Goal: Task Accomplishment & Management: Use online tool/utility

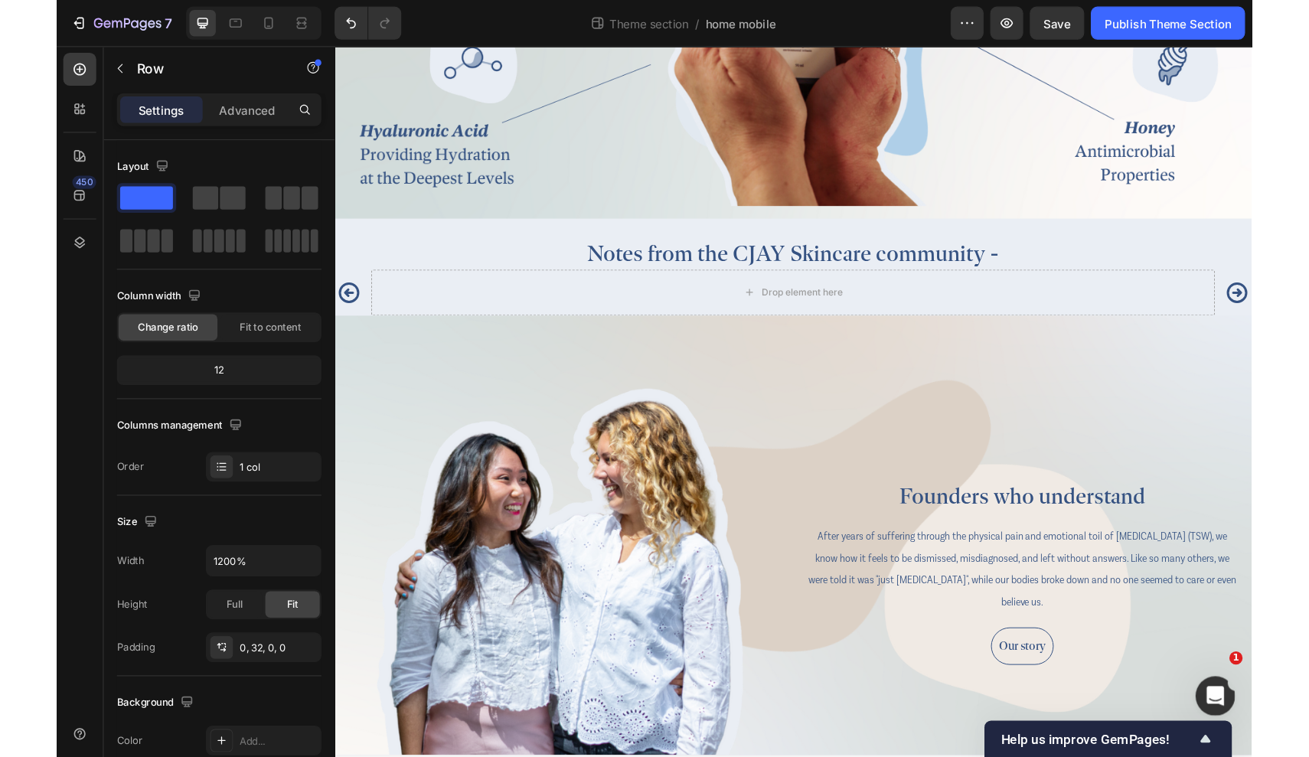
scroll to position [2781, 0]
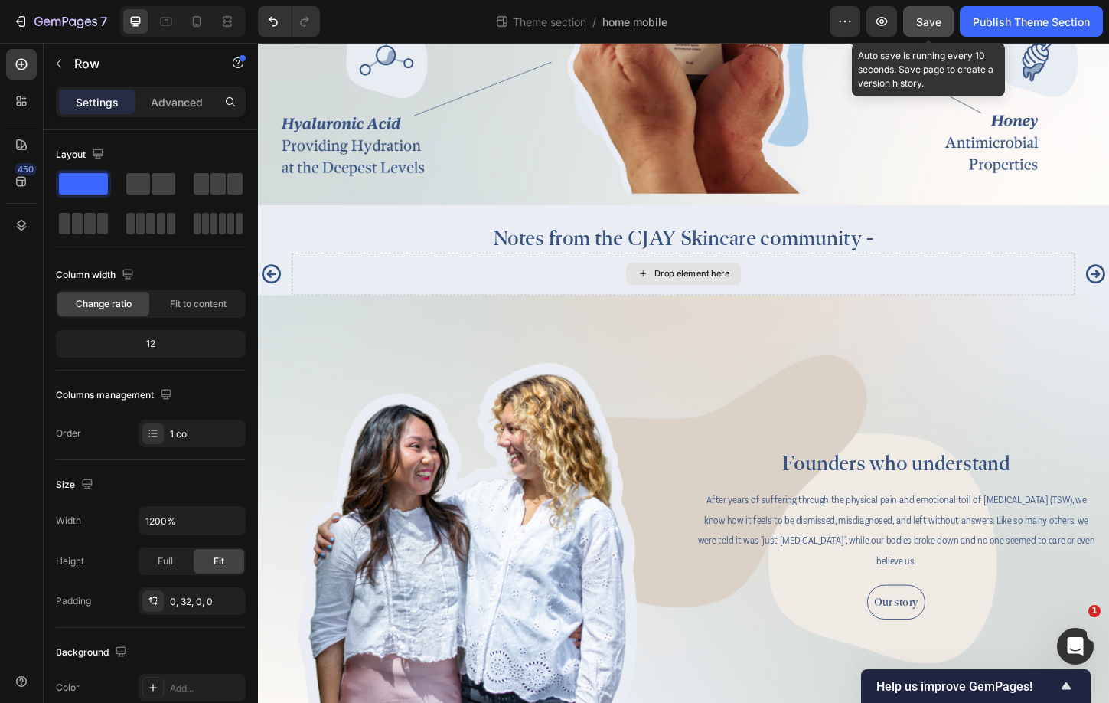
click at [930, 18] on span "Save" at bounding box center [928, 21] width 25 height 13
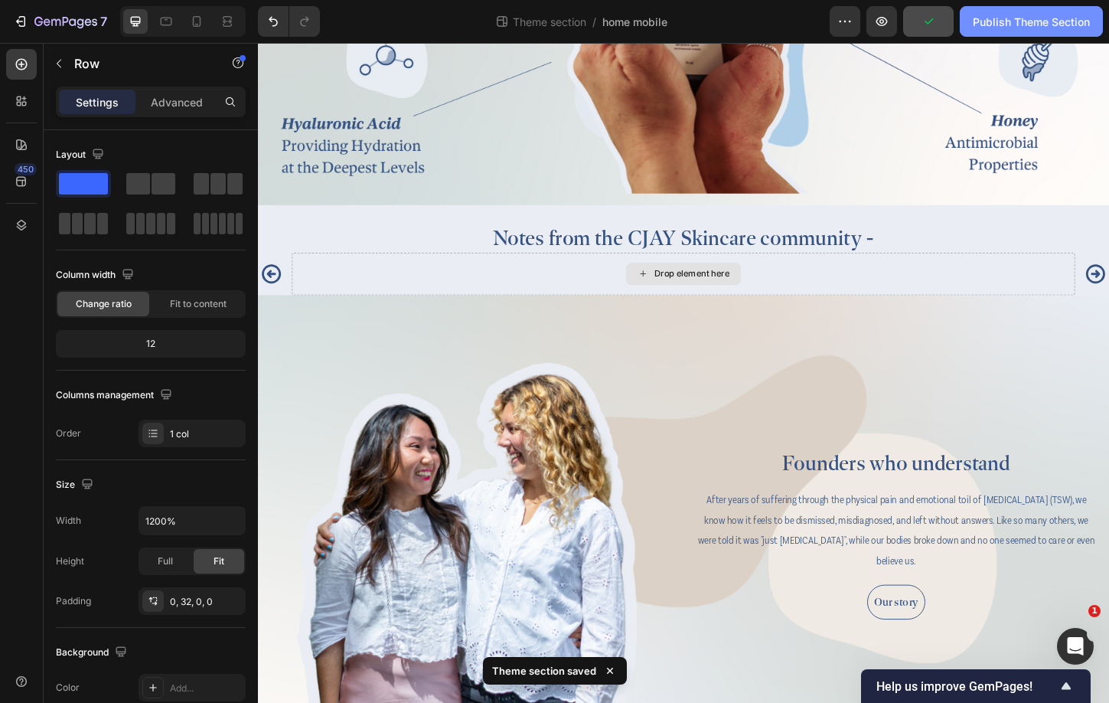
click at [1035, 22] on div "Publish Theme Section" at bounding box center [1031, 22] width 117 height 16
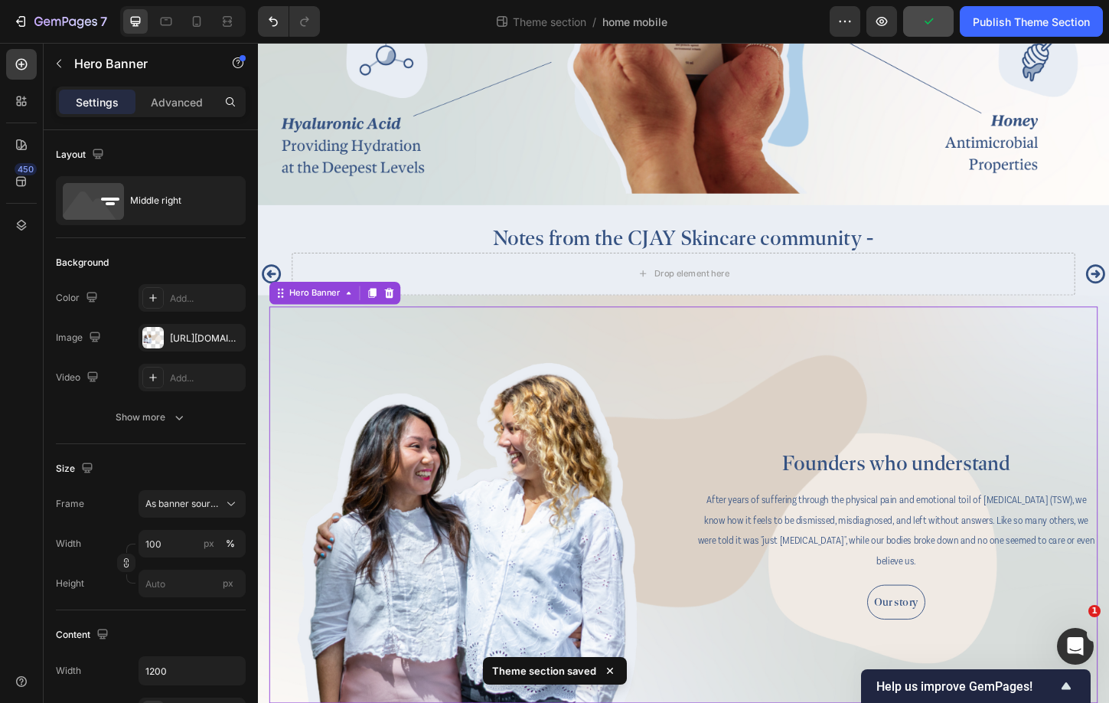
click at [822, 369] on div "Background Image" at bounding box center [717, 541] width 894 height 428
click at [508, 277] on div "Drop element here" at bounding box center [717, 292] width 845 height 46
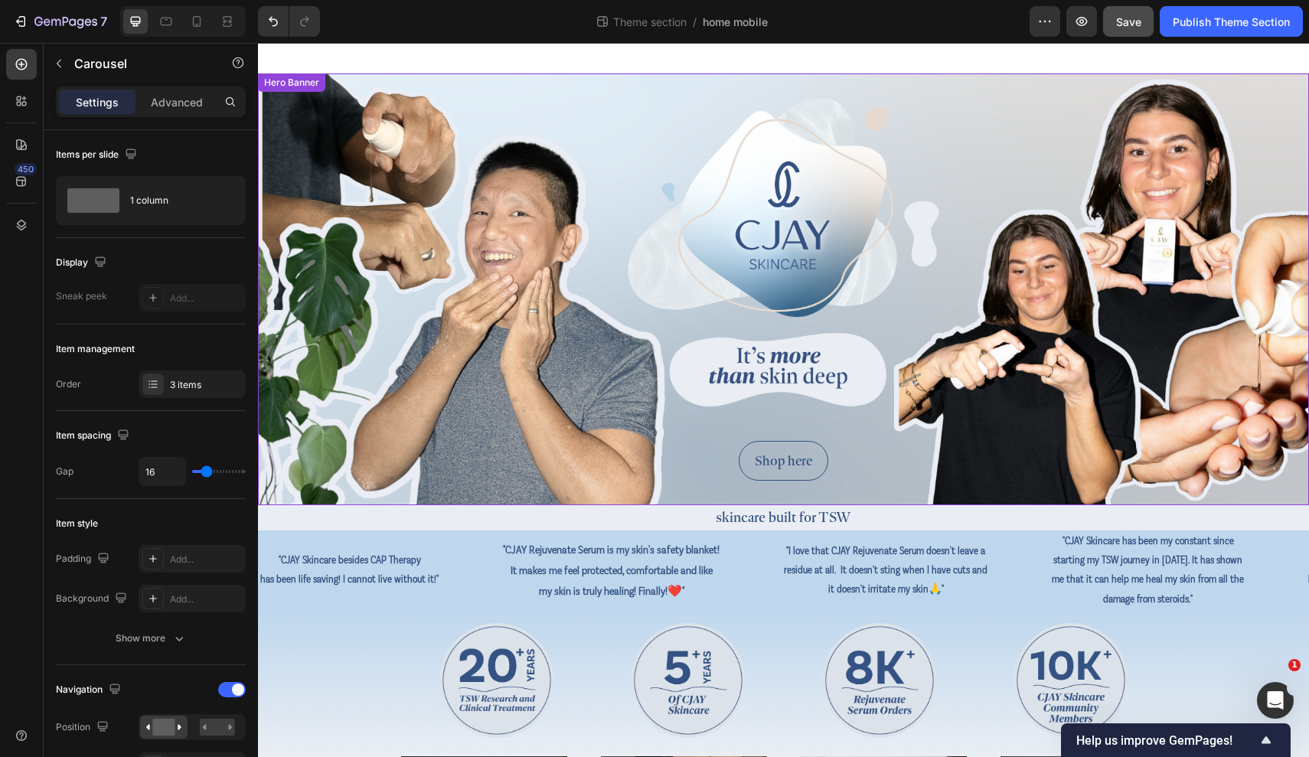
scroll to position [0, 0]
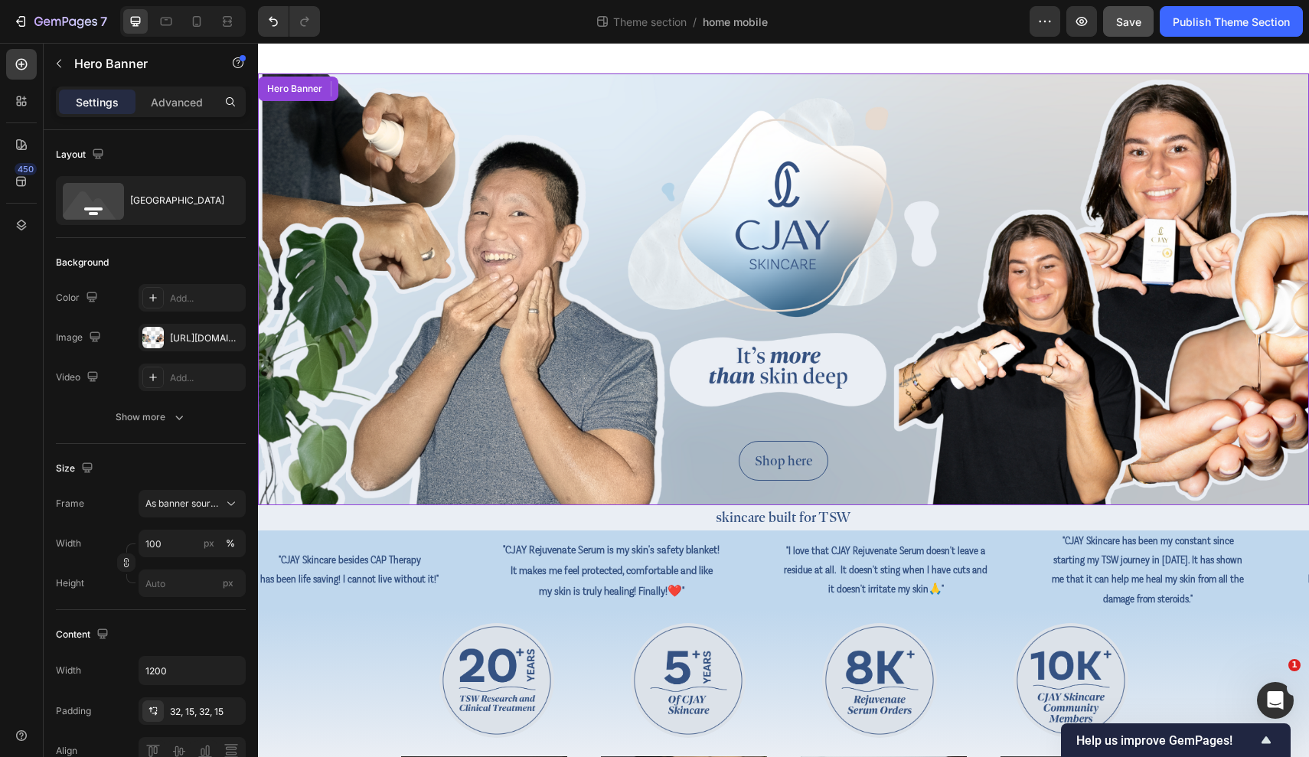
click at [563, 106] on div "Background Image" at bounding box center [783, 289] width 1051 height 432
click at [555, 102] on div "Background Image" at bounding box center [783, 289] width 1051 height 432
click at [305, 79] on div "Hero Banner" at bounding box center [329, 89] width 142 height 24
click at [318, 94] on div "Hero Banner" at bounding box center [306, 89] width 61 height 14
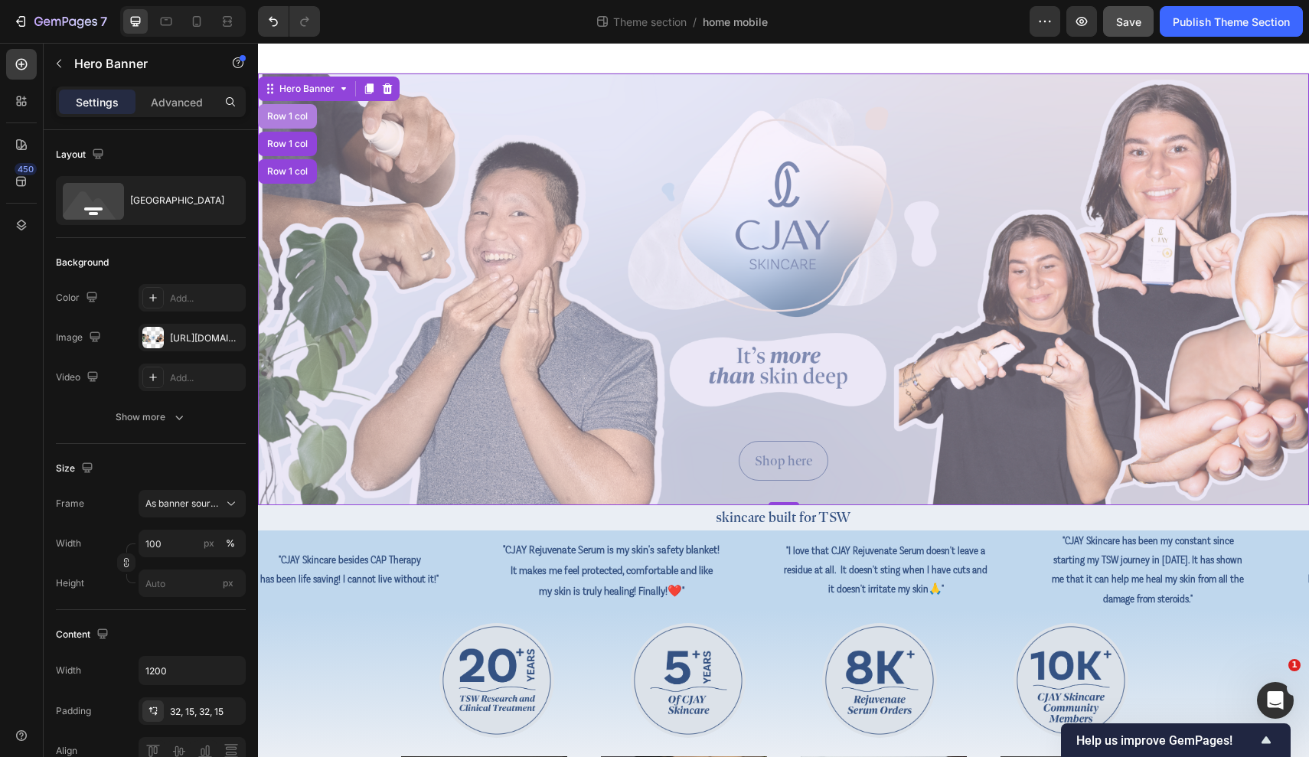
click at [296, 116] on div "Row 1 col" at bounding box center [287, 116] width 47 height 9
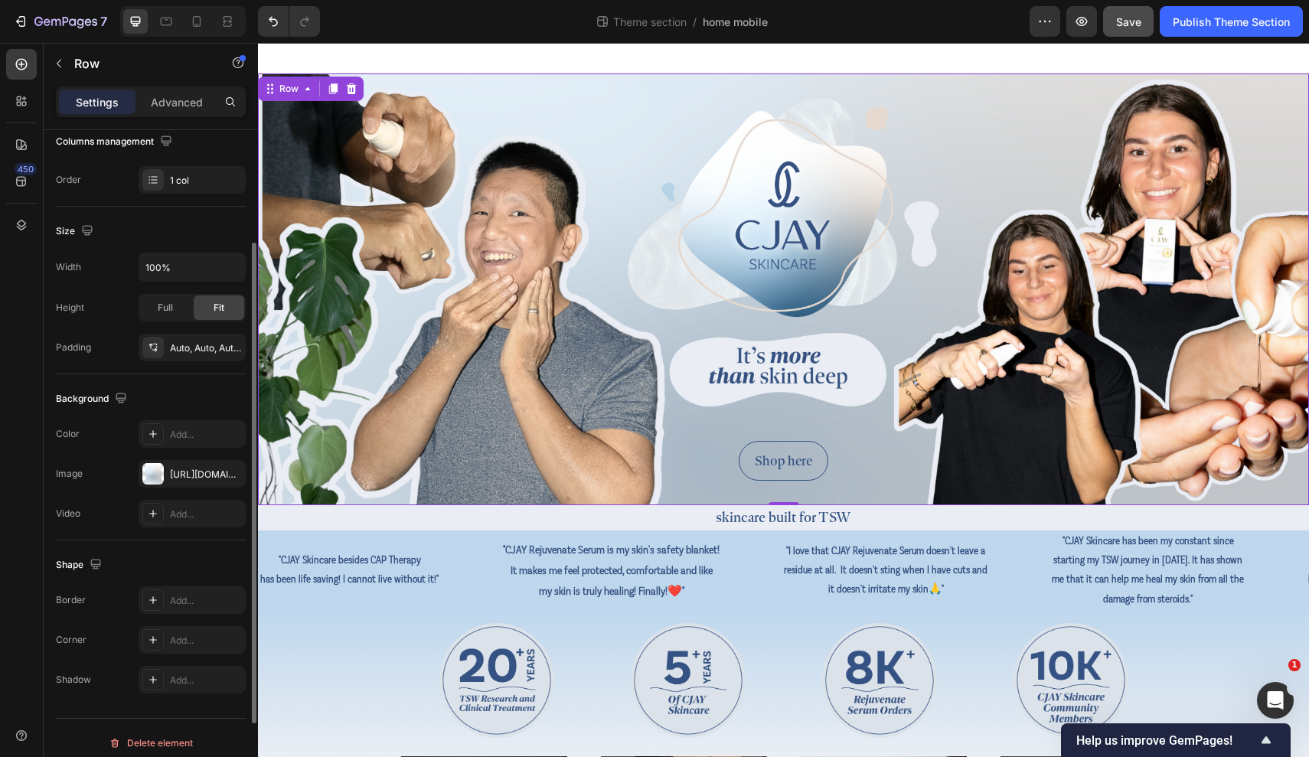
scroll to position [263, 0]
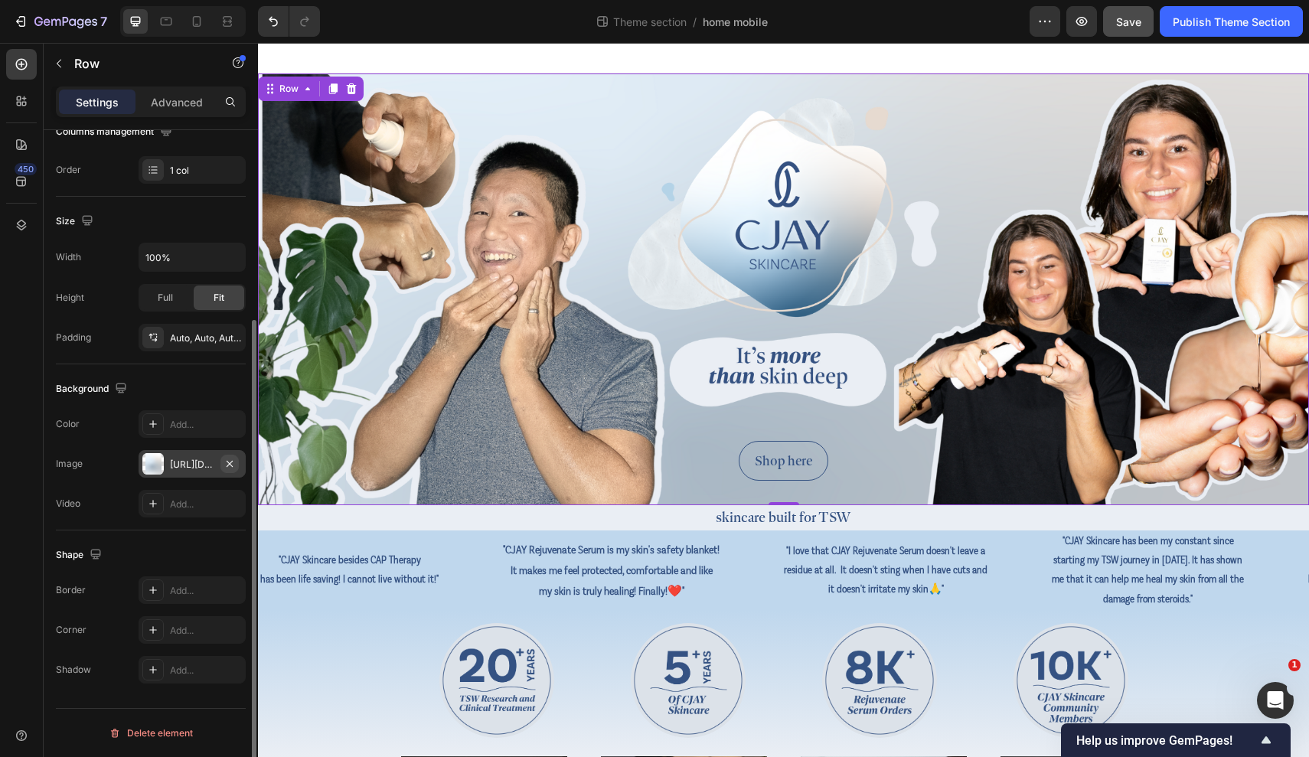
click at [233, 462] on icon "button" at bounding box center [229, 464] width 12 height 12
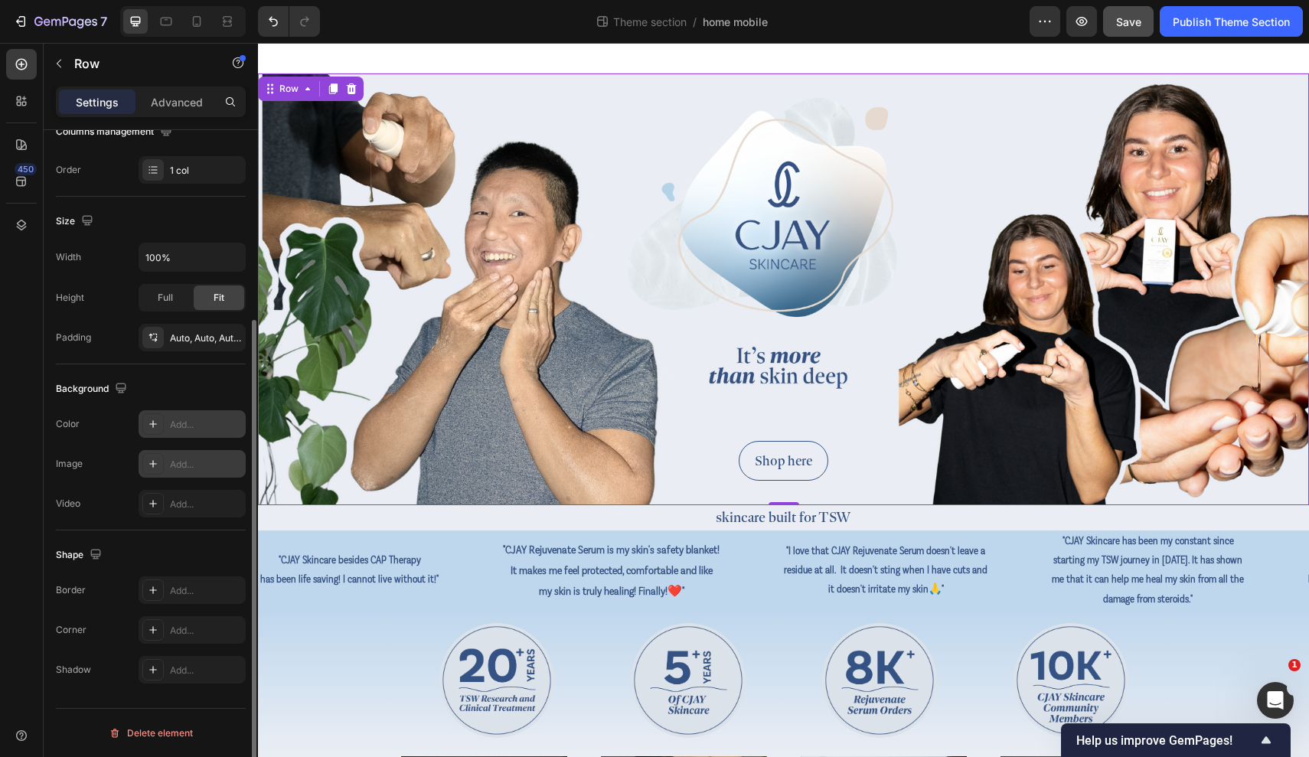
click at [210, 426] on div "Add..." at bounding box center [206, 425] width 72 height 14
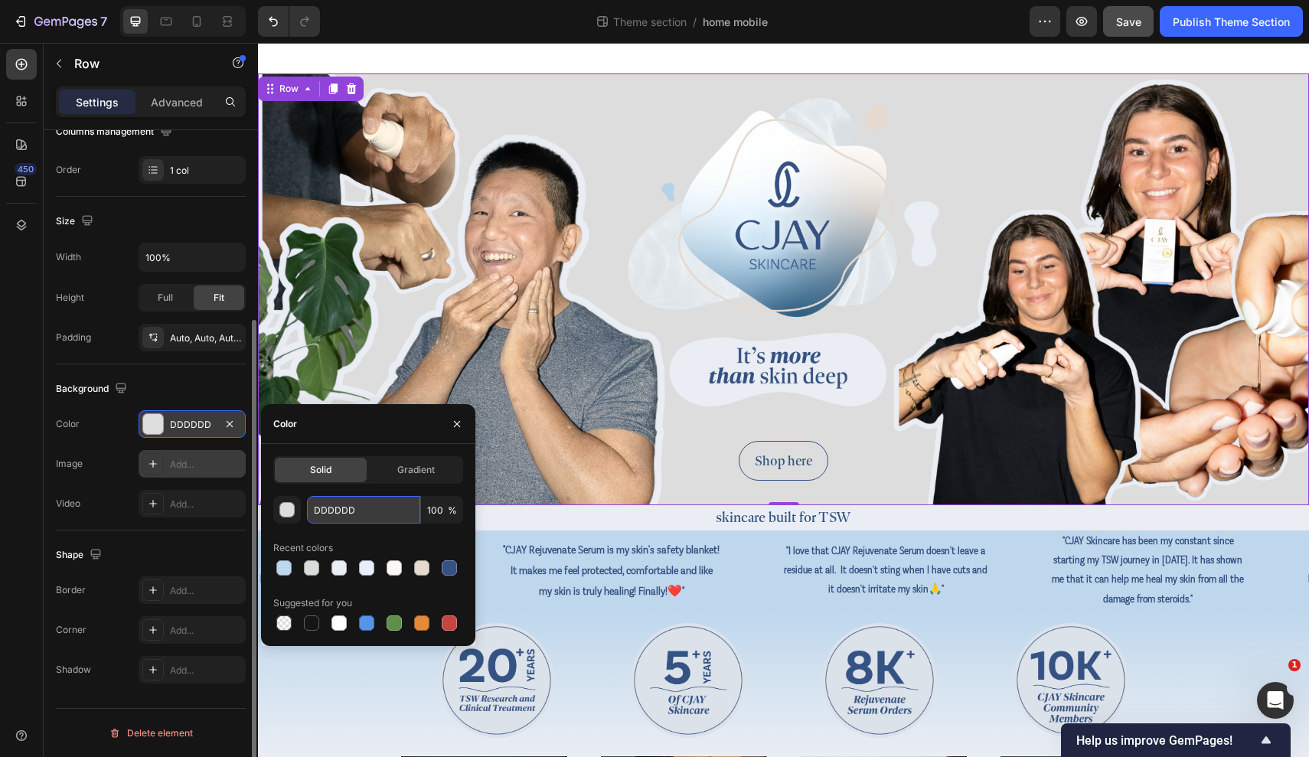
click at [362, 517] on input "DDDDDD" at bounding box center [363, 510] width 113 height 28
paste input "fbf8f6"
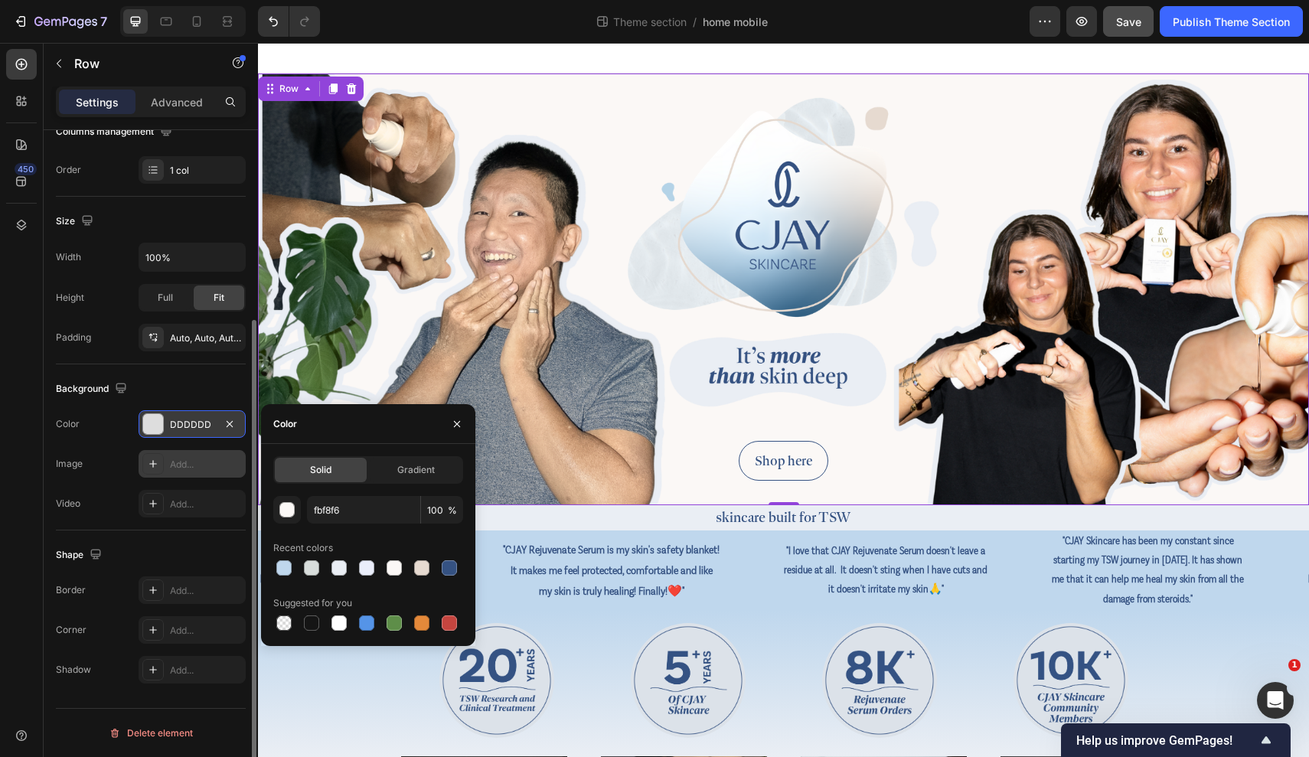
type input "FBF8F6"
click at [388, 429] on div "Color" at bounding box center [368, 424] width 214 height 40
click at [806, 70] on div at bounding box center [783, 58] width 1051 height 31
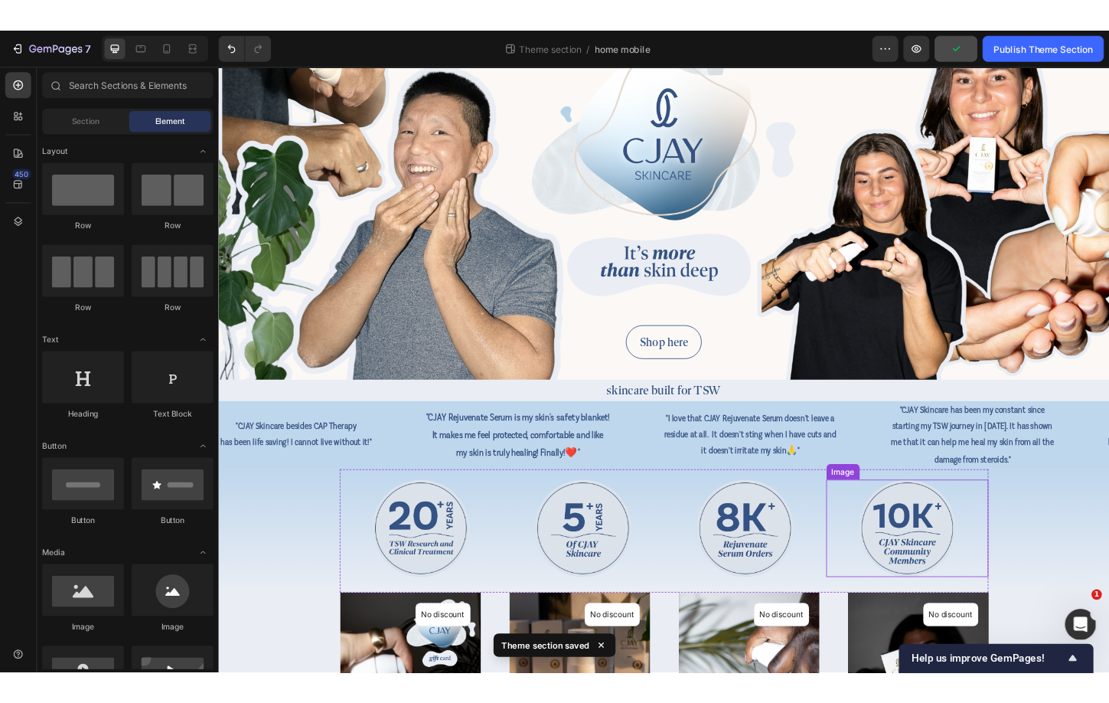
scroll to position [91, 0]
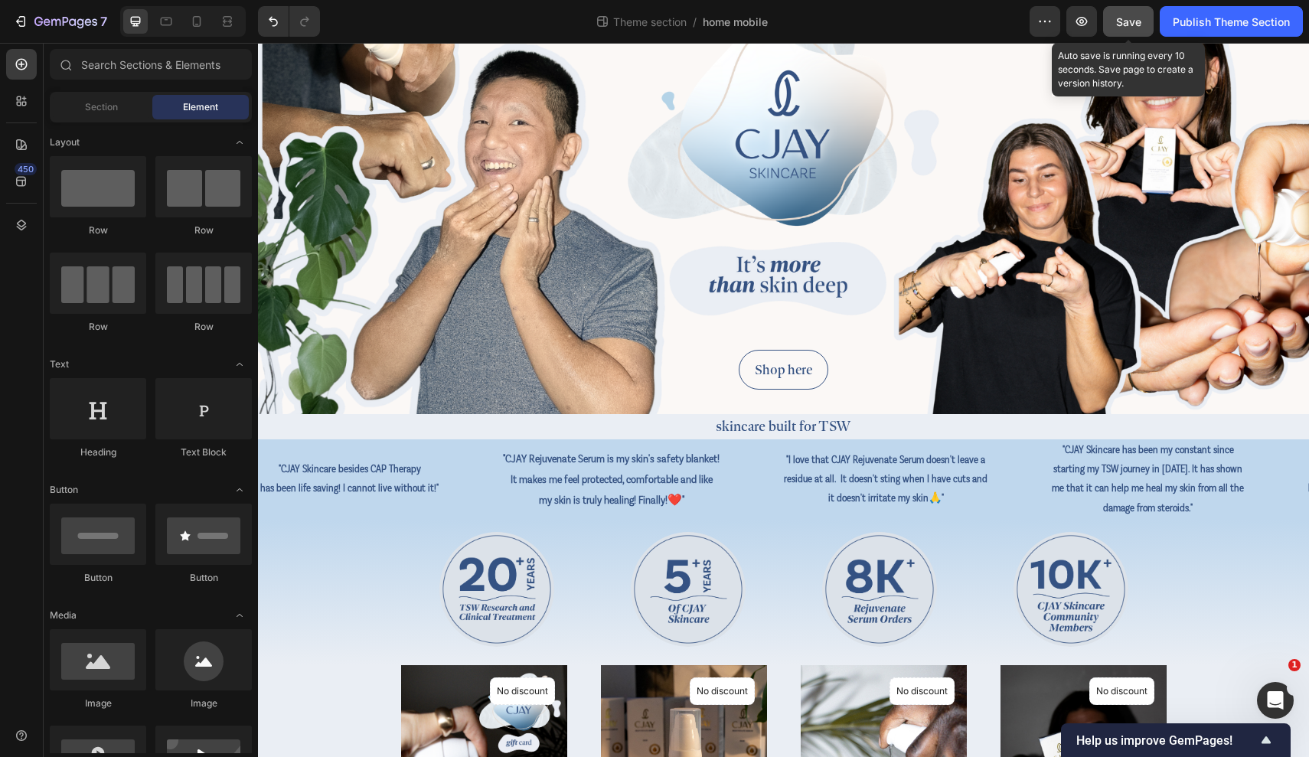
click at [1108, 29] on div "Save" at bounding box center [1128, 22] width 25 height 16
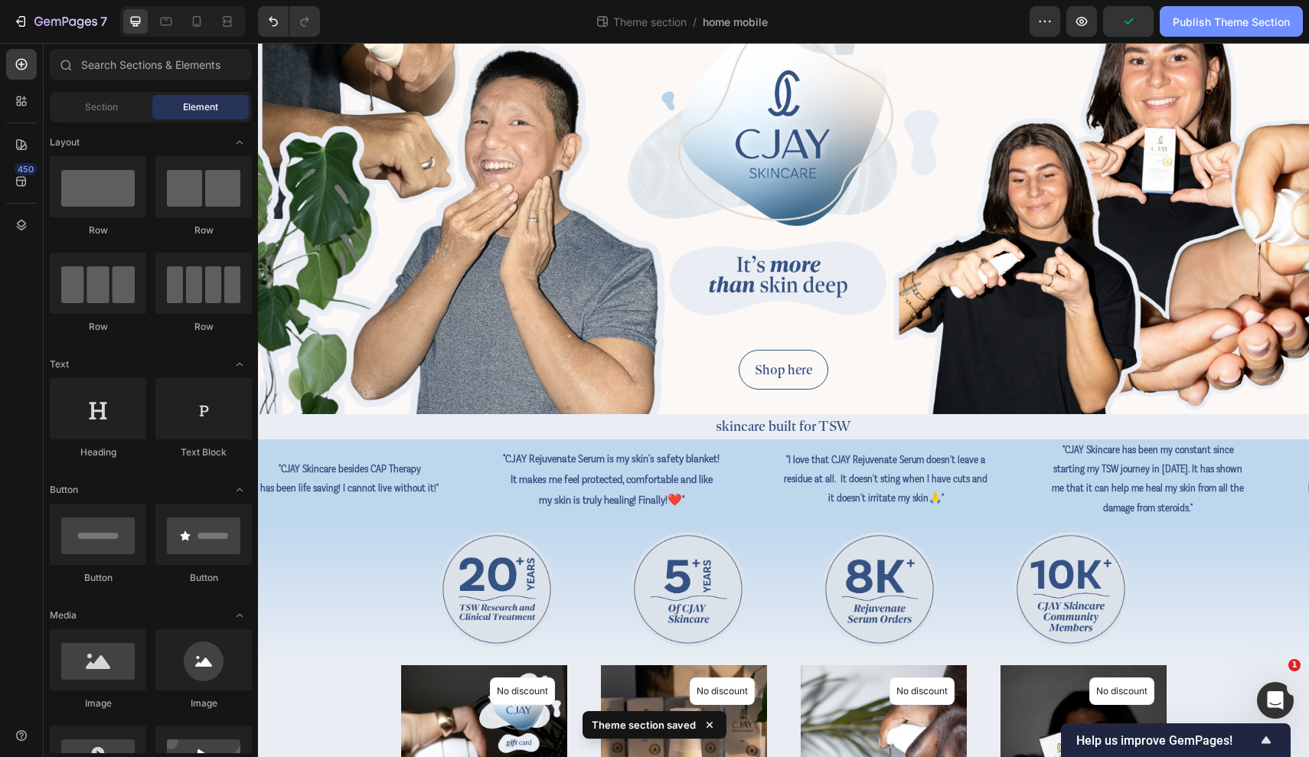
click at [1108, 14] on div "Publish Theme Section" at bounding box center [1231, 22] width 117 height 16
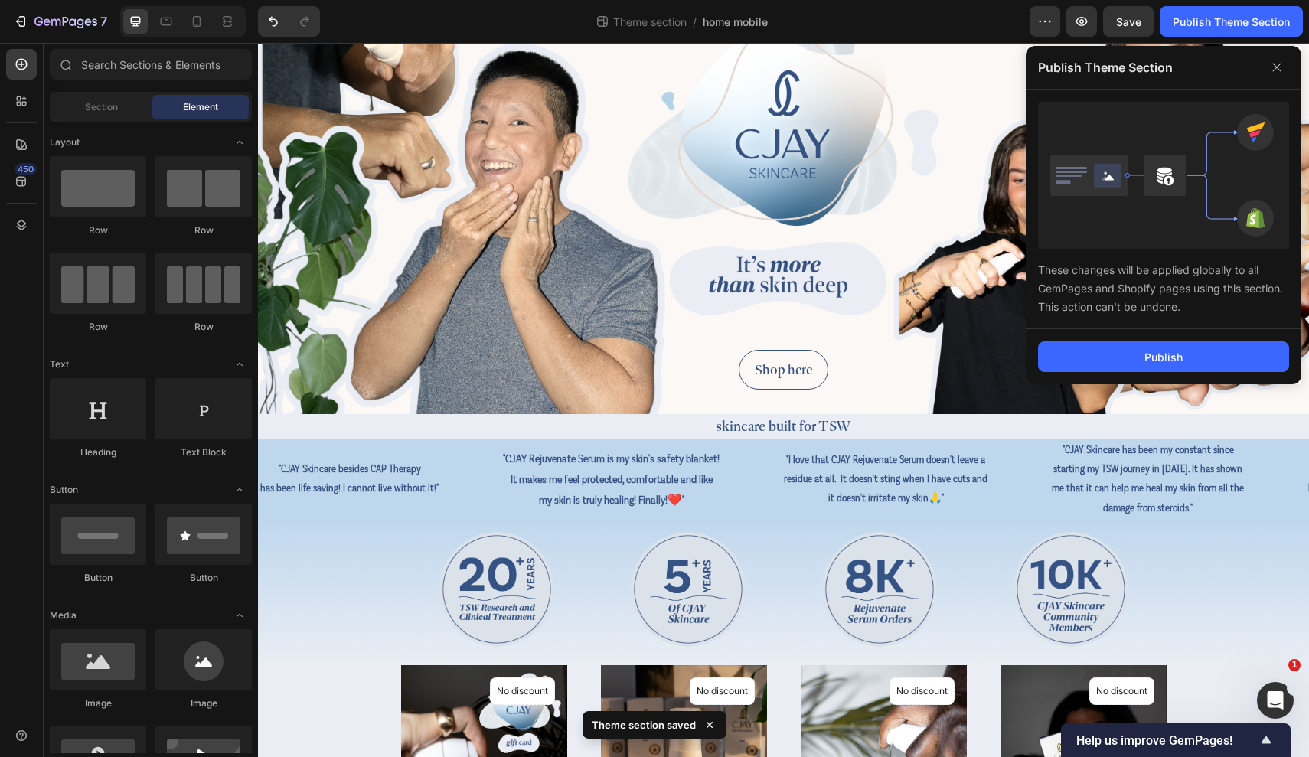
click at [1108, 324] on div "These changes will be applied globally to all GemPages and Shopify pages using …" at bounding box center [1164, 210] width 276 height 240
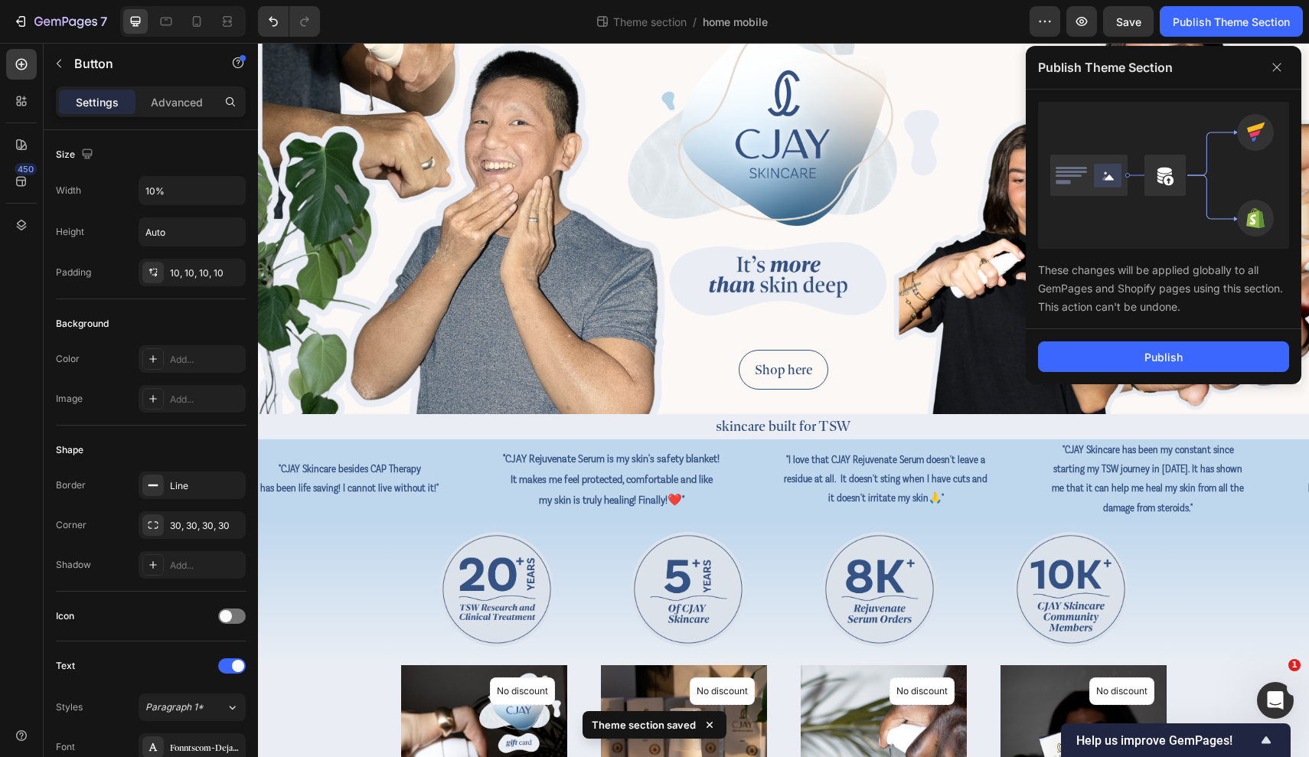
drag, startPoint x: 1445, startPoint y: 431, endPoint x: 1187, endPoint y: 388, distance: 261.5
click at [1108, 388] on div "Shop here Button" at bounding box center [784, 370] width 896 height 40
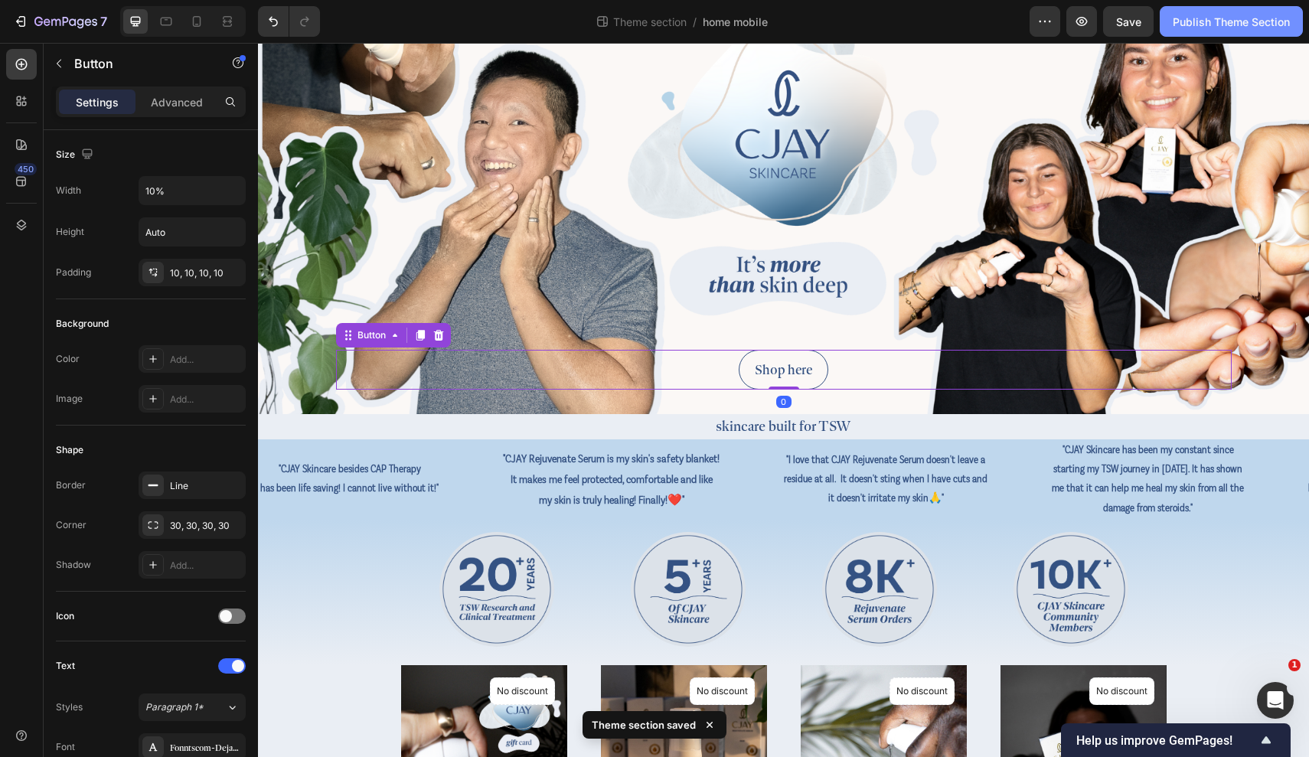
click at [1108, 33] on button "Publish Theme Section" at bounding box center [1231, 21] width 143 height 31
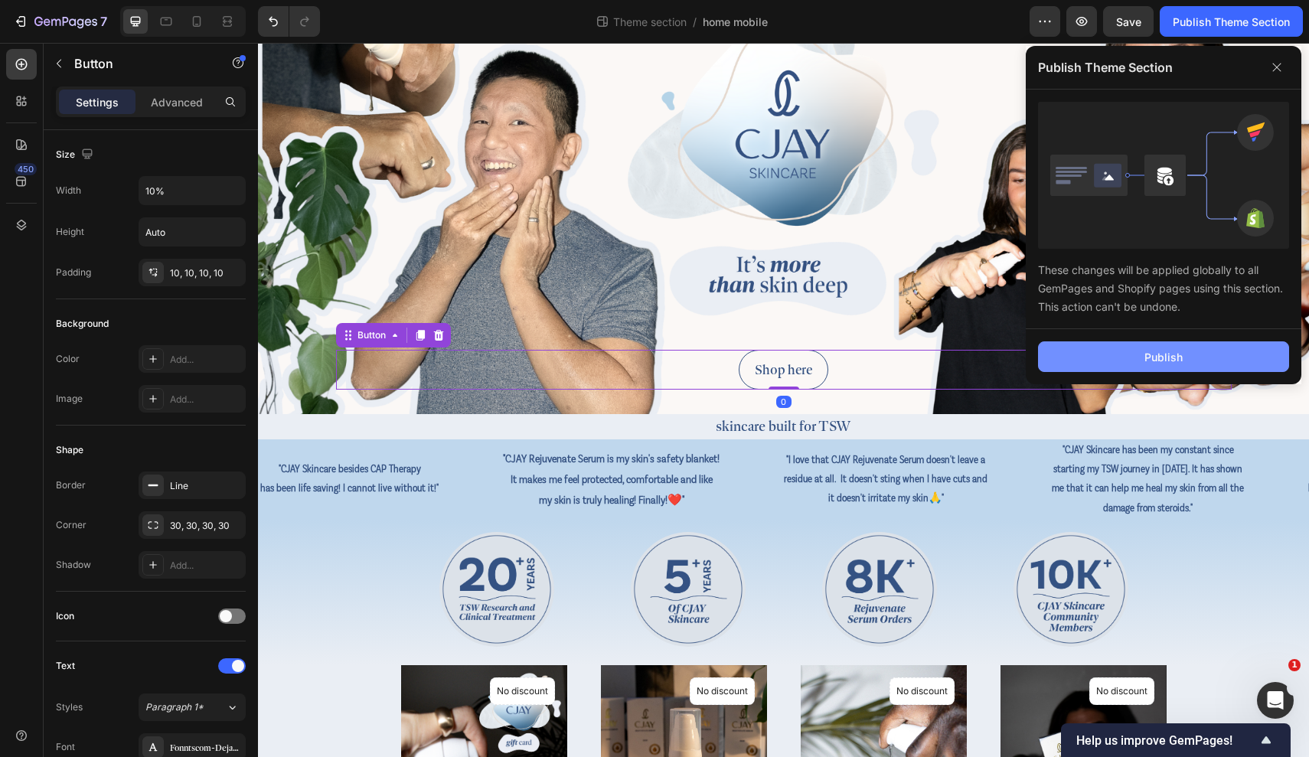
click at [1108, 344] on button "Publish" at bounding box center [1163, 356] width 251 height 31
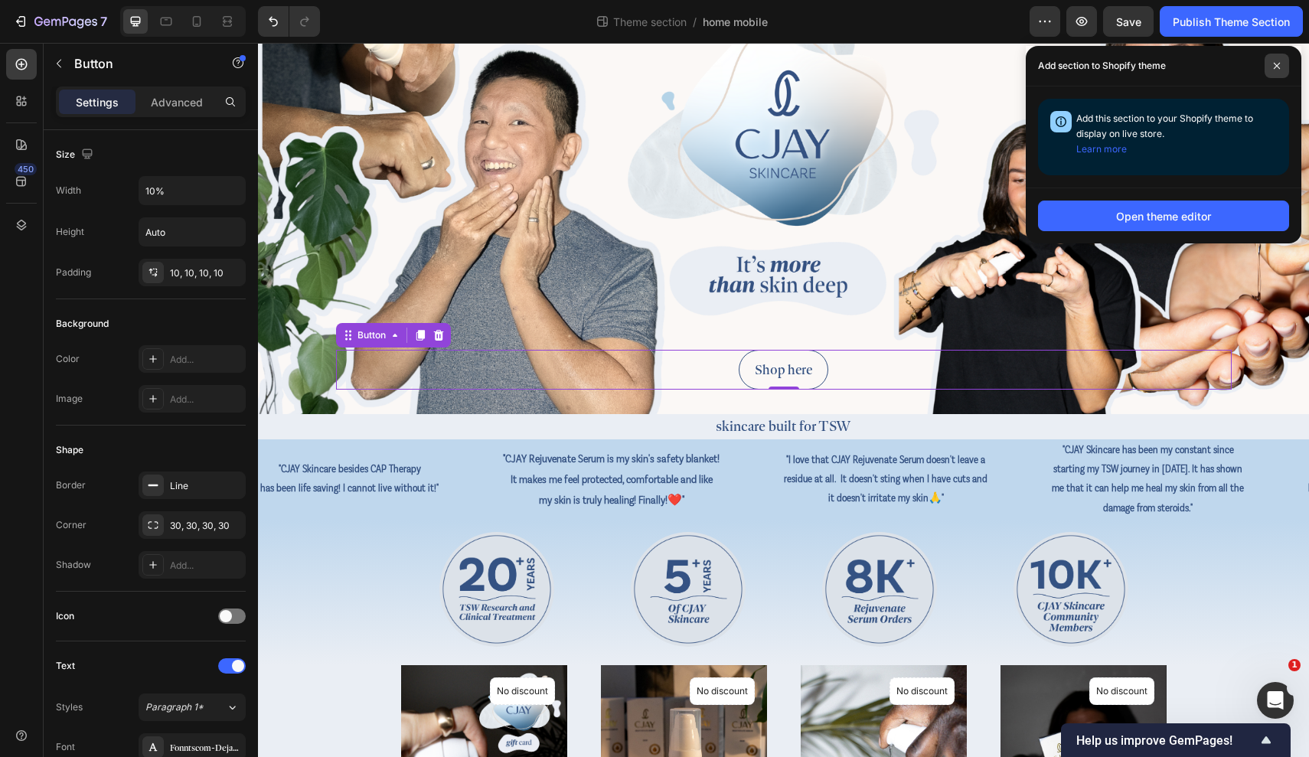
click at [1108, 64] on icon at bounding box center [1277, 66] width 8 height 8
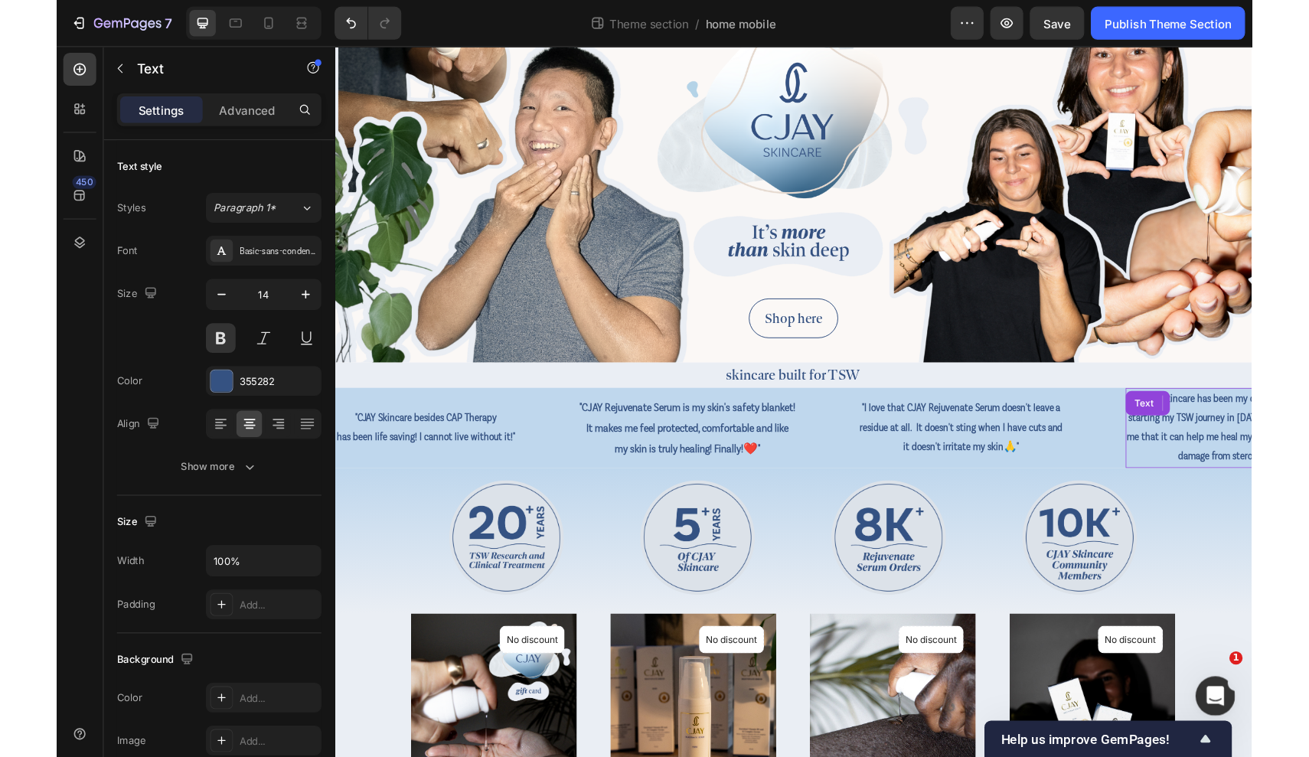
scroll to position [263, 0]
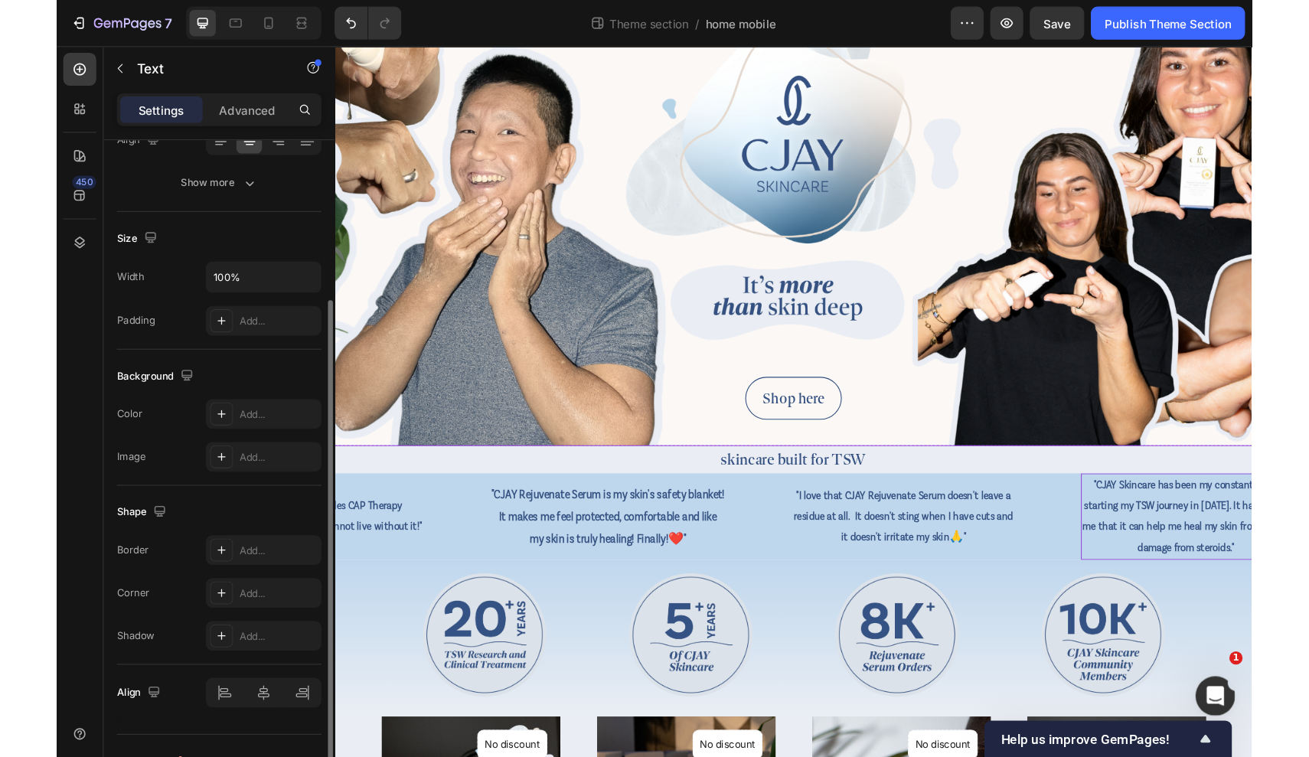
scroll to position [237, 0]
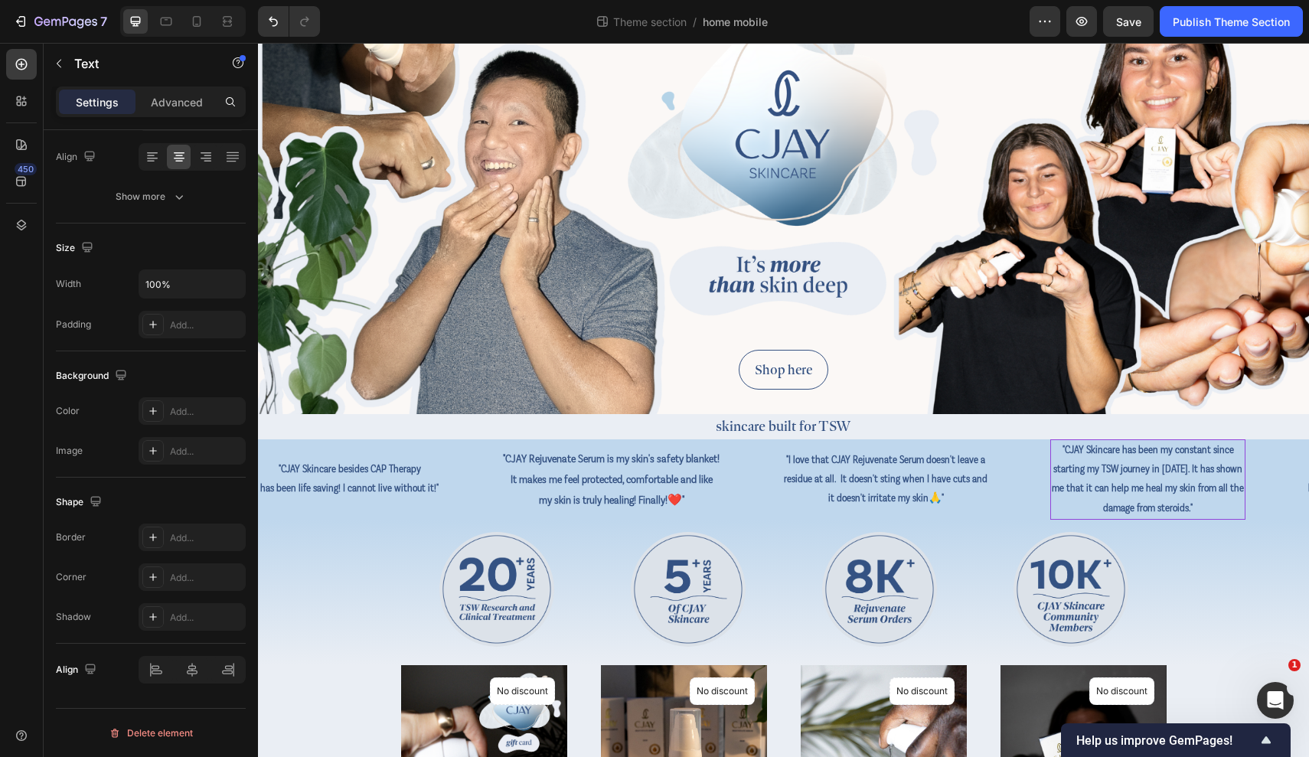
click at [1108, 484] on p "me that it can help me heal my skin from all the" at bounding box center [1148, 488] width 192 height 19
click at [1087, 468] on p "starting my TSW journey in 2021. It has shown" at bounding box center [1148, 469] width 192 height 19
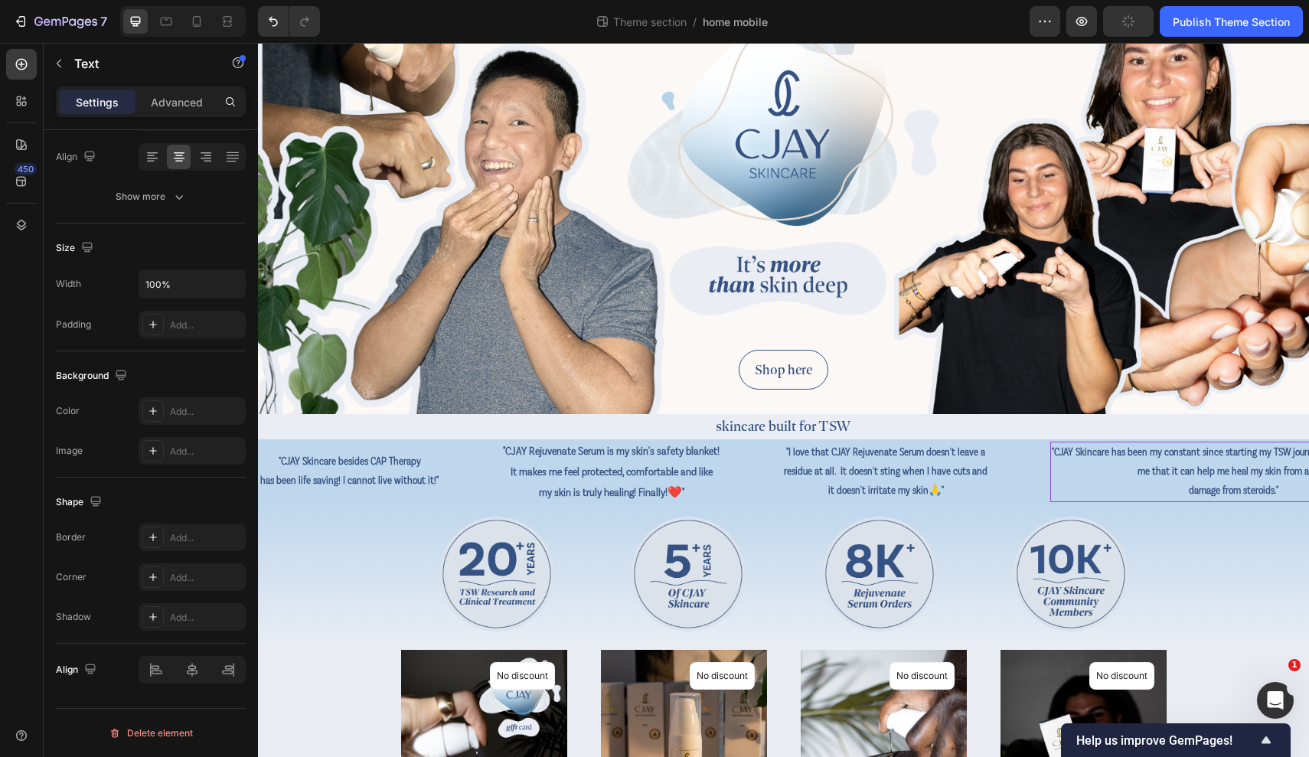
scroll to position [93, 0]
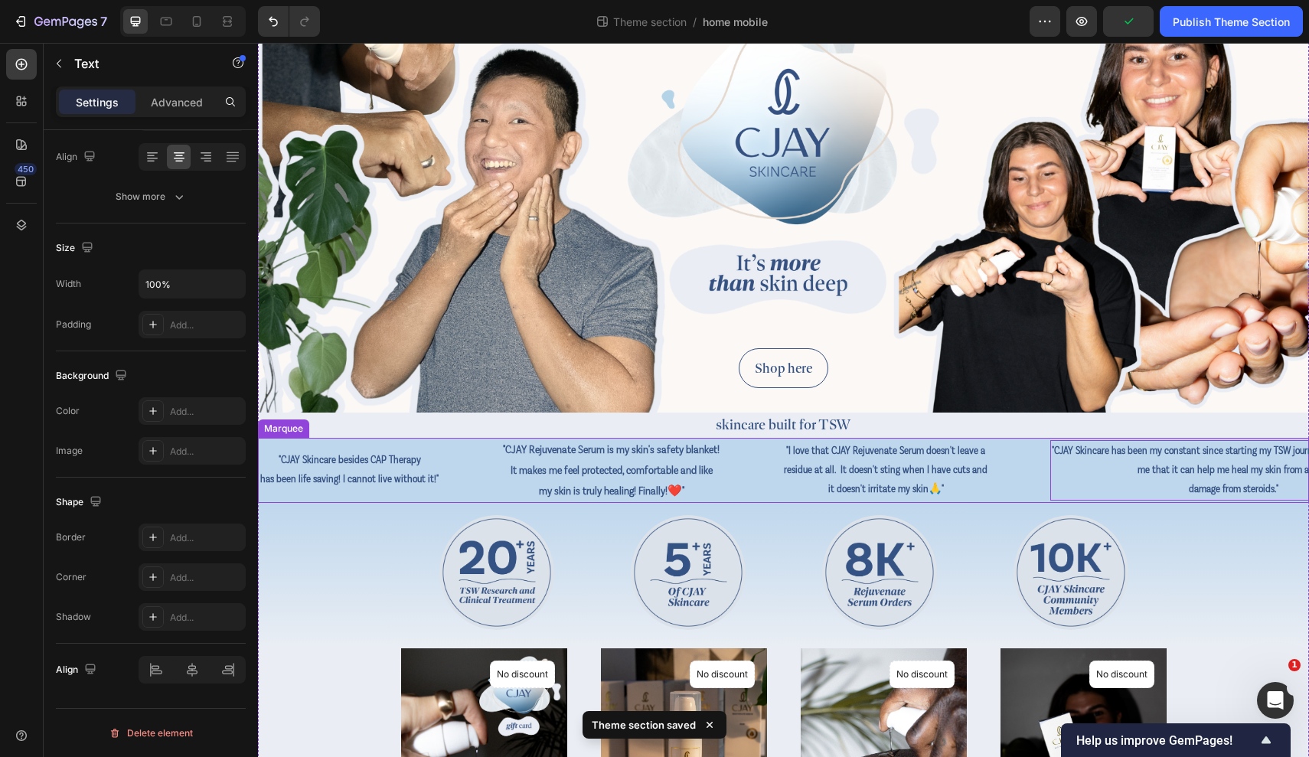
click at [478, 494] on div ""CJAY Skincare besides CAP Therapy has been life saving! I cannot live without …" at bounding box center [868, 470] width 1219 height 65
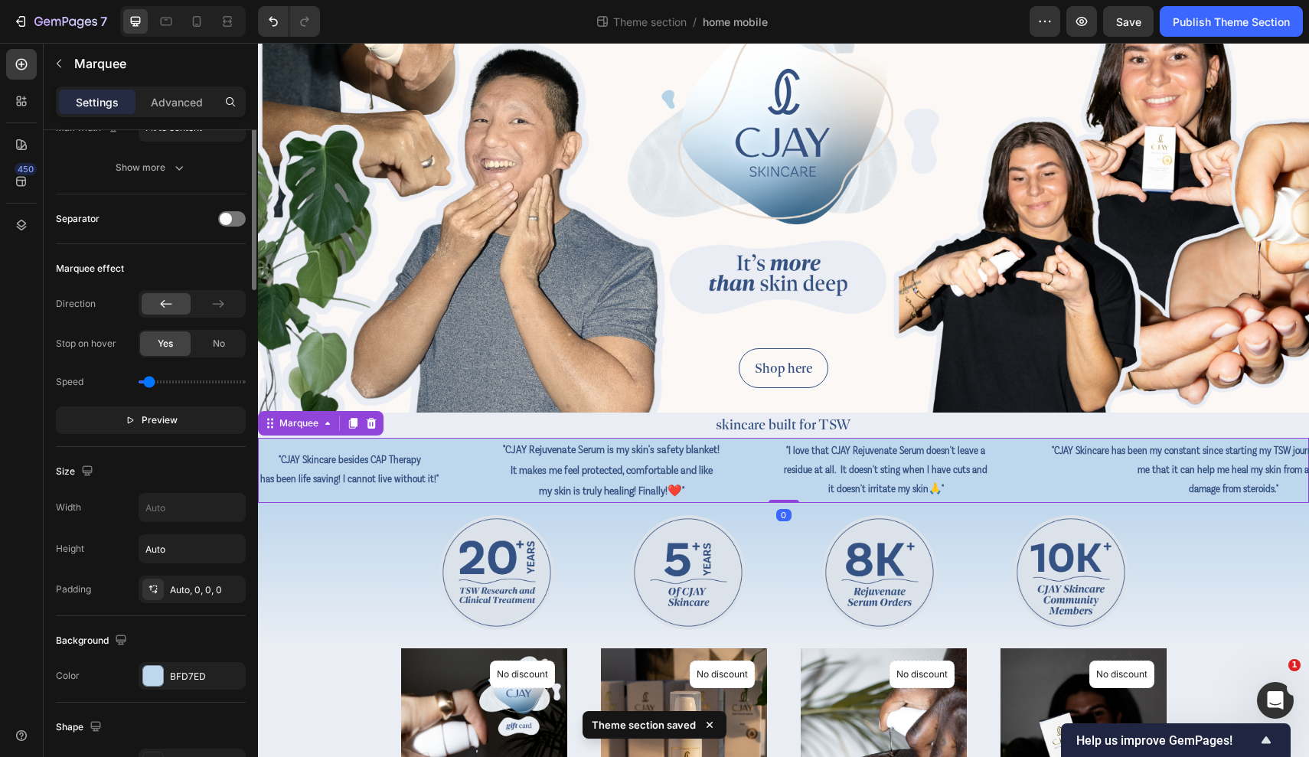
scroll to position [0, 0]
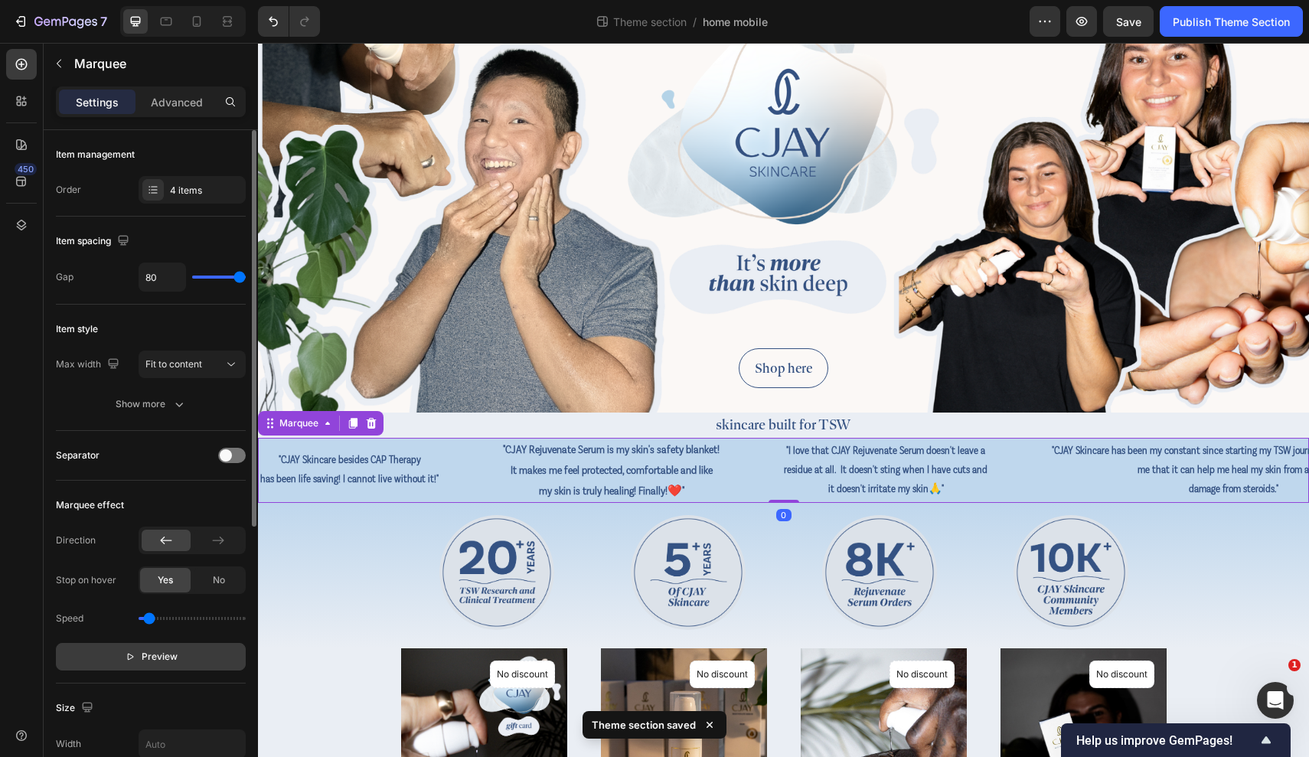
click at [157, 653] on span "Preview" at bounding box center [160, 656] width 36 height 15
click at [161, 657] on span "Pause" at bounding box center [159, 656] width 27 height 15
click at [1108, 455] on p ""CJAY Skincare has been my constant since starting my TSW journey in 2021. It h…" at bounding box center [1217, 451] width 363 height 19
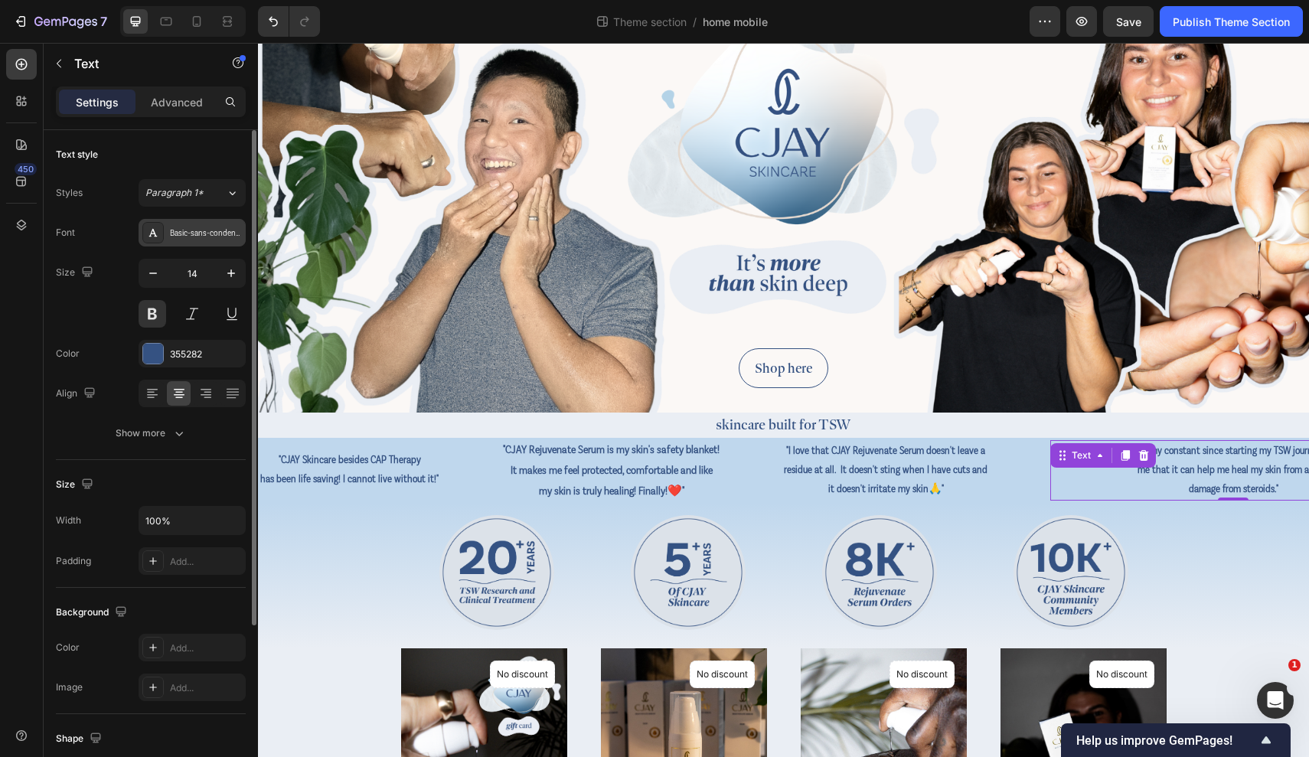
click at [210, 243] on div "Basic-sans-condensed-light" at bounding box center [192, 233] width 107 height 28
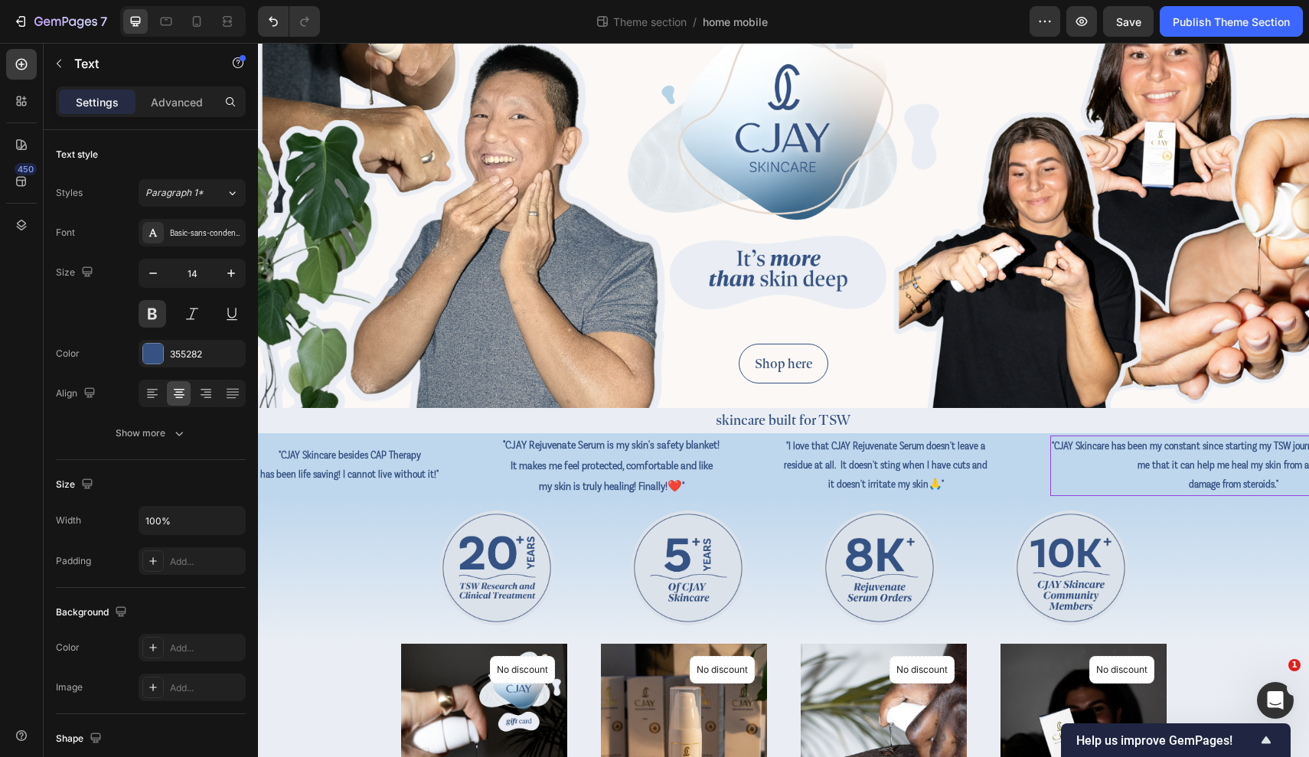
scroll to position [99, 0]
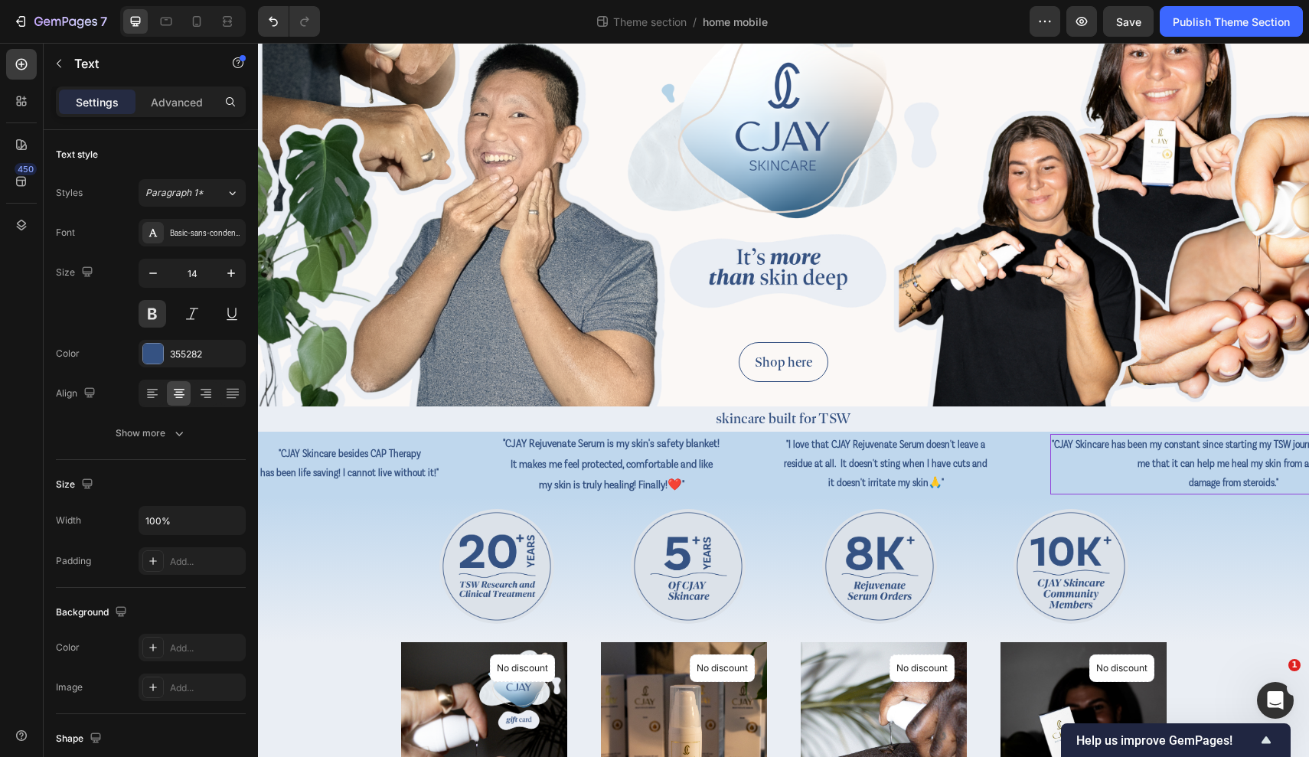
click at [1108, 472] on p "me that it can help me heal my skin from all the" at bounding box center [1229, 464] width 363 height 19
click at [1108, 456] on p "me that it can help me heal my skin from all the" at bounding box center [1227, 464] width 363 height 19
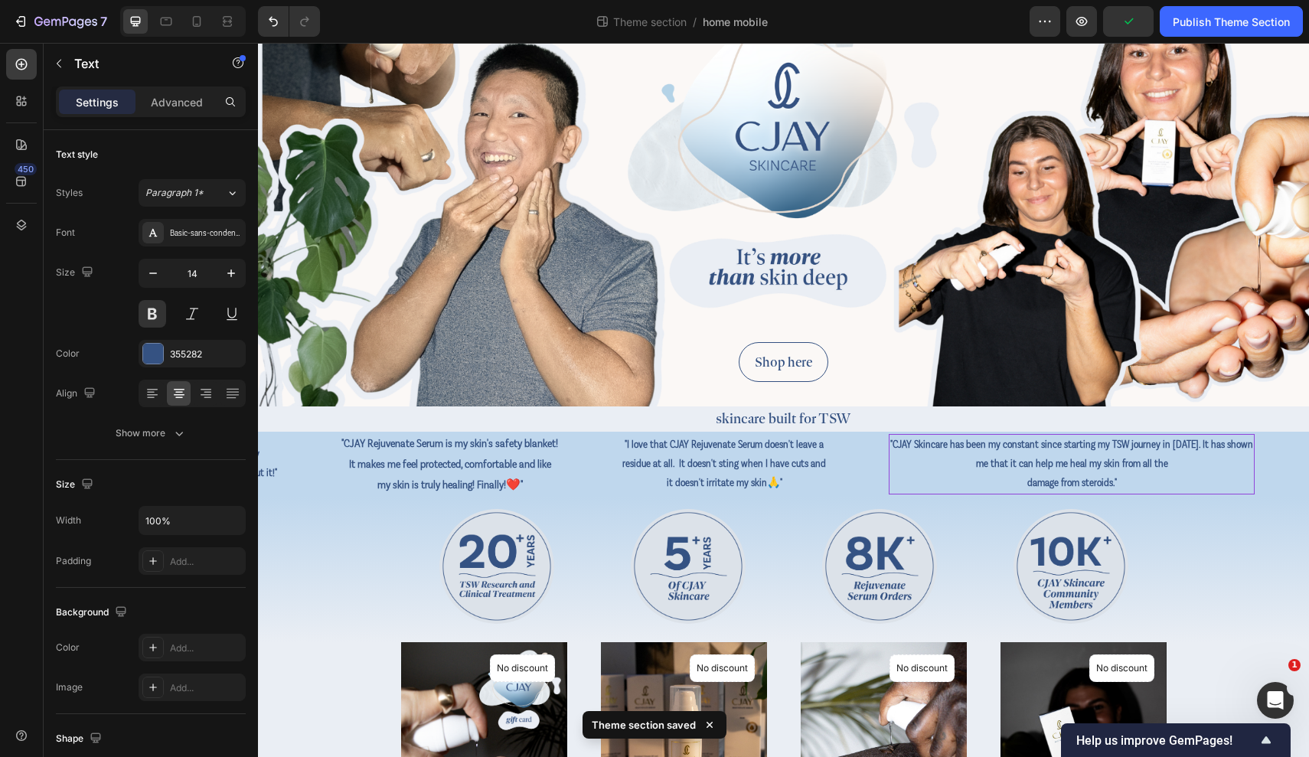
click at [1108, 445] on p ""CJAY Skincare has been my constant since starting my TSW journey in 2021. It h…" at bounding box center [1067, 445] width 363 height 19
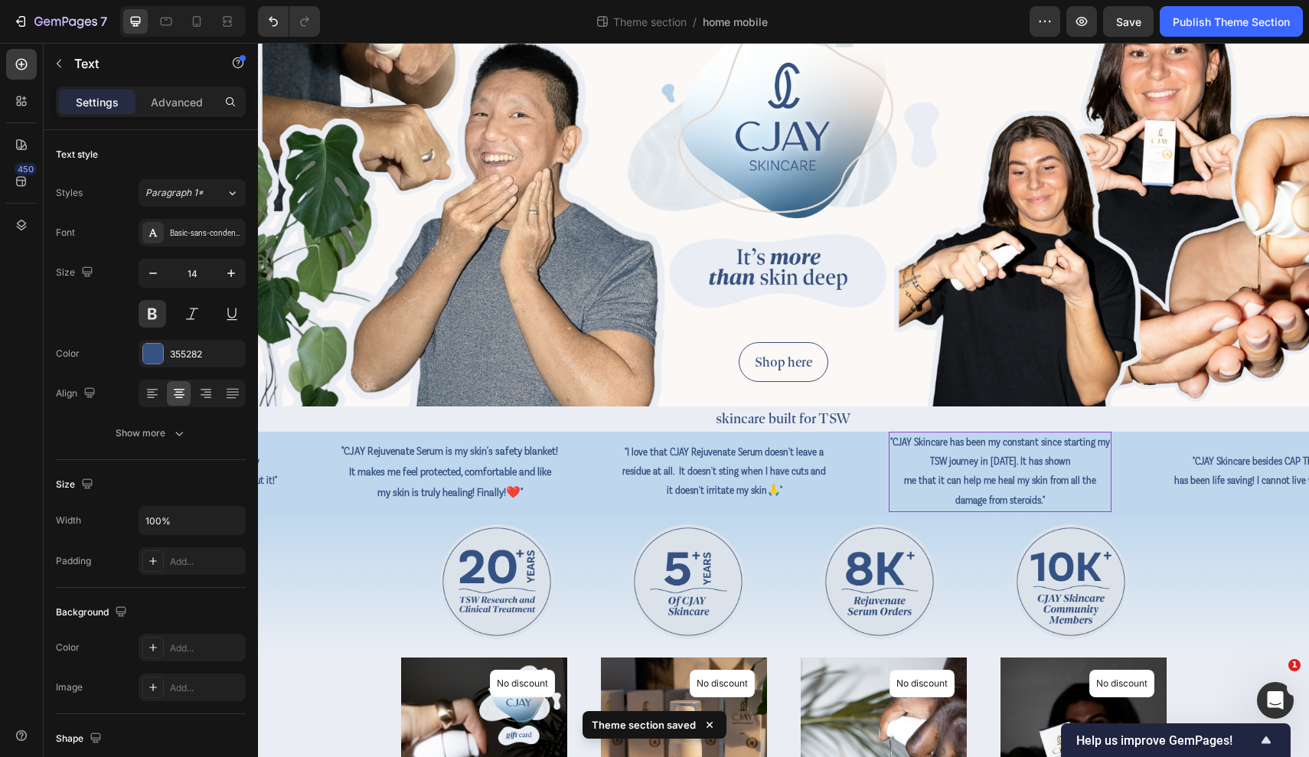
click at [932, 481] on p "me that it can help me heal my skin from all the" at bounding box center [999, 480] width 220 height 19
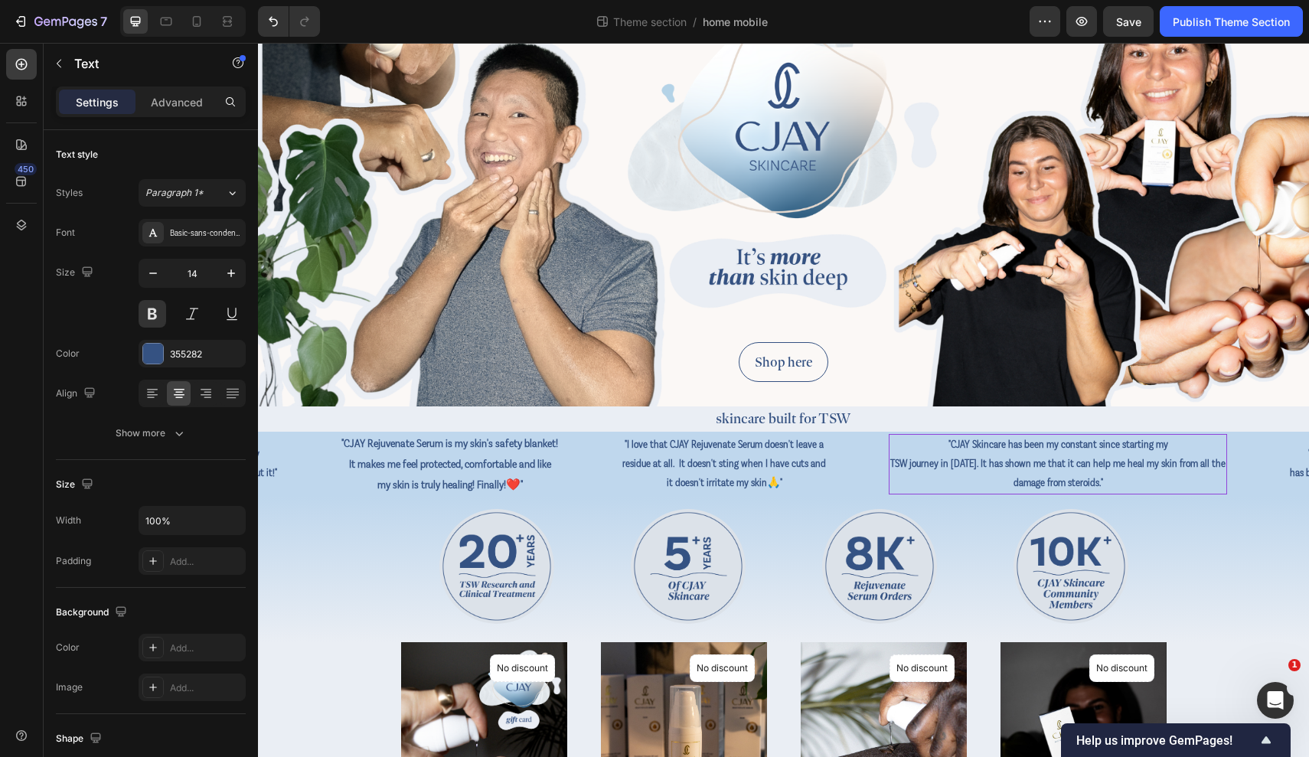
click at [1097, 462] on p "TSW journey in 2021. It has shown me that it can help me heal my skin from all …" at bounding box center [1040, 464] width 335 height 19
click at [1108, 461] on p "TSW journey in 2021. It has shown me that it can help me heal my skin from all …" at bounding box center [1056, 464] width 335 height 19
click at [1108, 464] on p "TSW journey in 2021. It has shown me that it can help me heal my skin from all …" at bounding box center [1056, 464] width 335 height 19
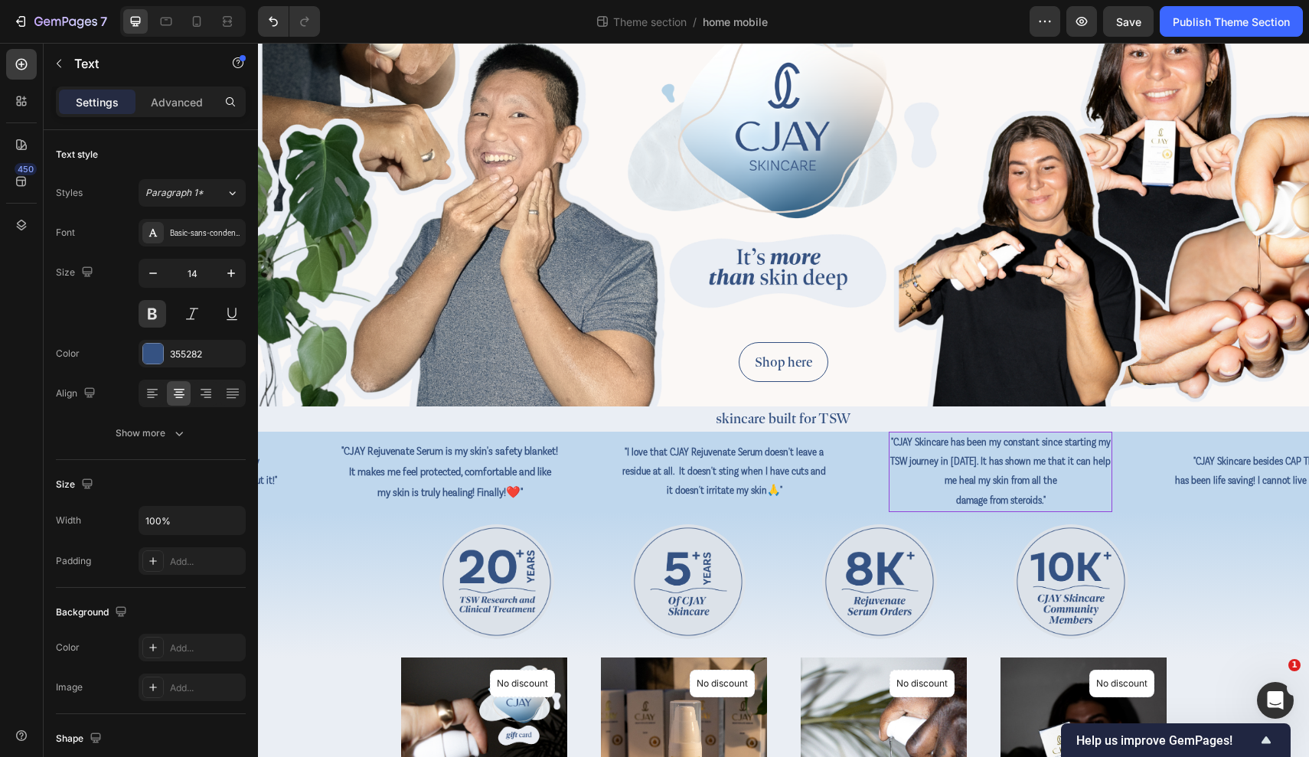
click at [988, 498] on p "damage from steroids."" at bounding box center [986, 500] width 220 height 19
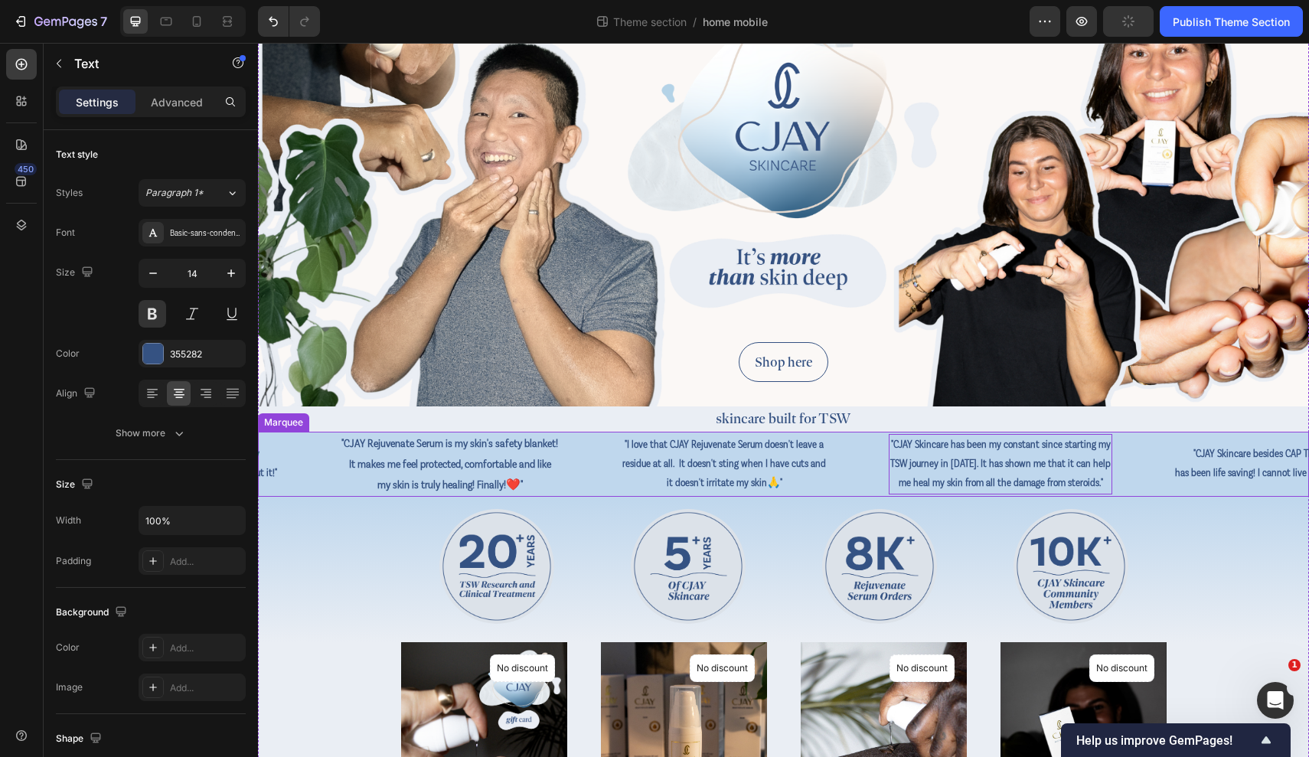
click at [1108, 488] on div ""CJAY Skincare has been my constant since starting my TSW journey in 2021. It h…" at bounding box center [1029, 464] width 285 height 61
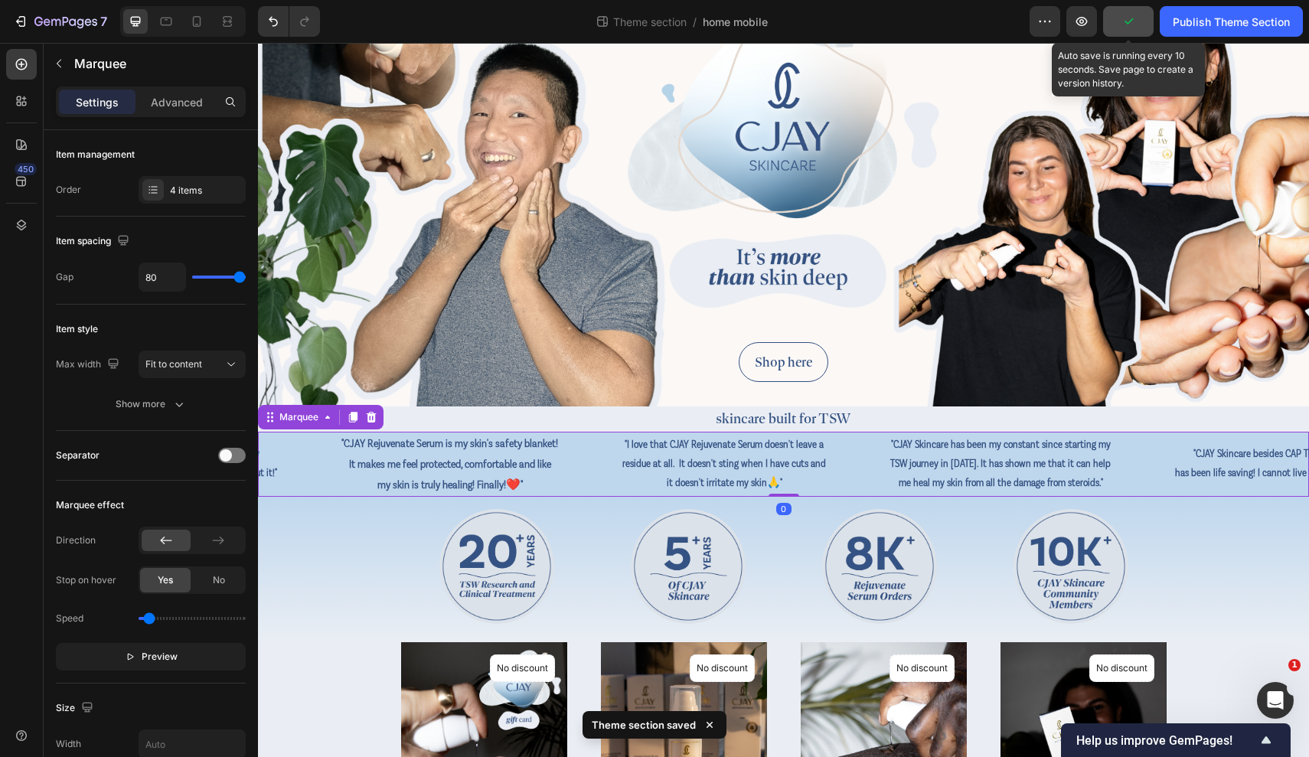
click at [1108, 18] on icon "button" at bounding box center [1128, 21] width 15 height 15
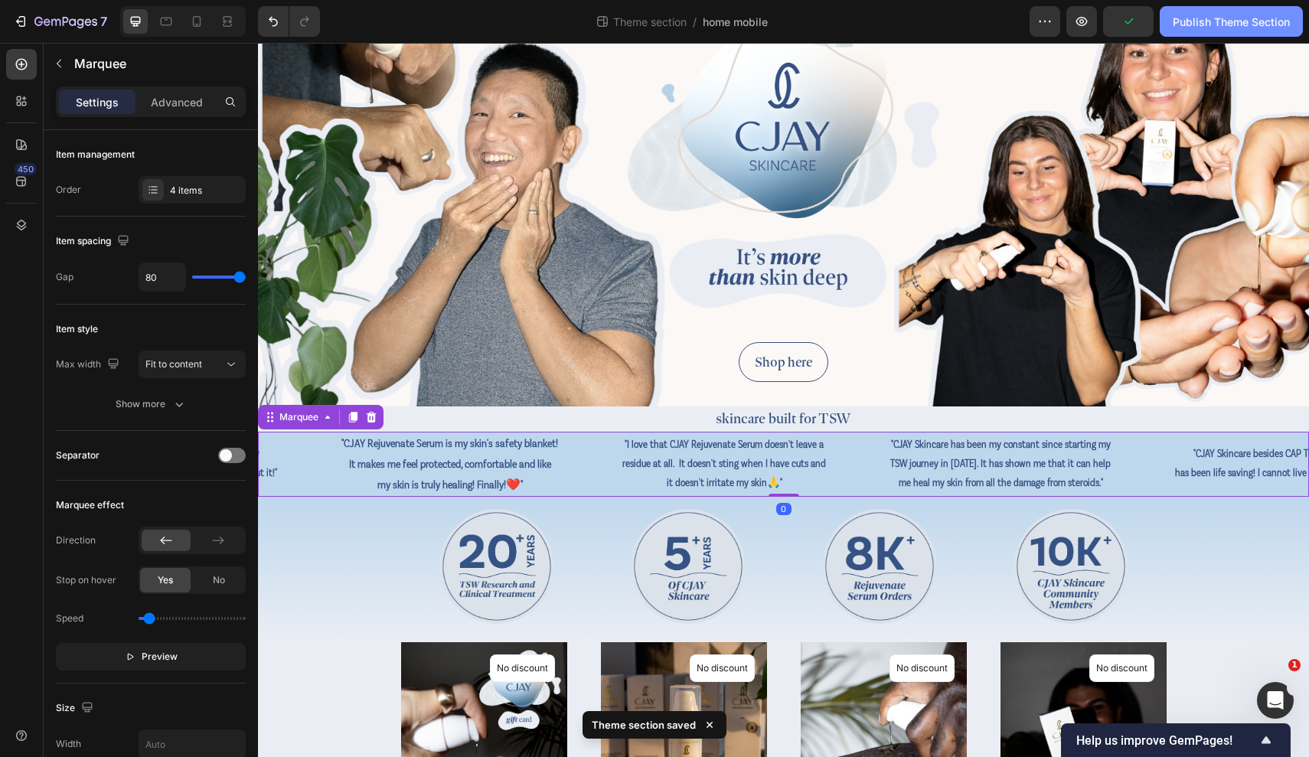
click at [1108, 29] on div "Publish Theme Section" at bounding box center [1231, 22] width 117 height 16
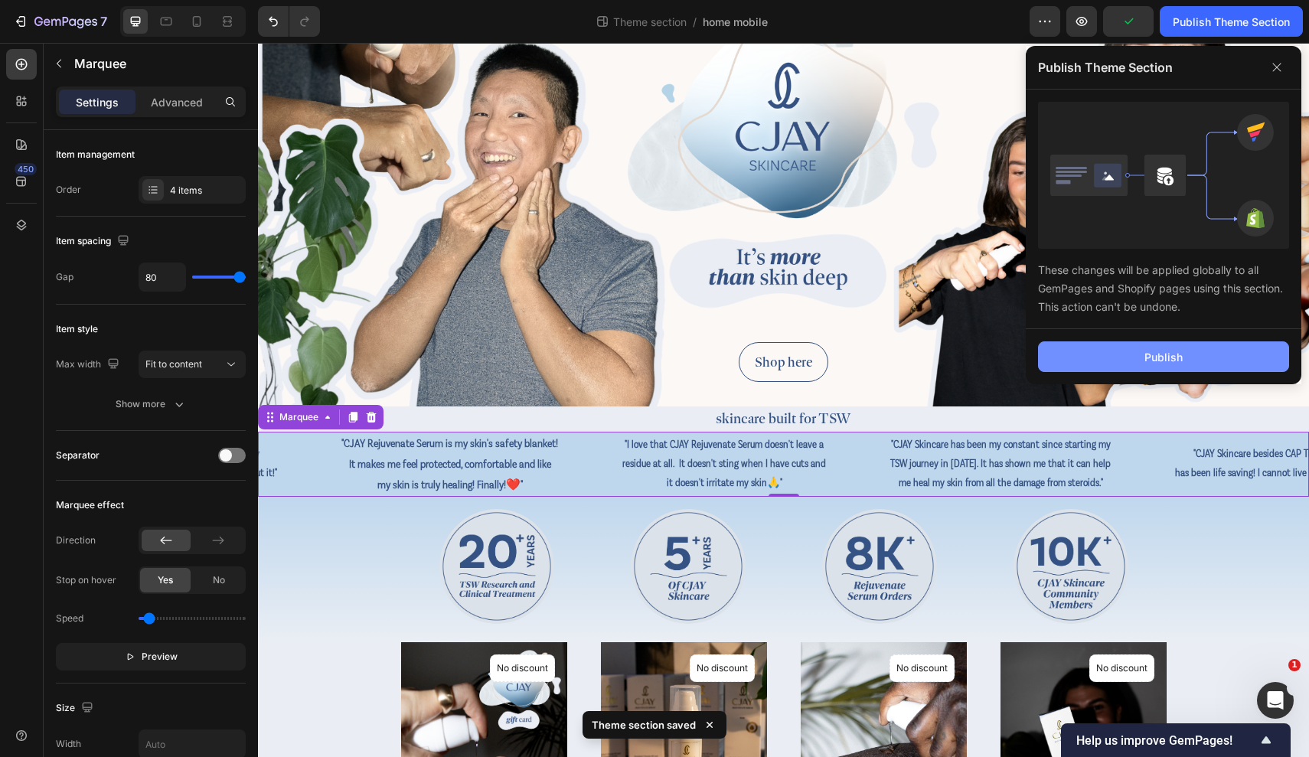
click at [1108, 349] on div "Publish" at bounding box center [1163, 357] width 38 height 16
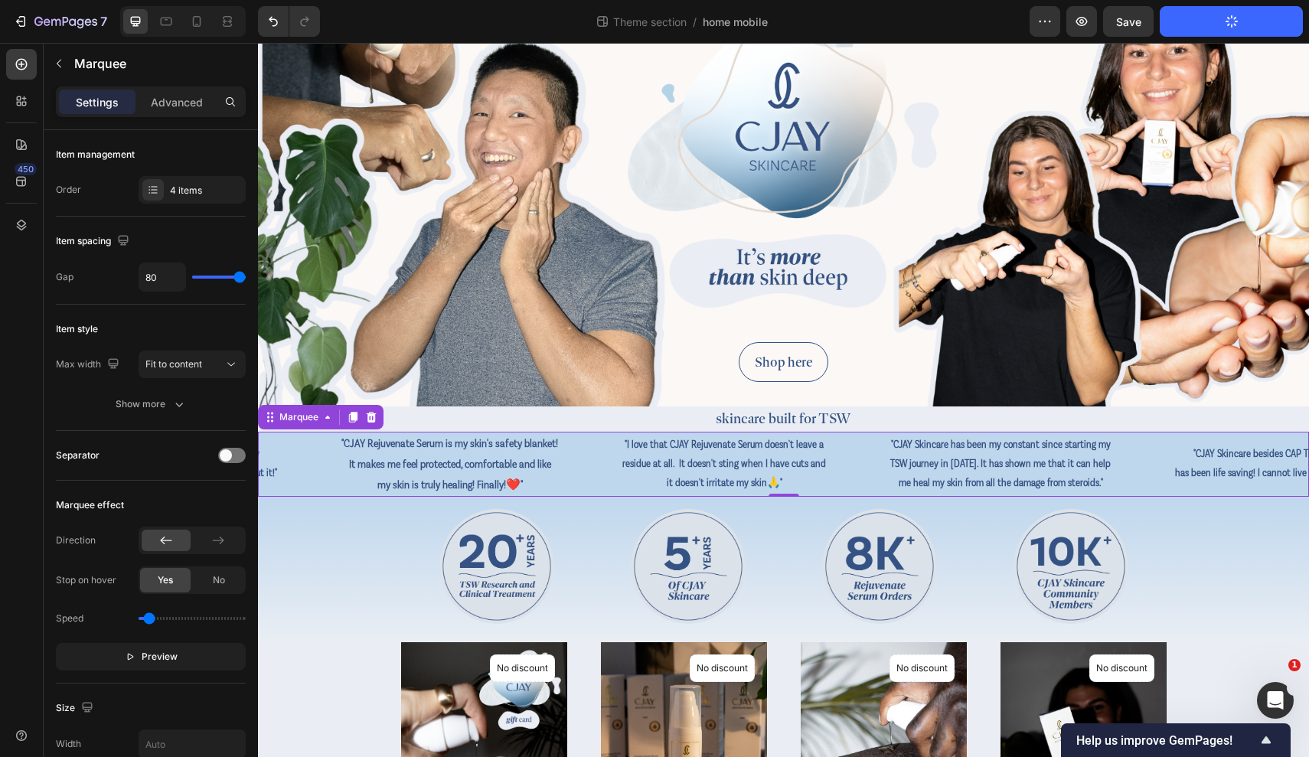
scroll to position [96, 0]
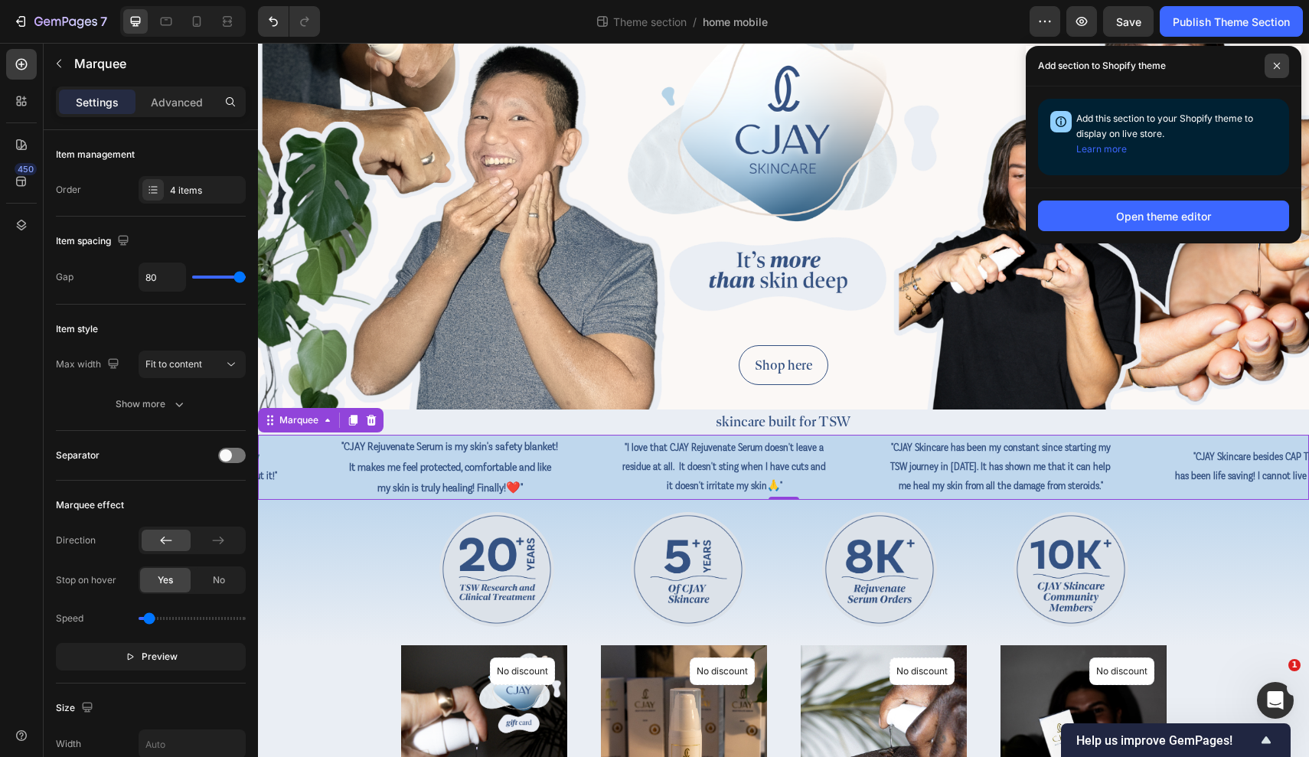
click at [1108, 68] on icon at bounding box center [1277, 66] width 8 height 8
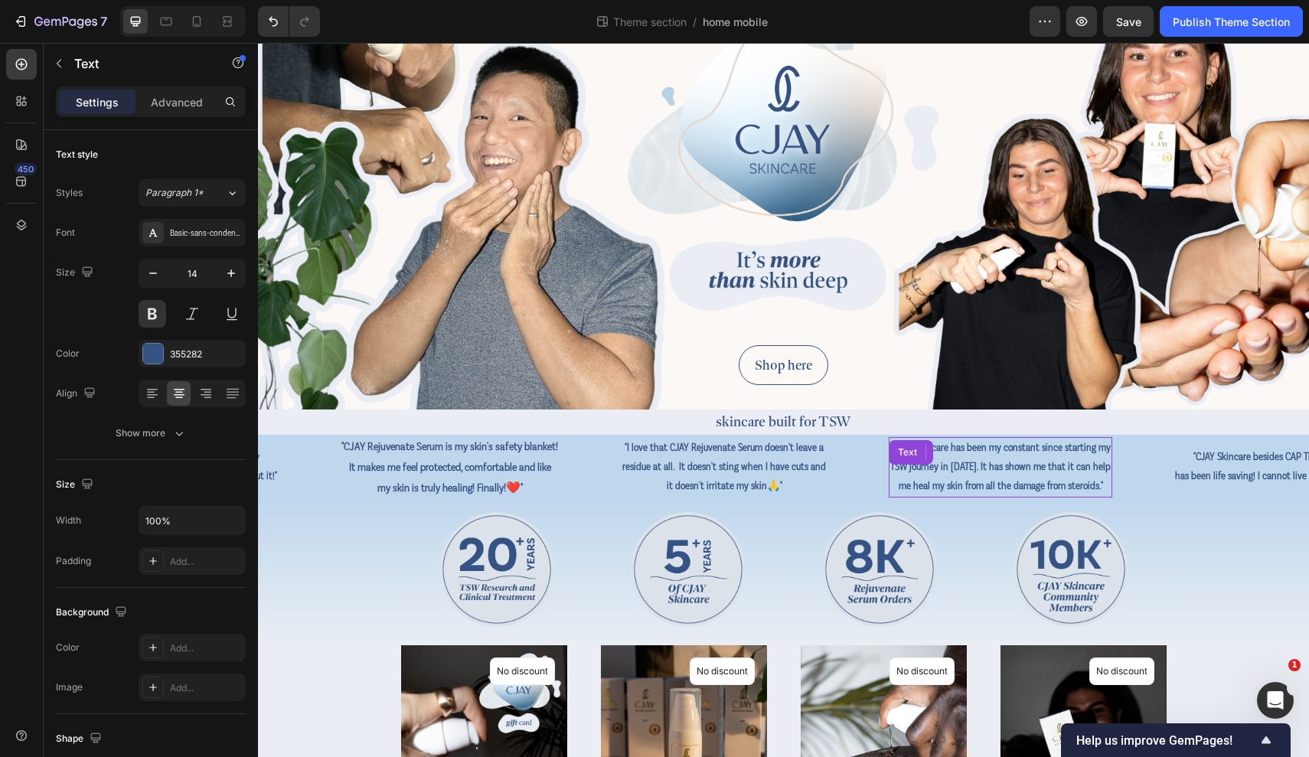
click at [1035, 469] on p "TSW journey in [DATE]. It has shown me that it can help" at bounding box center [998, 467] width 220 height 19
click at [1108, 487] on p "me heal my skin from all the damage from steroids."" at bounding box center [999, 486] width 220 height 19
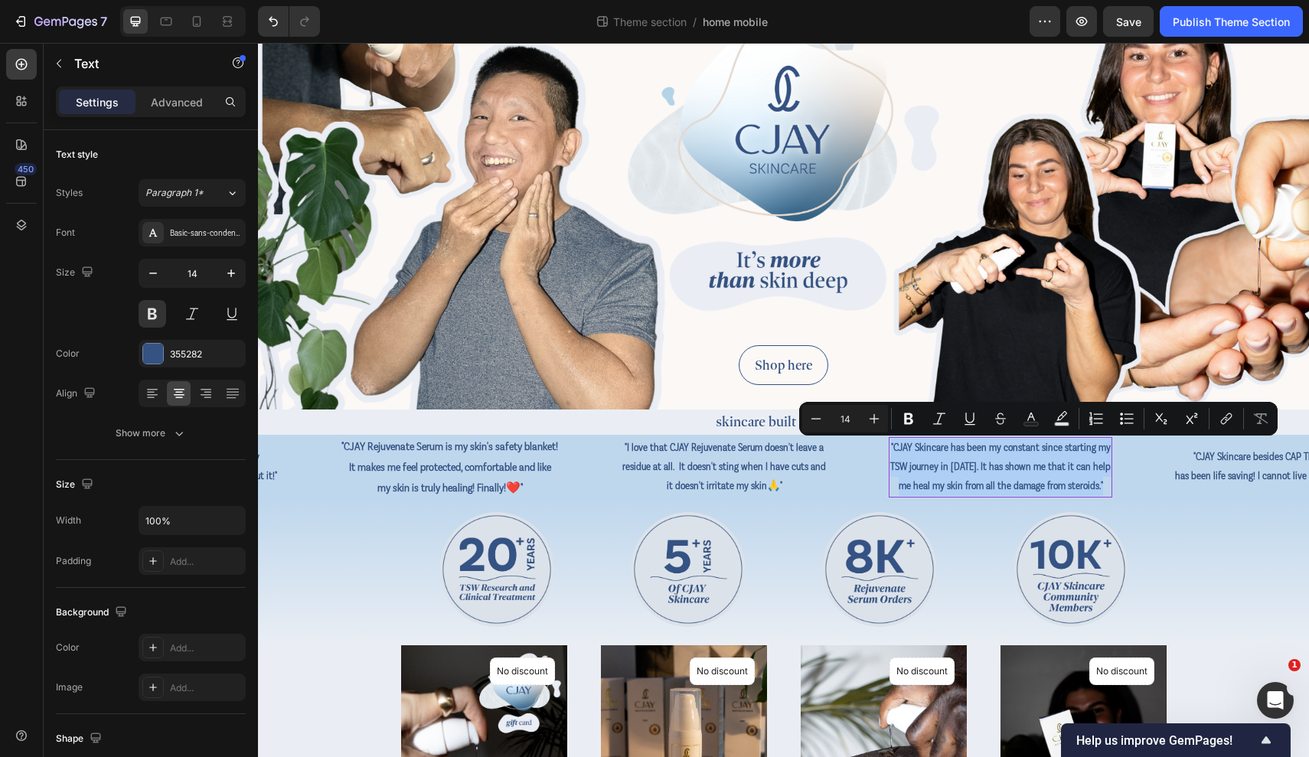
drag, startPoint x: 1149, startPoint y: 490, endPoint x: 922, endPoint y: 439, distance: 232.9
click at [922, 440] on div ""CJAY Skincare has been my constant since starting my TSW journey in 2021. It h…" at bounding box center [997, 467] width 223 height 61
copy div ""CJAY Skincare has been my constant since starting my TSW journey in 2021. It h…"
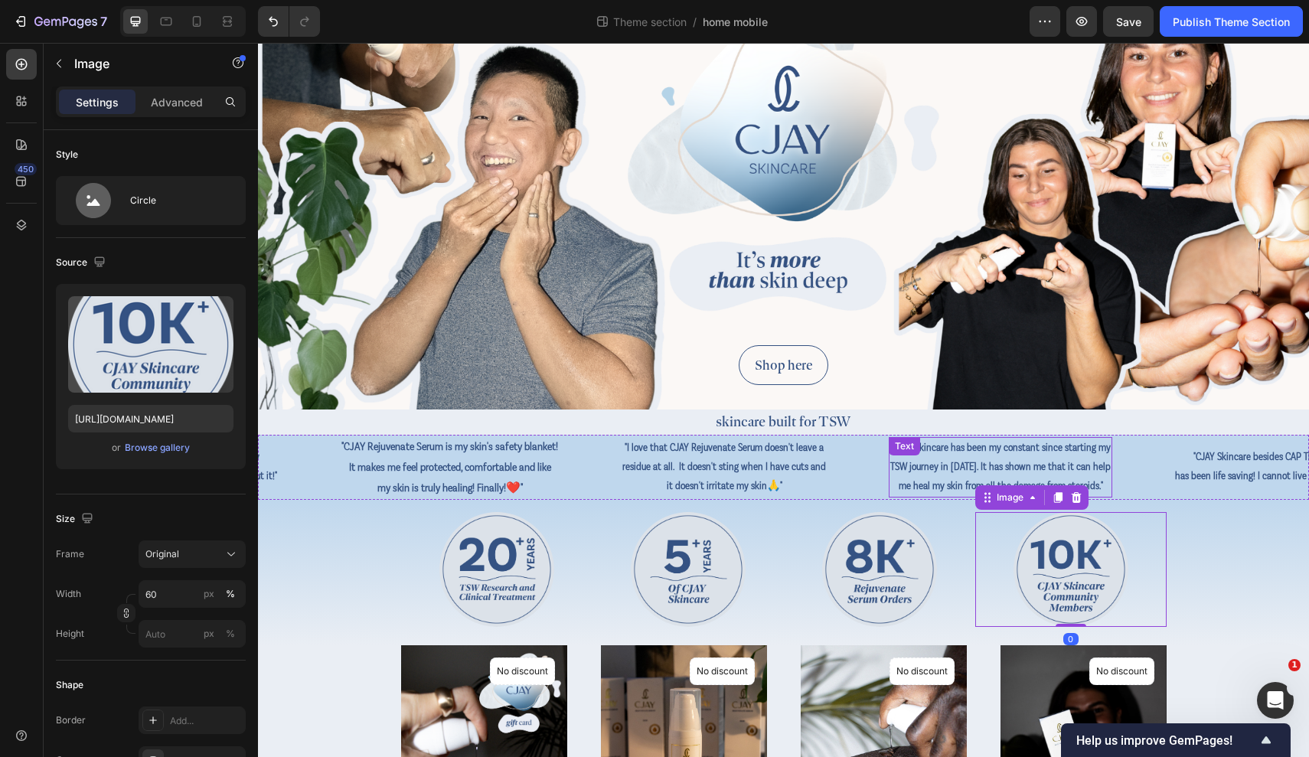
click at [1108, 471] on p "TSW journey in [DATE]. It has shown me that it can help" at bounding box center [998, 467] width 220 height 19
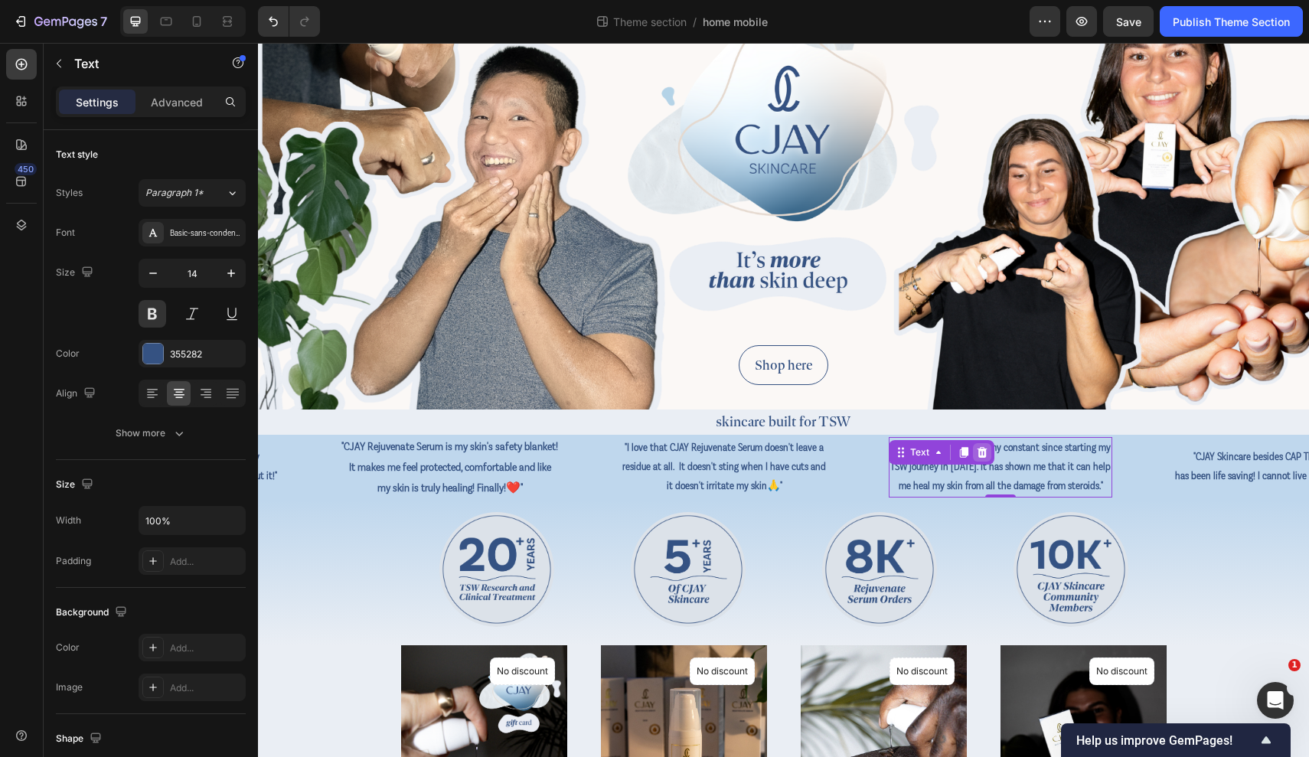
click at [983, 455] on icon at bounding box center [978, 451] width 10 height 11
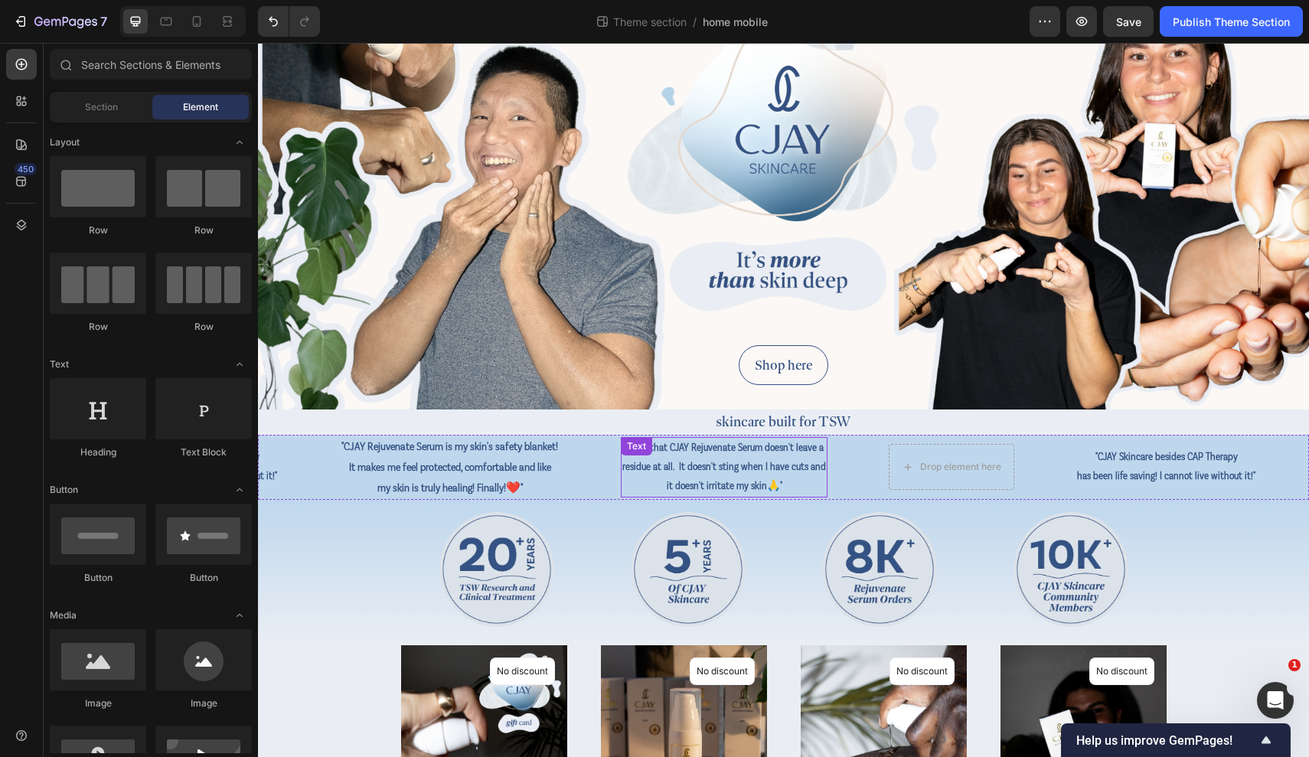
click at [808, 458] on p "residue at all. It doesn't sting when I have cuts and" at bounding box center [717, 467] width 204 height 19
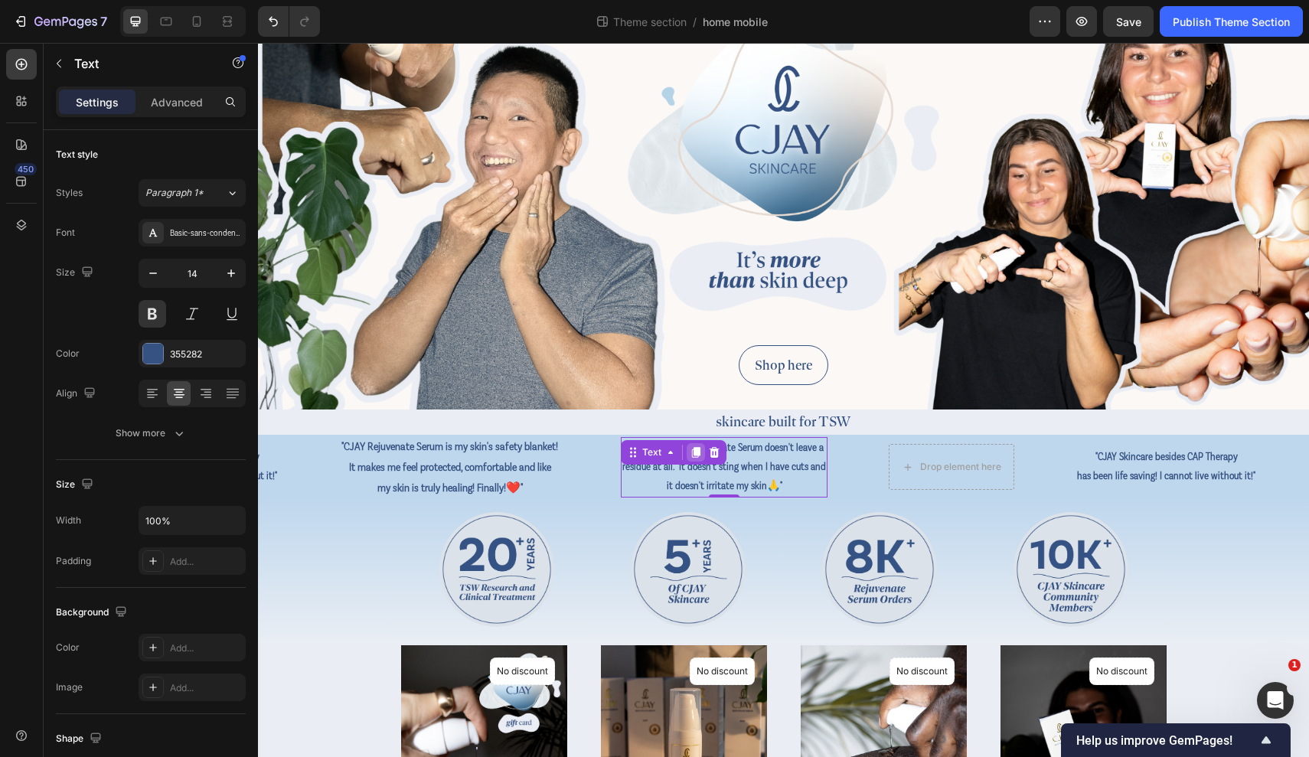
click at [697, 451] on icon at bounding box center [690, 452] width 12 height 12
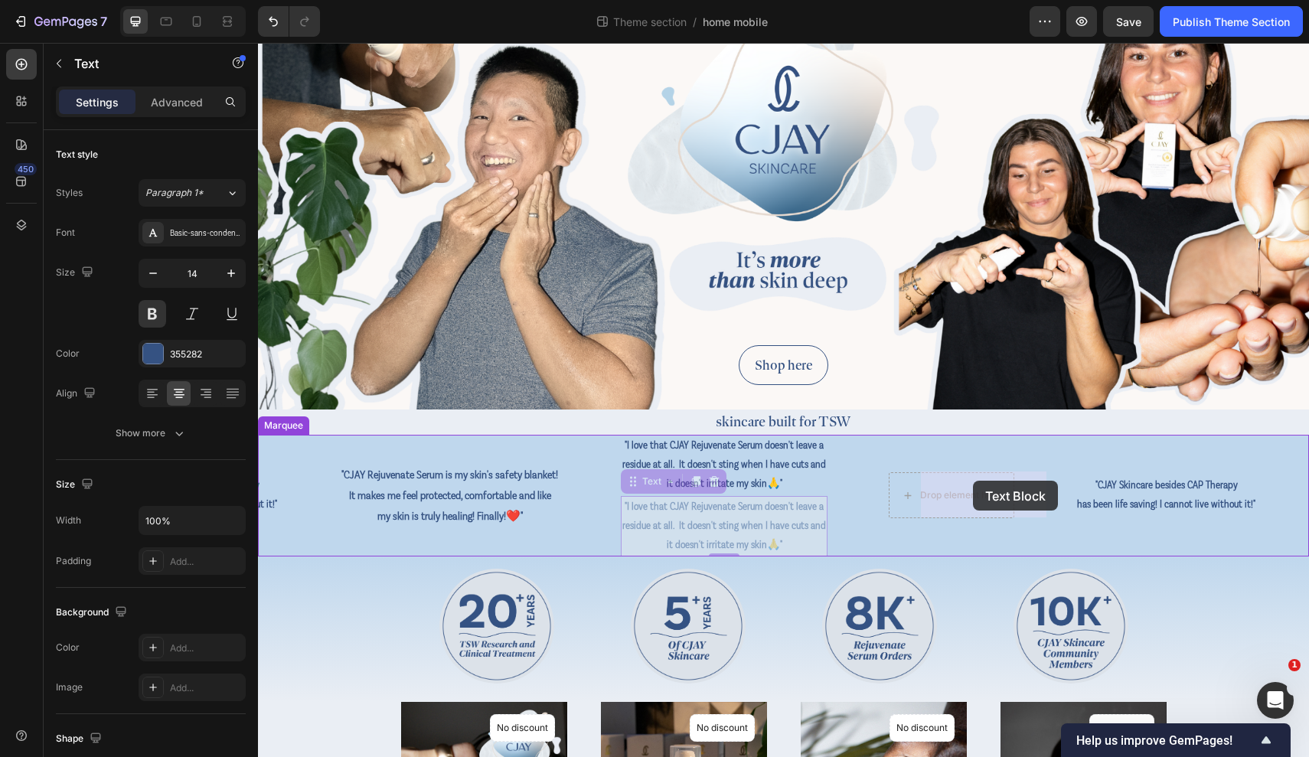
drag, startPoint x: 652, startPoint y: 483, endPoint x: 973, endPoint y: 478, distance: 320.7
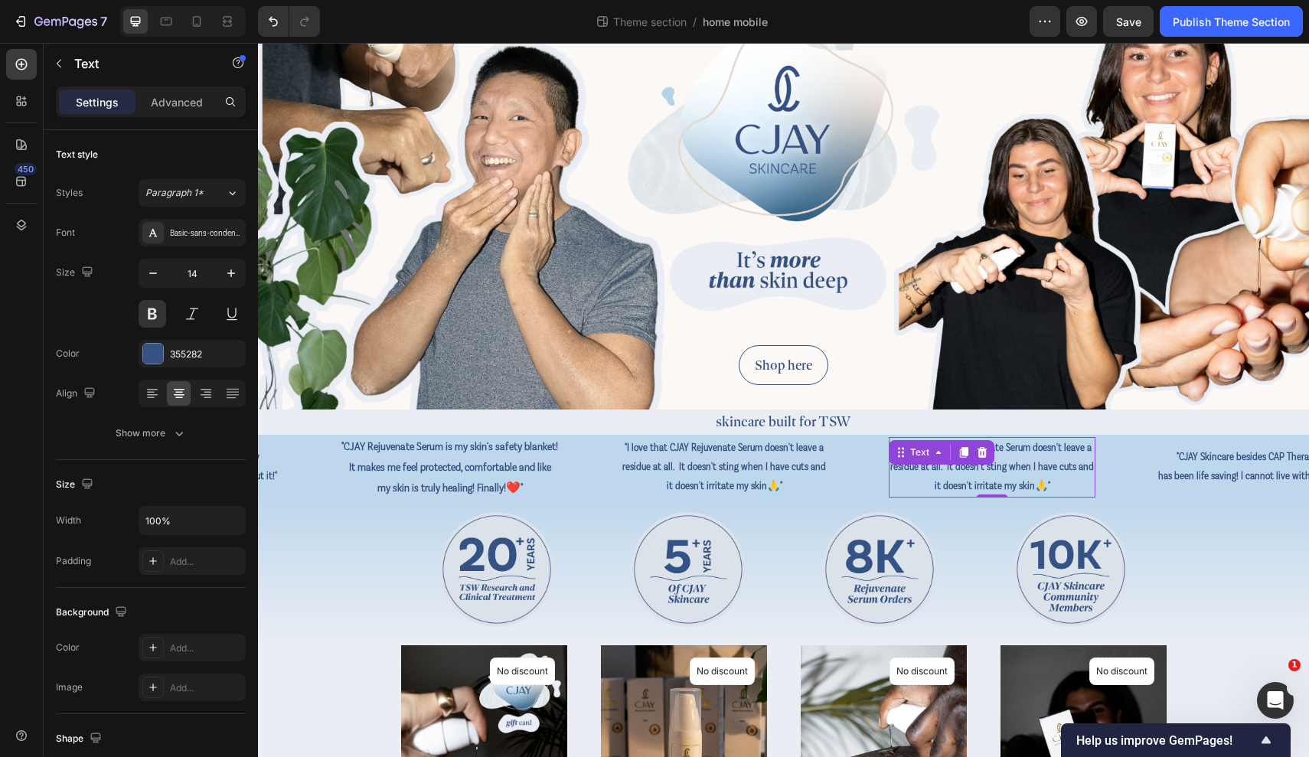
click at [973, 478] on p "it doesn't irritate my skin 🙏"" at bounding box center [977, 486] width 204 height 19
click at [973, 478] on p "it doesn't irritate my skin 🙏"" at bounding box center [989, 486] width 204 height 19
click at [973, 478] on p "it doesn't irritate my skin 🙏"" at bounding box center [990, 486] width 204 height 19
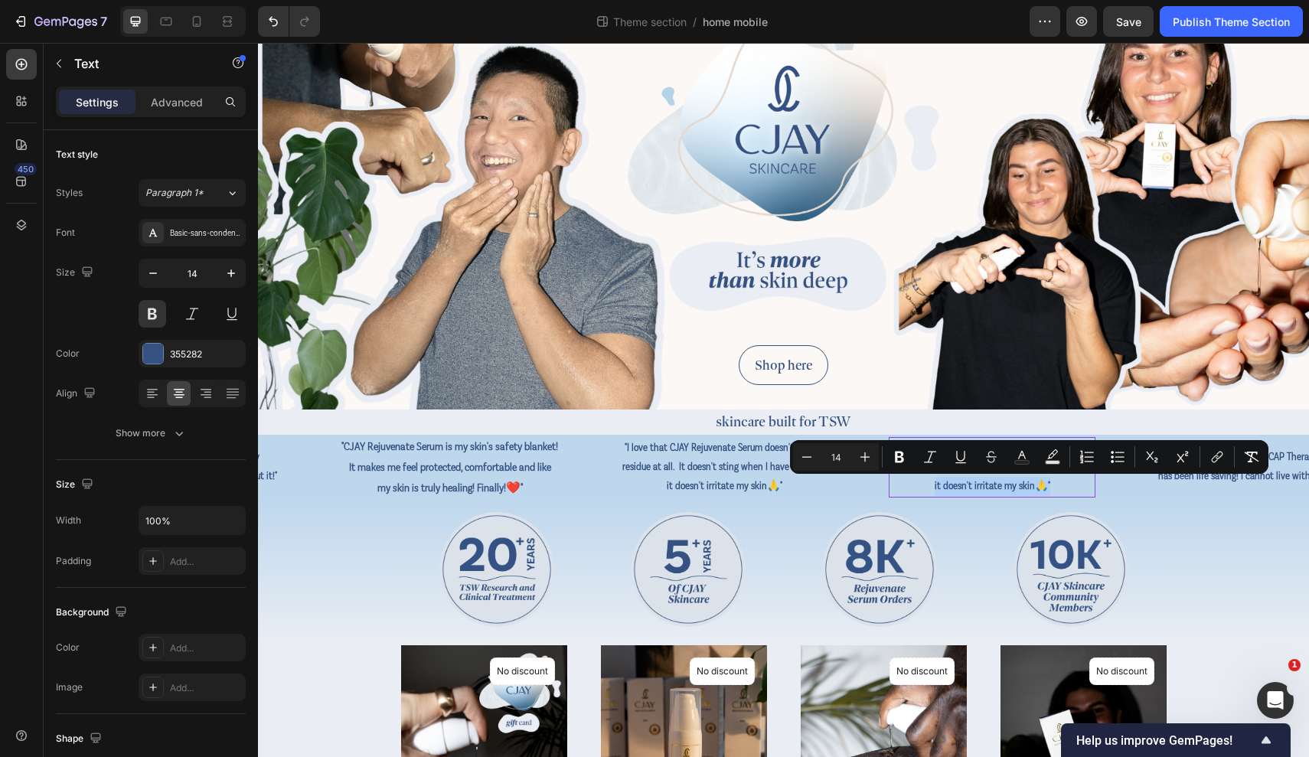
click at [974, 478] on p "it doesn't irritate my skin 🙏"" at bounding box center [991, 486] width 204 height 19
click at [1091, 489] on p "it doesn't irritate my skin 🙏"" at bounding box center [990, 486] width 204 height 19
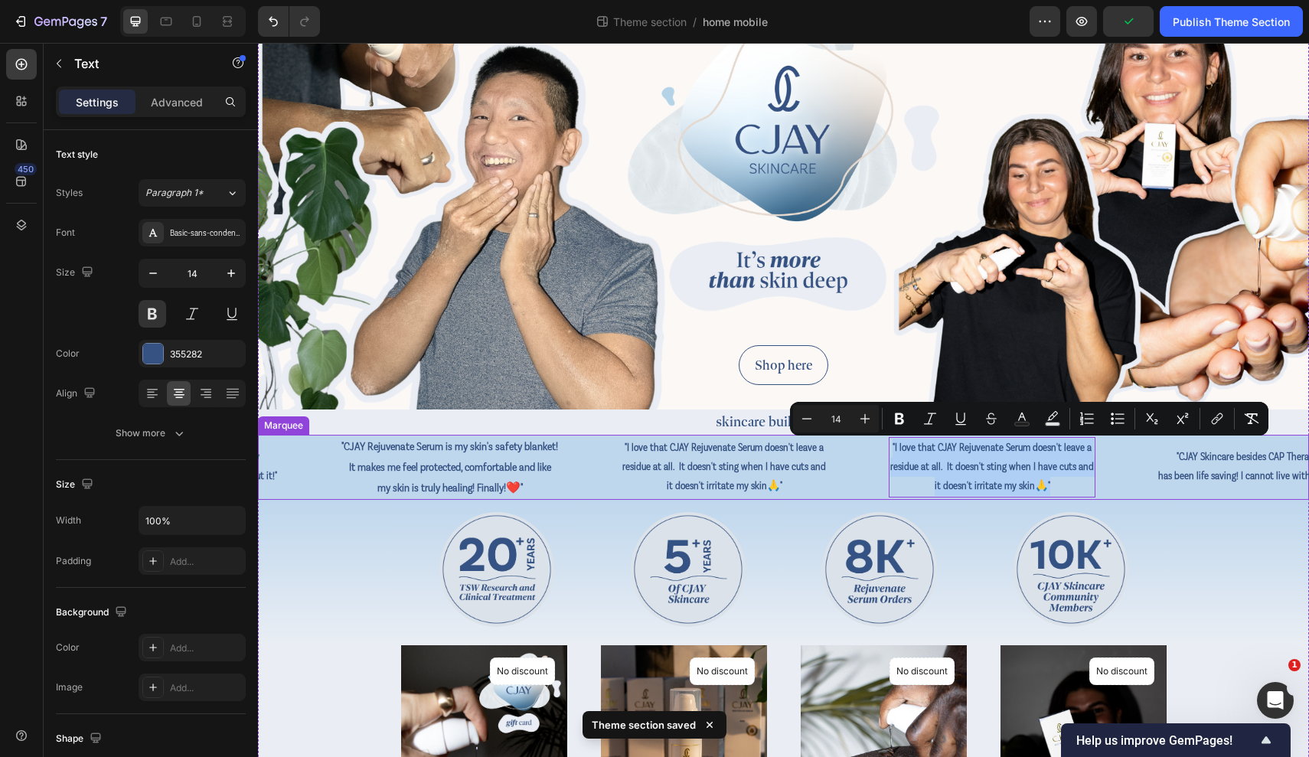
drag, startPoint x: 1102, startPoint y: 488, endPoint x: 919, endPoint y: 443, distance: 188.4
click at [919, 443] on div ""CJAY Skincare besides CAP Therapy has been life saving! I cannot live without …" at bounding box center [624, 467] width 1059 height 65
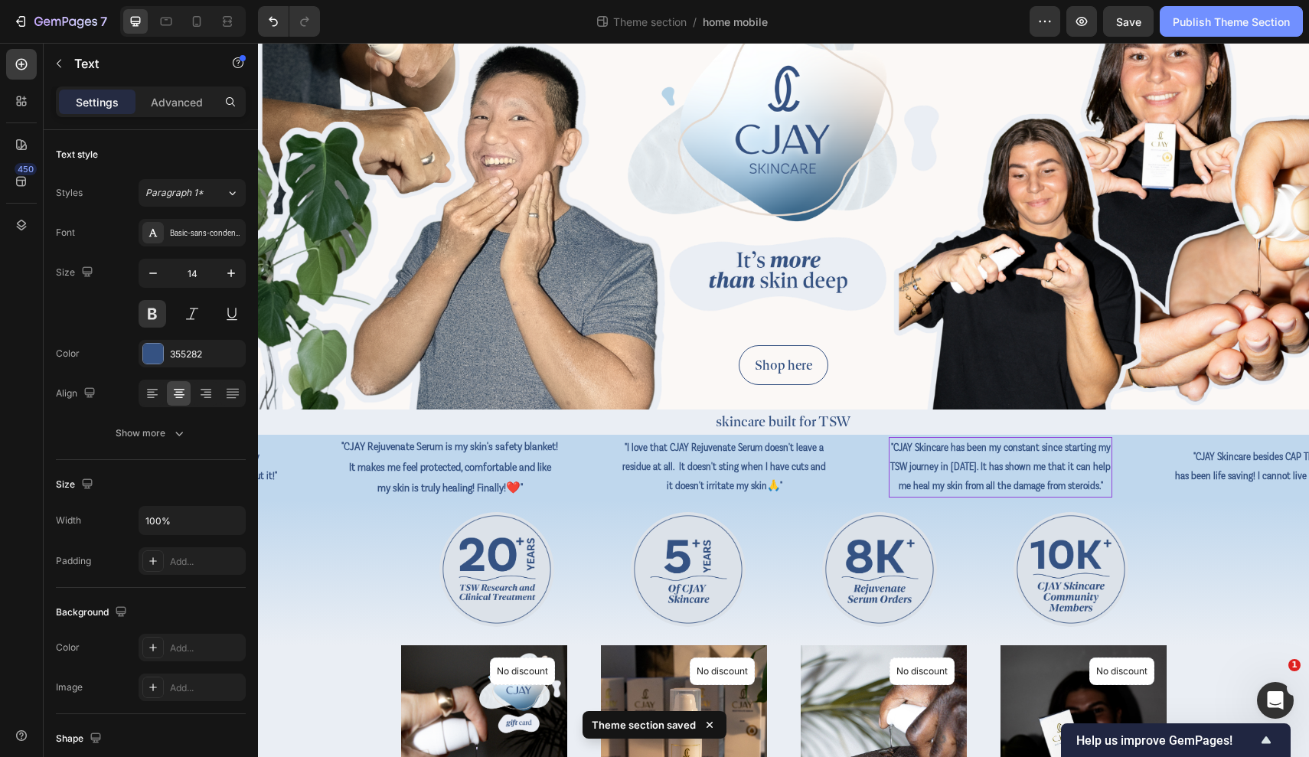
click at [1108, 30] on button "Publish Theme Section" at bounding box center [1231, 21] width 143 height 31
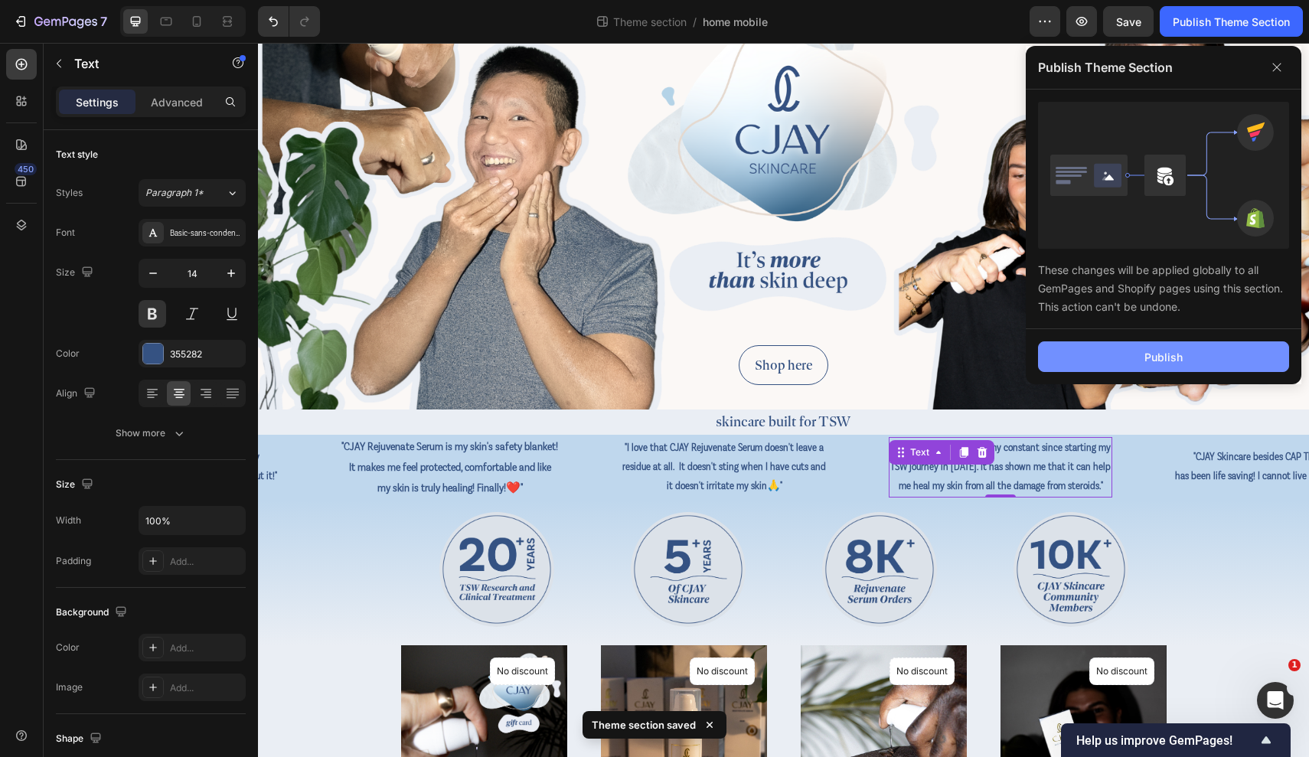
click at [1108, 355] on button "Publish" at bounding box center [1163, 356] width 251 height 31
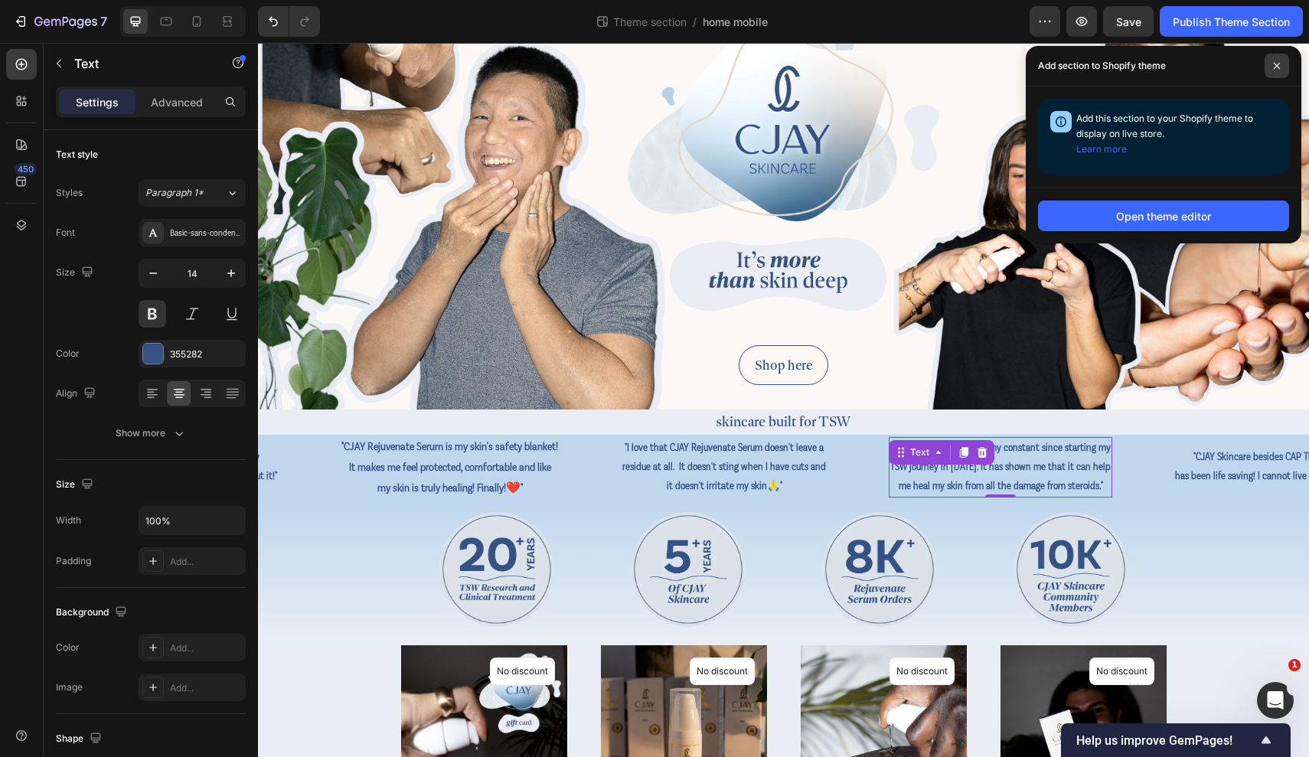
click at [1108, 69] on icon at bounding box center [1277, 66] width 8 height 8
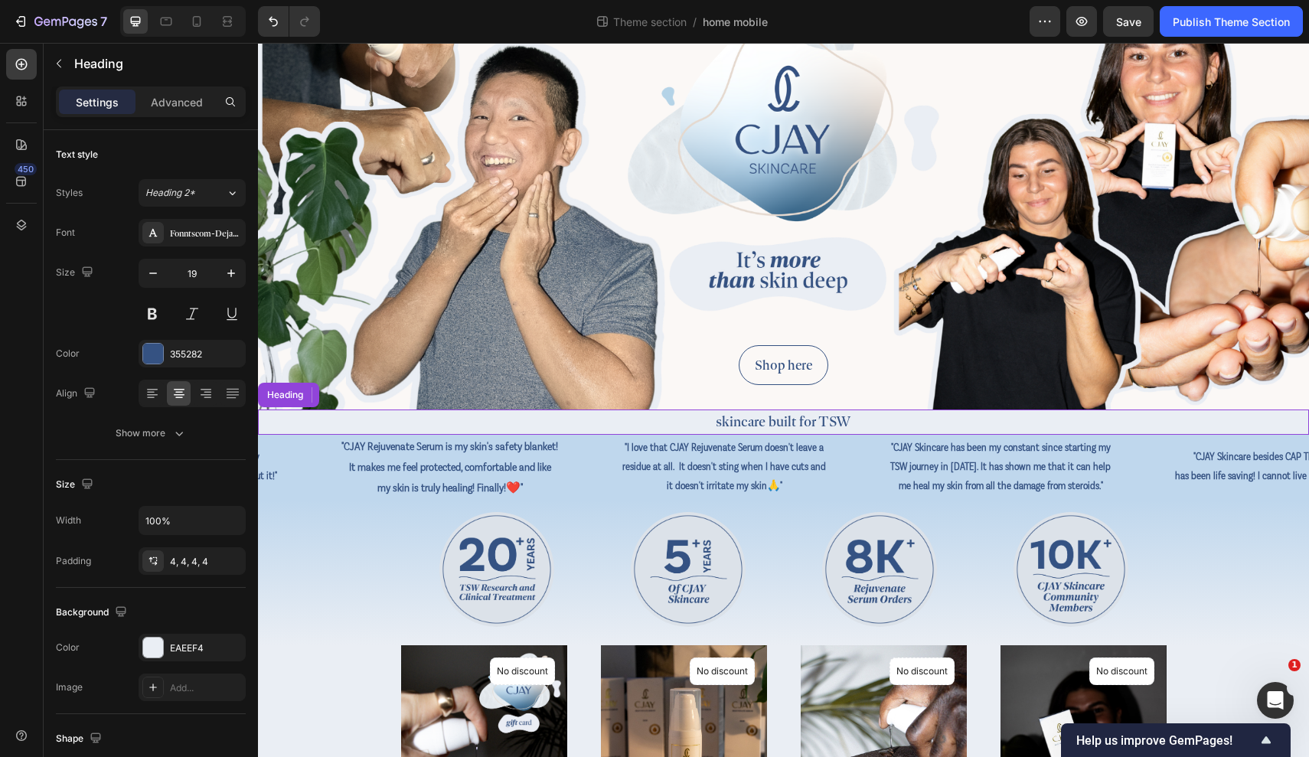
click at [640, 422] on h2 "skincare built for TSW" at bounding box center [783, 421] width 1051 height 25
click at [187, 641] on div "EAEEF4" at bounding box center [192, 648] width 44 height 14
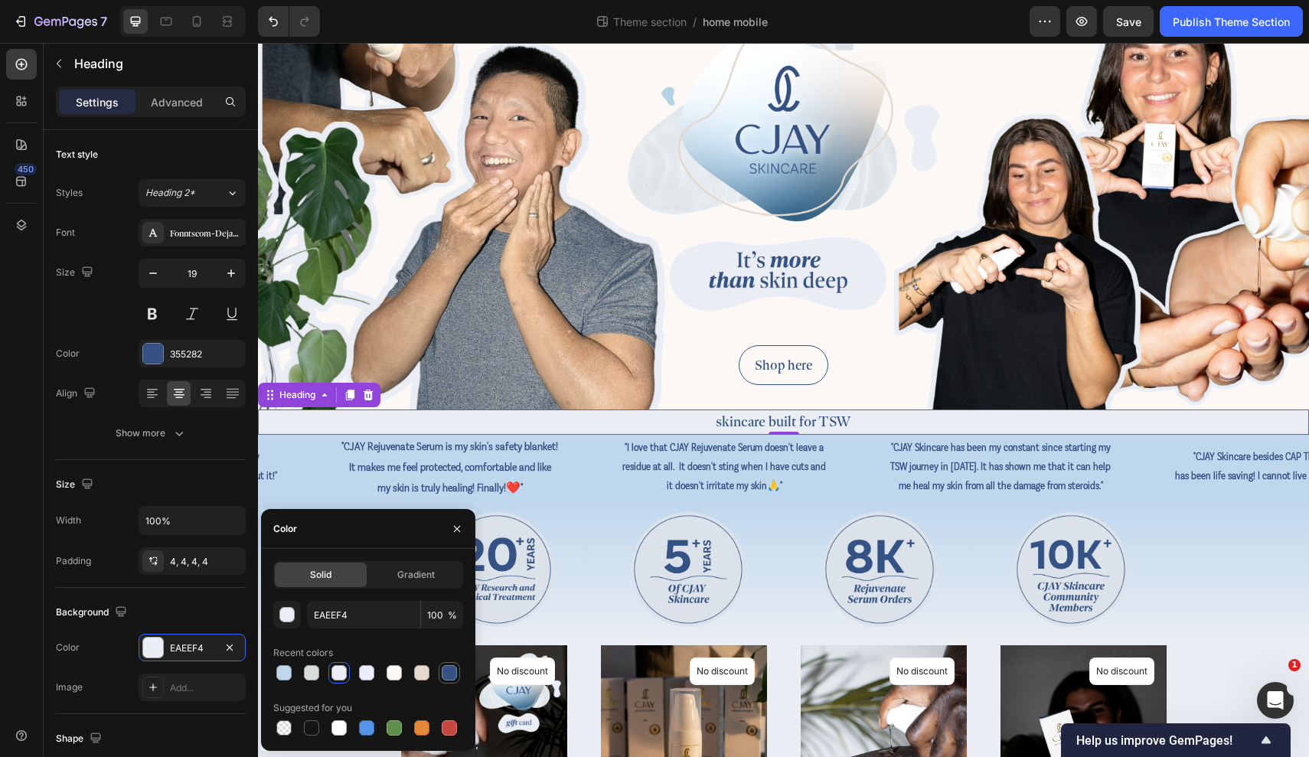
click at [445, 675] on div at bounding box center [449, 672] width 15 height 15
type input "355282"
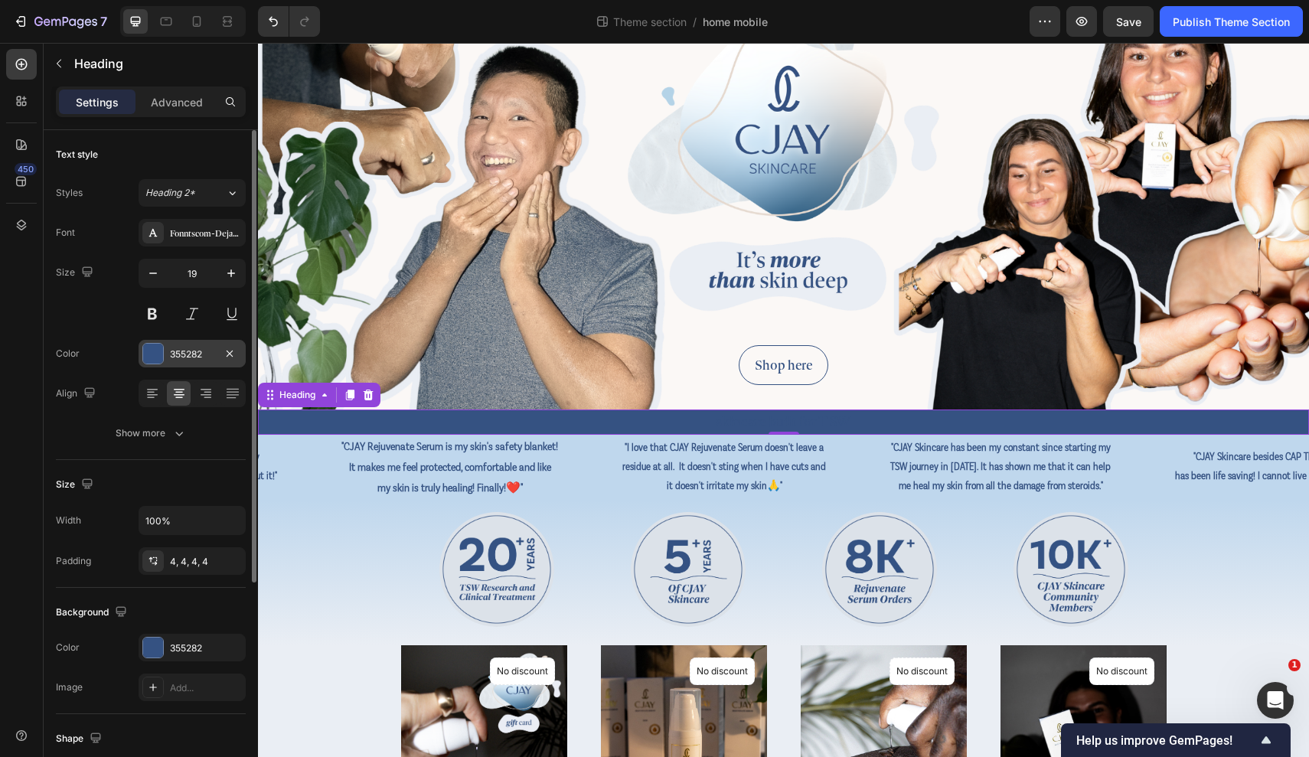
click at [183, 357] on div "355282" at bounding box center [192, 354] width 44 height 14
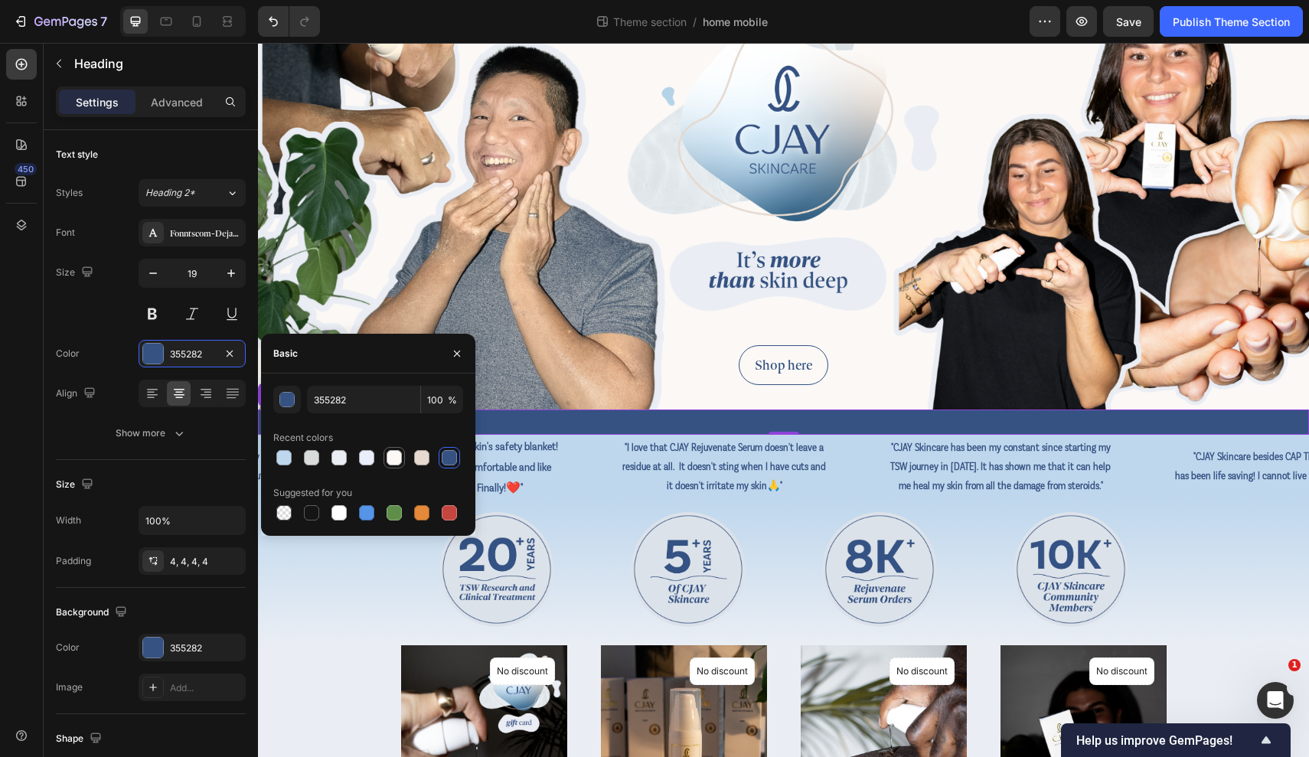
click at [401, 455] on div at bounding box center [394, 458] width 18 height 18
type input "FBF8F6"
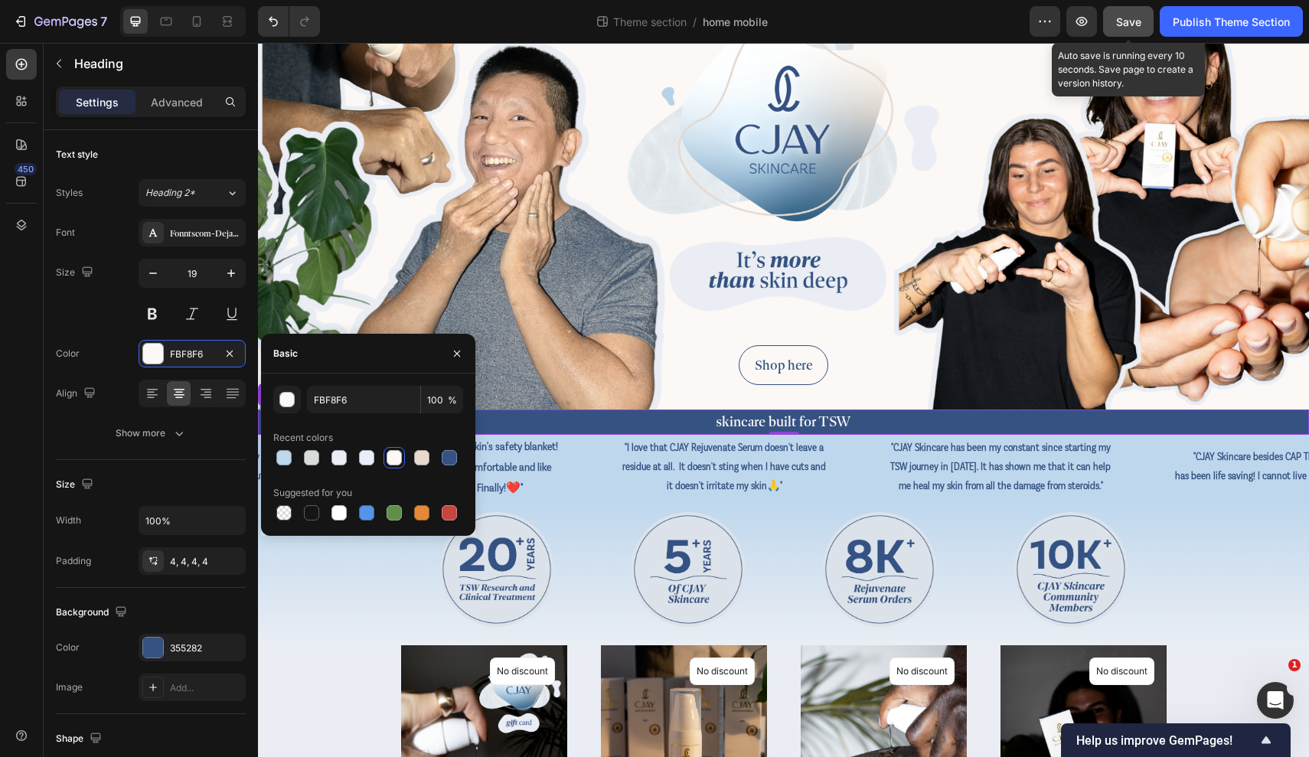
click at [1108, 12] on button "Save" at bounding box center [1128, 21] width 51 height 31
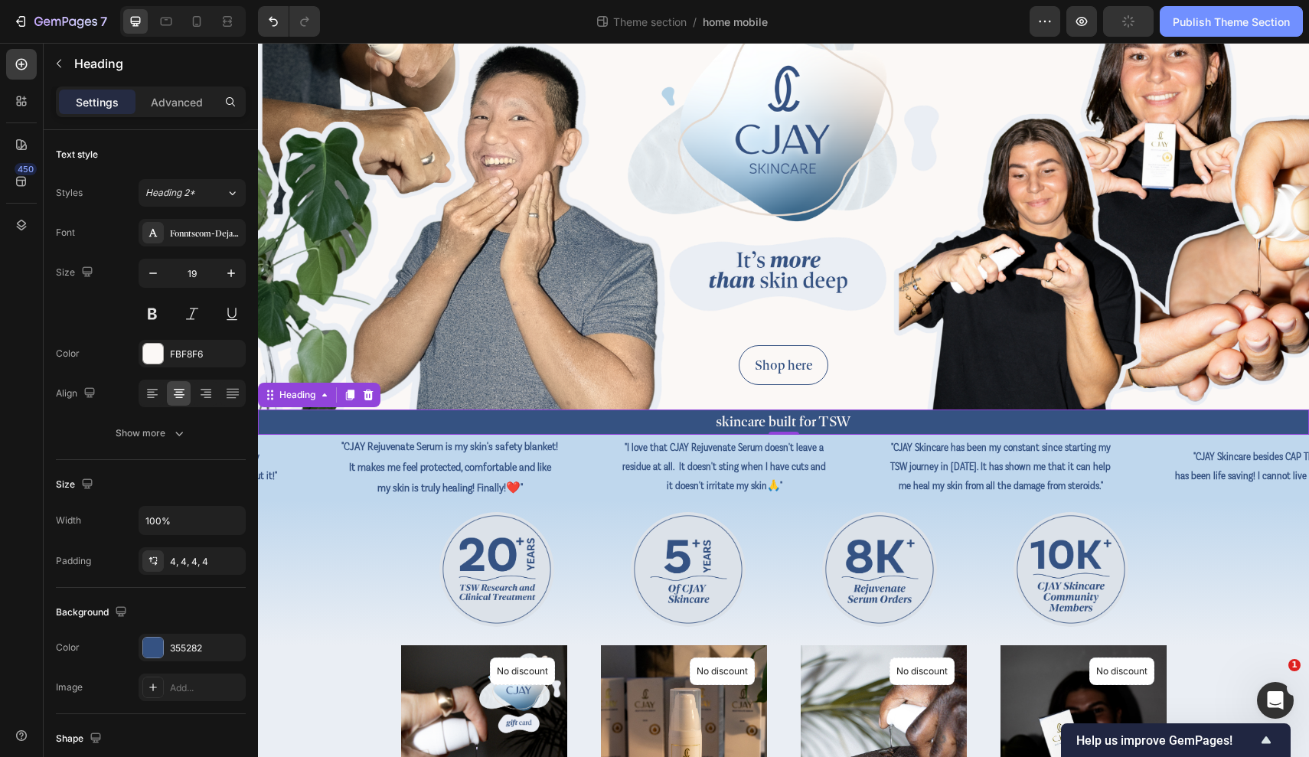
click at [1108, 28] on div "Publish Theme Section" at bounding box center [1231, 22] width 117 height 16
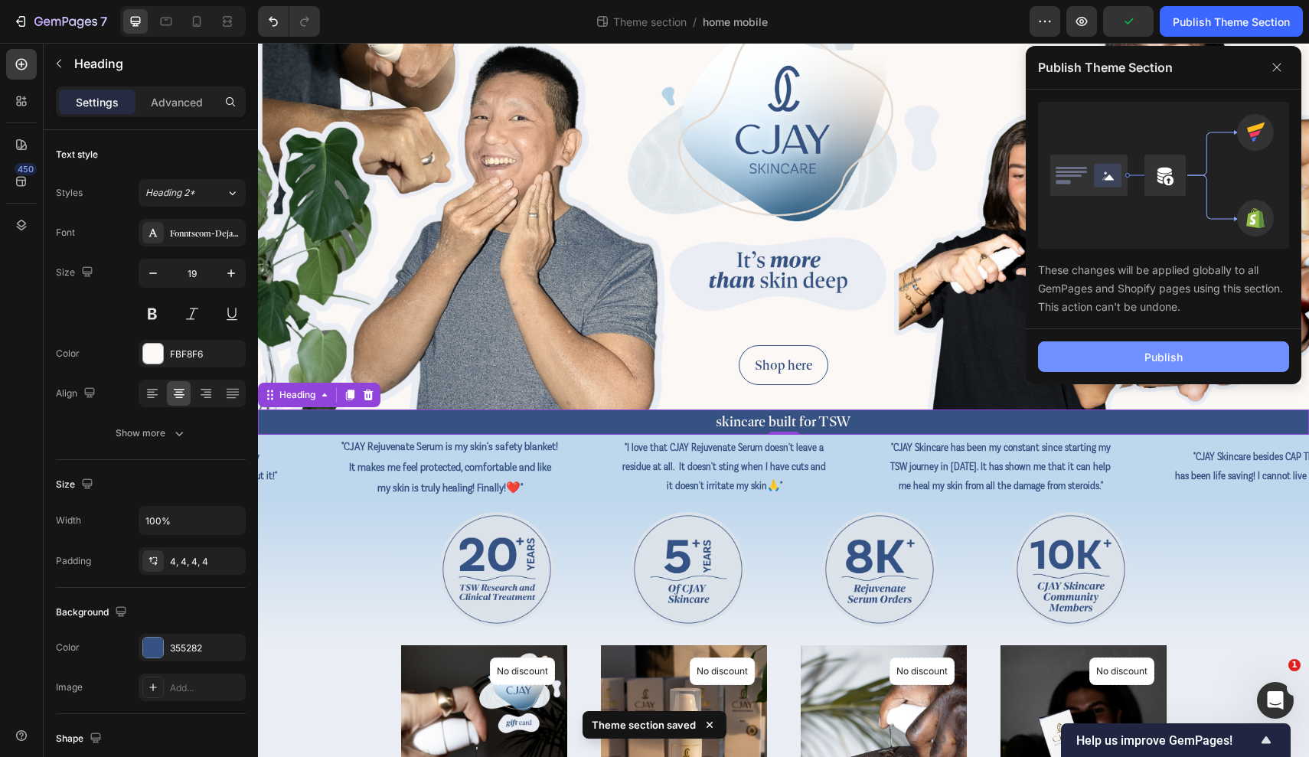
click at [1108, 359] on div "Publish" at bounding box center [1163, 357] width 38 height 16
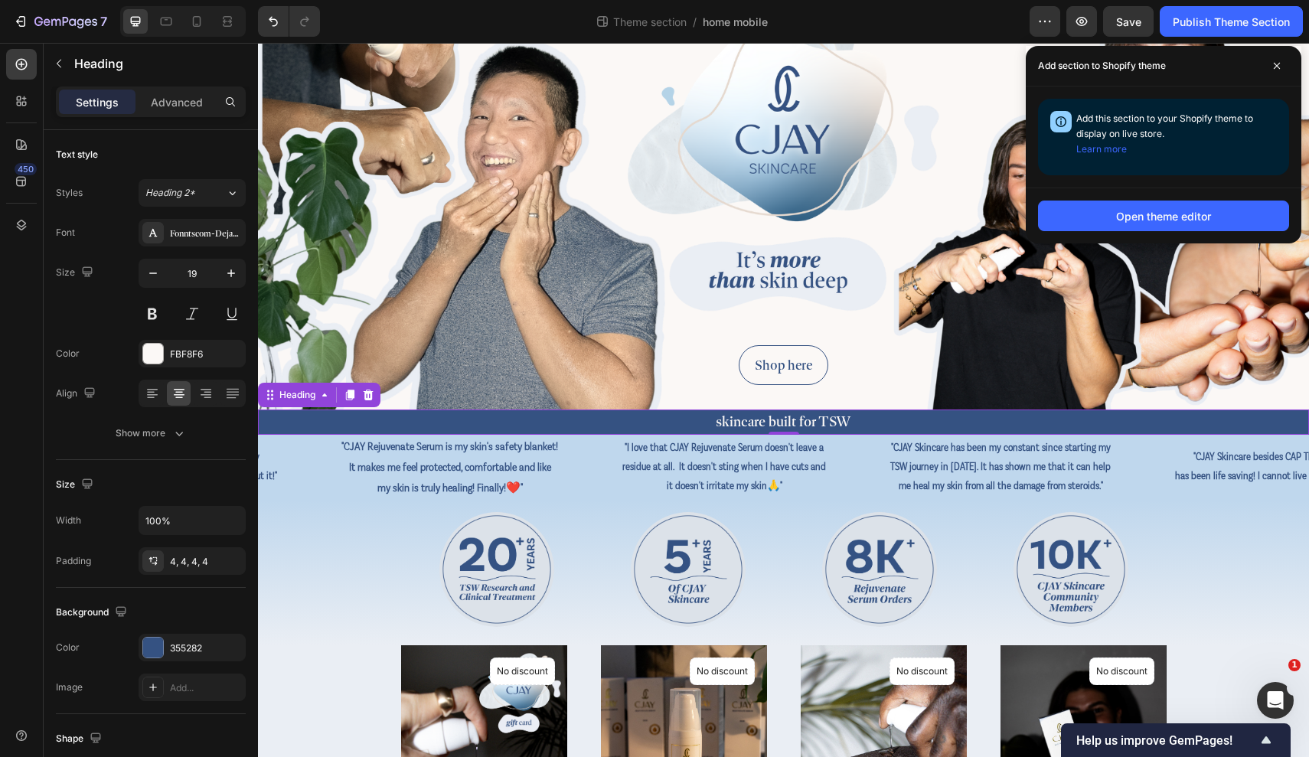
click at [1108, 63] on div "Add section to Shopify theme" at bounding box center [1164, 66] width 276 height 41
click at [1108, 63] on span at bounding box center [1276, 66] width 24 height 24
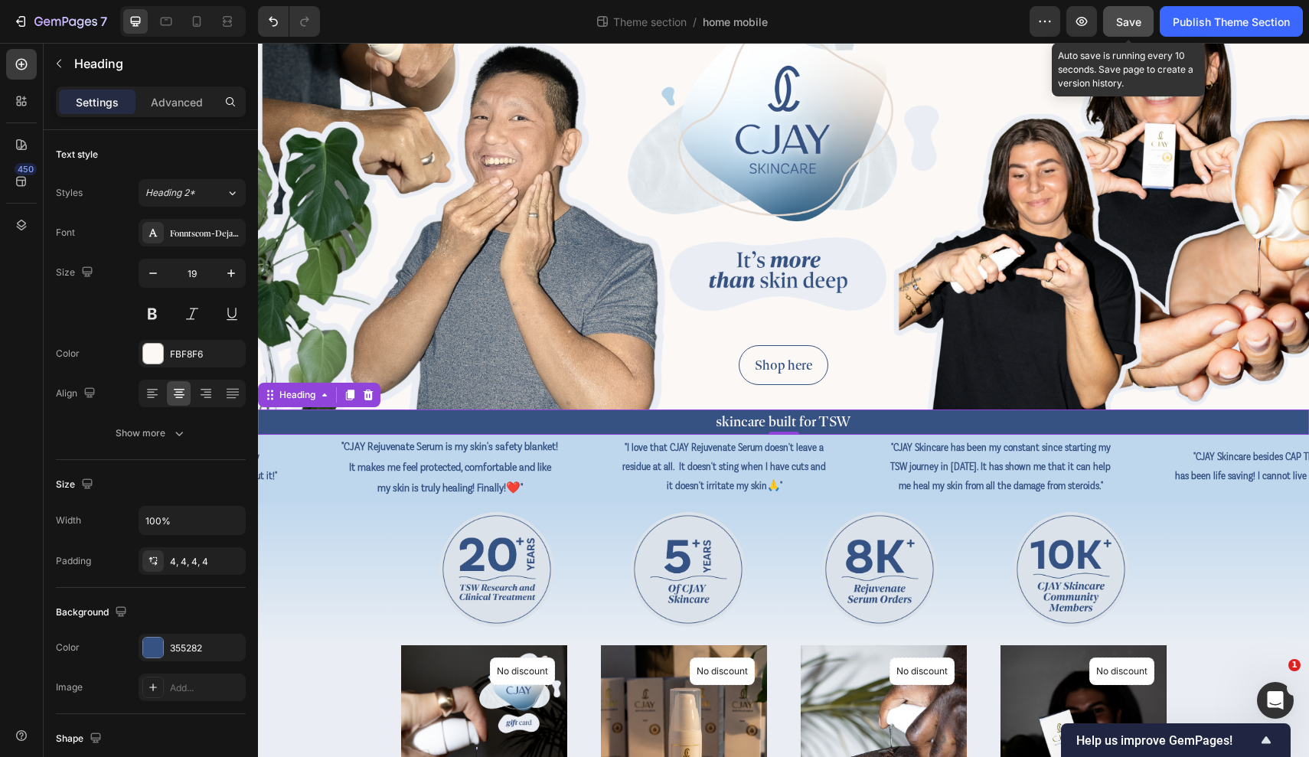
click at [1108, 22] on span "Save" at bounding box center [1128, 21] width 25 height 13
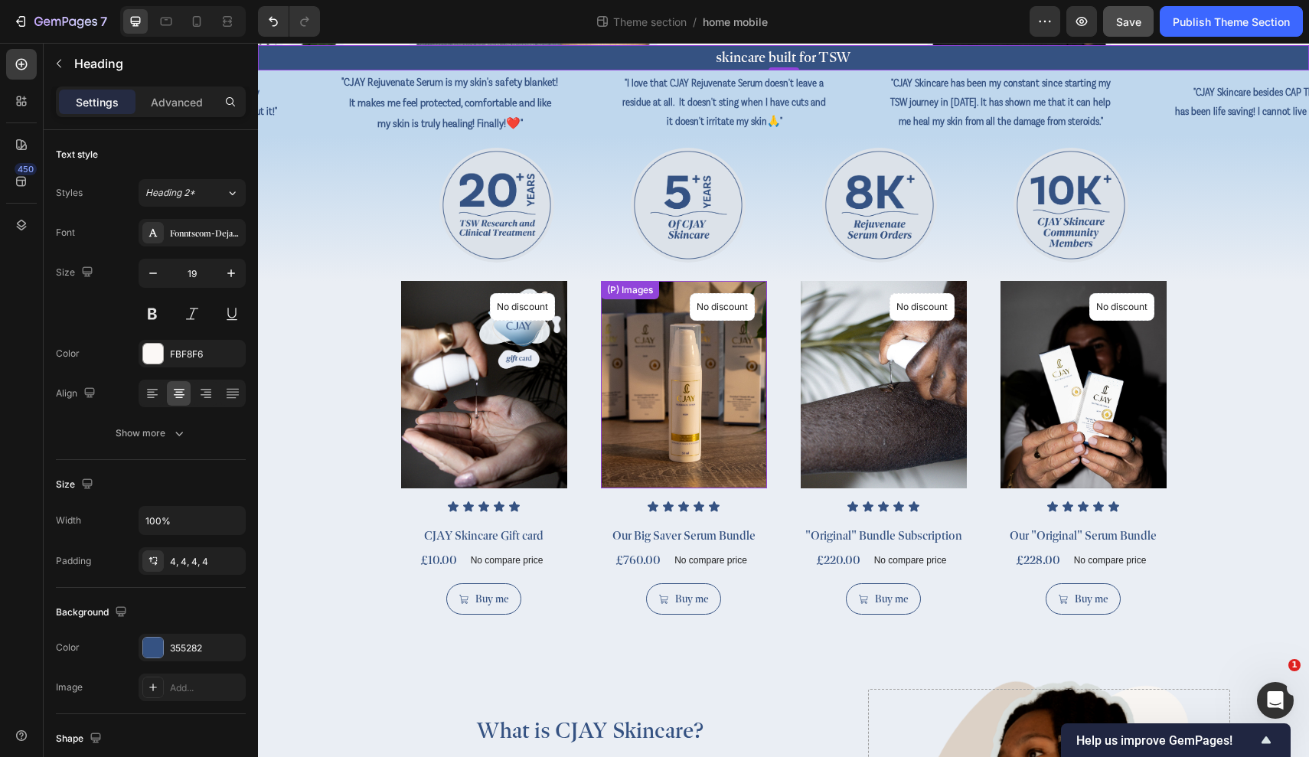
scroll to position [480, 0]
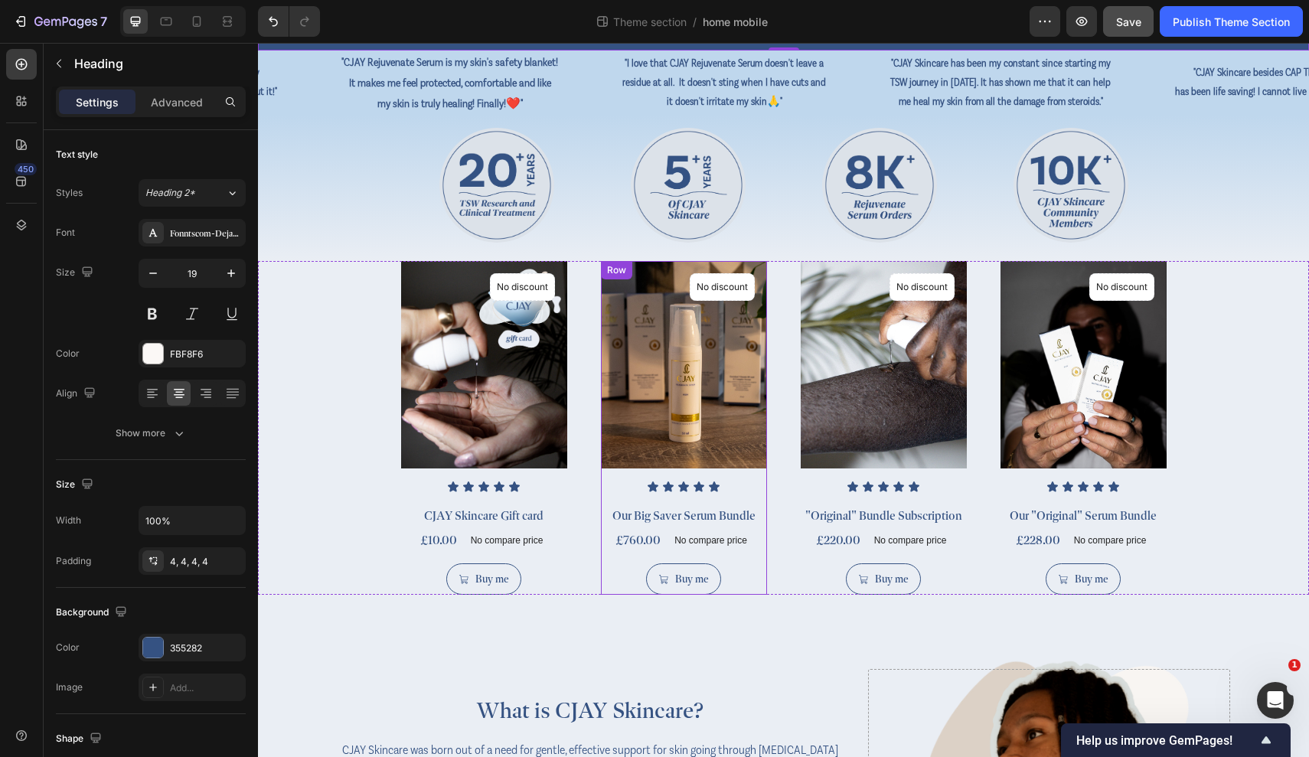
drag, startPoint x: 844, startPoint y: 524, endPoint x: 586, endPoint y: 481, distance: 261.5
click at [586, 481] on div "(P) Images No discount Not be displayed when published Product Badge Row Icon I…" at bounding box center [783, 428] width 765 height 334
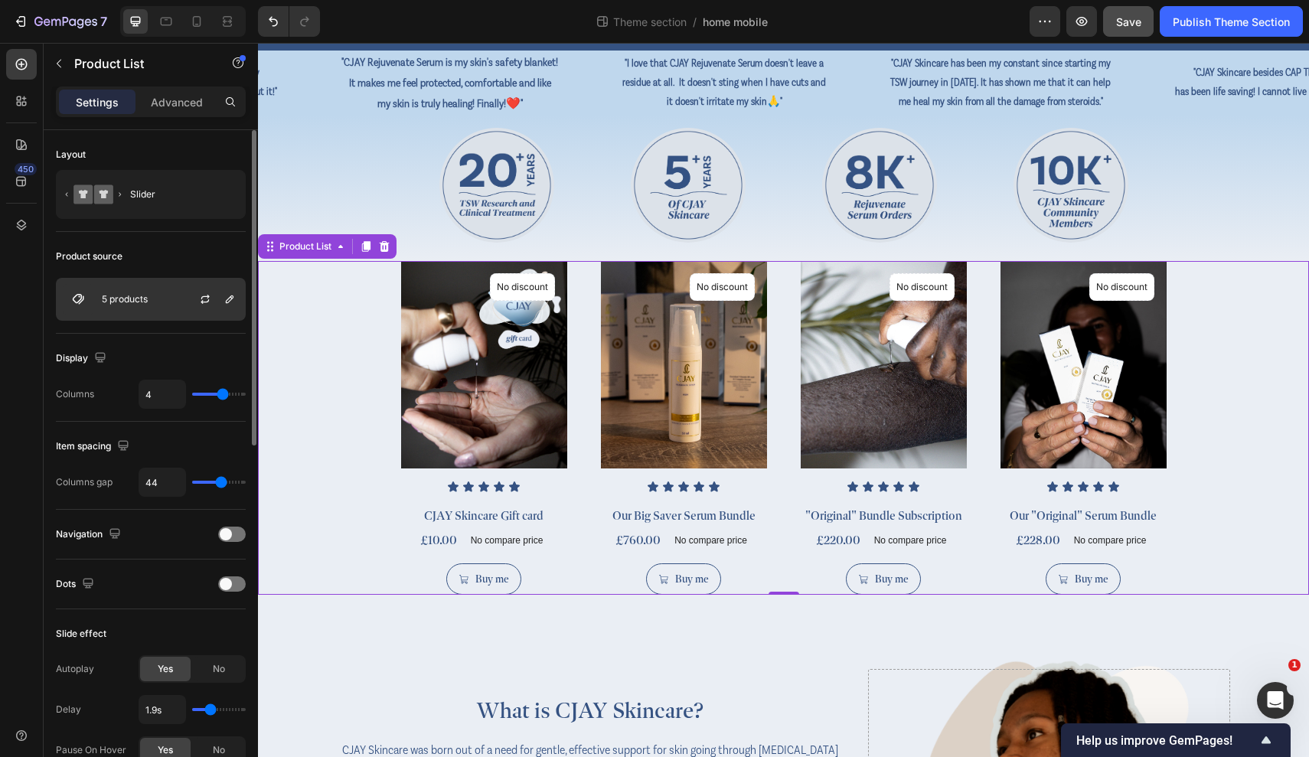
click at [169, 304] on div "5 products" at bounding box center [151, 299] width 190 height 43
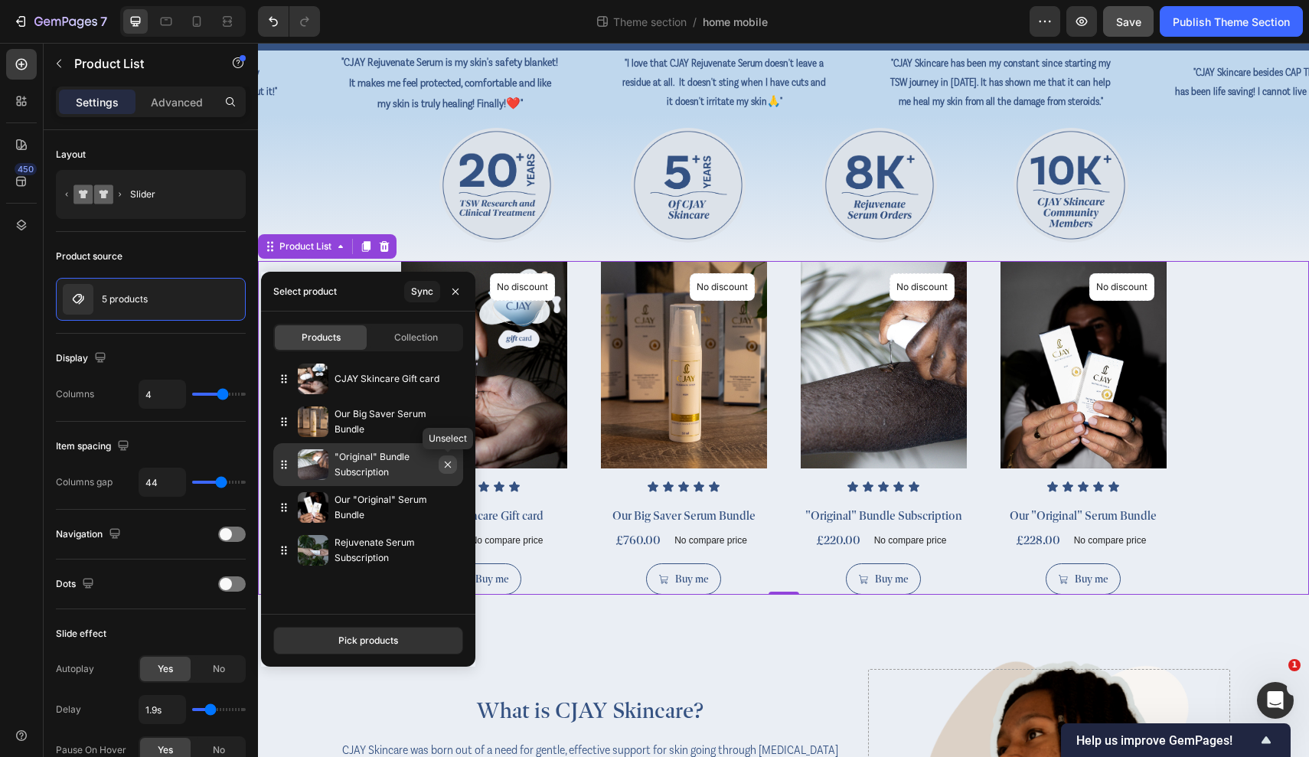
click at [445, 465] on icon "button" at bounding box center [448, 464] width 12 height 12
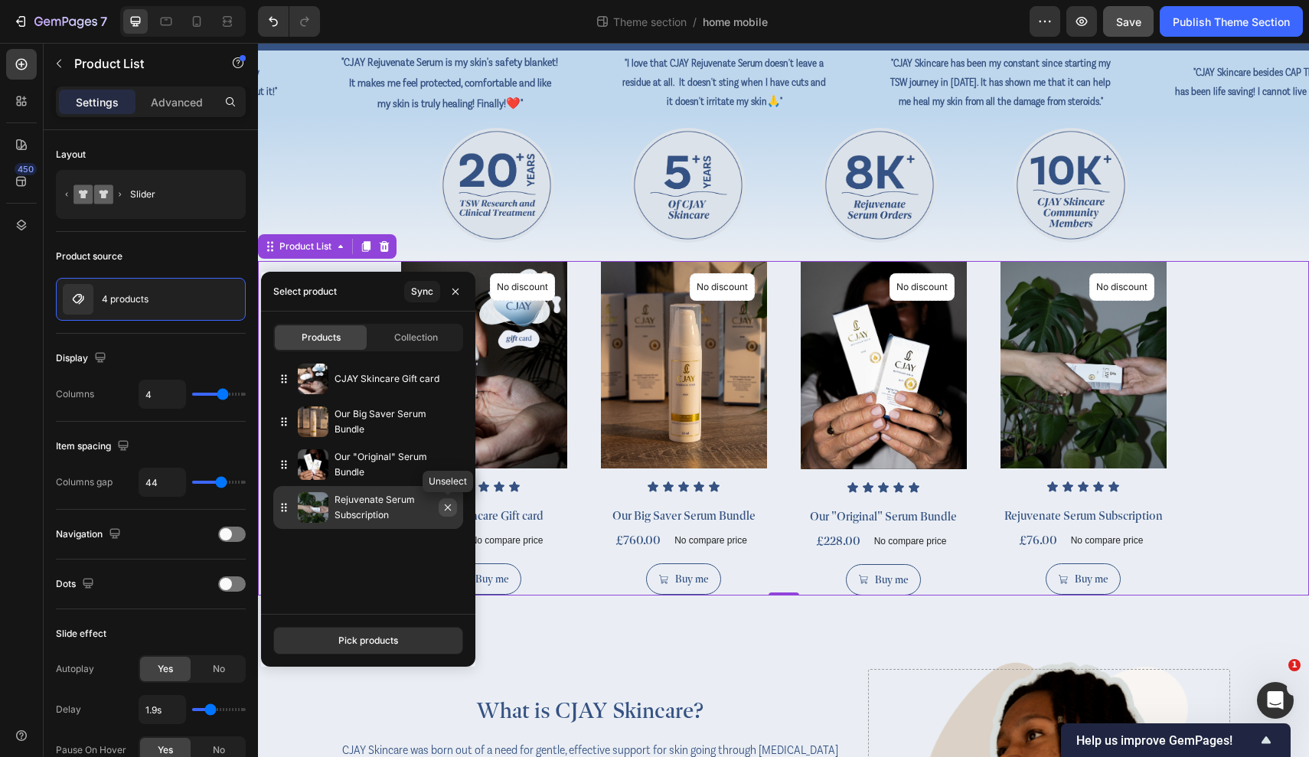
click at [447, 505] on icon "button" at bounding box center [448, 507] width 12 height 12
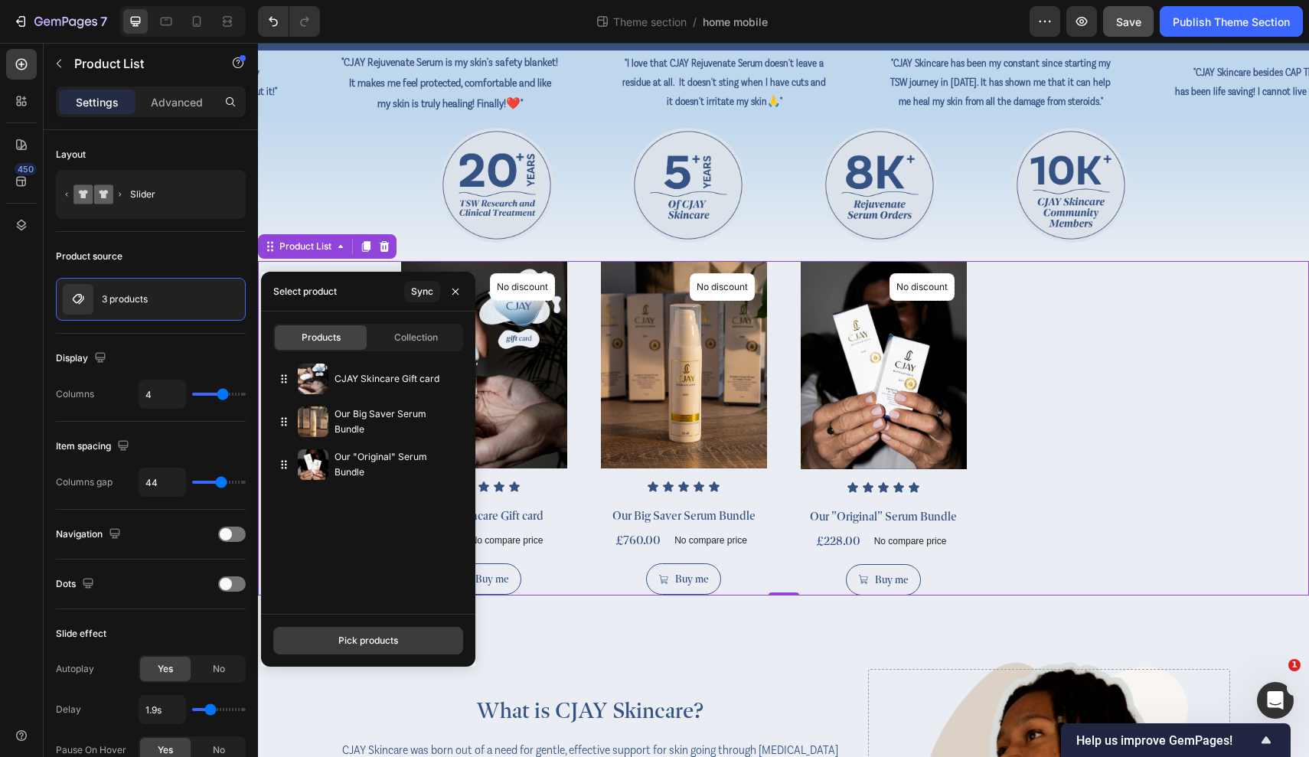
click at [387, 638] on div "Pick products" at bounding box center [368, 641] width 60 height 14
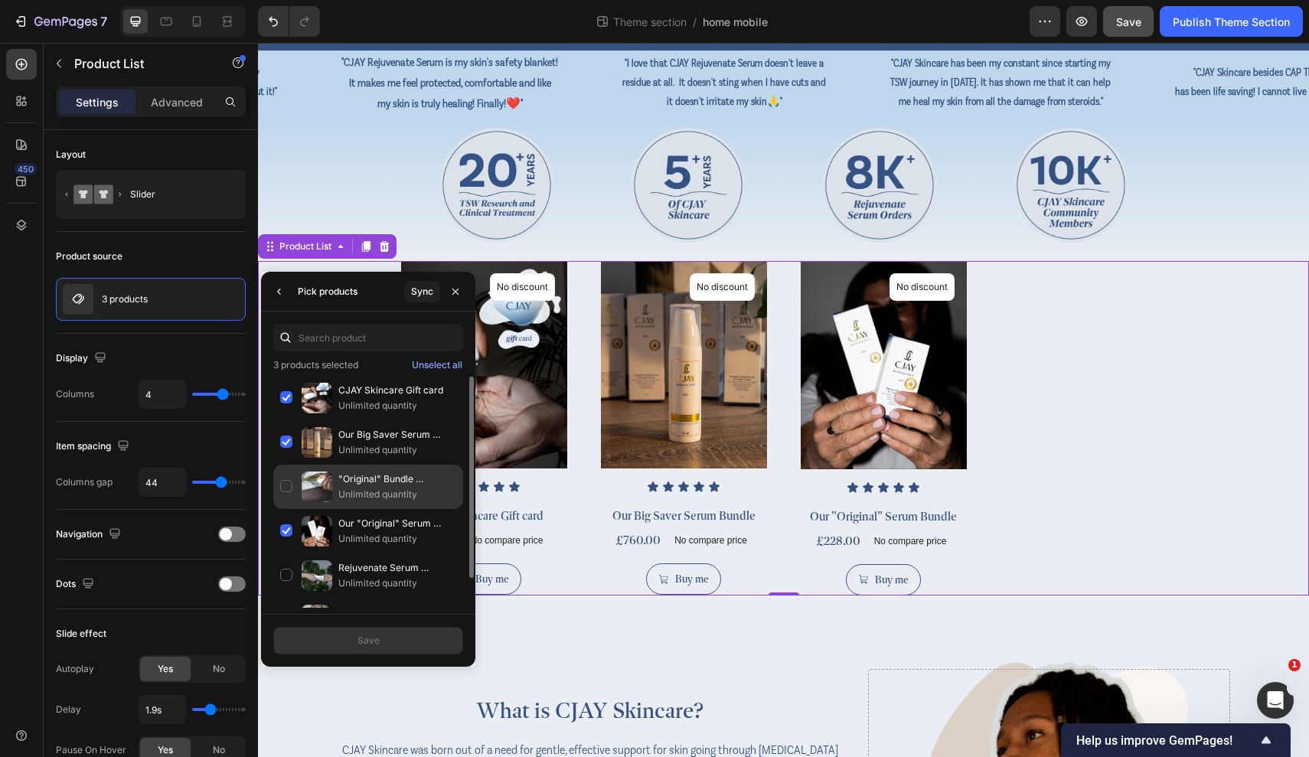
scroll to position [34, 0]
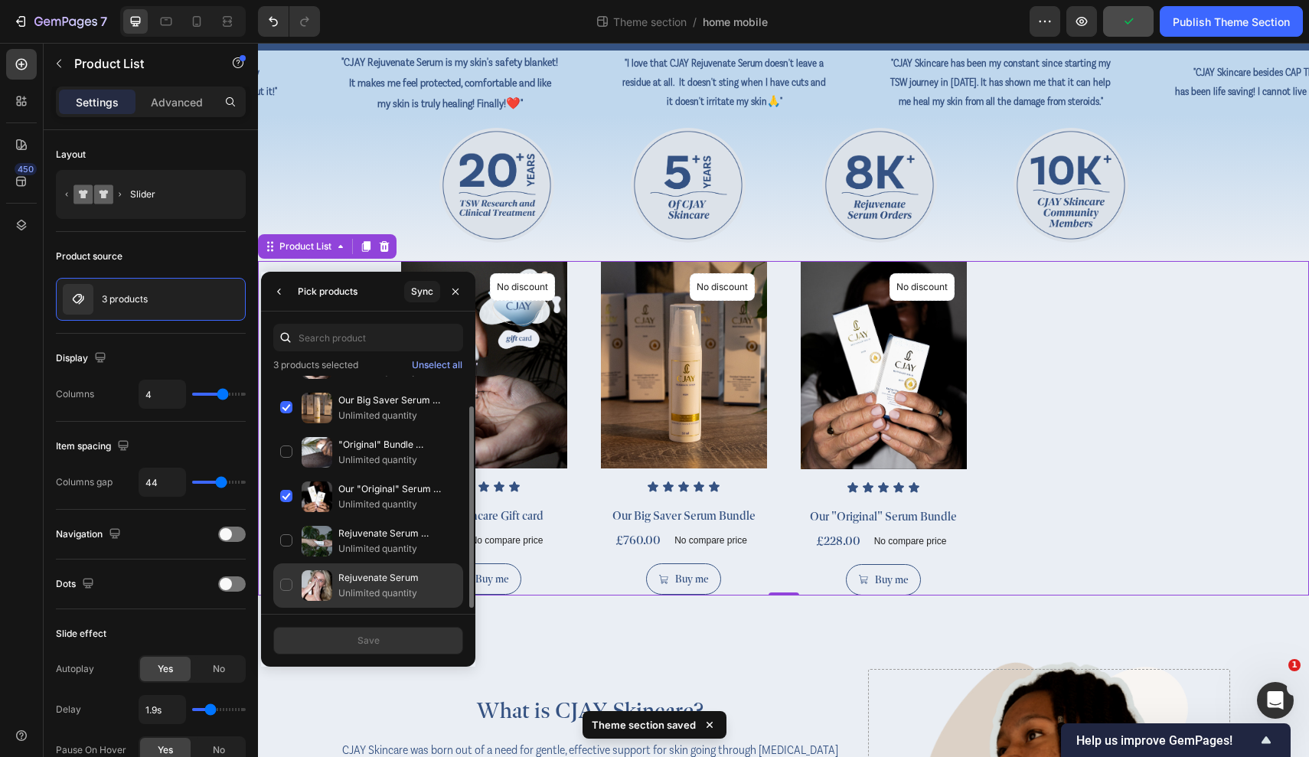
click at [387, 582] on p "Rejuvenate Serum" at bounding box center [397, 577] width 118 height 15
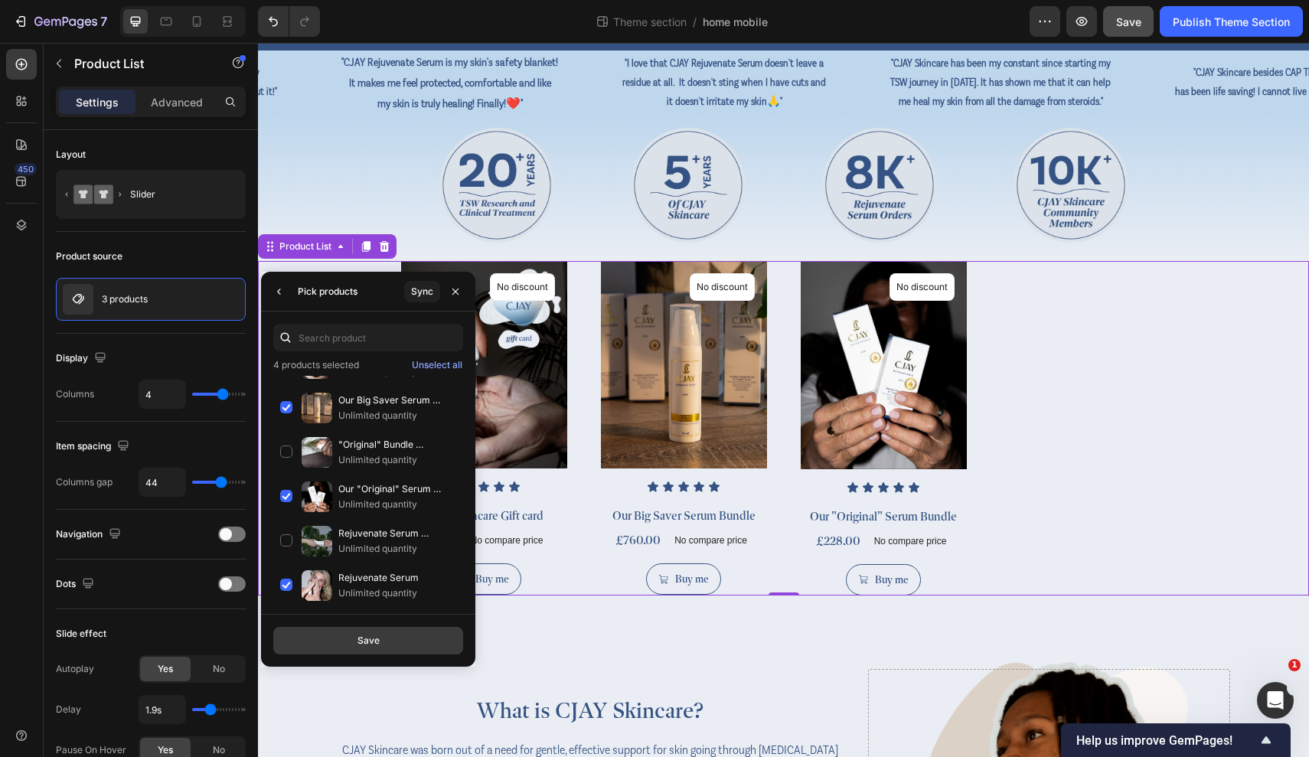
click at [424, 638] on button "Save" at bounding box center [368, 641] width 190 height 28
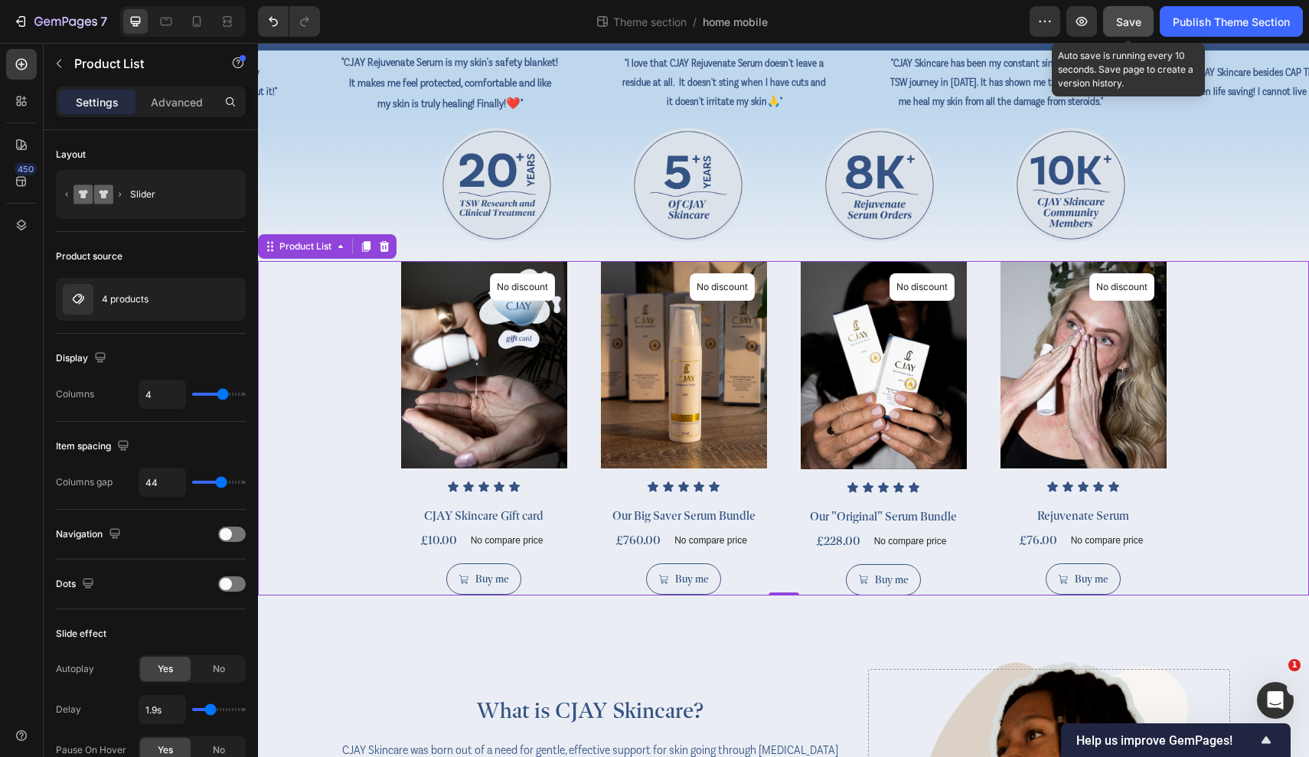
click at [1108, 24] on span "Save" at bounding box center [1128, 21] width 25 height 13
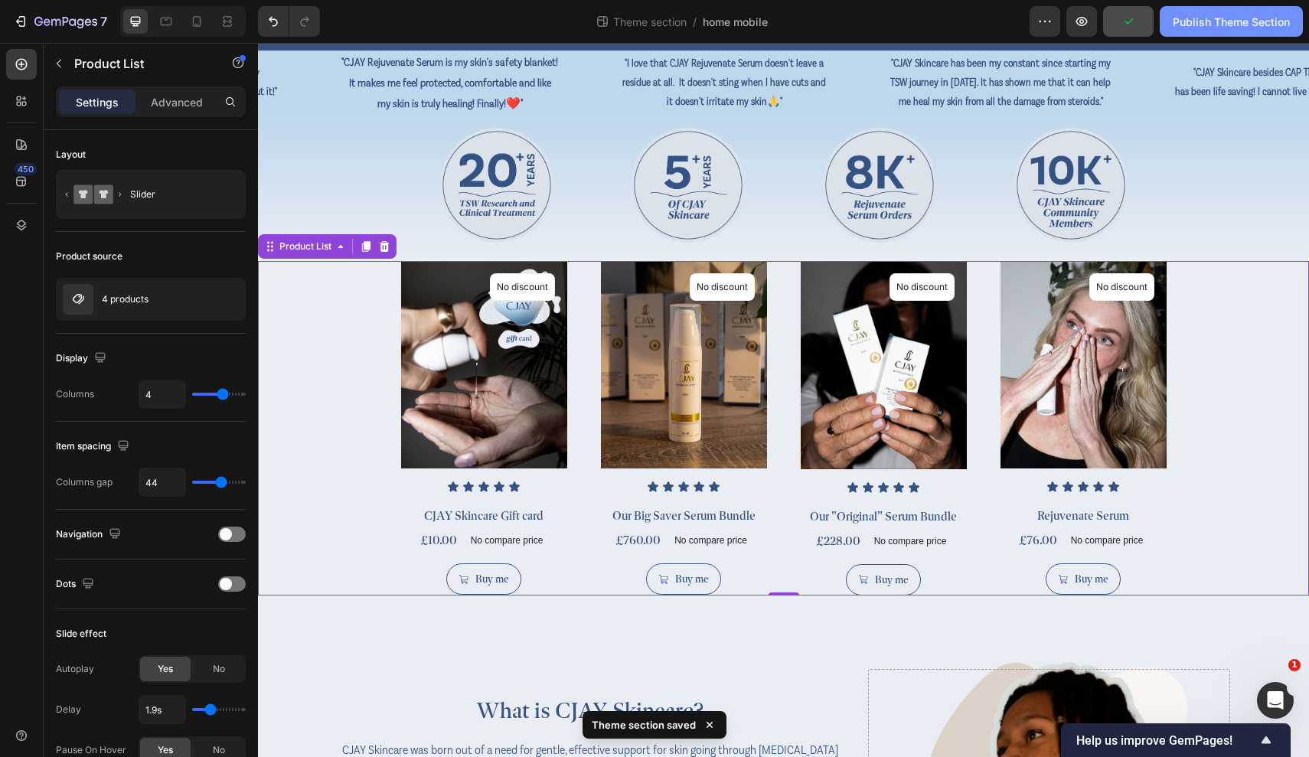
click at [1108, 28] on div "Publish Theme Section" at bounding box center [1231, 22] width 117 height 16
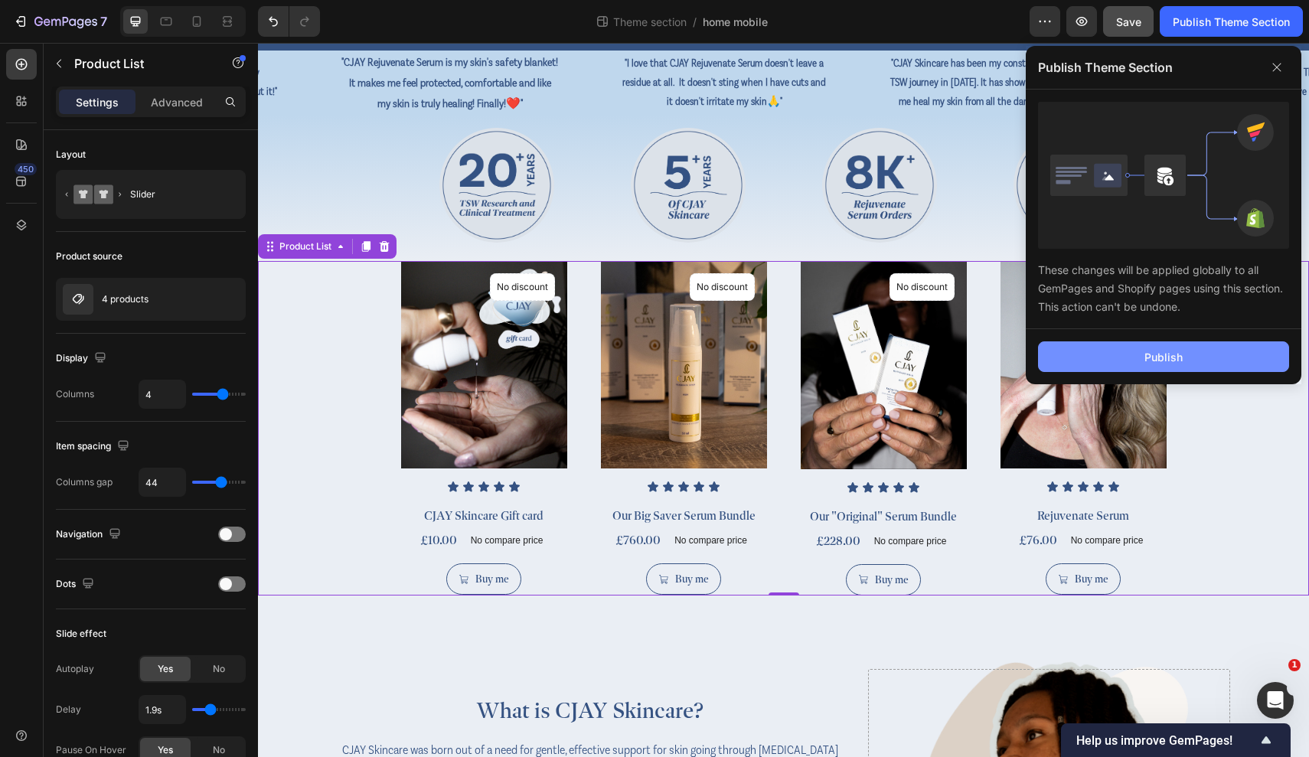
click at [1108, 351] on button "Publish" at bounding box center [1163, 356] width 251 height 31
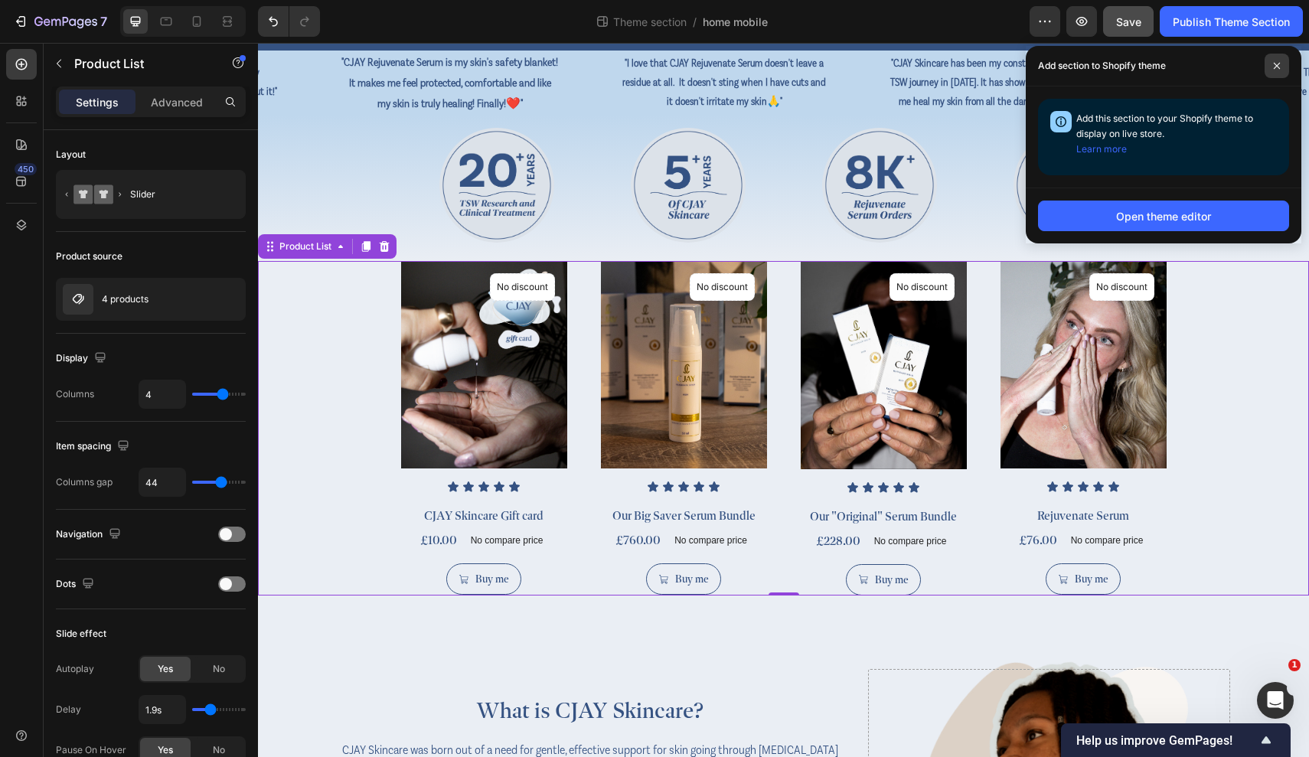
click at [1108, 63] on icon at bounding box center [1277, 66] width 6 height 6
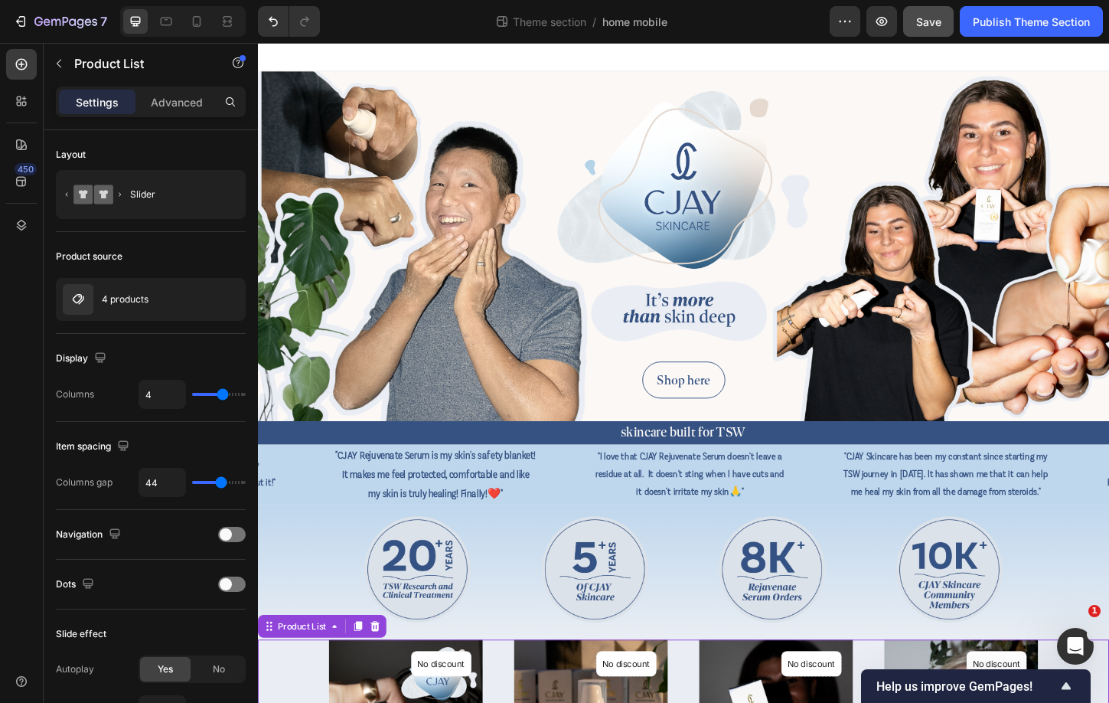
scroll to position [0, 0]
click at [901, 30] on div "Preview Save Publish Theme Section" at bounding box center [966, 21] width 273 height 31
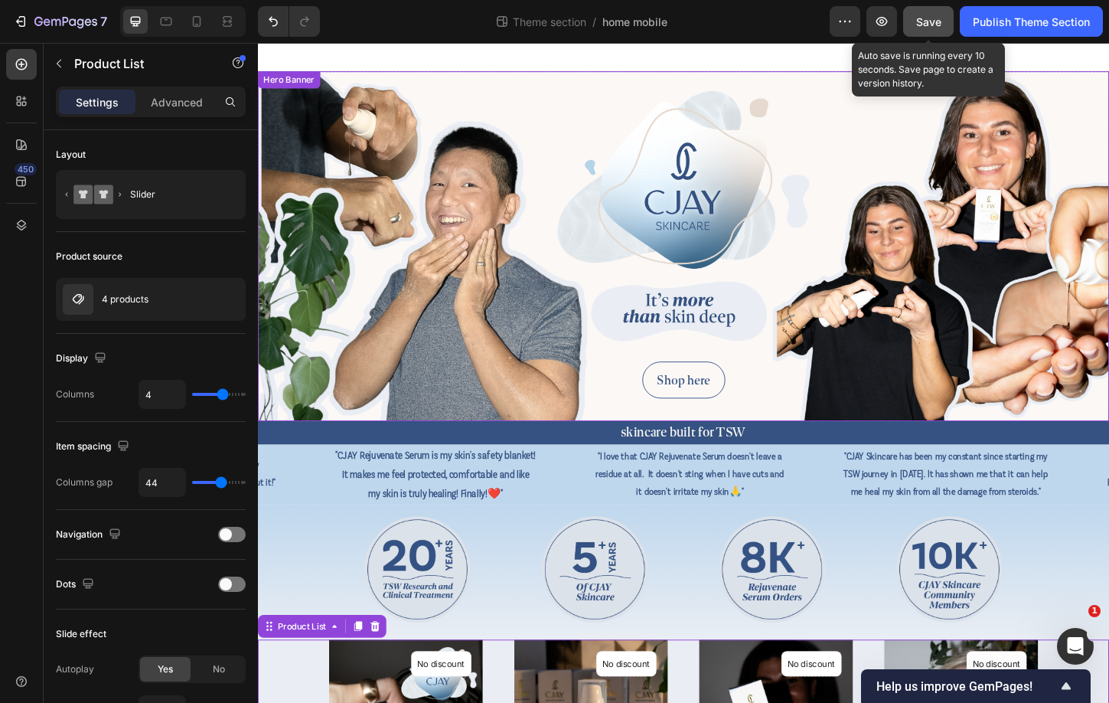
click at [917, 26] on span "Save" at bounding box center [928, 21] width 25 height 13
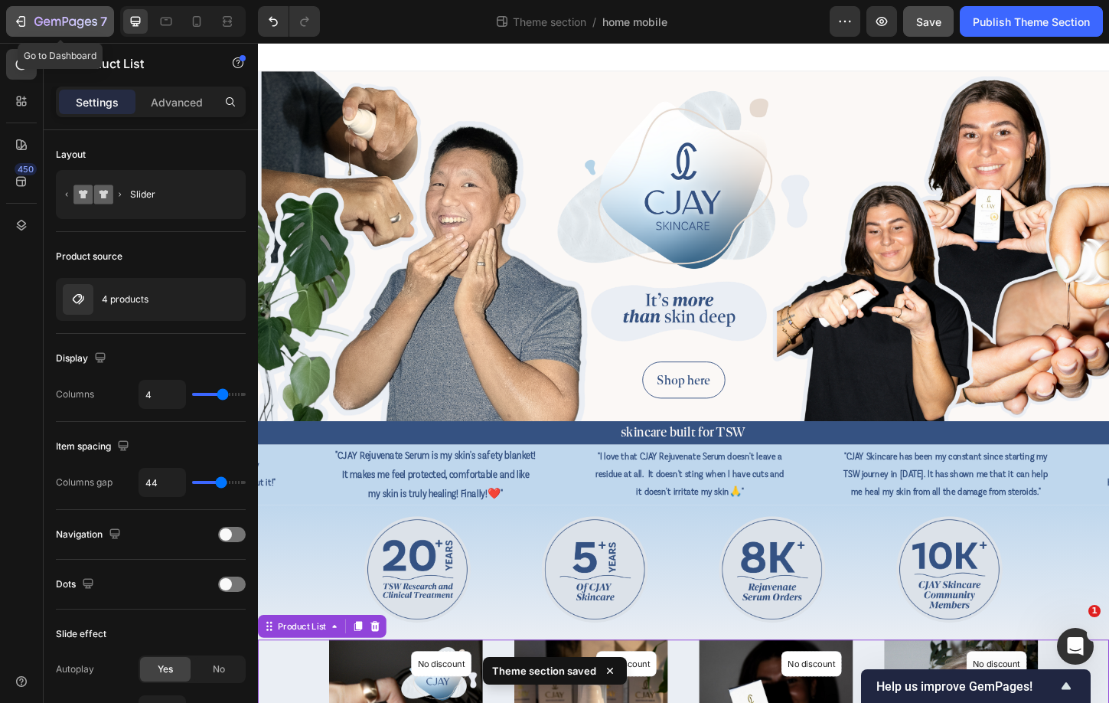
click at [31, 22] on div "7" at bounding box center [60, 21] width 94 height 18
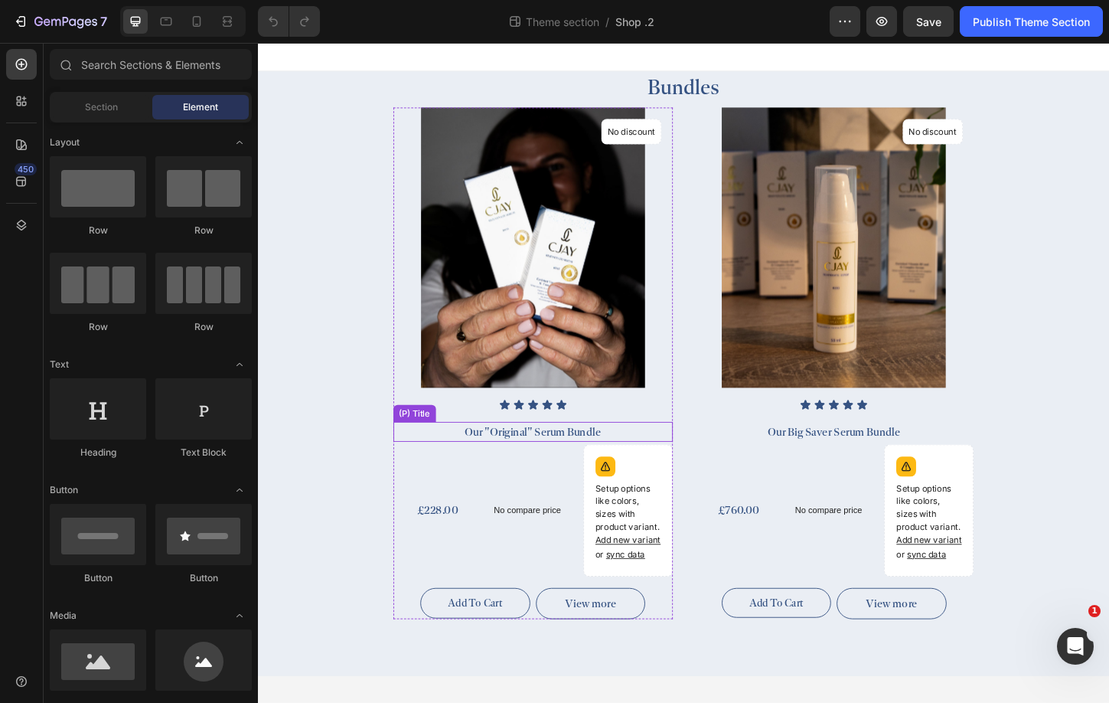
click at [621, 459] on h2 "Our "Original" Serum Bundle" at bounding box center [555, 462] width 302 height 21
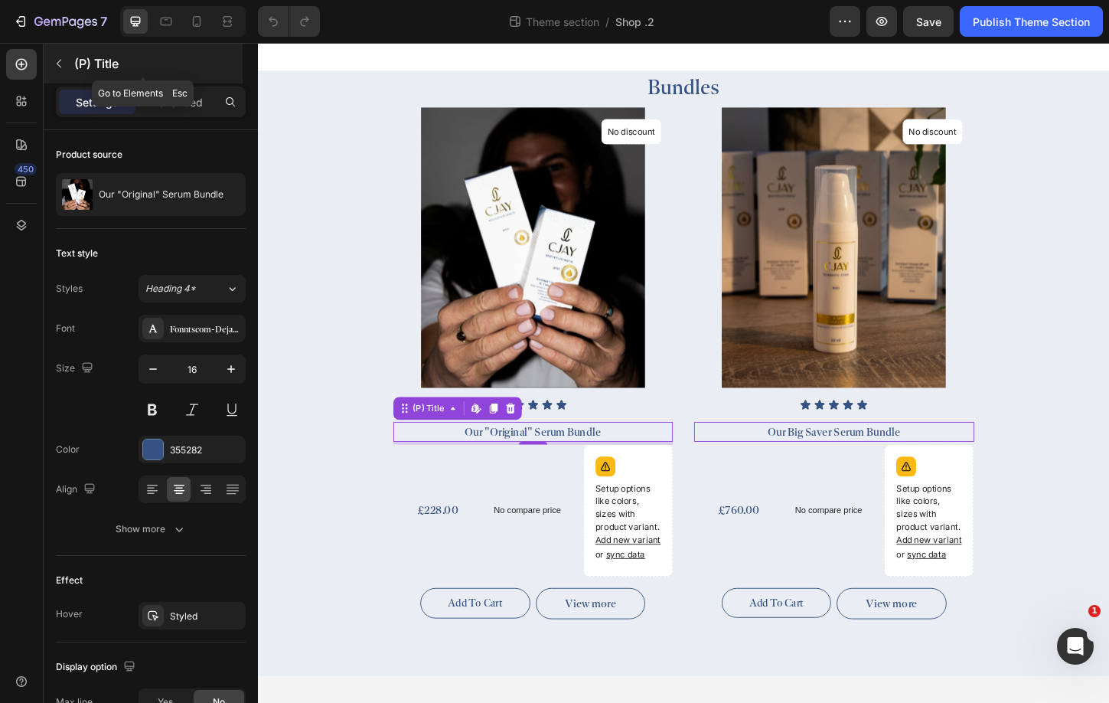
click at [57, 64] on icon "button" at bounding box center [59, 64] width 5 height 8
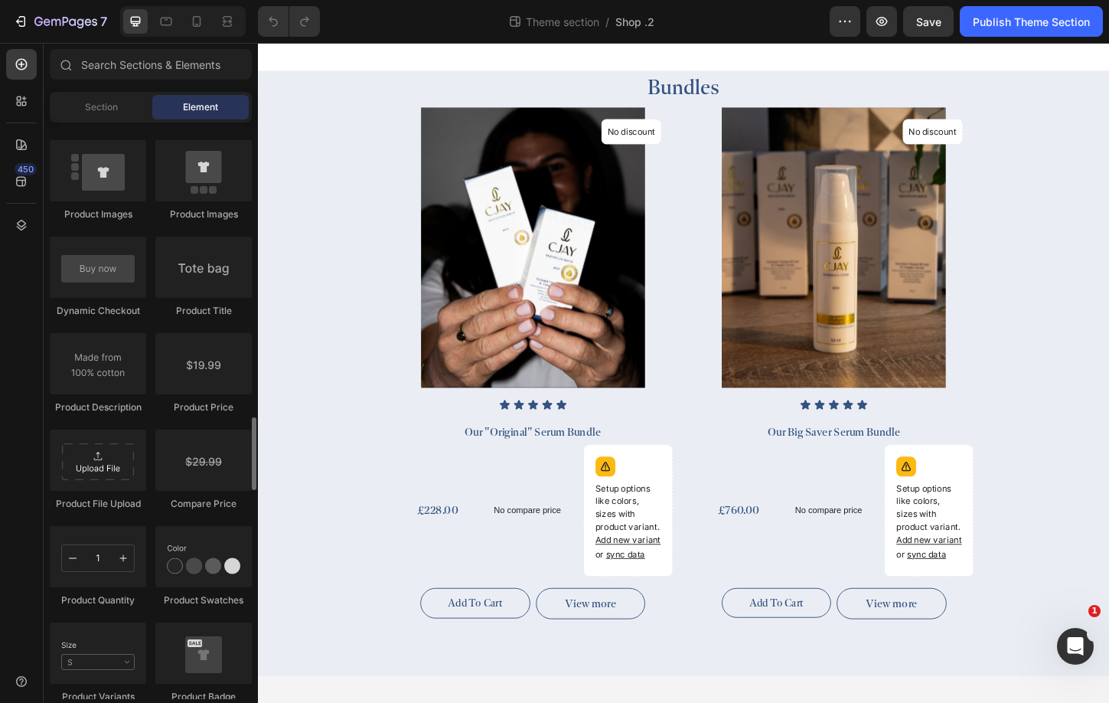
scroll to position [2253, 0]
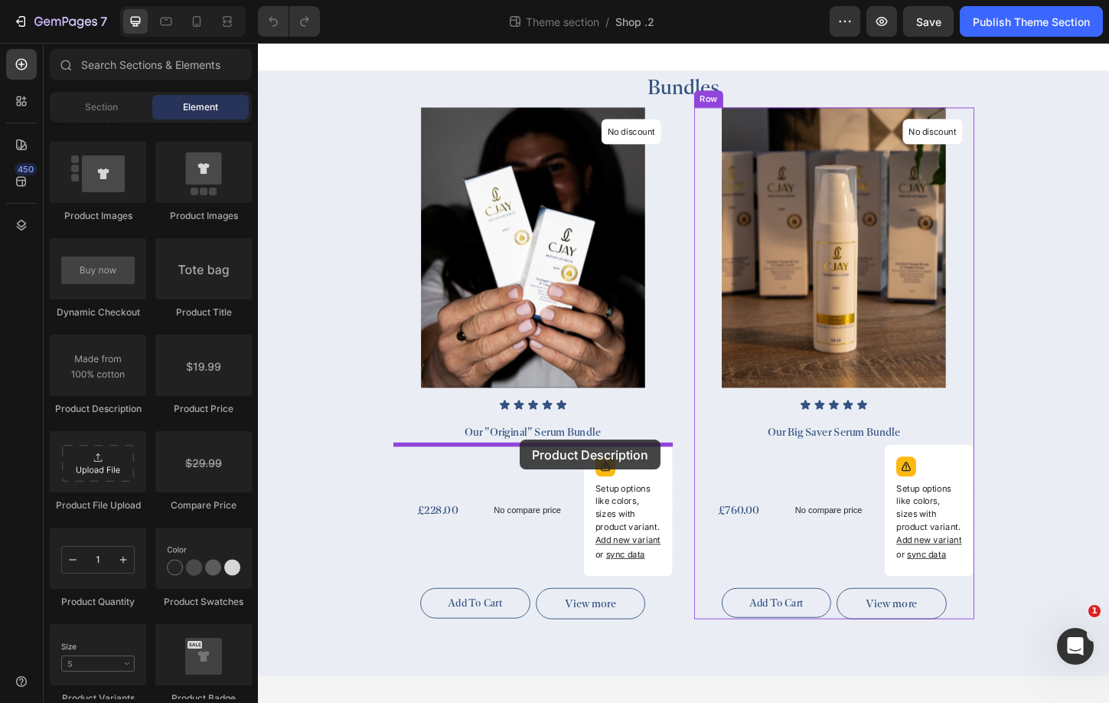
drag, startPoint x: 378, startPoint y: 414, endPoint x: 541, endPoint y: 471, distance: 172.8
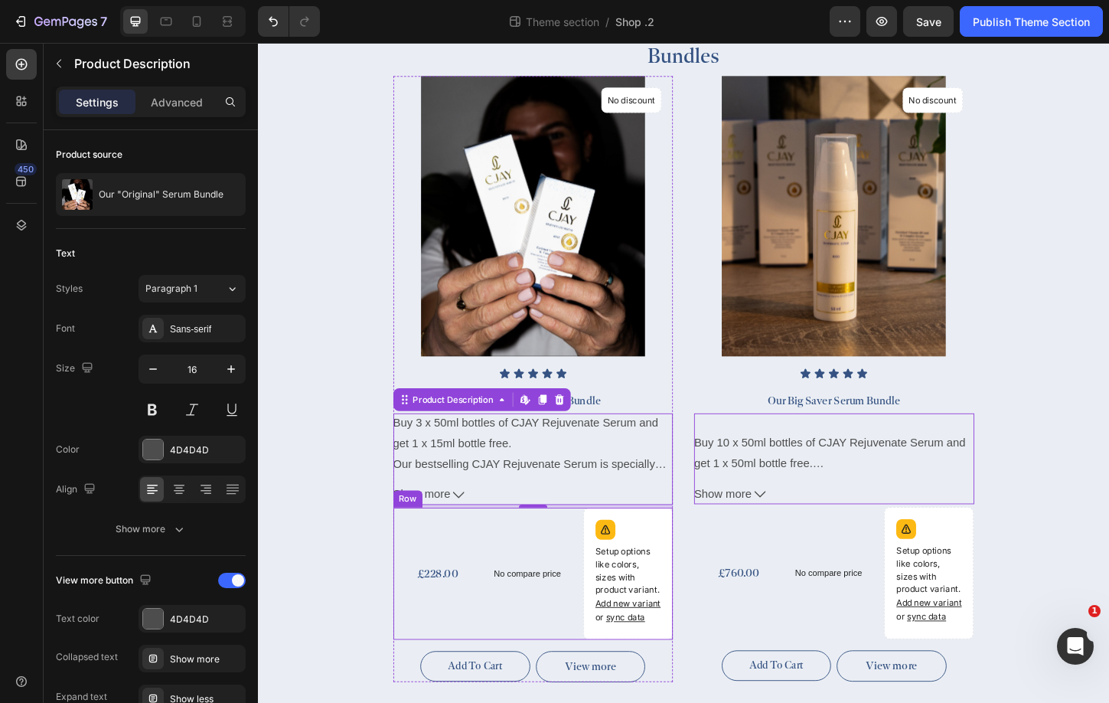
scroll to position [72, 0]
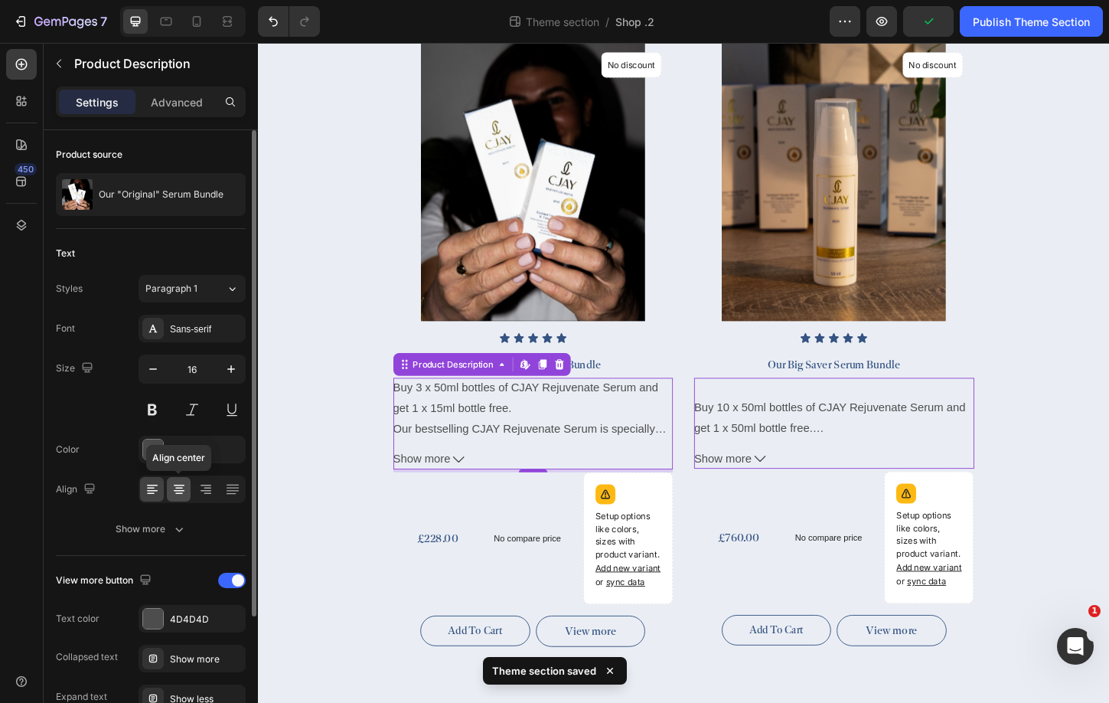
click at [182, 486] on icon at bounding box center [178, 488] width 15 height 15
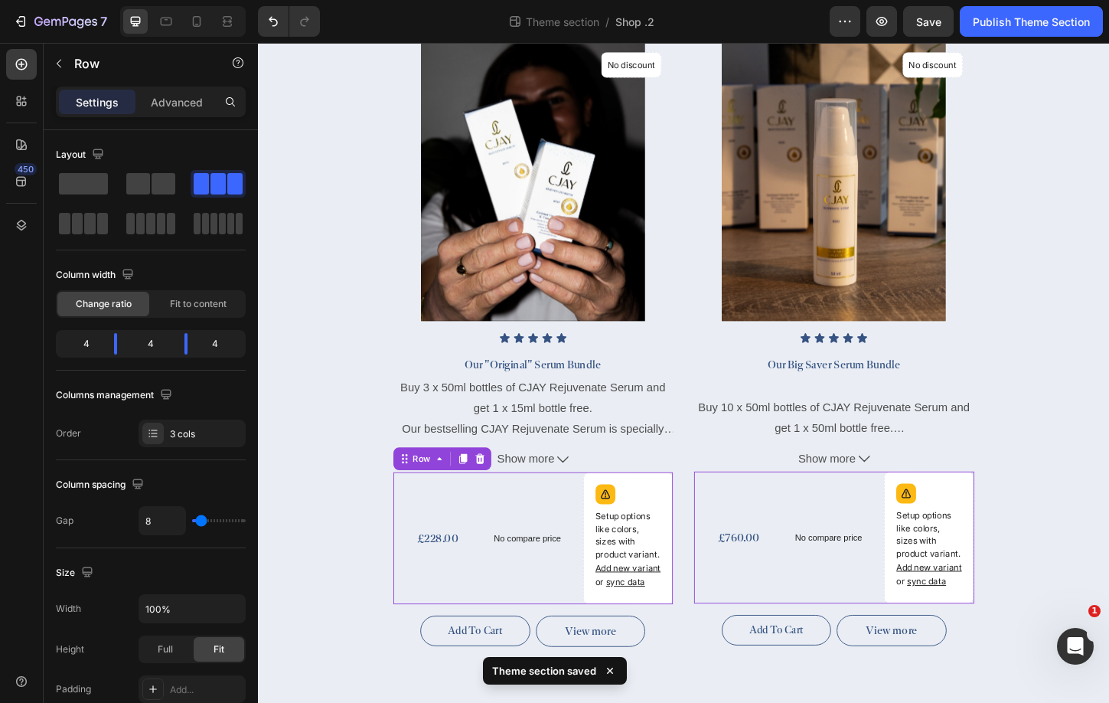
click at [498, 514] on div "£228.00 (P) Price (P) Price" at bounding box center [452, 577] width 96 height 142
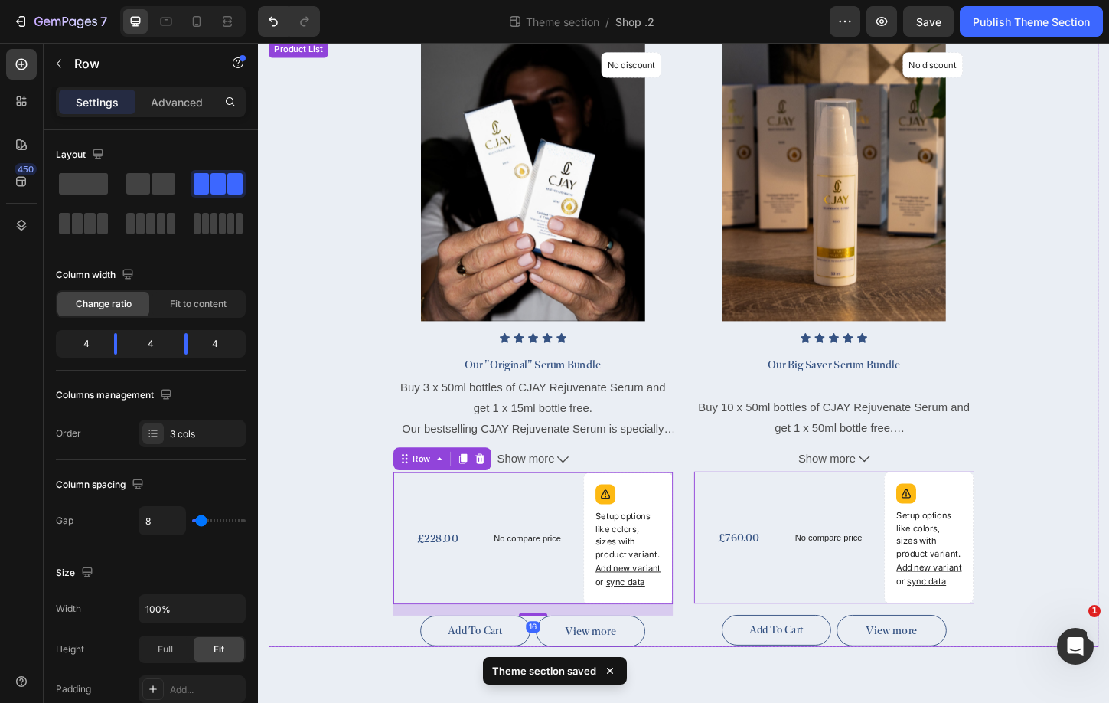
click at [393, 444] on div "(P) Images No discount Not be displayed when published Product Badge Row Icon I…" at bounding box center [717, 368] width 896 height 654
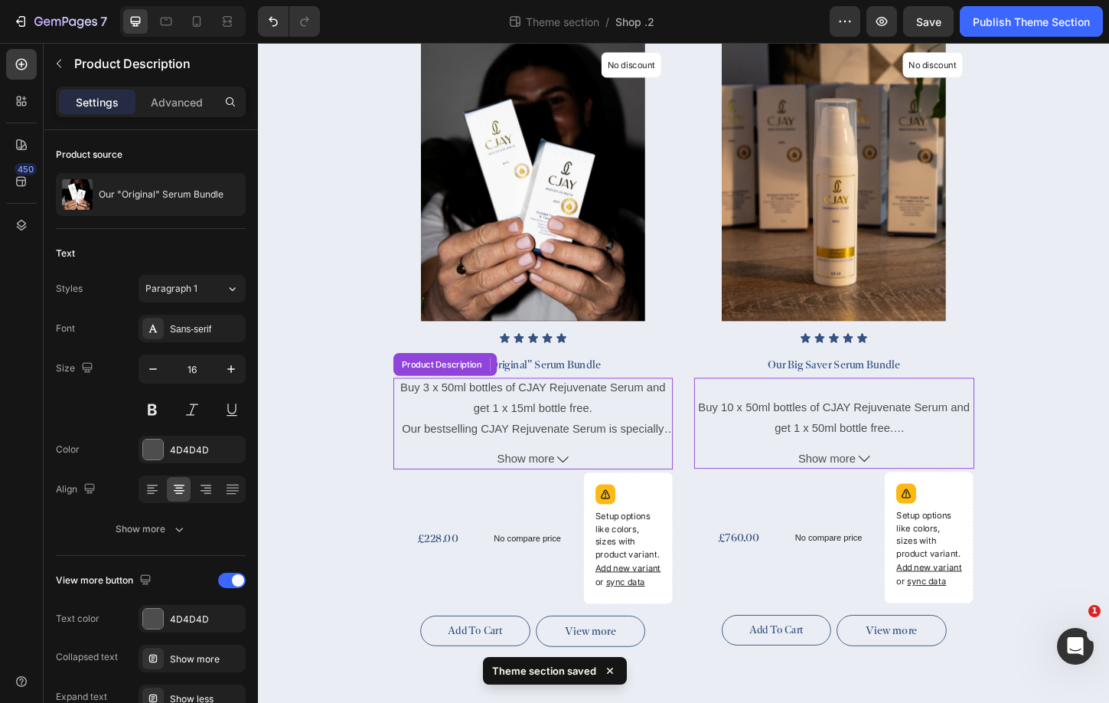
click at [616, 426] on div "Buy 3 x 50ml bottles of CJAY Rejuvenate Serum and get 1 x 15ml bottle free. Our…" at bounding box center [555, 436] width 302 height 64
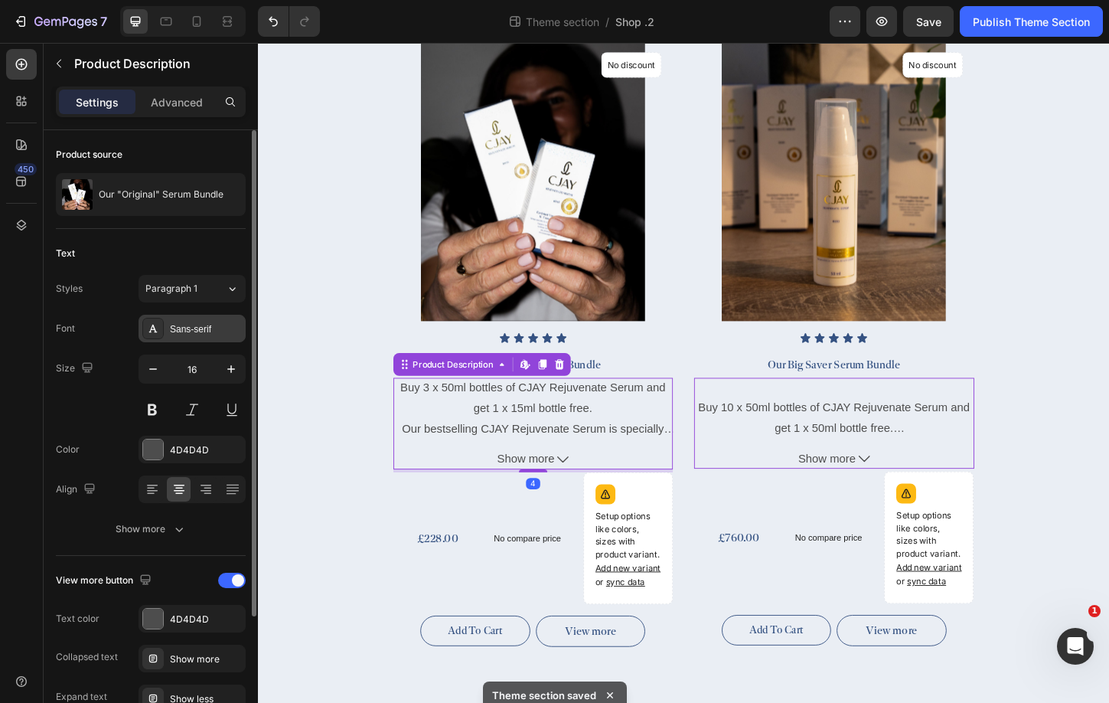
click at [194, 321] on div "Sans-serif" at bounding box center [192, 329] width 107 height 28
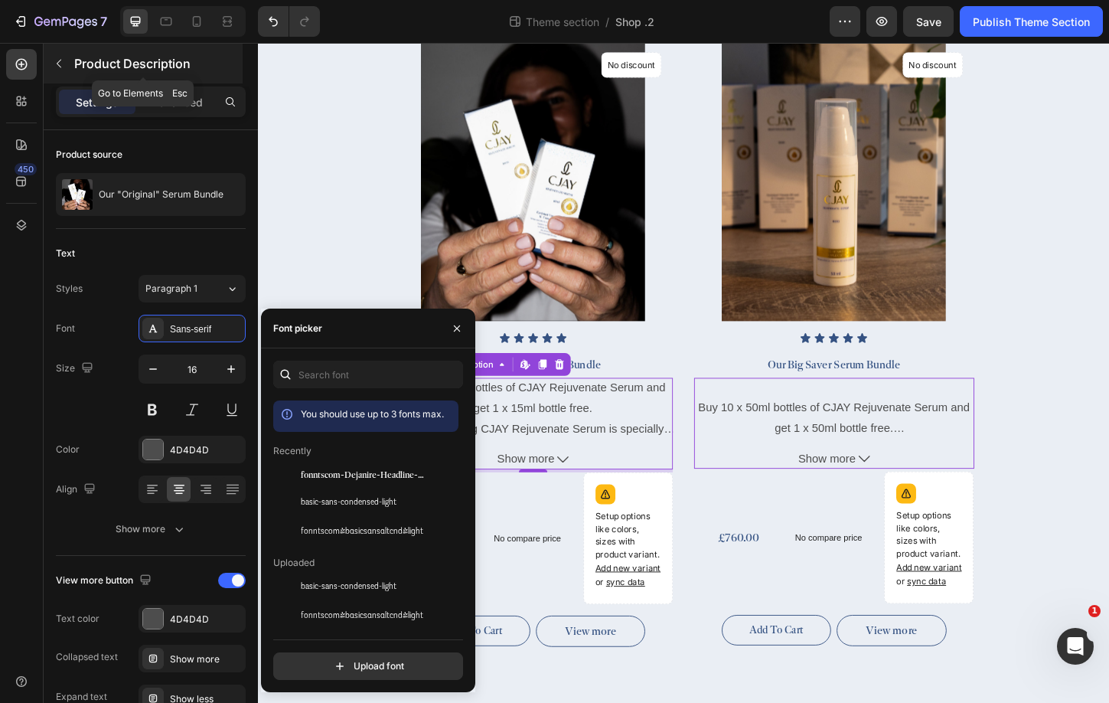
click at [59, 57] on icon "button" at bounding box center [59, 63] width 12 height 12
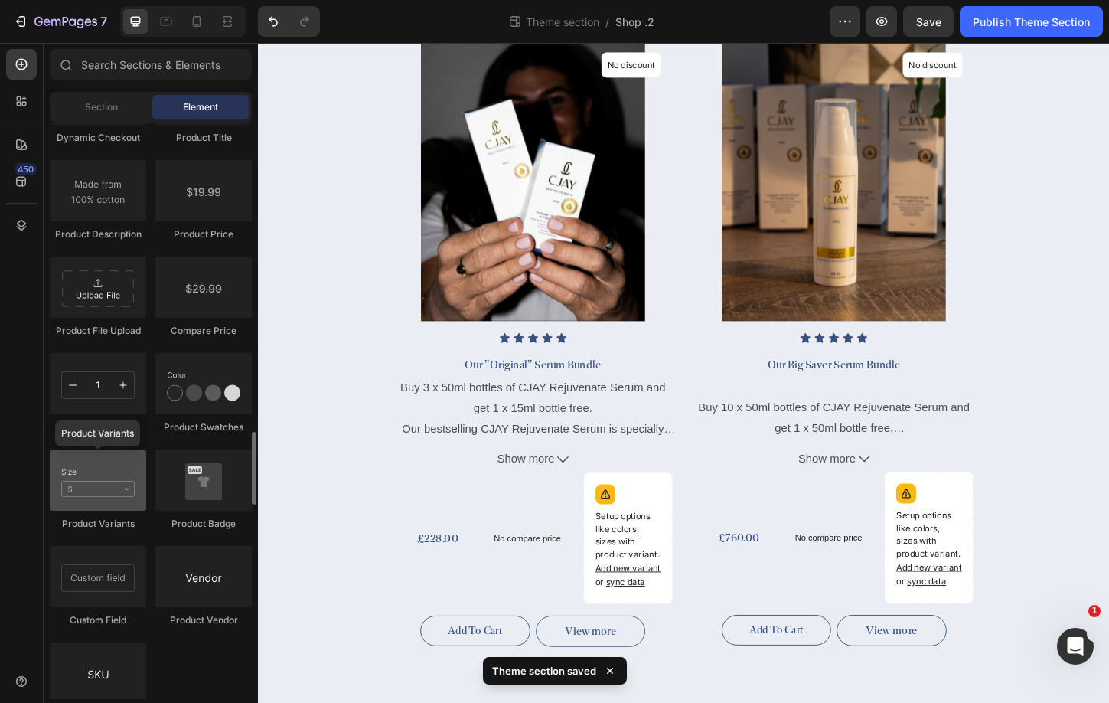
scroll to position [2477, 0]
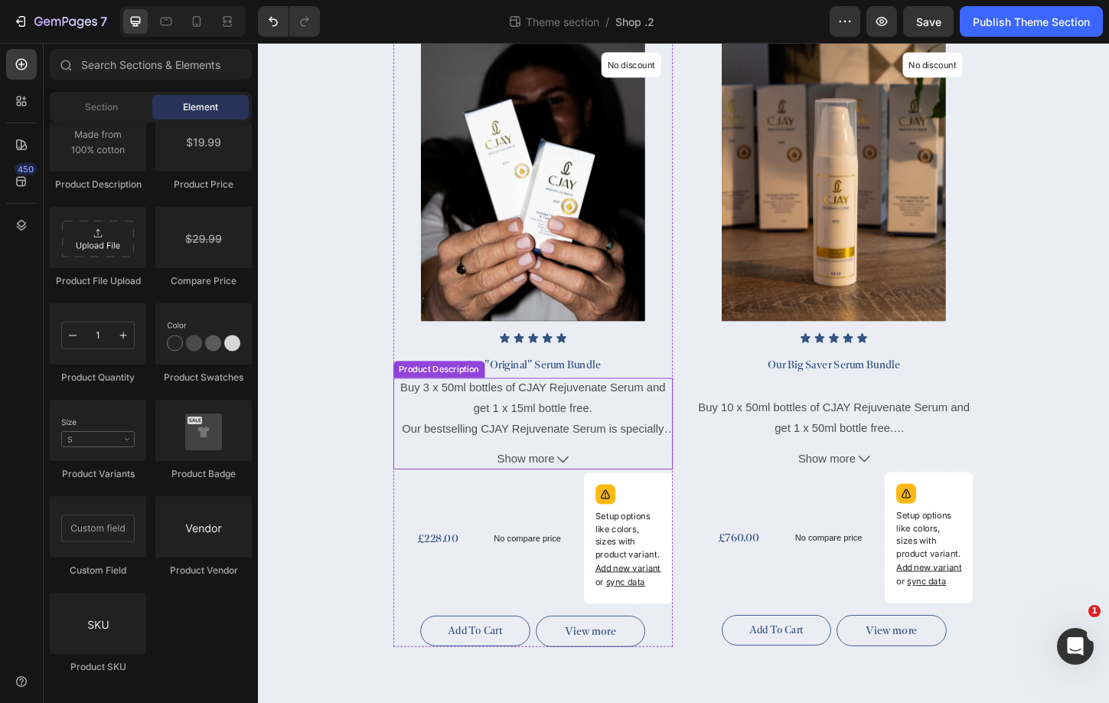
click at [530, 437] on span "Buy 3 x 50ml bottles of CJAY Rejuvenate Serum and get 1 x 15ml bottle free." at bounding box center [555, 425] width 286 height 35
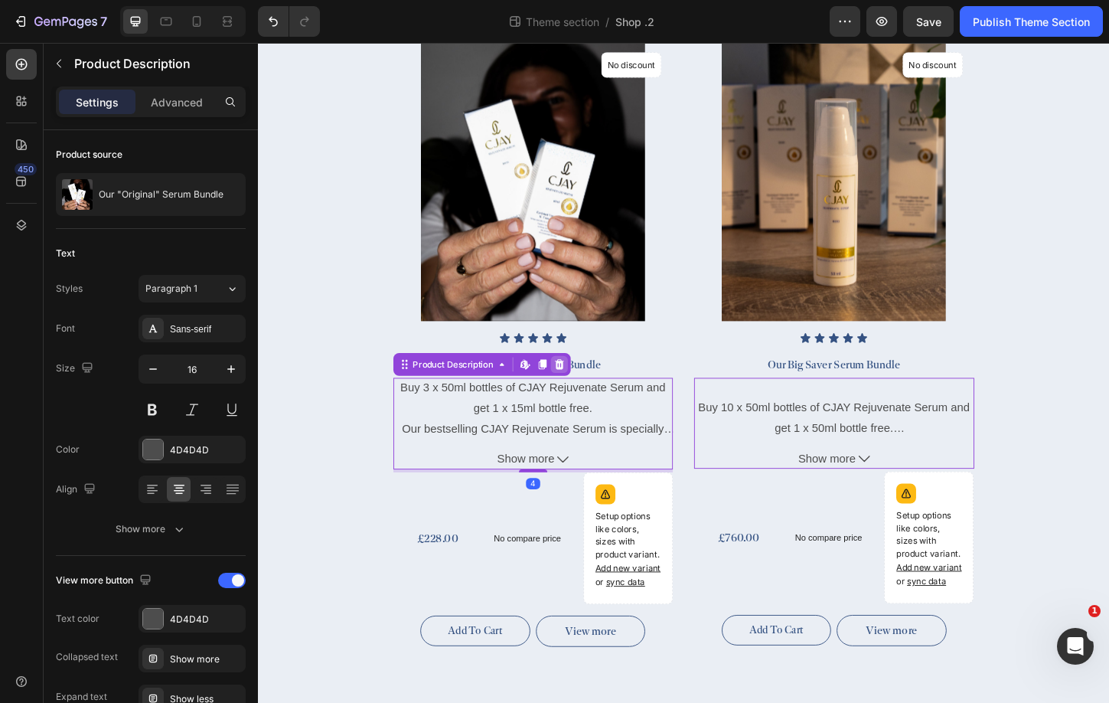
click at [583, 388] on icon at bounding box center [583, 389] width 10 height 11
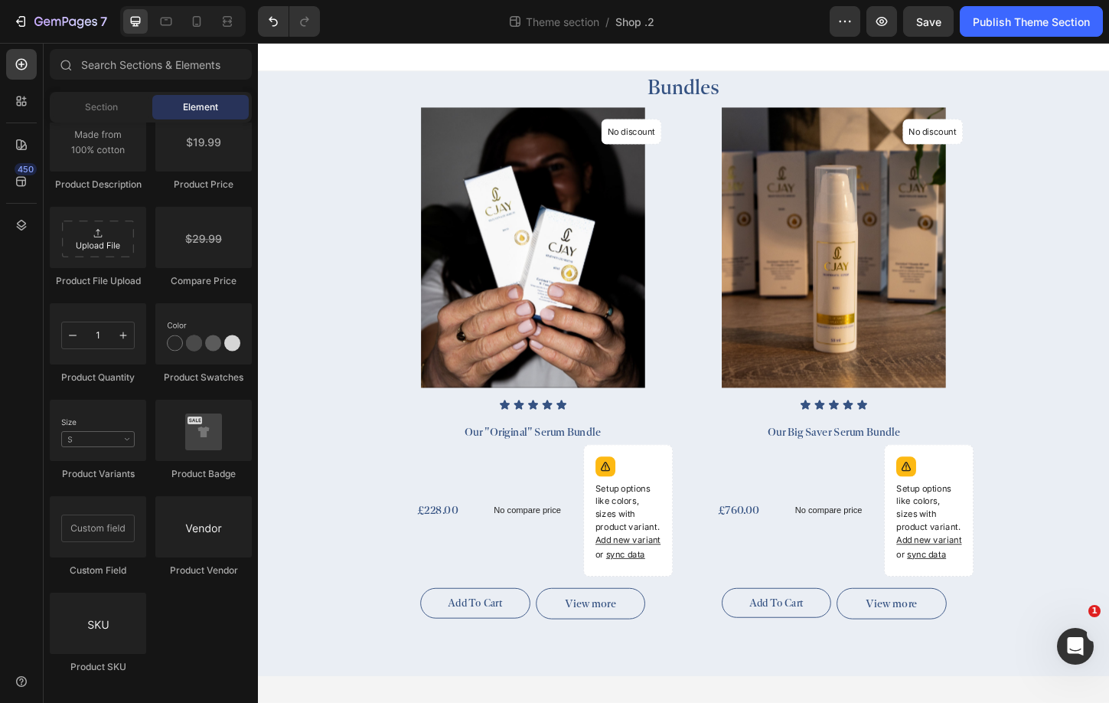
scroll to position [0, 0]
drag, startPoint x: 355, startPoint y: 576, endPoint x: 552, endPoint y: 470, distance: 223.3
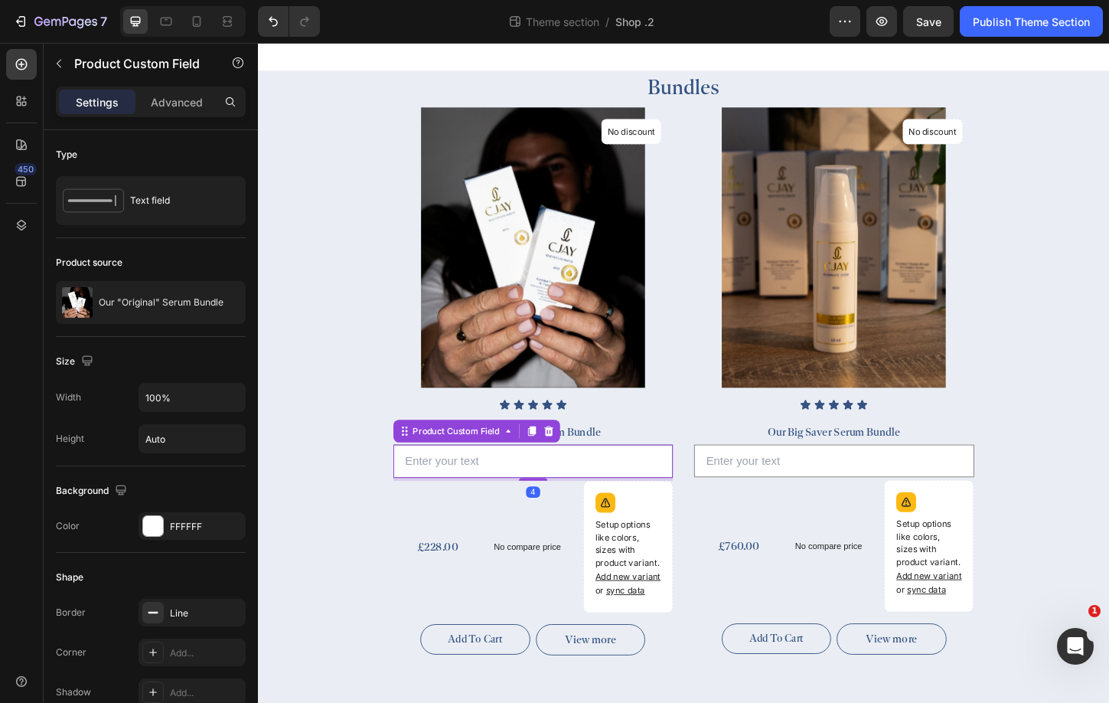
click at [510, 494] on input "text" at bounding box center [555, 494] width 302 height 36
click at [230, 536] on div "FFFFFF" at bounding box center [192, 526] width 107 height 28
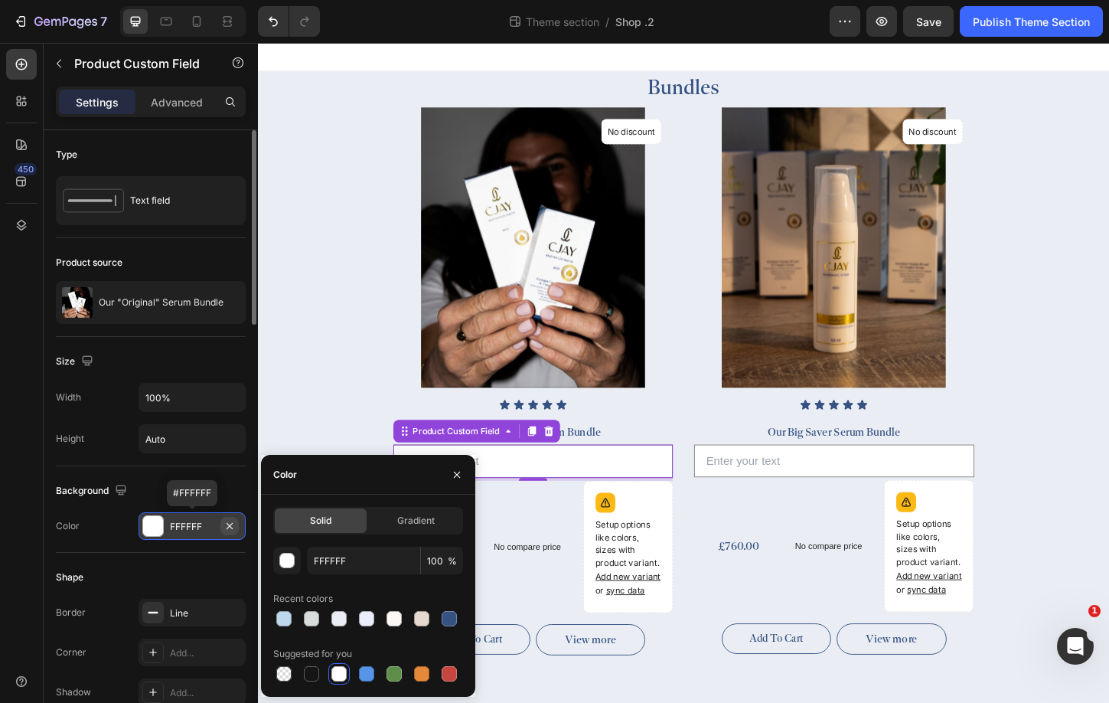
click at [233, 527] on icon "button" at bounding box center [229, 526] width 12 height 12
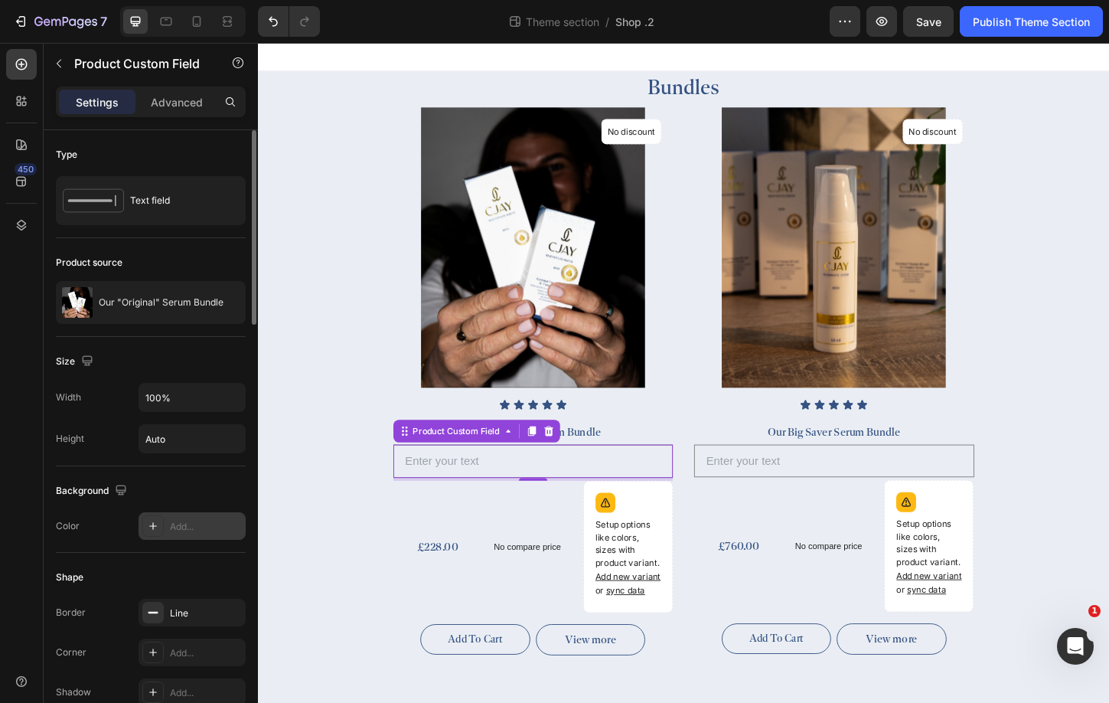
click at [456, 499] on input "text" at bounding box center [555, 494] width 302 height 36
type input "u"
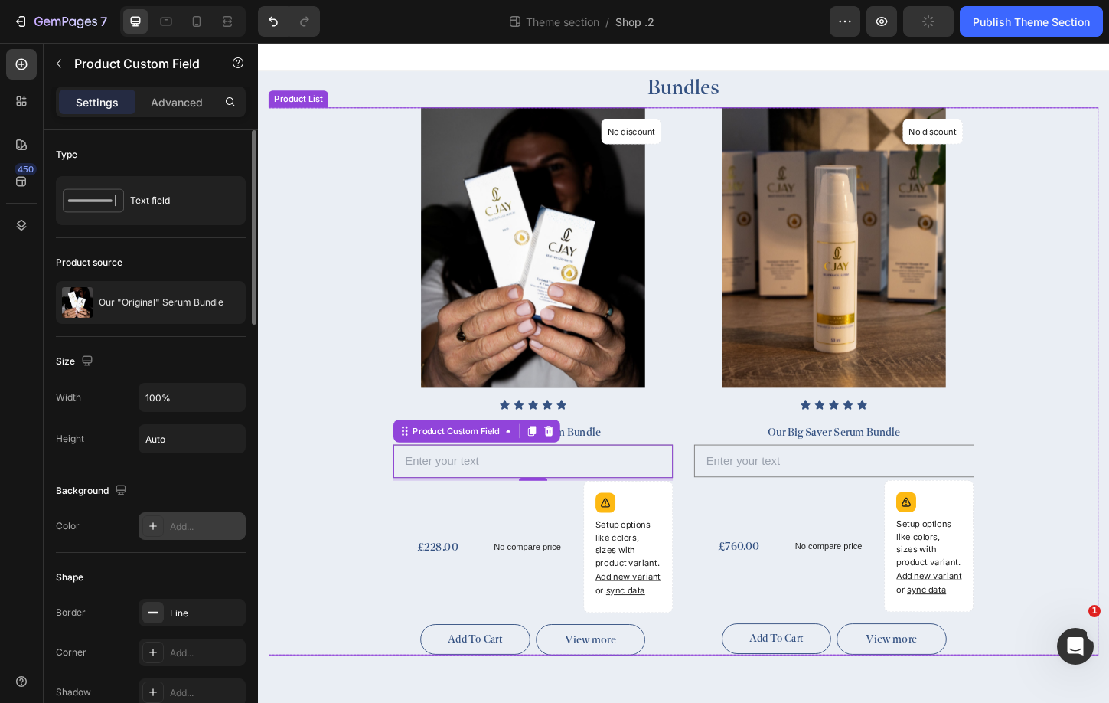
click at [711, 457] on div "(P) Images No discount Not be displayed when published Product Badge Row Icon I…" at bounding box center [717, 408] width 627 height 591
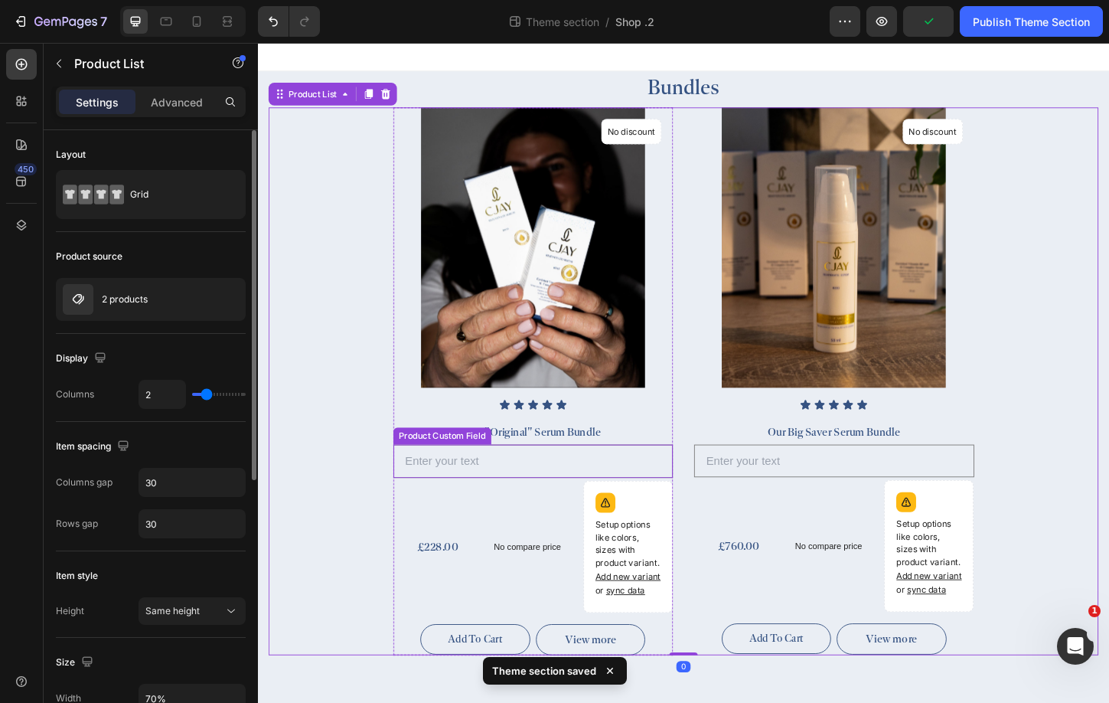
click at [621, 492] on input "text" at bounding box center [555, 494] width 302 height 36
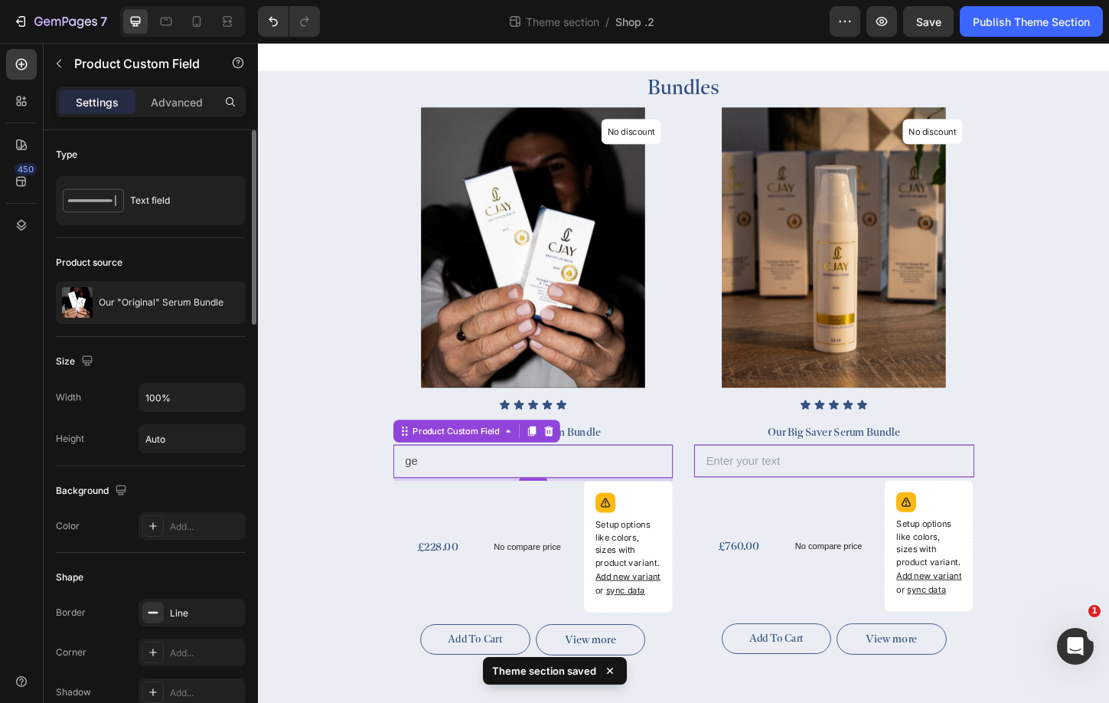
type input "g"
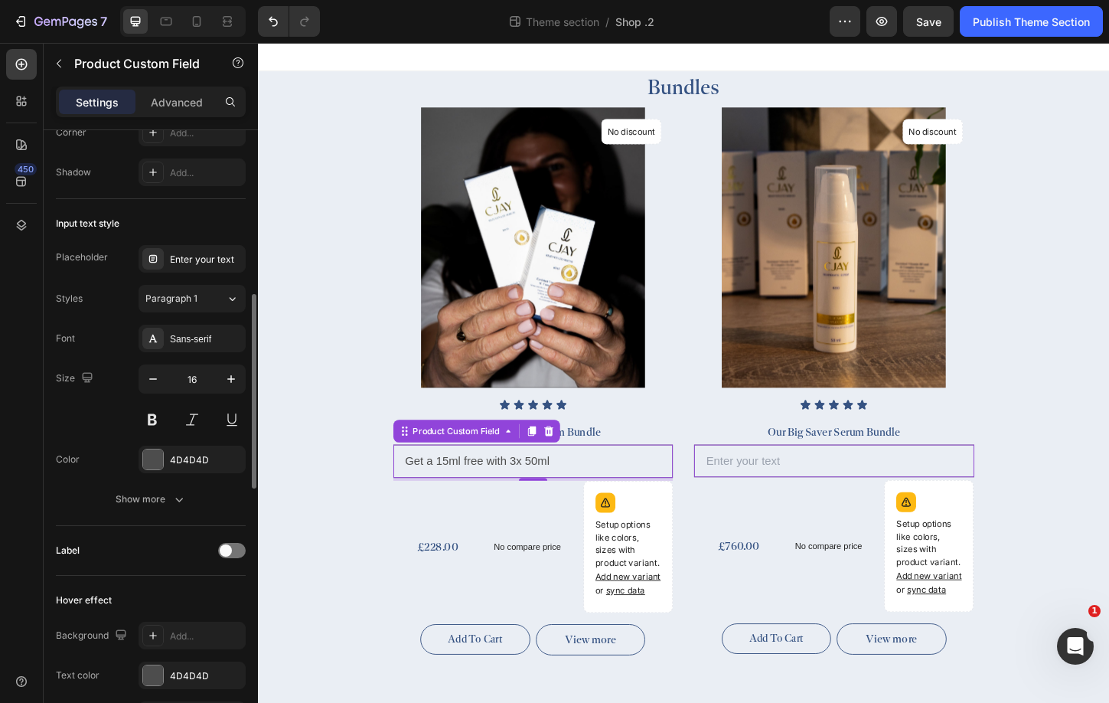
scroll to position [520, 0]
type input "Get a 15ml free with 3x 50ml"
click at [178, 503] on icon "button" at bounding box center [178, 498] width 15 height 15
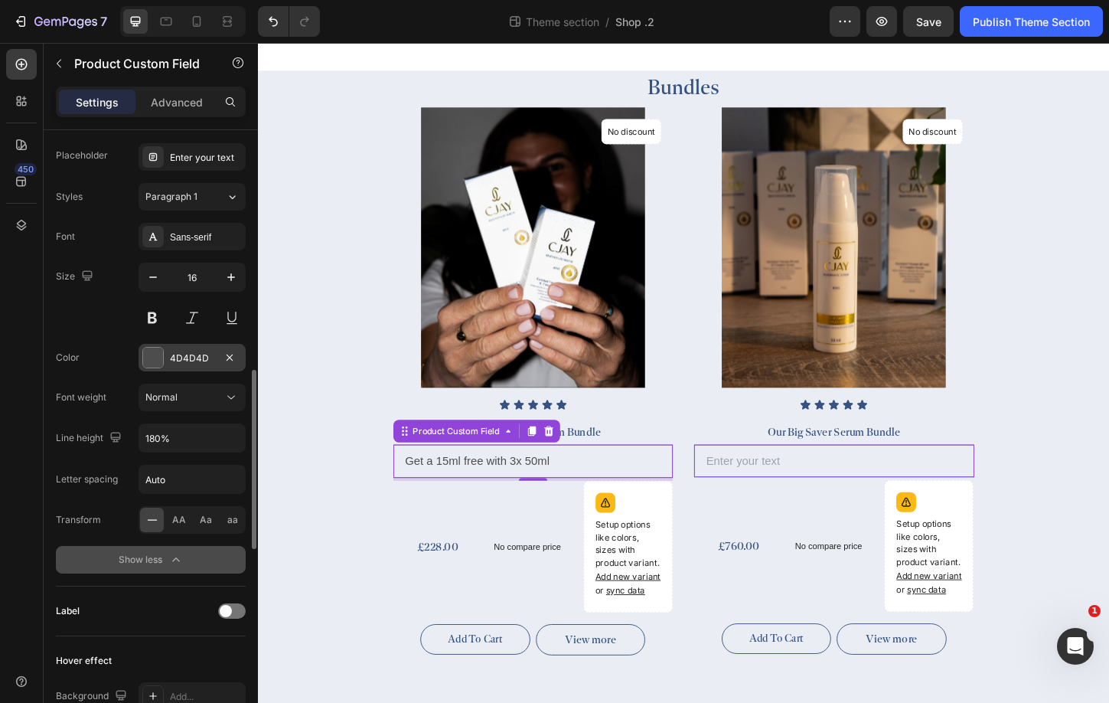
scroll to position [621, 0]
click at [543, 501] on input "Get a 15ml free with 3x 50ml" at bounding box center [555, 494] width 302 height 36
click at [543, 498] on input "Get a 15ml free with 3x 50ml" at bounding box center [555, 494] width 302 height 36
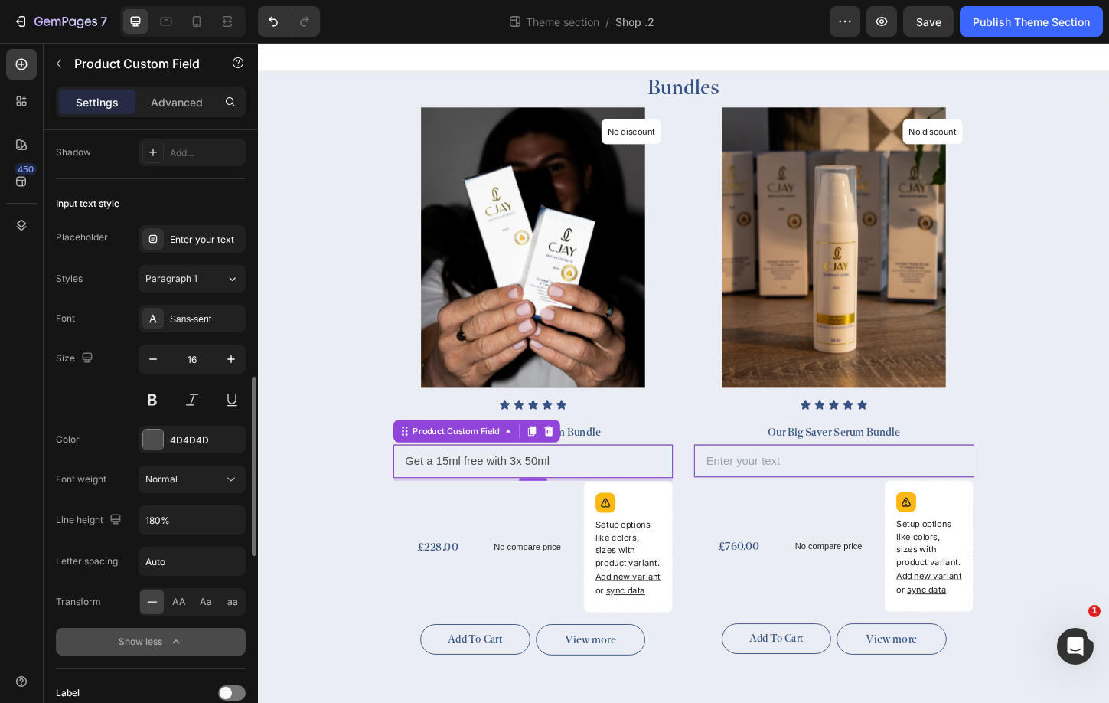
scroll to position [539, 0]
click at [207, 320] on div "Sans-serif" at bounding box center [206, 320] width 72 height 14
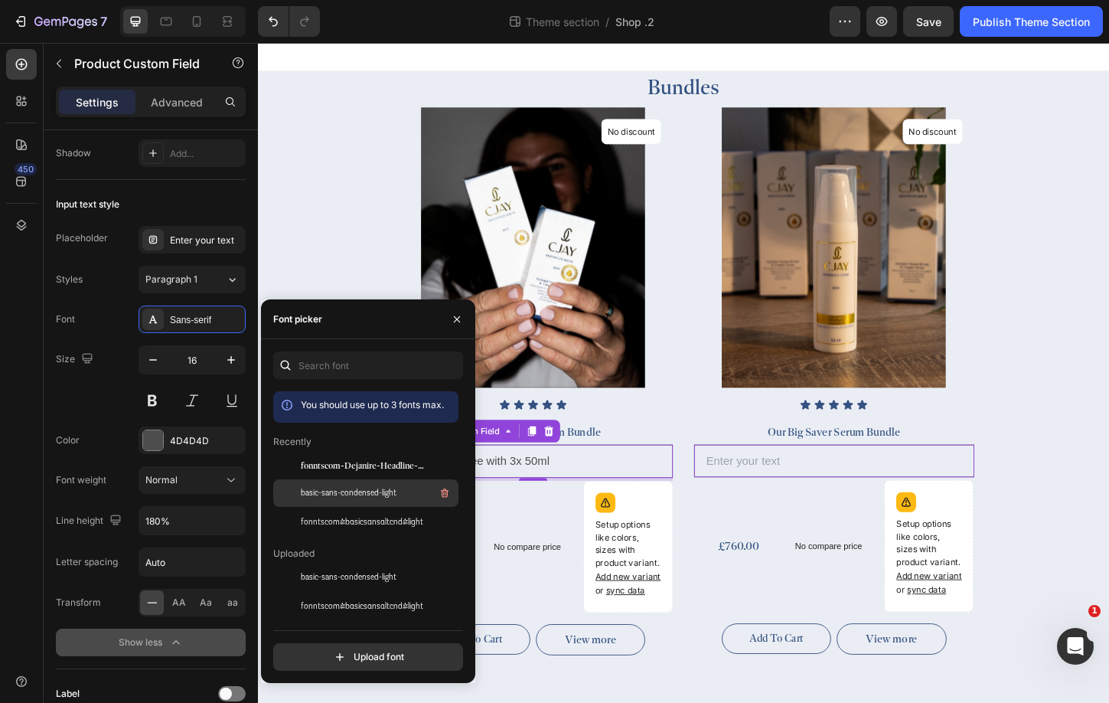
click at [374, 492] on span "basic-sans-condensed-light" at bounding box center [349, 493] width 96 height 14
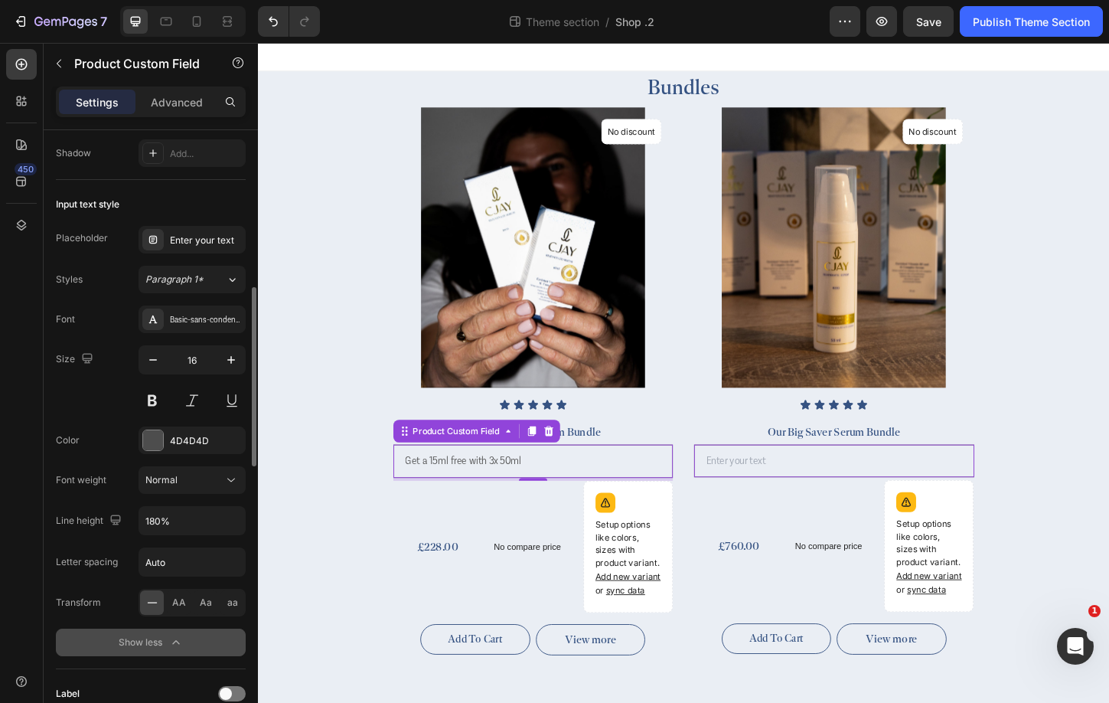
click at [100, 449] on div "Color 4D4D4D" at bounding box center [151, 440] width 190 height 28
click at [198, 424] on div "Font Basic-sans-condensed-light Size 16 Color 4D4D4D Font weight Normal Line he…" at bounding box center [151, 480] width 190 height 351
click at [198, 439] on div "4D4D4D" at bounding box center [192, 441] width 44 height 14
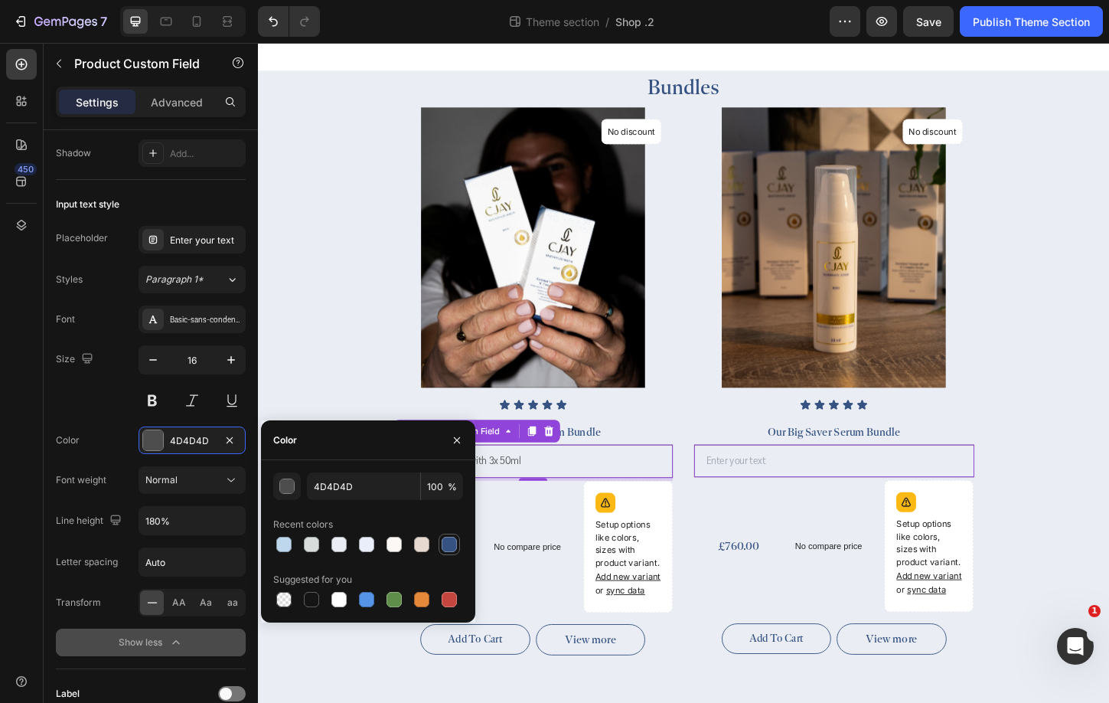
click at [451, 547] on div at bounding box center [449, 544] width 15 height 15
type input "355282"
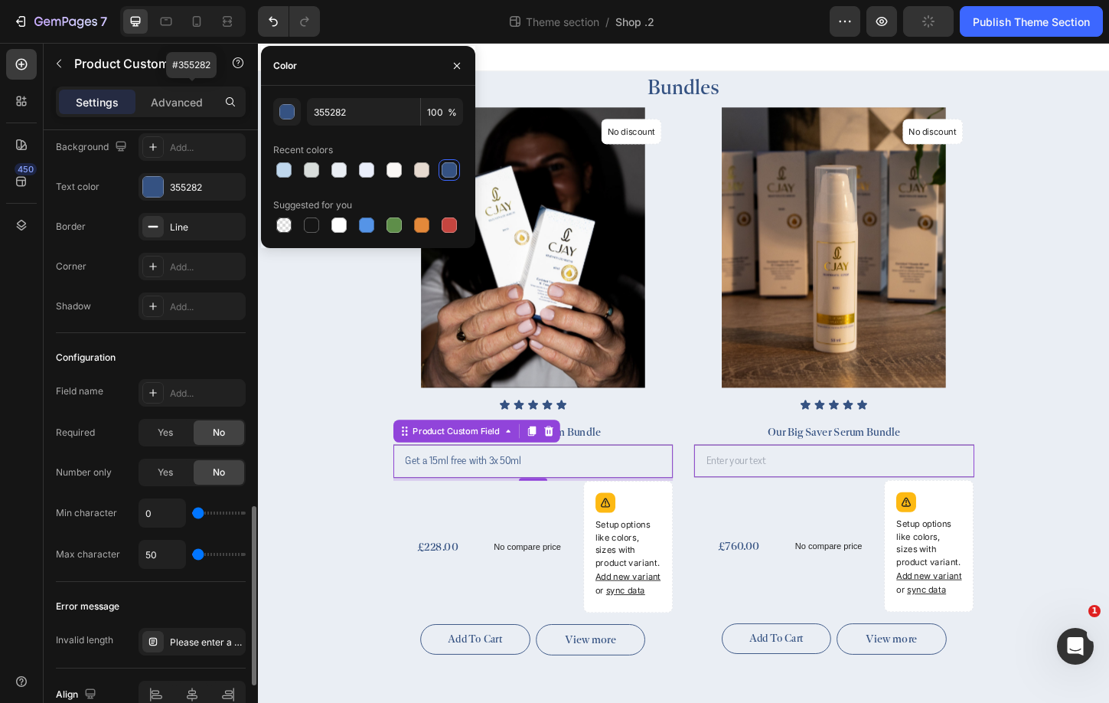
scroll to position [1495, 0]
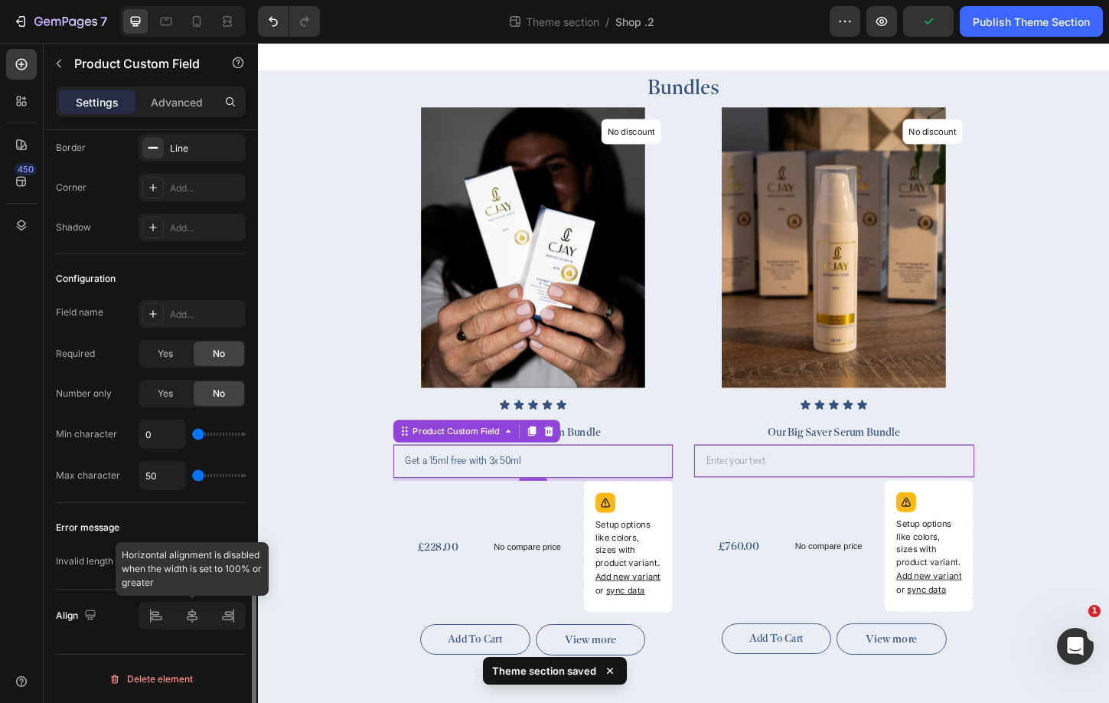
click at [193, 615] on div at bounding box center [192, 616] width 107 height 28
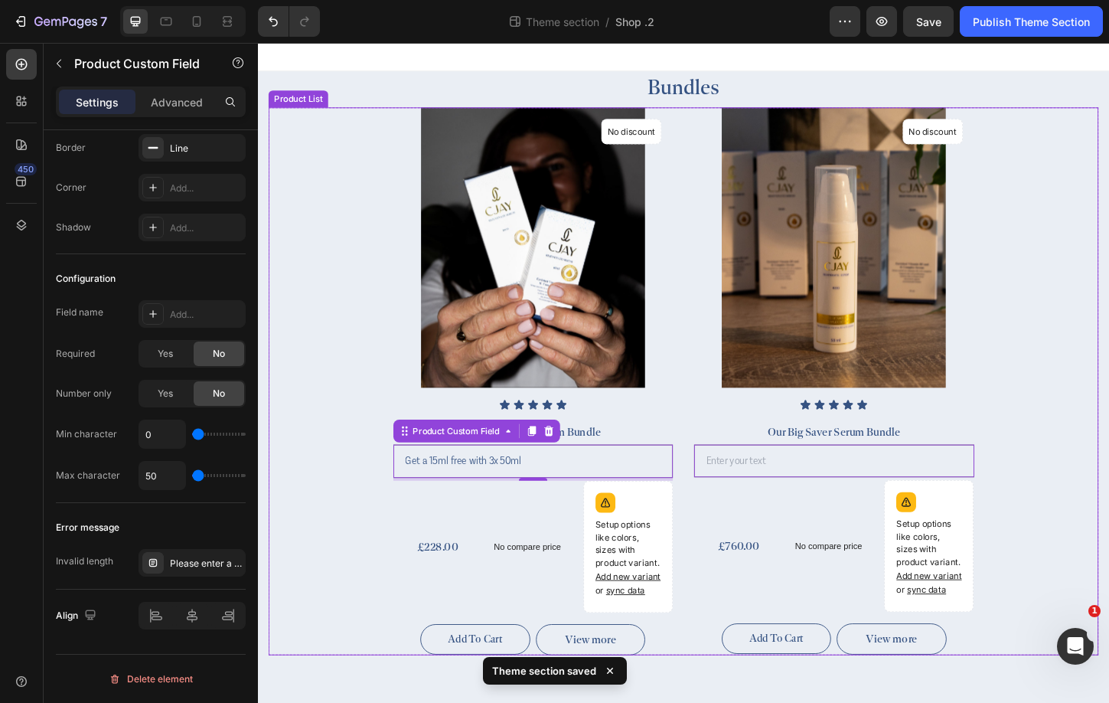
click at [393, 519] on div "(P) Images No discount Not be displayed when published Product Badge Row Icon I…" at bounding box center [717, 408] width 896 height 591
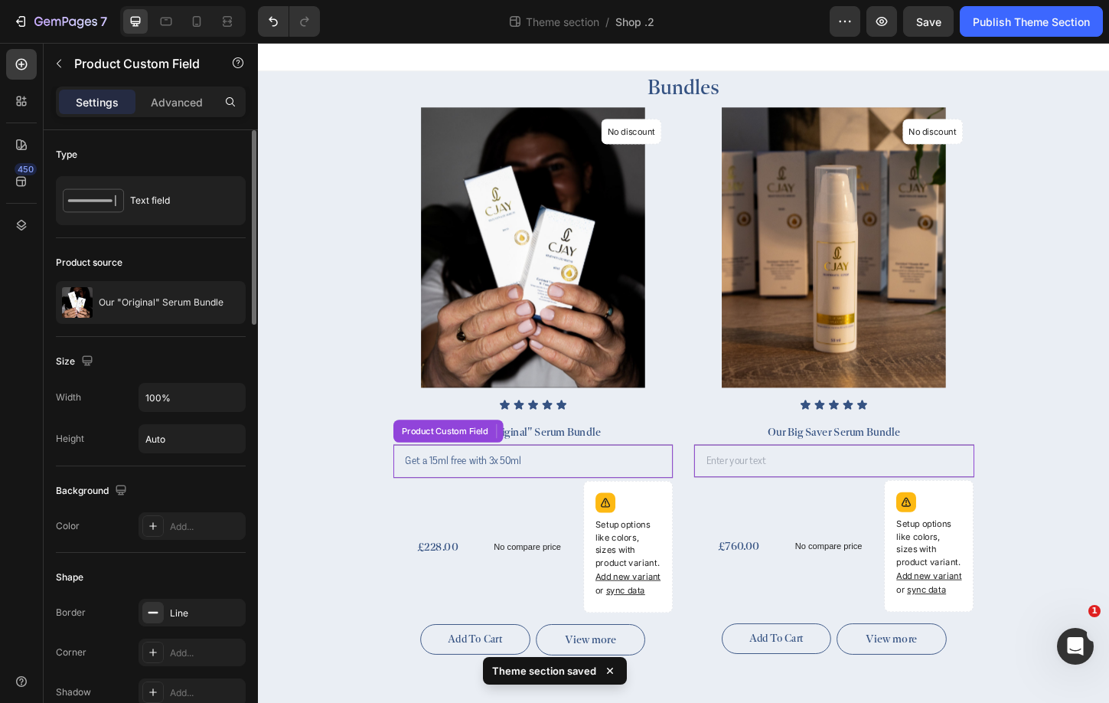
click at [507, 491] on input "Get a 15ml free with 3x 50ml" at bounding box center [555, 494] width 302 height 36
click at [599, 494] on input "Get a 15ml free with 3x 50ml" at bounding box center [555, 494] width 302 height 36
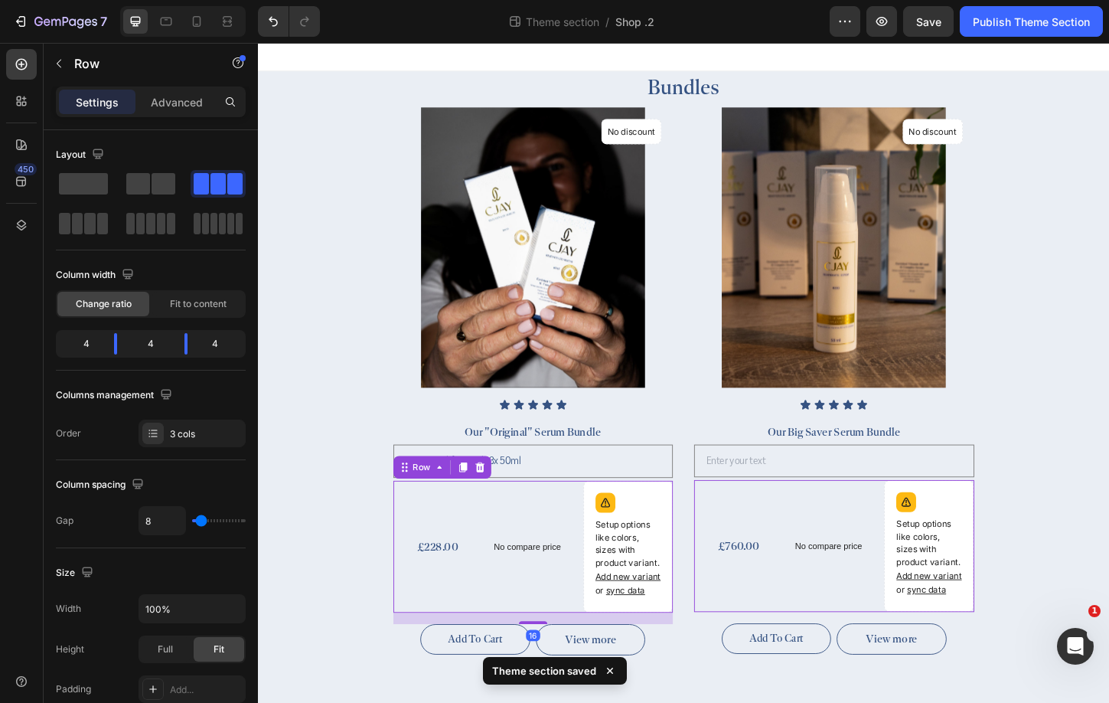
click at [520, 543] on div "No compare price (P) Price" at bounding box center [555, 586] width 96 height 142
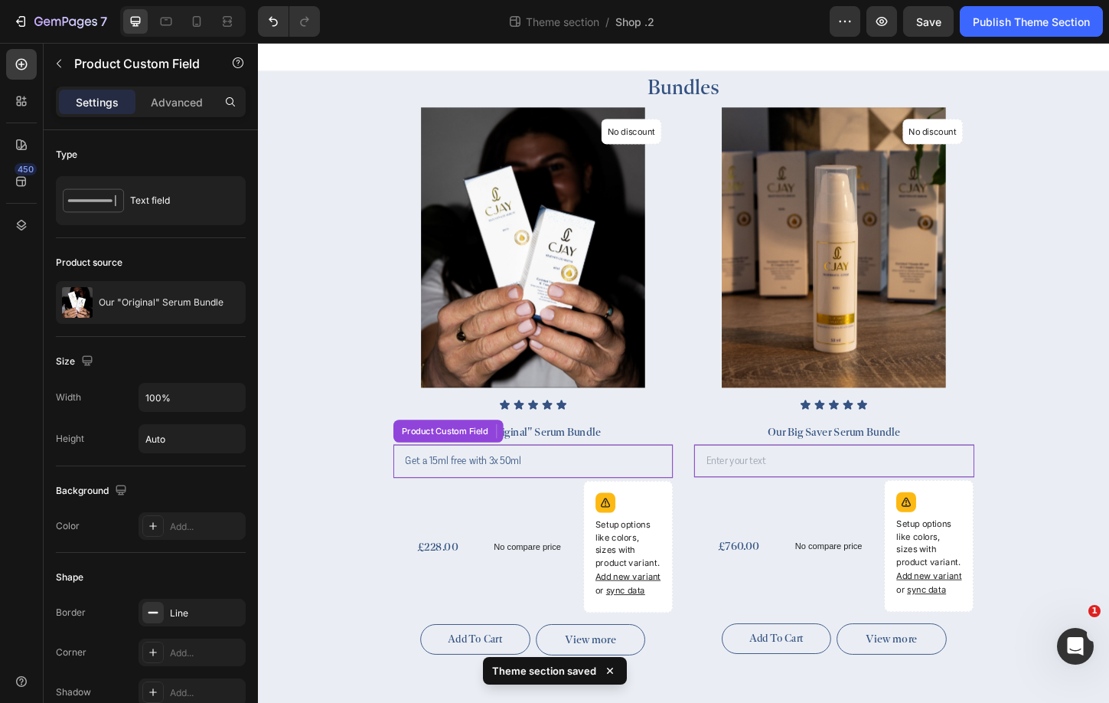
click at [525, 481] on input "Get a 15ml free with 3x 50ml" at bounding box center [555, 494] width 302 height 36
click at [531, 488] on input "Get a 15ml free with 3x 50ml" at bounding box center [555, 494] width 302 height 36
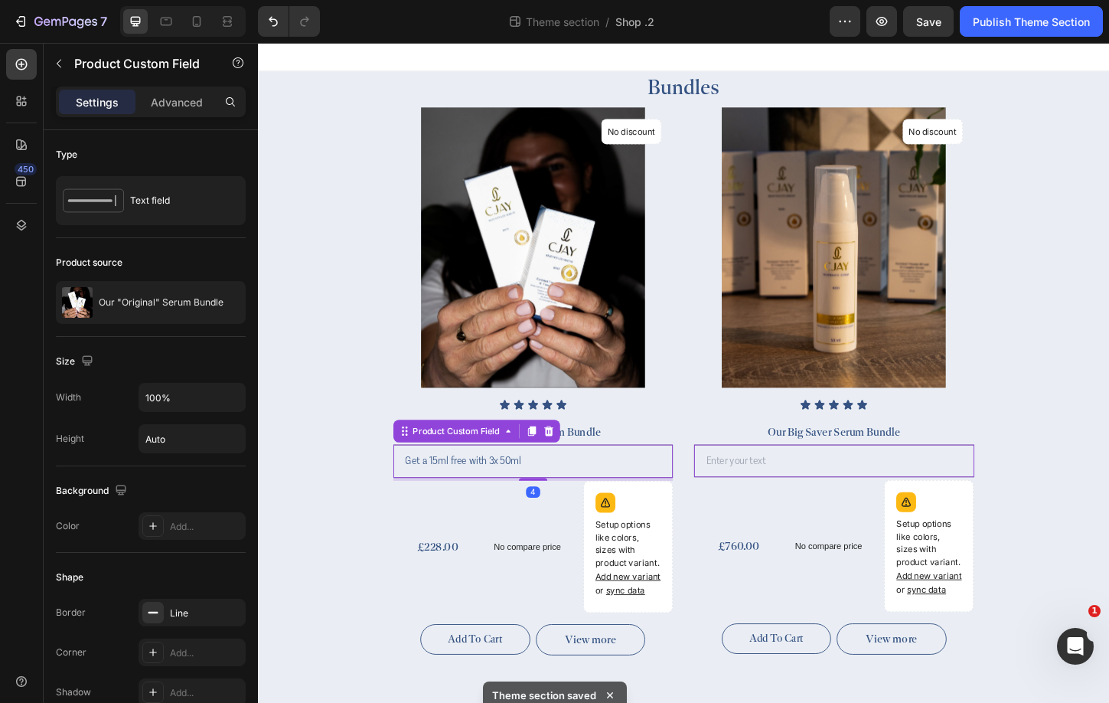
click at [531, 488] on input "Get a 15ml free with 3x 50ml" at bounding box center [555, 494] width 302 height 36
click at [552, 489] on input "Get a 15ml free with 3x 50ml" at bounding box center [555, 494] width 302 height 36
click at [529, 489] on input "Get a 15ml free with 3x 50ml" at bounding box center [555, 494] width 302 height 36
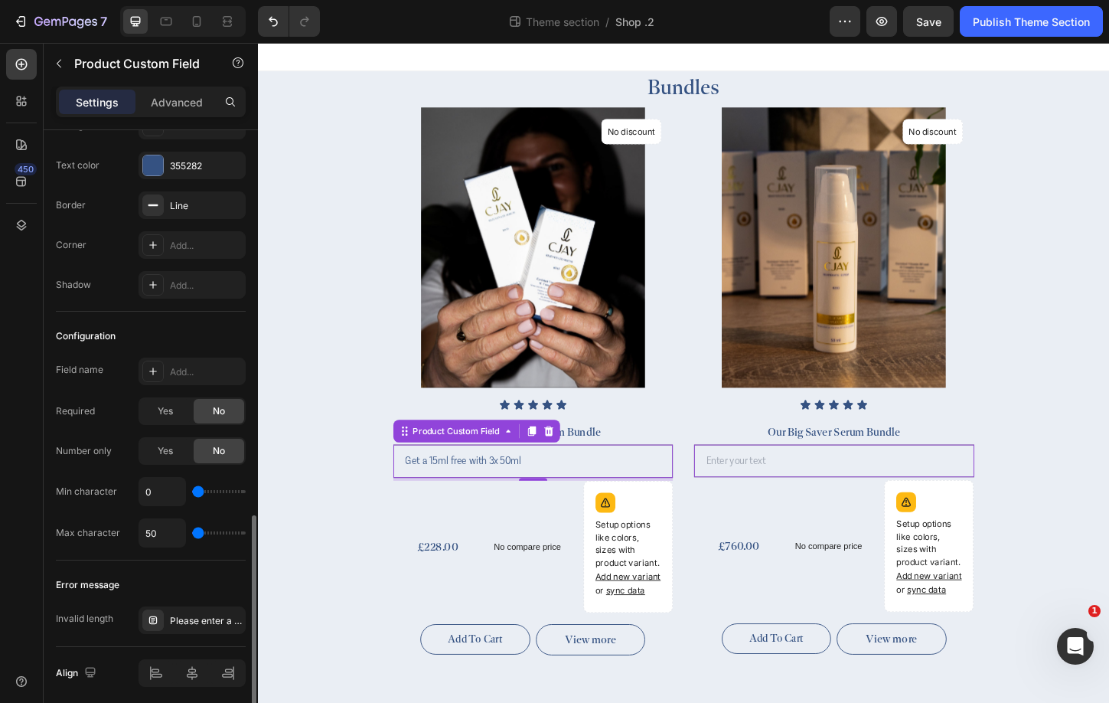
scroll to position [1333, 0]
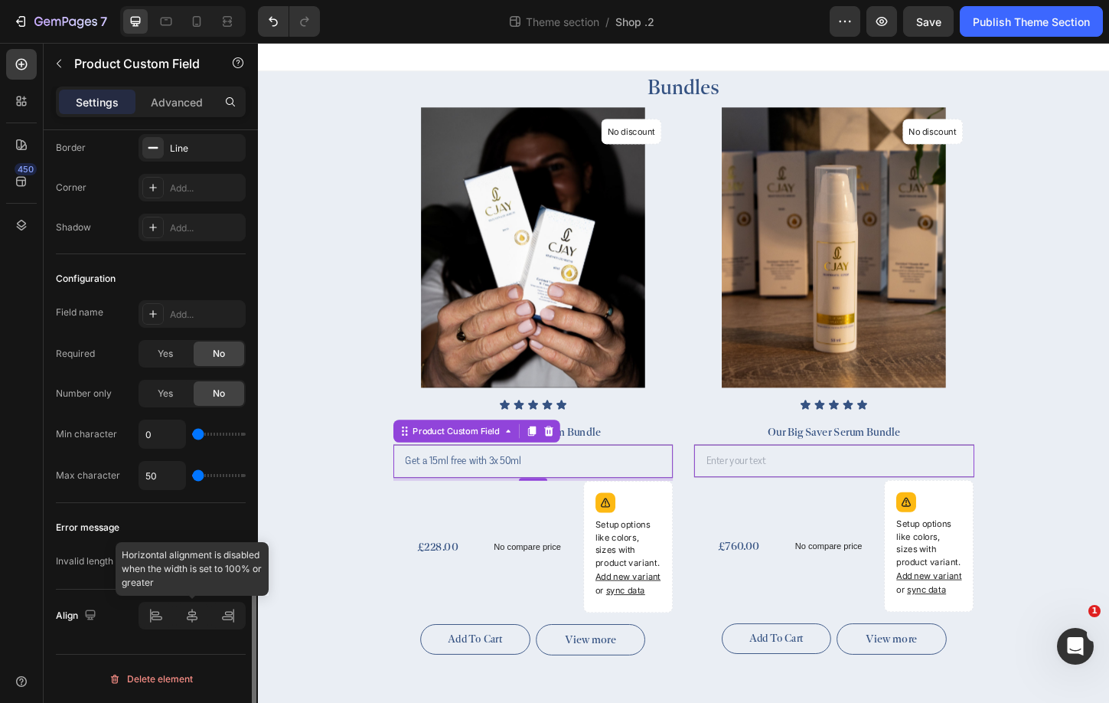
click at [194, 628] on div at bounding box center [192, 616] width 107 height 28
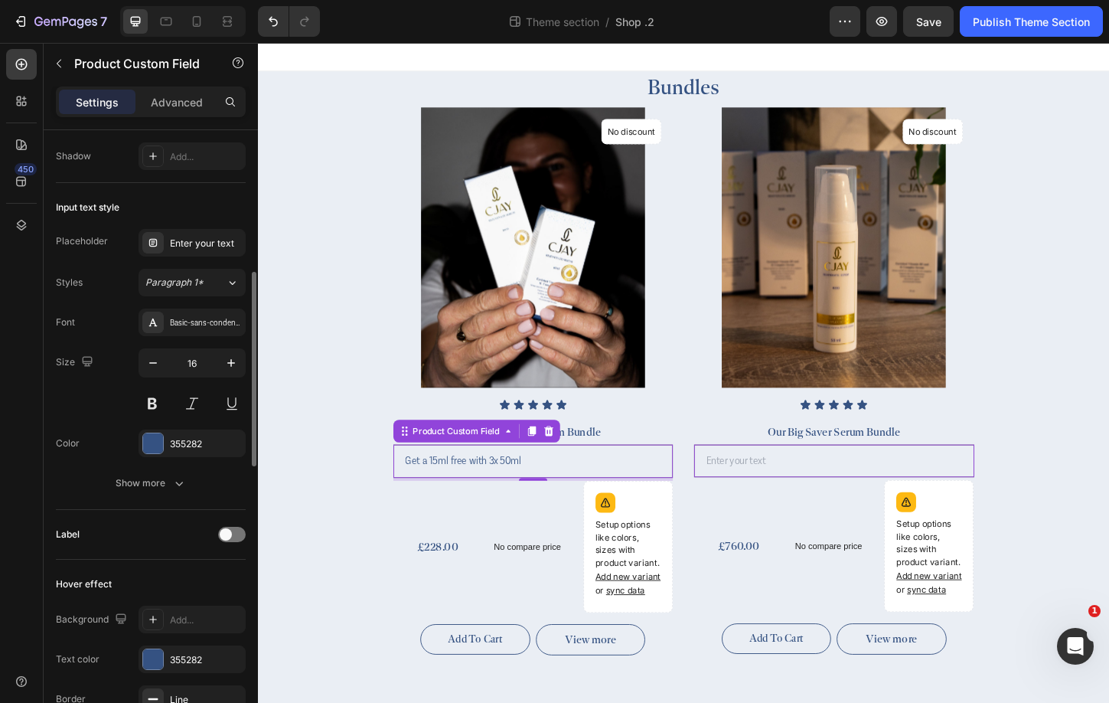
scroll to position [513, 0]
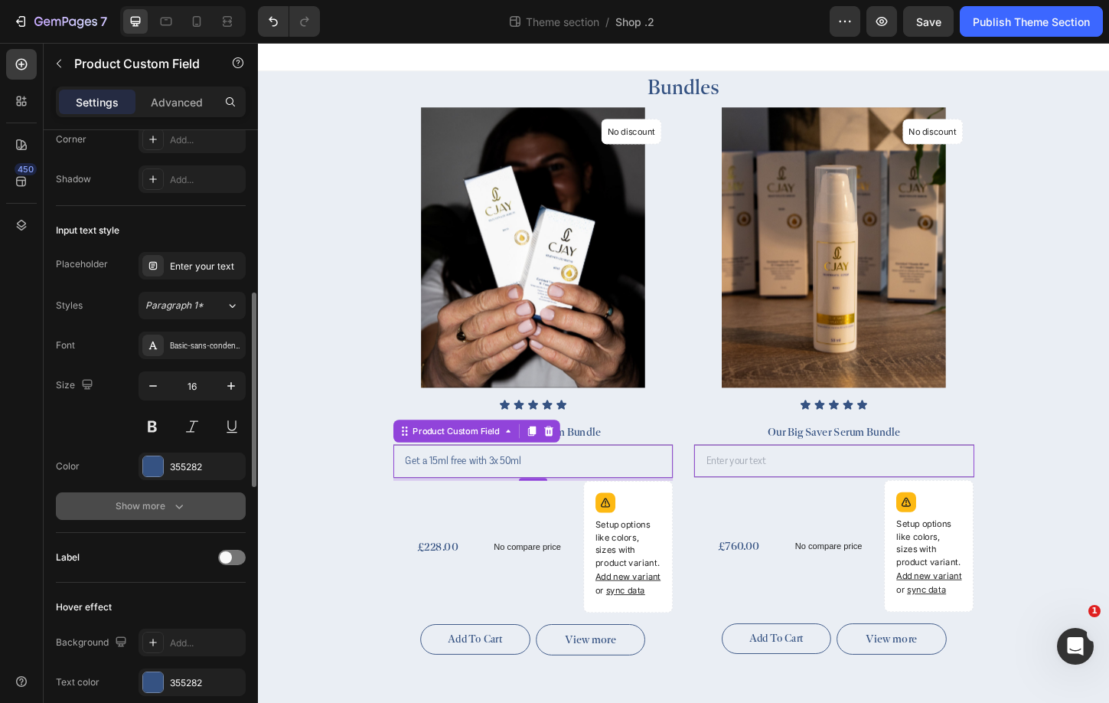
click at [173, 500] on icon "button" at bounding box center [178, 505] width 15 height 15
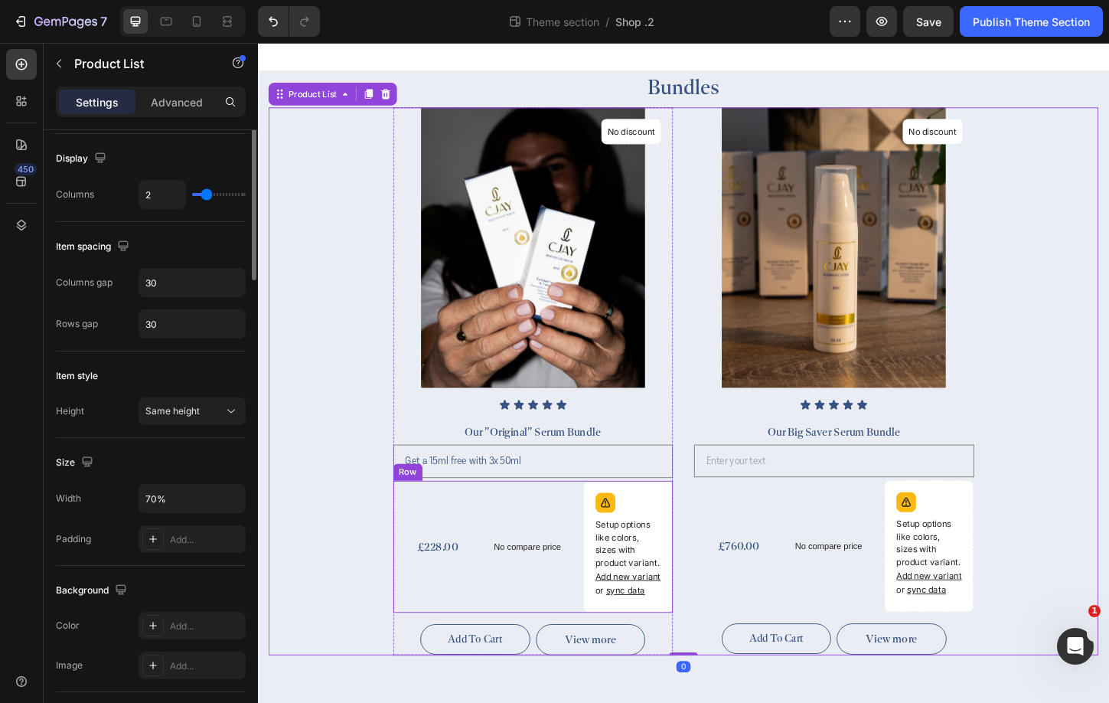
scroll to position [0, 0]
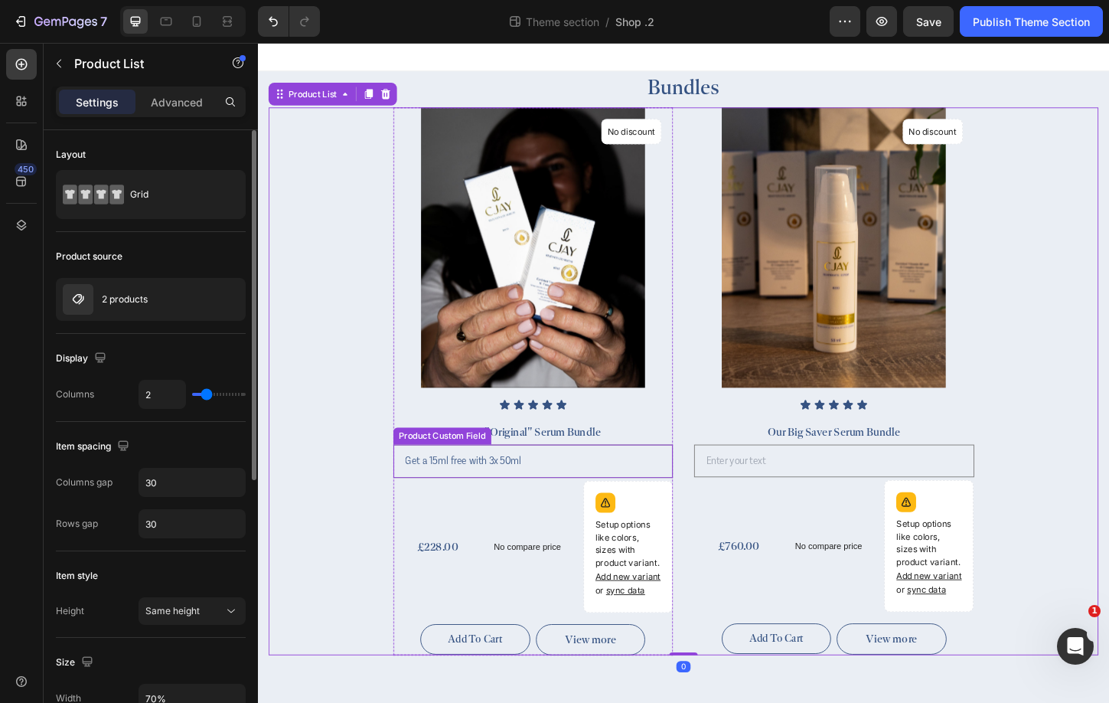
click at [560, 504] on input "Get a 15ml free with 3x 50ml" at bounding box center [555, 494] width 302 height 36
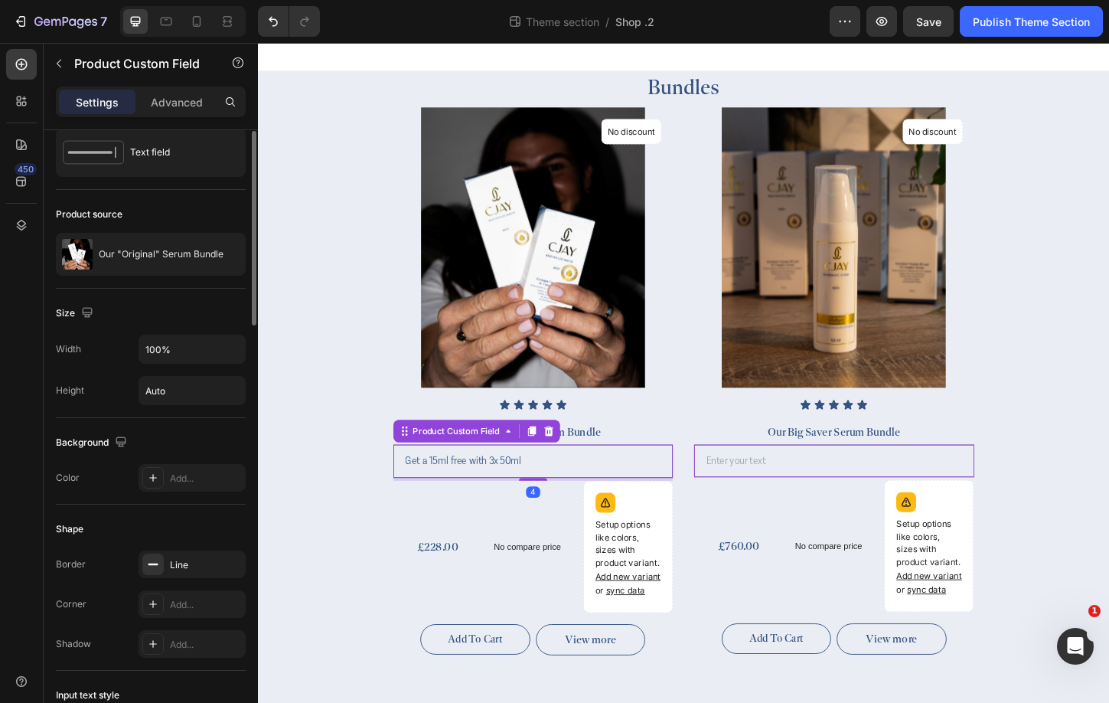
scroll to position [62, 0]
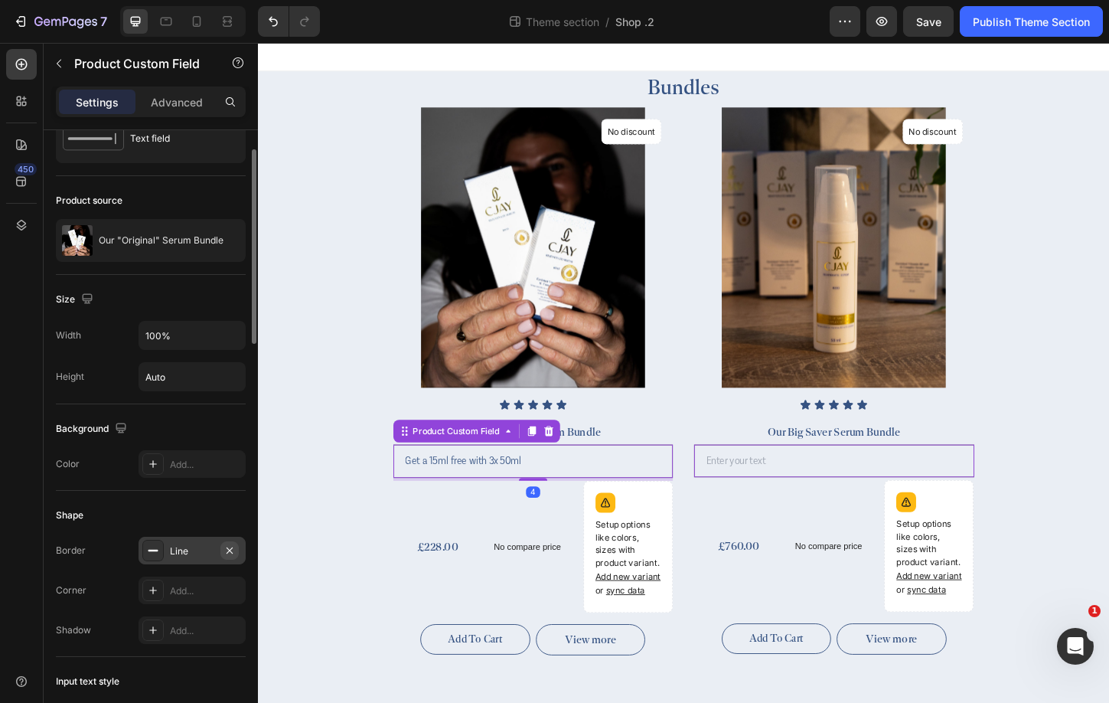
click at [235, 550] on icon "button" at bounding box center [229, 550] width 12 height 12
click at [502, 567] on div "£228.00 (P) Price (P) Price No compare price (P) Price Setup options like color…" at bounding box center [555, 585] width 302 height 142
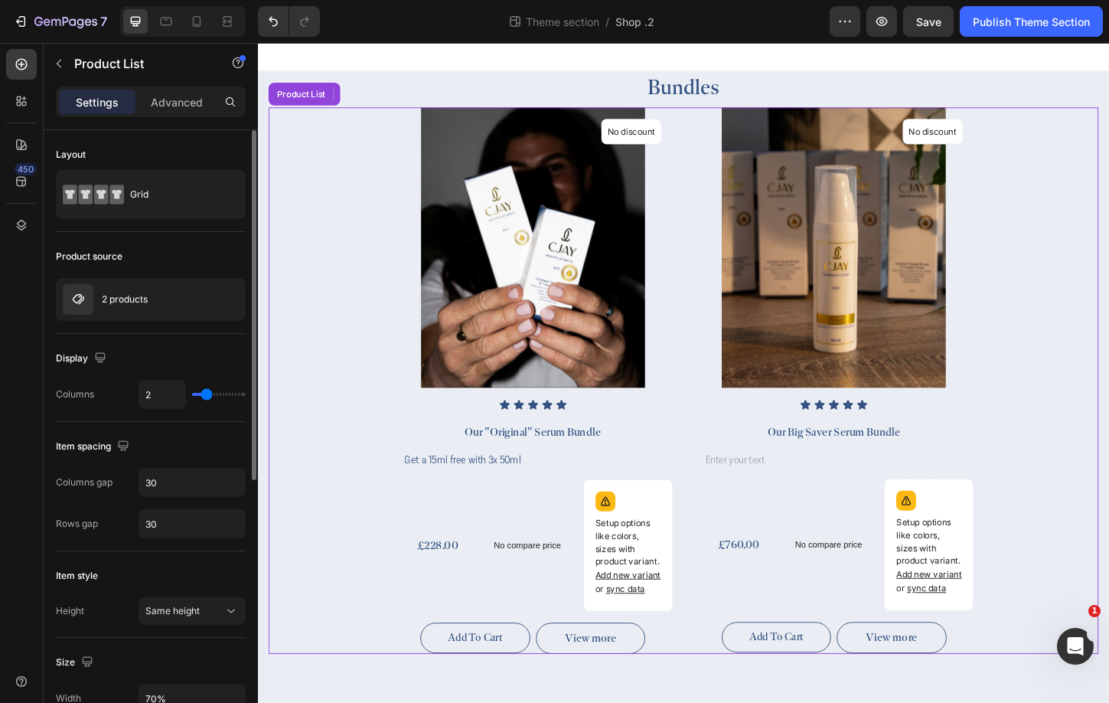
click at [402, 552] on div "(P) Images No discount Not be displayed when published Product Badge Row Icon I…" at bounding box center [717, 407] width 896 height 589
click at [677, 681] on div "View more" at bounding box center [632, 685] width 148 height 34
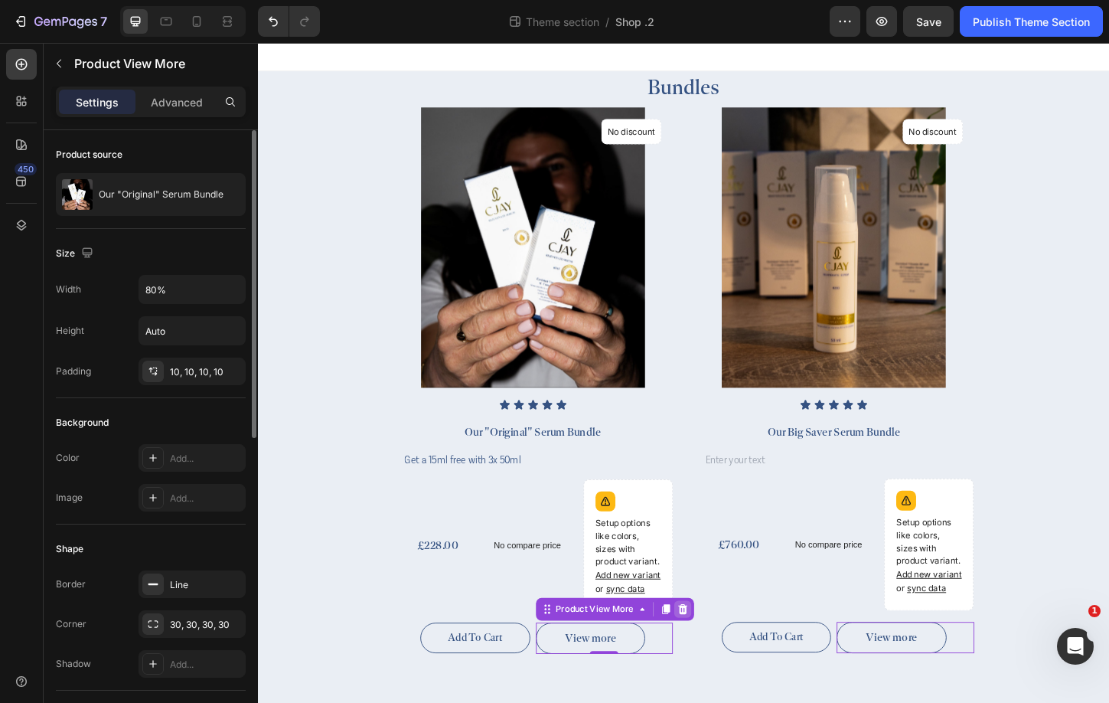
click at [719, 651] on icon at bounding box center [716, 653] width 10 height 11
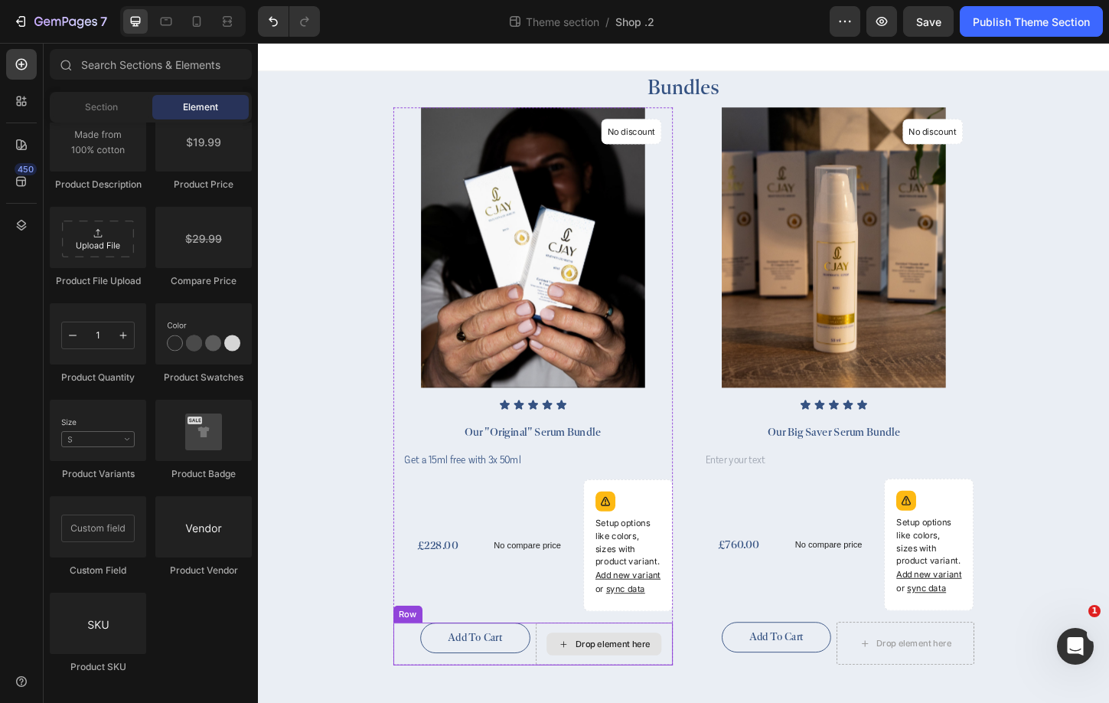
click at [595, 679] on div "Drop element here" at bounding box center [631, 691] width 124 height 24
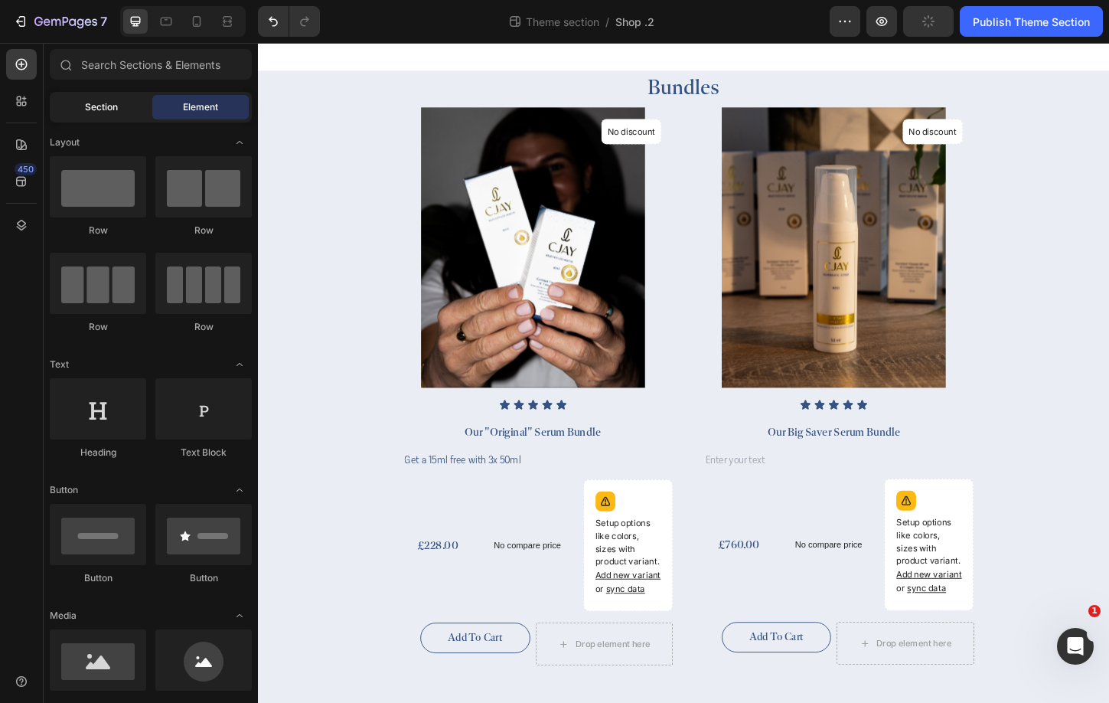
click at [96, 117] on div "Section" at bounding box center [101, 107] width 96 height 24
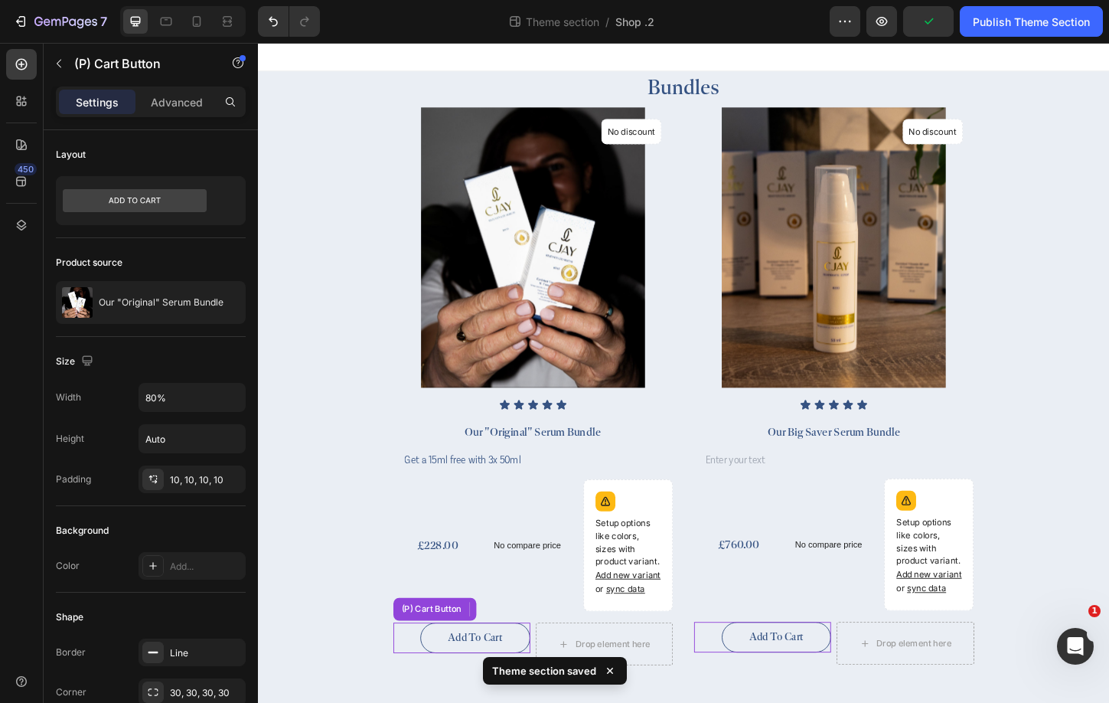
click at [549, 672] on div "Add to cart (P) Cart Button" at bounding box center [478, 684] width 148 height 33
click at [556, 674] on div "Add to cart (P) Cart Button 0 Drop element here Row" at bounding box center [555, 691] width 302 height 46
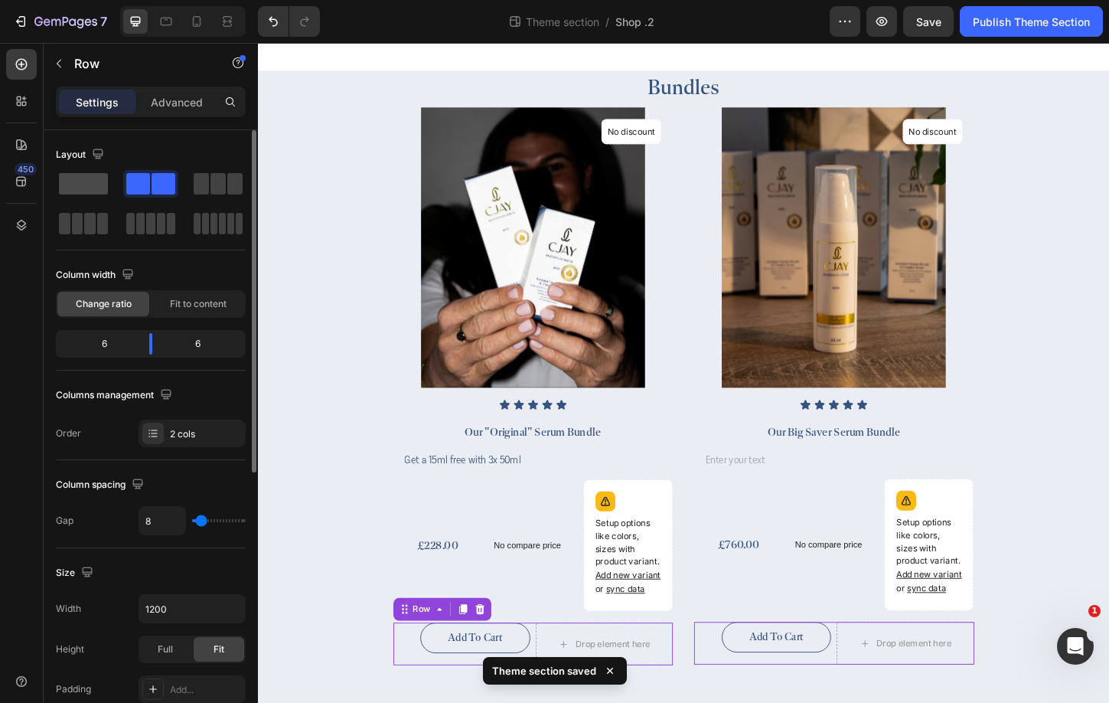
click at [75, 184] on span at bounding box center [83, 183] width 49 height 21
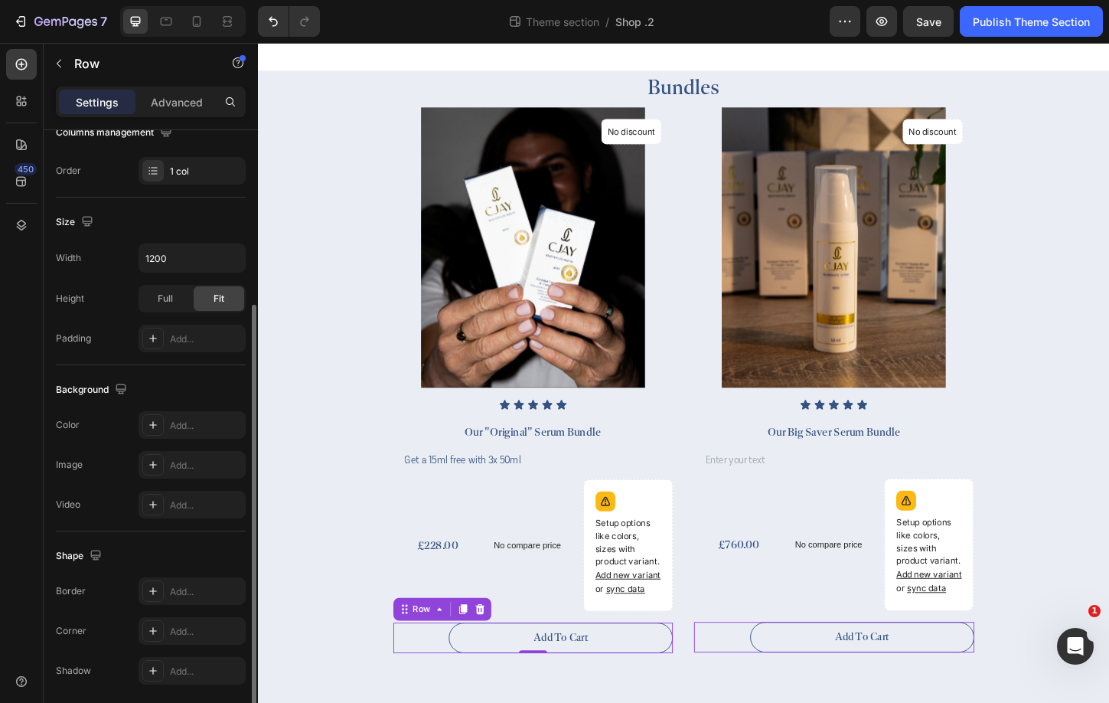
scroll to position [318, 0]
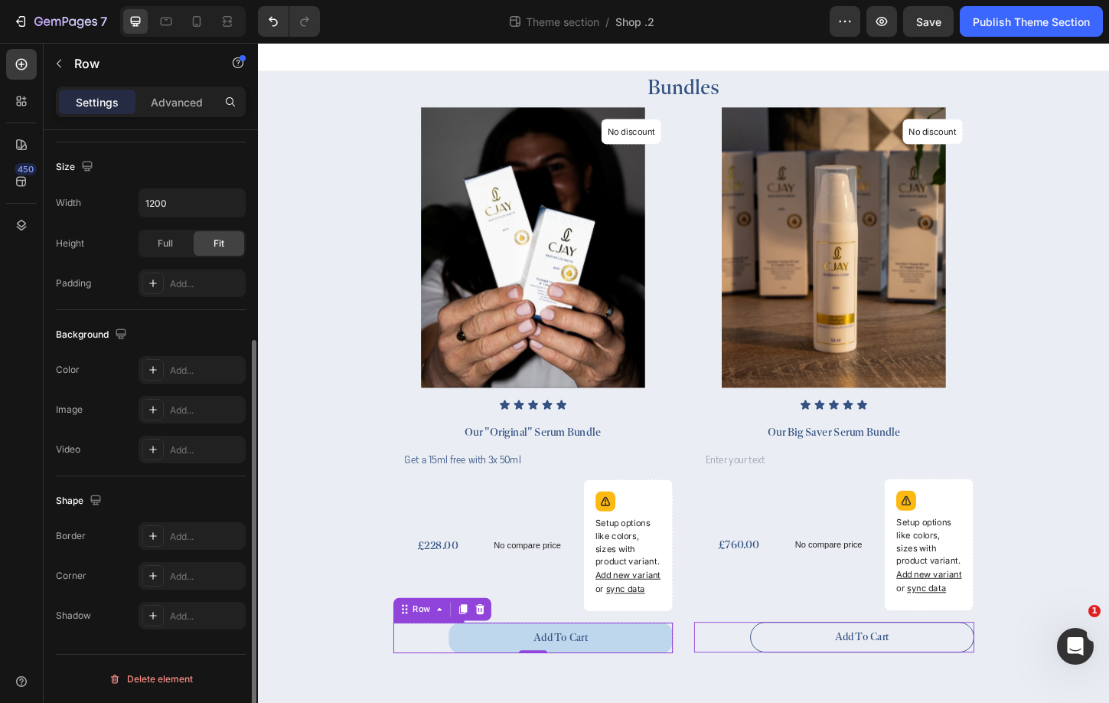
click at [526, 681] on button "Add to cart" at bounding box center [585, 684] width 242 height 33
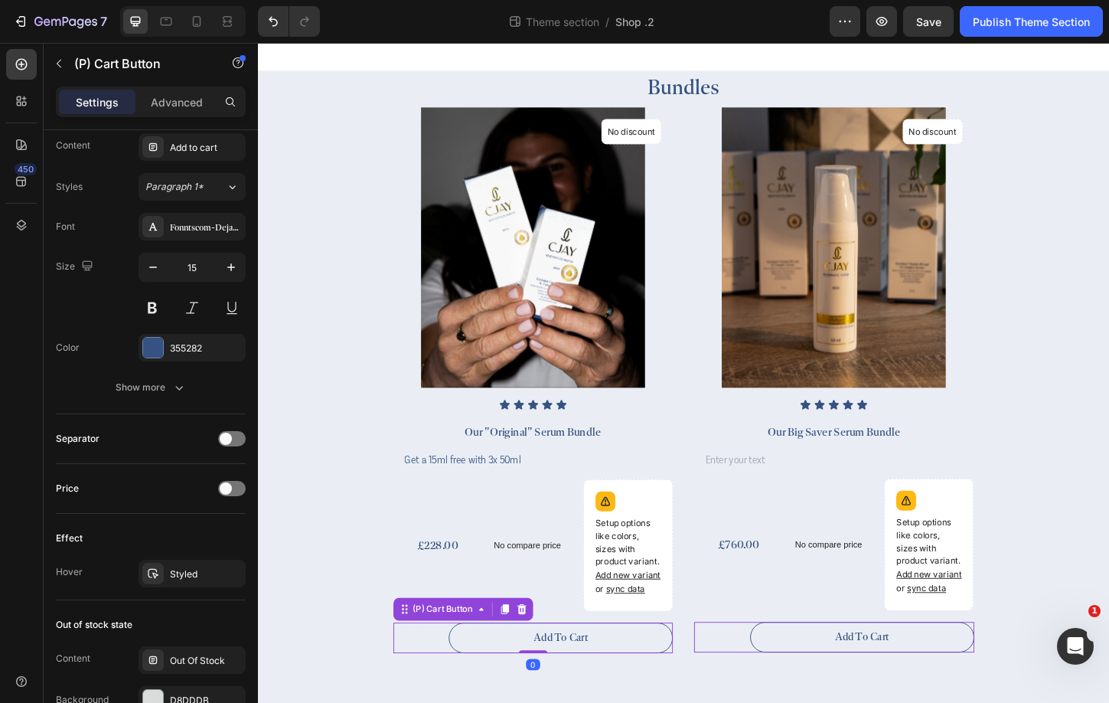
scroll to position [1024, 0]
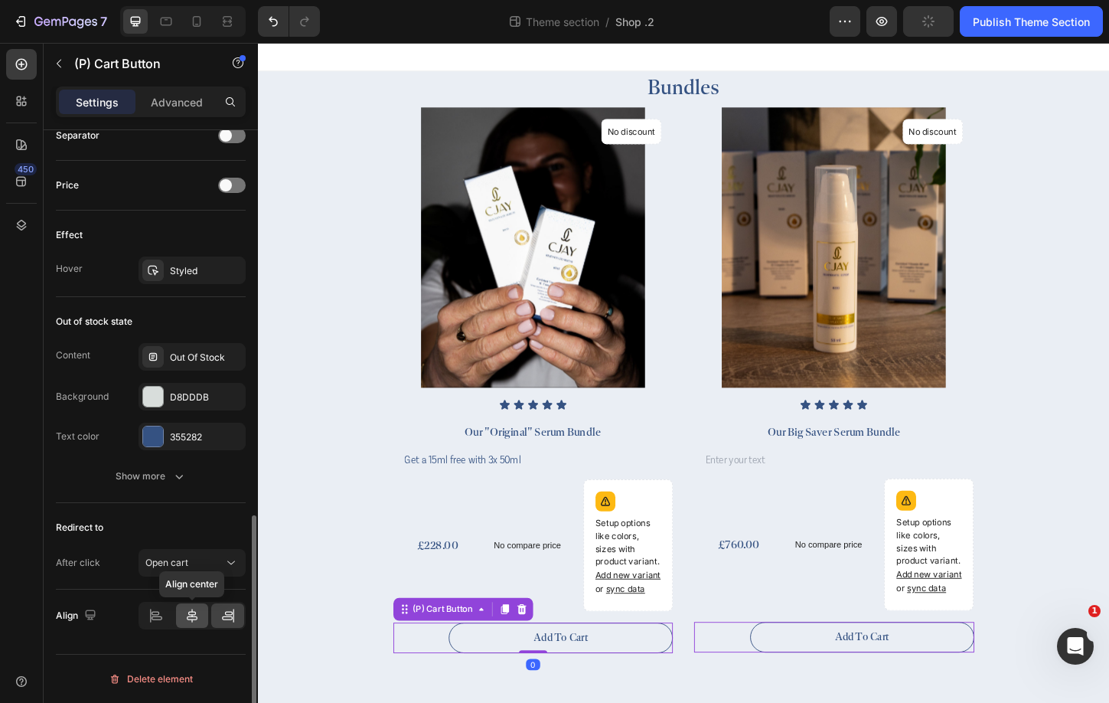
click at [195, 618] on icon at bounding box center [191, 615] width 15 height 15
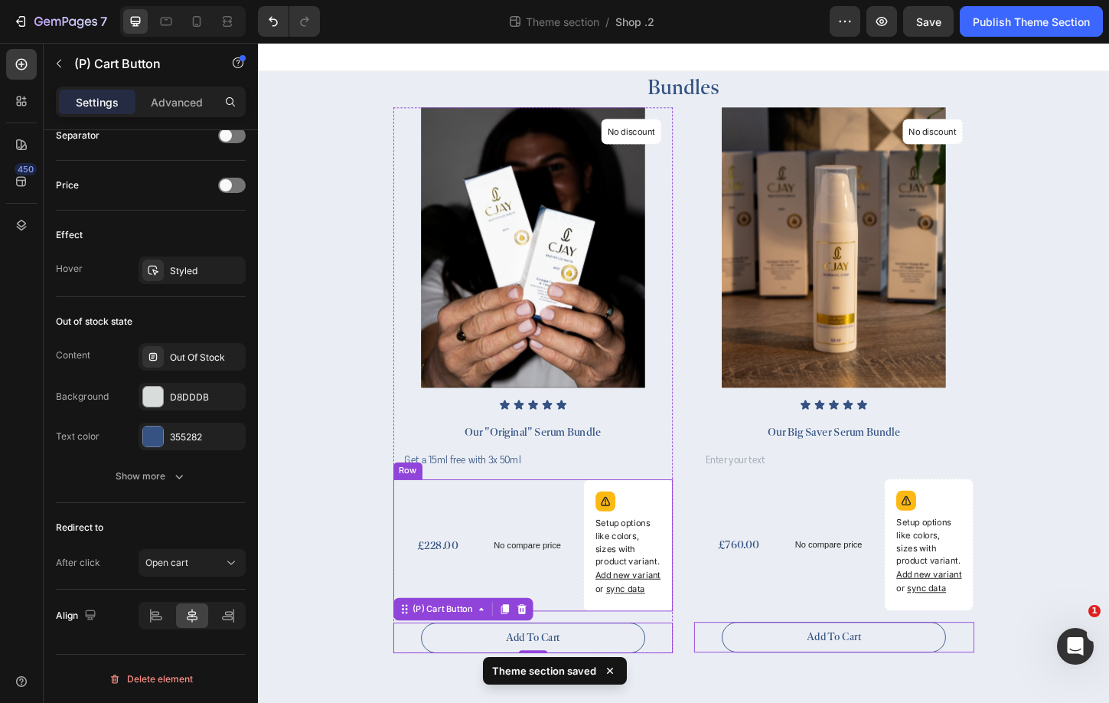
click at [593, 635] on div "No compare price (P) Price" at bounding box center [555, 585] width 96 height 142
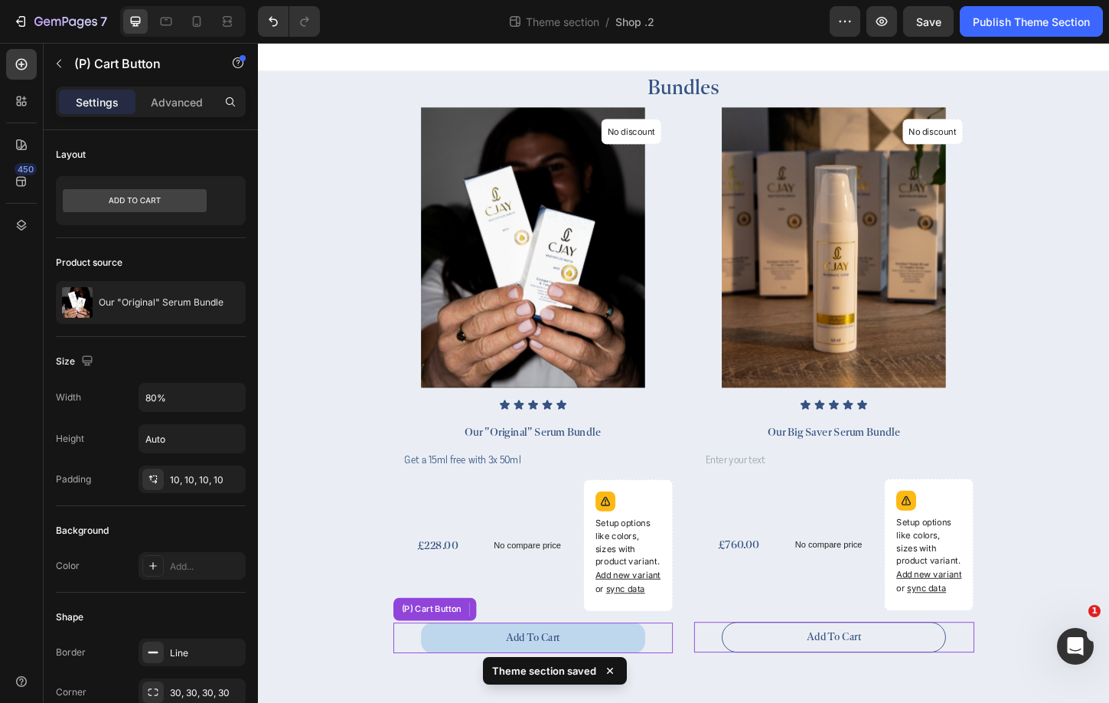
click at [673, 693] on button "Add to cart" at bounding box center [555, 684] width 242 height 33
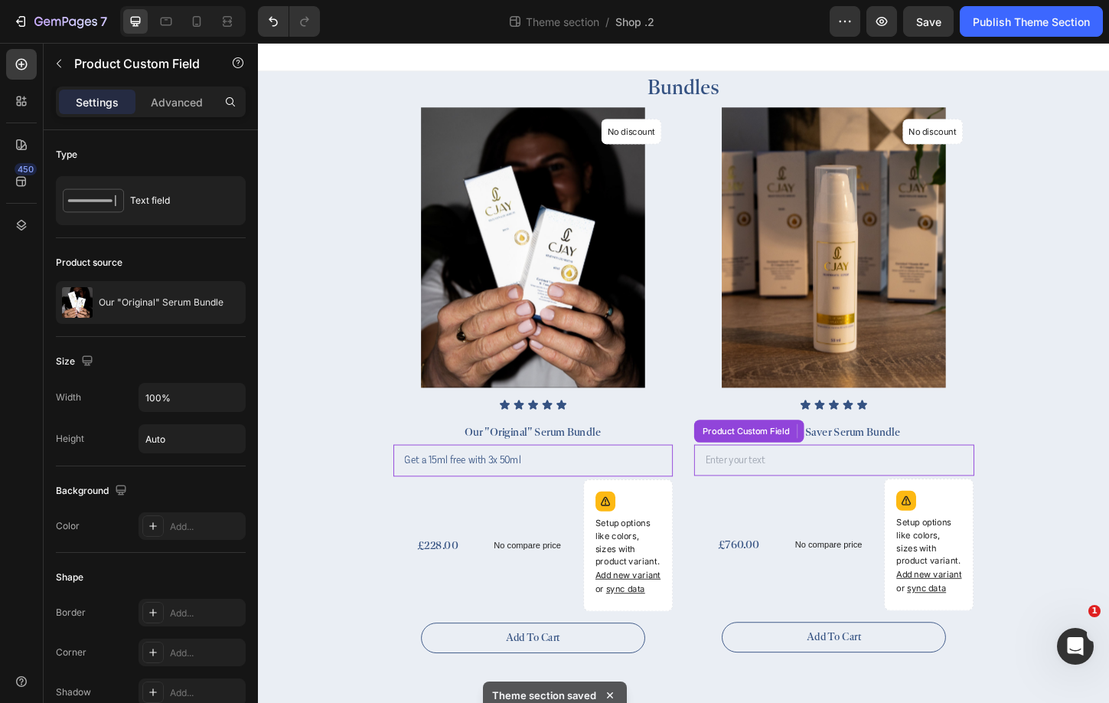
click at [862, 491] on input "text" at bounding box center [880, 493] width 302 height 34
type input "1"
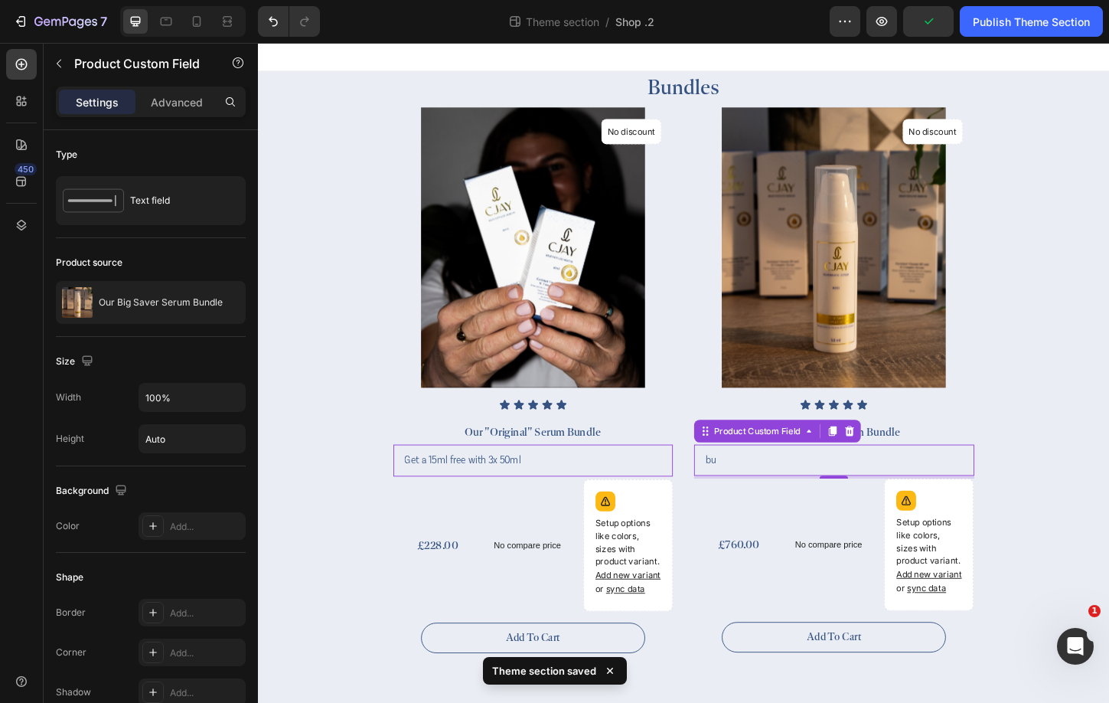
type input "b"
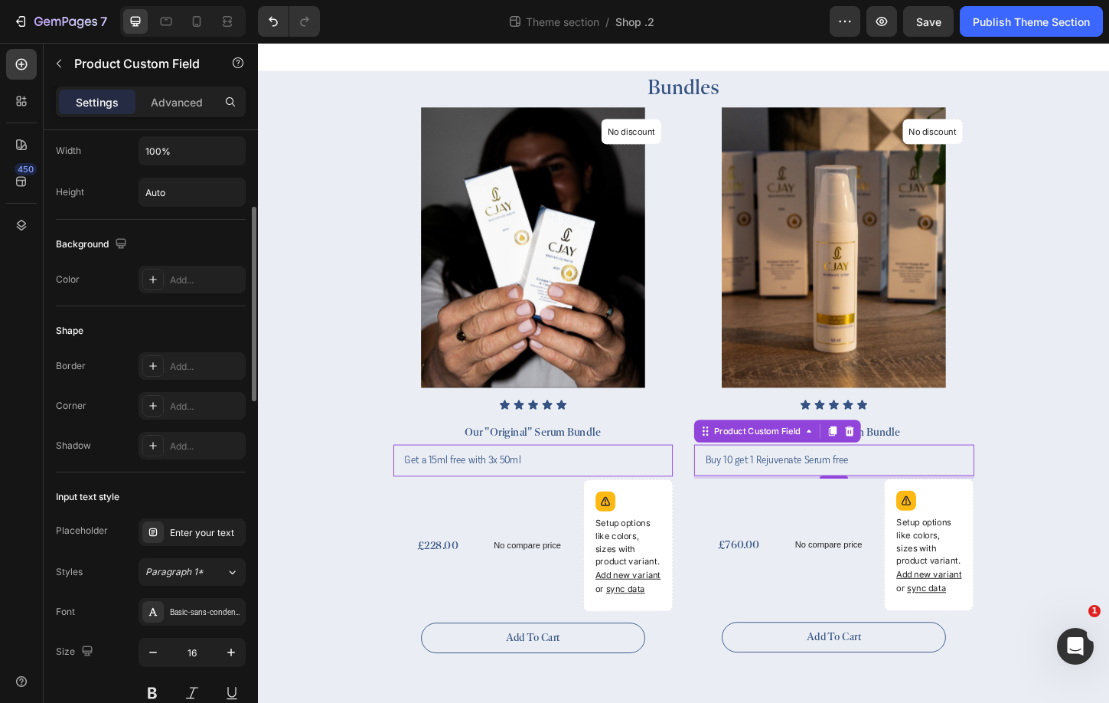
scroll to position [276, 0]
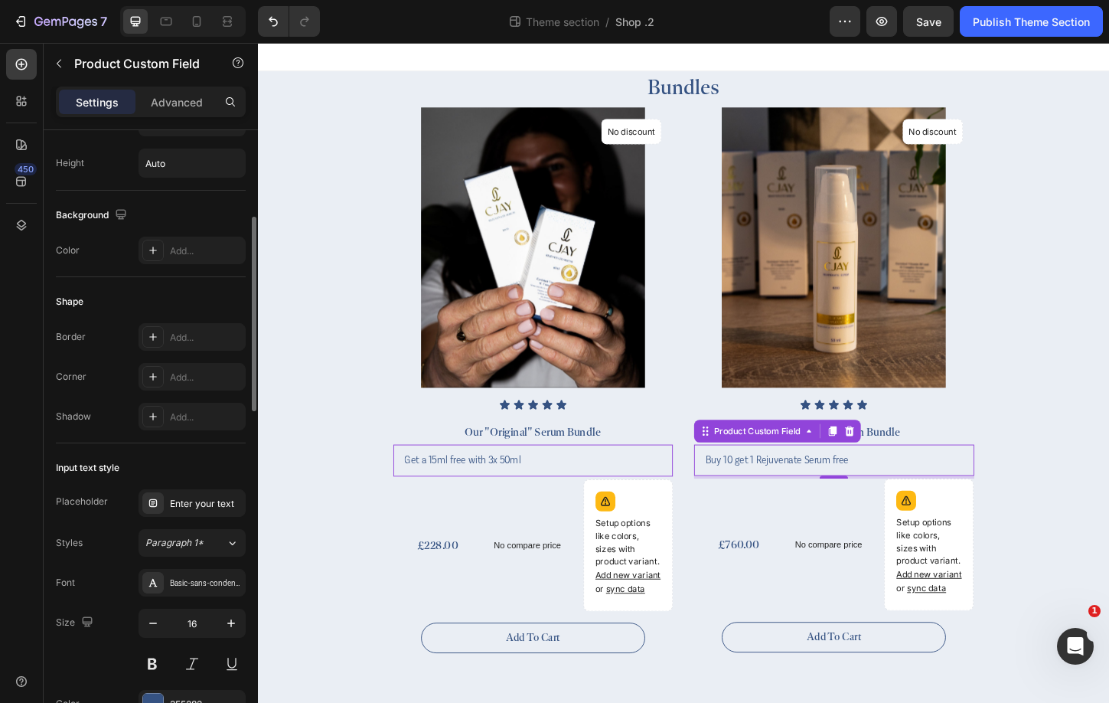
type input "Buy 10 get 1 Rejuvenate Serum free"
click at [465, 494] on input "Get a 15ml free with 3x 50ml" at bounding box center [555, 493] width 302 height 34
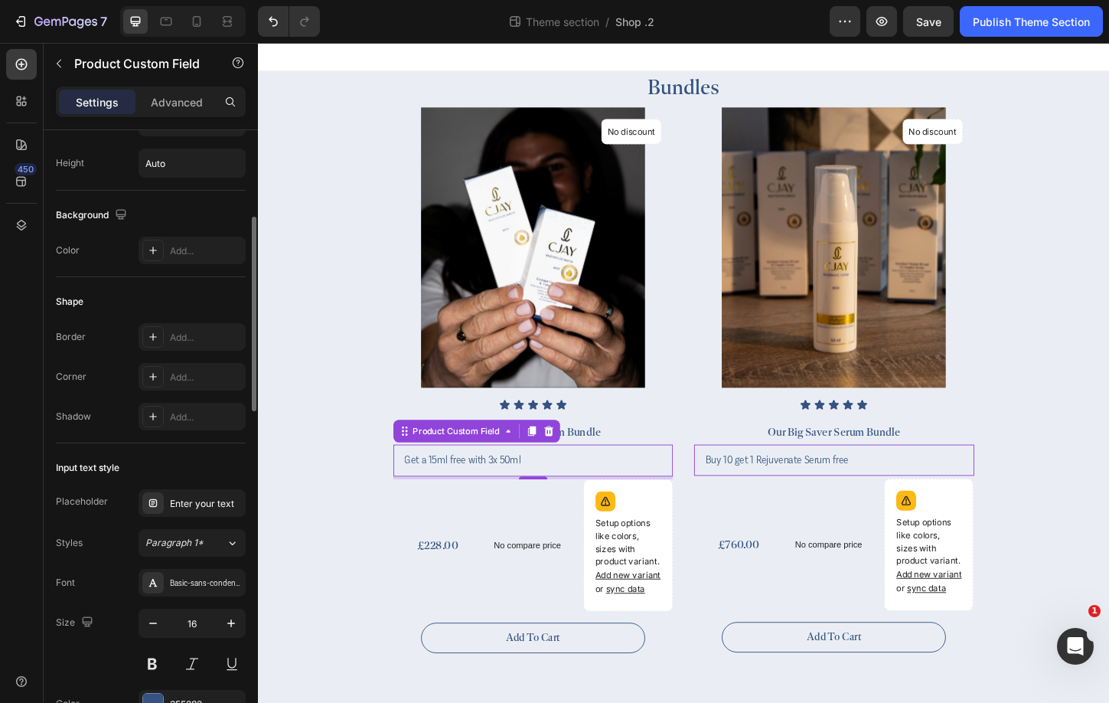
click at [465, 494] on input "Get a 15ml free with 3x 50ml" at bounding box center [555, 493] width 302 height 34
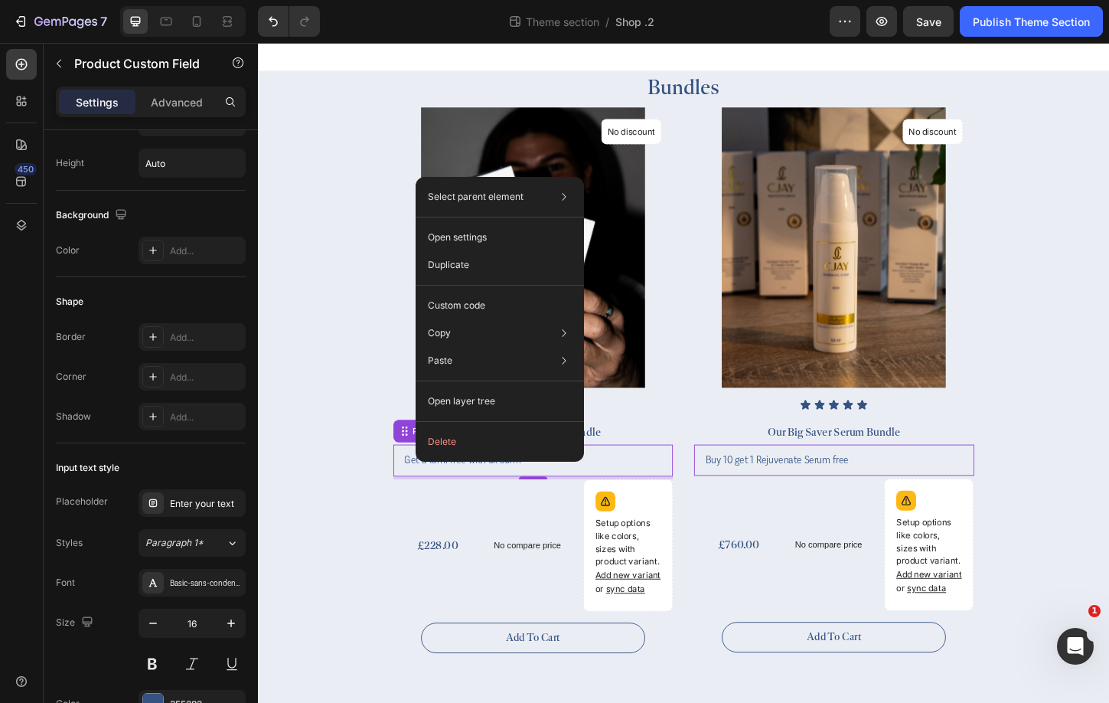
click at [501, 510] on input "Get a 15ml free with 3x 50ml" at bounding box center [555, 493] width 302 height 34
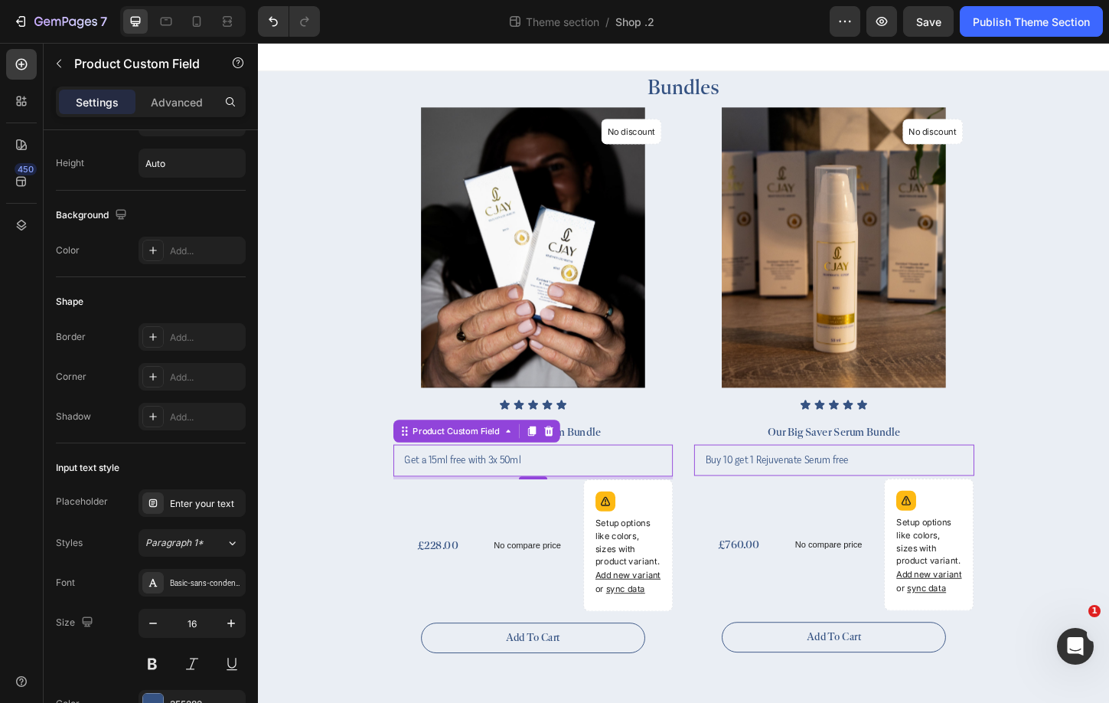
click at [563, 493] on input "Get a 15ml free with 3x 50ml" at bounding box center [555, 493] width 302 height 34
click at [619, 494] on input "Get a 15ml free with 3x 50ml" at bounding box center [555, 493] width 302 height 34
click at [574, 551] on div "No compare price (P) Price" at bounding box center [555, 585] width 96 height 142
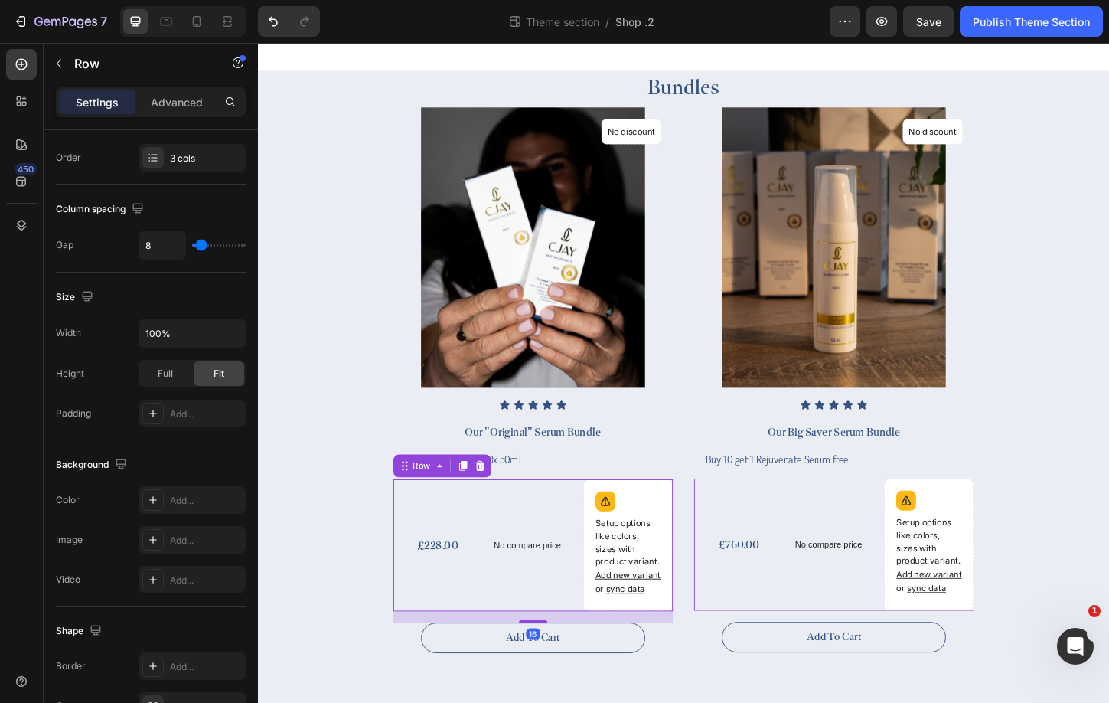
scroll to position [0, 0]
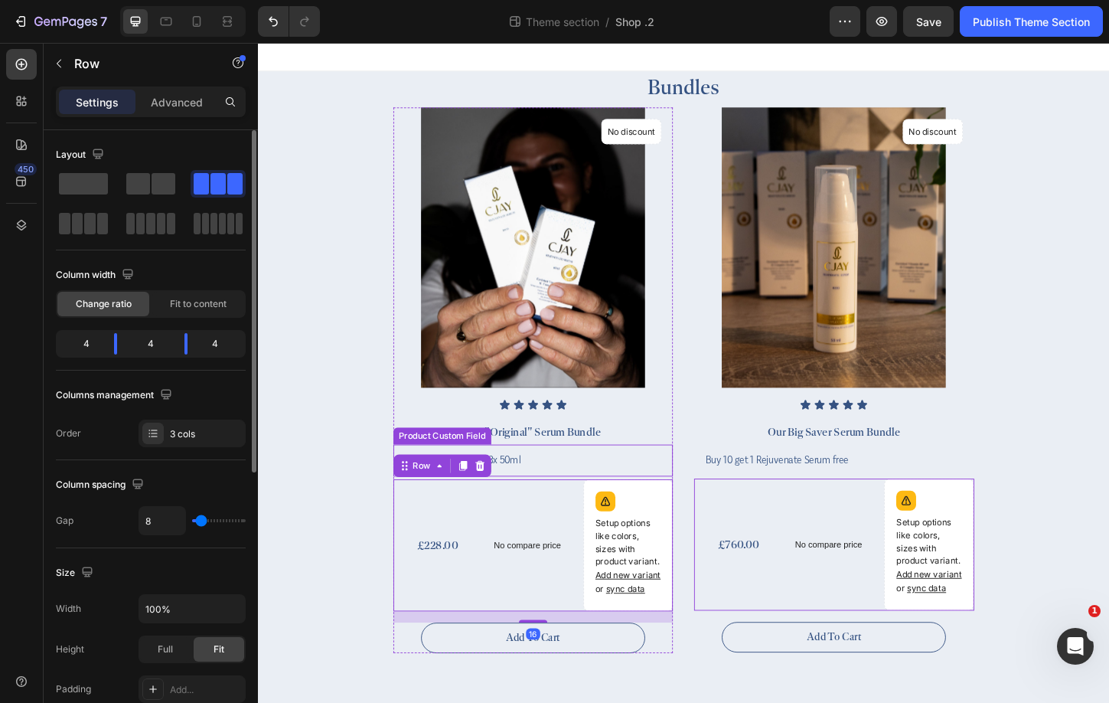
click at [573, 504] on input "Get a 15ml free with 3x 50ml" at bounding box center [555, 493] width 302 height 34
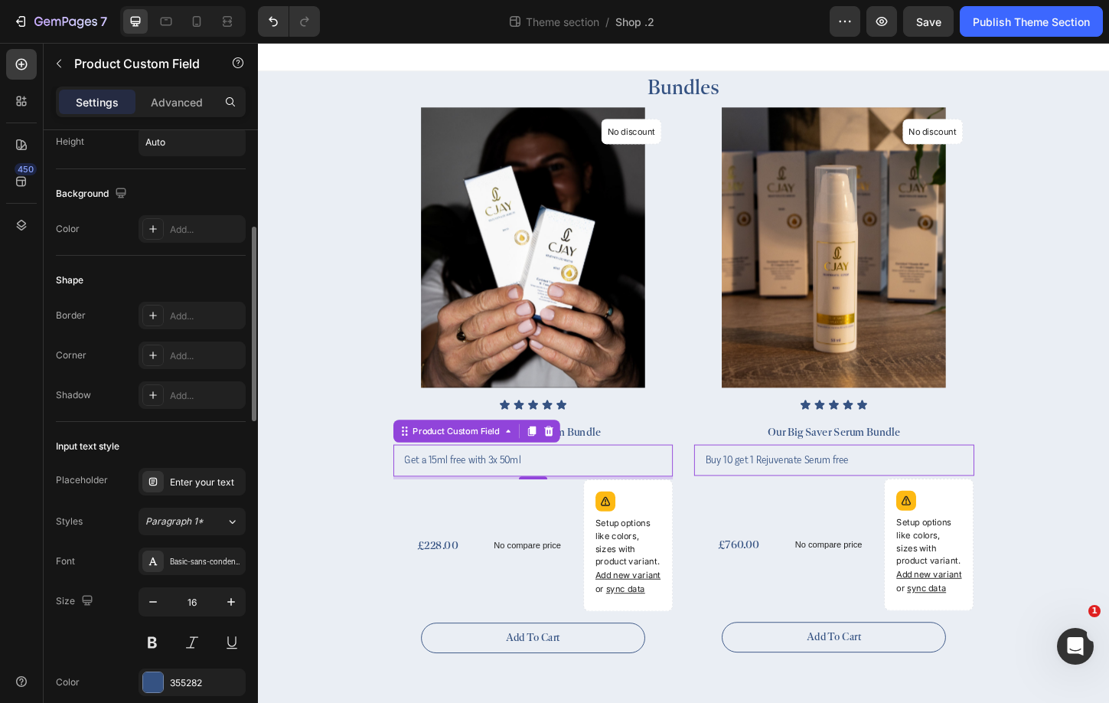
scroll to position [332, 0]
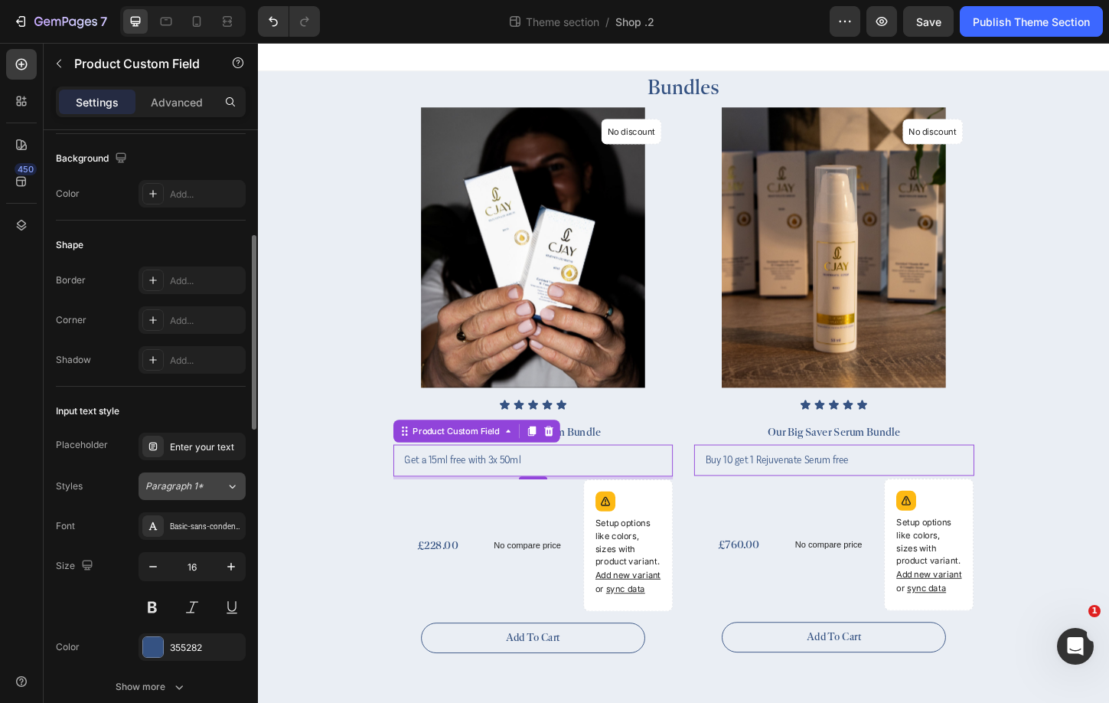
click at [223, 485] on div "Paragraph 1*" at bounding box center [185, 486] width 80 height 14
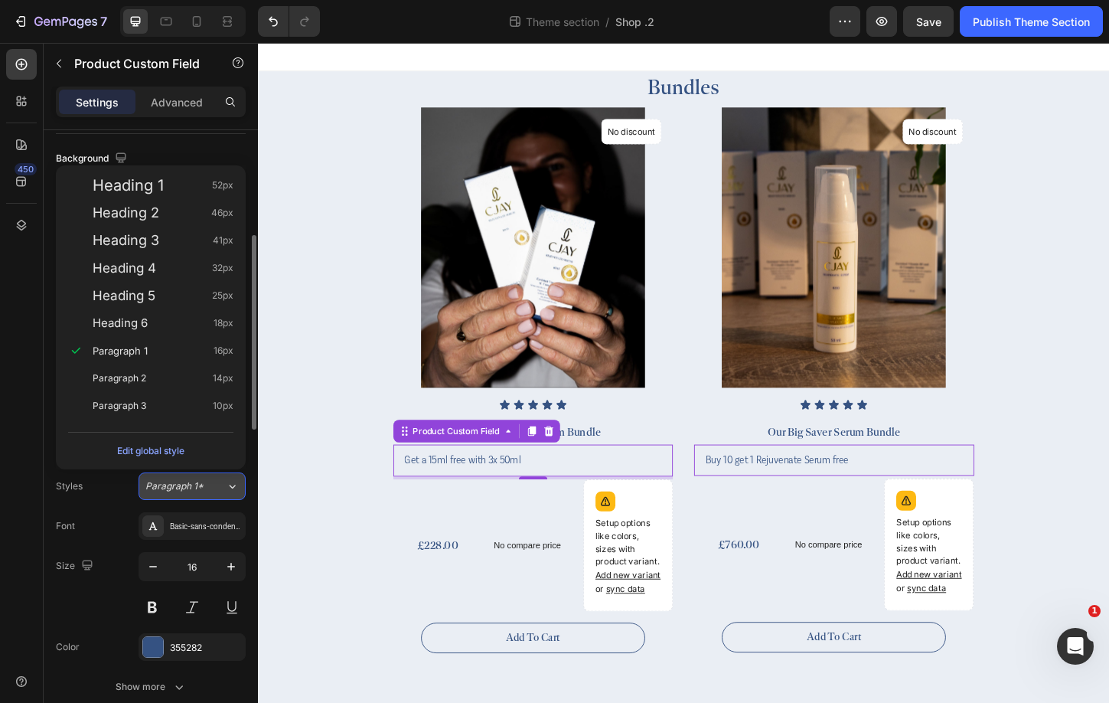
click at [223, 485] on div "Paragraph 1*" at bounding box center [185, 486] width 80 height 14
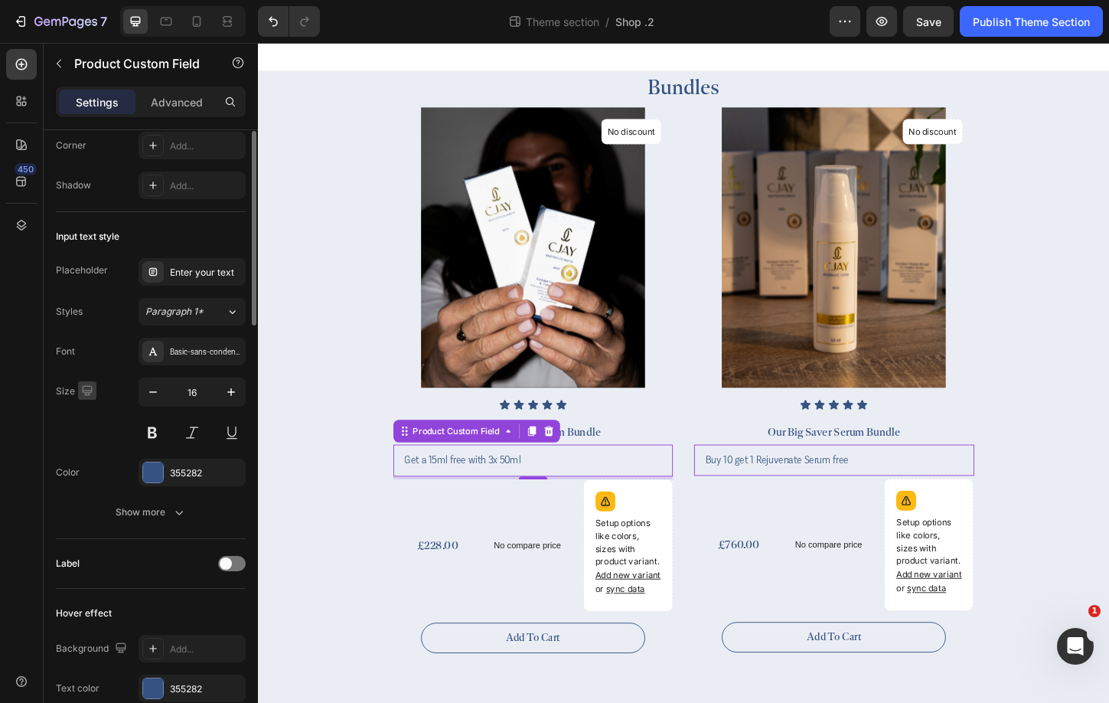
scroll to position [510, 0]
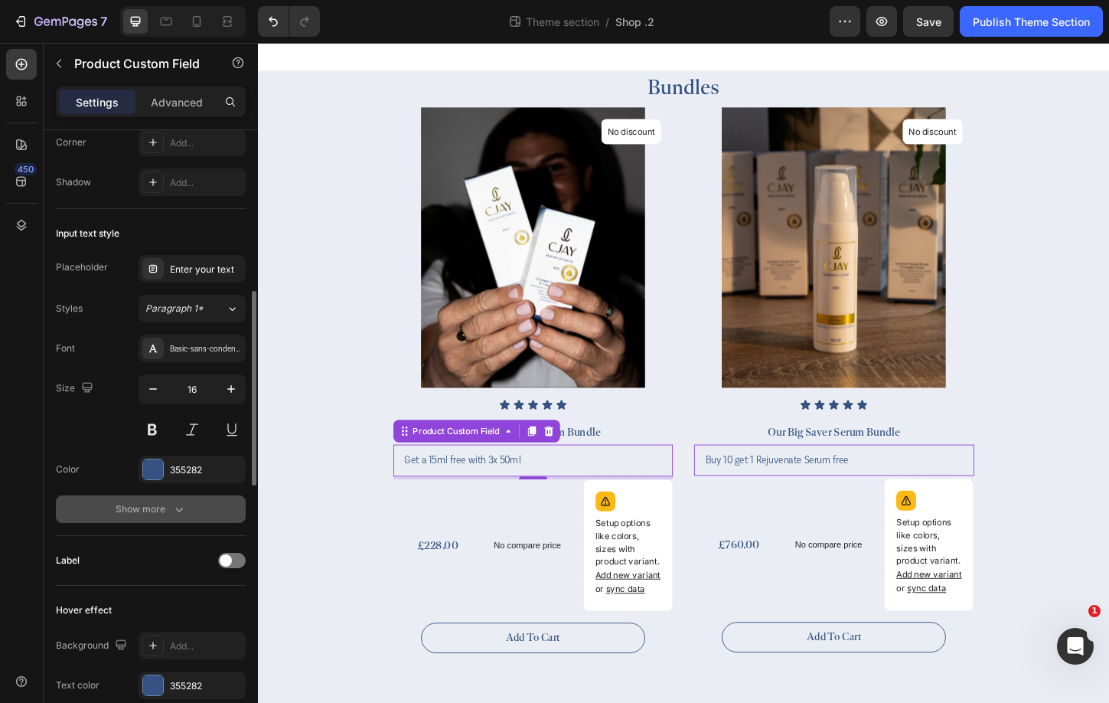
click at [133, 512] on div "Show more" at bounding box center [151, 508] width 71 height 15
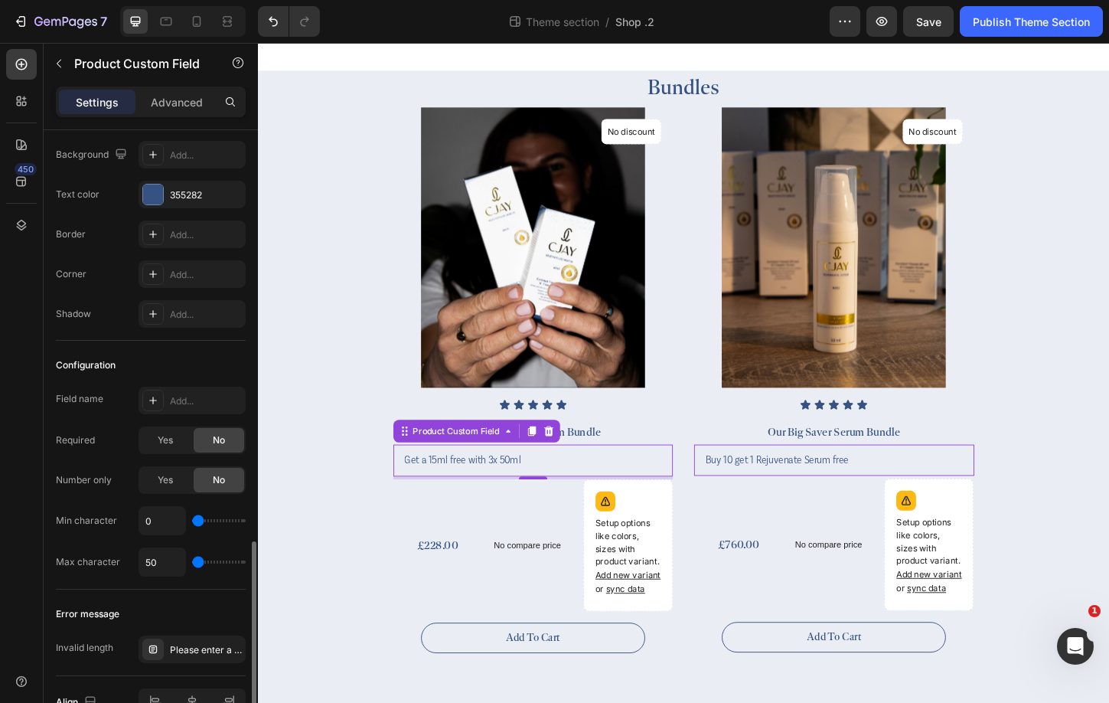
scroll to position [1495, 0]
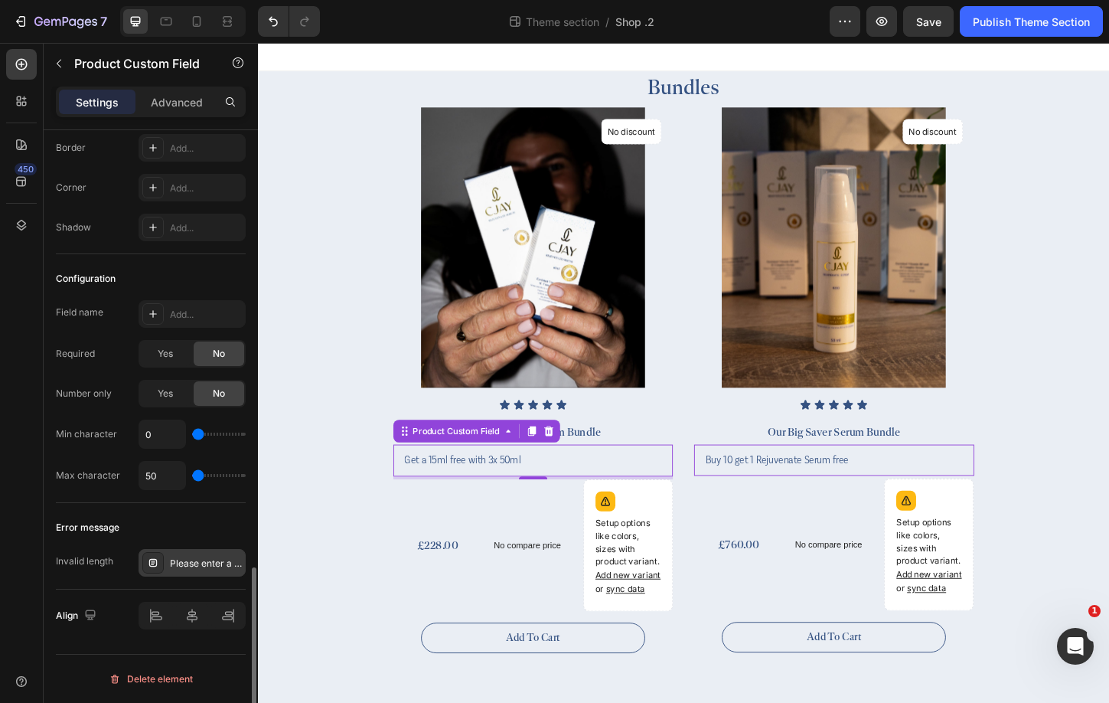
click at [191, 569] on div "Please enter a value with a valid length" at bounding box center [206, 563] width 72 height 14
click at [201, 615] on div at bounding box center [192, 616] width 107 height 28
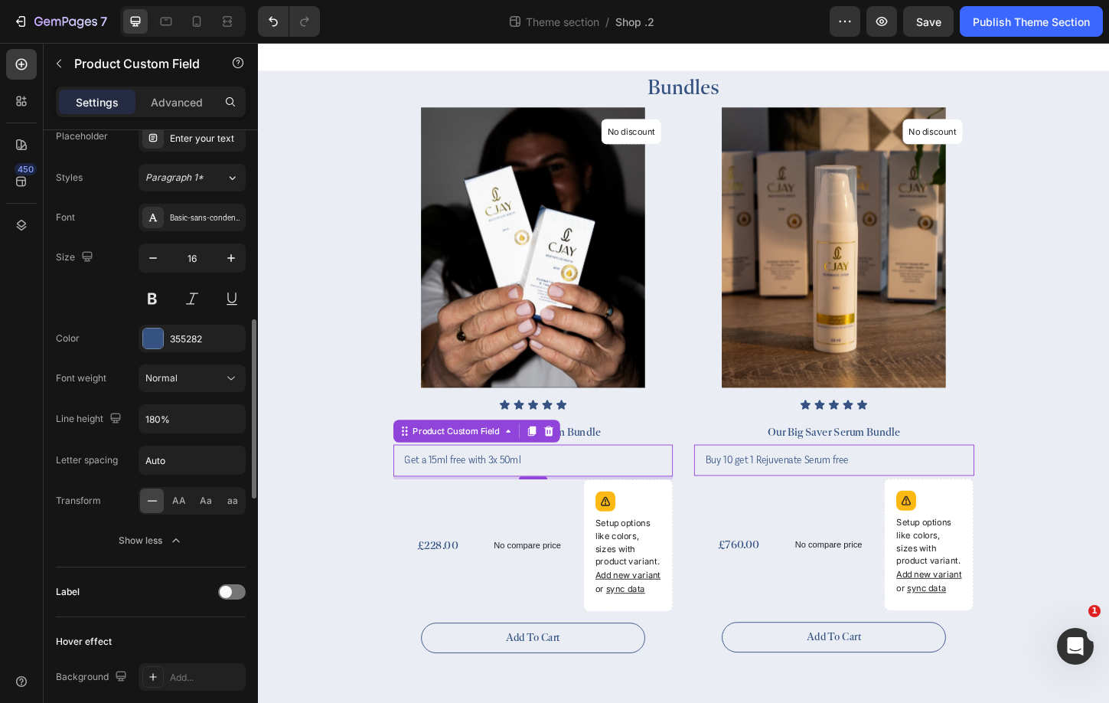
scroll to position [640, 0]
click at [508, 511] on div "4" at bounding box center [555, 512] width 302 height 3
click at [508, 494] on input "Get a 15ml free with 3x 50ml" at bounding box center [555, 493] width 302 height 34
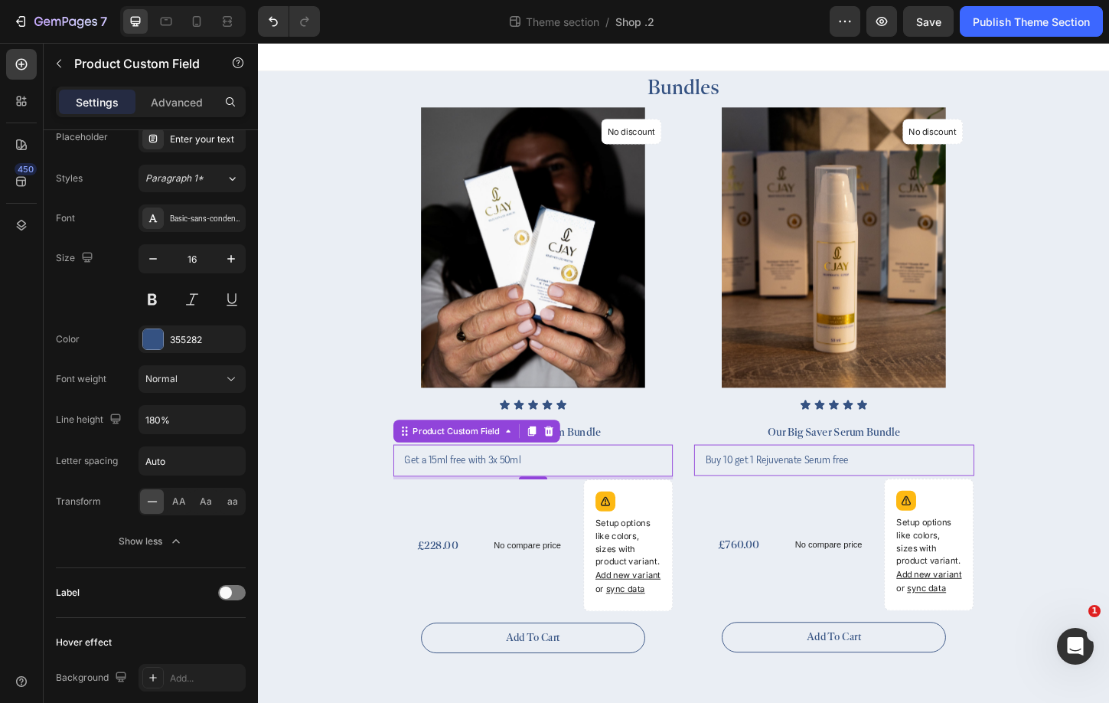
click at [508, 494] on input "Get a 15ml free with 3x 50ml" at bounding box center [555, 493] width 302 height 34
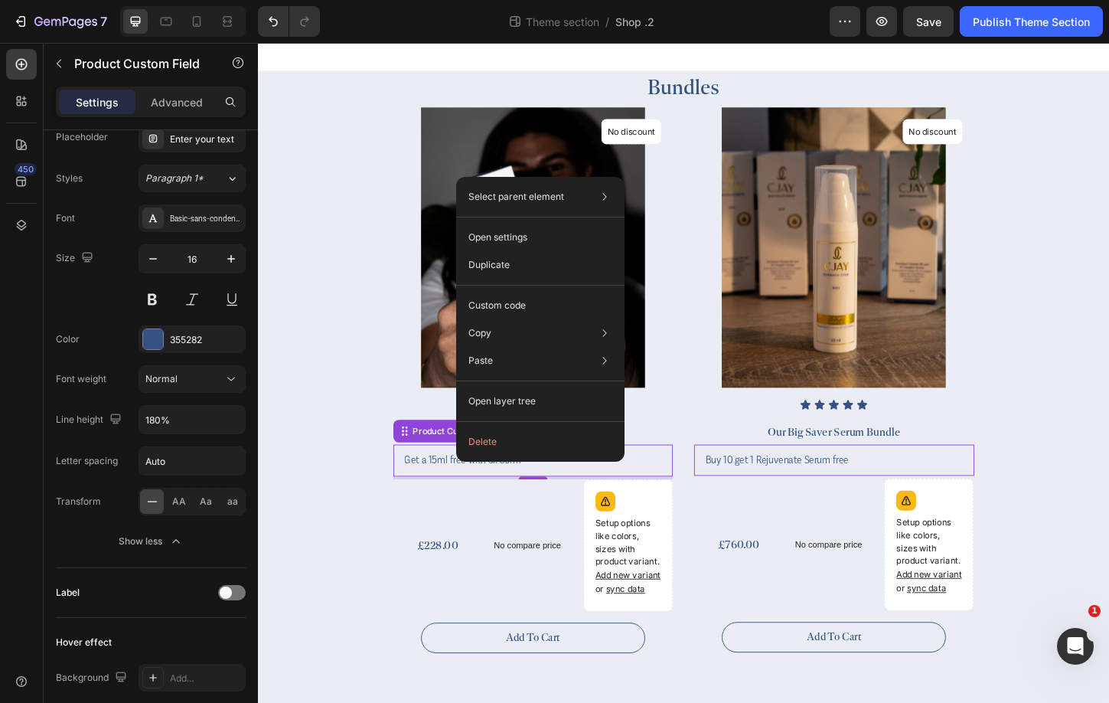
click at [509, 500] on input "Get a 15ml free with 3x 50ml" at bounding box center [555, 493] width 302 height 34
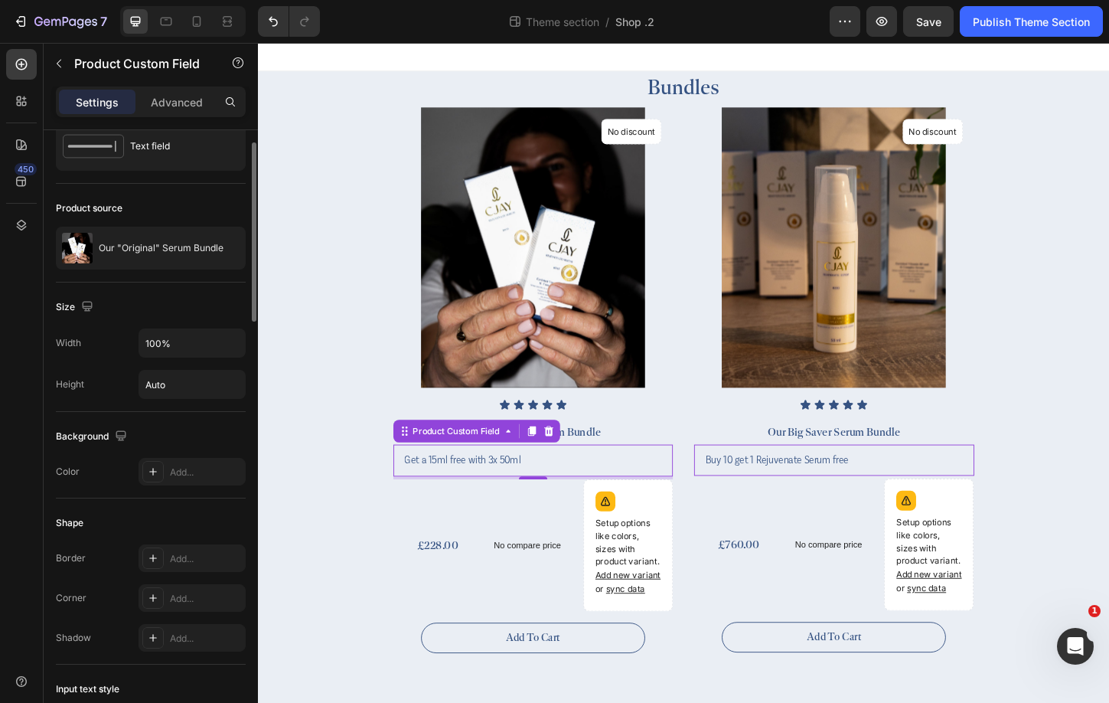
scroll to position [0, 0]
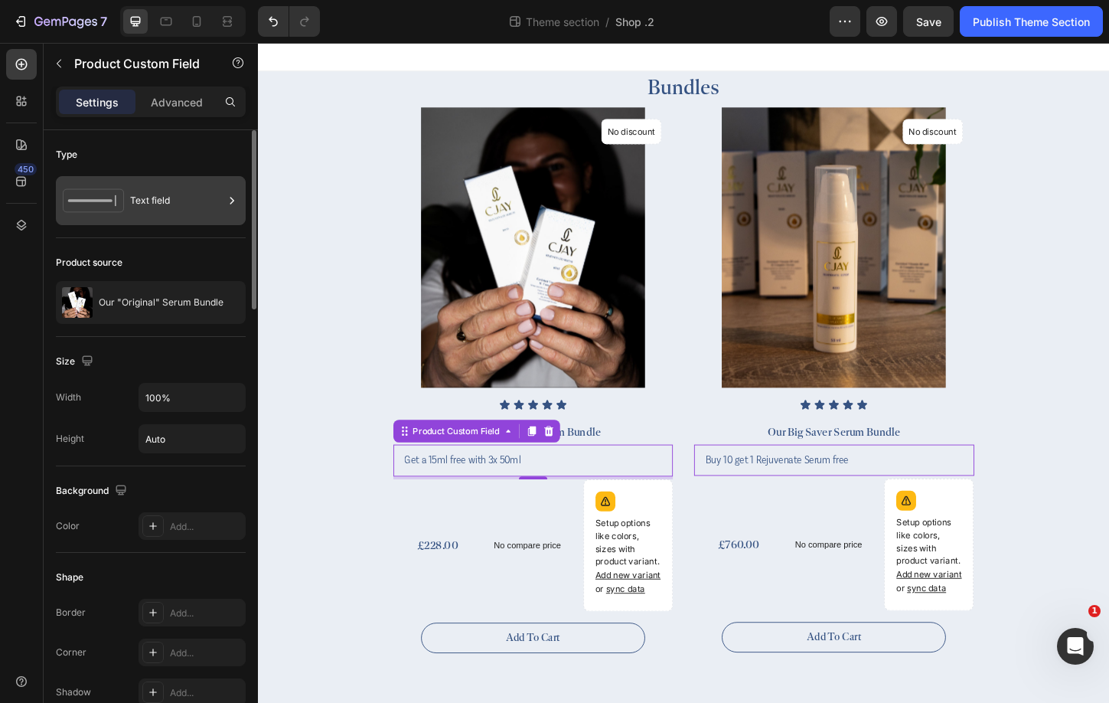
click at [177, 187] on div "Text field" at bounding box center [176, 200] width 93 height 35
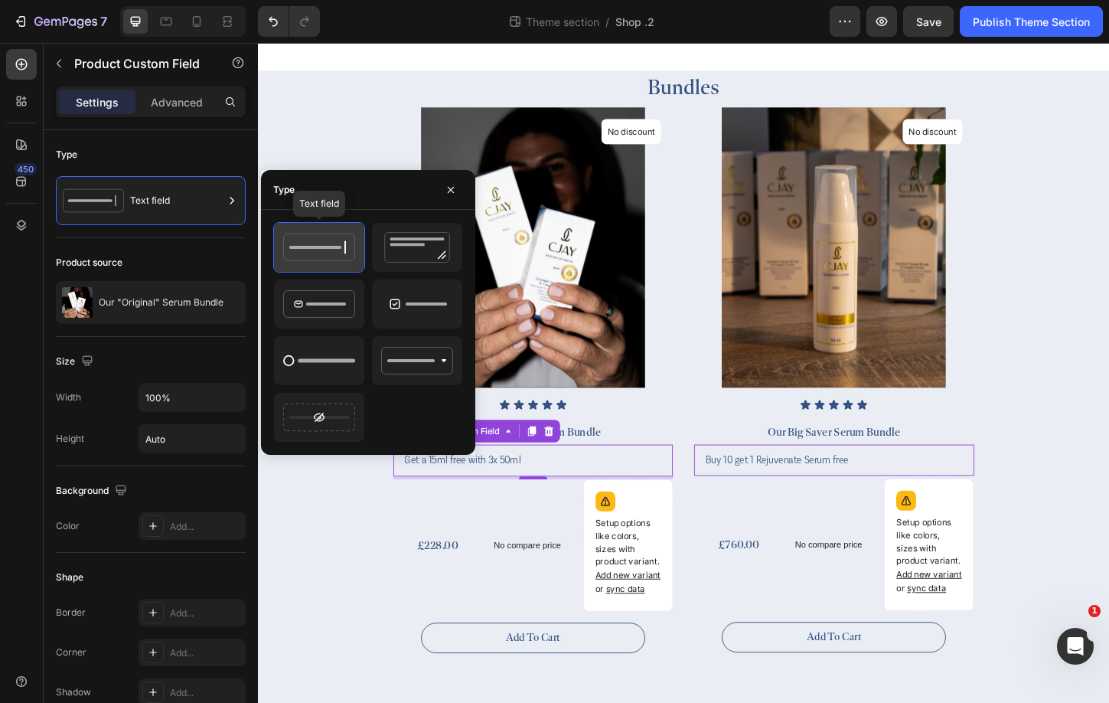
click at [342, 259] on icon at bounding box center [319, 247] width 72 height 31
click at [338, 253] on icon at bounding box center [319, 247] width 72 height 31
click at [178, 93] on div "Advanced" at bounding box center [177, 102] width 77 height 24
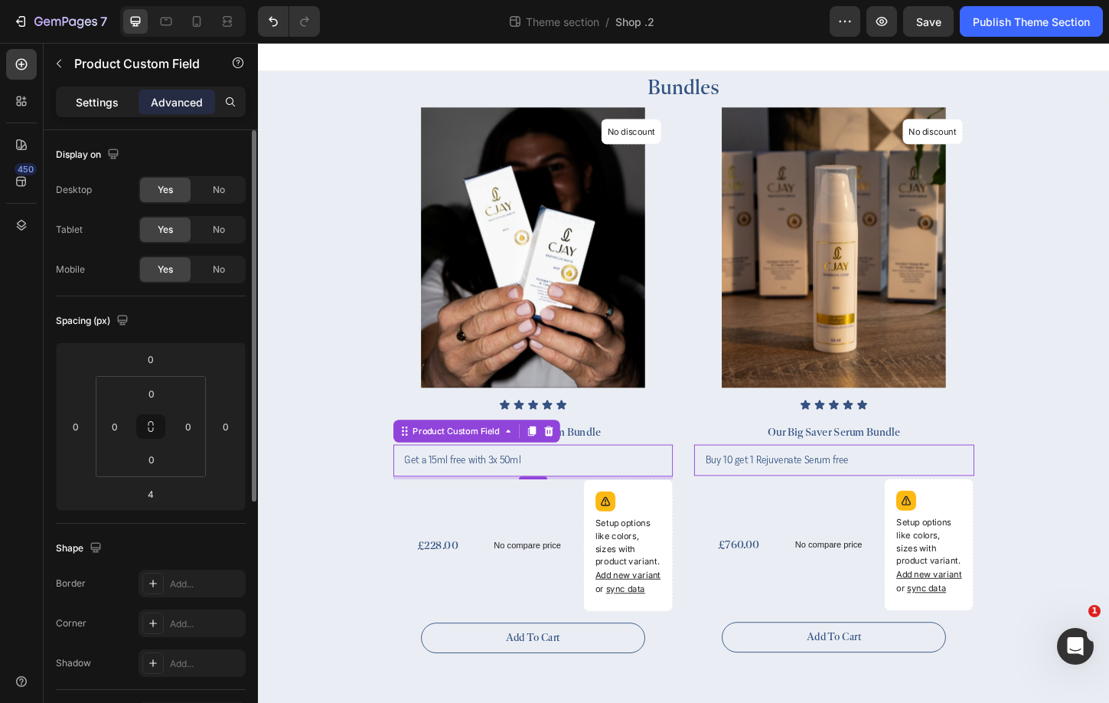
click at [96, 100] on p "Settings" at bounding box center [97, 102] width 43 height 16
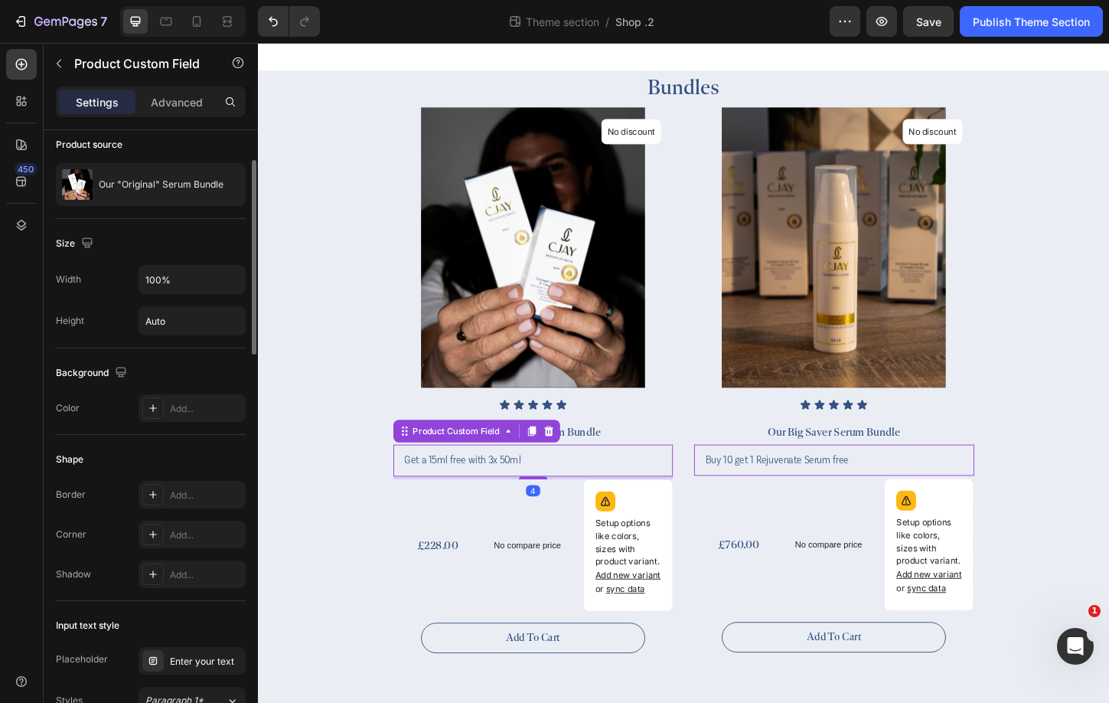
scroll to position [141, 0]
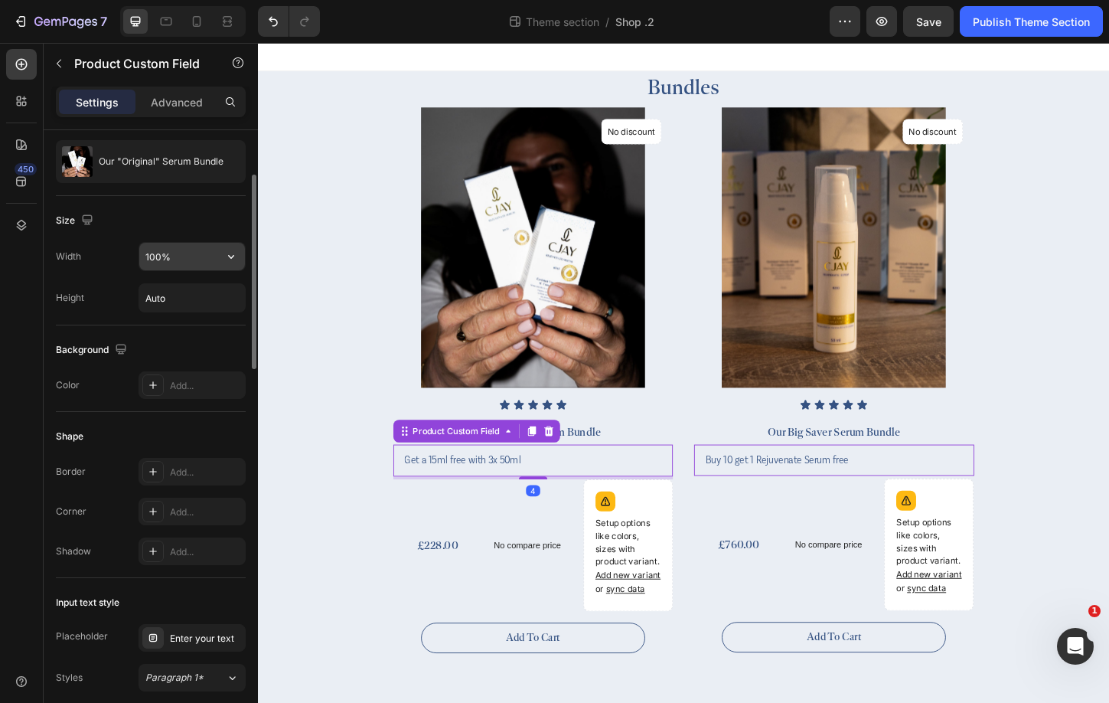
click at [214, 251] on input "100%" at bounding box center [192, 257] width 106 height 28
click at [230, 259] on icon "button" at bounding box center [230, 256] width 15 height 15
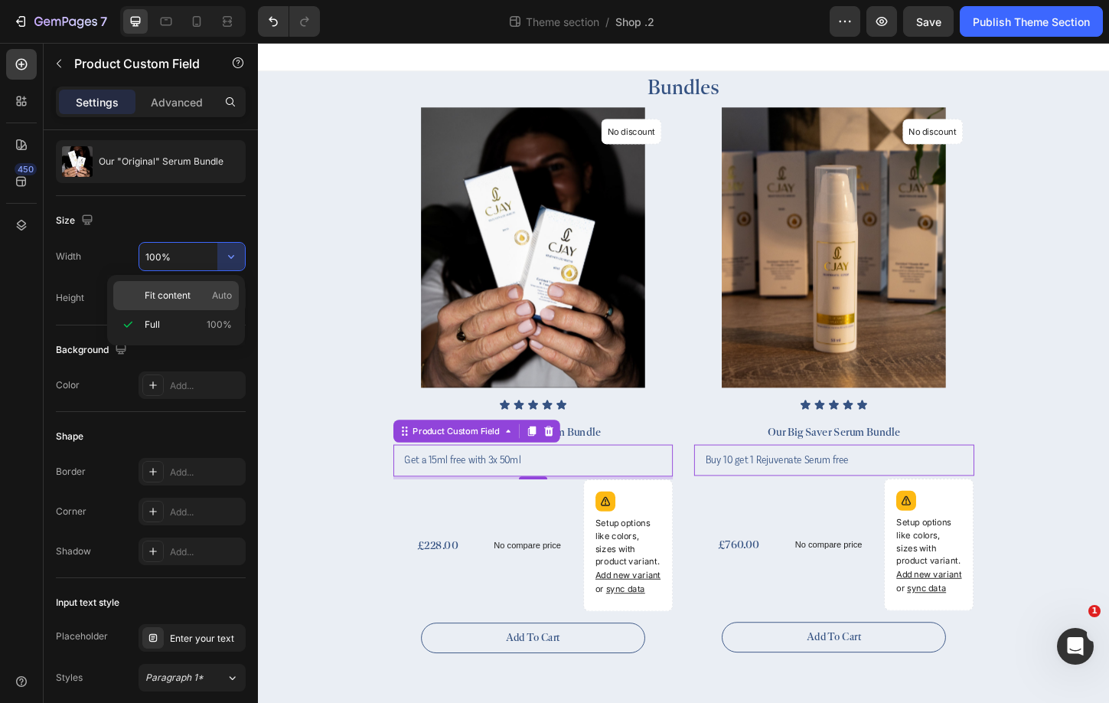
click at [213, 291] on span "Auto" at bounding box center [222, 296] width 20 height 14
type input "Auto"
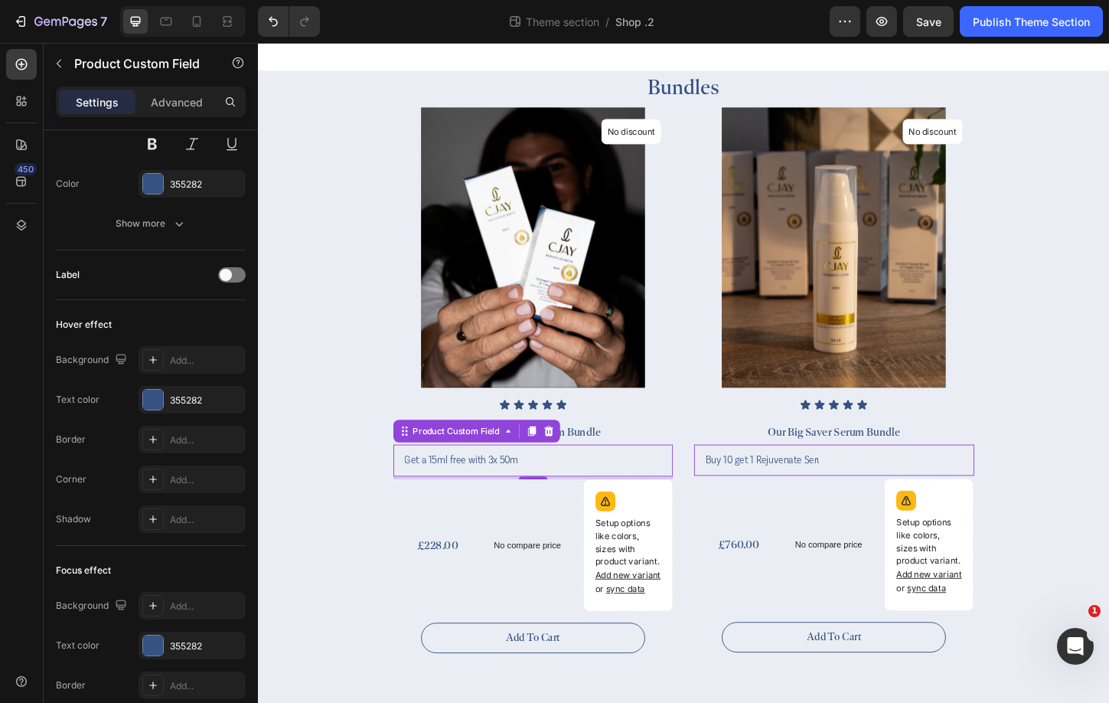
scroll to position [1333, 0]
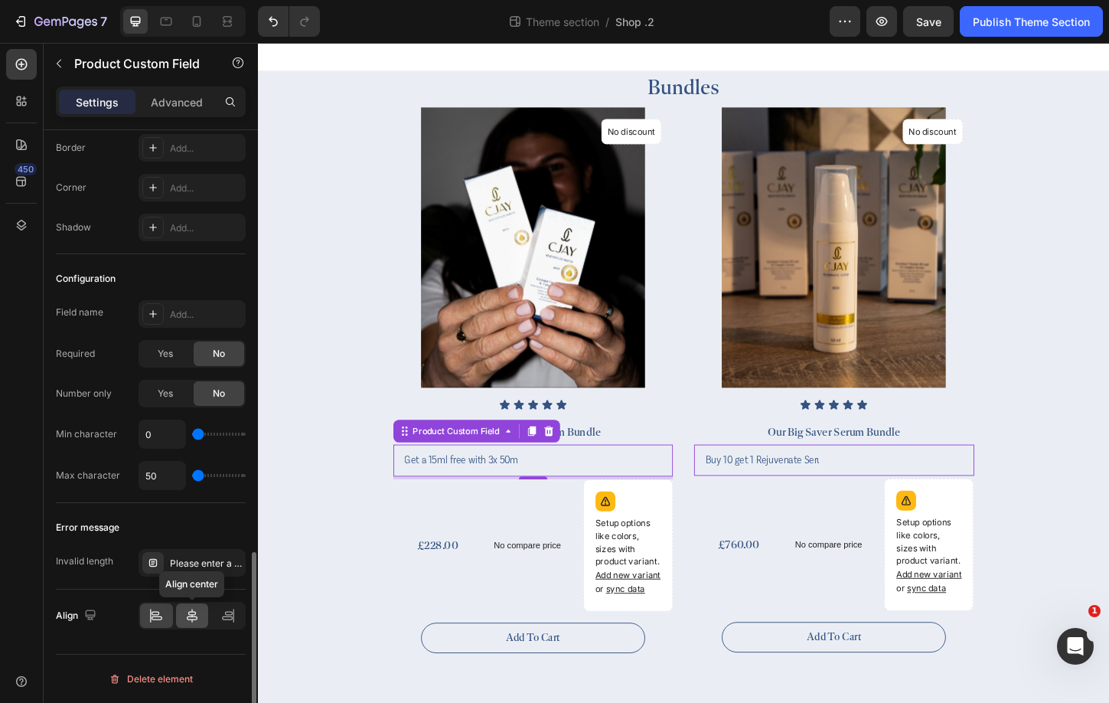
click at [181, 615] on div at bounding box center [192, 615] width 33 height 24
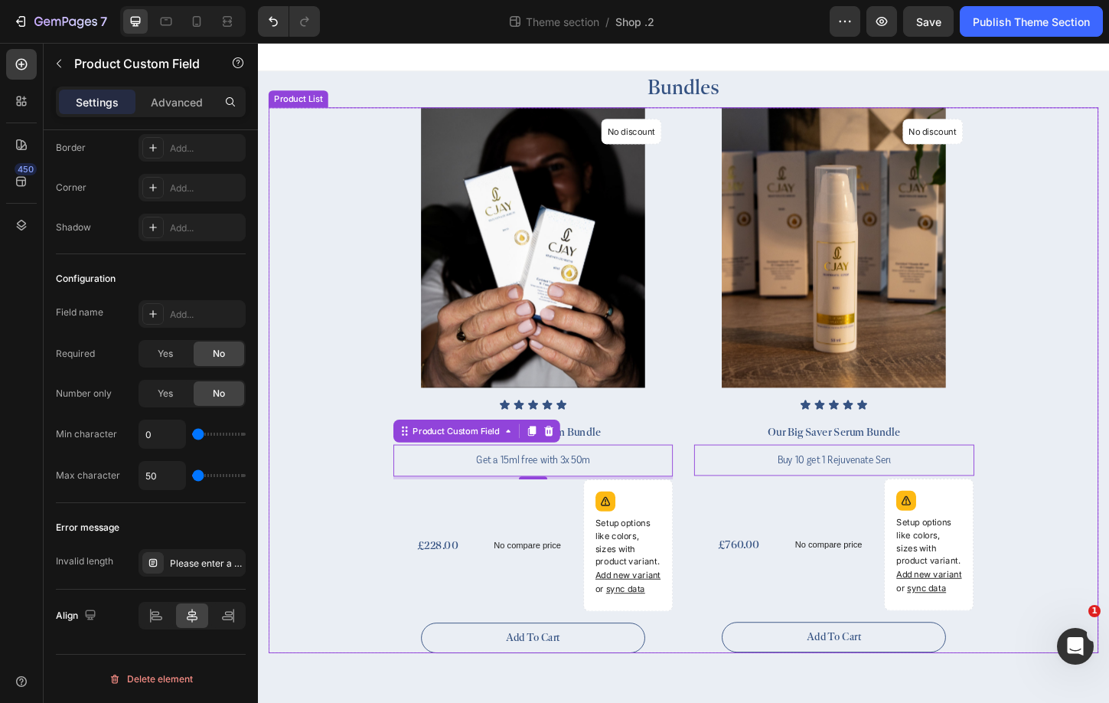
click at [1074, 426] on div "(P) Images No discount Not be displayed when published Product Badge Row Icon I…" at bounding box center [717, 407] width 896 height 589
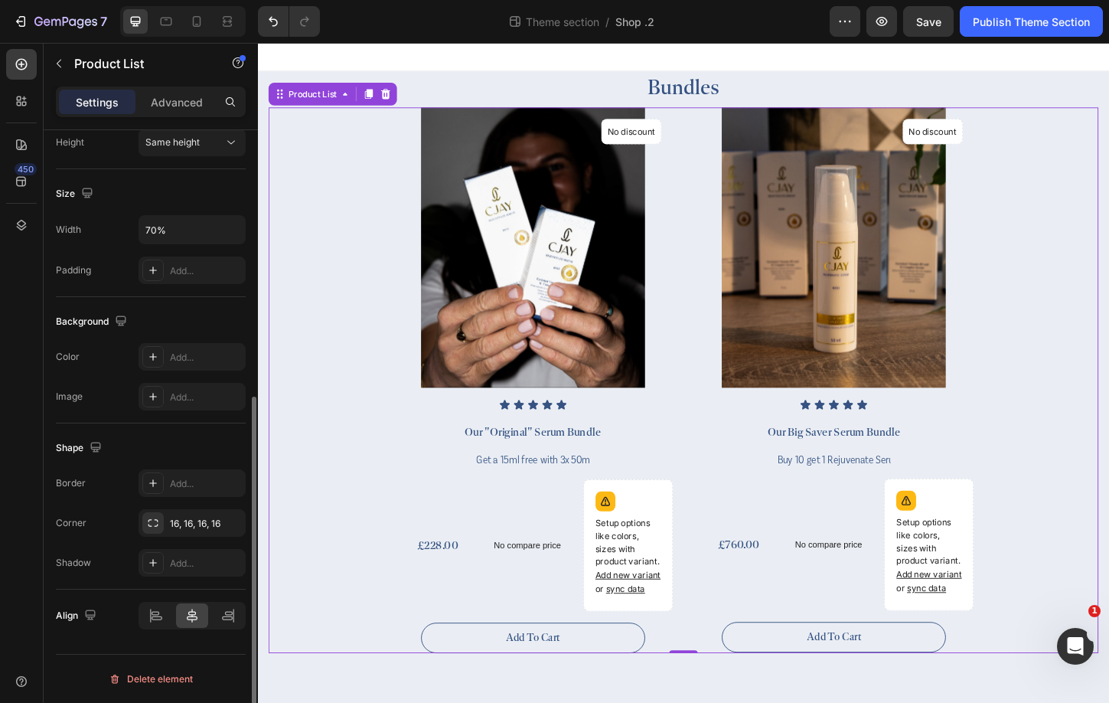
scroll to position [0, 0]
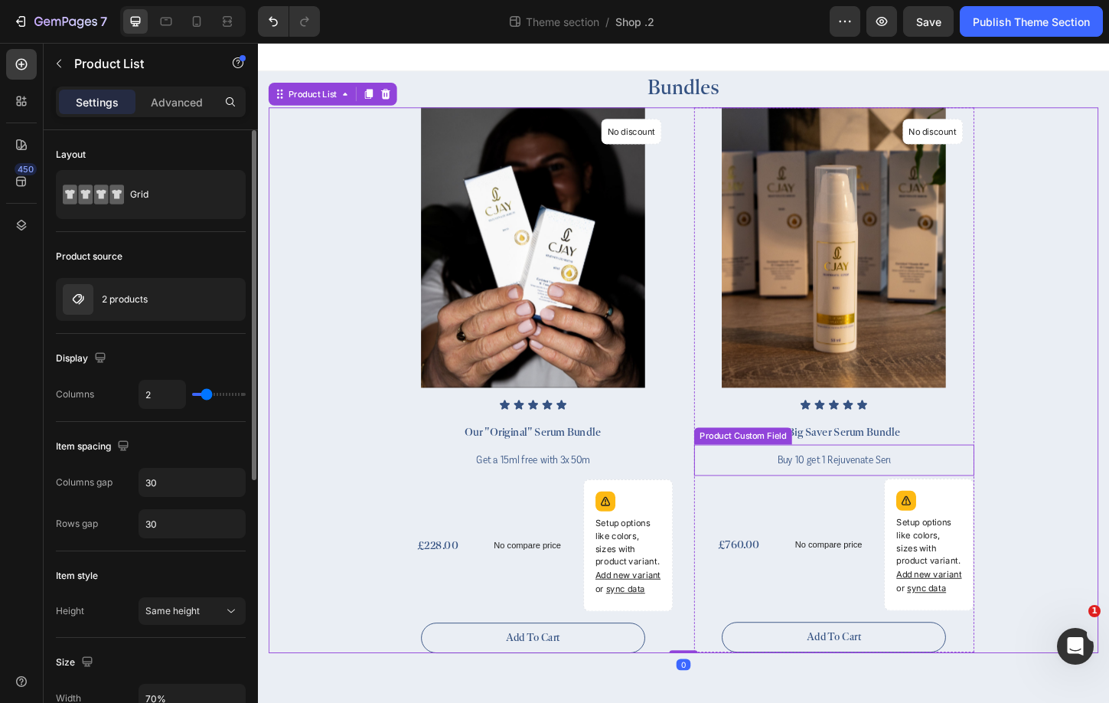
click at [942, 486] on input "Buy 10 get 1 Rejuvenate Serum free" at bounding box center [879, 493] width 147 height 34
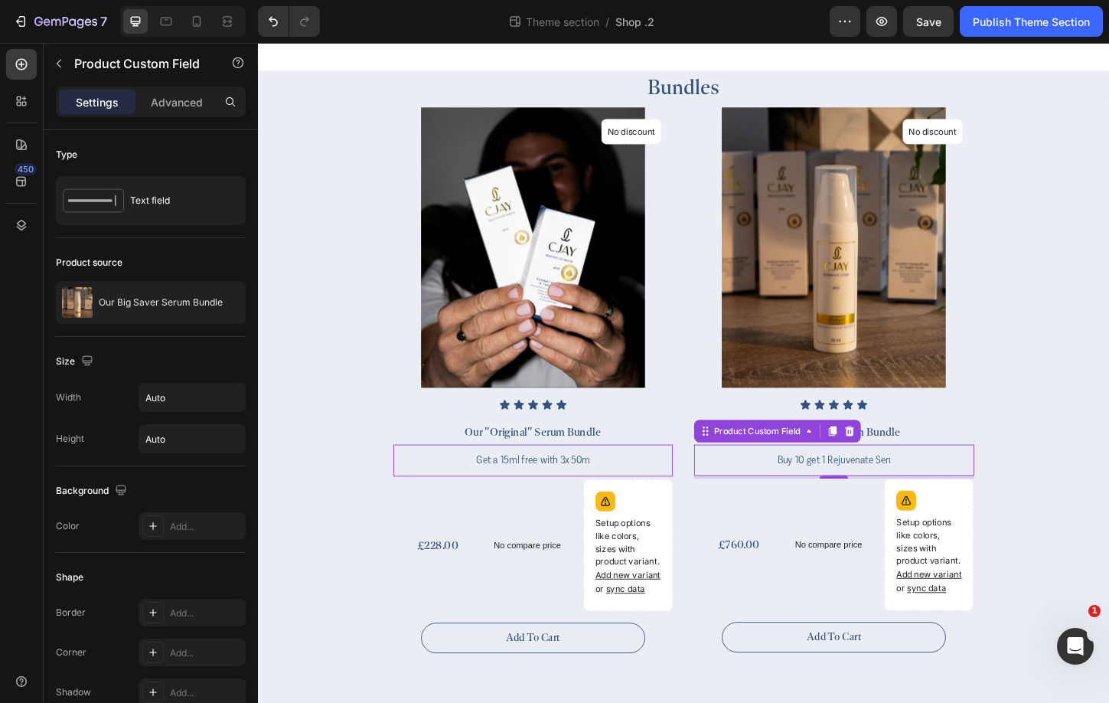
click at [938, 492] on input "Buy 10 get 1 Rejuvenate Serum free" at bounding box center [879, 493] width 147 height 34
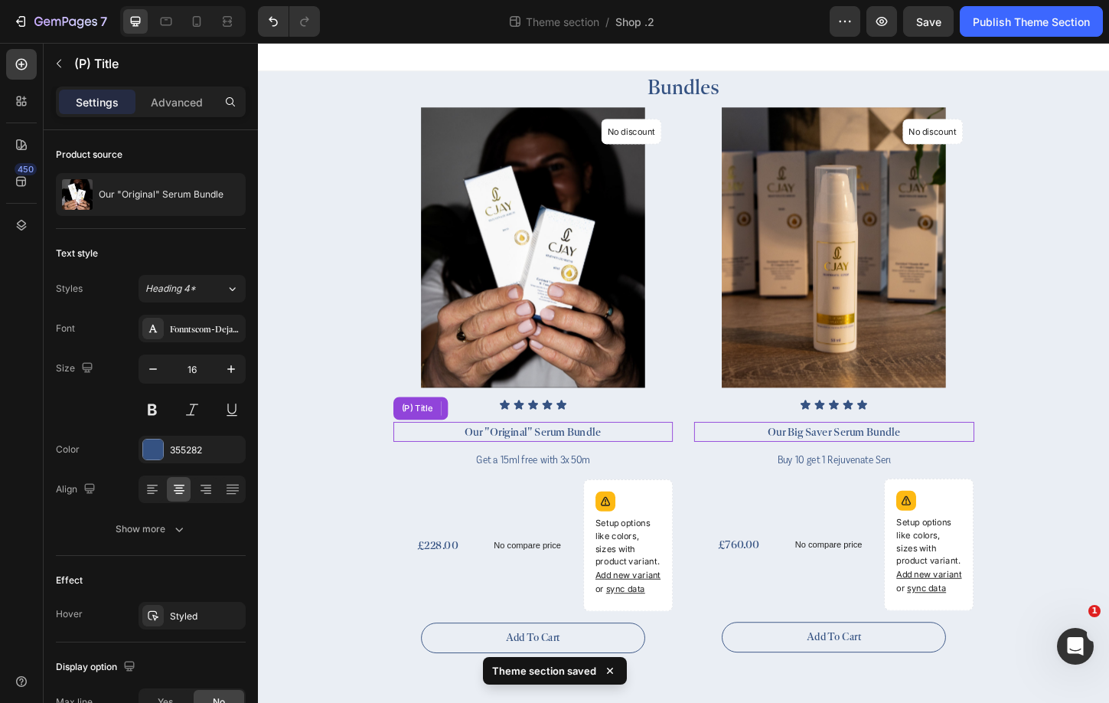
click at [443, 464] on h2 "Our "Original" Serum Bundle" at bounding box center [555, 462] width 302 height 21
click at [446, 478] on div "Get a 15ml free with 3x 50ml" at bounding box center [555, 493] width 302 height 34
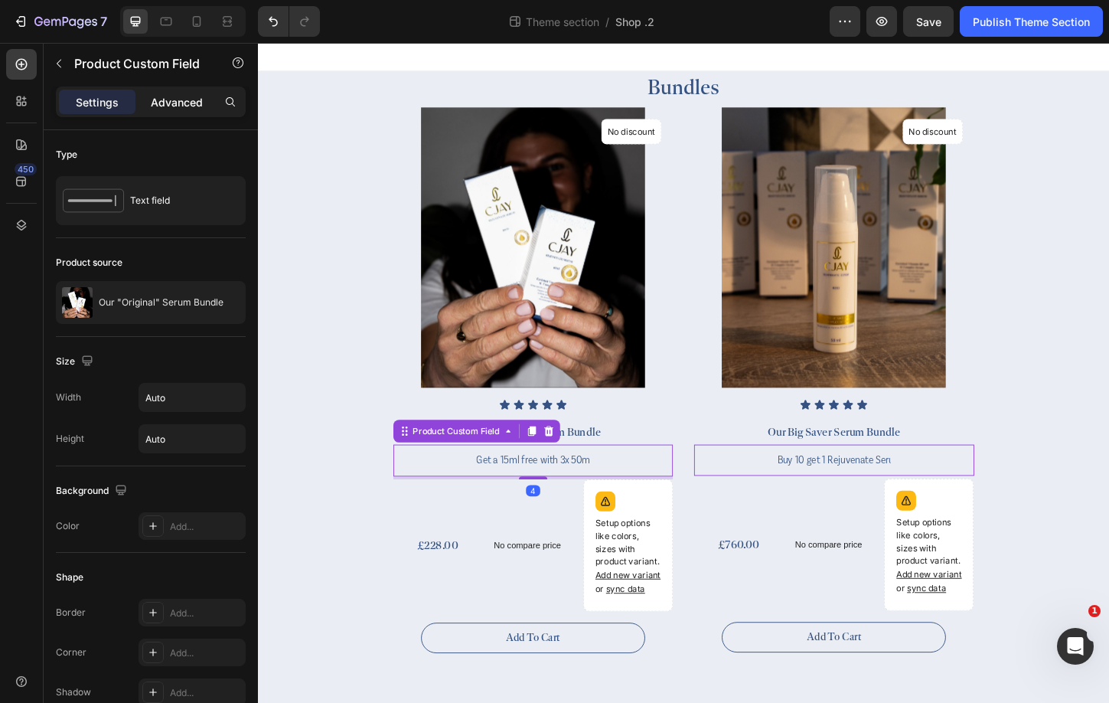
click at [170, 108] on p "Advanced" at bounding box center [177, 102] width 52 height 16
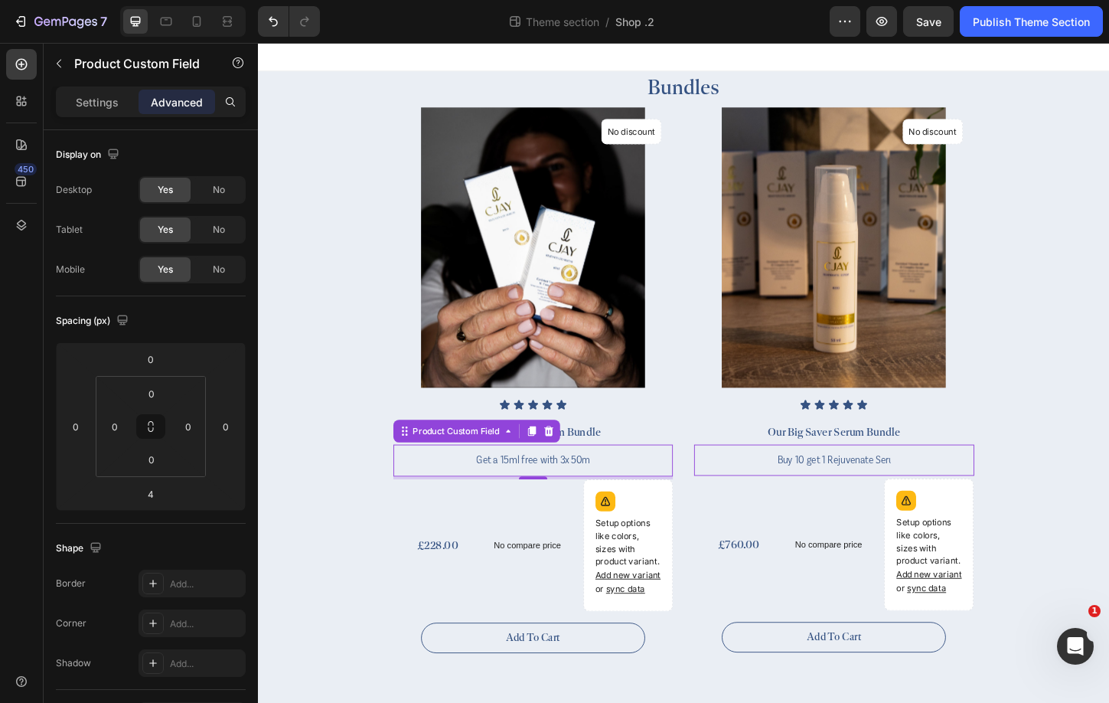
click at [501, 492] on input "Get a 15ml free with 3x 50ml" at bounding box center [554, 493] width 147 height 34
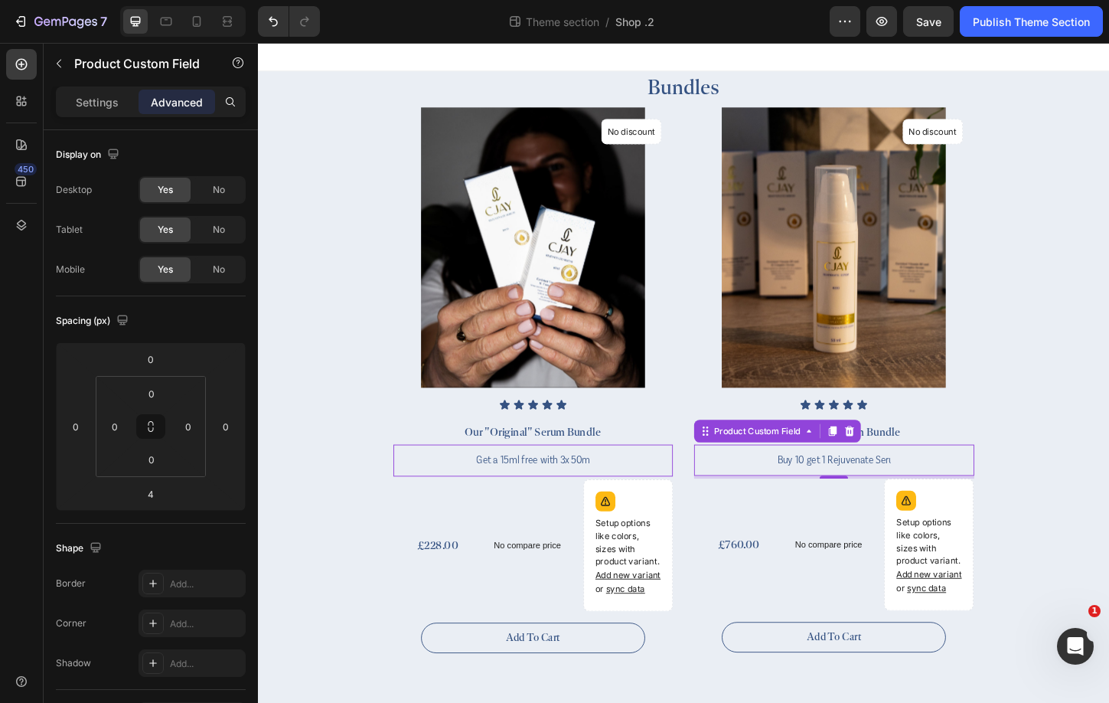
click at [819, 492] on input "Buy 10 get 1 Rejuvenate Serum free" at bounding box center [879, 493] width 147 height 34
click at [74, 115] on div "Settings Advanced" at bounding box center [151, 101] width 190 height 31
click at [74, 110] on div "Settings" at bounding box center [97, 102] width 77 height 24
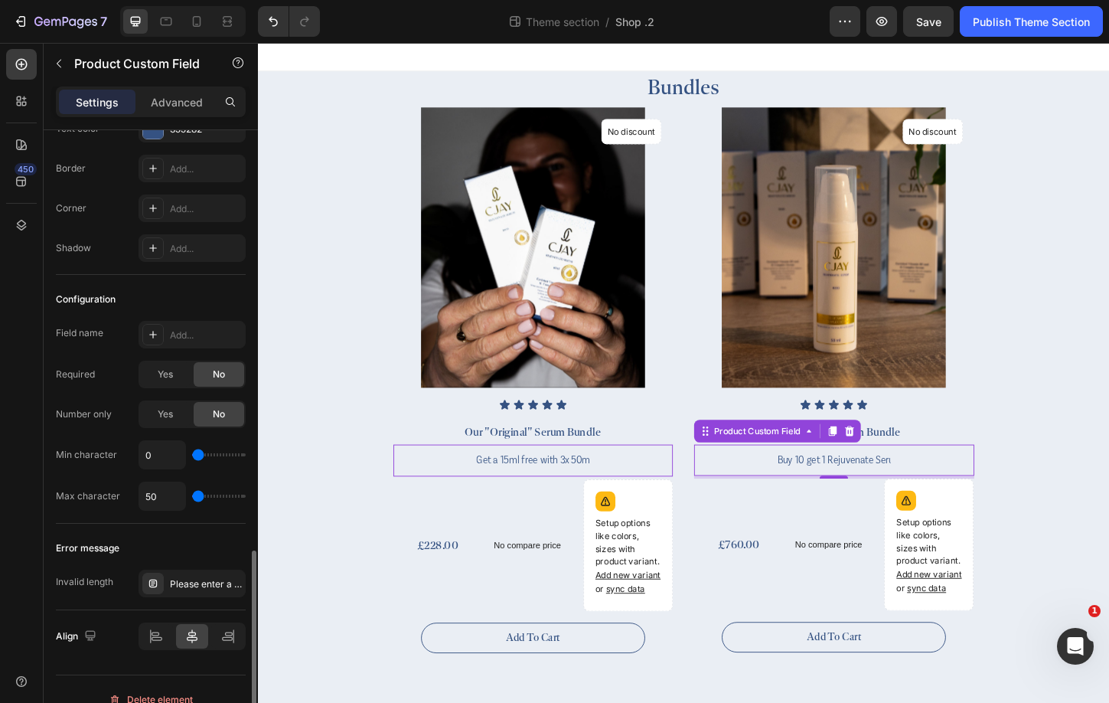
scroll to position [1333, 0]
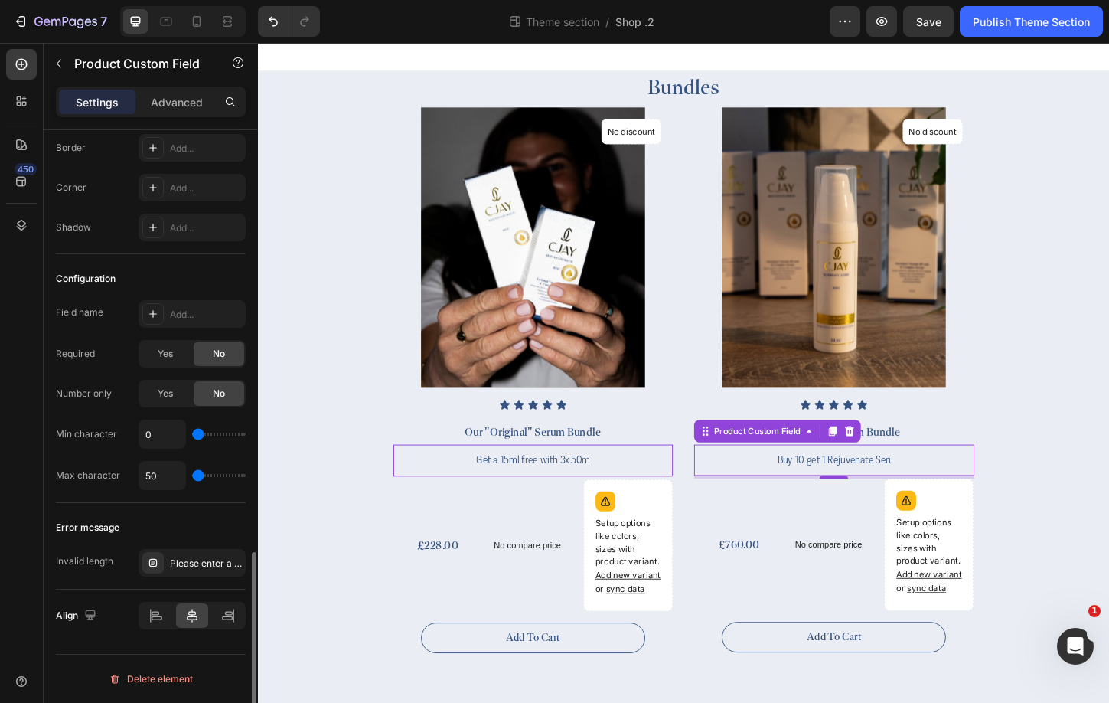
type input "0"
type input "1140"
type input "1667"
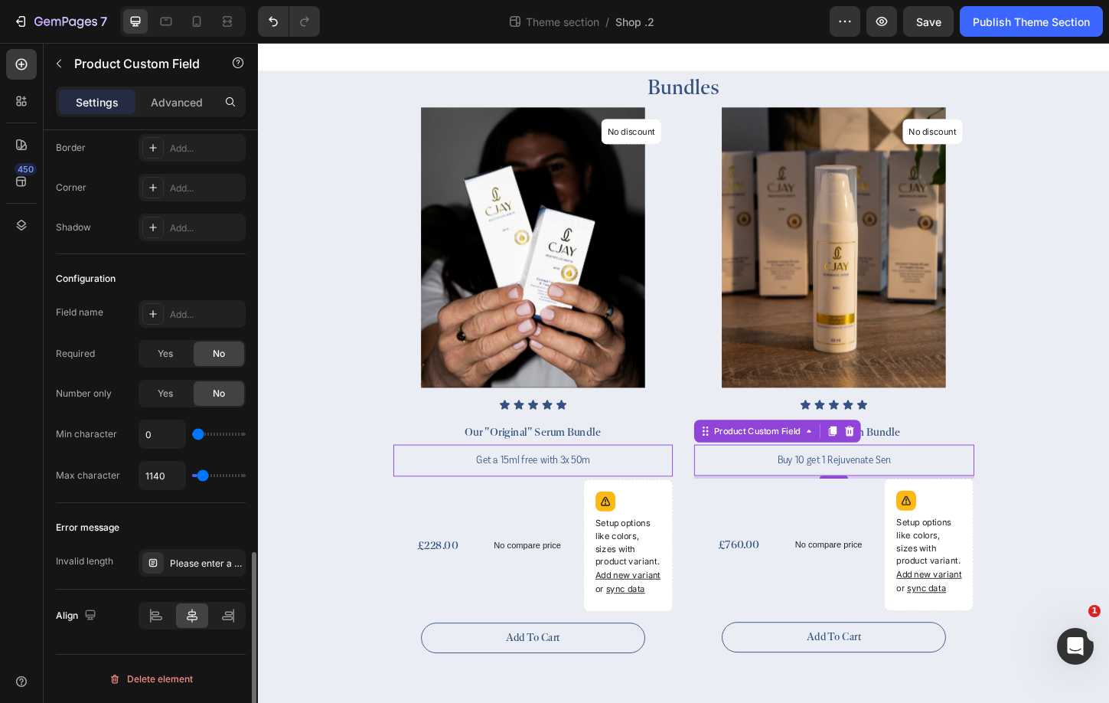
type input "1667"
type input "2193"
type input "2719"
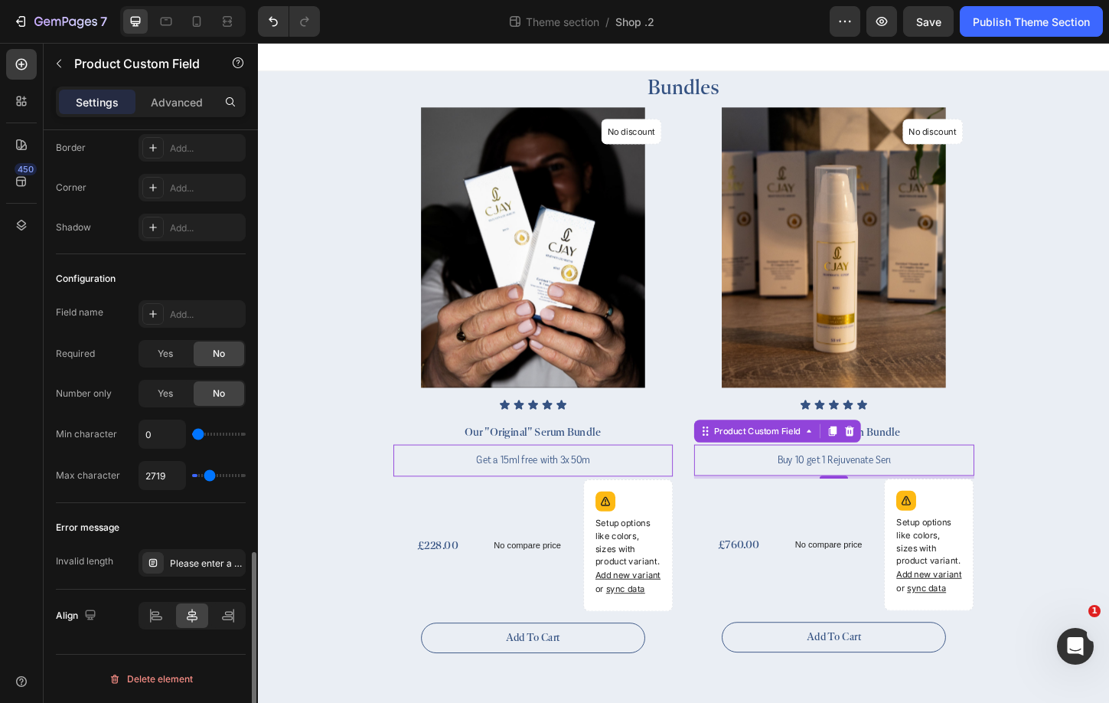
type input "3246"
type input "3772"
type input "4474"
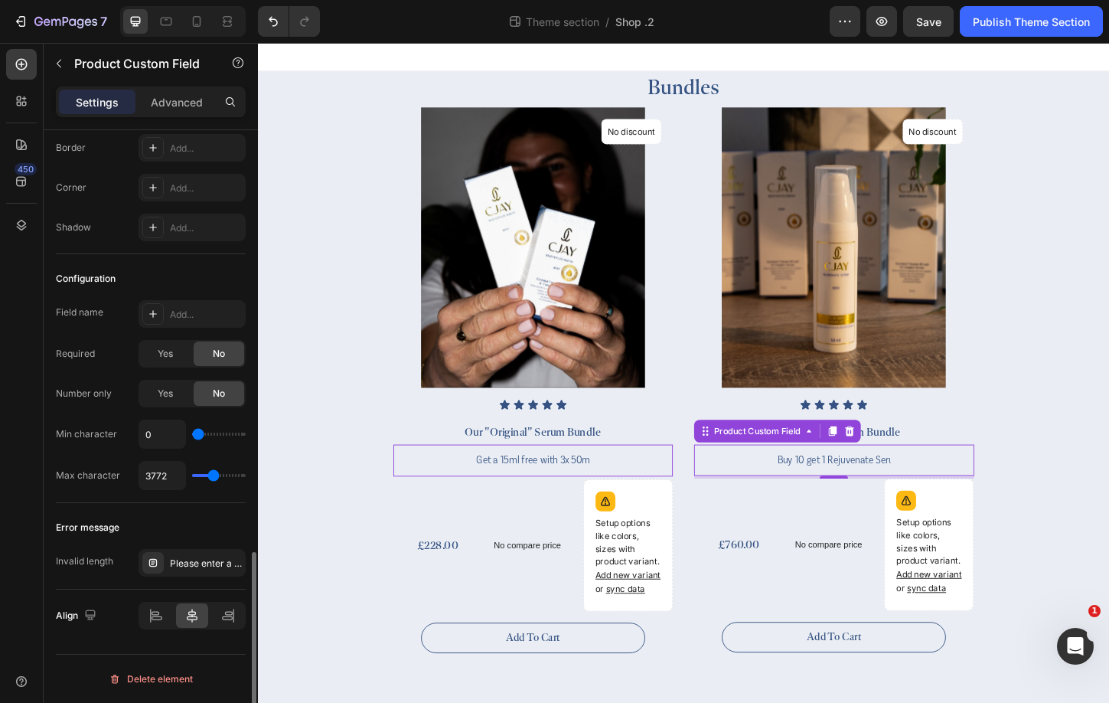
type input "4474"
type input "4825"
type input "5175"
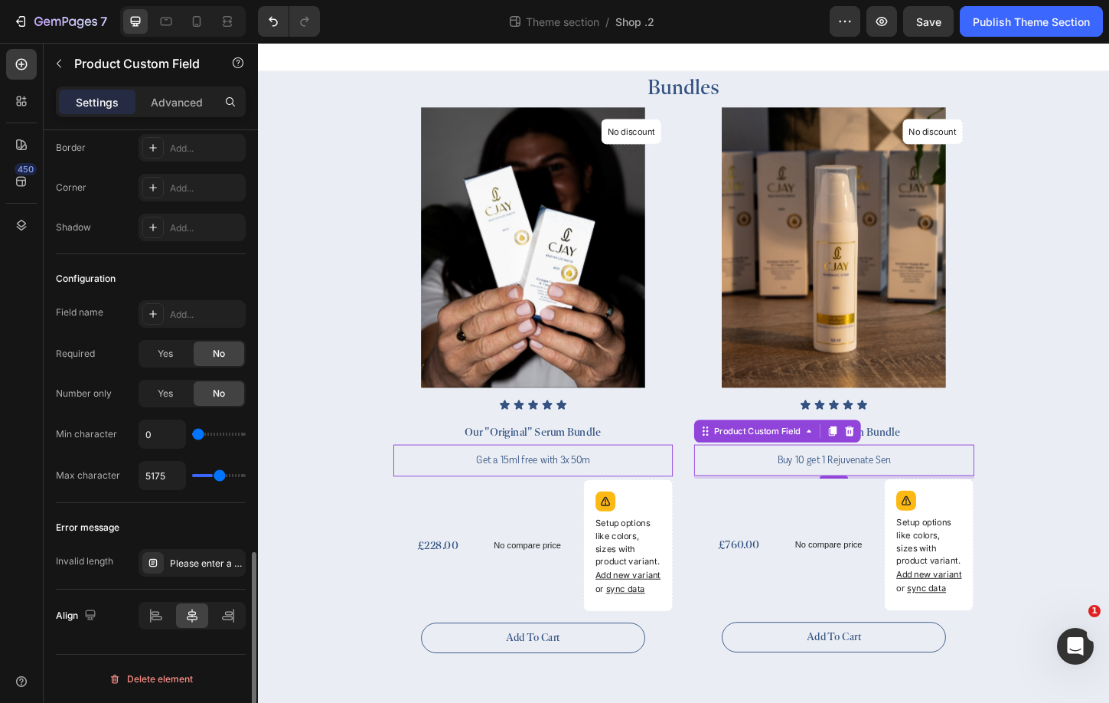
type input "5351"
type input "5526"
type input "5877"
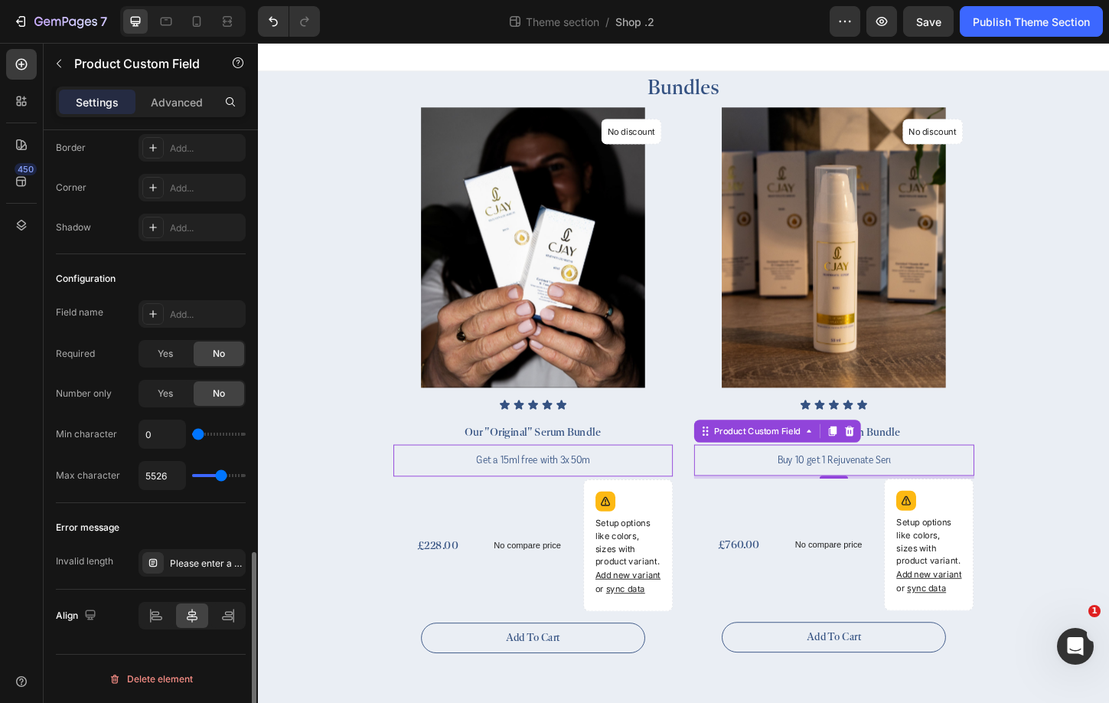
type input "5877"
type input "6930"
type input "7982"
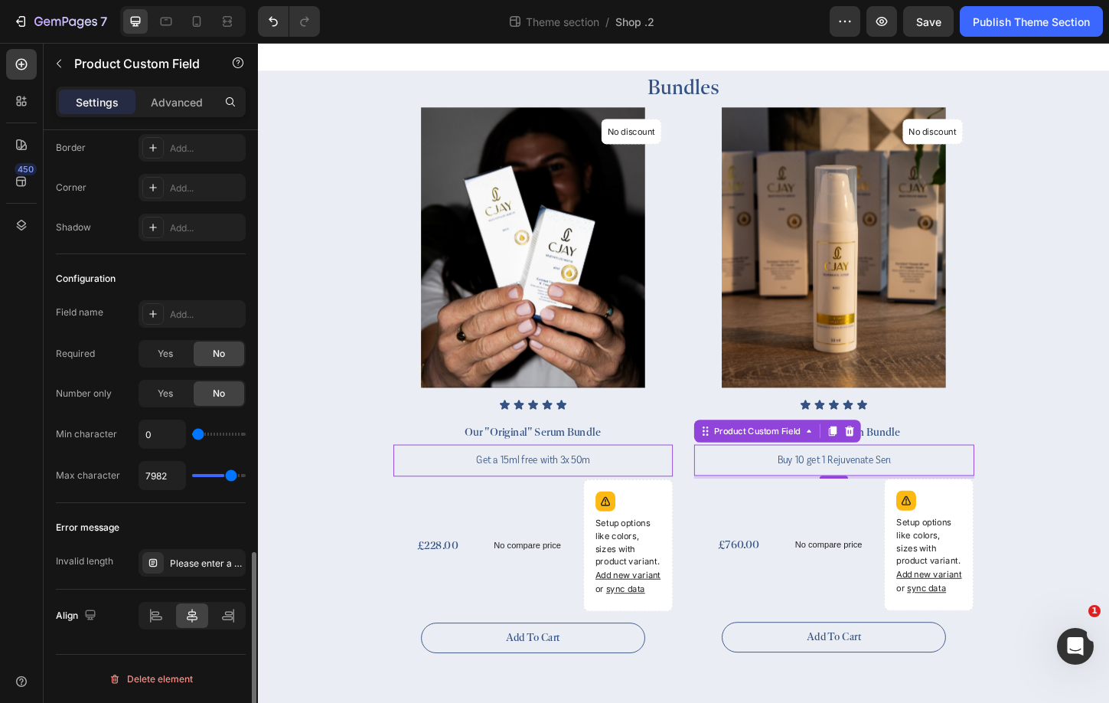
type input "9211"
type input "10000"
type input "7982"
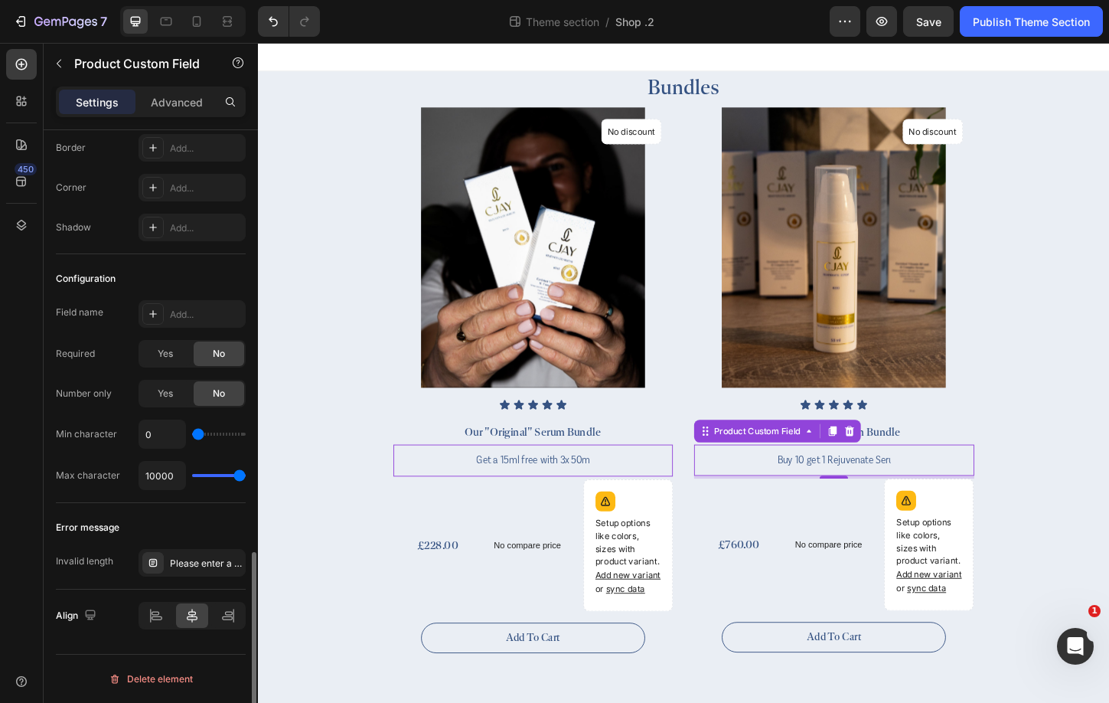
type input "7982"
type input "5526"
type input "3070"
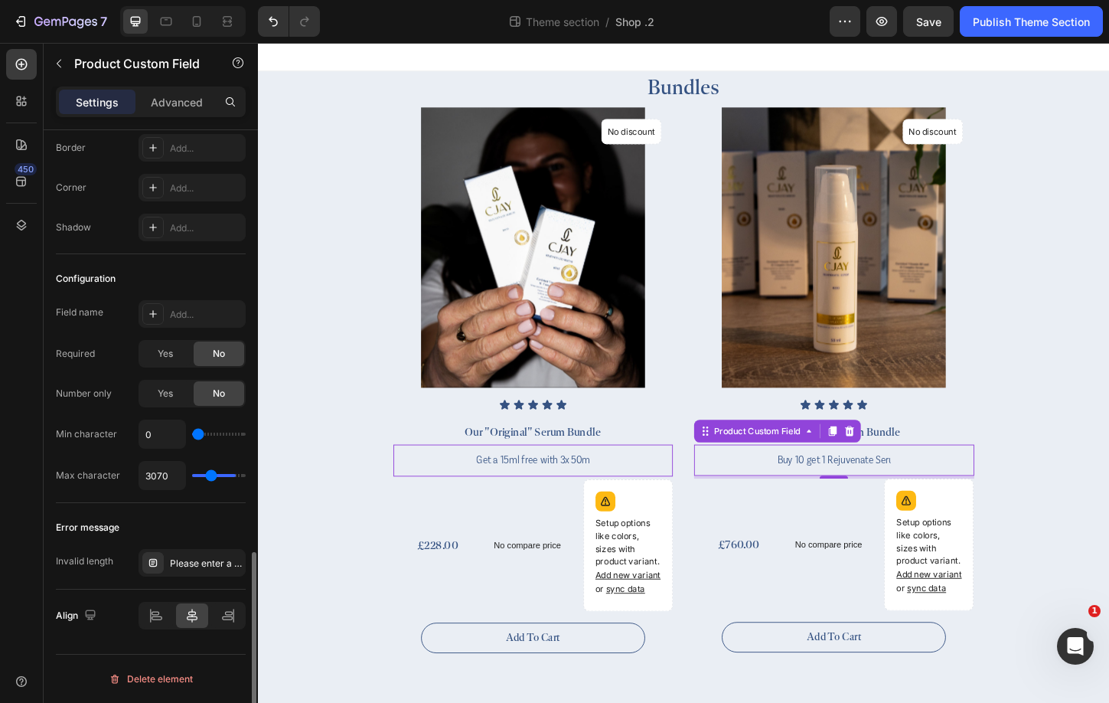
type input "1140"
type input "0"
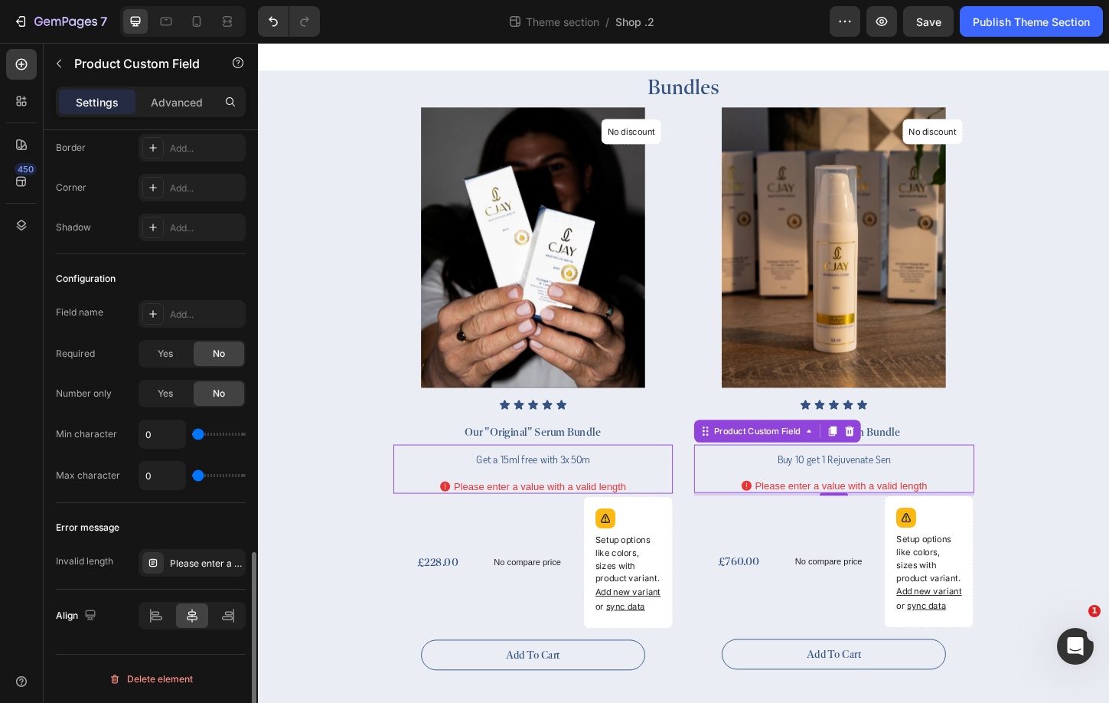
type input "263"
type input "1316"
type input "2018"
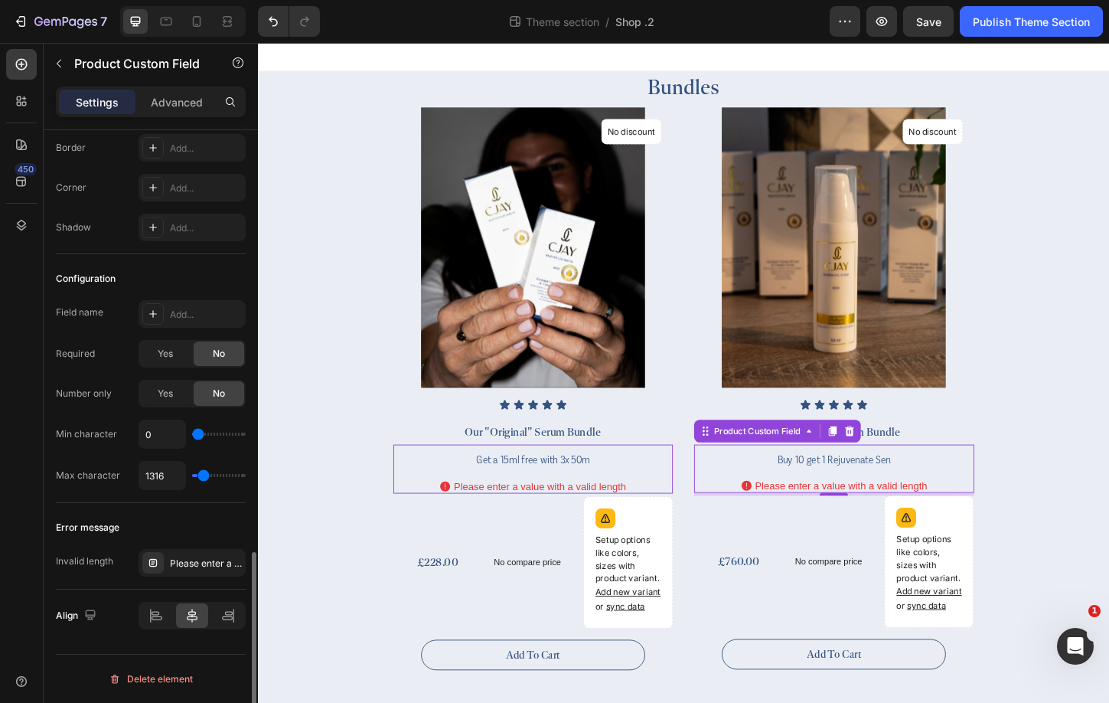
type input "2018"
type input "2544"
type input "2895"
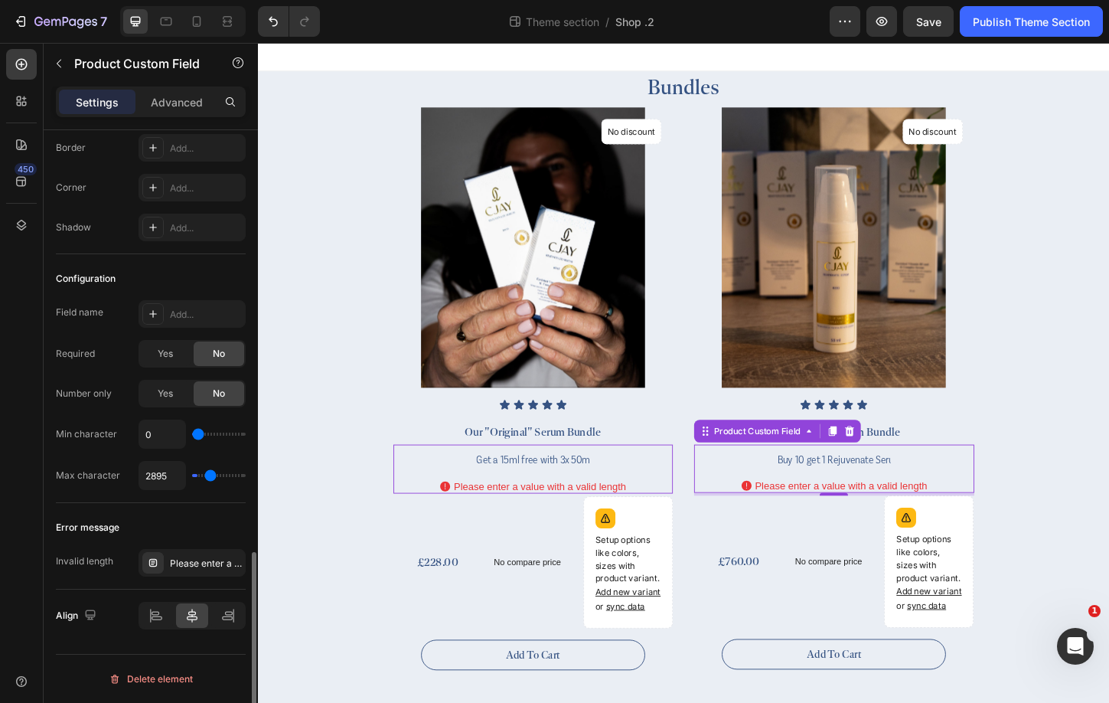
type input "3070"
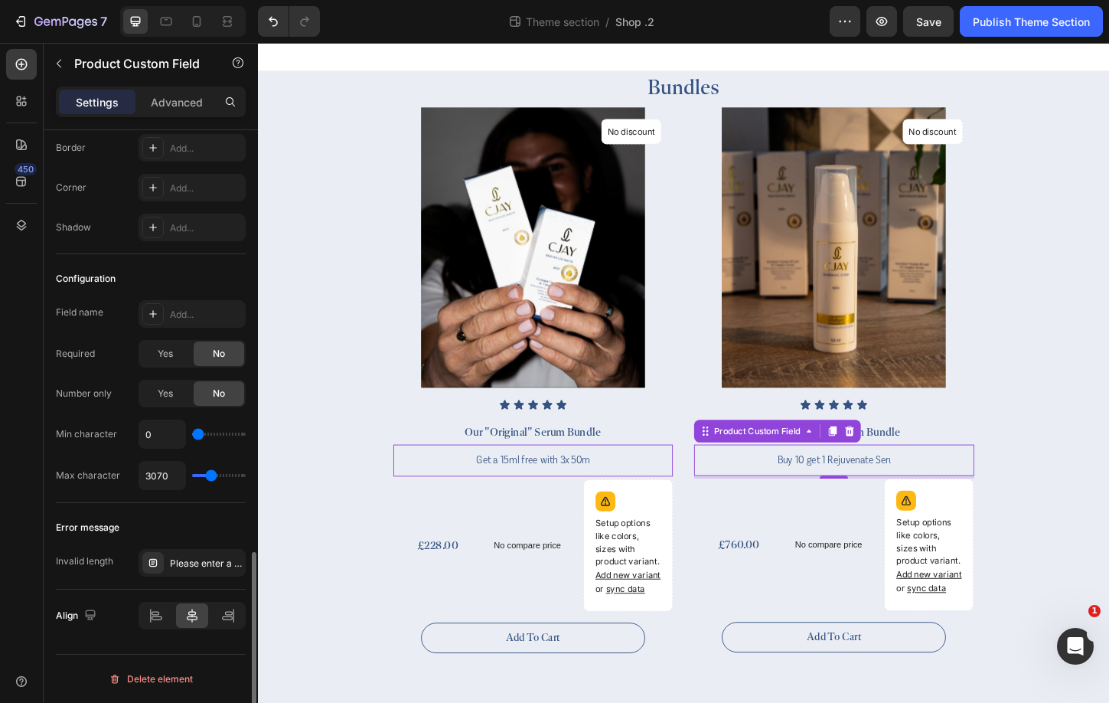
type input "3246"
type input "3070"
type input "2719"
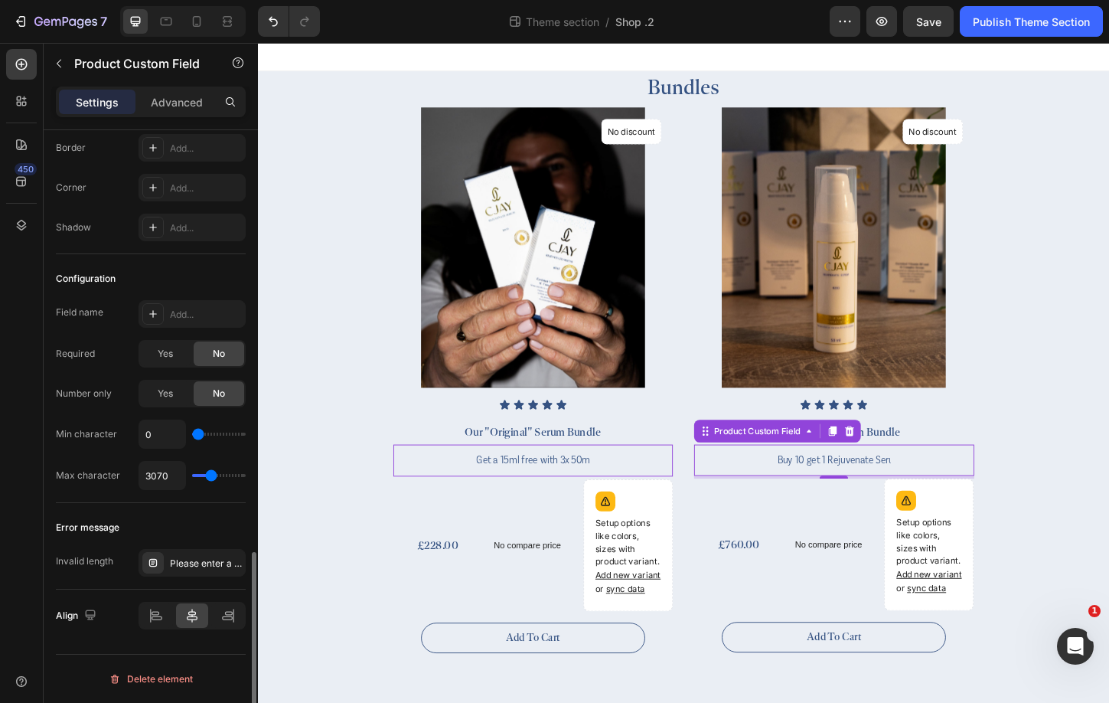
type input "2719"
type input "2193"
type input "1667"
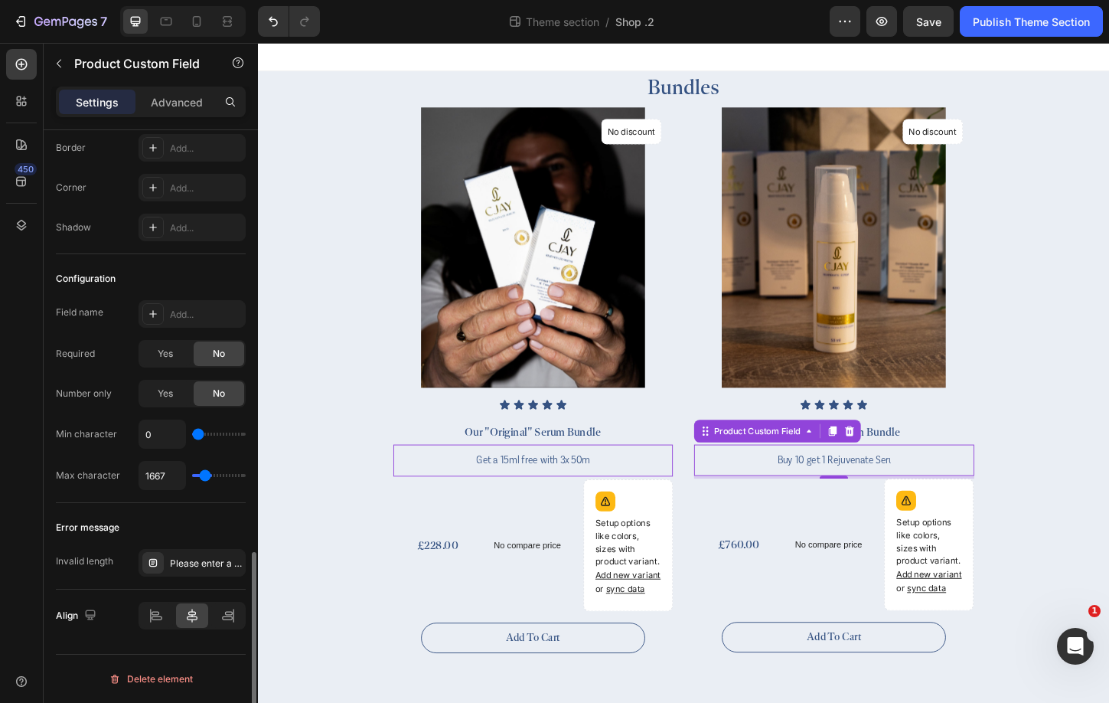
type input "1316"
type input "965"
type input "1140"
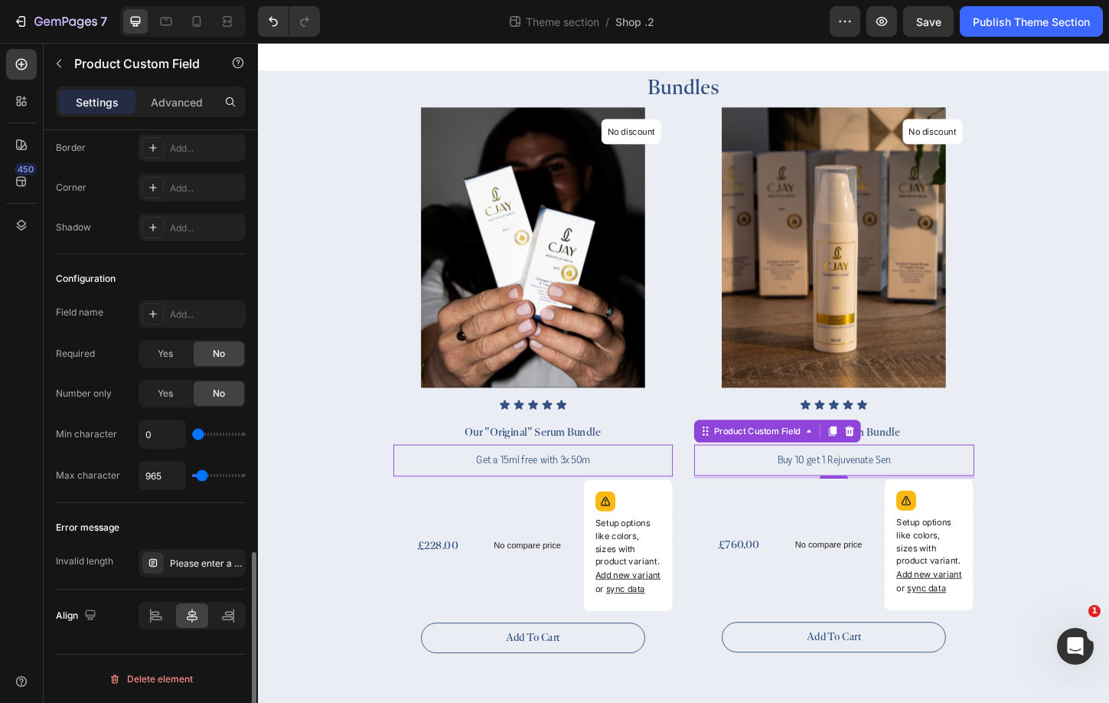
type input "1140"
type input "1316"
type input "1491"
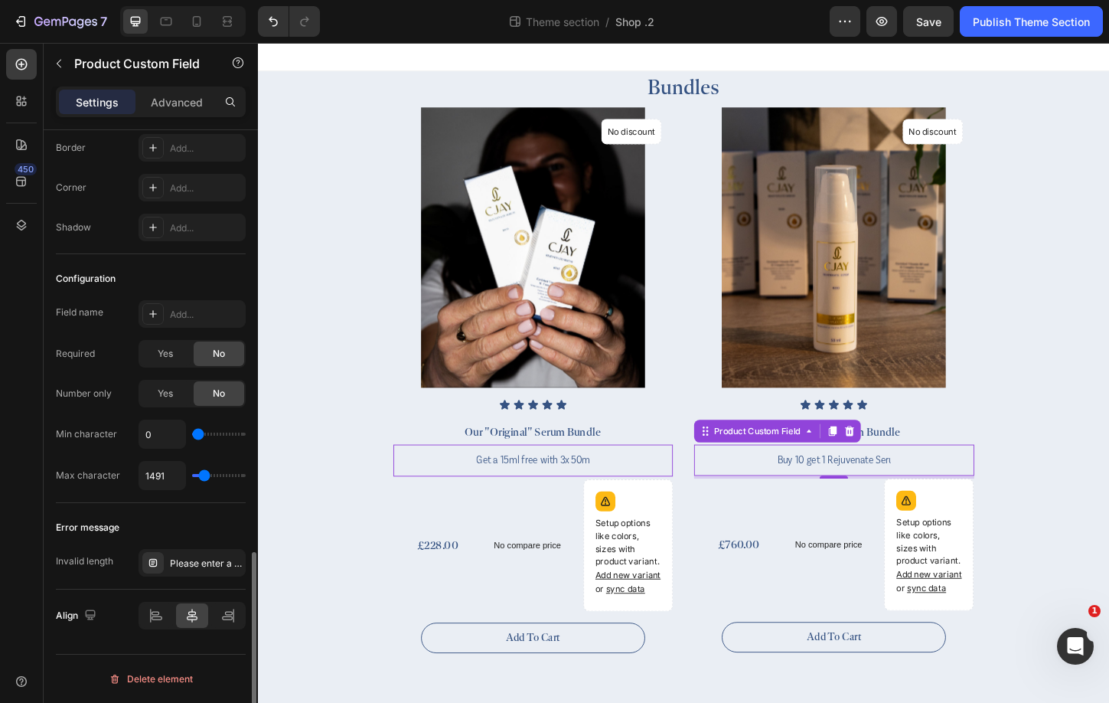
type input "1842"
type input "2193"
type input "2719"
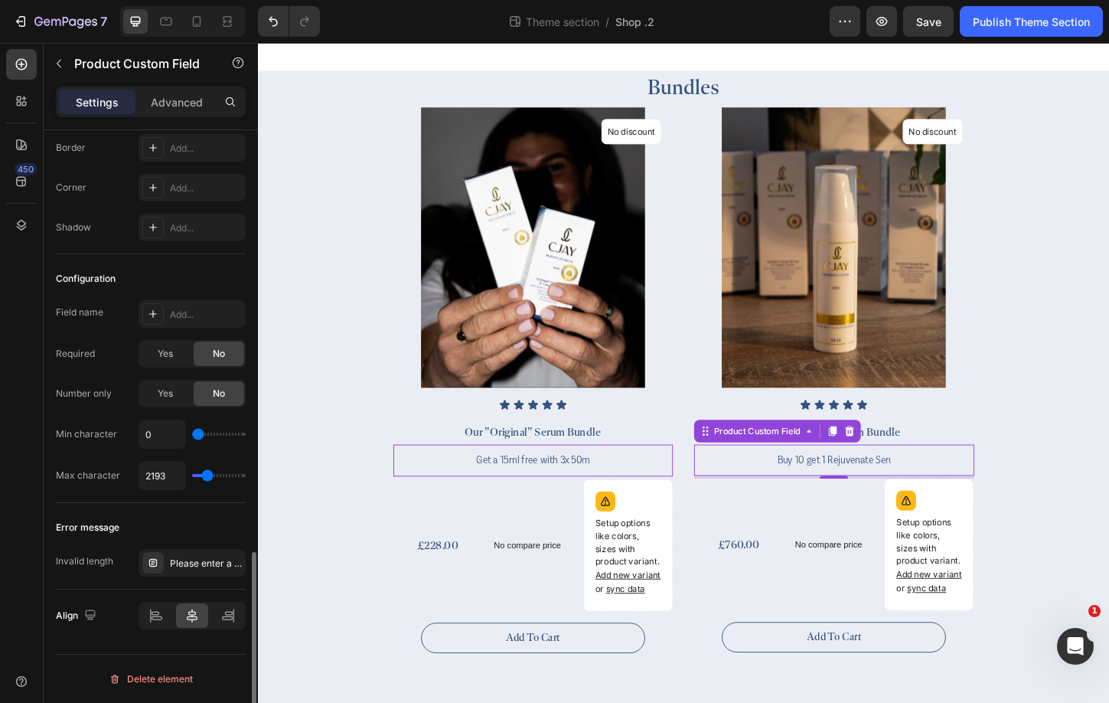
type input "2719"
type input "3070"
type input "3246"
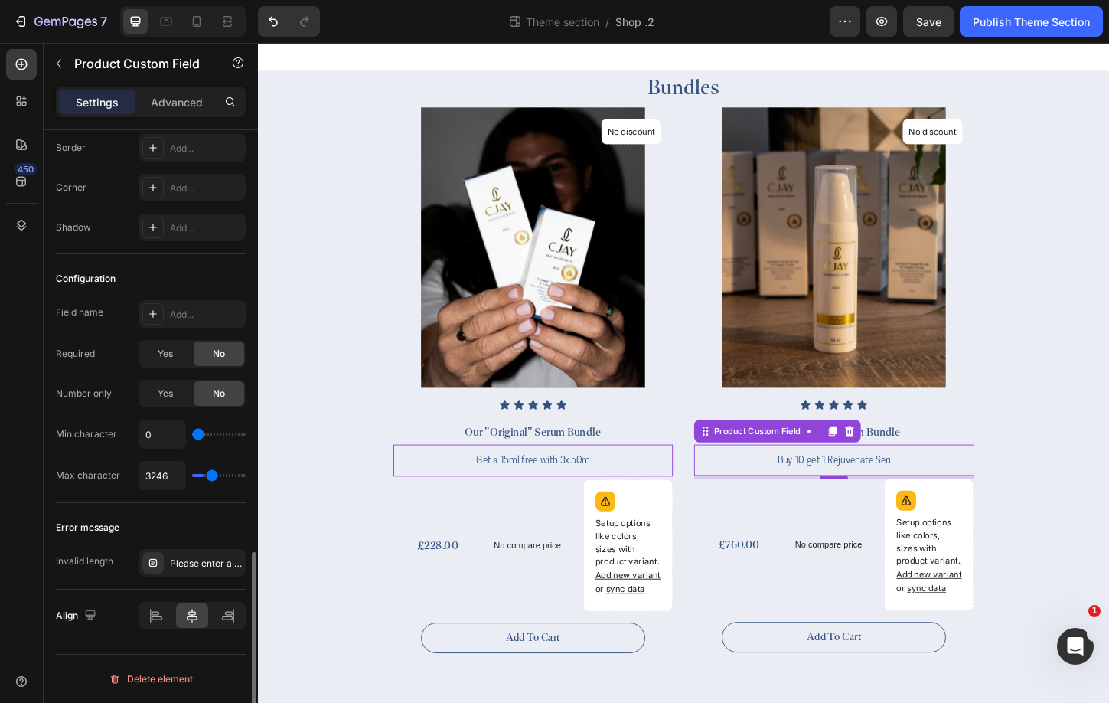
type input "3421"
type input "3596"
drag, startPoint x: 191, startPoint y: 473, endPoint x: 211, endPoint y: 478, distance: 20.4
type input "3596"
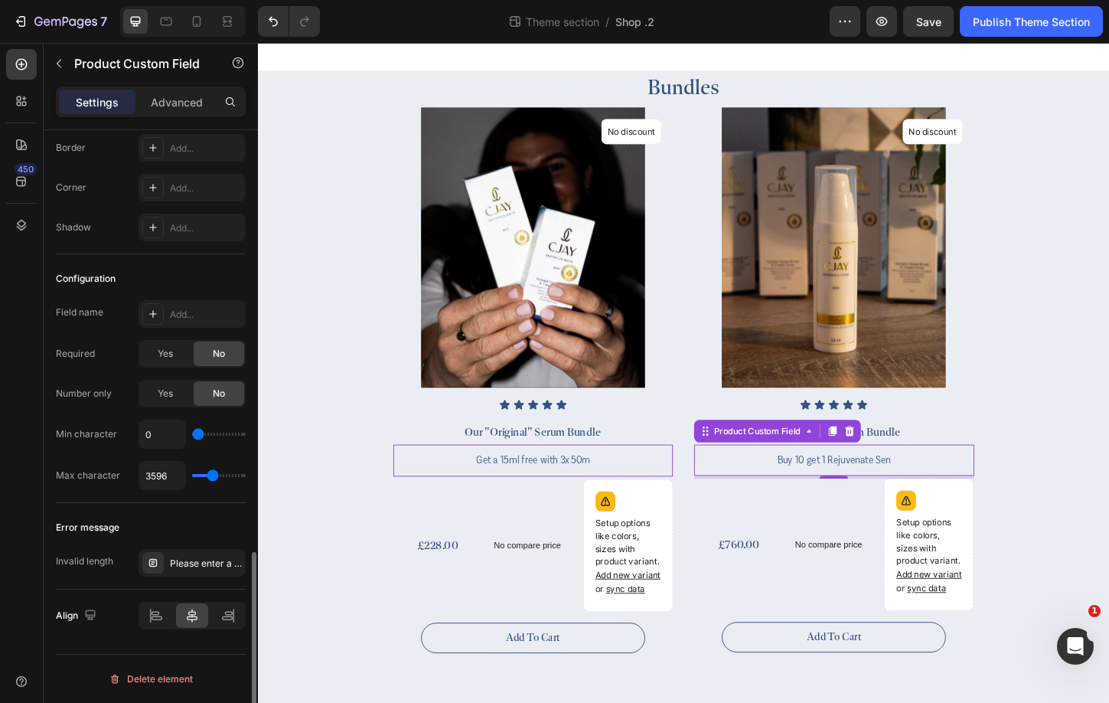
click at [211, 477] on input "range" at bounding box center [219, 475] width 54 height 3
click at [210, 560] on div "Please enter a value with a valid length" at bounding box center [206, 563] width 72 height 14
click at [199, 537] on div "Error message" at bounding box center [151, 527] width 190 height 24
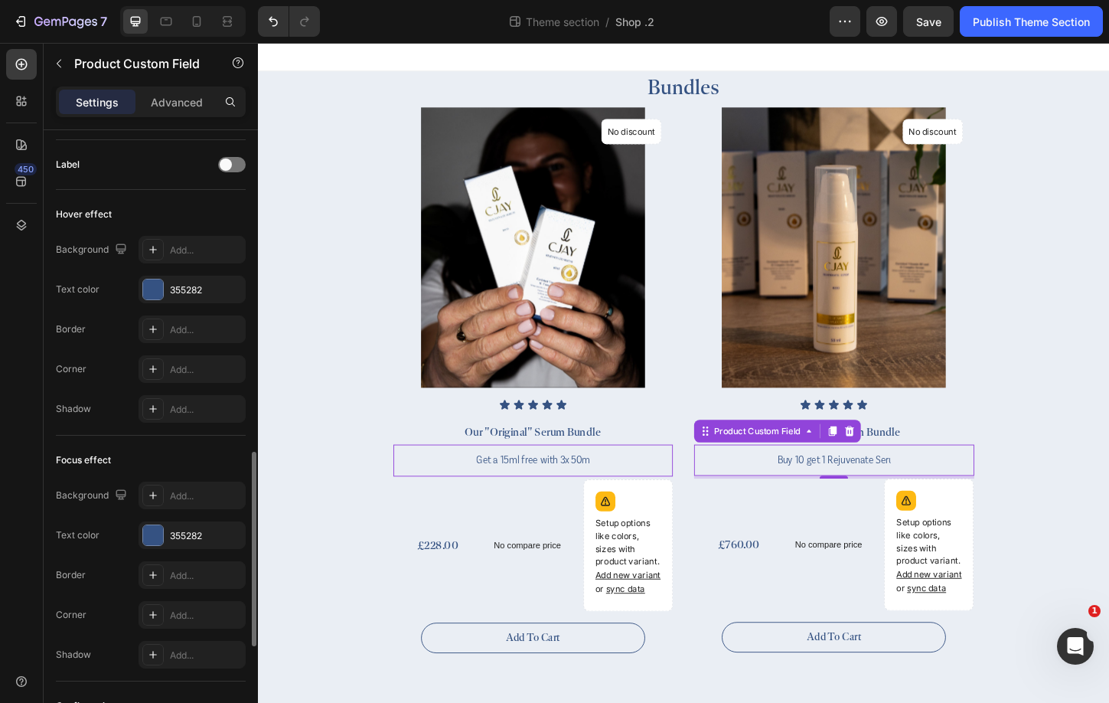
scroll to position [905, 0]
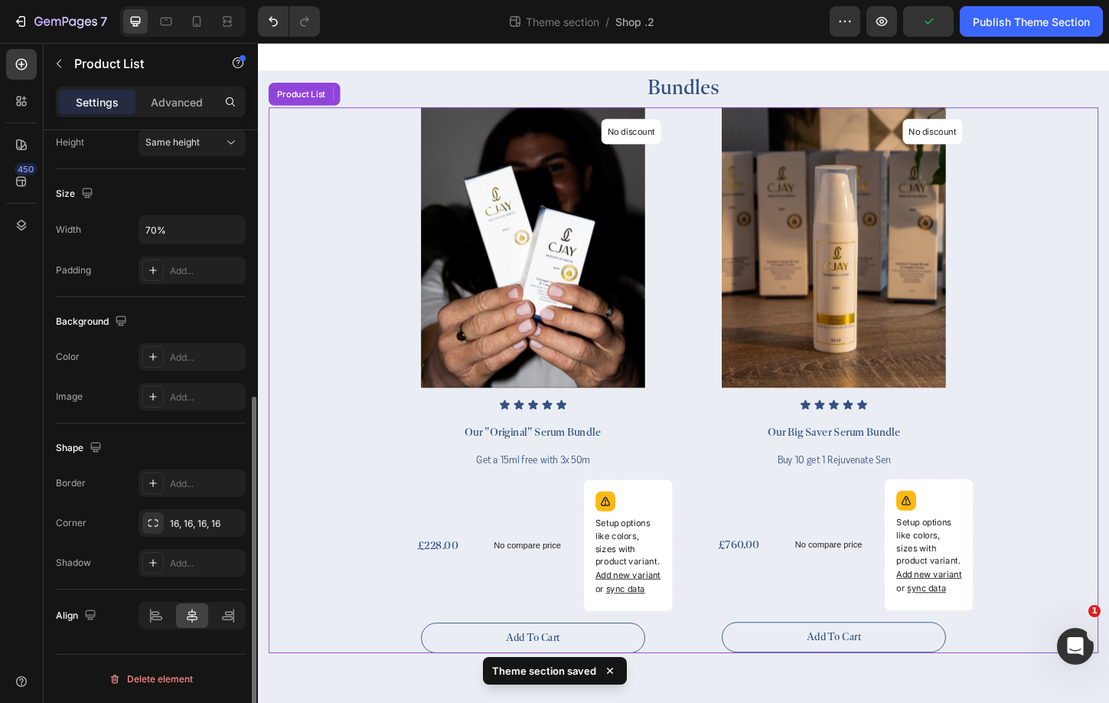
drag, startPoint x: 1258, startPoint y: 427, endPoint x: 1059, endPoint y: 412, distance: 199.6
click at [1059, 412] on div "(P) Images No discount Not be displayed when published Product Badge Row Icon I…" at bounding box center [717, 407] width 896 height 589
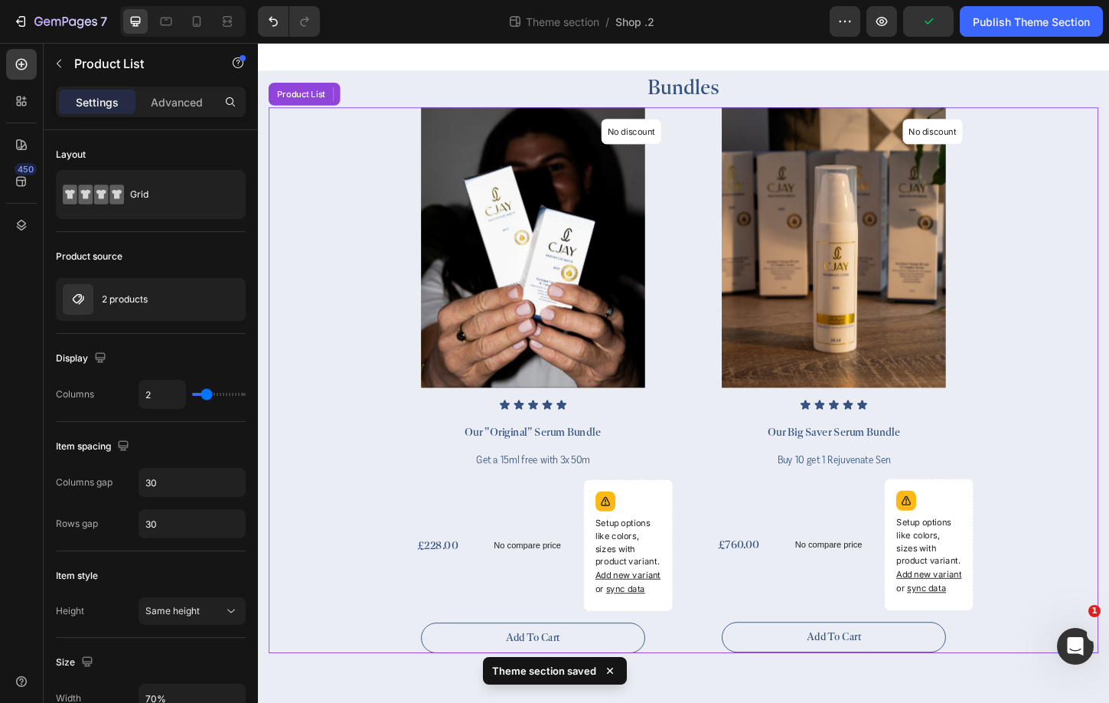
click at [1059, 412] on div "(P) Images No discount Not be displayed when published Product Badge Row Icon I…" at bounding box center [717, 407] width 896 height 589
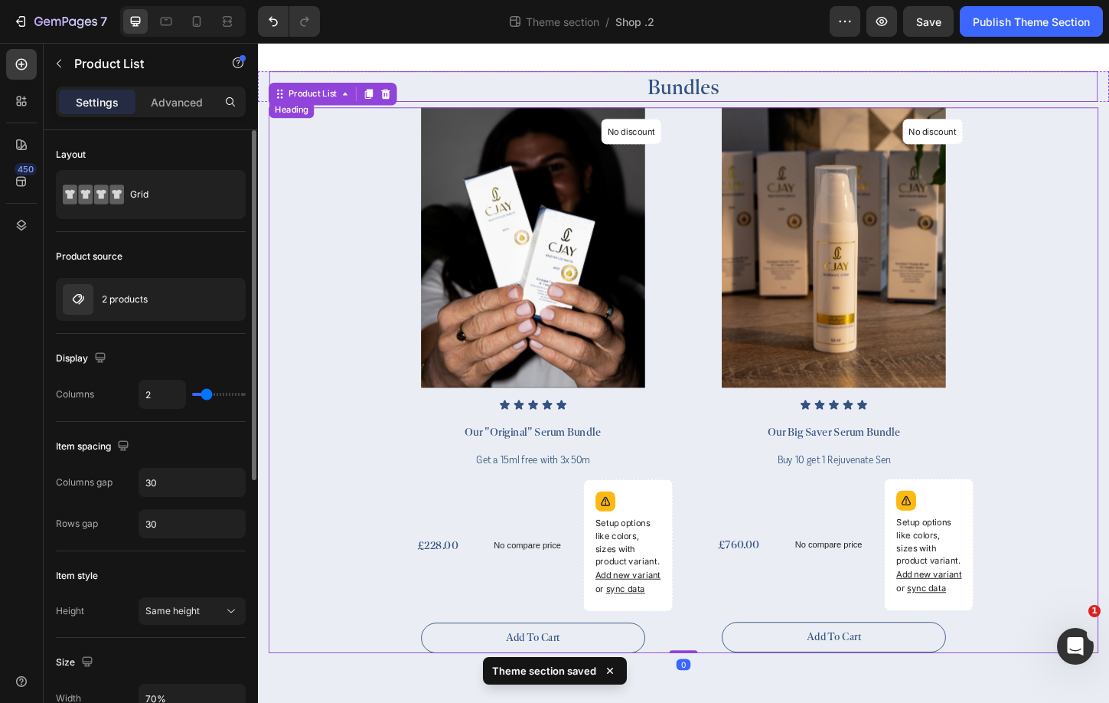
click at [1027, 79] on h2 "Bundles" at bounding box center [717, 89] width 894 height 33
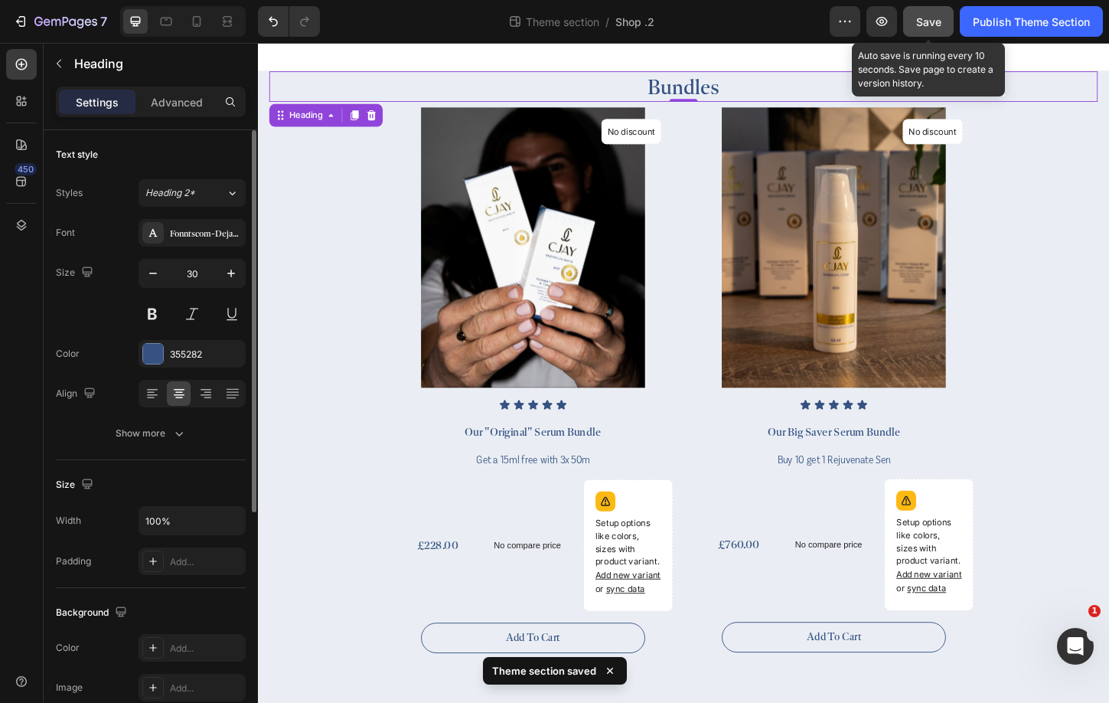
click at [937, 15] on span "Save" at bounding box center [928, 21] width 25 height 13
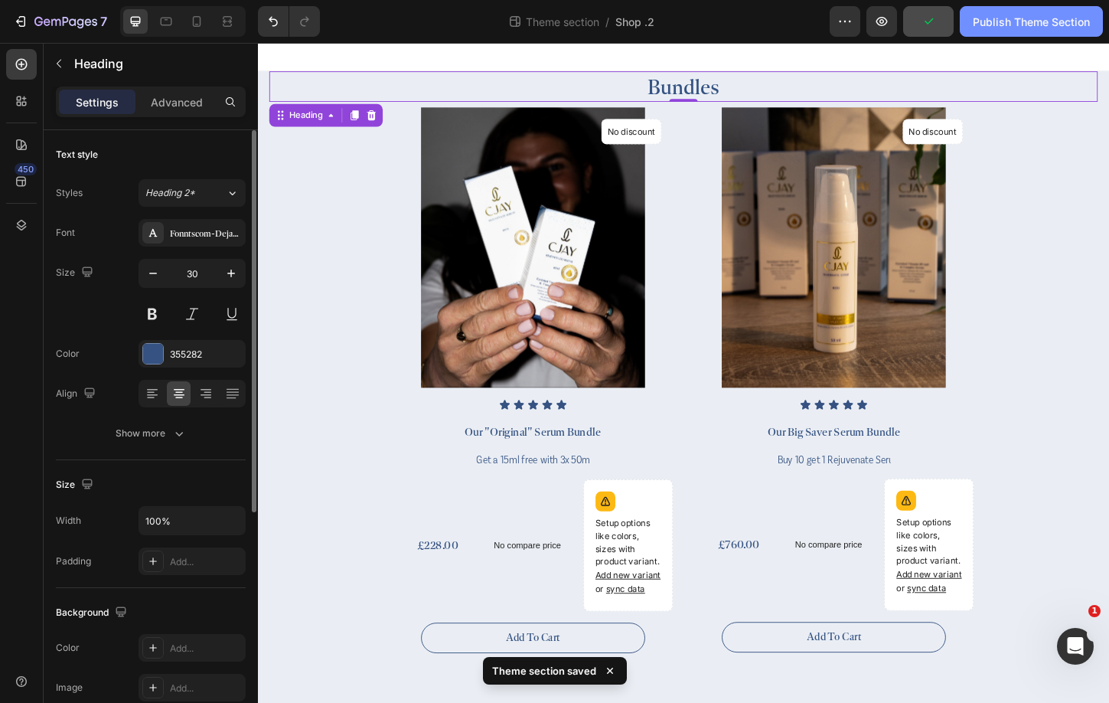
click at [1016, 19] on div "Publish Theme Section" at bounding box center [1031, 22] width 117 height 16
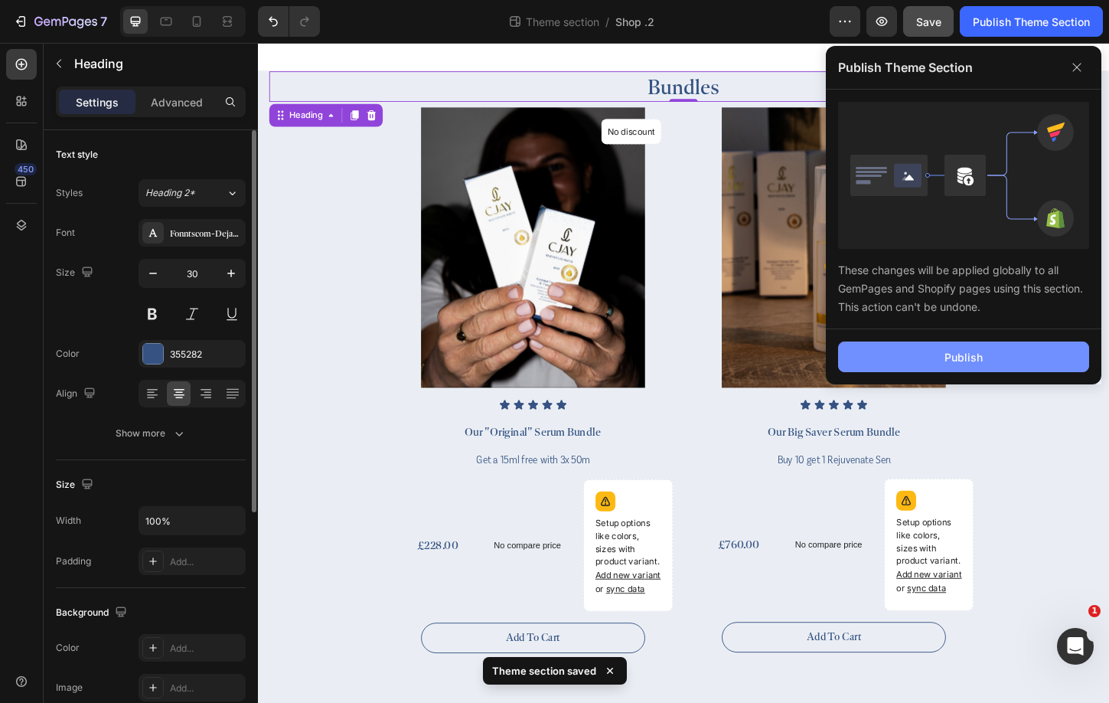
click at [1018, 357] on button "Publish" at bounding box center [963, 356] width 251 height 31
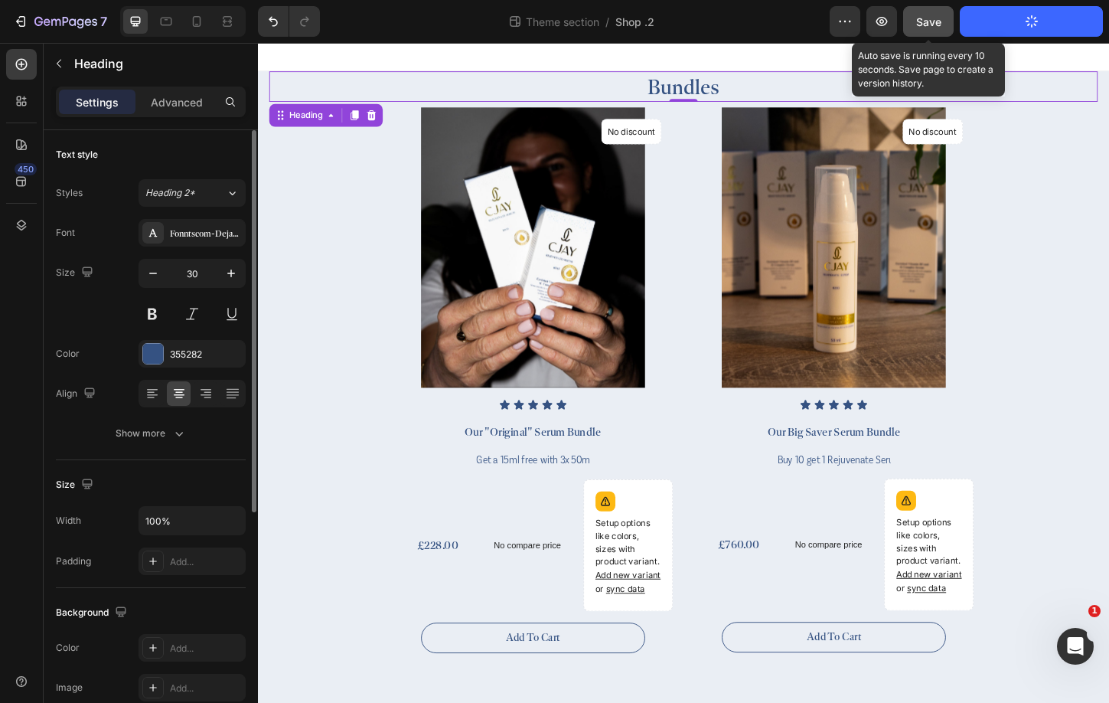
click at [918, 0] on body "7 Theme section / Shop .2 Preview Save Auto save is running every 10 seconds. S…" at bounding box center [554, 0] width 1109 height 0
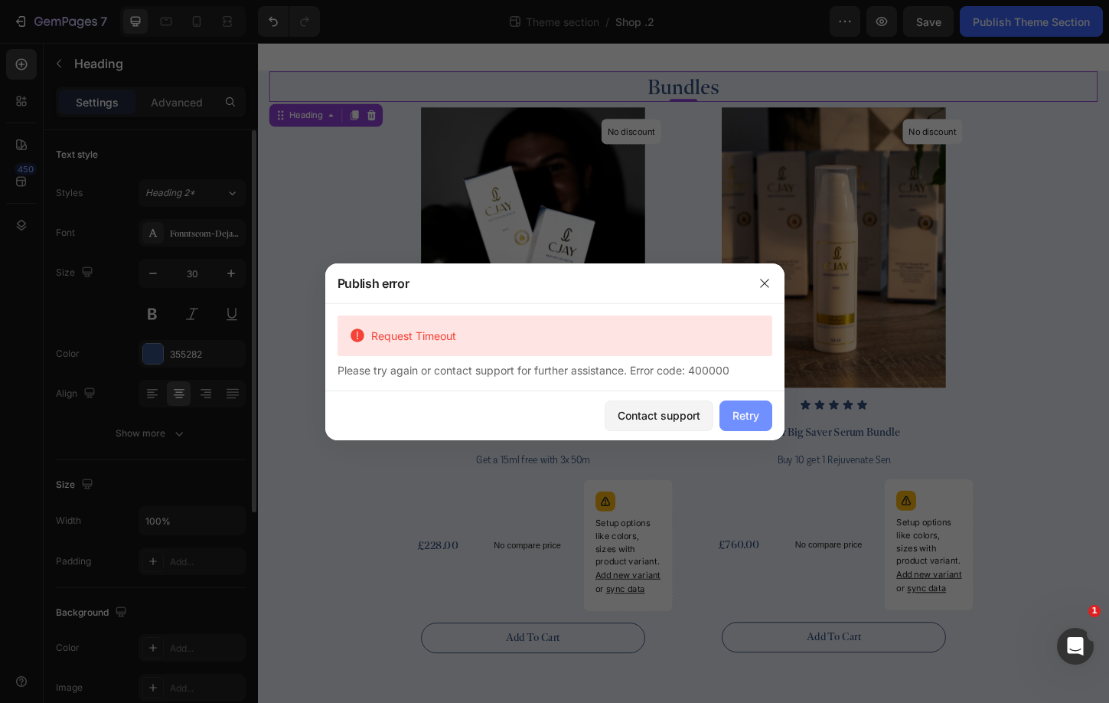
click at [738, 416] on div "Retry" at bounding box center [745, 415] width 27 height 16
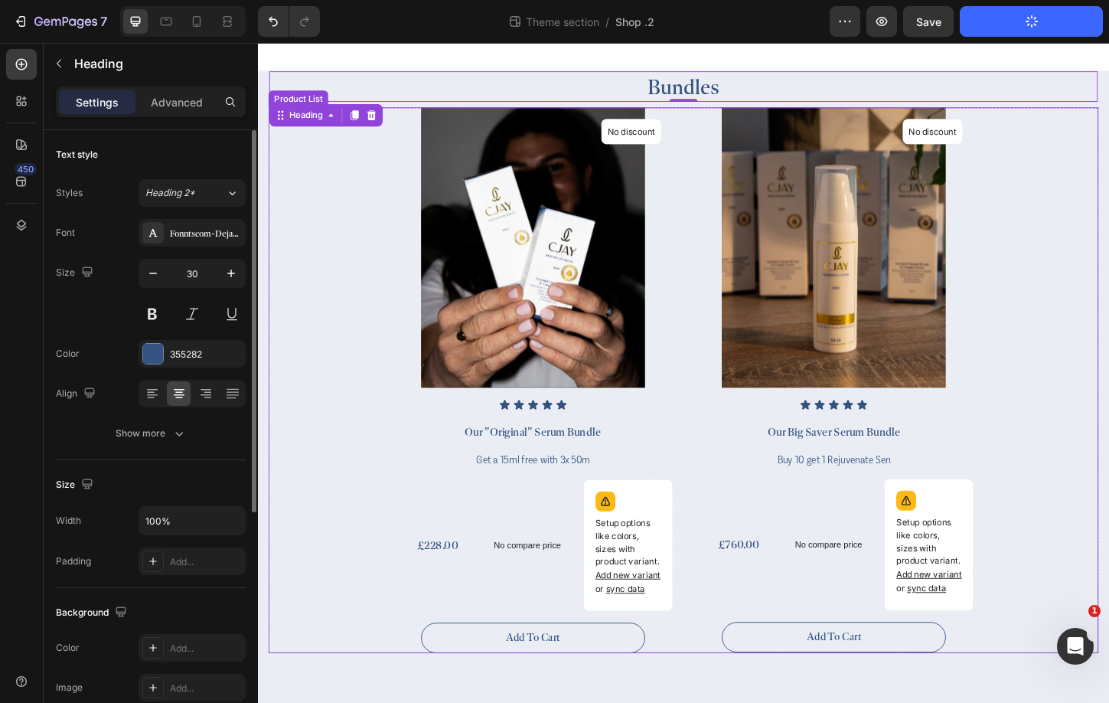
click at [1108, 324] on div "(P) Images No discount Not be displayed when published Product Badge Row Icon I…" at bounding box center [717, 407] width 896 height 589
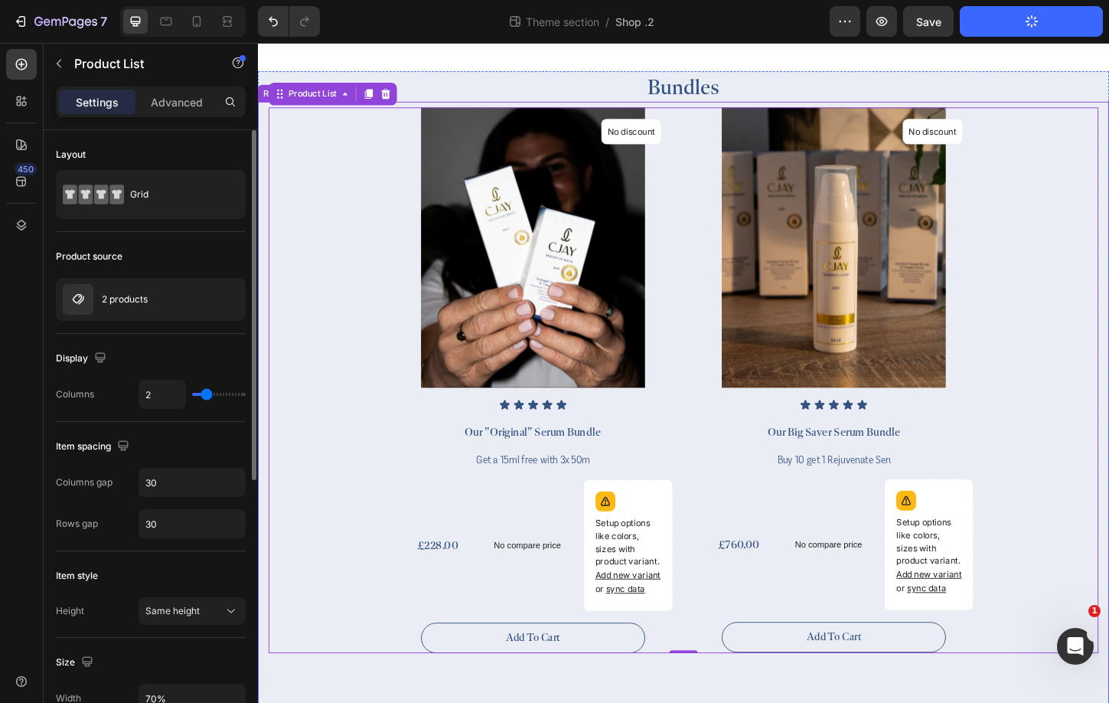
click at [841, 113] on img at bounding box center [880, 264] width 242 height 302
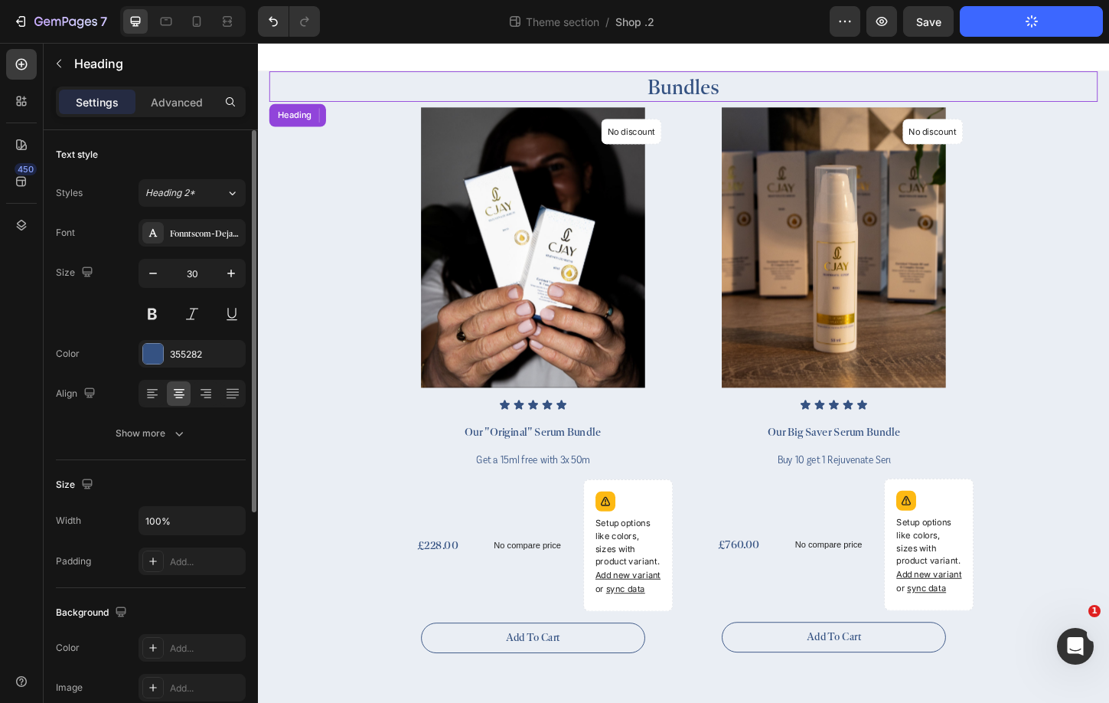
click at [1011, 89] on h2 "Bundles" at bounding box center [717, 89] width 894 height 33
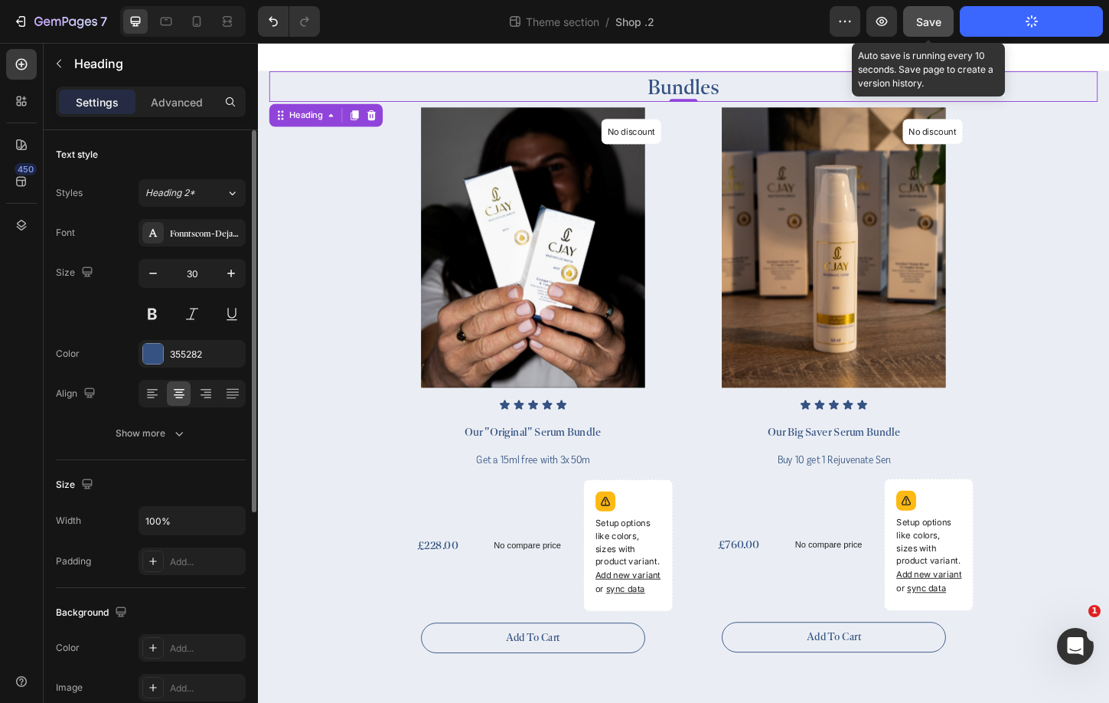
click at [931, 6] on button "Save" at bounding box center [928, 21] width 51 height 31
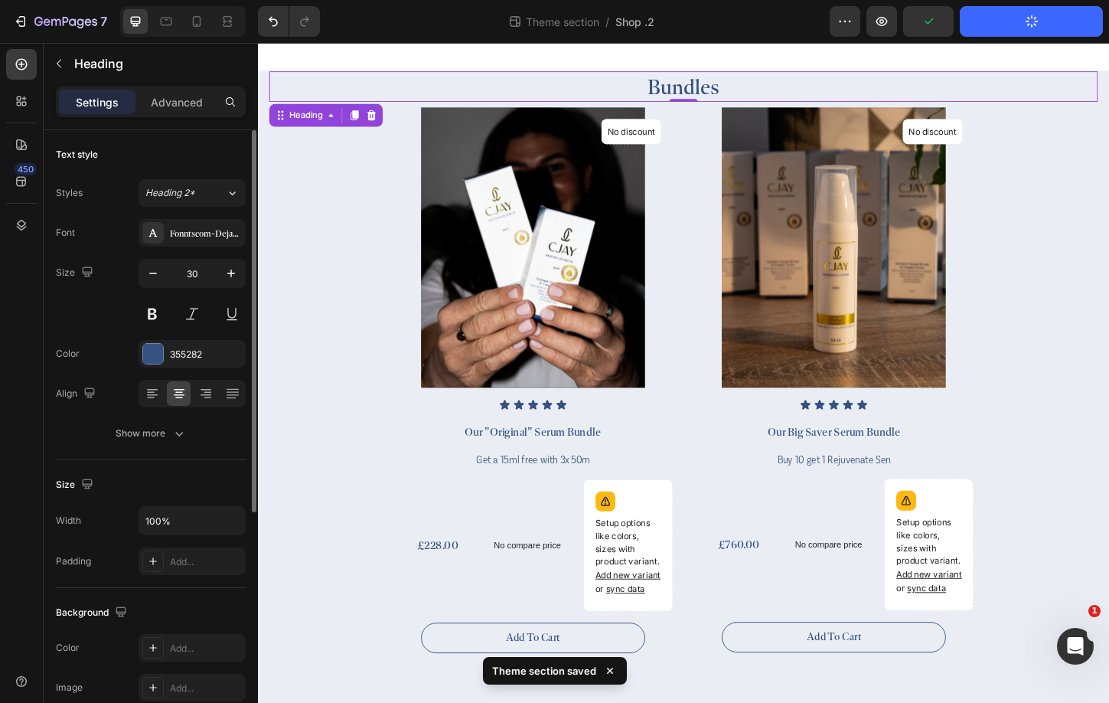
click at [1056, 21] on button "Publish Theme Section" at bounding box center [1031, 21] width 143 height 31
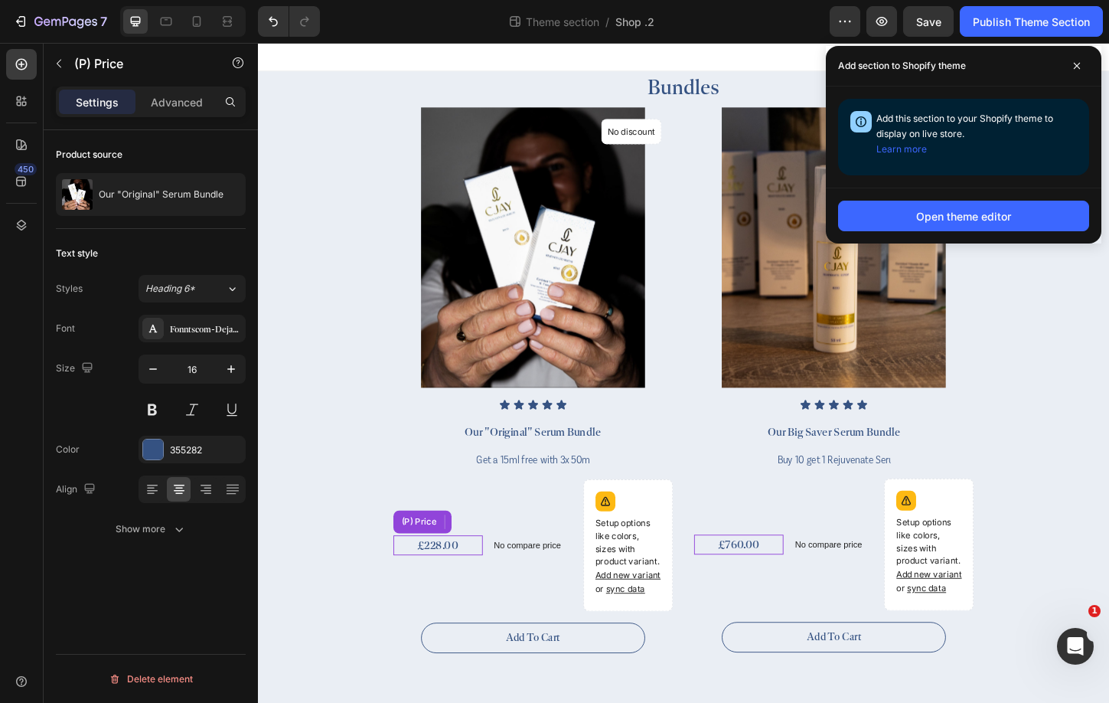
click at [473, 582] on div "£228.00" at bounding box center [452, 584] width 96 height 21
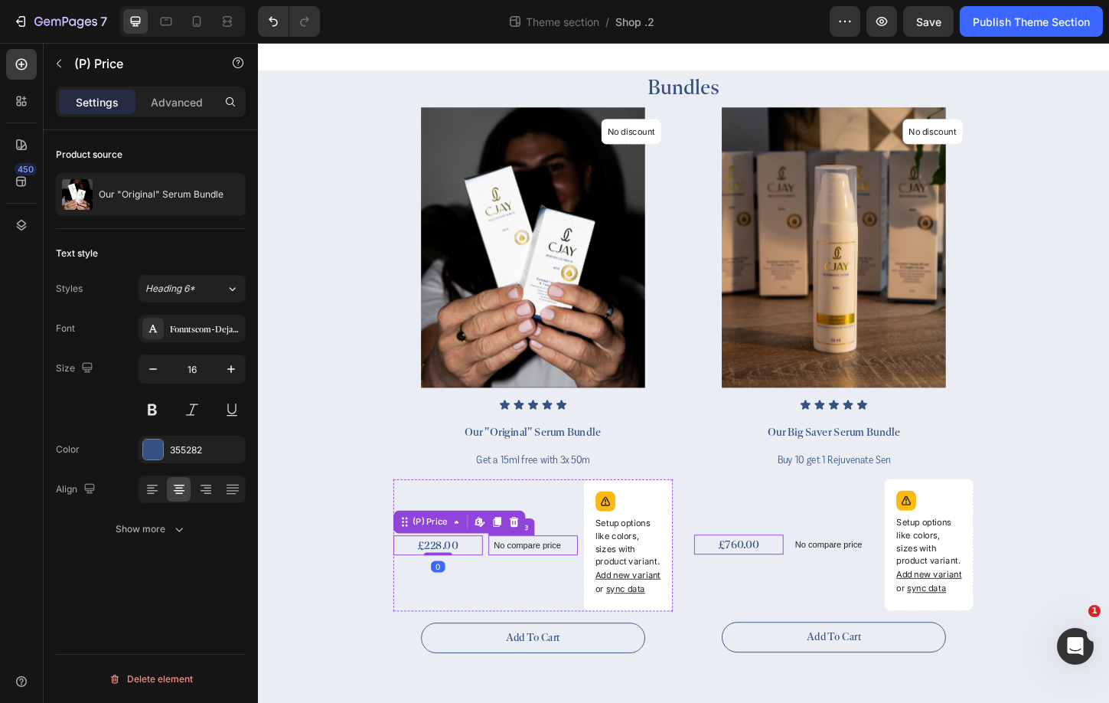
click at [540, 584] on p "No compare price" at bounding box center [555, 584] width 84 height 9
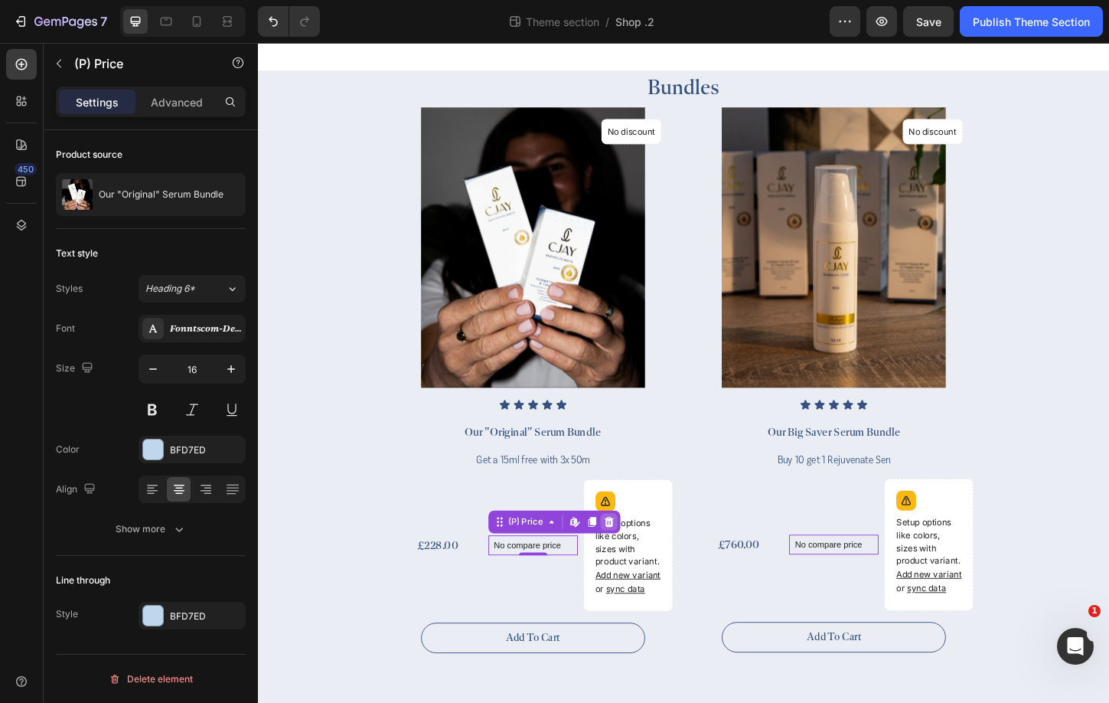
click at [640, 564] on icon at bounding box center [636, 559] width 10 height 11
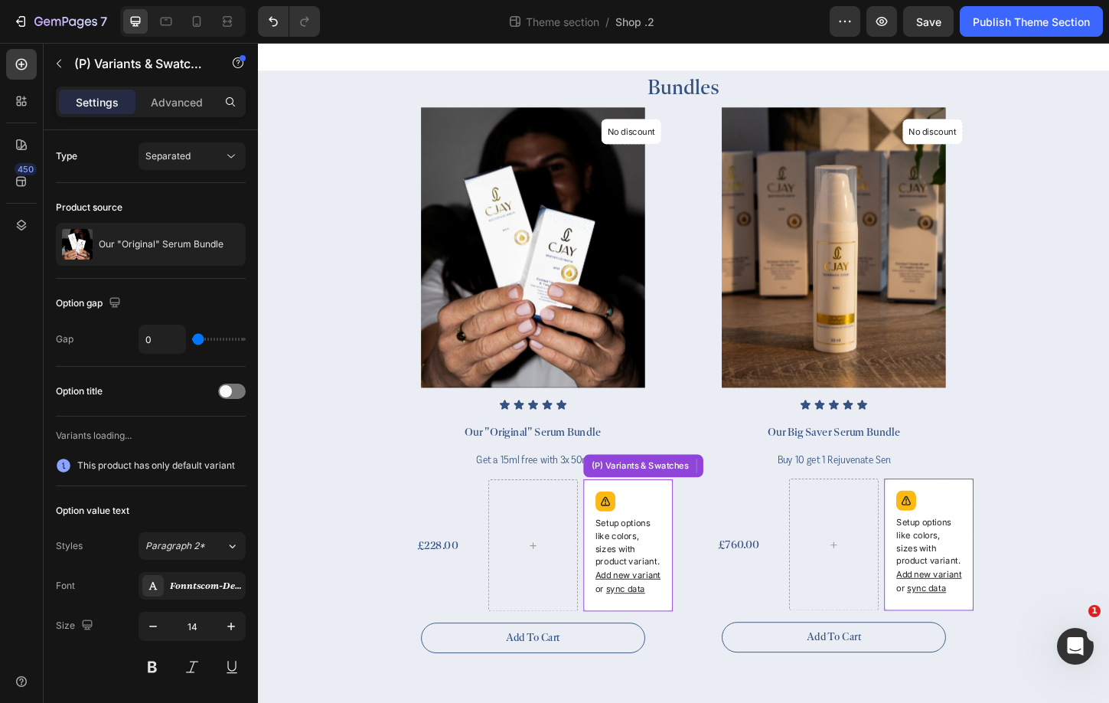
click at [683, 552] on div "Setup options like colors, sizes with product variant. Add new variant or sync …" at bounding box center [657, 584] width 83 height 129
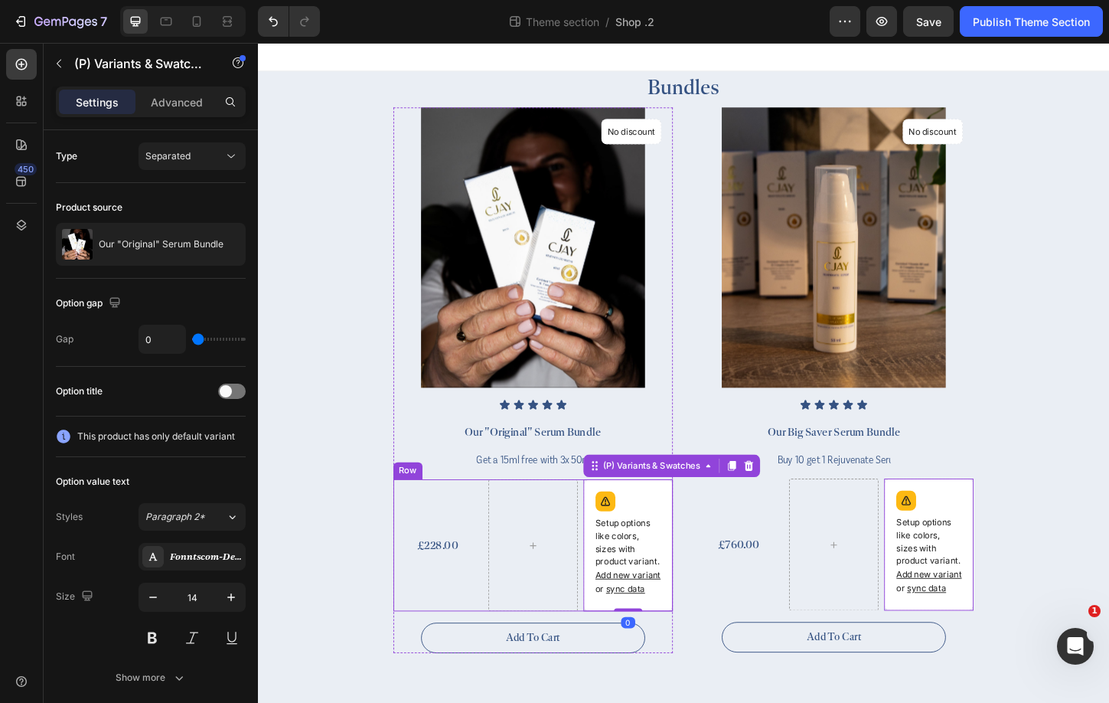
click at [488, 545] on div "£228.00 (P) Price (P) Price" at bounding box center [452, 585] width 96 height 142
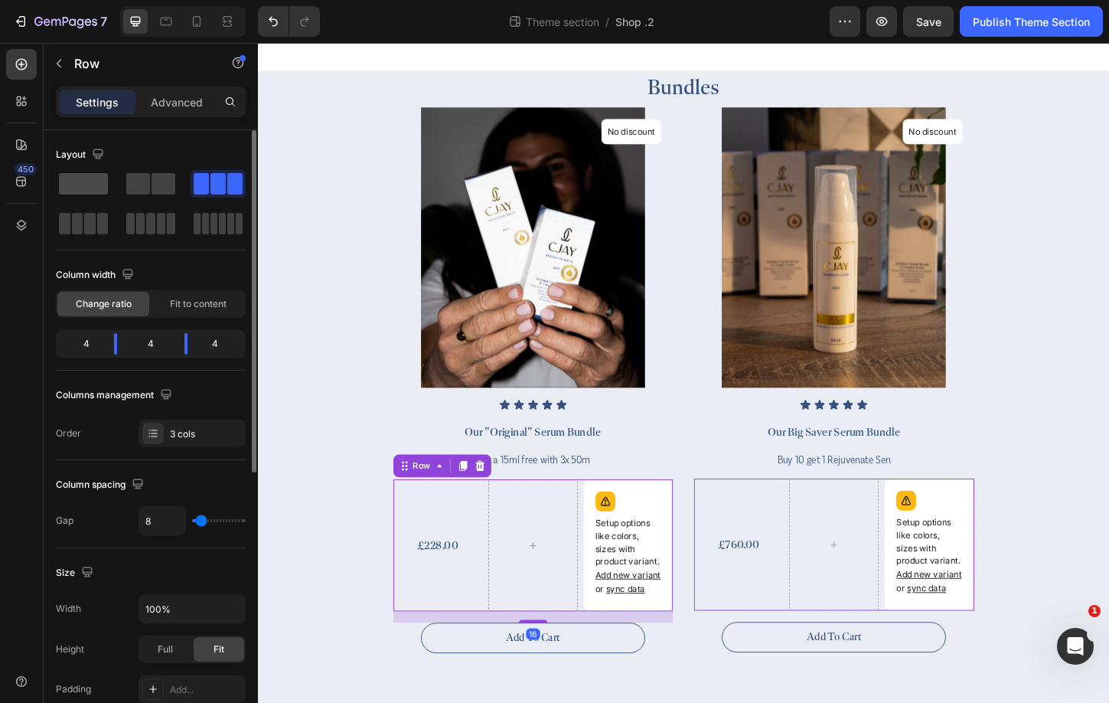
click at [86, 183] on span at bounding box center [83, 183] width 49 height 21
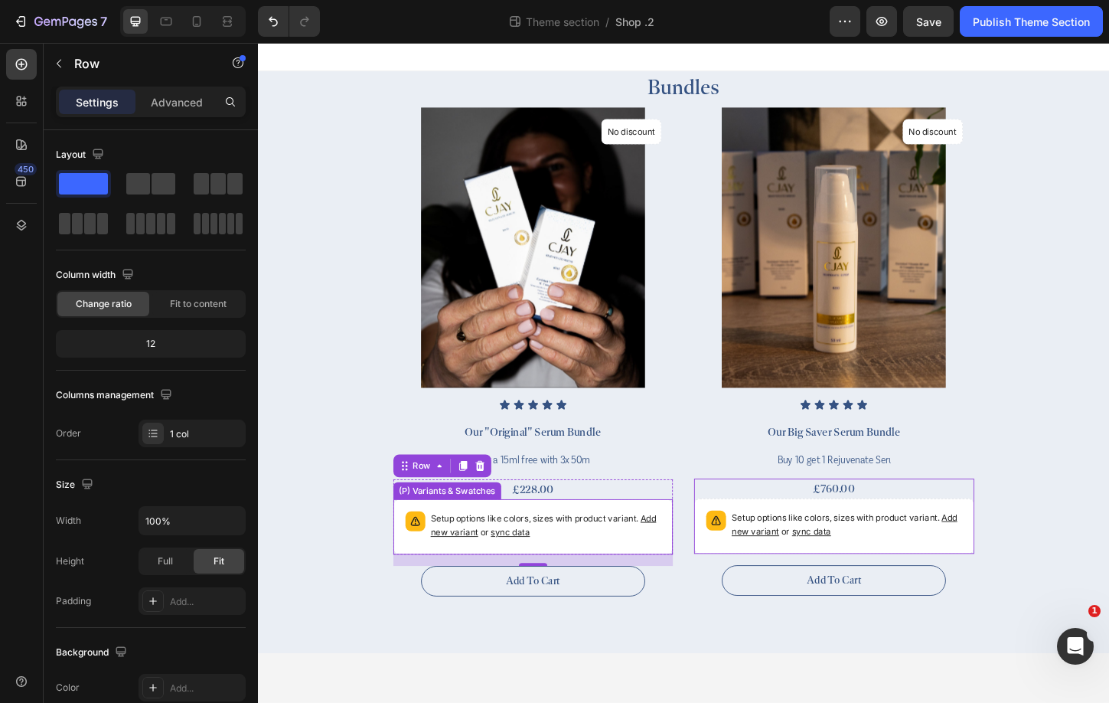
click at [631, 572] on p "Setup options like colors, sizes with product variant. Add new variant or sync …" at bounding box center [569, 563] width 249 height 31
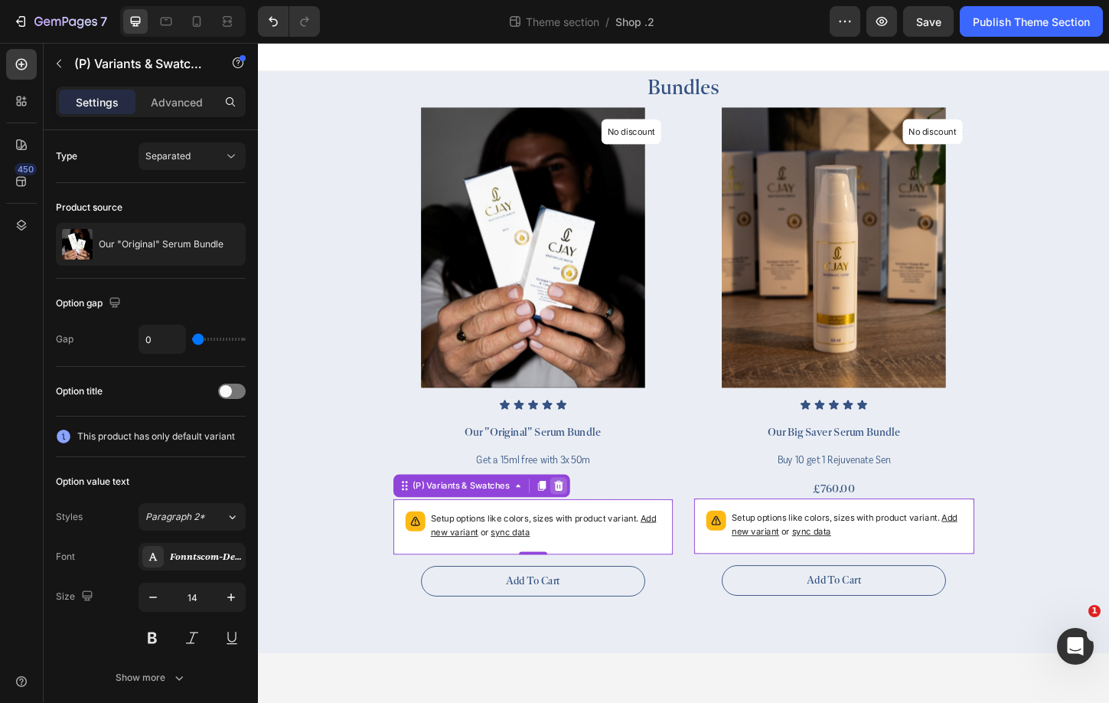
click at [582, 526] on icon at bounding box center [582, 520] width 10 height 11
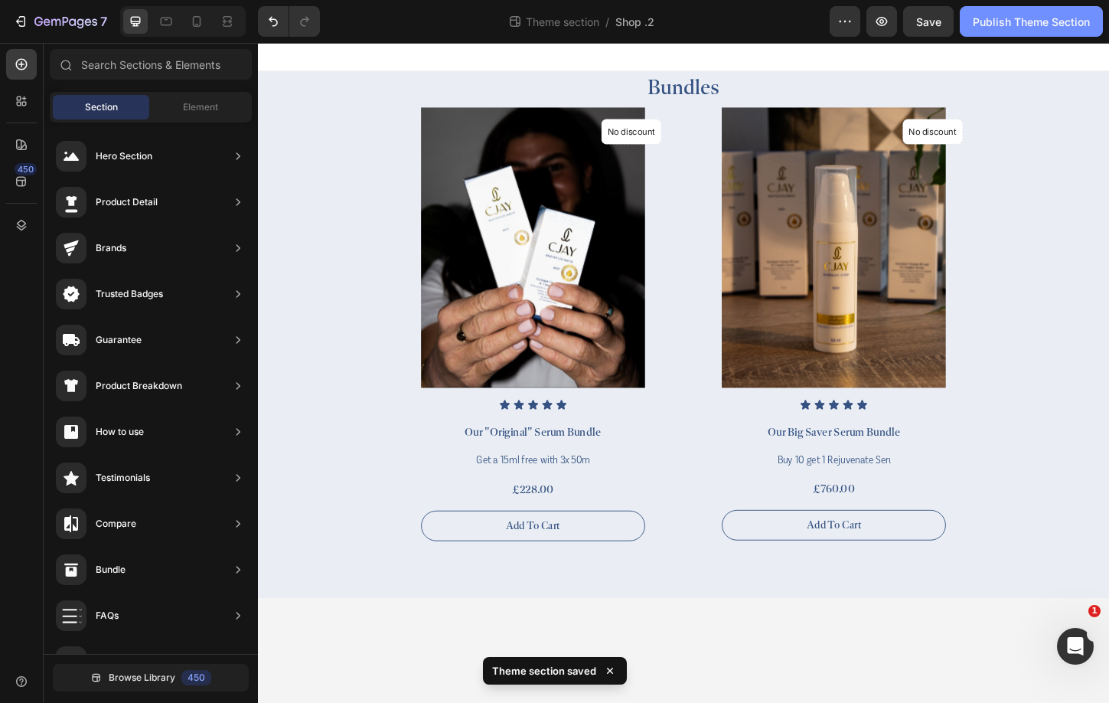
click at [1028, 33] on button "Publish Theme Section" at bounding box center [1031, 21] width 143 height 31
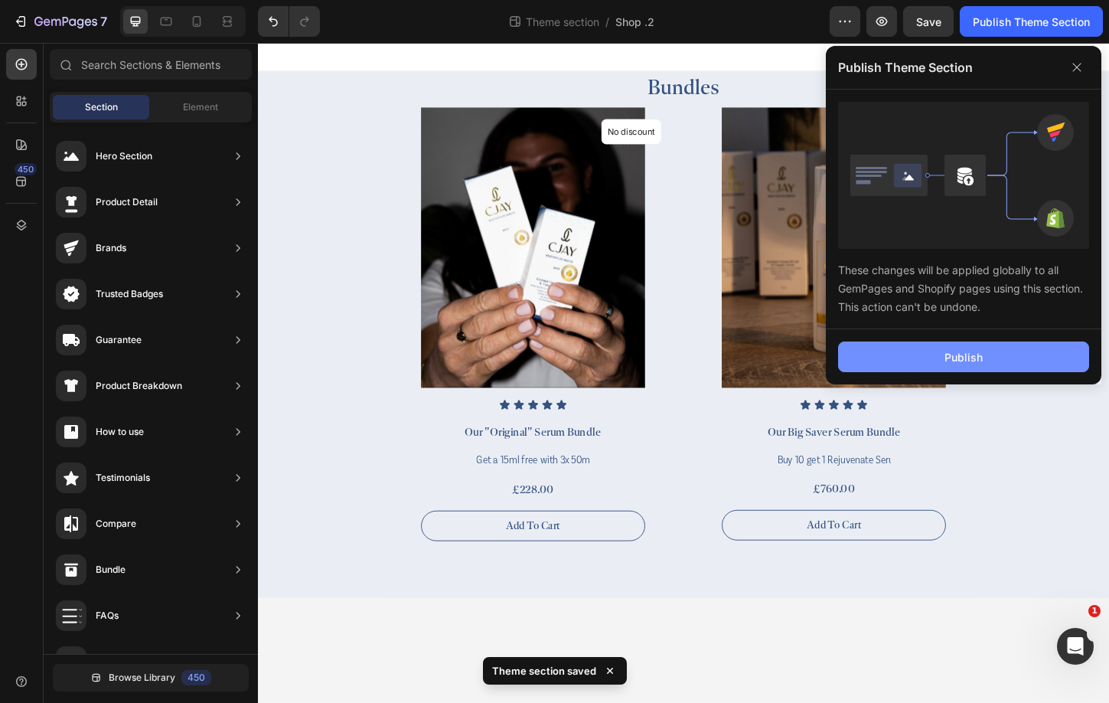
click at [1013, 362] on button "Publish" at bounding box center [963, 356] width 251 height 31
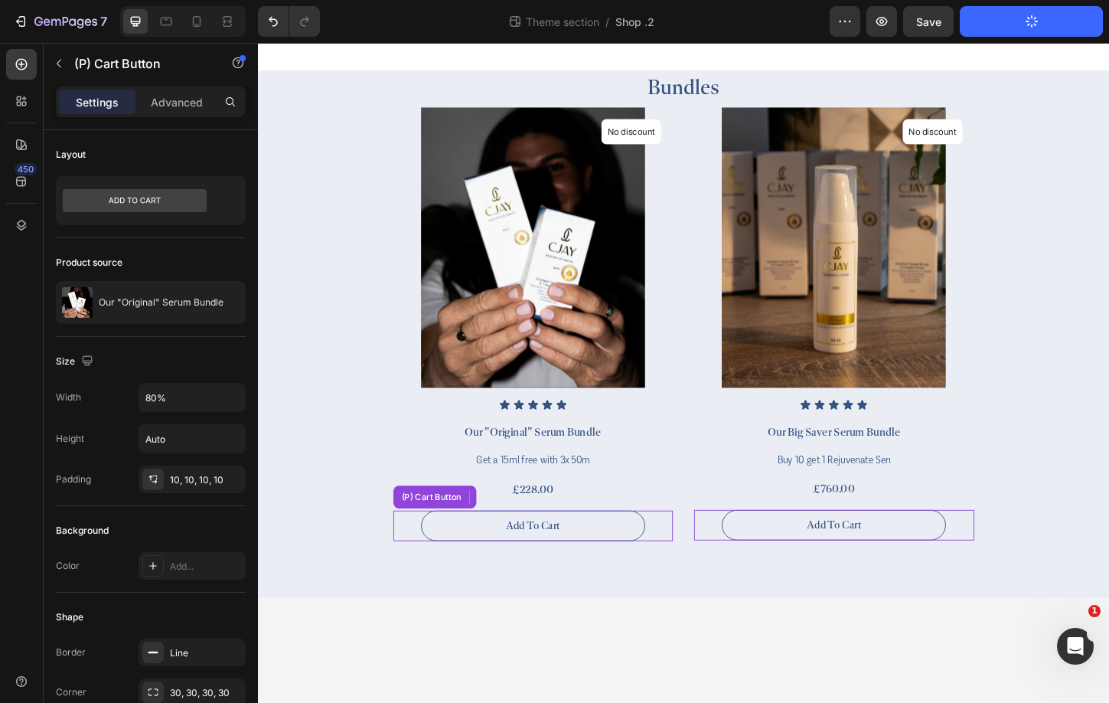
click at [697, 561] on div "Add to cart (P) Cart Button" at bounding box center [555, 563] width 302 height 33
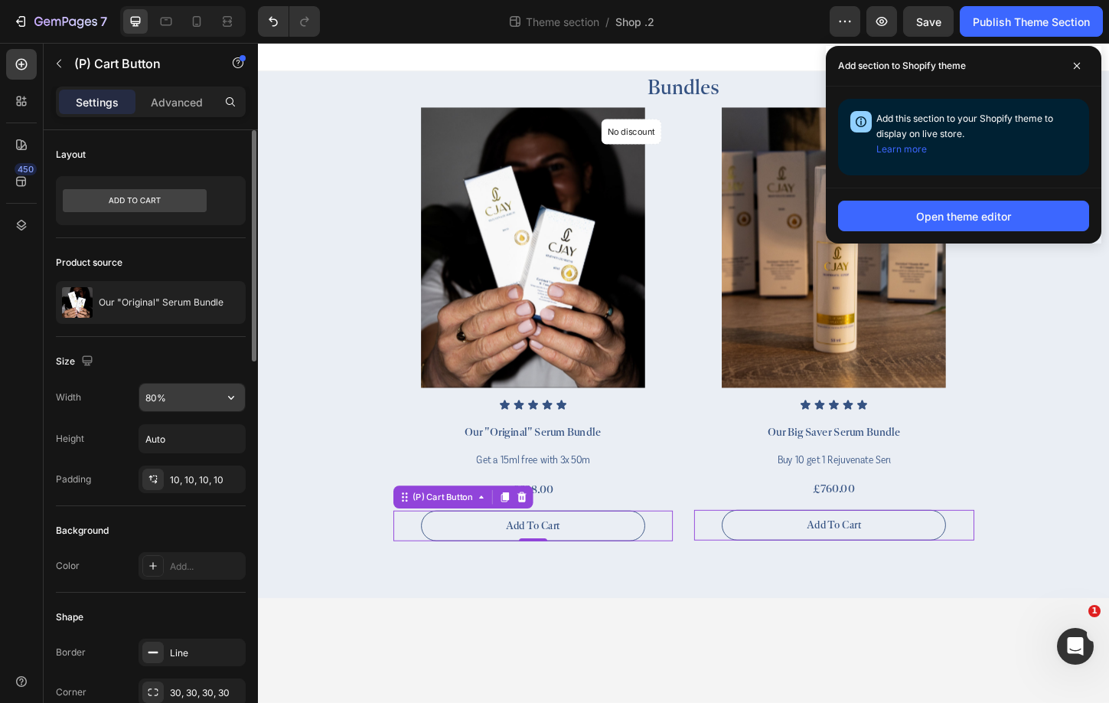
click at [211, 401] on input "80%" at bounding box center [192, 397] width 106 height 28
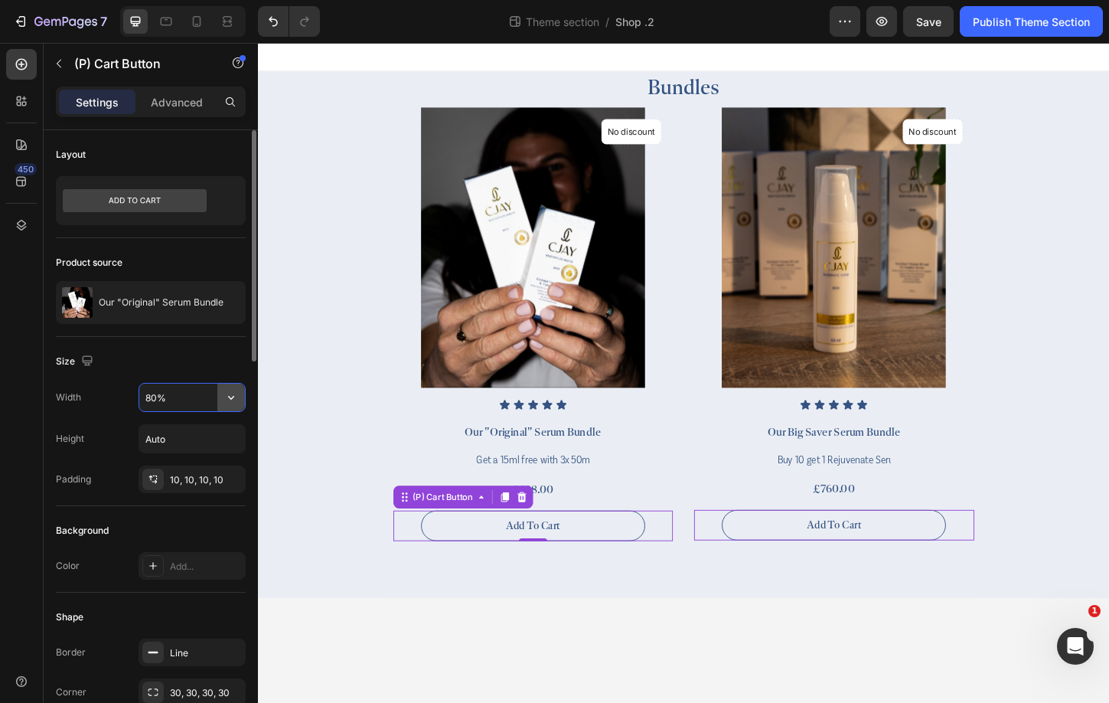
click at [237, 401] on icon "button" at bounding box center [230, 397] width 15 height 15
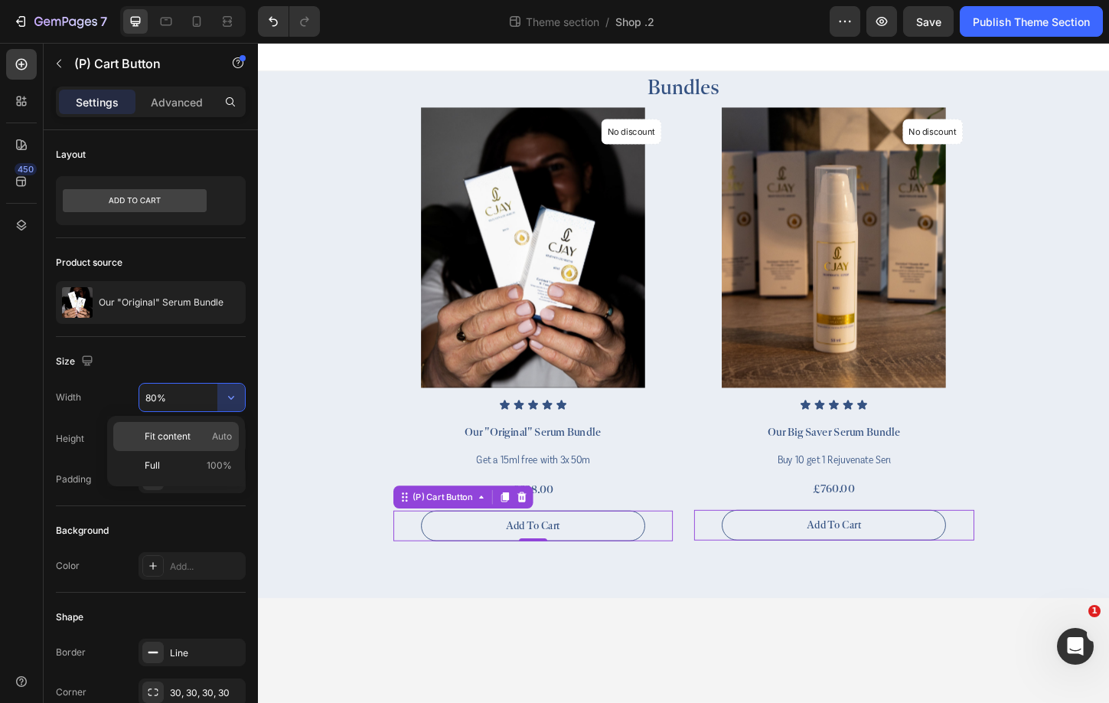
click at [210, 432] on p "Fit content Auto" at bounding box center [188, 436] width 87 height 14
type input "Auto"
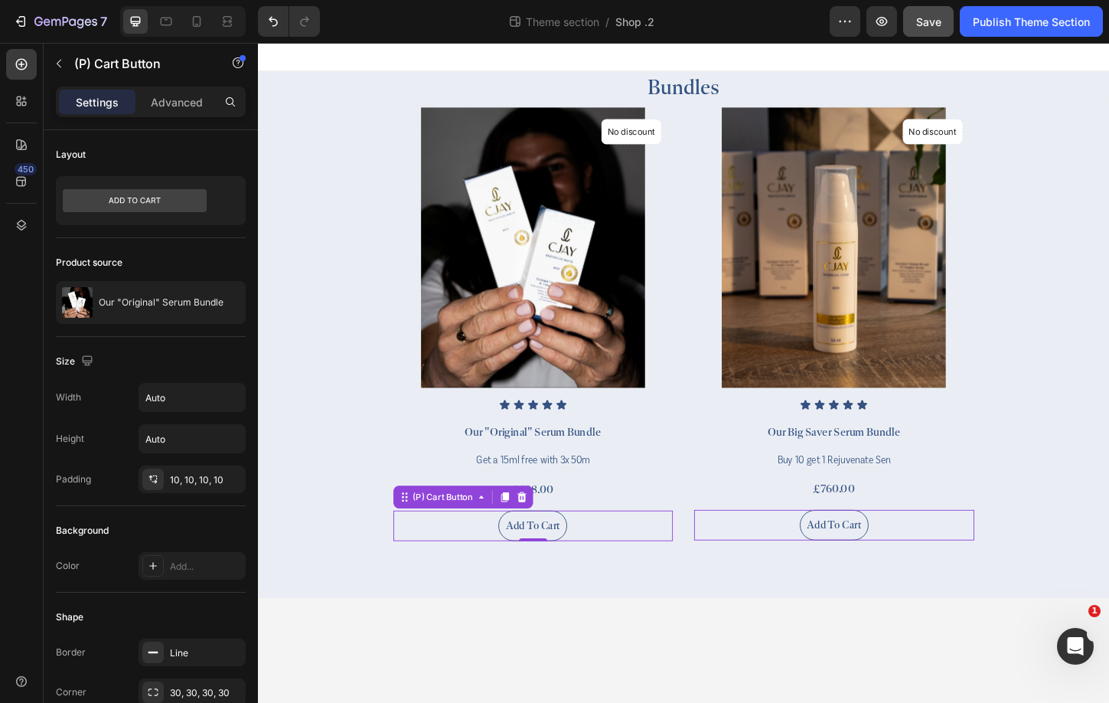
click at [941, 20] on span "Save" at bounding box center [928, 21] width 25 height 13
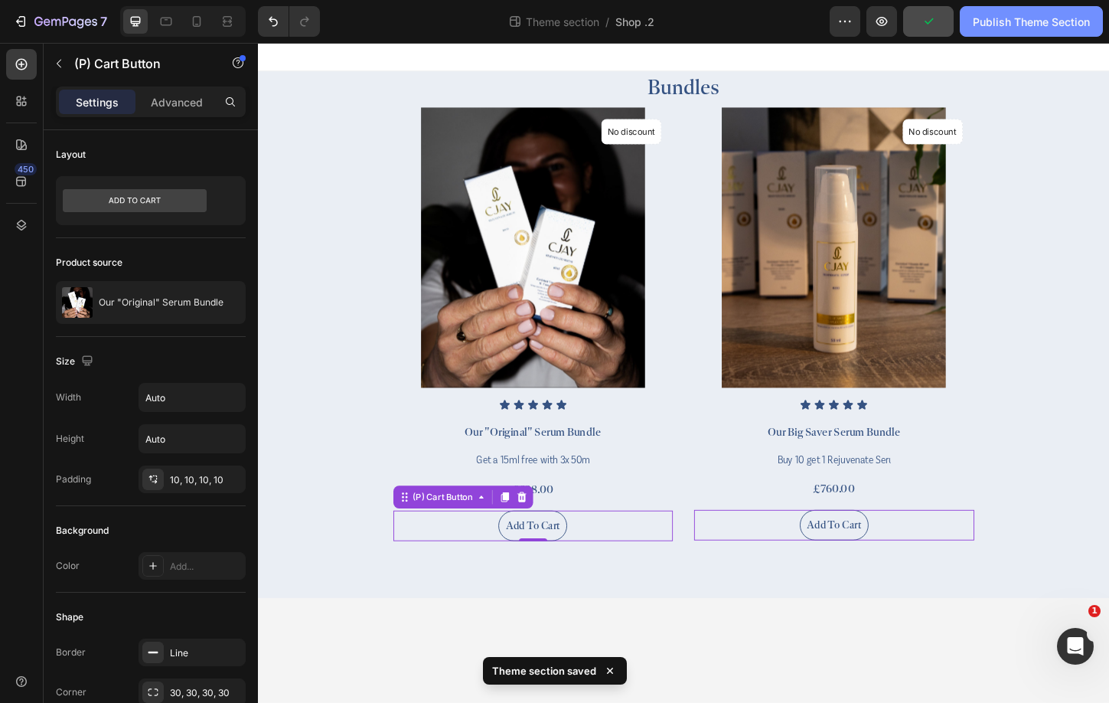
click at [1034, 25] on div "Publish Theme Section" at bounding box center [1031, 22] width 117 height 16
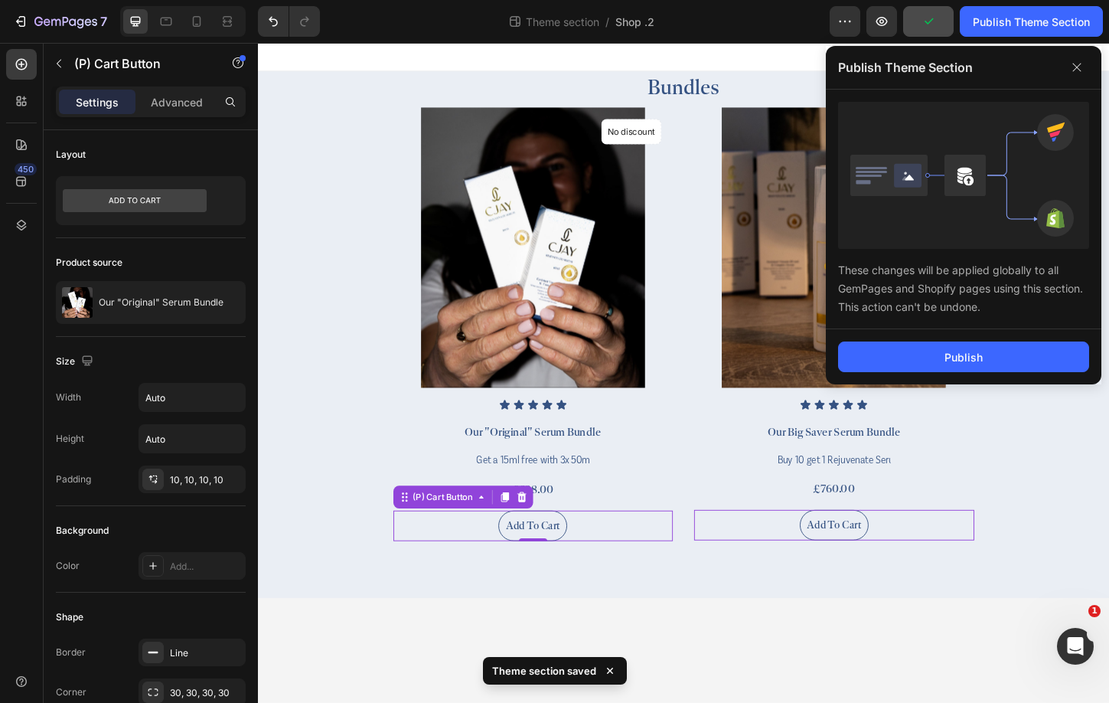
click at [1011, 337] on div "Publish" at bounding box center [964, 356] width 276 height 55
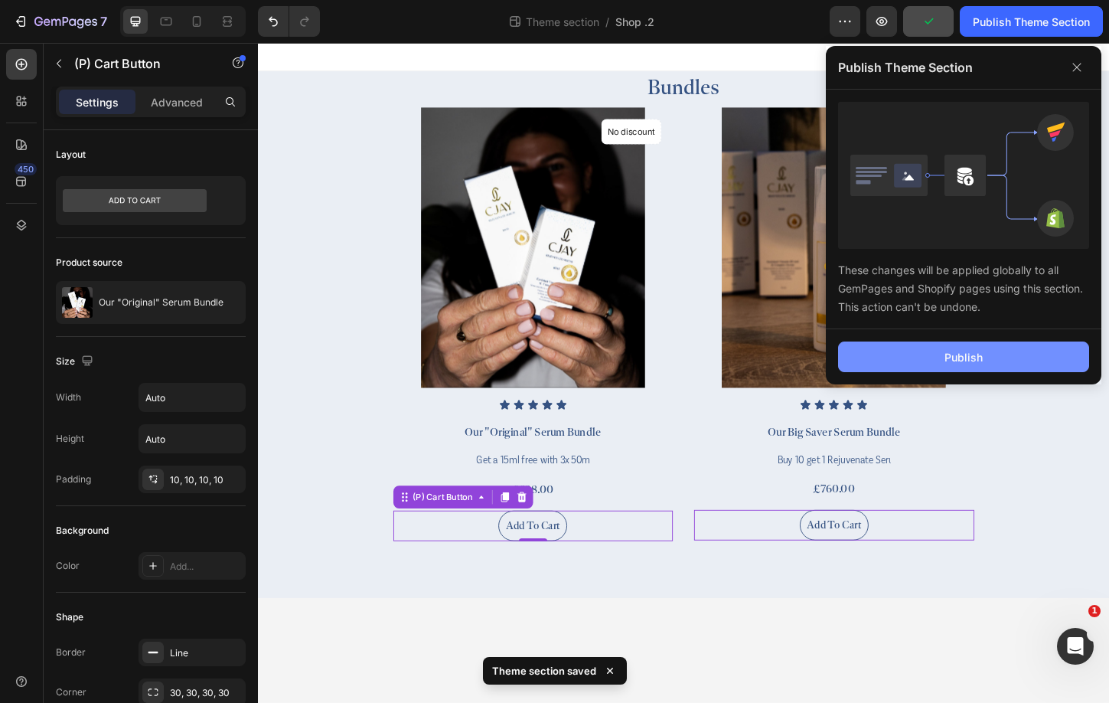
click at [1012, 344] on button "Publish" at bounding box center [963, 356] width 251 height 31
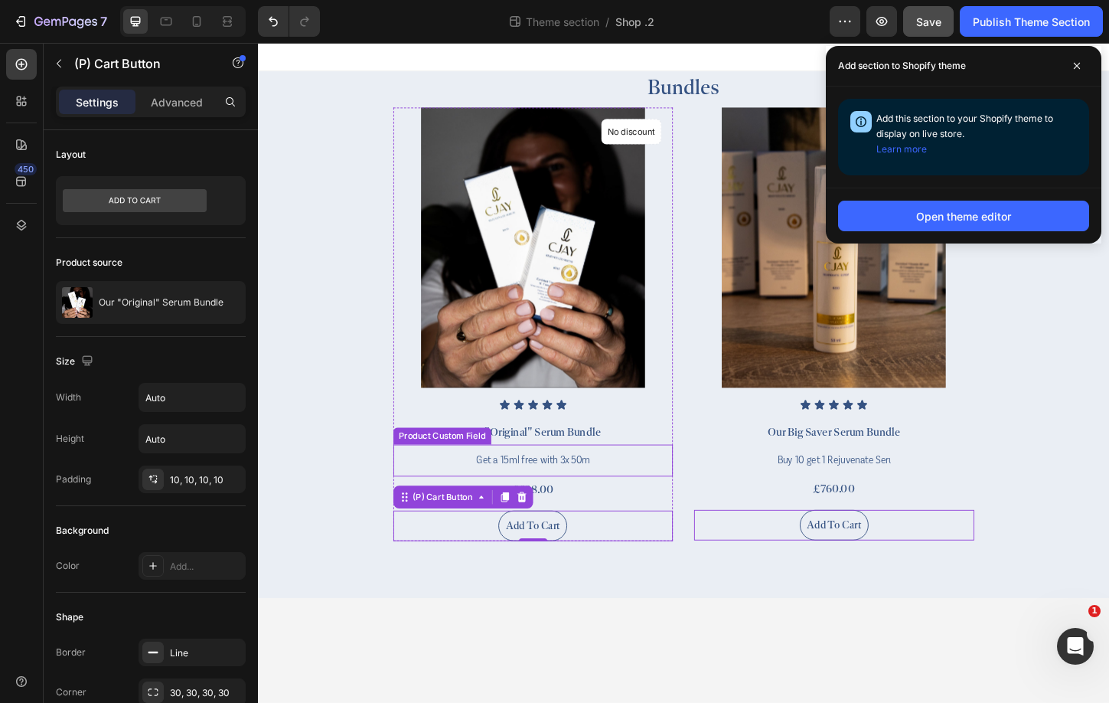
click at [590, 494] on input "Get a 15ml free with 3x 50ml" at bounding box center [554, 493] width 147 height 34
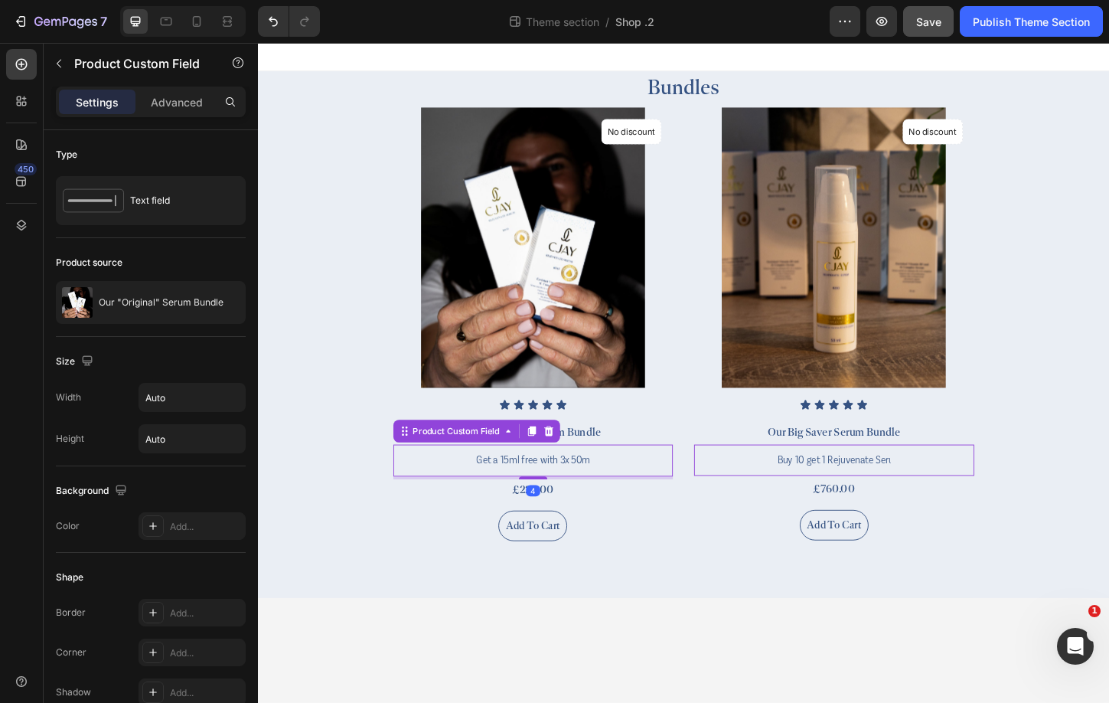
click at [654, 493] on div "Get a 15ml free with 3x 50ml" at bounding box center [555, 493] width 302 height 34
click at [661, 489] on div "Get a 15ml free with 3x 50ml" at bounding box center [555, 493] width 302 height 34
click at [630, 488] on div "Get a 15ml free with 3x 50ml" at bounding box center [555, 493] width 302 height 34
click at [599, 489] on input "Get a 15ml free with 3x 50ml" at bounding box center [554, 493] width 147 height 34
click at [577, 469] on div at bounding box center [572, 461] width 18 height 18
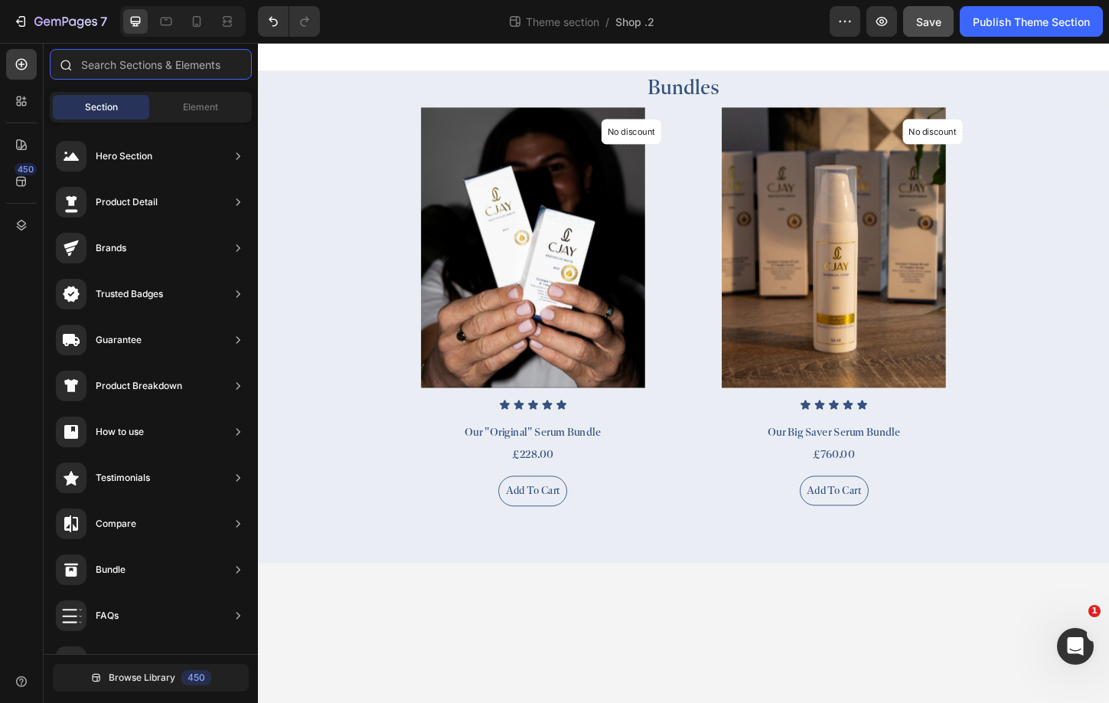
click at [200, 66] on input "text" at bounding box center [151, 64] width 202 height 31
click at [201, 103] on span "Element" at bounding box center [200, 107] width 35 height 14
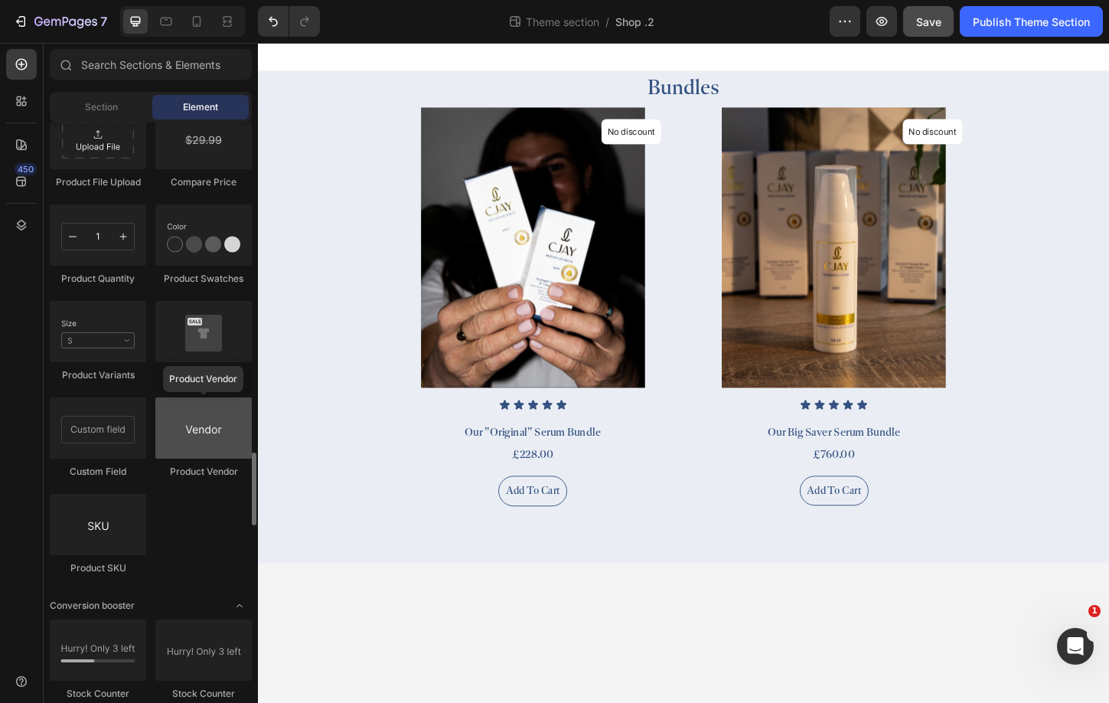
scroll to position [2576, 0]
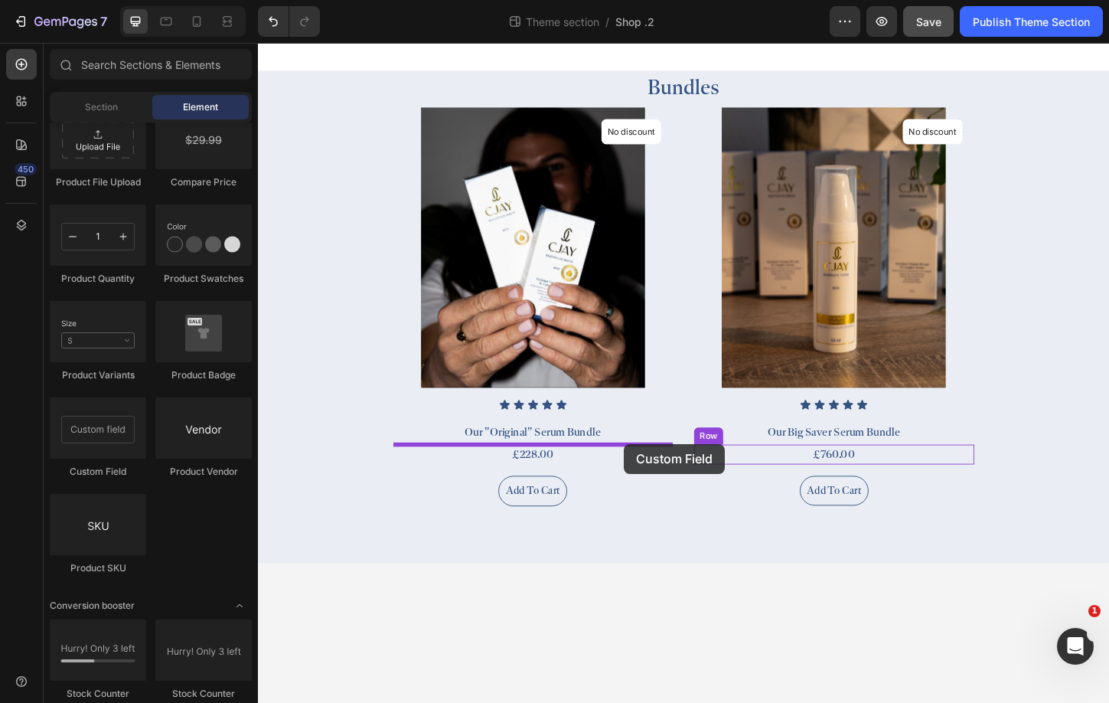
drag, startPoint x: 382, startPoint y: 459, endPoint x: 653, endPoint y: 475, distance: 271.4
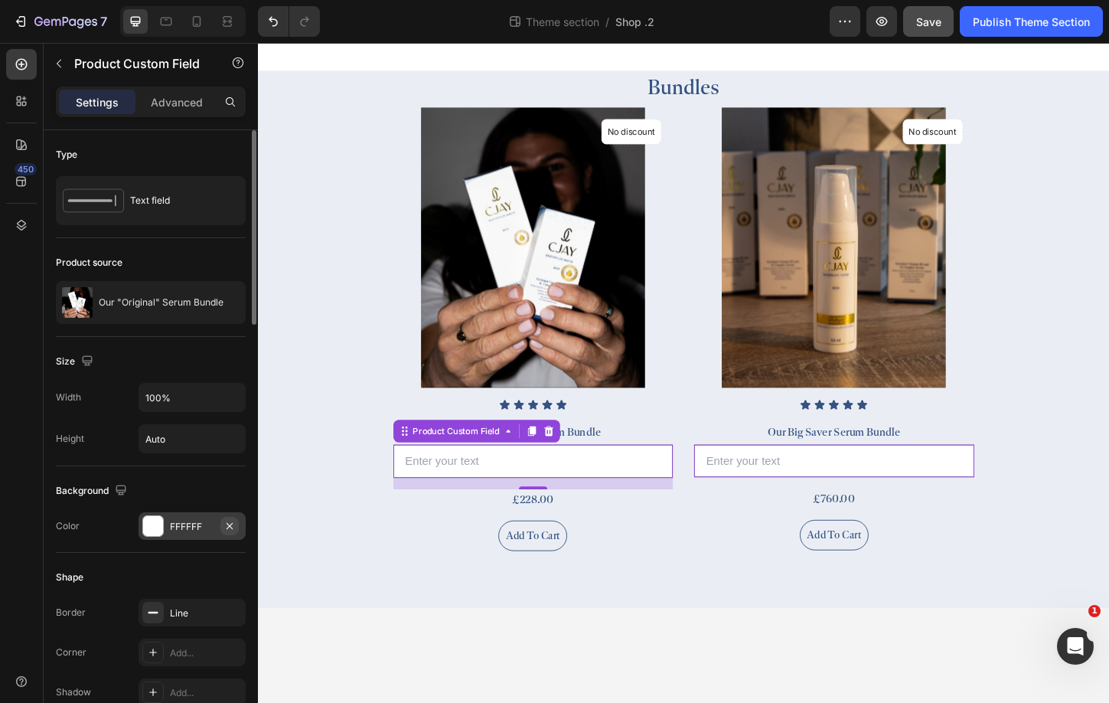
click at [235, 530] on icon "button" at bounding box center [229, 526] width 12 height 12
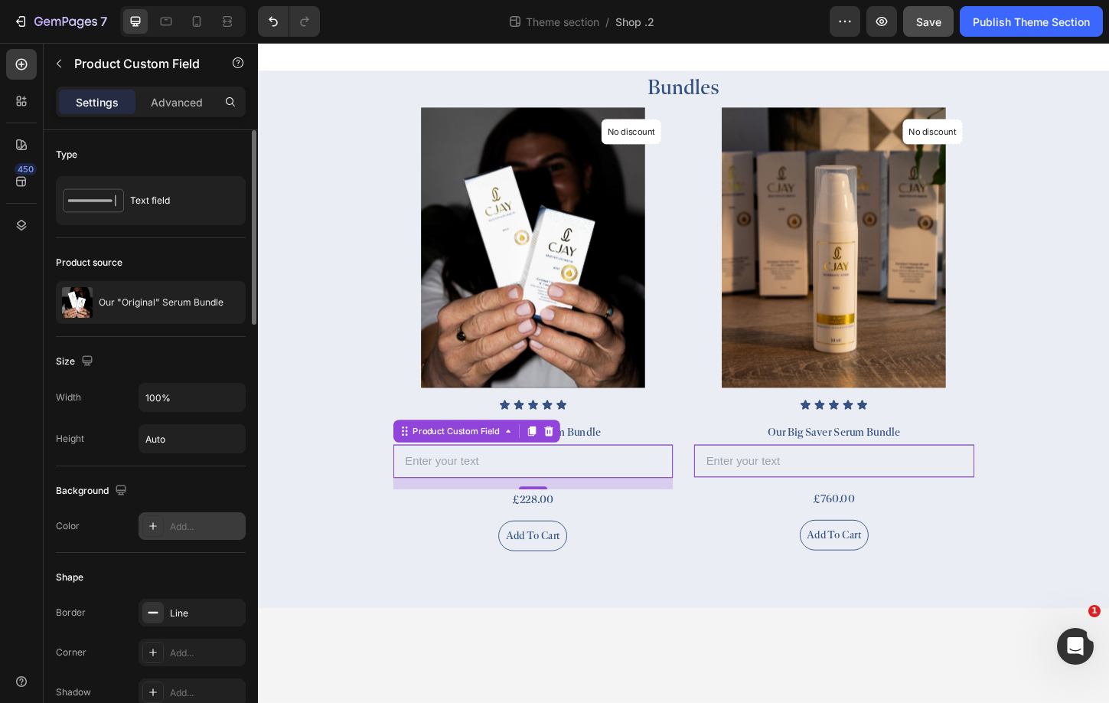
click at [475, 502] on input "text" at bounding box center [555, 494] width 302 height 36
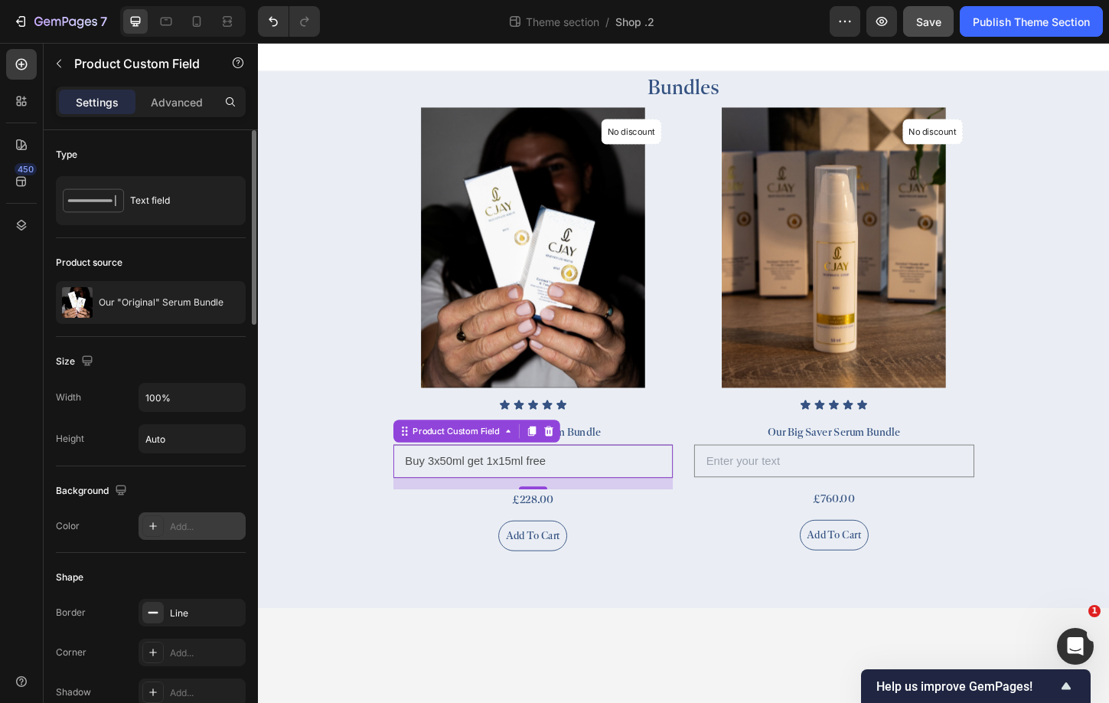
type input "Buy 3x50ml get 1x15ml free"
click at [498, 494] on input "Buy 3x50ml get 1x15ml free" at bounding box center [555, 494] width 302 height 36
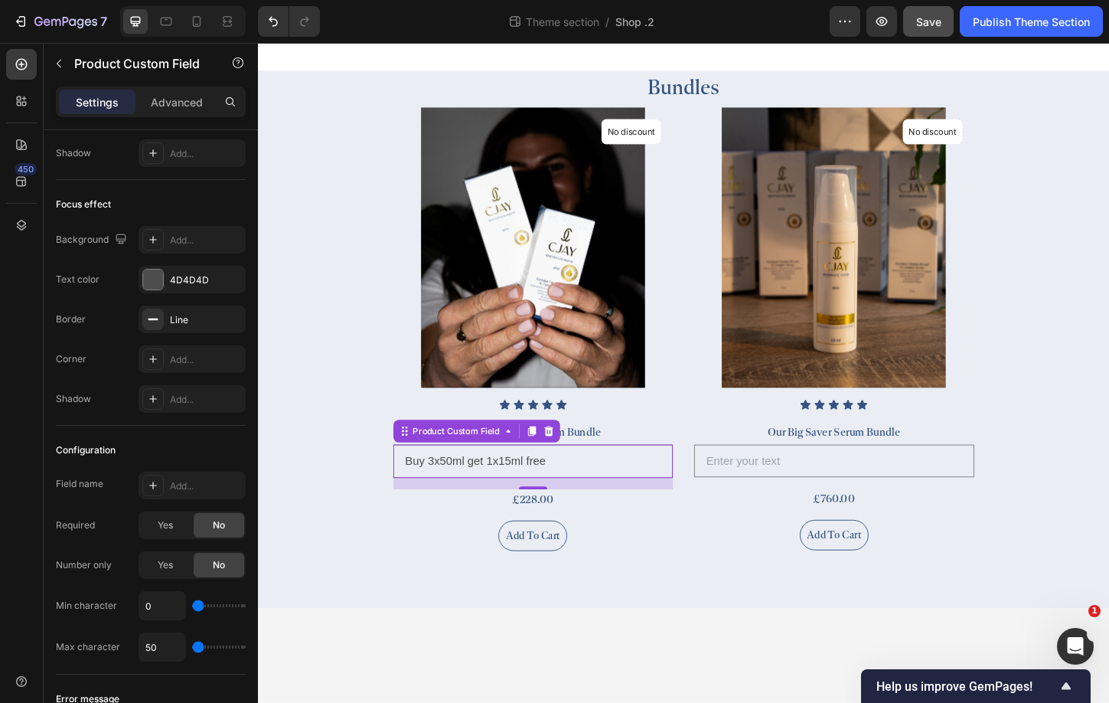
scroll to position [1333, 0]
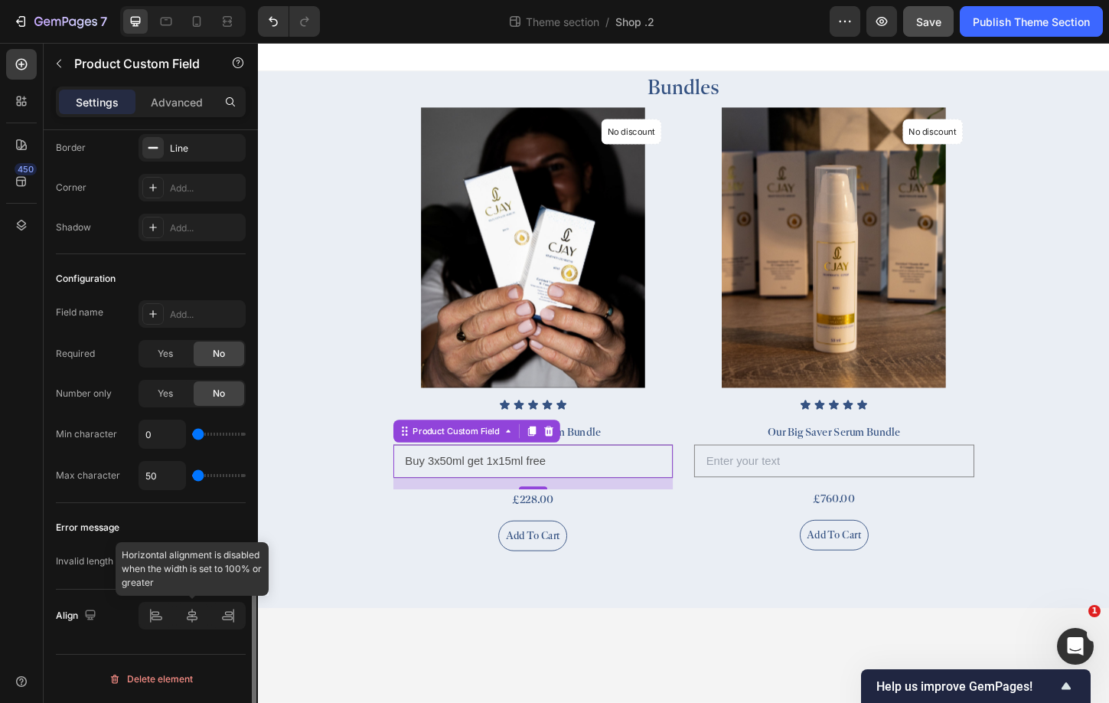
click at [191, 608] on div at bounding box center [192, 616] width 107 height 28
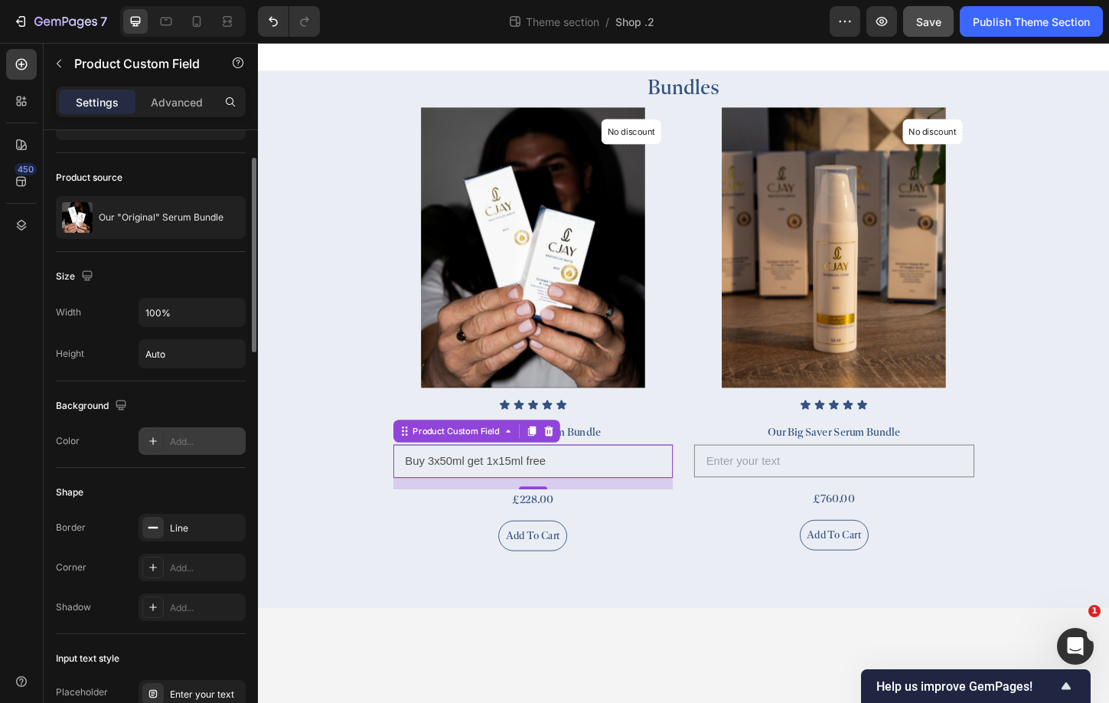
scroll to position [86, 0]
click at [235, 315] on icon "button" at bounding box center [230, 311] width 15 height 15
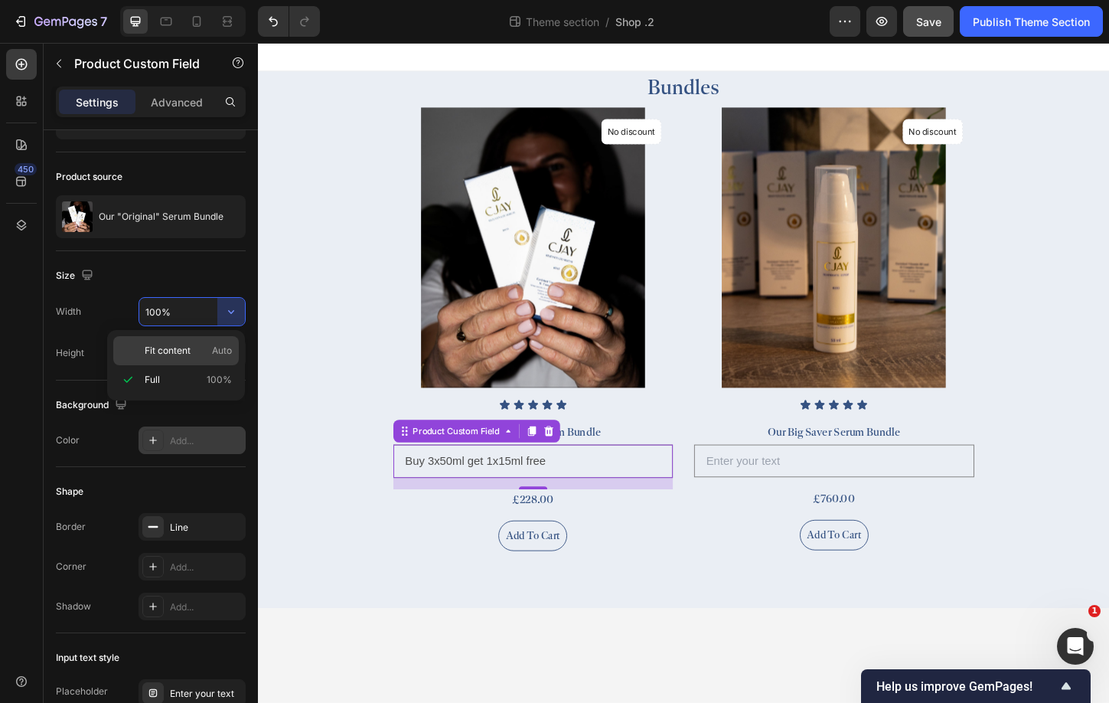
click at [202, 347] on p "Fit content Auto" at bounding box center [188, 351] width 87 height 14
type input "Auto"
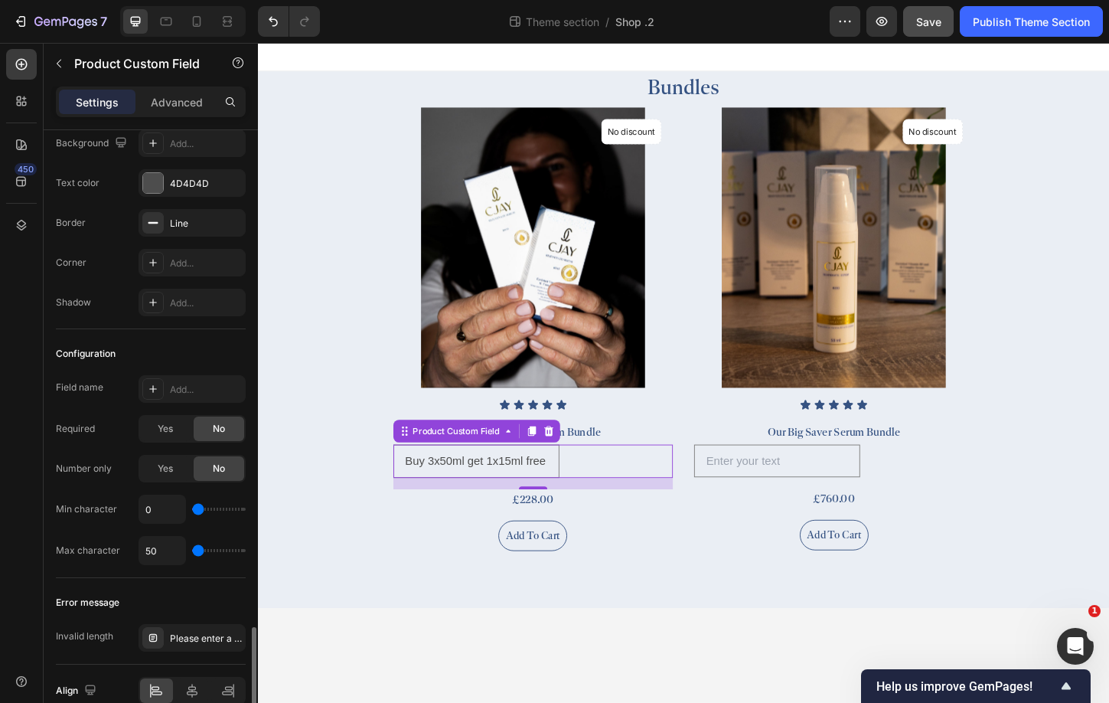
scroll to position [1333, 0]
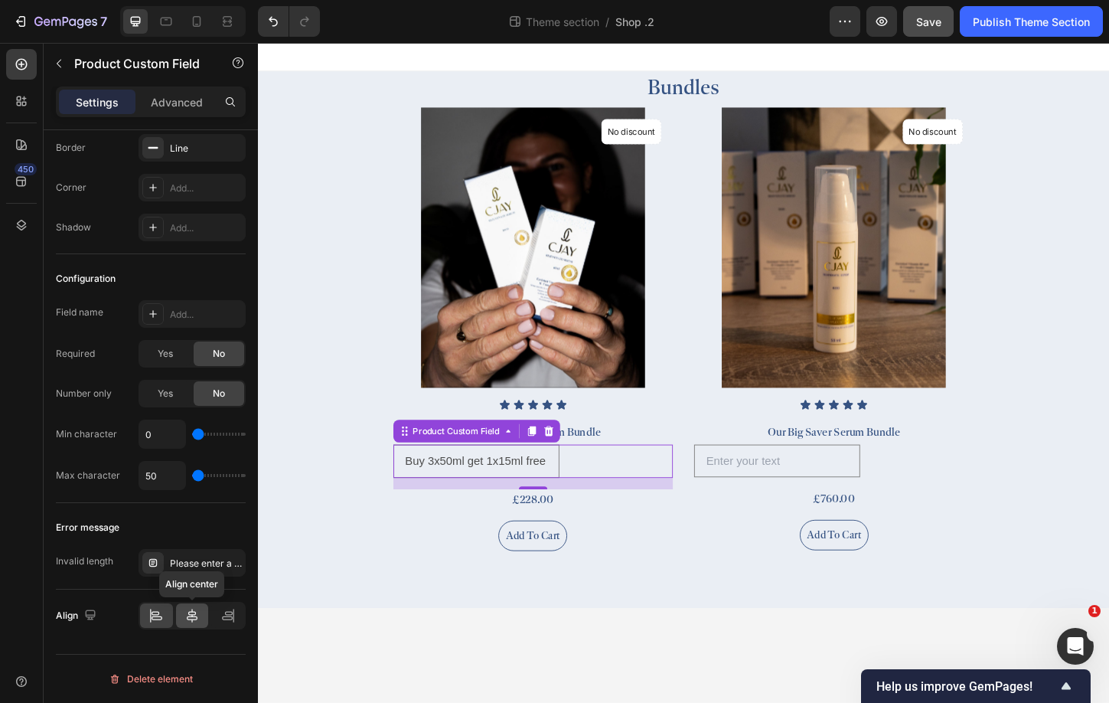
click at [192, 613] on icon at bounding box center [191, 615] width 15 height 15
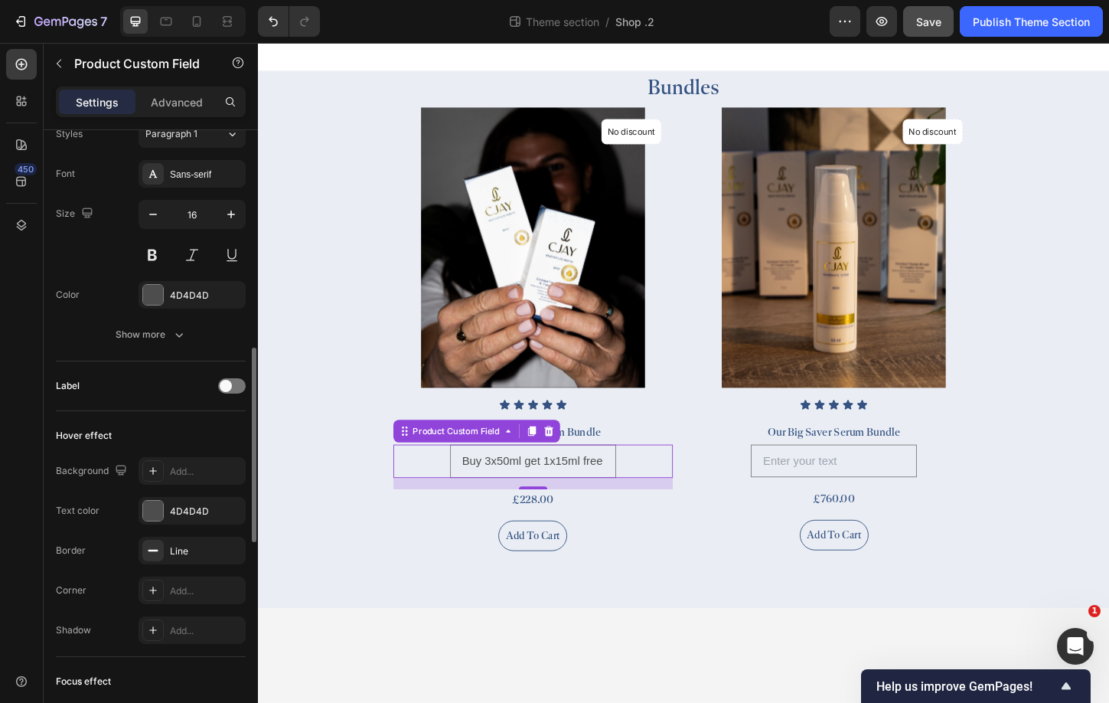
scroll to position [685, 0]
click at [230, 550] on icon "button" at bounding box center [229, 549] width 12 height 12
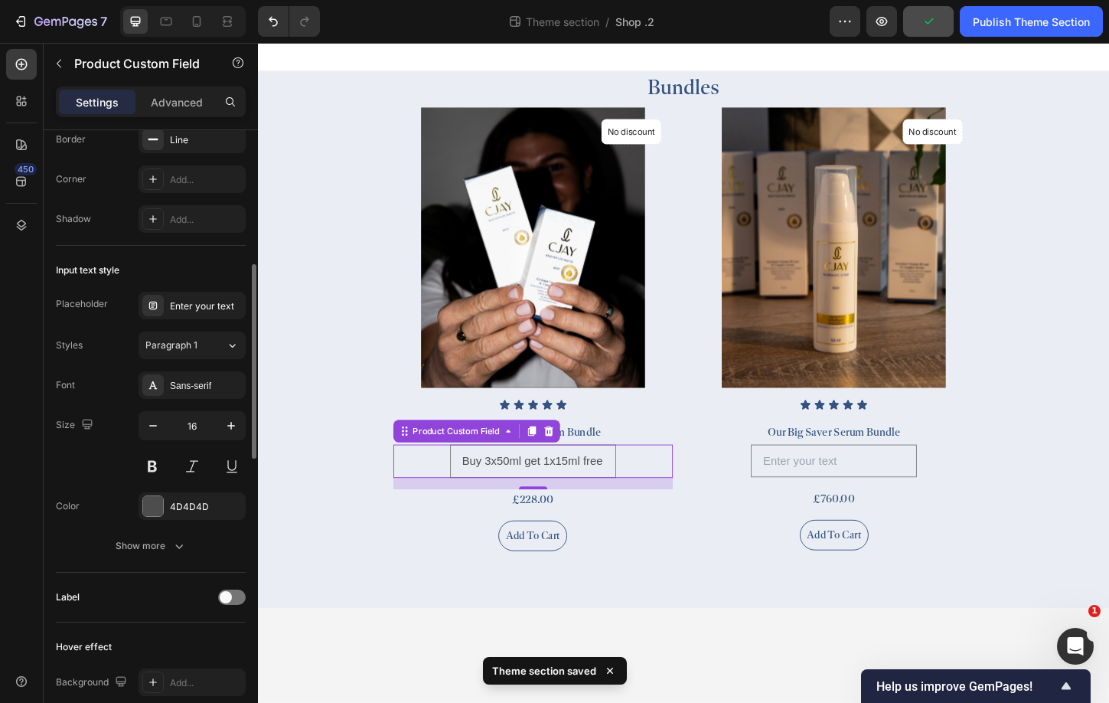
scroll to position [462, 0]
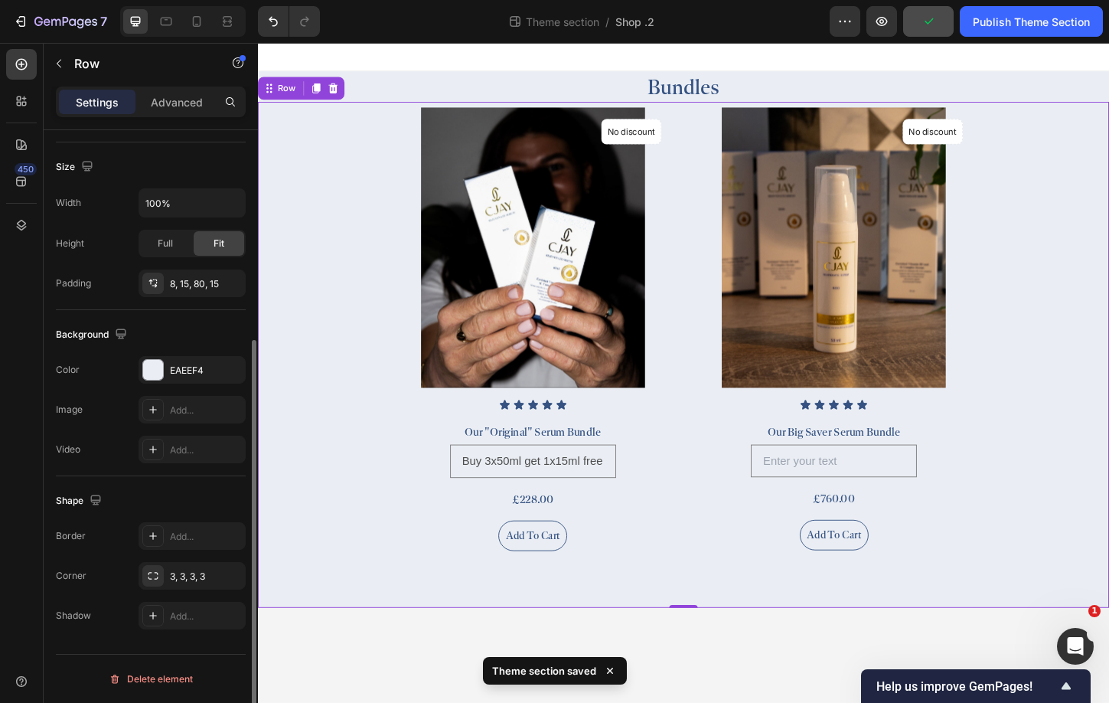
click at [444, 605] on div "(P) Images No discount Not be displayed when published Product Badge Row Icon I…" at bounding box center [717, 379] width 918 height 546
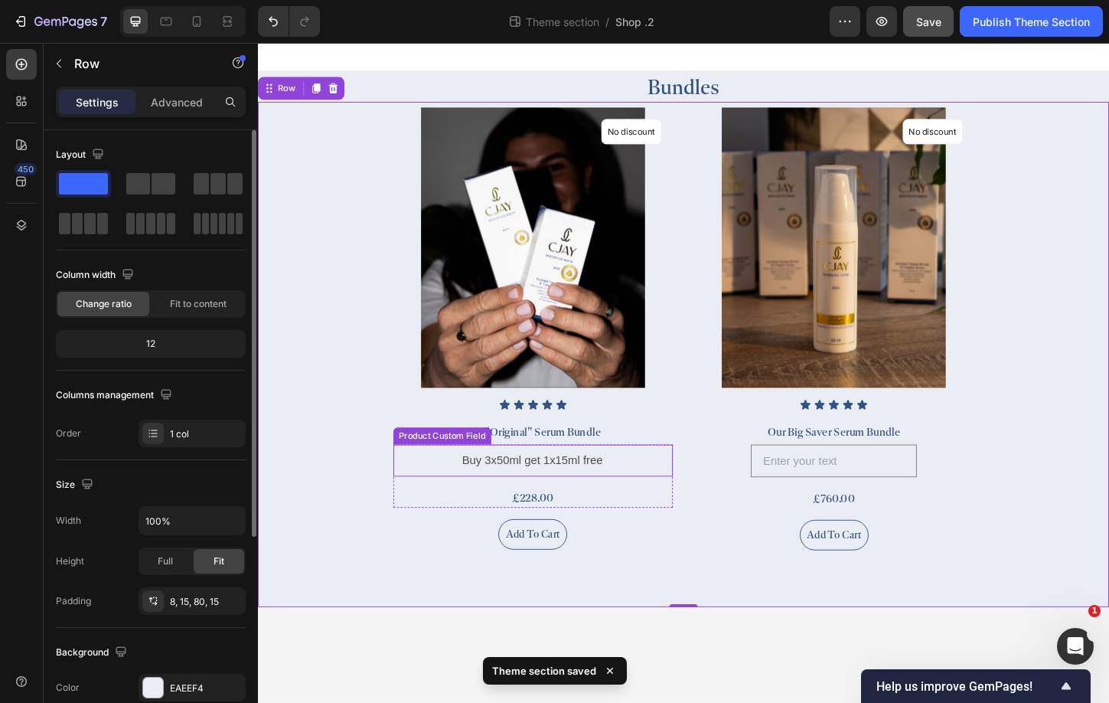
click at [512, 501] on input "Buy 3x50ml get 1x15ml free" at bounding box center [555, 493] width 178 height 34
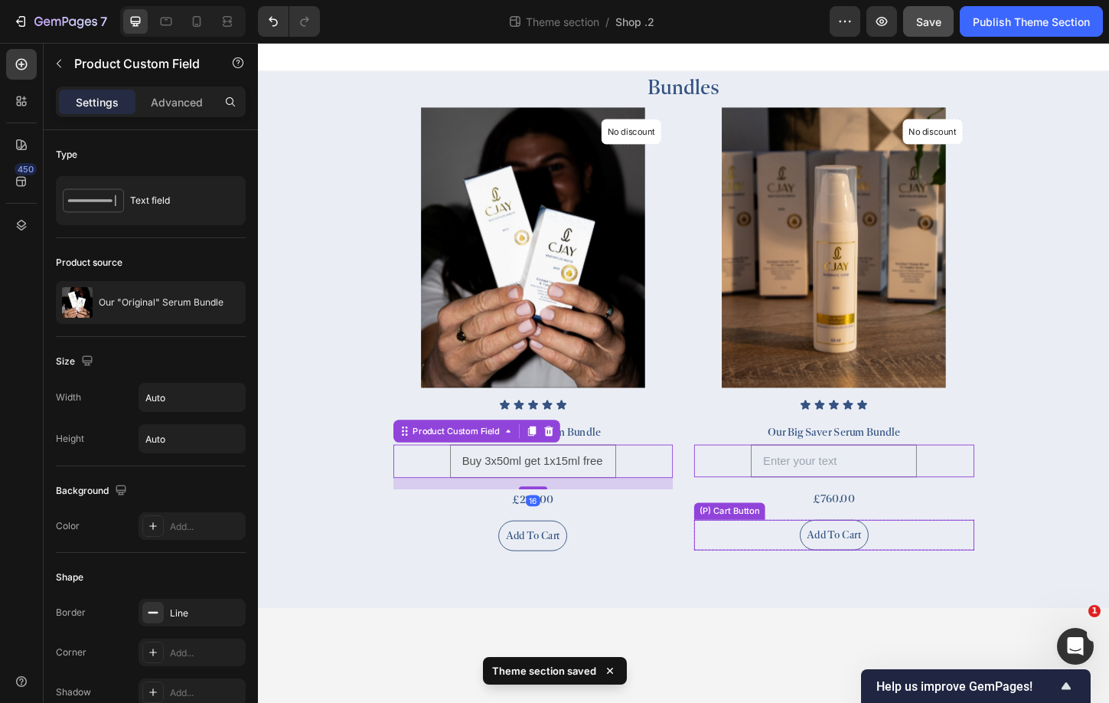
click at [763, 561] on div "Add to cart (P) Cart Button" at bounding box center [880, 573] width 302 height 33
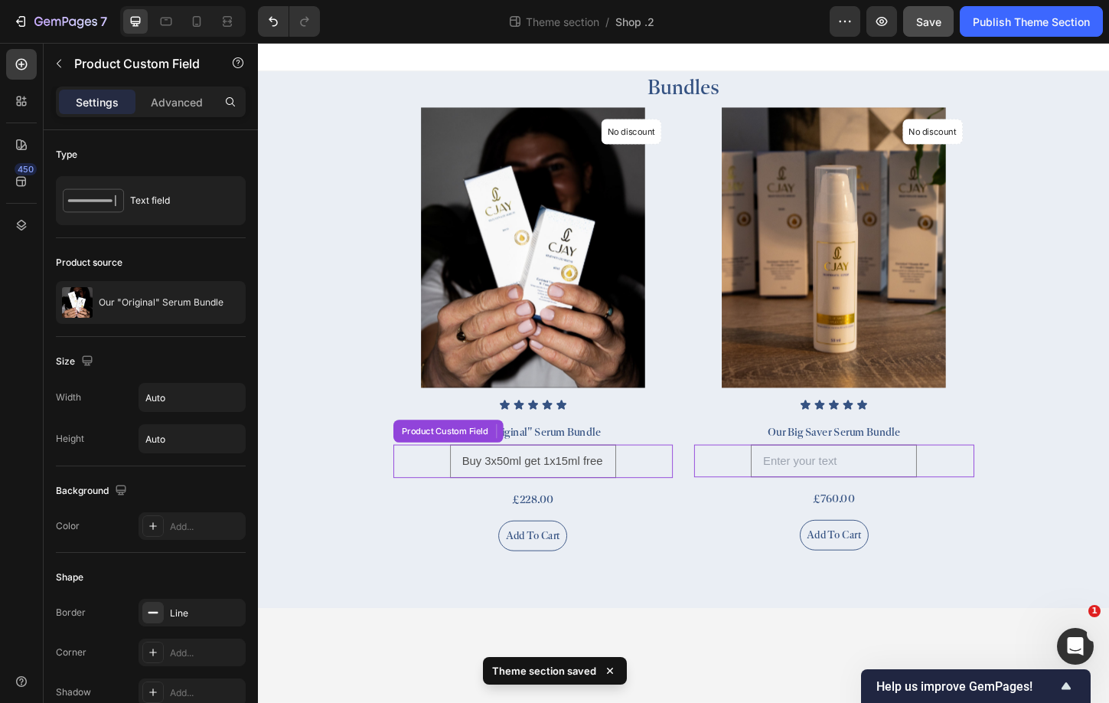
click at [641, 504] on div "Buy 3x50ml get 1x15ml free" at bounding box center [555, 494] width 302 height 36
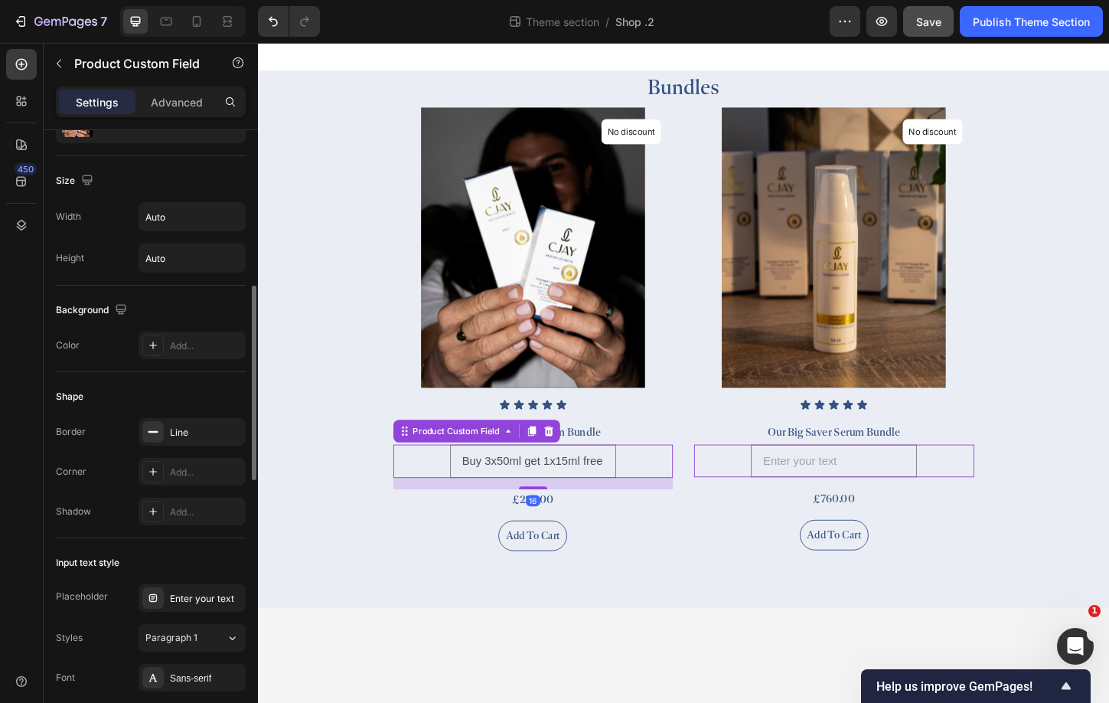
scroll to position [257, 0]
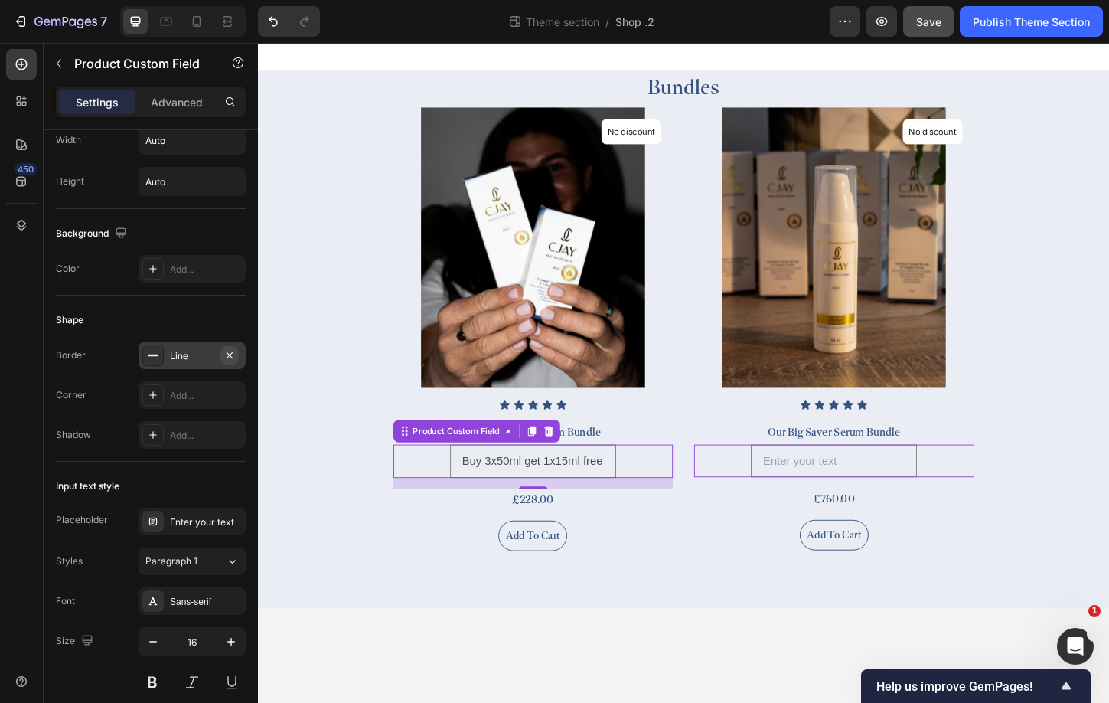
click at [229, 353] on icon "button" at bounding box center [229, 355] width 12 height 12
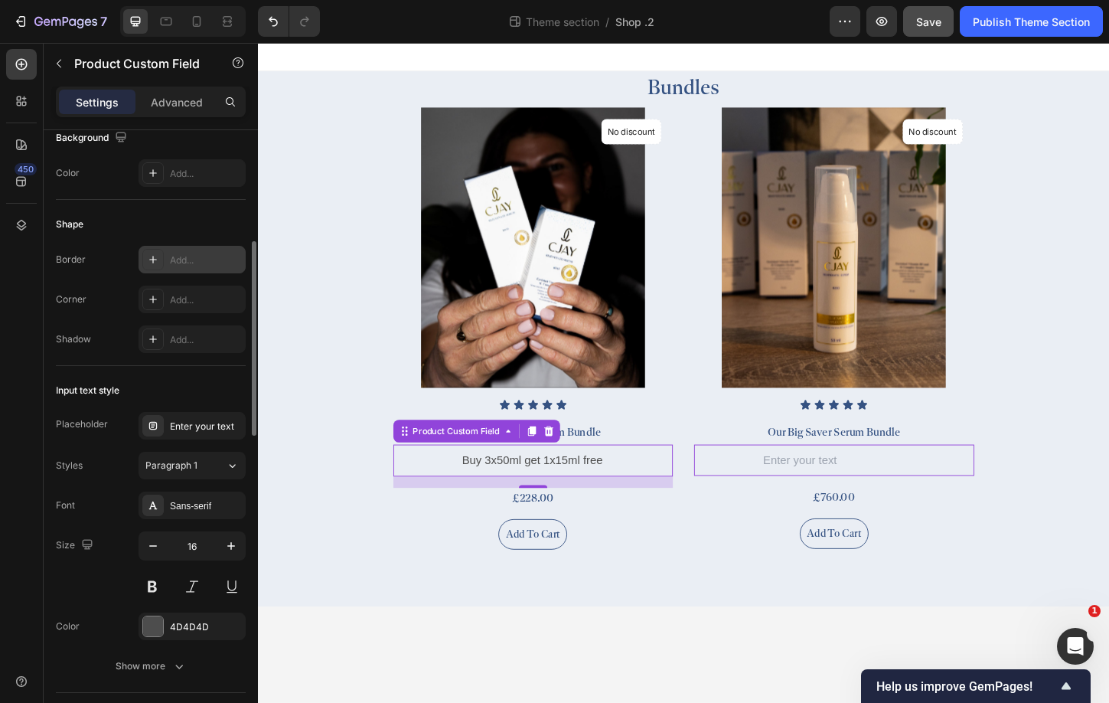
scroll to position [354, 0]
click at [197, 628] on div "4D4D4D" at bounding box center [192, 626] width 44 height 14
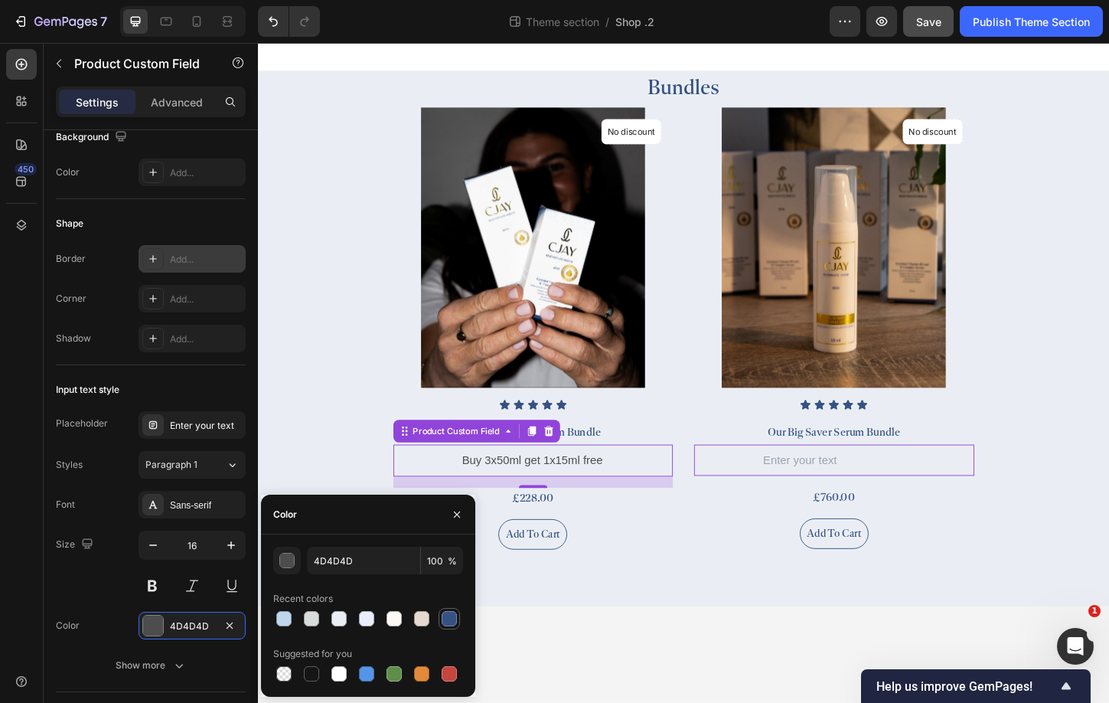
click at [451, 620] on div at bounding box center [449, 618] width 15 height 15
type input "355282"
click at [192, 506] on div "Sans-serif" at bounding box center [206, 505] width 72 height 14
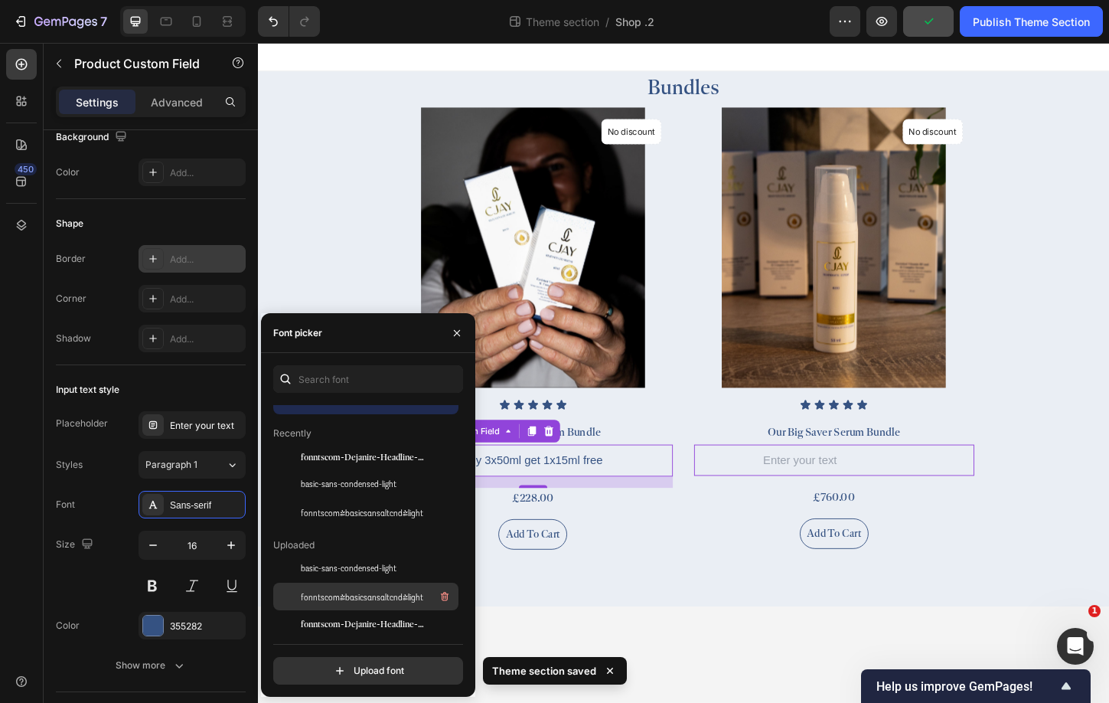
scroll to position [26, 0]
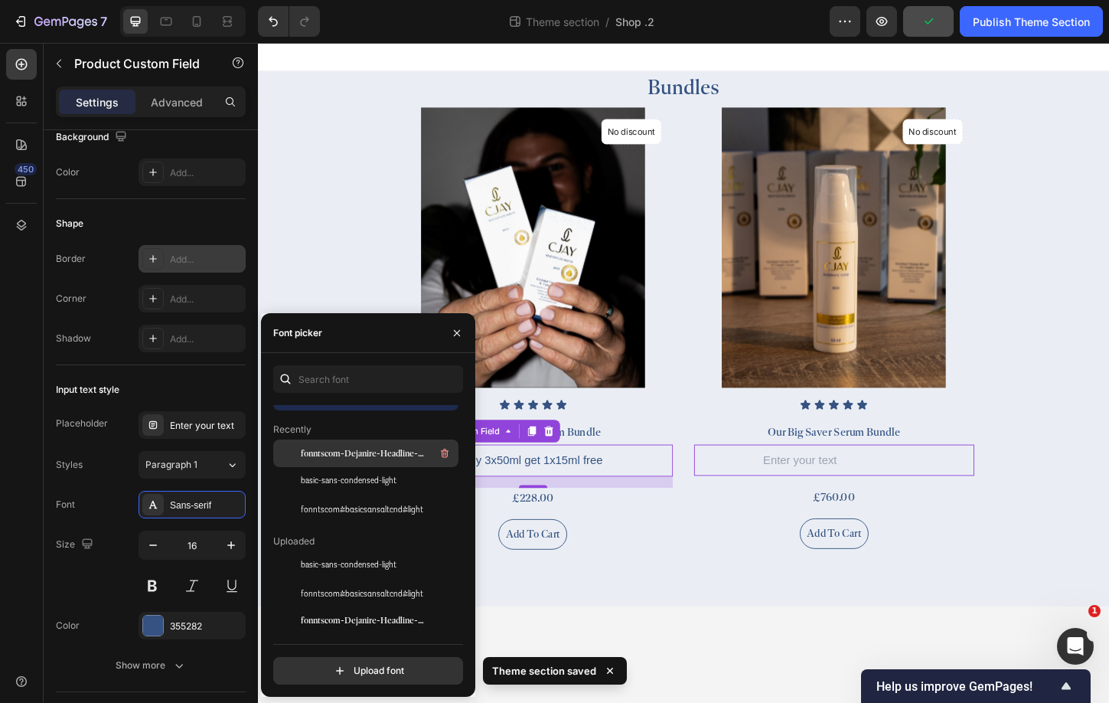
click at [374, 461] on div "fonntscom-Dejanire-Headline-Regular" at bounding box center [378, 453] width 155 height 18
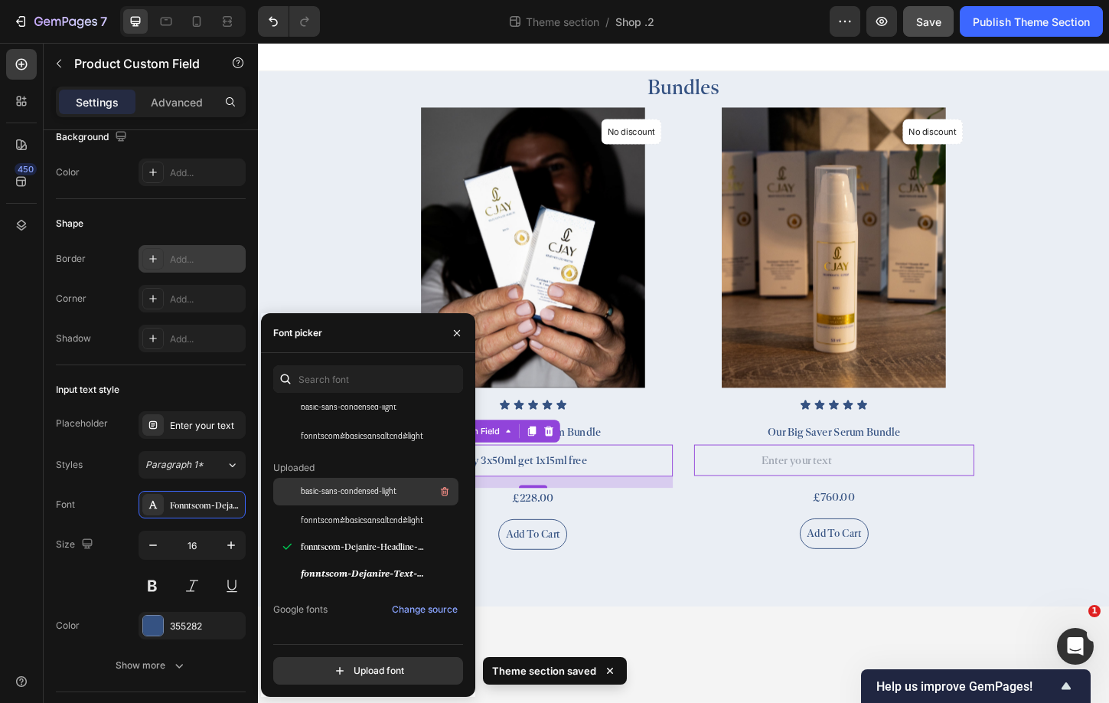
scroll to position [102, 0]
click at [367, 488] on span "basic-sans-condensed-light" at bounding box center [349, 489] width 96 height 14
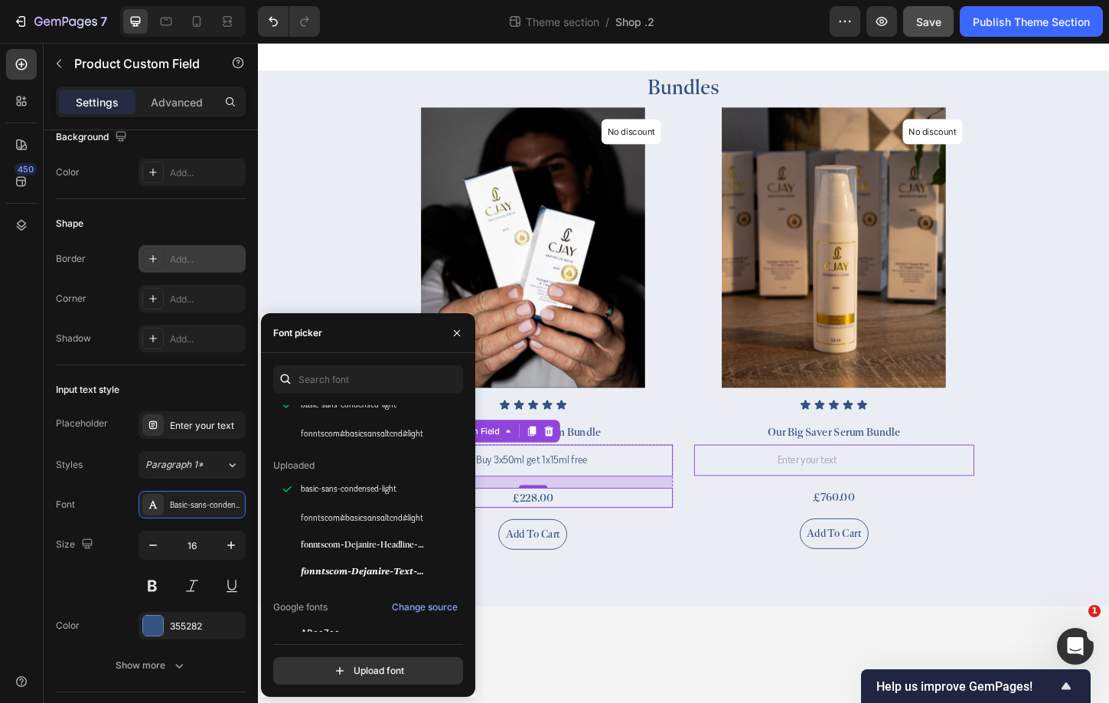
click at [705, 537] on div "£228.00" at bounding box center [555, 533] width 302 height 21
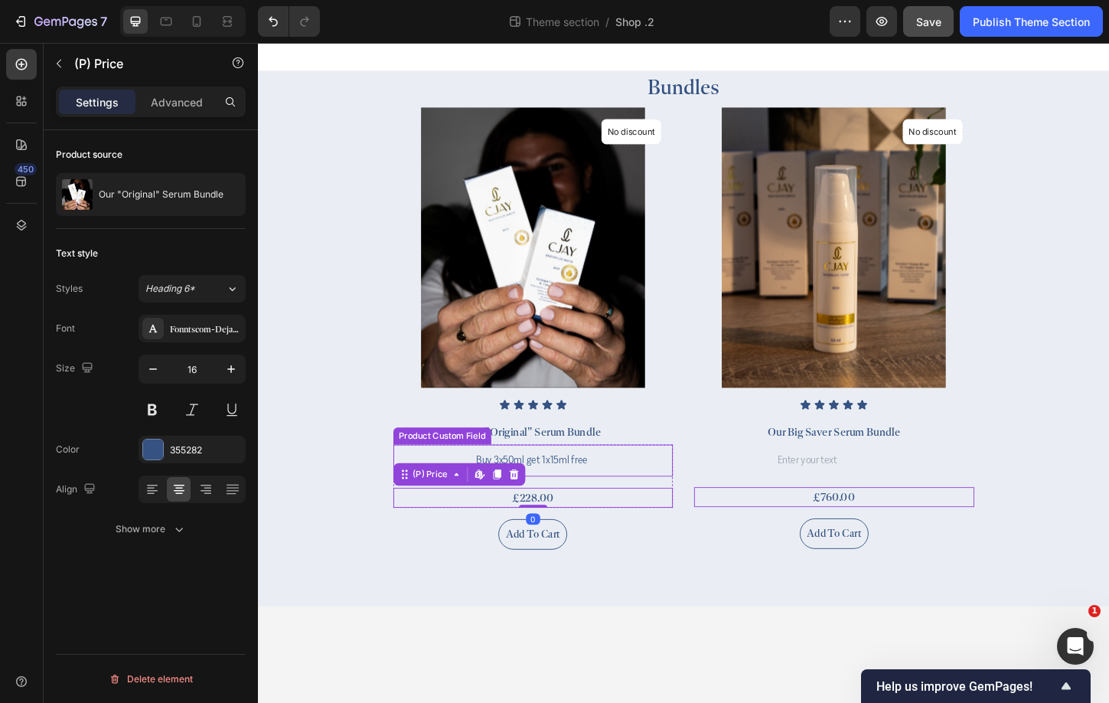
click at [599, 483] on input "Buy 3x50ml get 1x15ml free" at bounding box center [554, 493] width 147 height 34
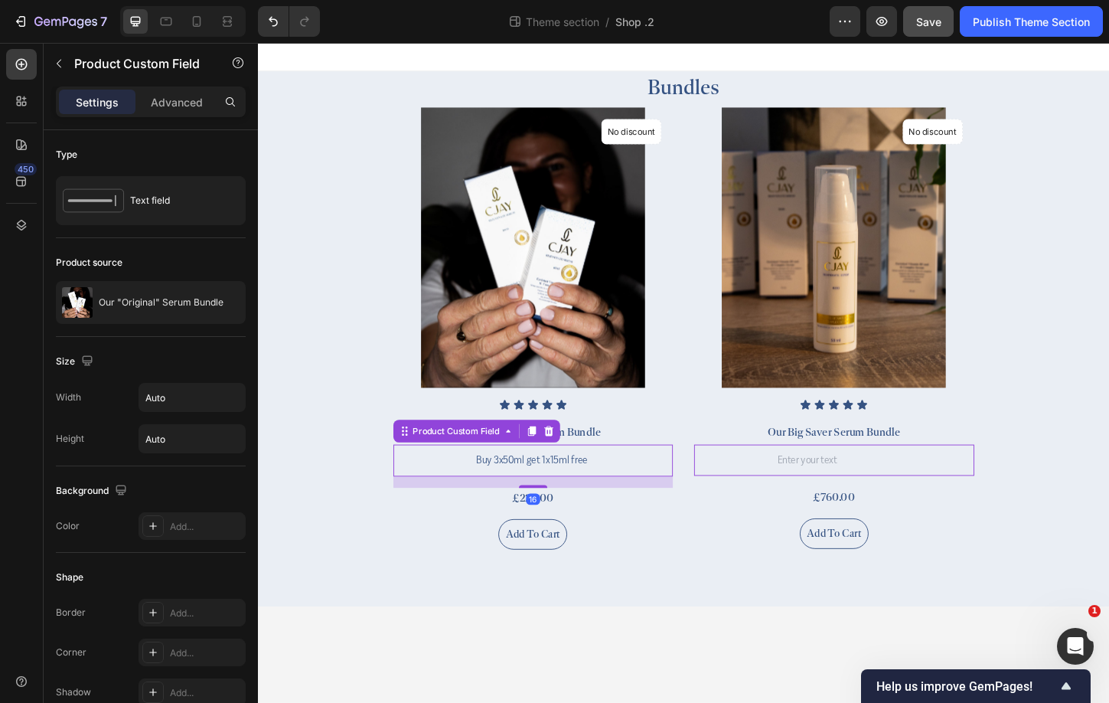
click at [605, 488] on input "Buy 3x50ml get 1x15ml free" at bounding box center [554, 493] width 147 height 34
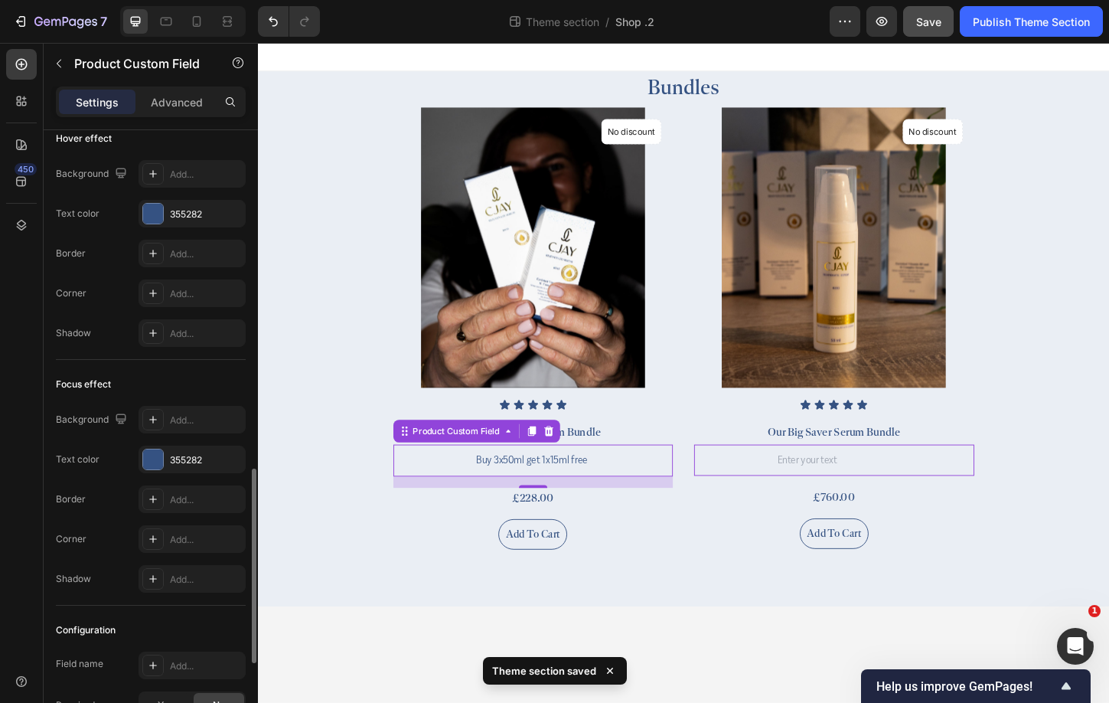
scroll to position [748, 0]
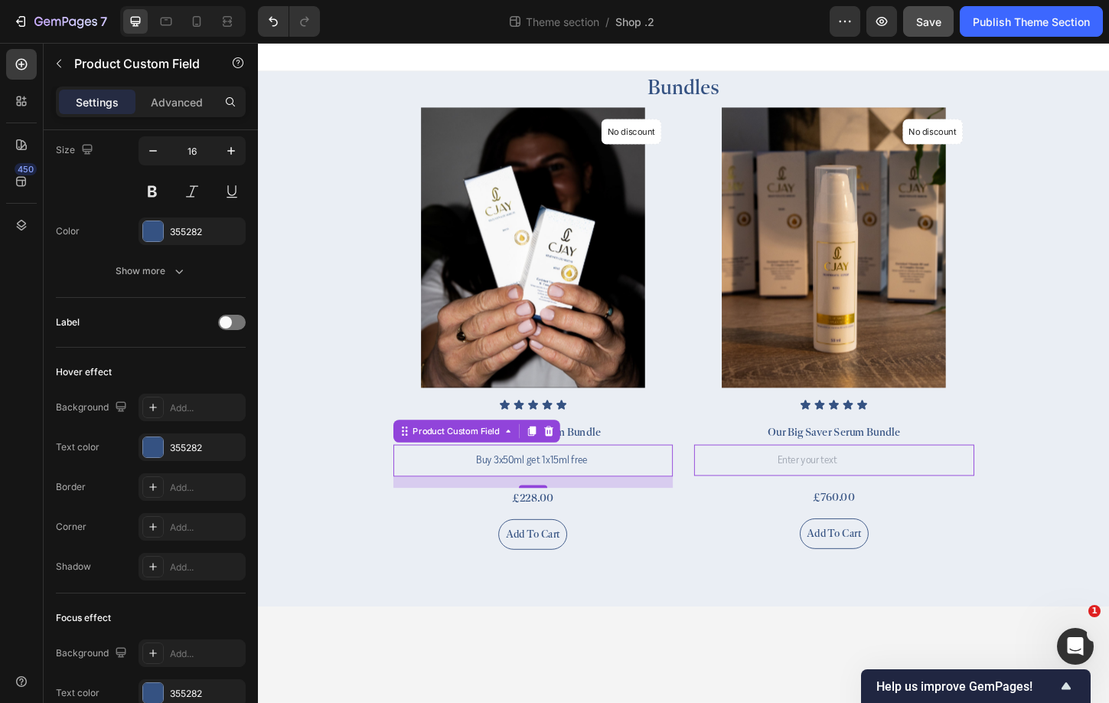
click at [516, 504] on input "Buy 3x50ml get 1x15ml free" at bounding box center [554, 493] width 147 height 34
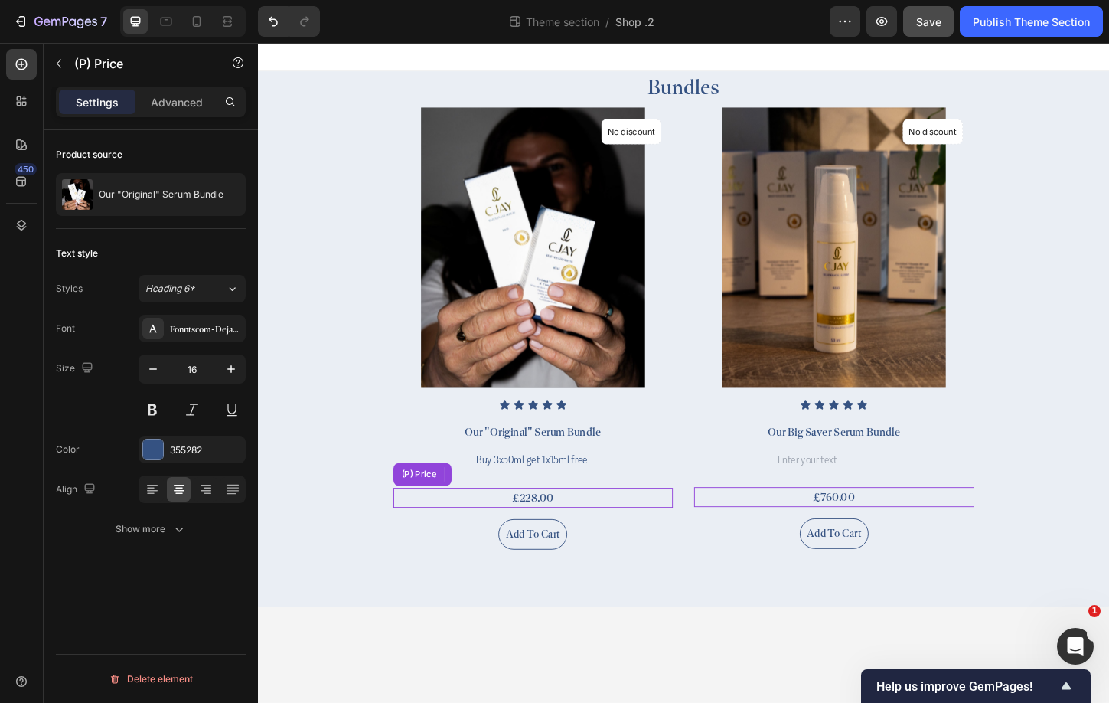
click at [465, 540] on div "£228.00" at bounding box center [555, 533] width 302 height 21
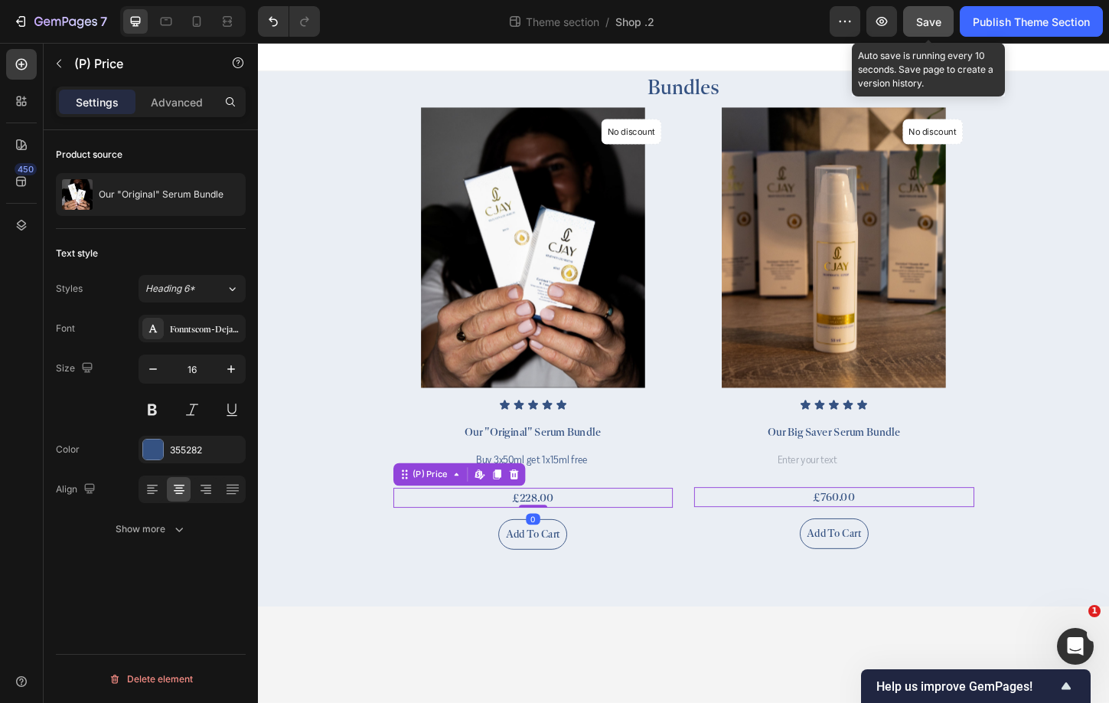
click at [931, 34] on button "Save" at bounding box center [928, 21] width 51 height 31
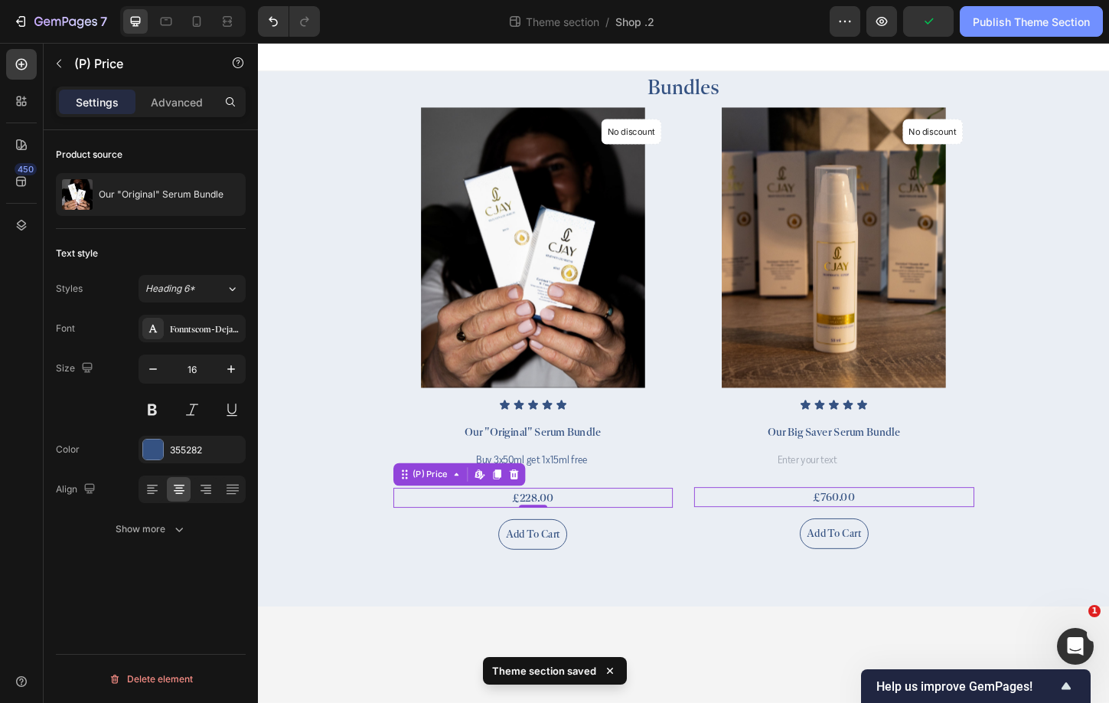
click at [1026, 11] on button "Publish Theme Section" at bounding box center [1031, 21] width 143 height 31
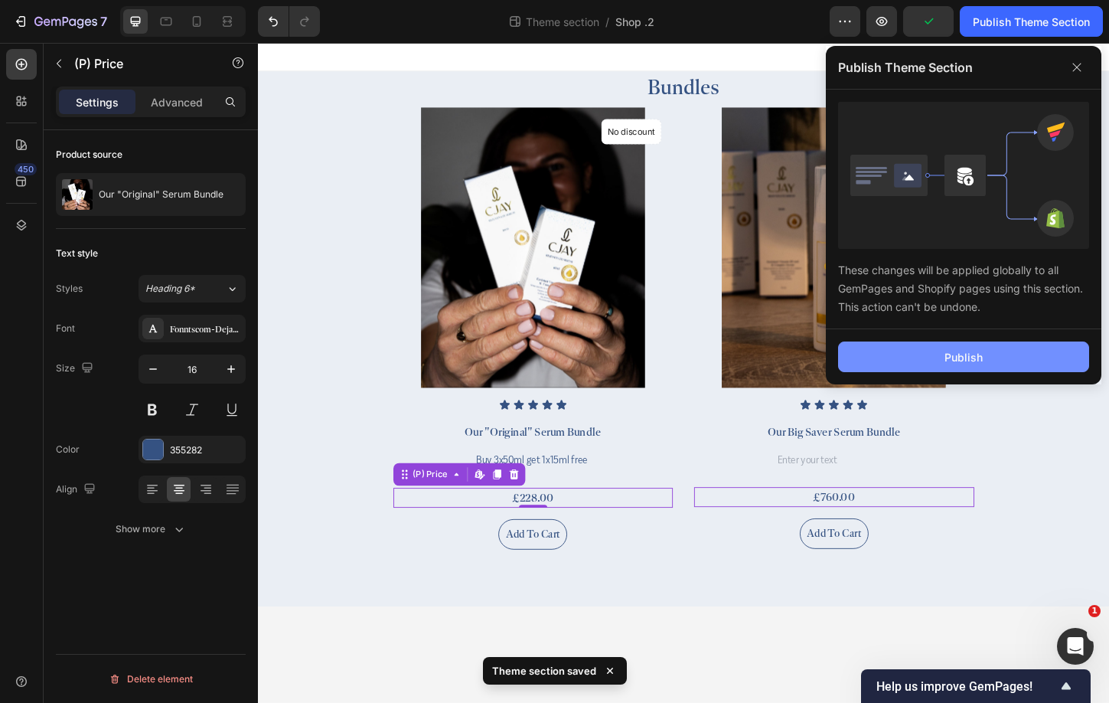
click at [1015, 370] on button "Publish" at bounding box center [963, 356] width 251 height 31
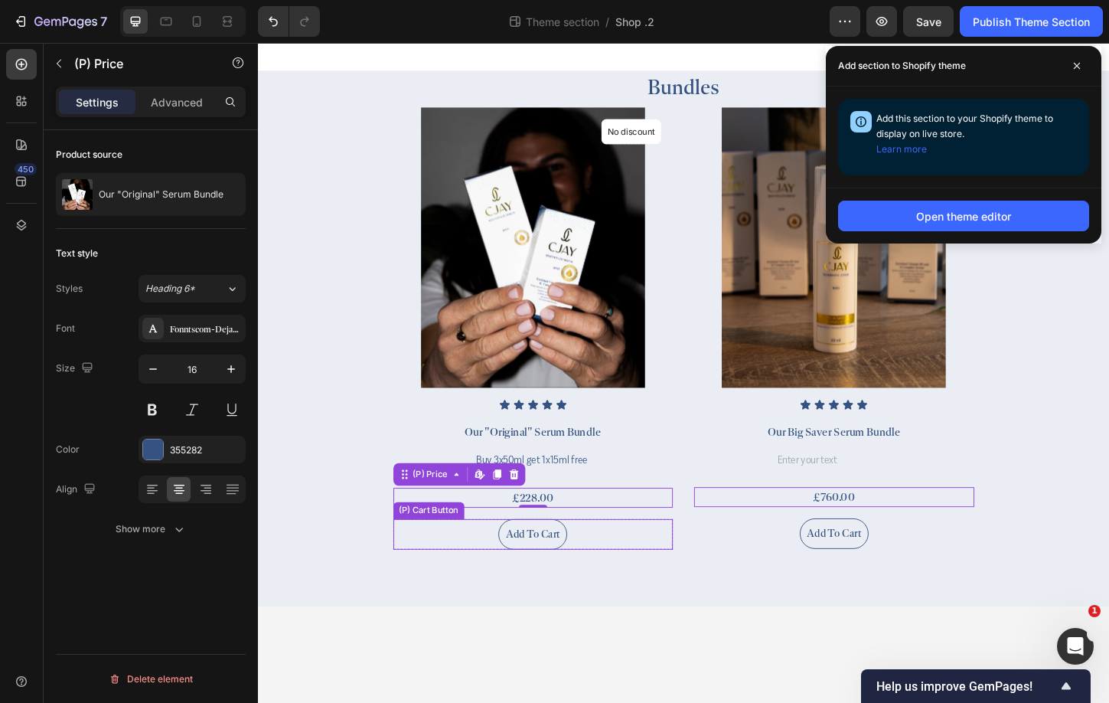
click at [617, 566] on div "Add to cart (P) Cart Button" at bounding box center [555, 572] width 302 height 33
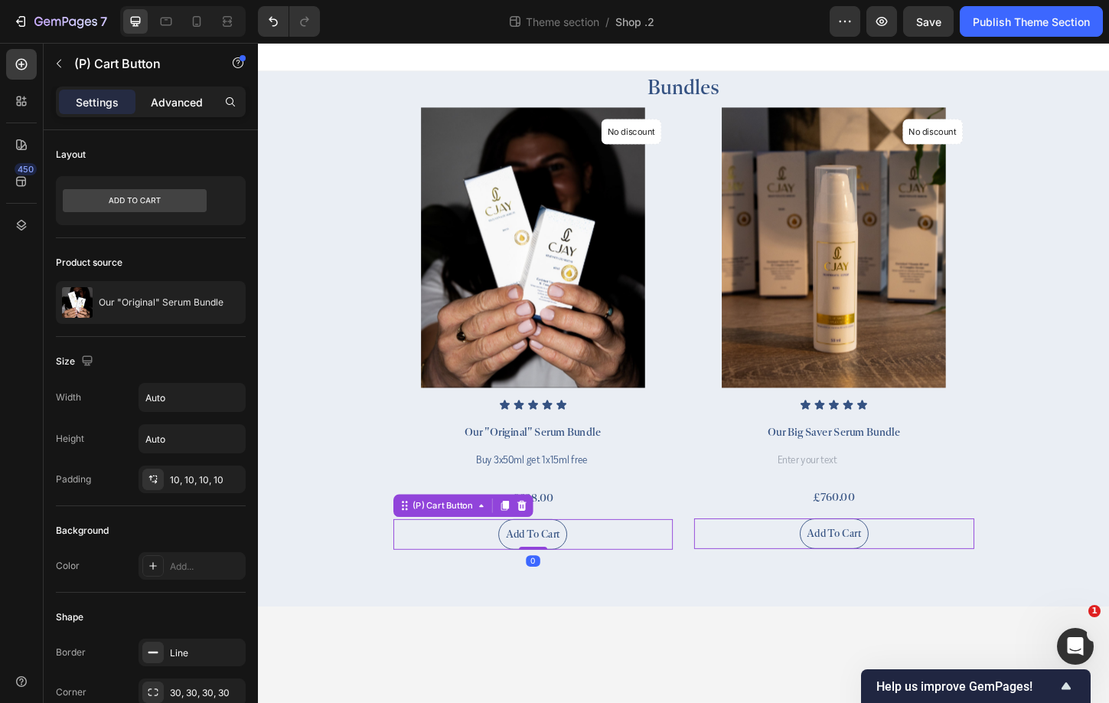
click at [176, 95] on p "Advanced" at bounding box center [177, 102] width 52 height 16
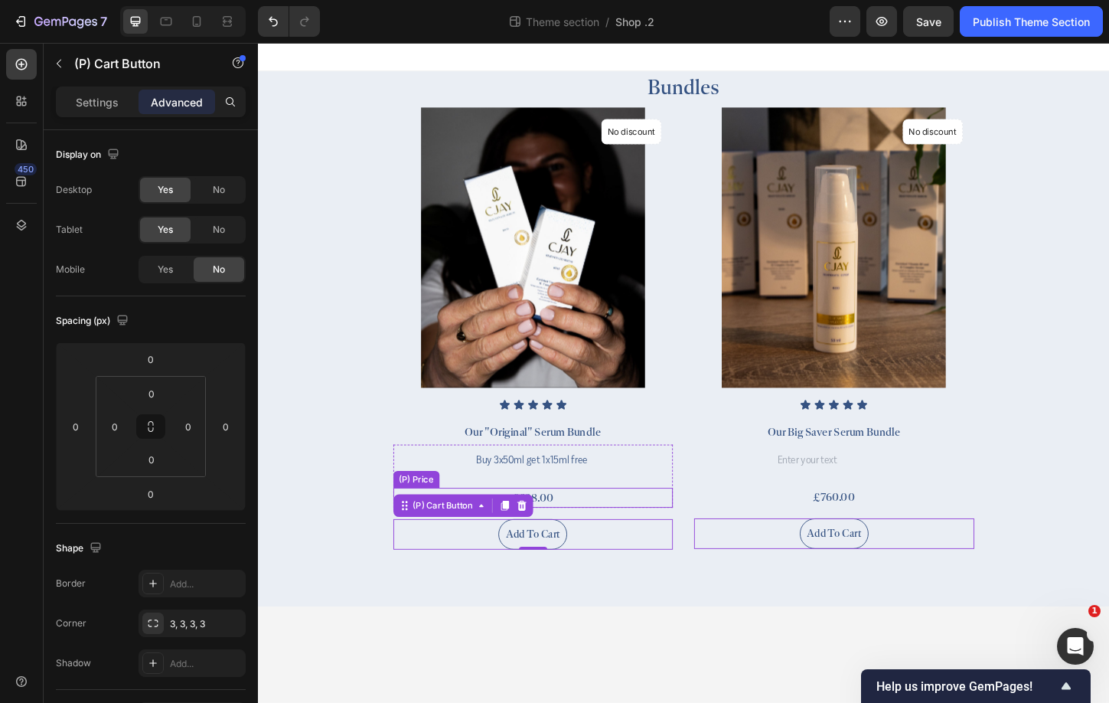
click at [612, 534] on div "£228.00" at bounding box center [555, 533] width 302 height 21
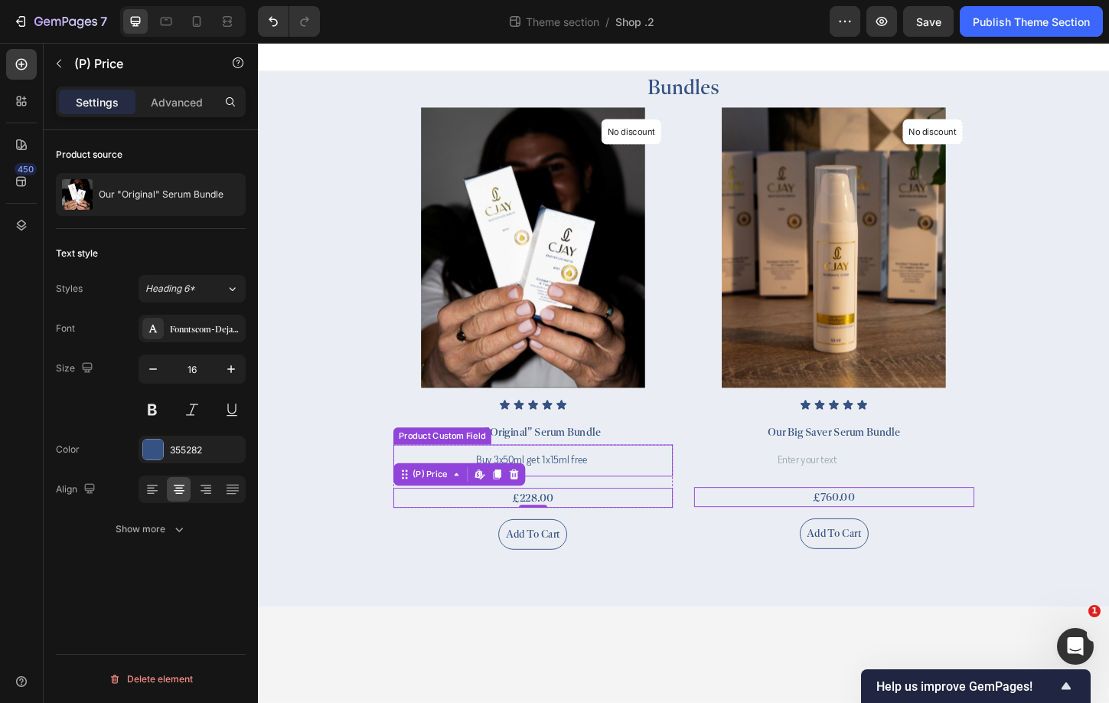
click at [635, 495] on div "Buy 3x50ml get 1x15ml free" at bounding box center [555, 493] width 302 height 34
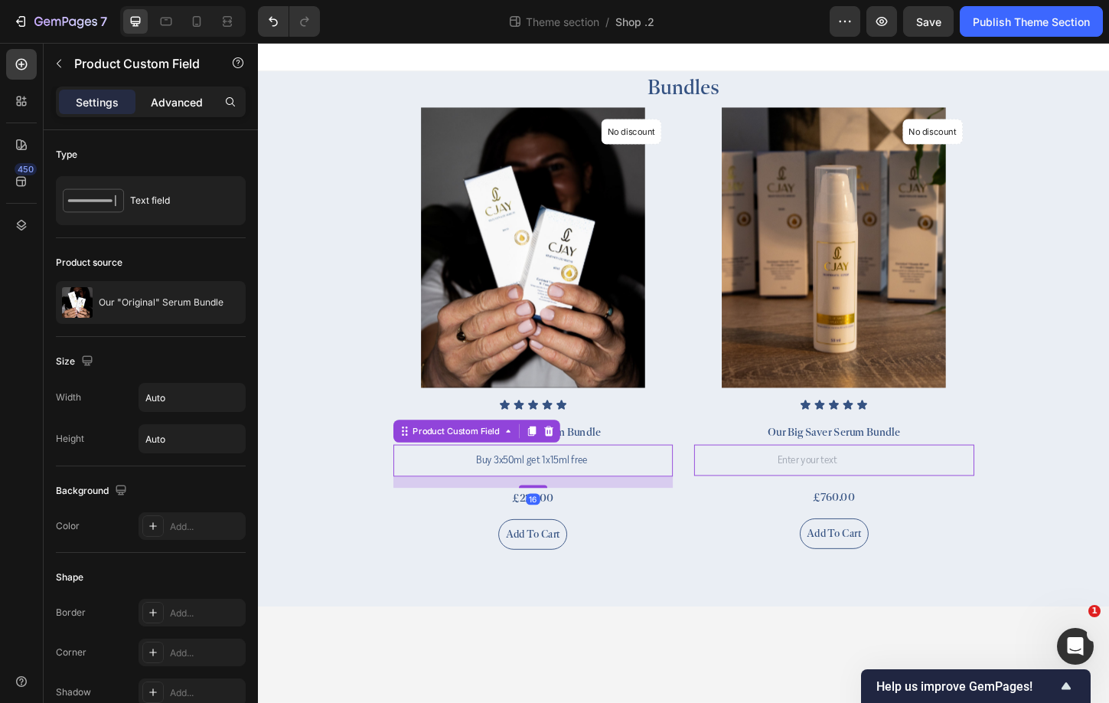
click at [182, 105] on p "Advanced" at bounding box center [177, 102] width 52 height 16
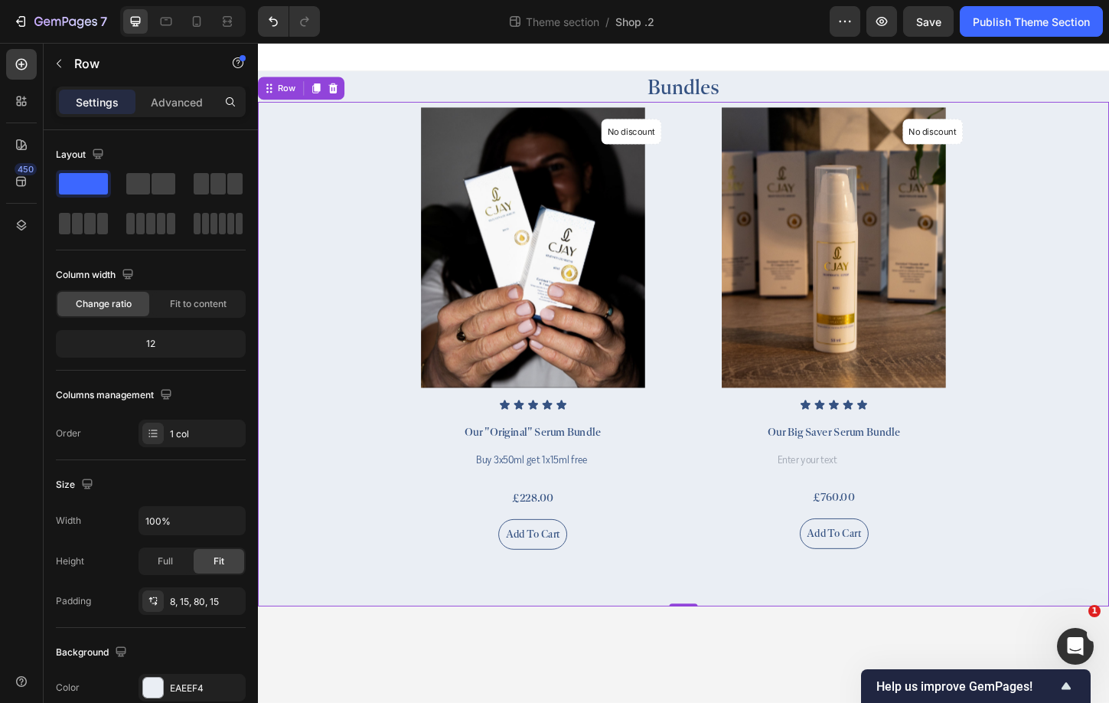
click at [819, 603] on div "(P) Images No discount Not be displayed when published Product Badge Row Icon I…" at bounding box center [717, 378] width 918 height 544
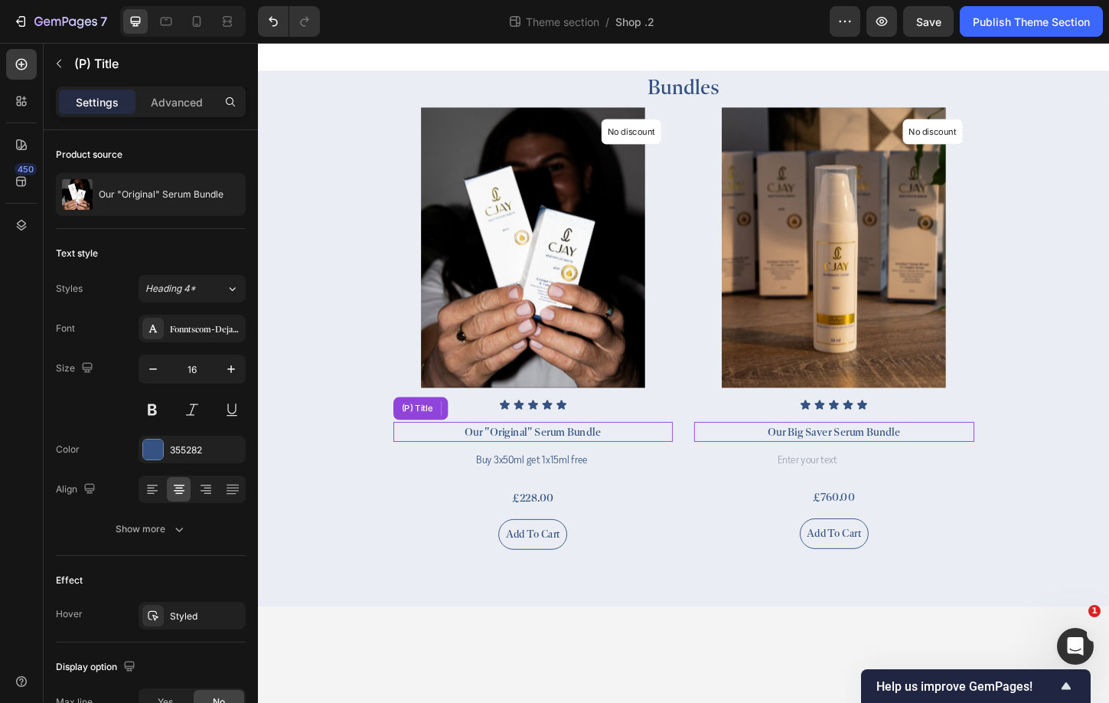
click at [615, 459] on h2 "Our "Original" Serum Bundle" at bounding box center [555, 462] width 302 height 21
click at [176, 106] on p "Advanced" at bounding box center [177, 102] width 52 height 16
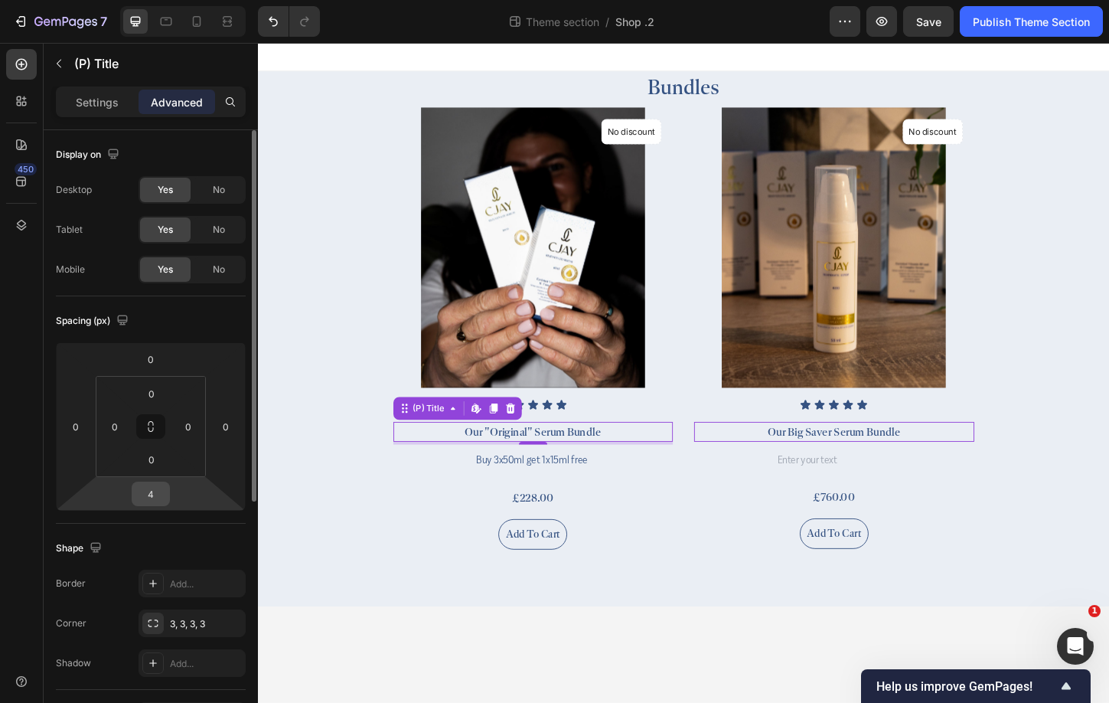
click at [158, 485] on input "4" at bounding box center [150, 493] width 31 height 23
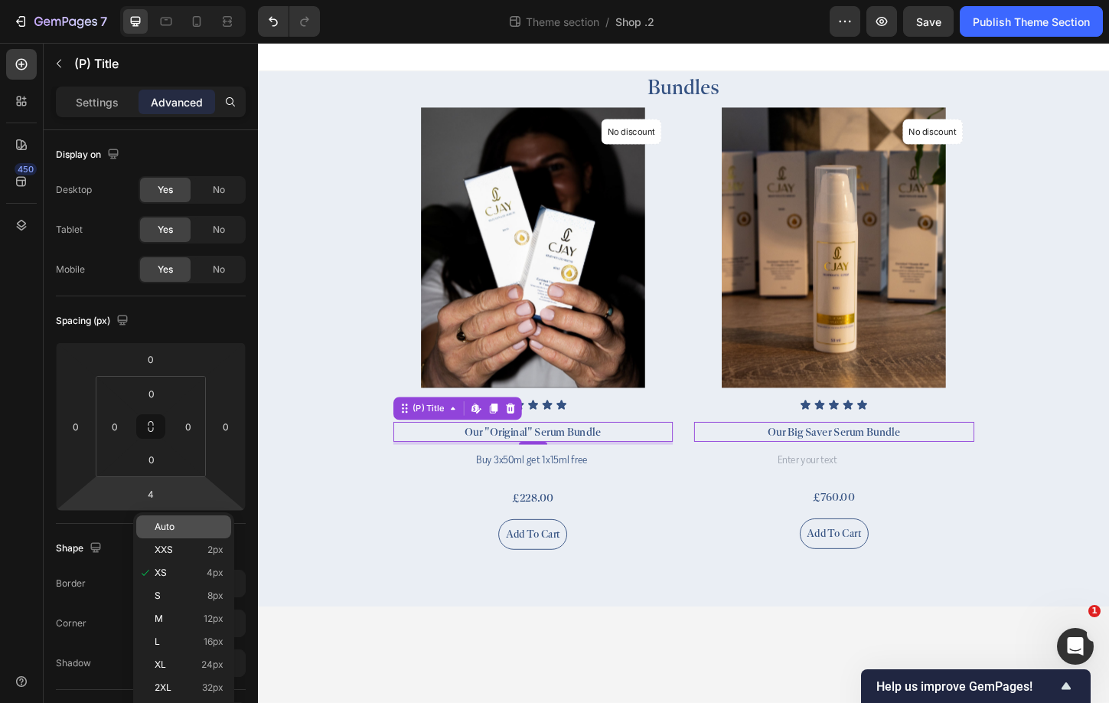
click at [184, 517] on div "Auto" at bounding box center [183, 526] width 95 height 23
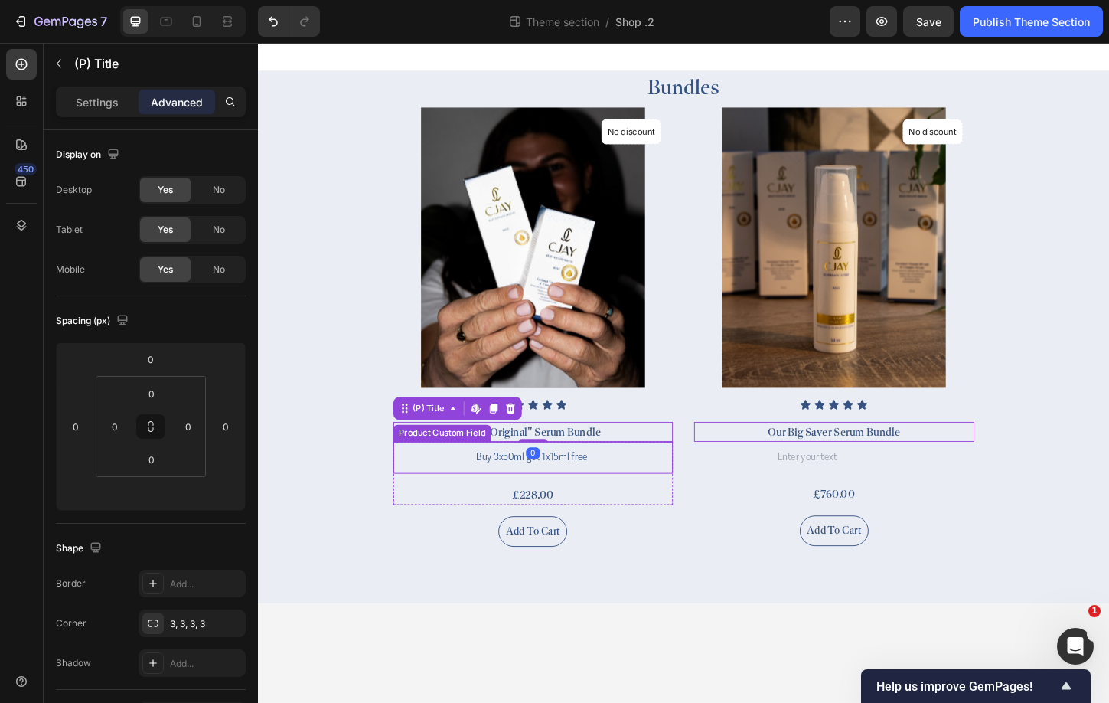
click at [690, 499] on div "Buy 3x50ml get 1x15ml free" at bounding box center [555, 490] width 302 height 34
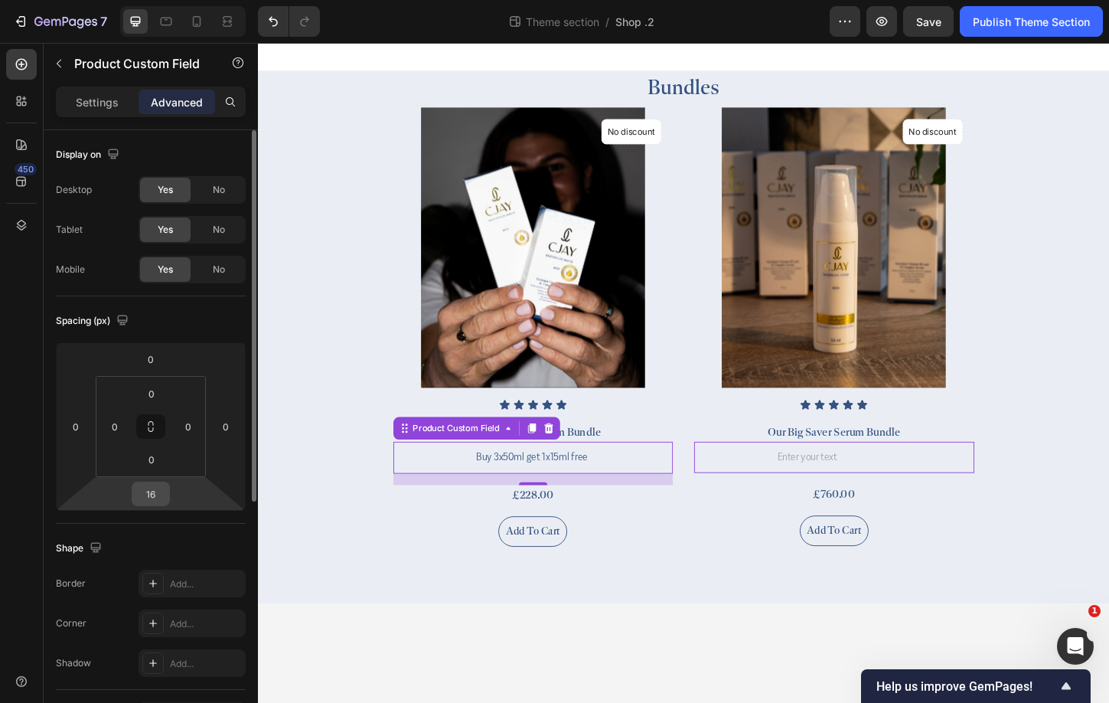
click at [165, 489] on input "16" at bounding box center [150, 493] width 31 height 23
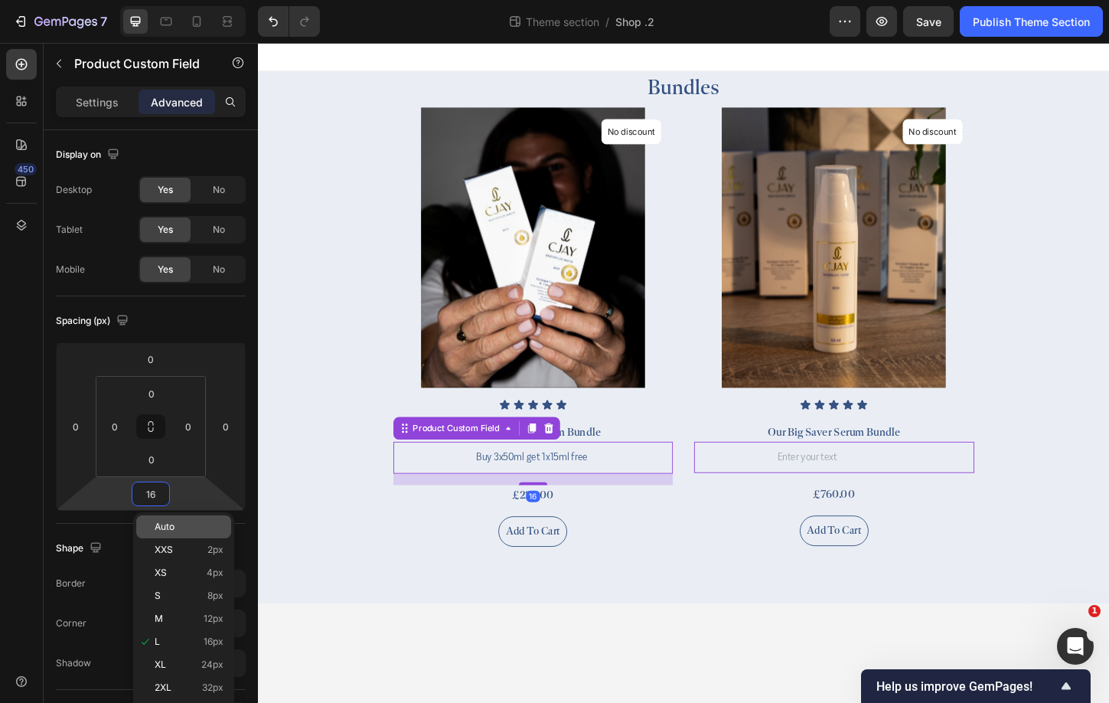
click at [188, 519] on div "Auto" at bounding box center [183, 526] width 95 height 23
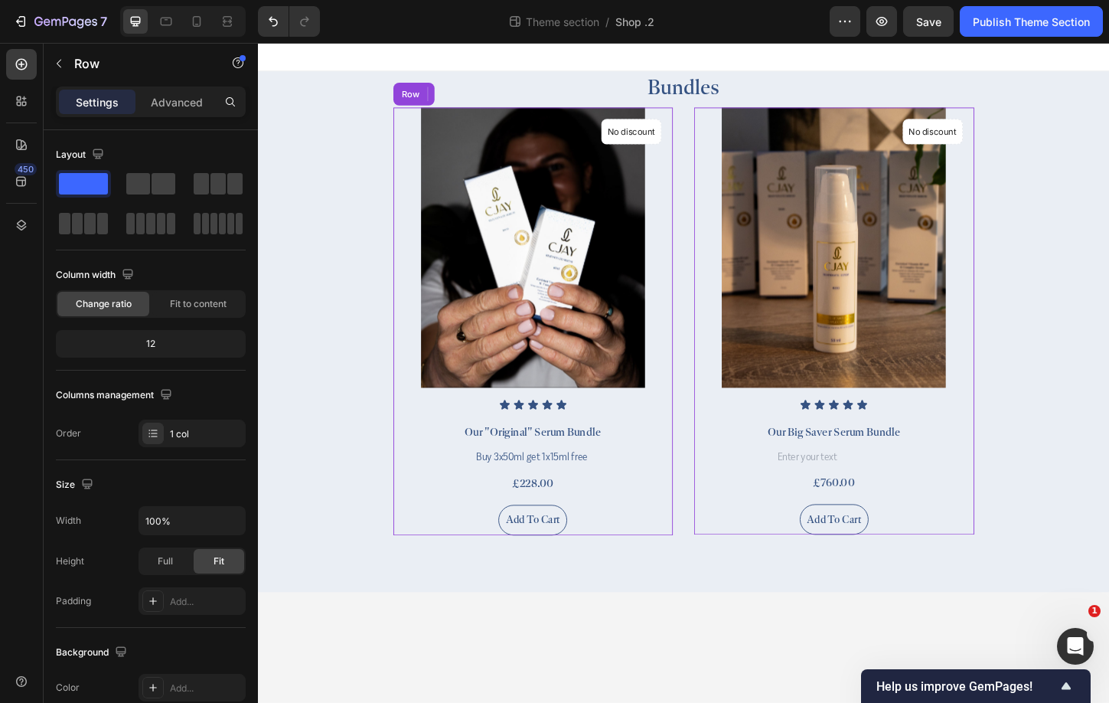
click at [427, 532] on div "(P) Images No discount Not be displayed when published Product Badge Row Icon I…" at bounding box center [555, 344] width 302 height 462
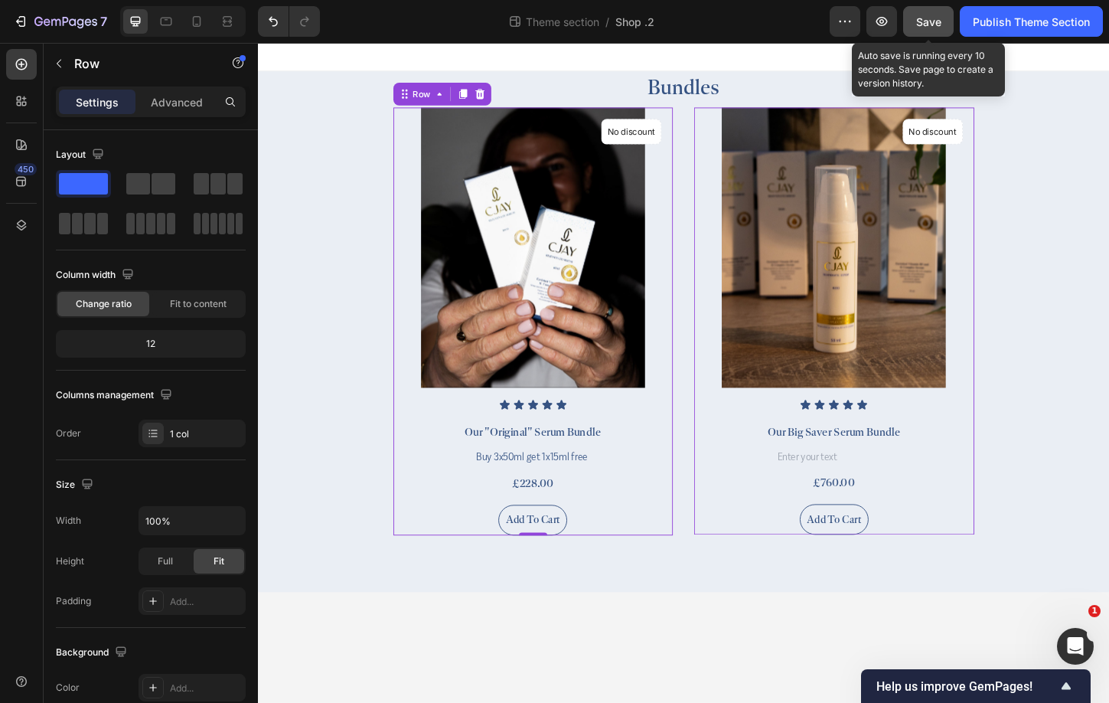
click at [947, 24] on button "Save" at bounding box center [928, 21] width 51 height 31
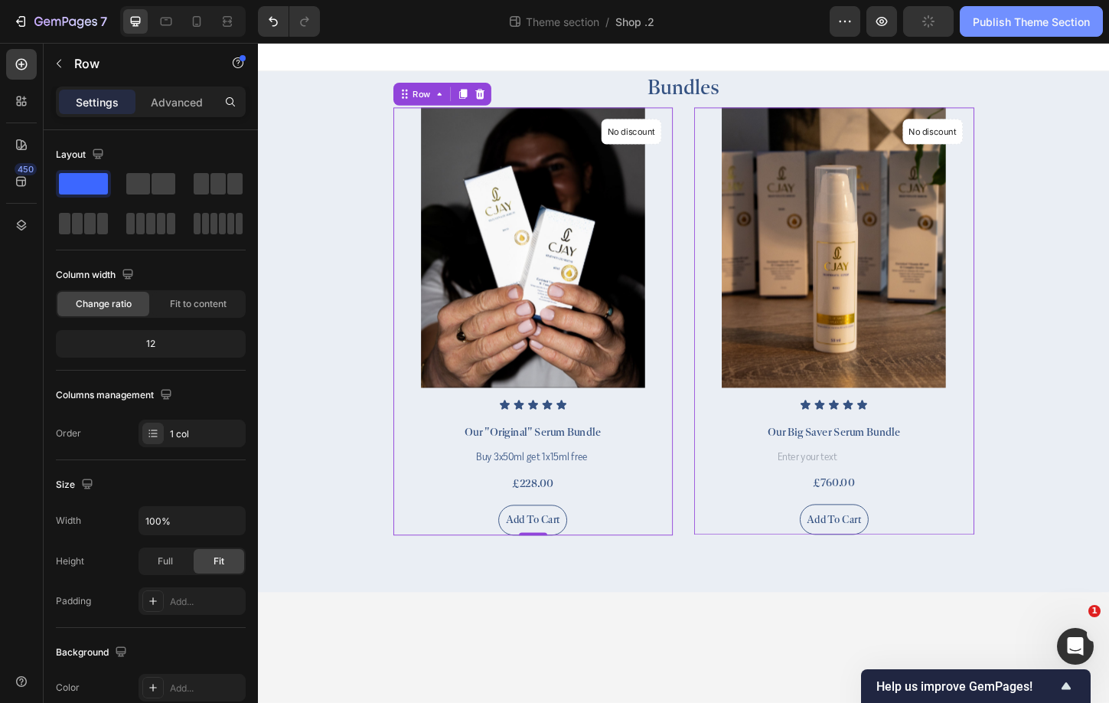
click at [1019, 31] on button "Publish Theme Section" at bounding box center [1031, 21] width 143 height 31
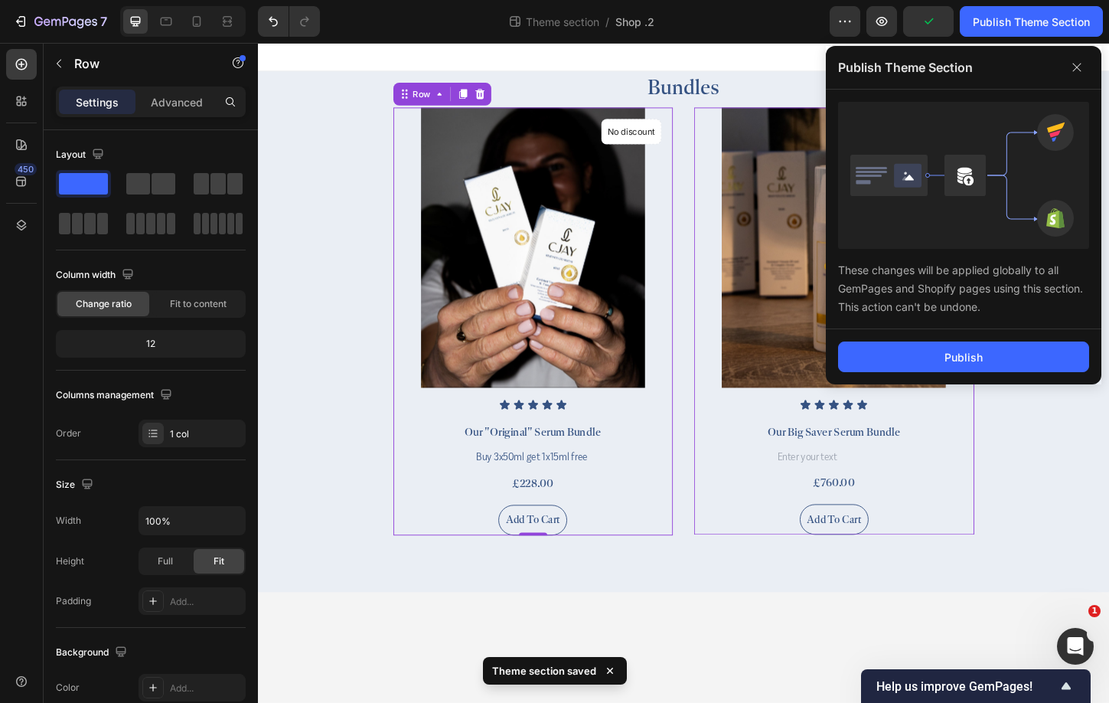
drag, startPoint x: 801, startPoint y: 367, endPoint x: 999, endPoint y: 382, distance: 198.8
click at [999, 382] on div "Publish" at bounding box center [964, 356] width 276 height 55
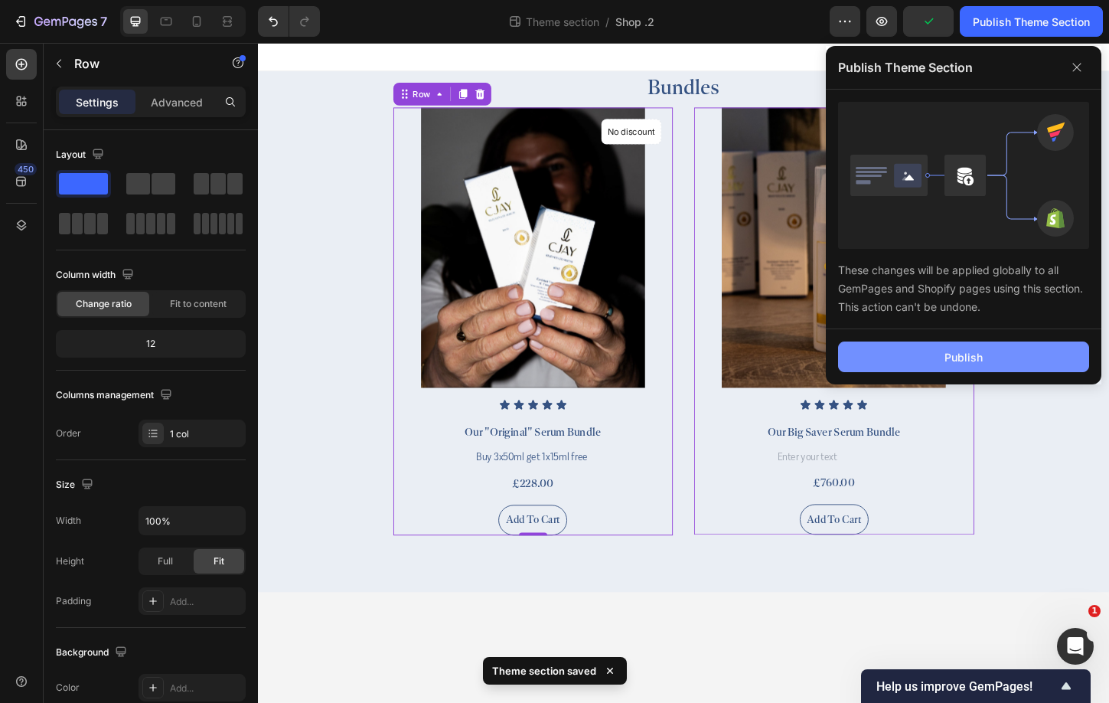
click at [999, 358] on button "Publish" at bounding box center [963, 356] width 251 height 31
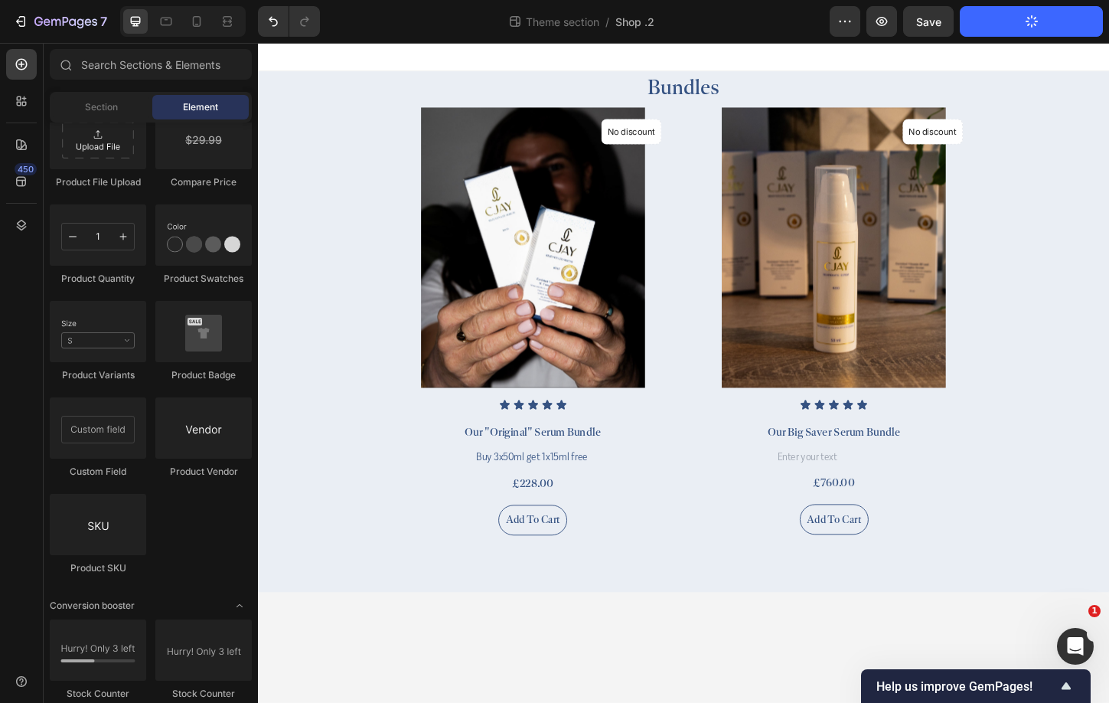
click at [1059, 47] on div at bounding box center [717, 58] width 918 height 31
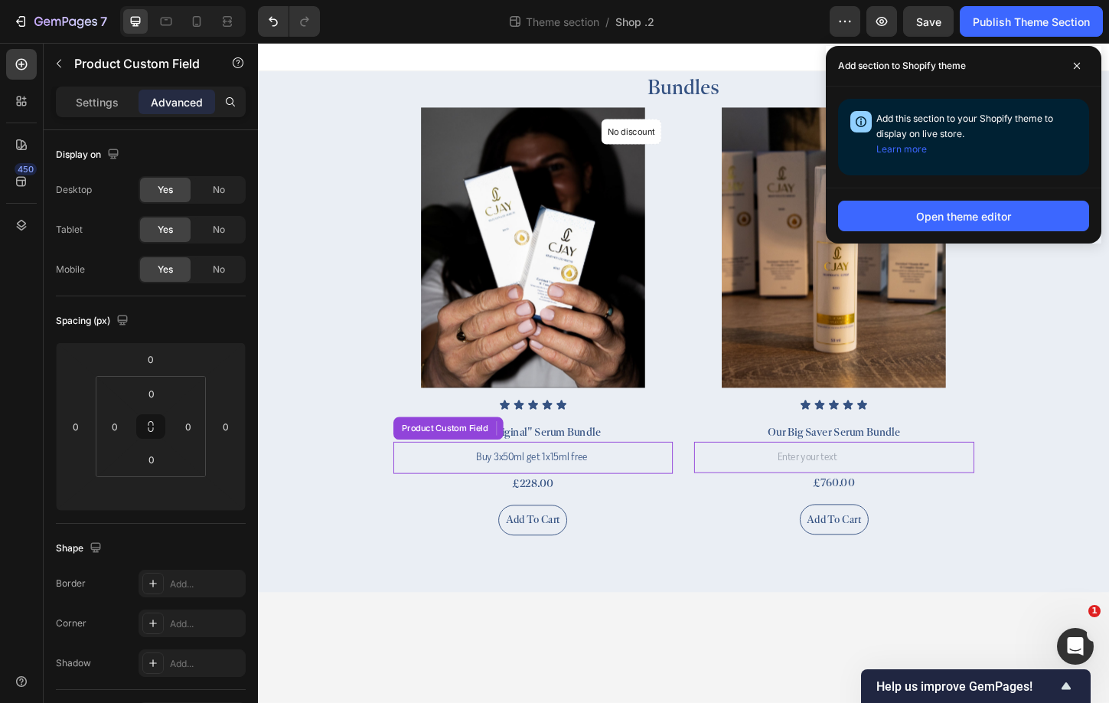
click at [564, 482] on input "Buy 3x50ml get 1x15ml free" at bounding box center [554, 490] width 147 height 34
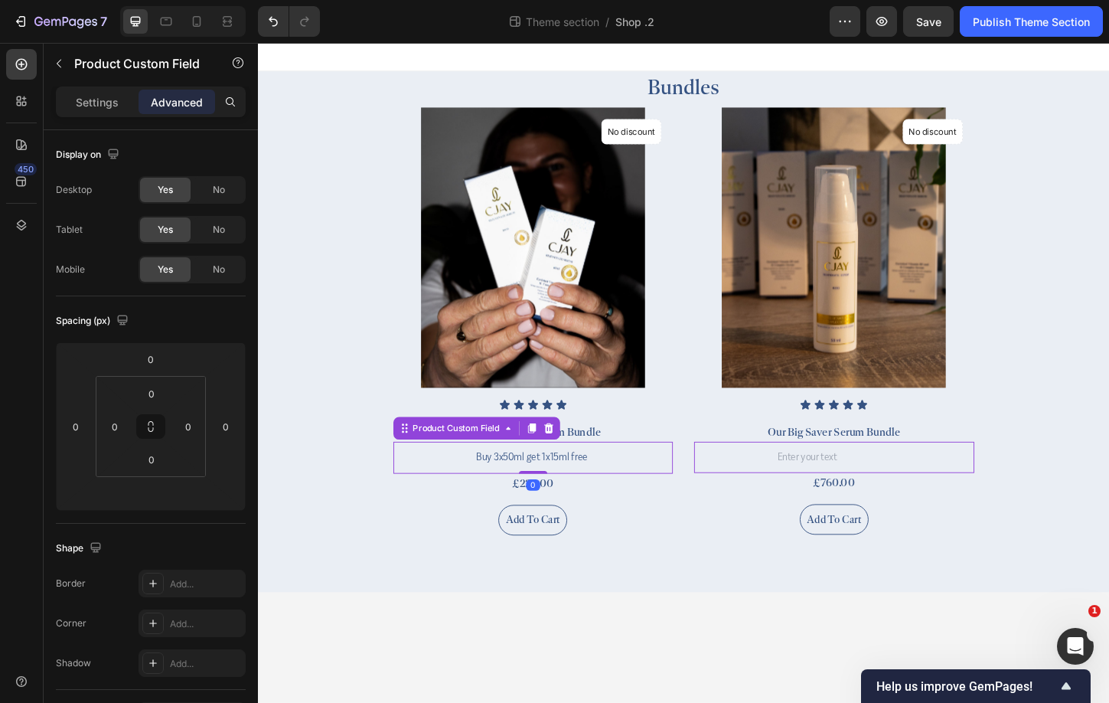
click at [632, 488] on div "Buy 3x50ml get 1x15ml free" at bounding box center [555, 490] width 302 height 34
click at [629, 488] on div "Buy 3x50ml get 1x15ml free" at bounding box center [555, 490] width 302 height 34
click at [607, 488] on input "Buy 3x50ml get 1x15ml free" at bounding box center [554, 490] width 147 height 34
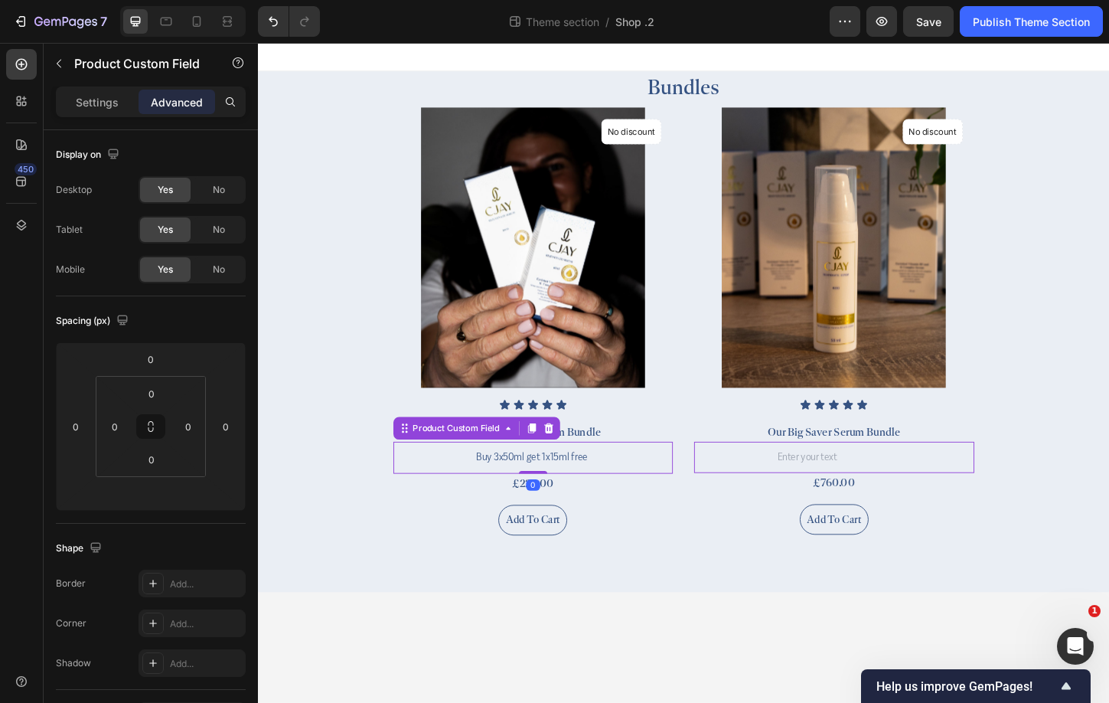
click at [607, 488] on input "Buy 3x50ml get 1x15ml free" at bounding box center [554, 490] width 147 height 34
click at [93, 106] on p "Settings" at bounding box center [97, 102] width 43 height 16
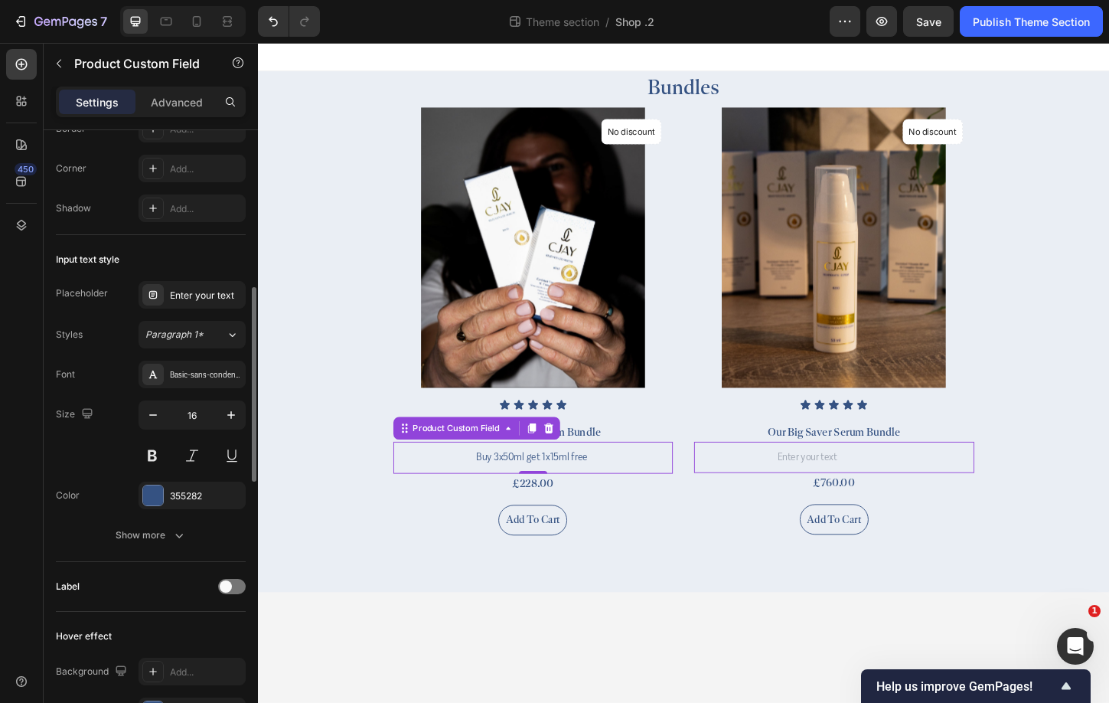
scroll to position [487, 0]
click at [212, 374] on div "Basic-sans-condensed-light" at bounding box center [206, 372] width 72 height 14
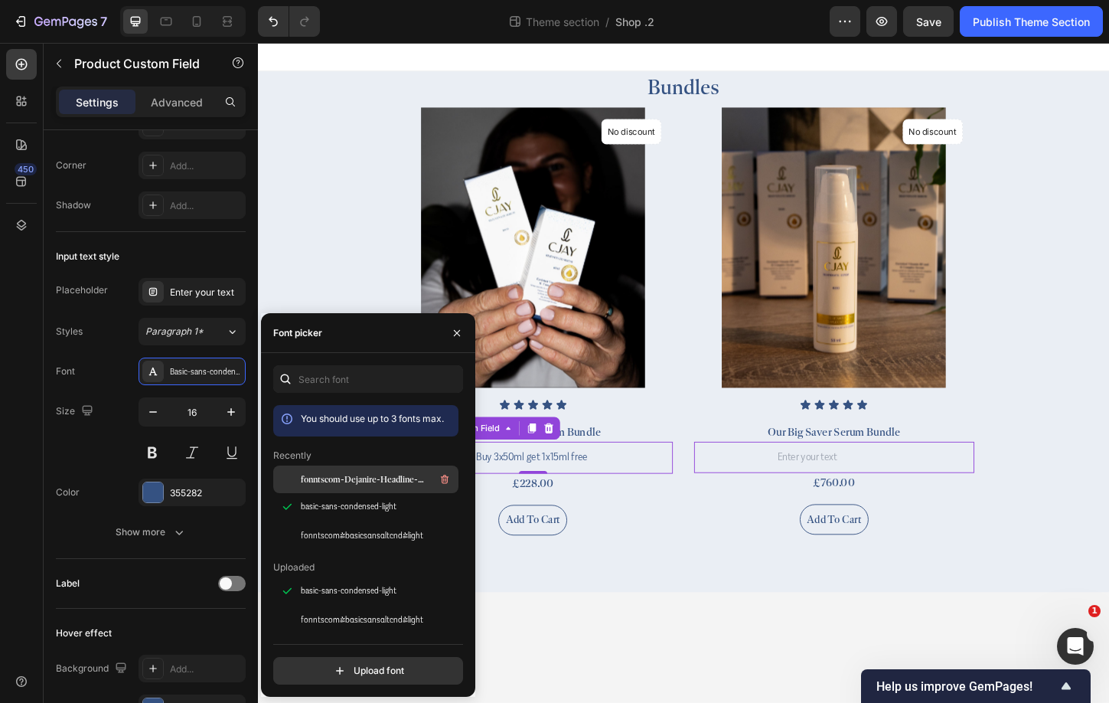
click at [409, 476] on span "fonntscom-Dejanire-Headline-Regular" at bounding box center [364, 479] width 127 height 14
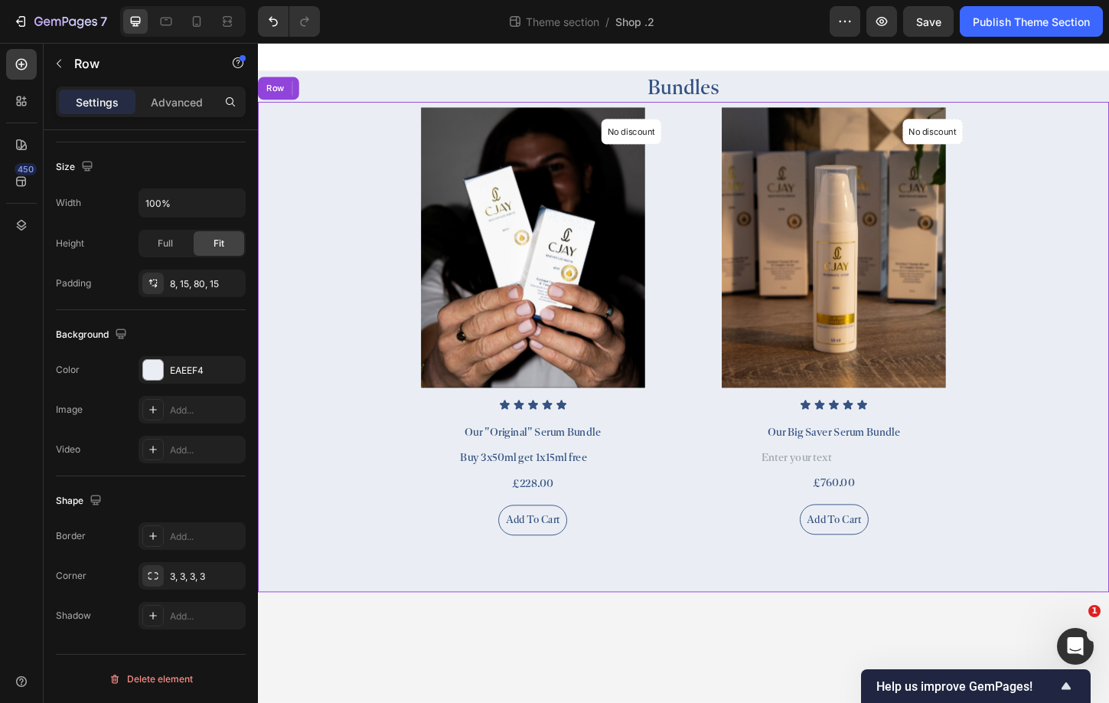
click at [740, 576] on div "(P) Images No discount Not be displayed when published Product Badge Row Icon I…" at bounding box center [717, 370] width 918 height 529
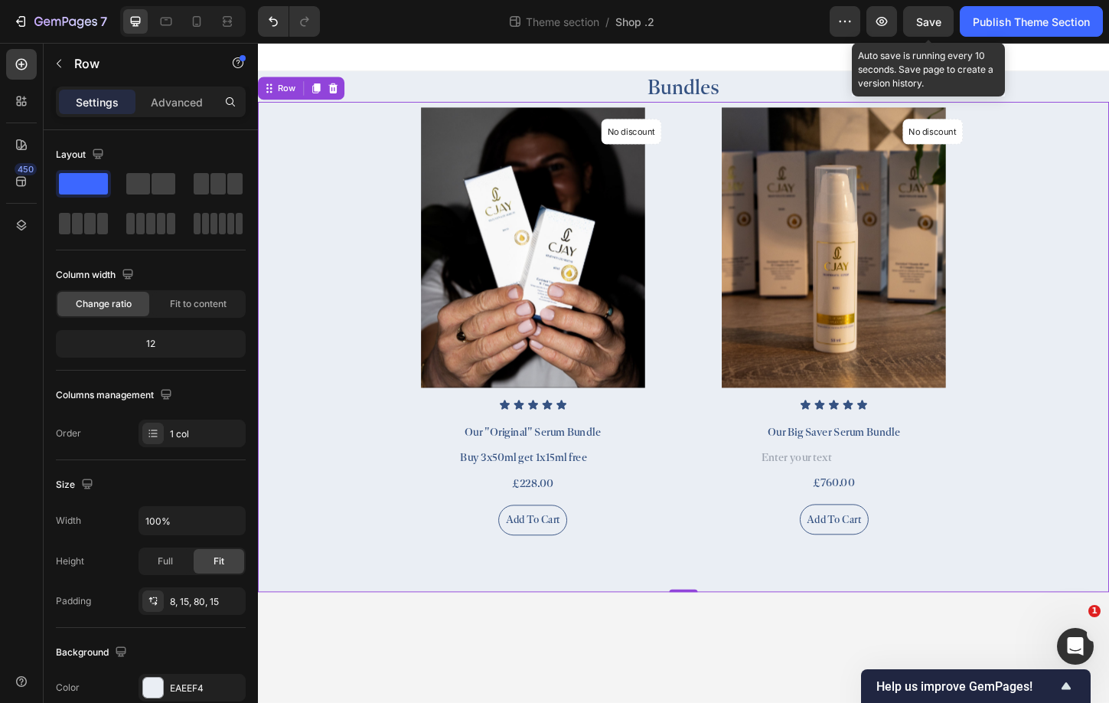
click at [925, 19] on span "Save" at bounding box center [928, 21] width 25 height 13
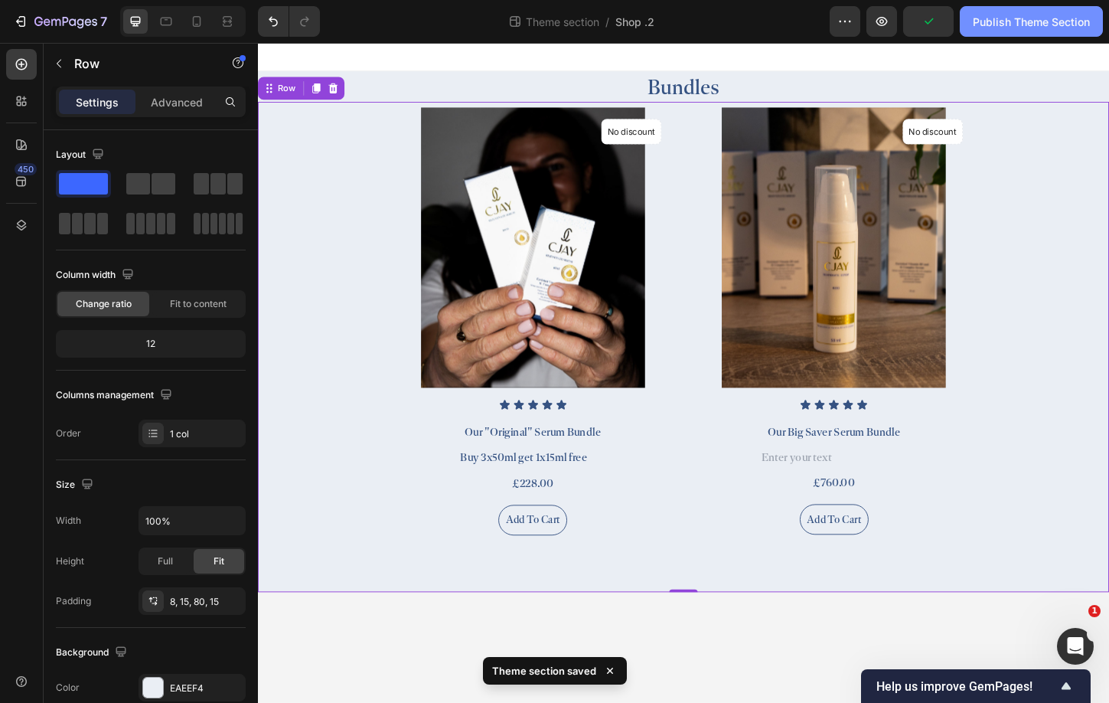
click at [1049, 22] on div "Publish Theme Section" at bounding box center [1031, 22] width 117 height 16
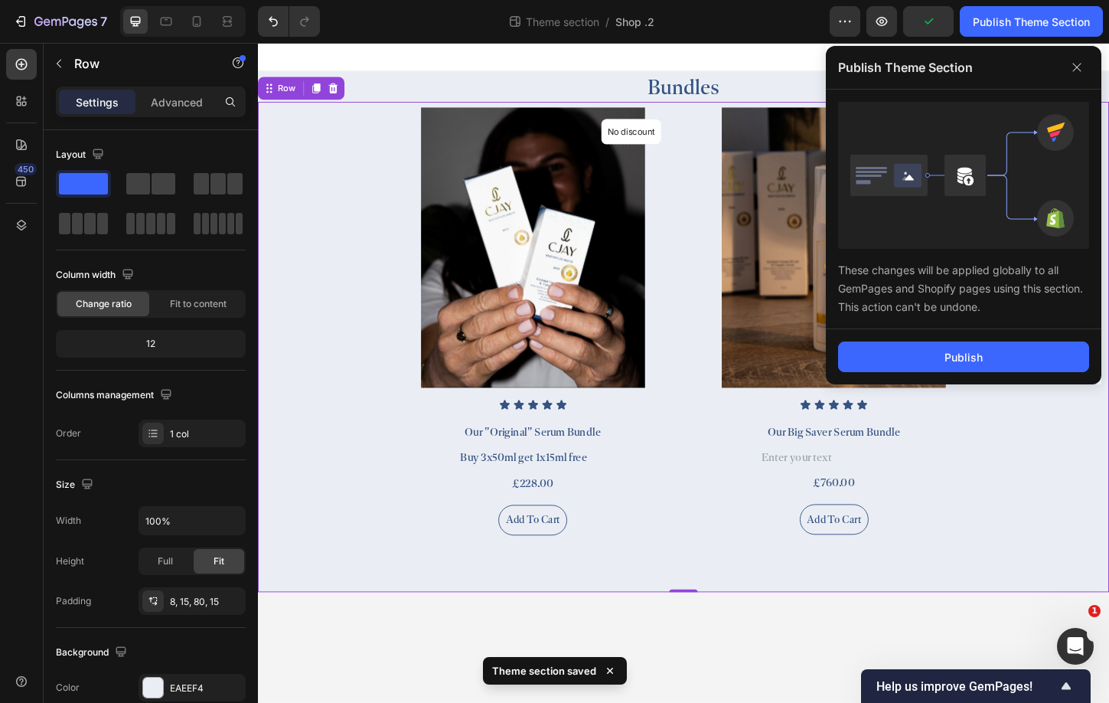
click at [979, 341] on div "Publish" at bounding box center [964, 356] width 276 height 55
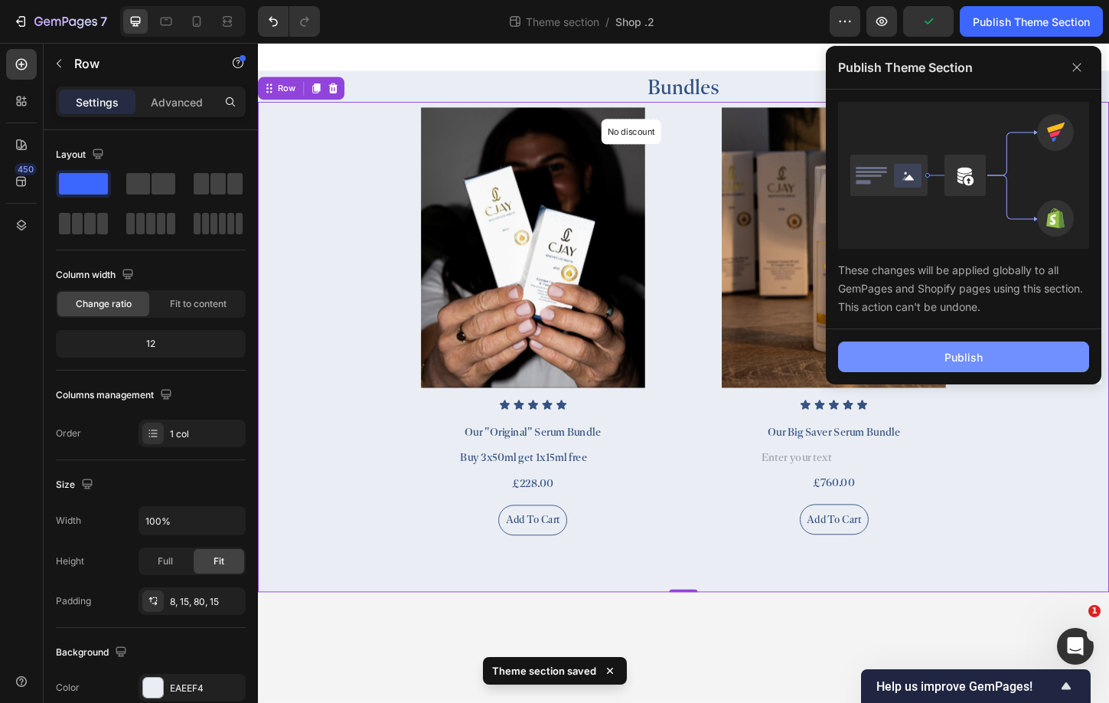
click at [982, 356] on div "Publish" at bounding box center [963, 357] width 38 height 16
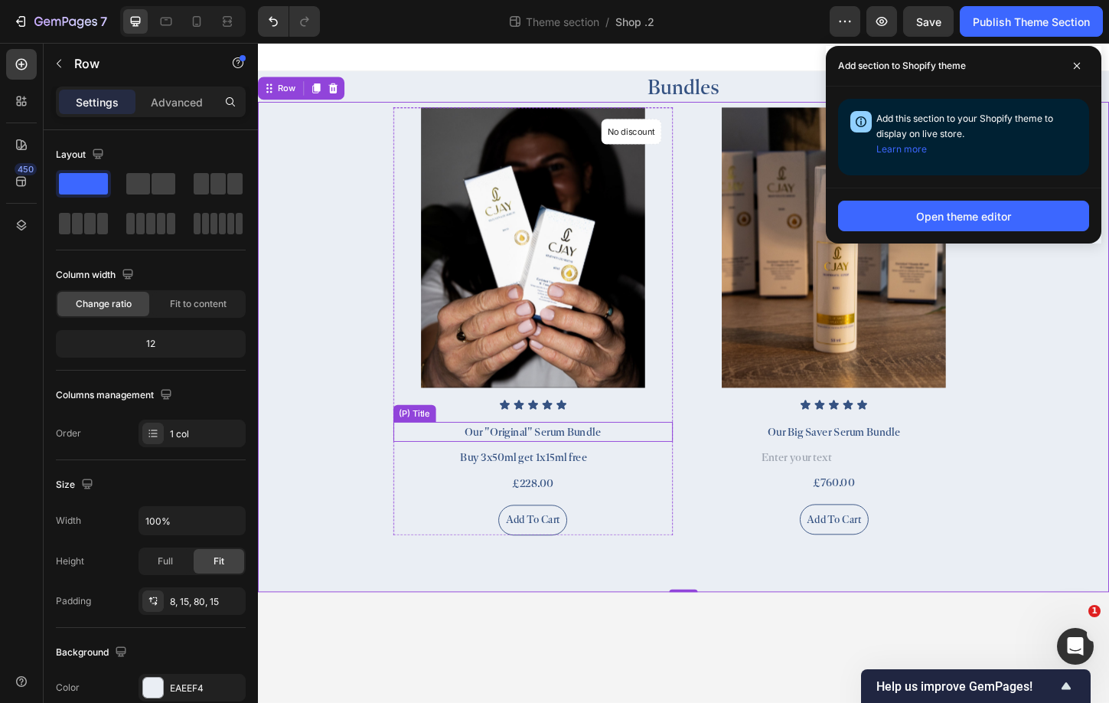
click at [565, 465] on h2 "Our "Original" Serum Bundle" at bounding box center [555, 462] width 302 height 21
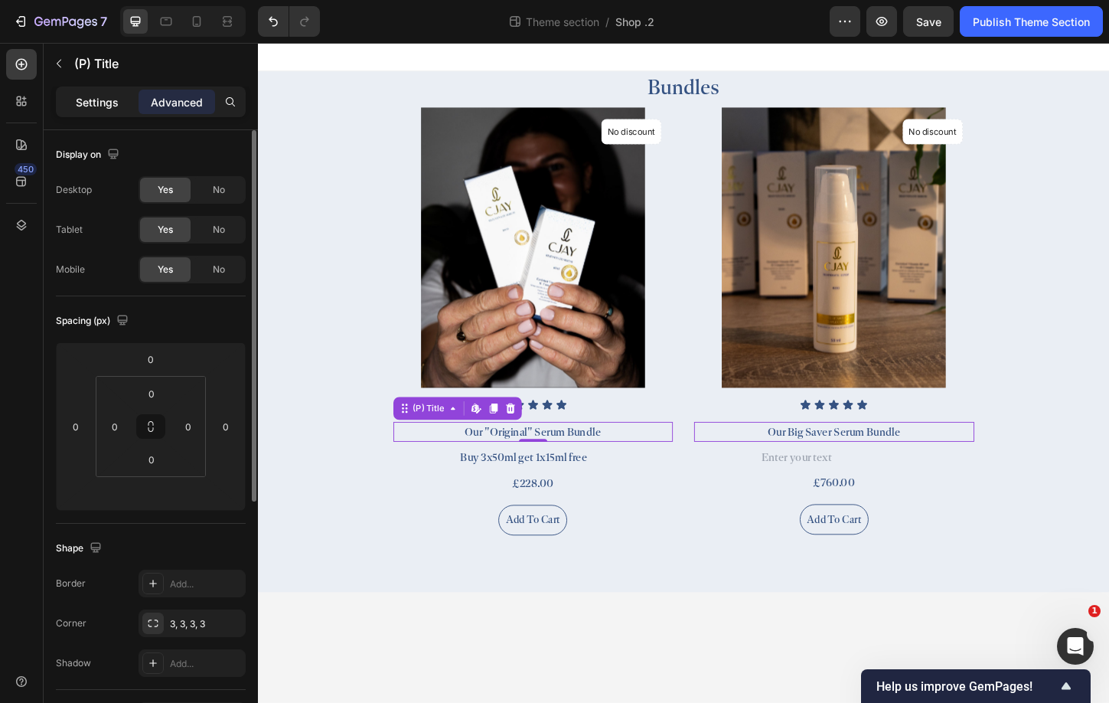
click at [93, 100] on p "Settings" at bounding box center [97, 102] width 43 height 16
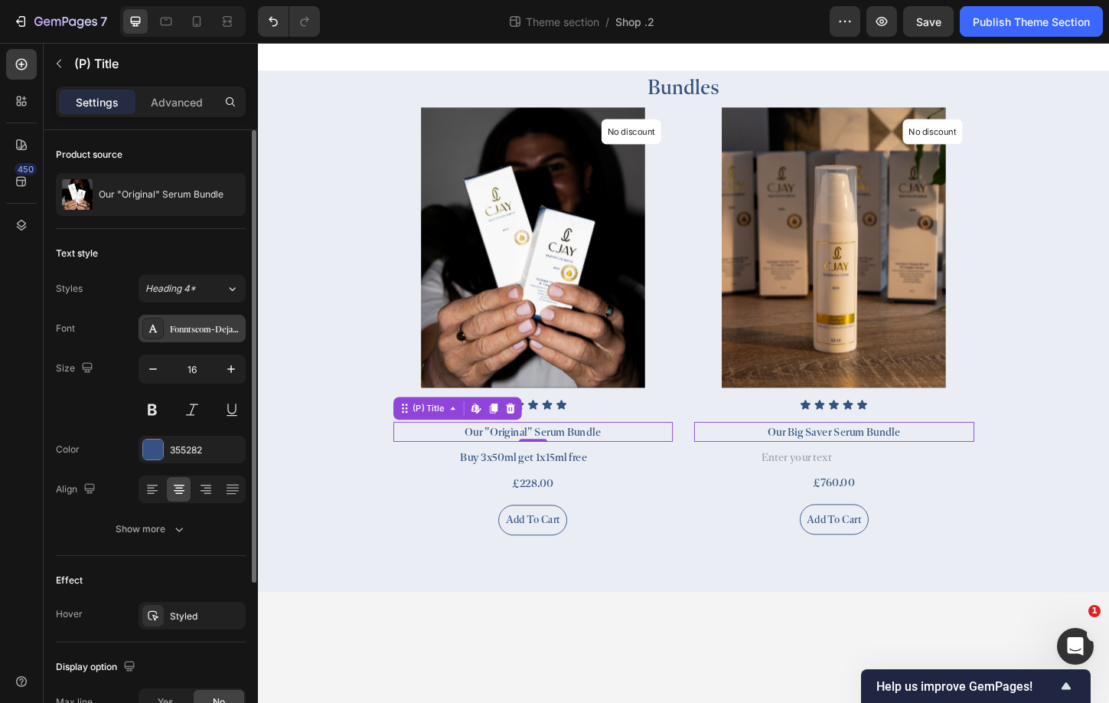
click at [197, 326] on div "Fonntscom-Dejanire-Headline-Regular" at bounding box center [206, 329] width 72 height 14
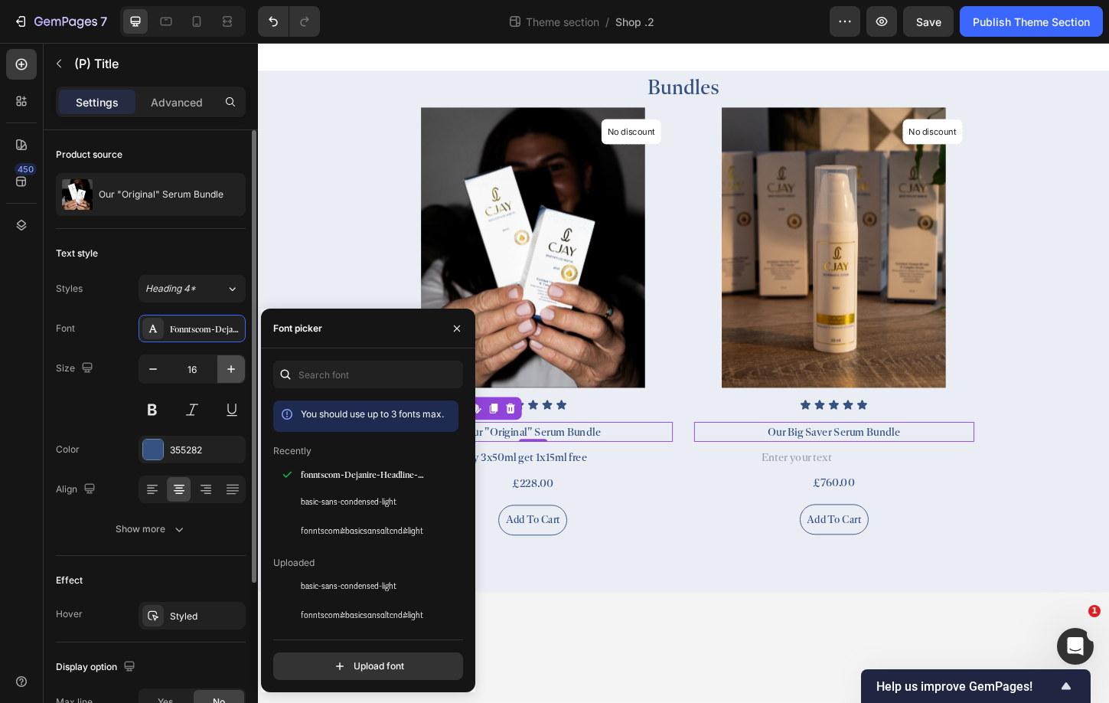
click at [224, 369] on icon "button" at bounding box center [230, 368] width 15 height 15
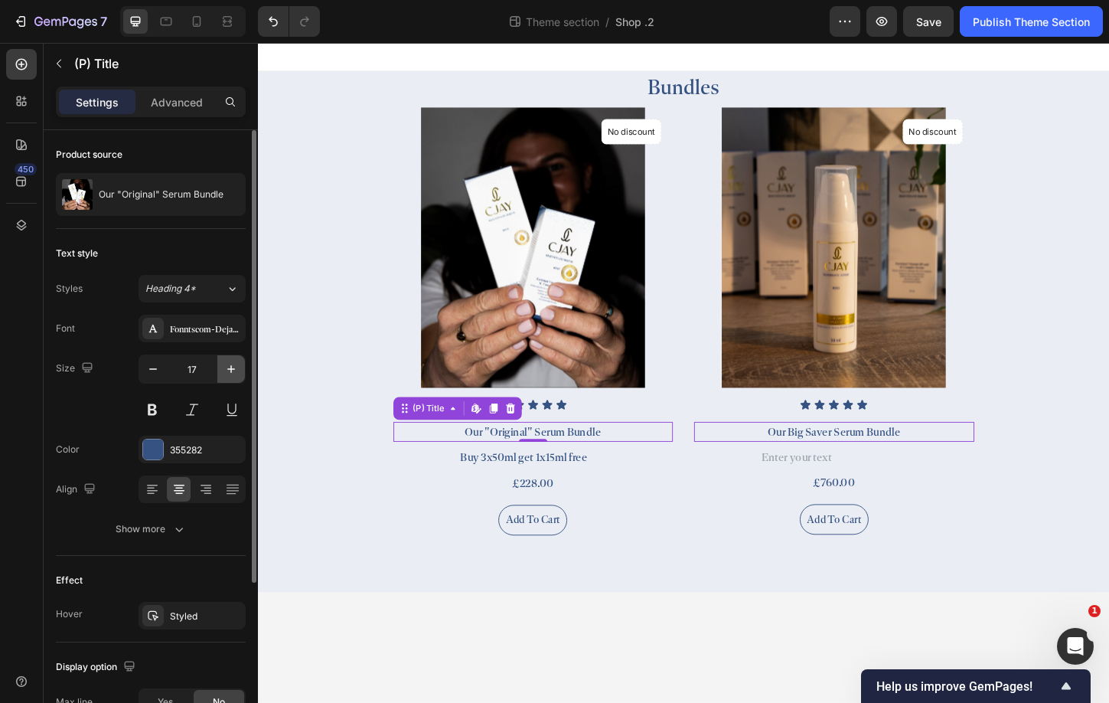
click at [224, 369] on icon "button" at bounding box center [230, 368] width 15 height 15
type input "18"
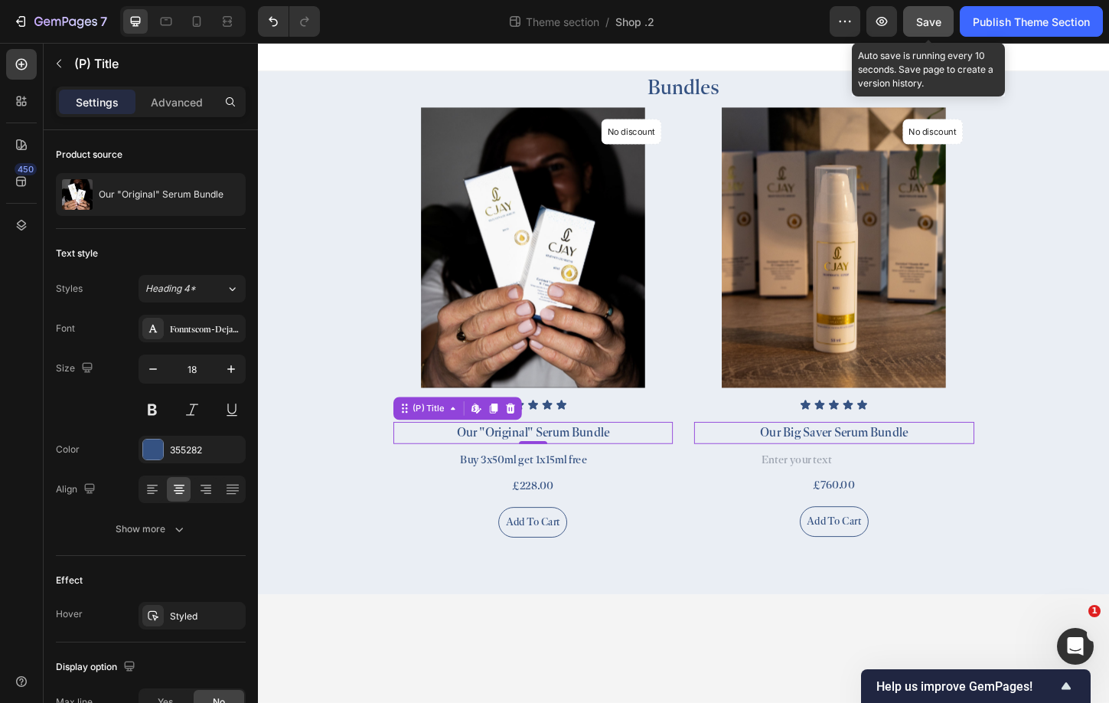
click at [918, 31] on button "Save" at bounding box center [928, 21] width 51 height 31
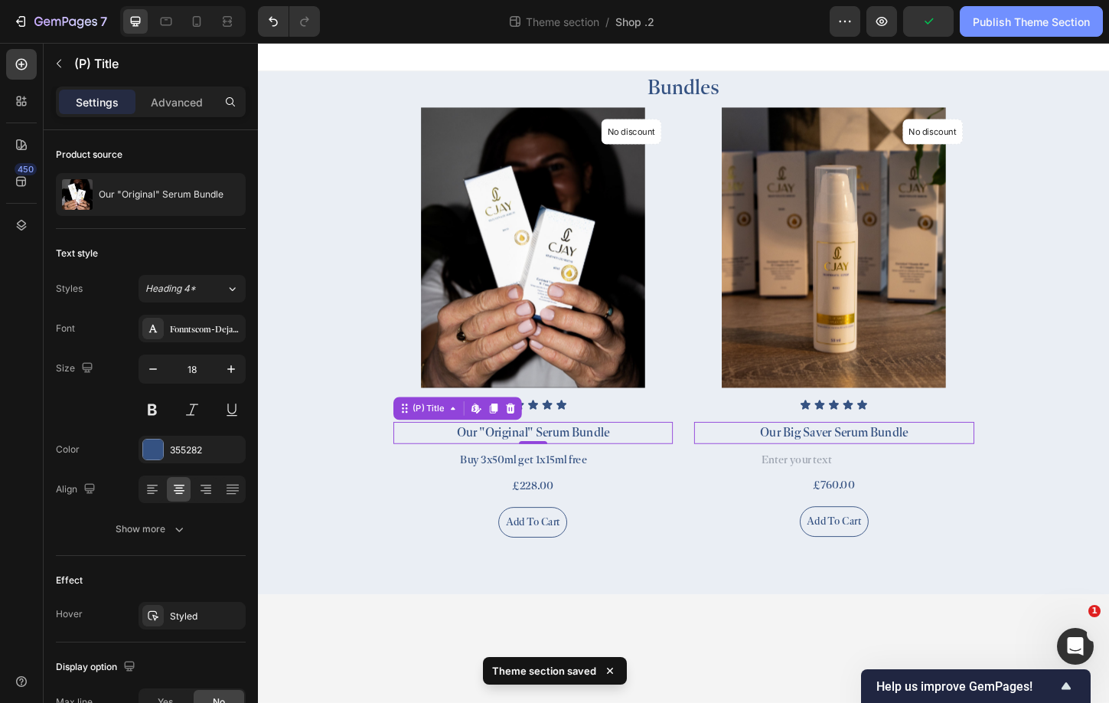
click at [1065, 28] on div "Publish Theme Section" at bounding box center [1031, 22] width 117 height 16
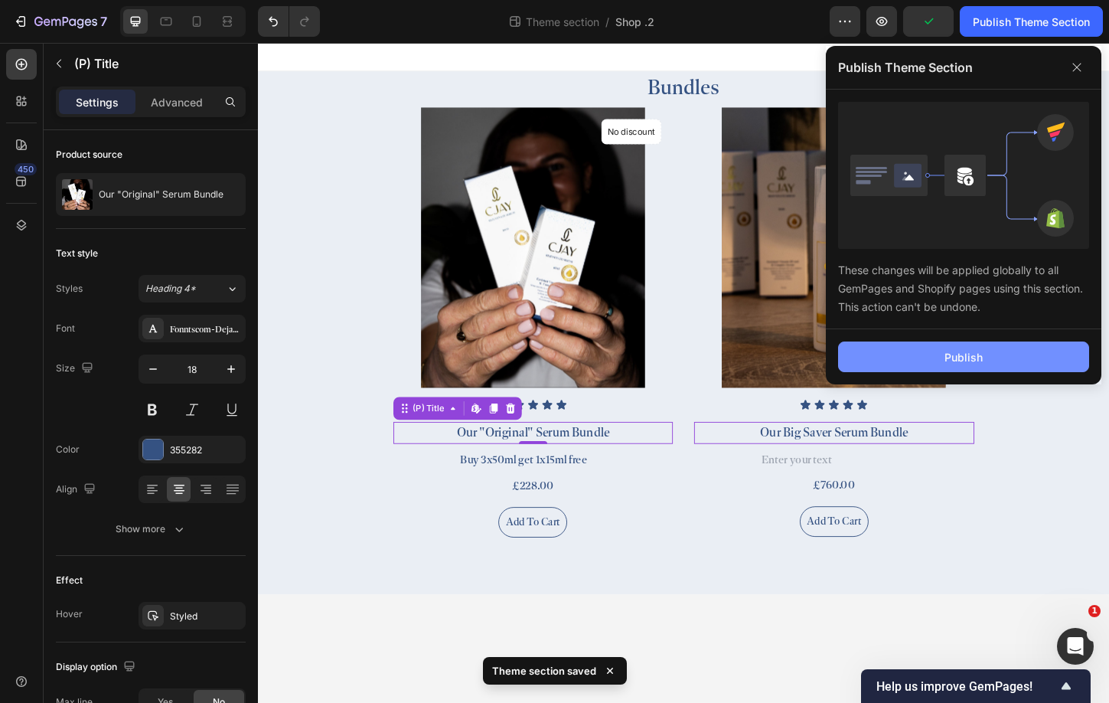
click at [1027, 366] on button "Publish" at bounding box center [963, 356] width 251 height 31
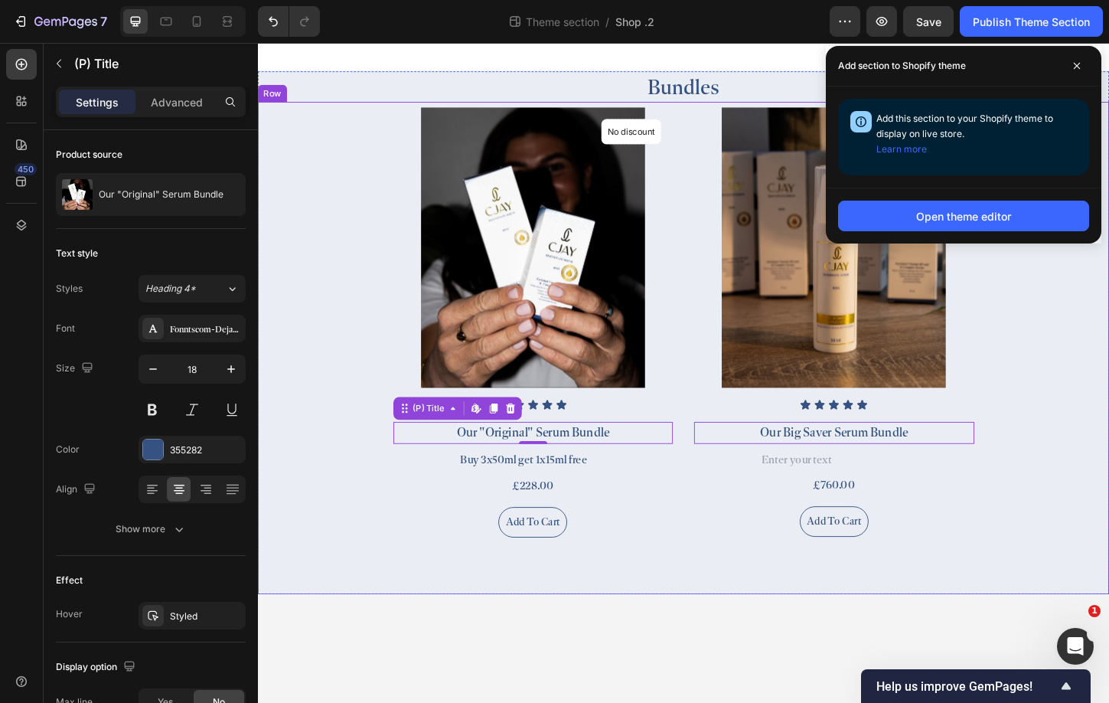
click at [405, 586] on div "(P) Images No discount Not be displayed when published Product Badge Row Icon I…" at bounding box center [717, 371] width 918 height 531
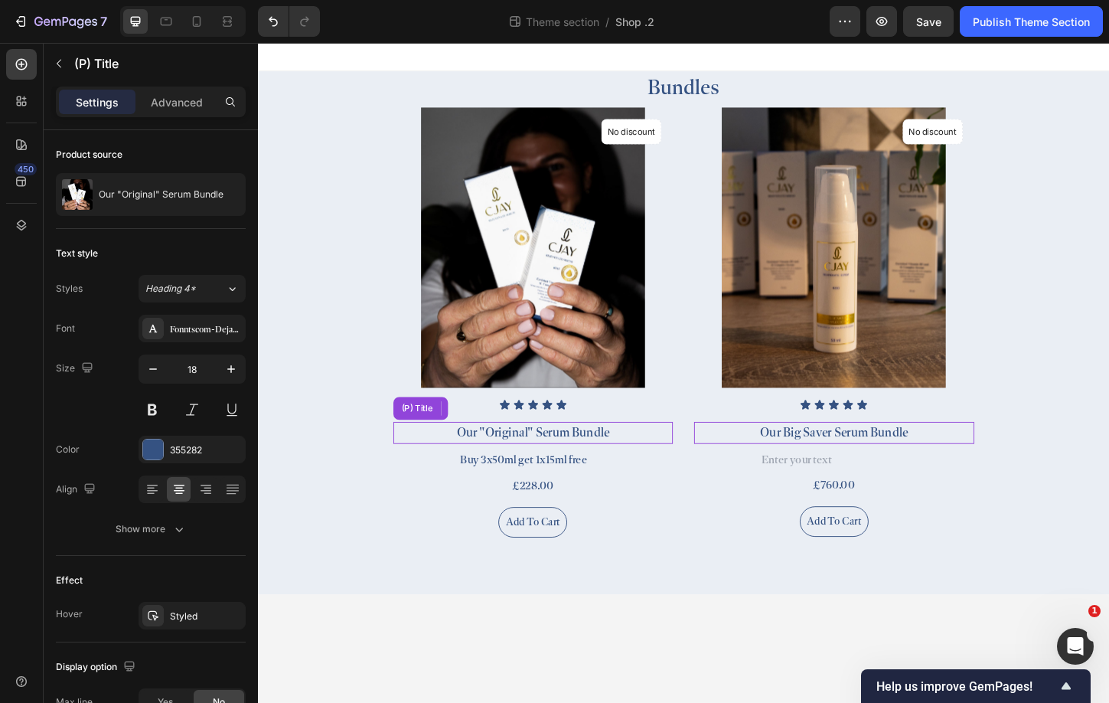
click at [570, 470] on h2 "Our "Original" Serum Bundle" at bounding box center [555, 464] width 302 height 24
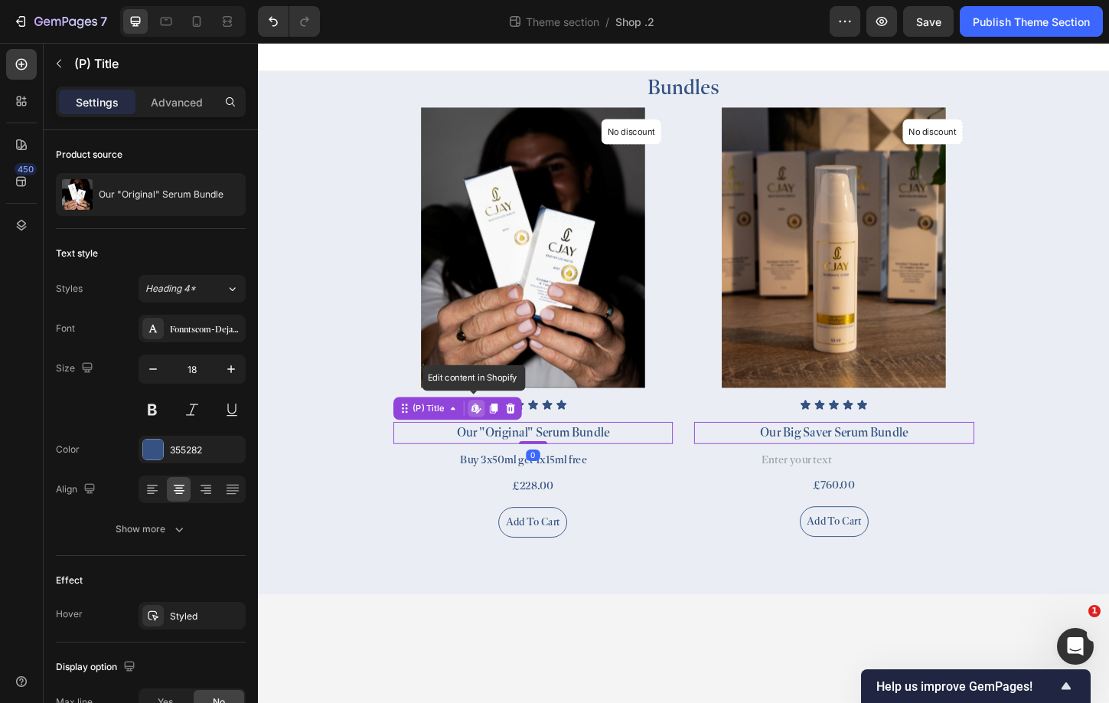
click at [555, 463] on h2 "Our "Original" Serum Bundle" at bounding box center [555, 464] width 302 height 24
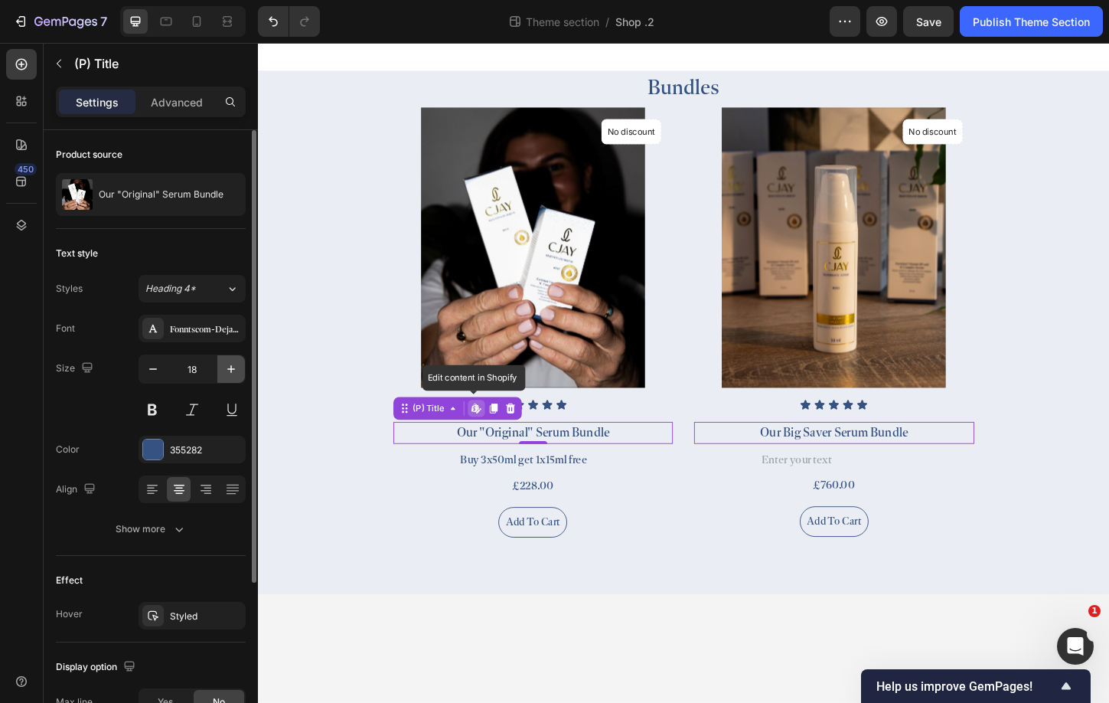
click at [229, 372] on icon "button" at bounding box center [230, 368] width 15 height 15
type input "20"
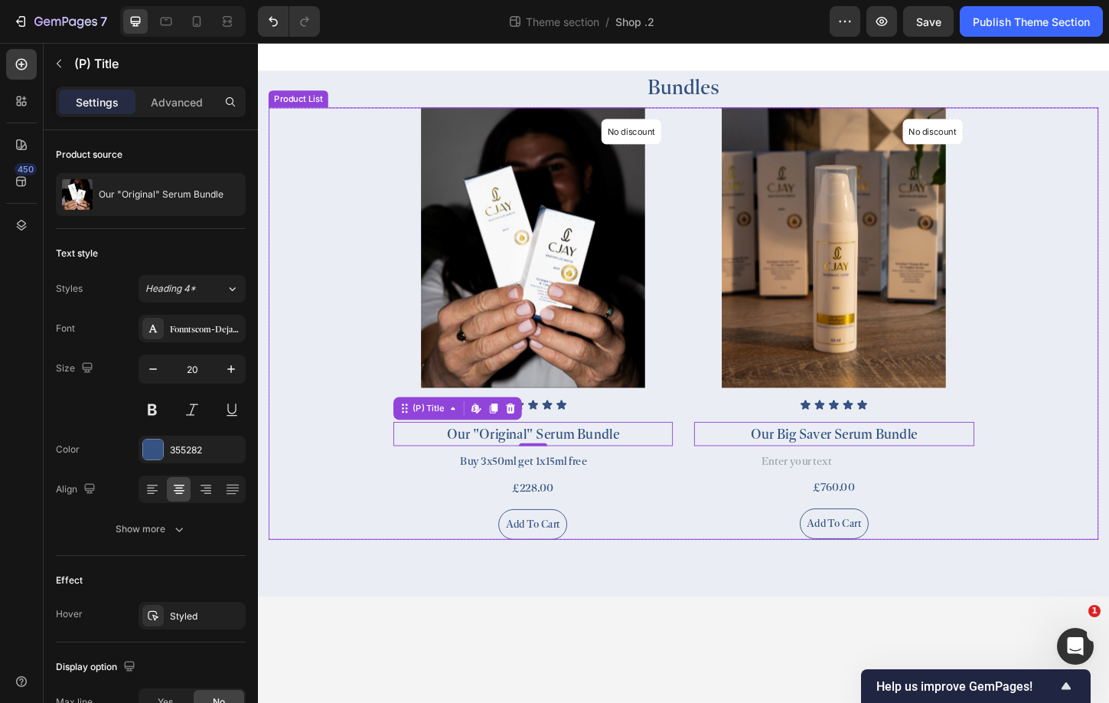
click at [387, 475] on div "(P) Images No discount Not be displayed when published Product Badge Row Icon I…" at bounding box center [717, 346] width 896 height 466
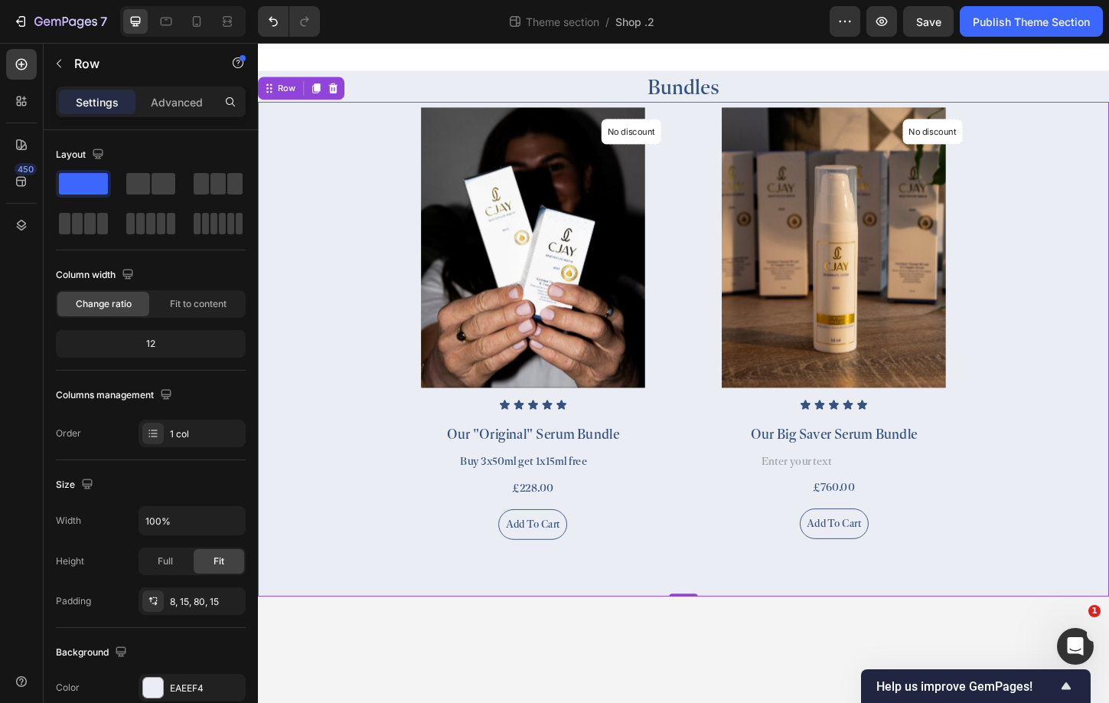
click at [718, 621] on div "(P) Images No discount Not be displayed when published Product Badge Row Icon I…" at bounding box center [717, 372] width 918 height 533
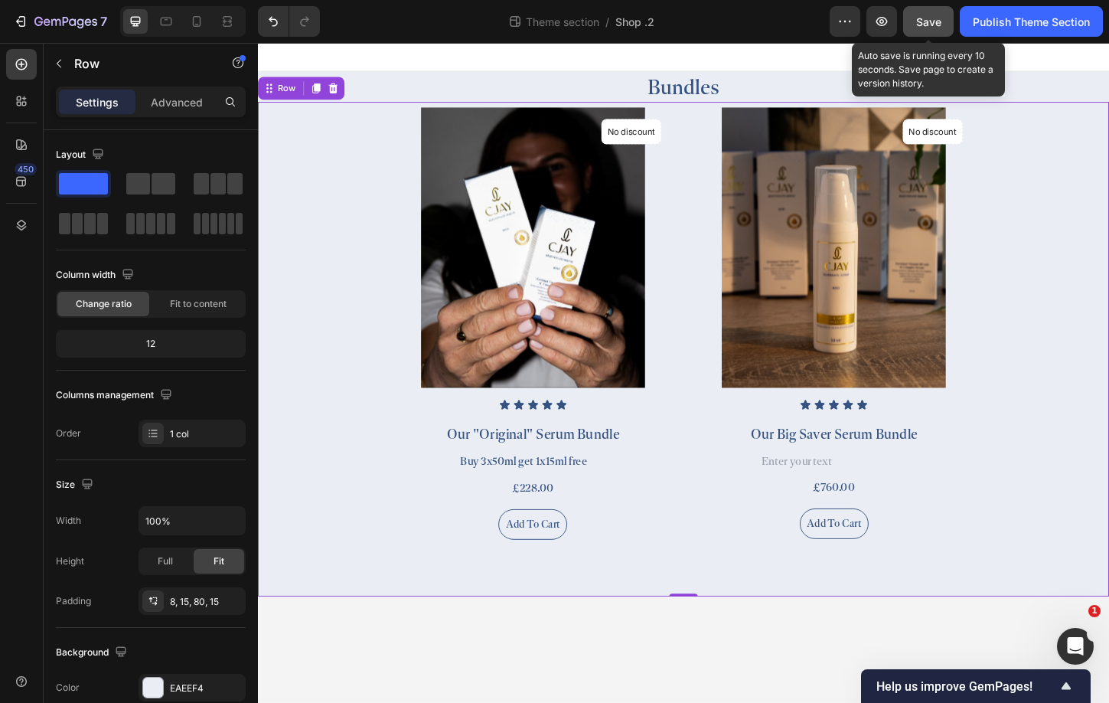
click at [941, 25] on button "Save" at bounding box center [928, 21] width 51 height 31
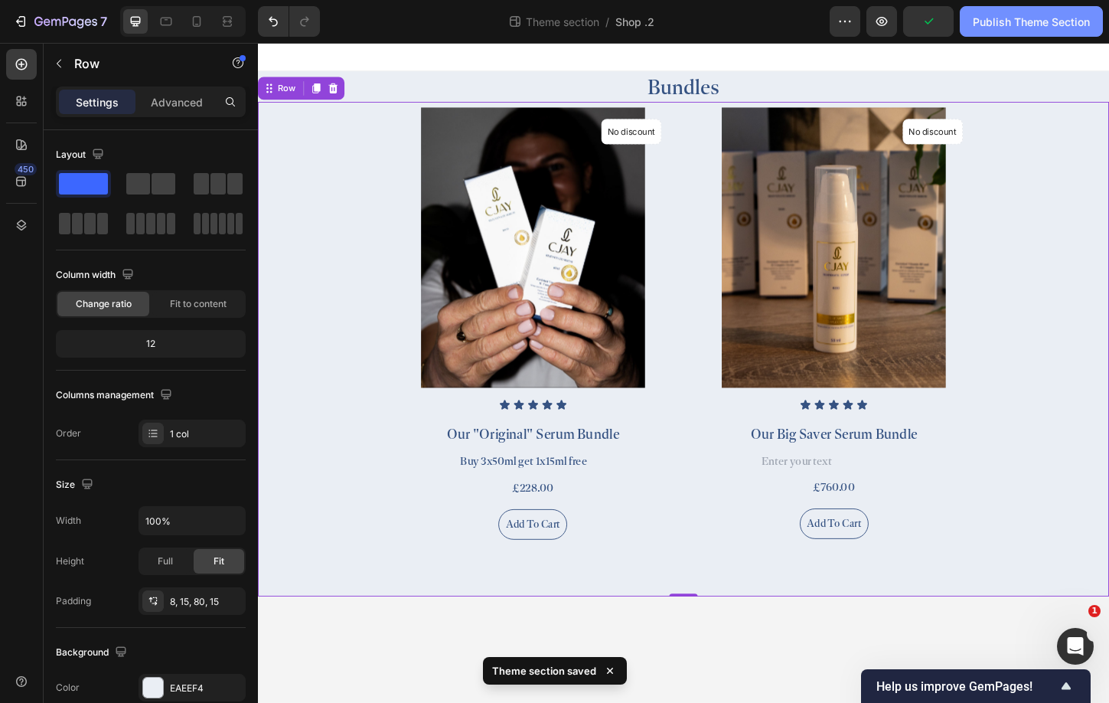
click at [1006, 24] on div "Publish Theme Section" at bounding box center [1031, 22] width 117 height 16
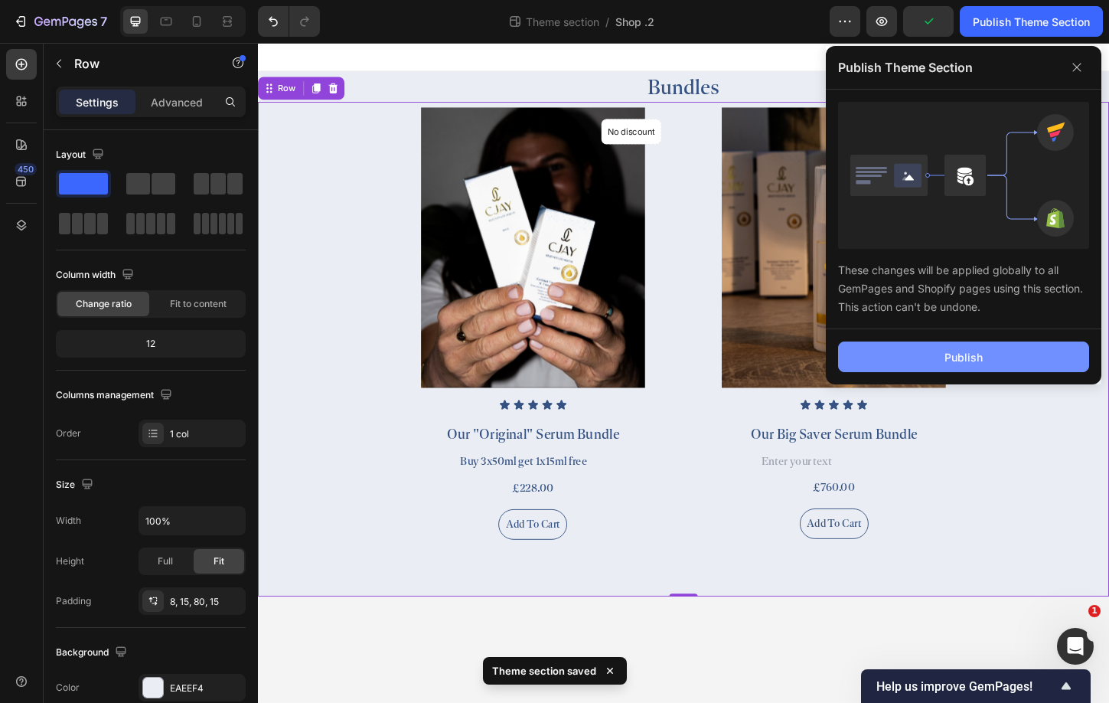
click at [1023, 355] on button "Publish" at bounding box center [963, 356] width 251 height 31
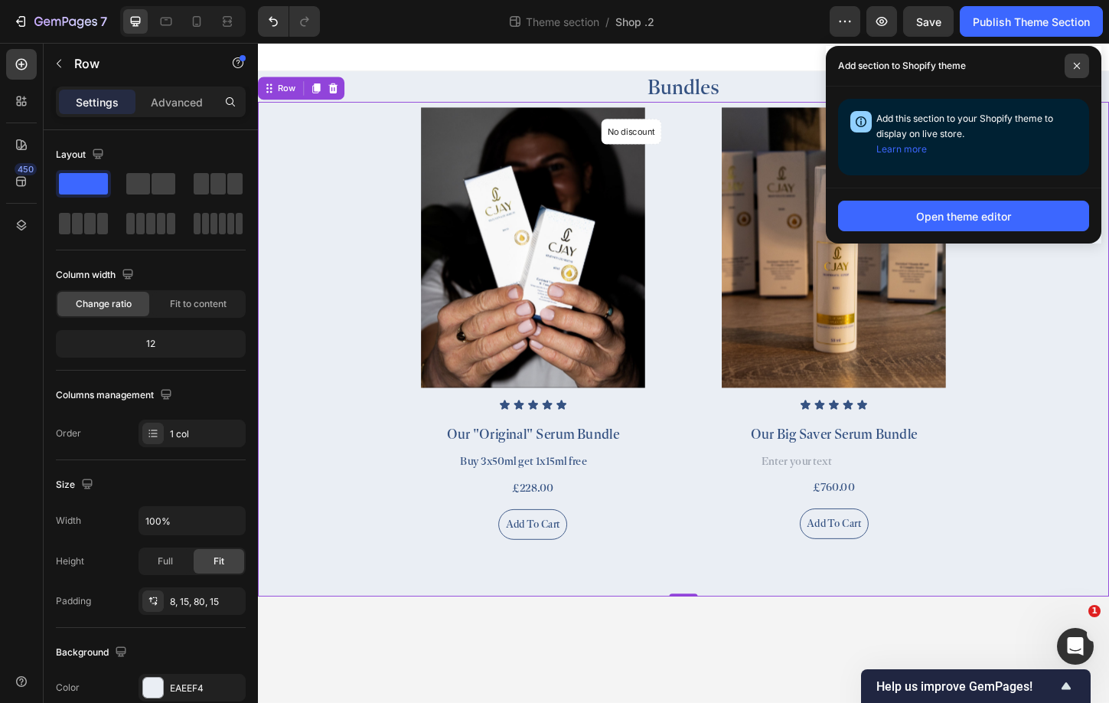
click at [1072, 67] on span at bounding box center [1077, 66] width 24 height 24
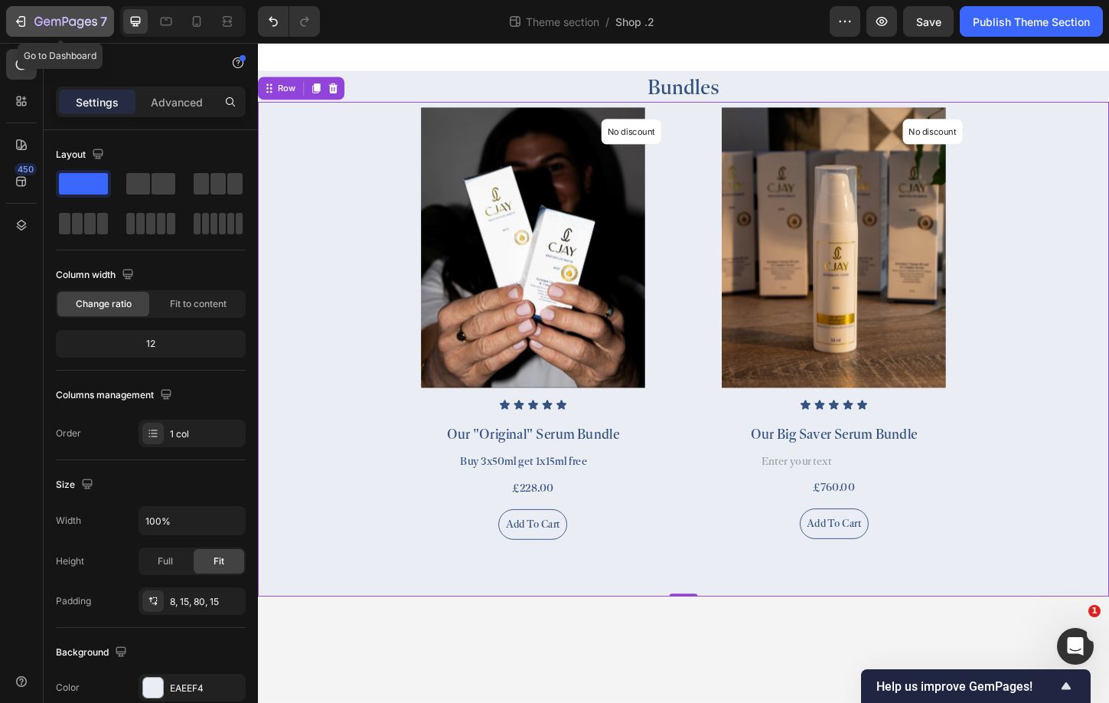
click at [24, 18] on icon "button" at bounding box center [20, 21] width 15 height 15
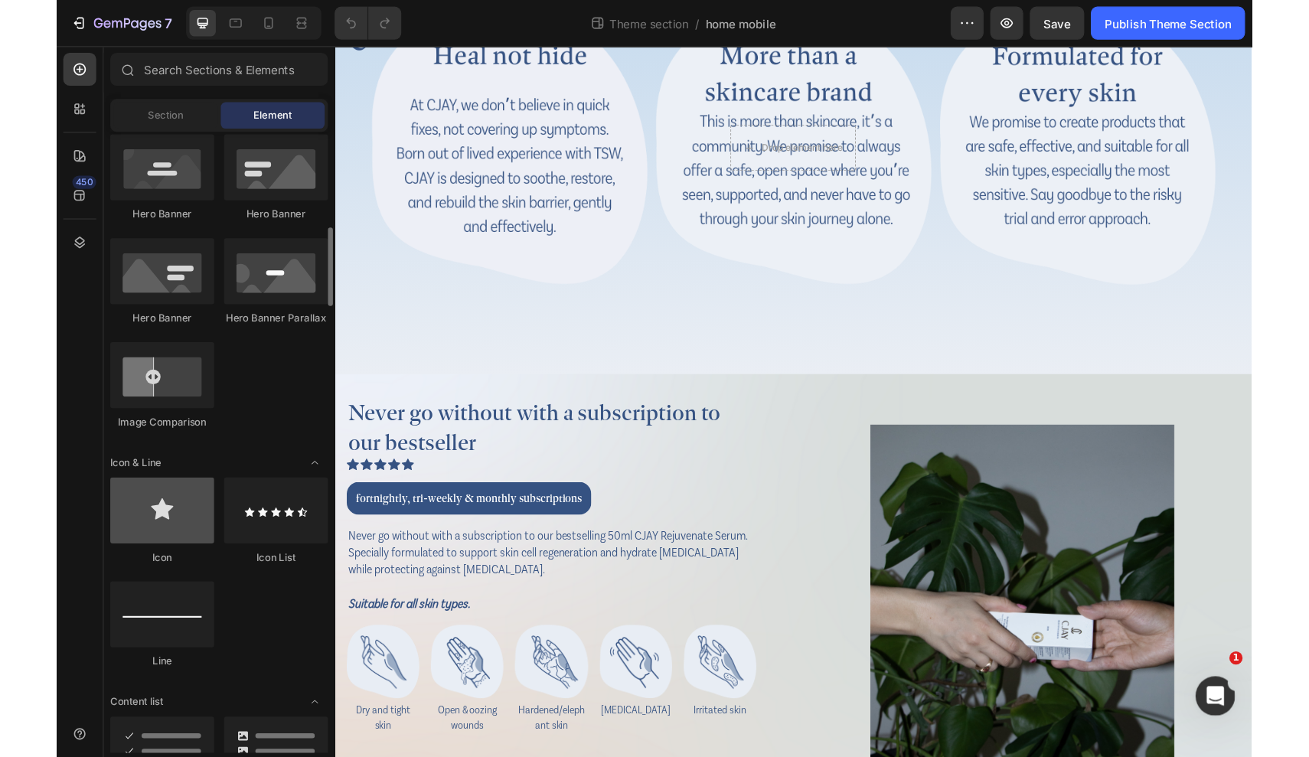
scroll to position [768, 0]
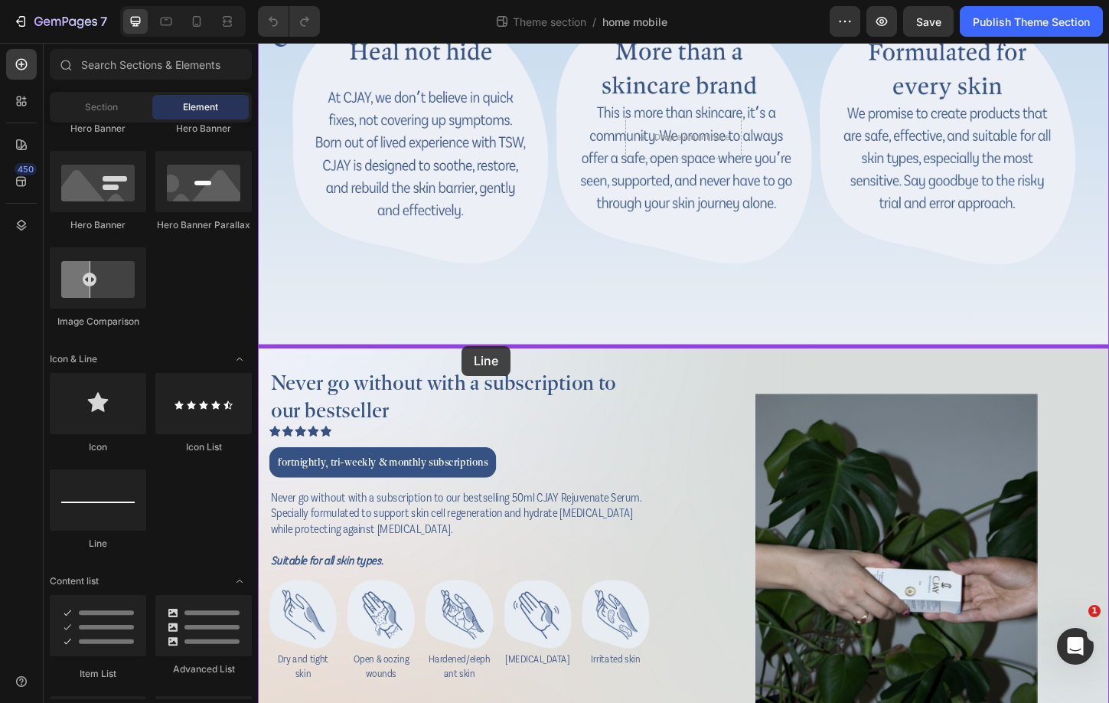
drag, startPoint x: 365, startPoint y: 553, endPoint x: 481, endPoint y: 370, distance: 217.0
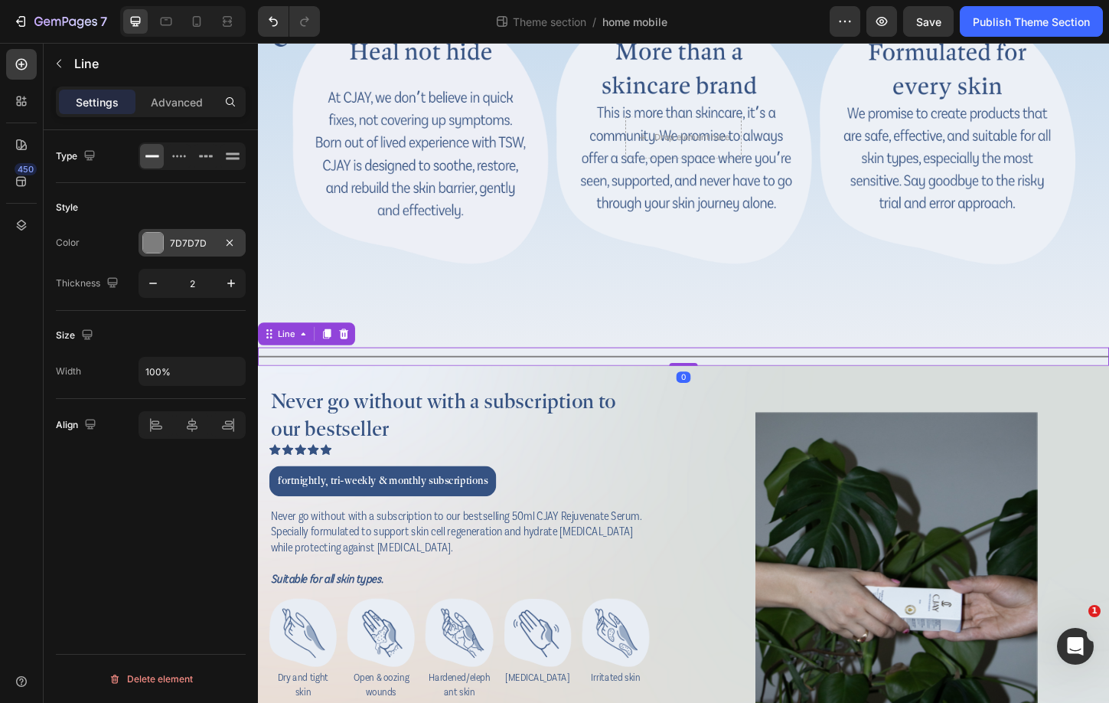
click at [192, 238] on div "7D7D7D" at bounding box center [192, 244] width 44 height 14
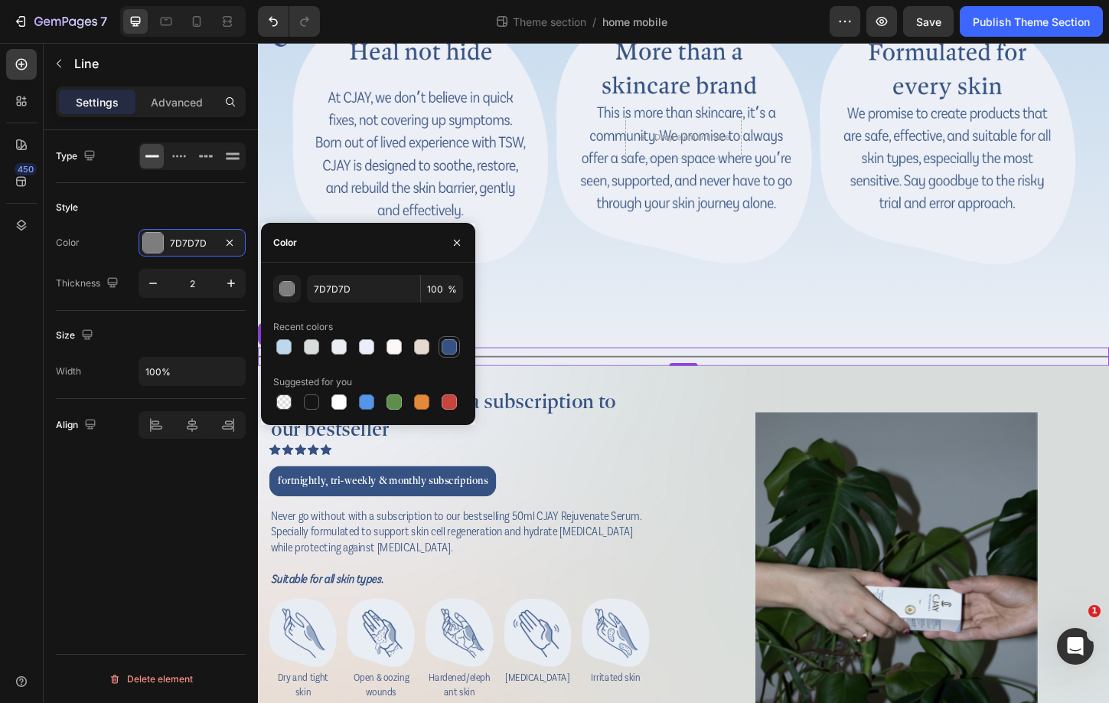
click at [443, 347] on div at bounding box center [449, 346] width 15 height 15
type input "355282"
click at [171, 103] on p "Advanced" at bounding box center [177, 102] width 52 height 16
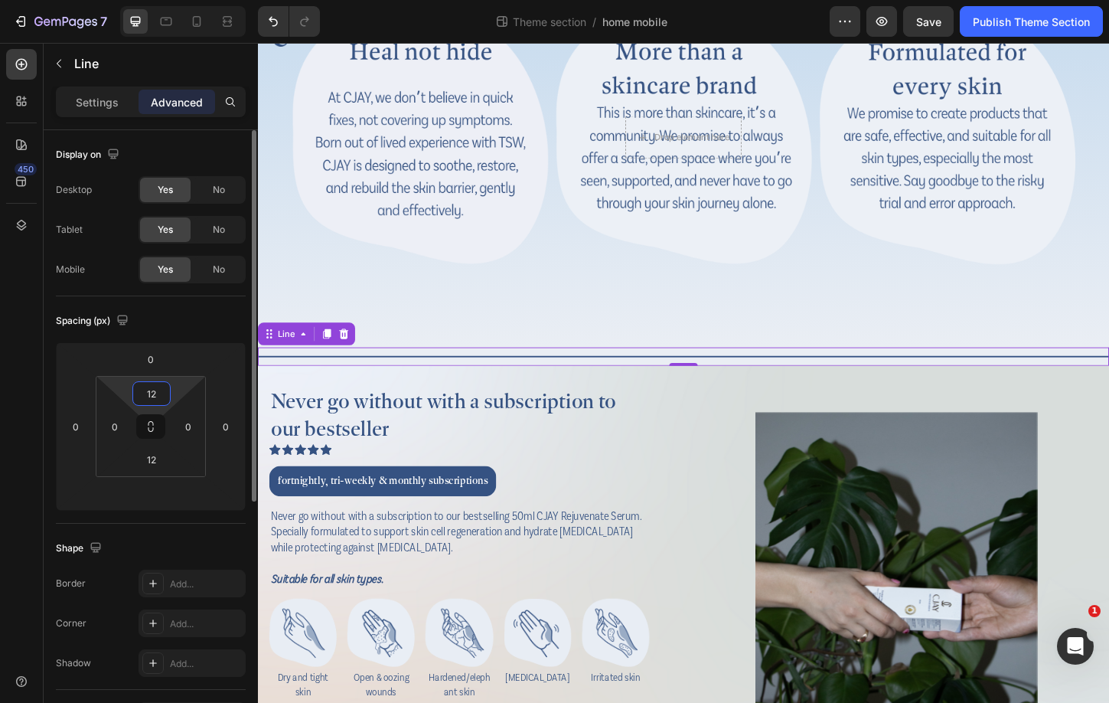
click at [165, 389] on input "12" at bounding box center [151, 393] width 31 height 23
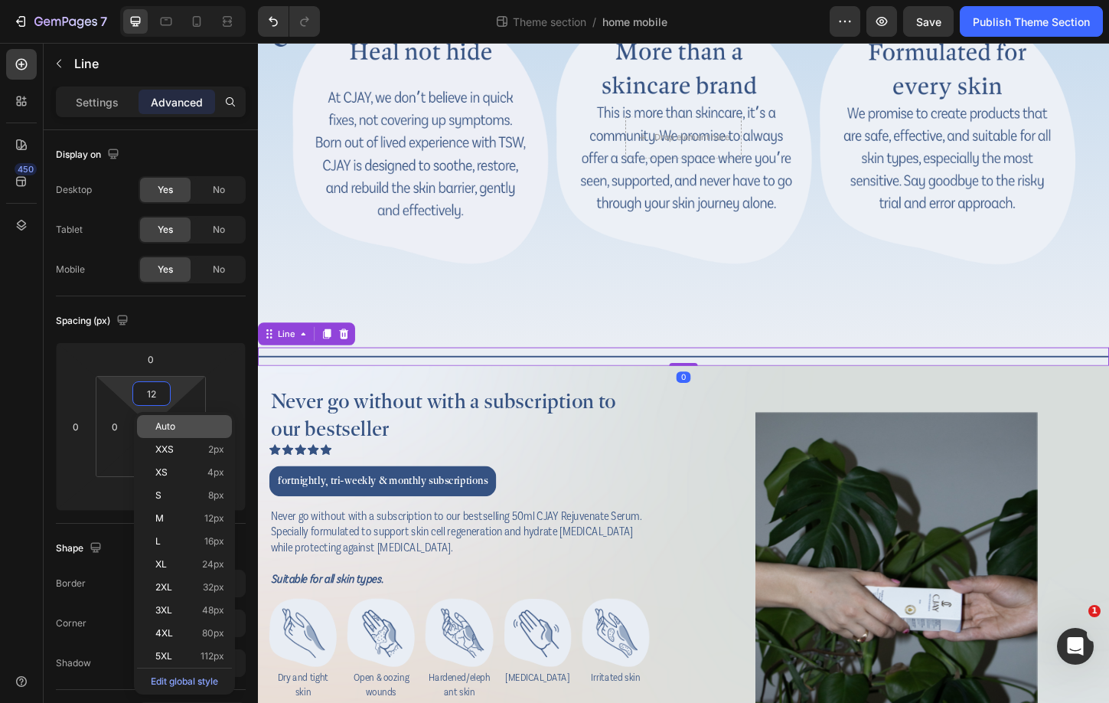
click at [169, 421] on span "Auto" at bounding box center [165, 426] width 20 height 11
type input "Auto"
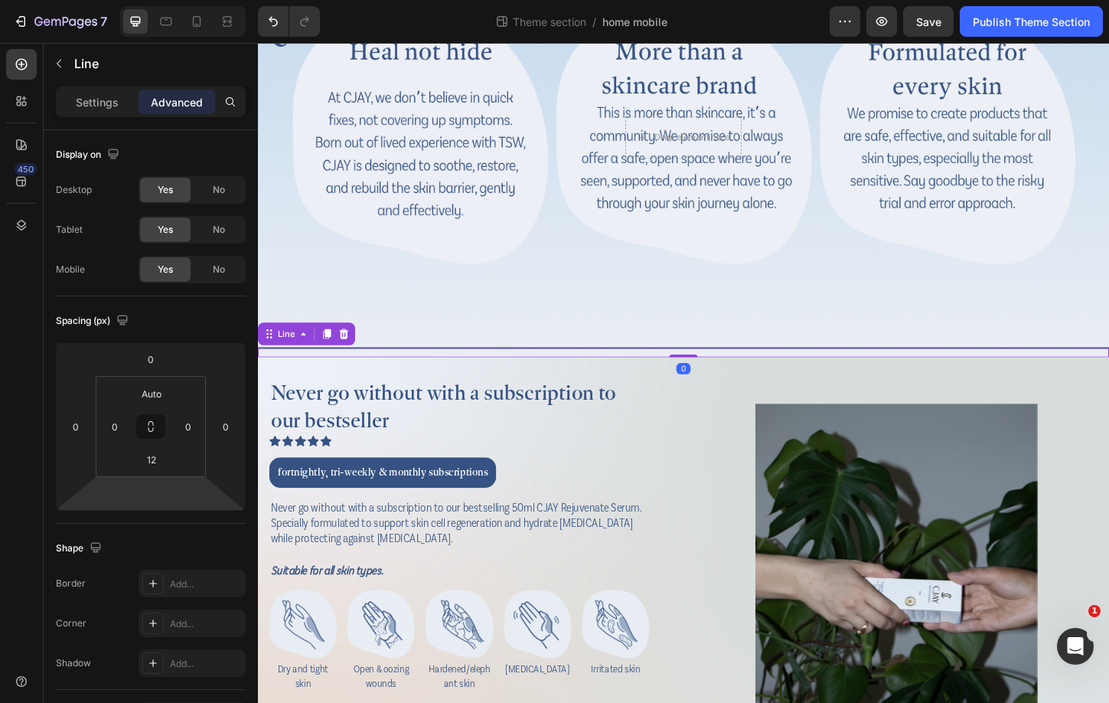
click at [139, 0] on html "7 Theme section / home mobile Preview Save Publish Theme Section 450 Sections(1…" at bounding box center [554, 0] width 1109 height 0
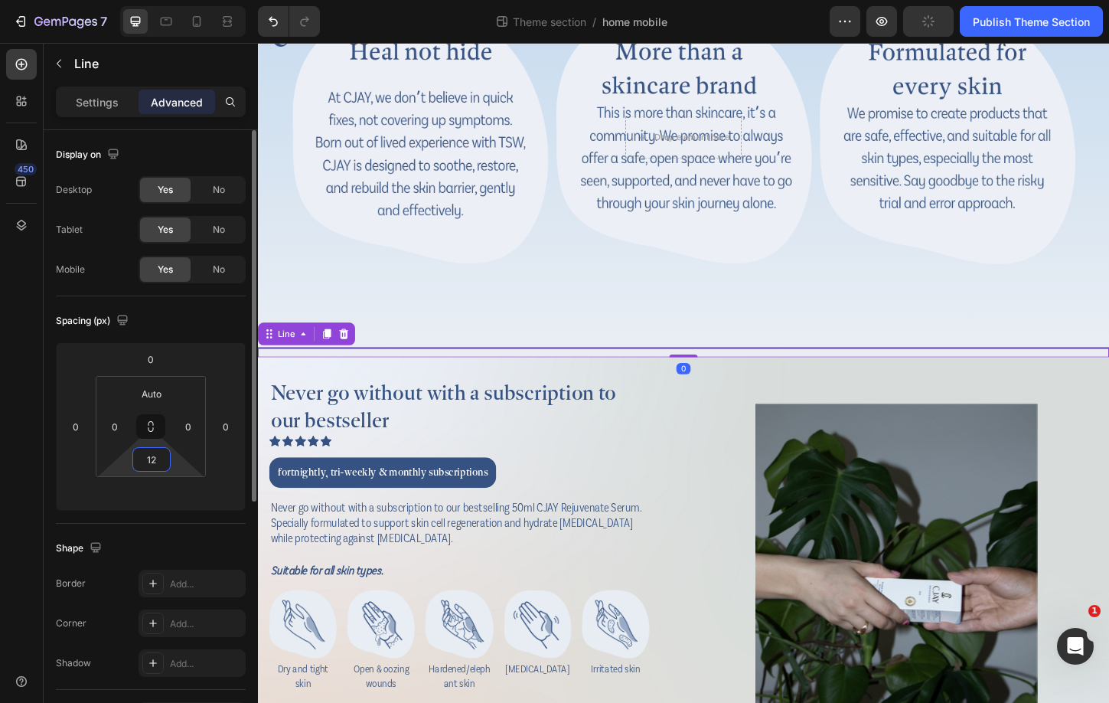
click at [152, 453] on input "12" at bounding box center [151, 459] width 31 height 23
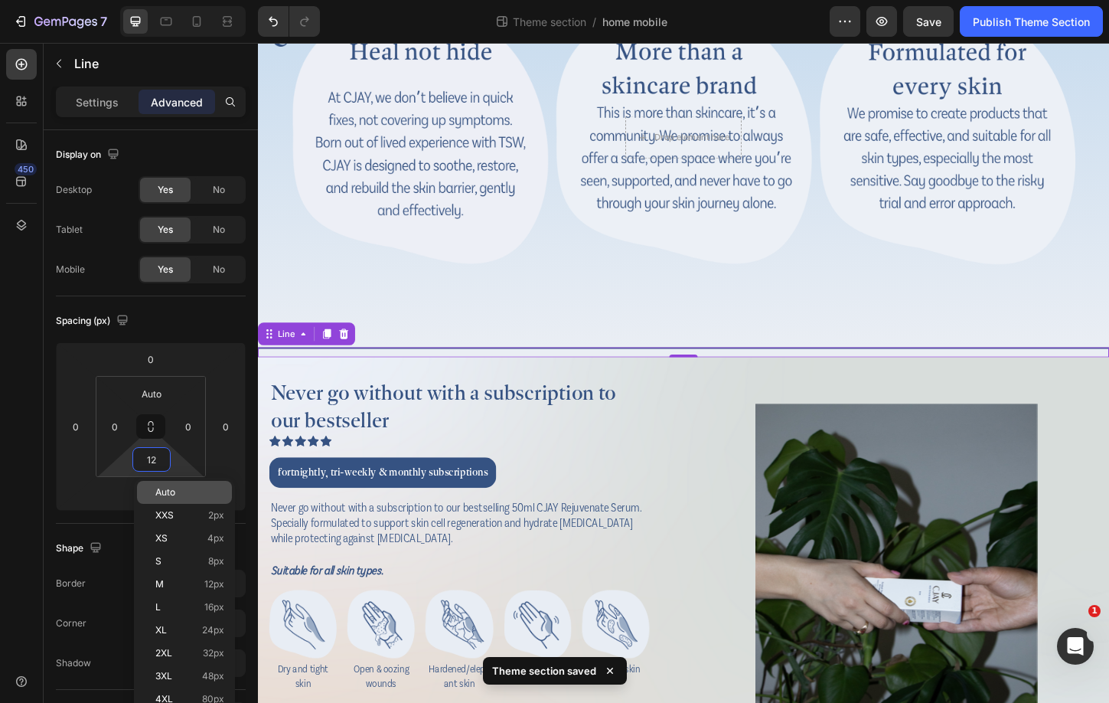
click at [158, 486] on div "Auto" at bounding box center [184, 492] width 95 height 23
type input "Auto"
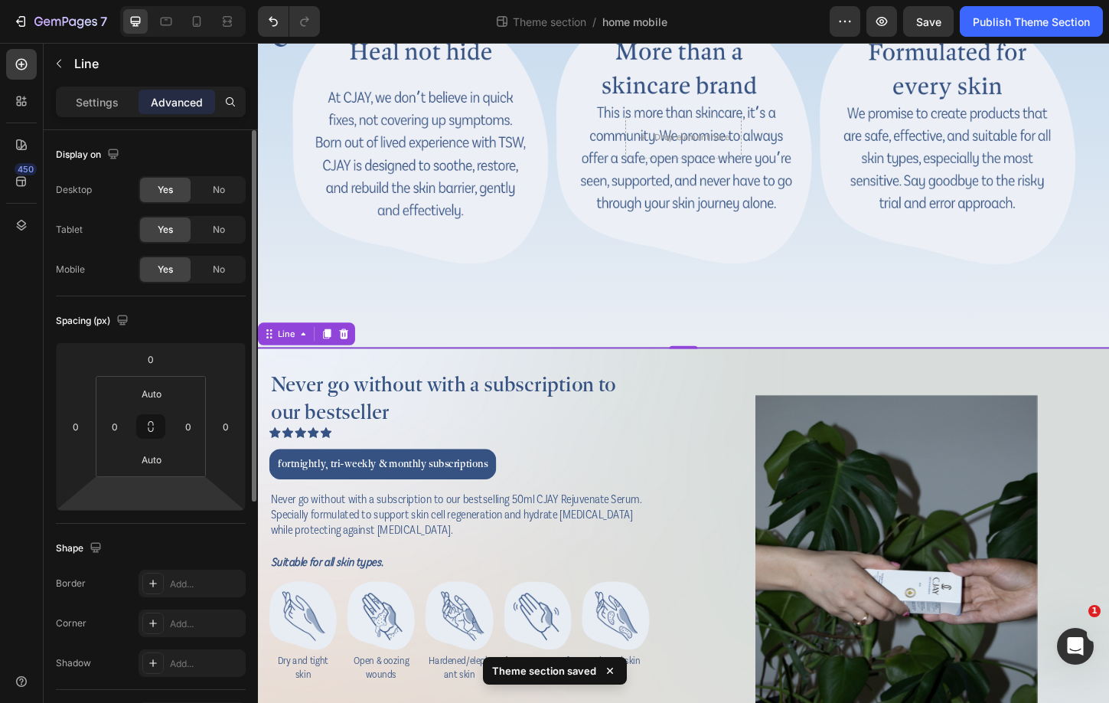
click at [158, 549] on div "Shape" at bounding box center [151, 548] width 190 height 24
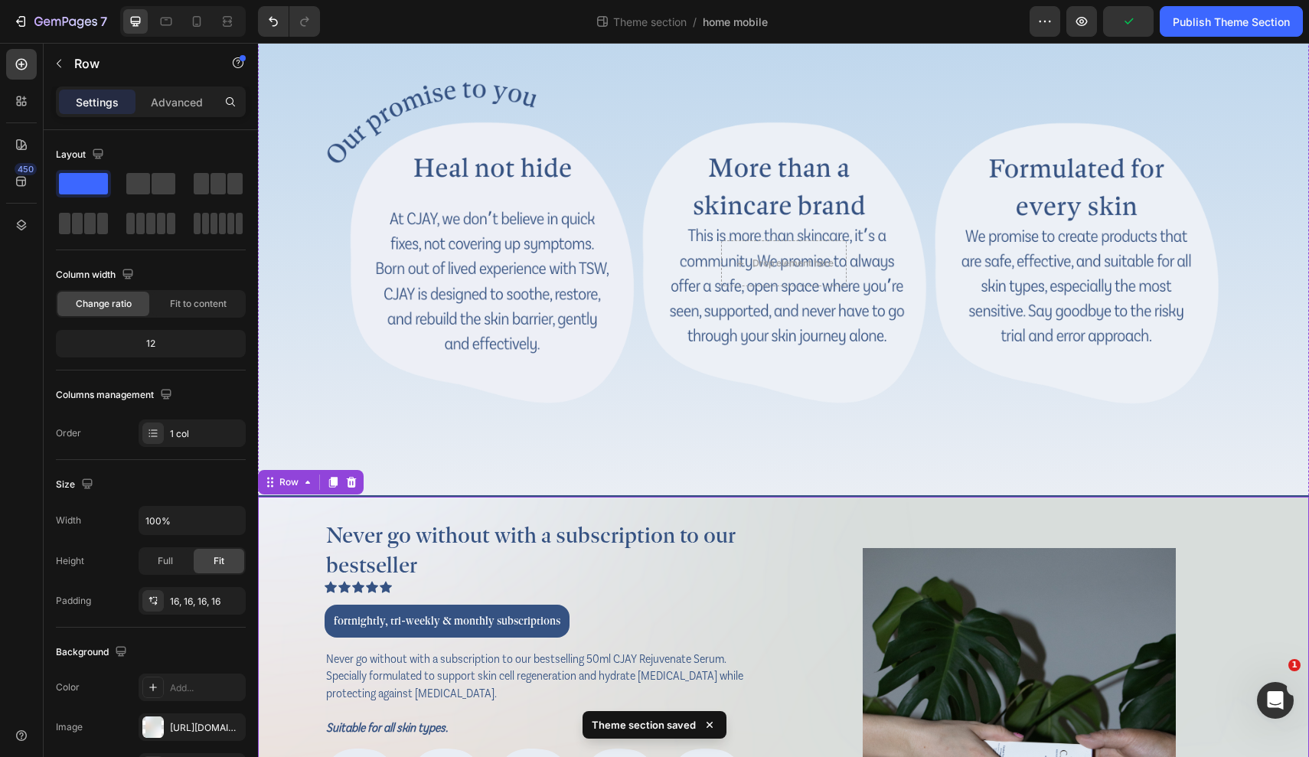
scroll to position [1538, 0]
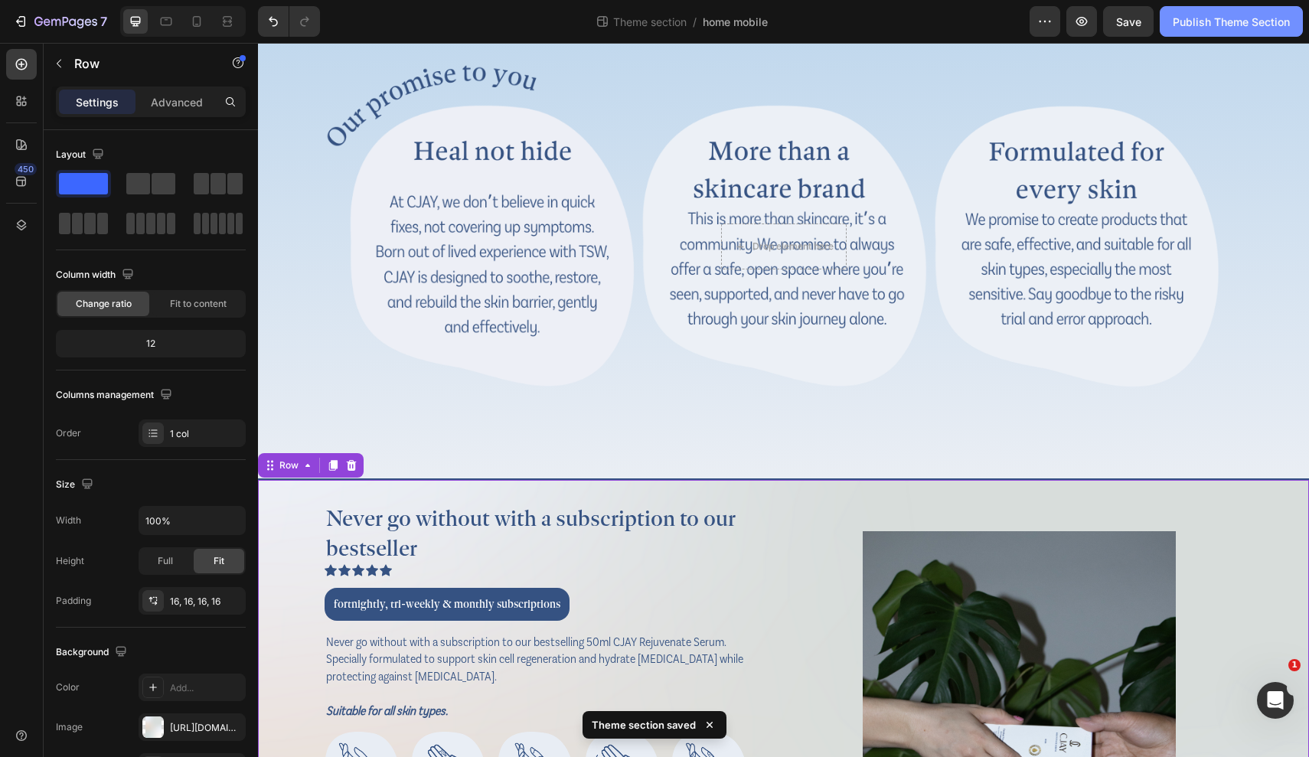
click at [1108, 14] on div "Publish Theme Section" at bounding box center [1231, 22] width 117 height 16
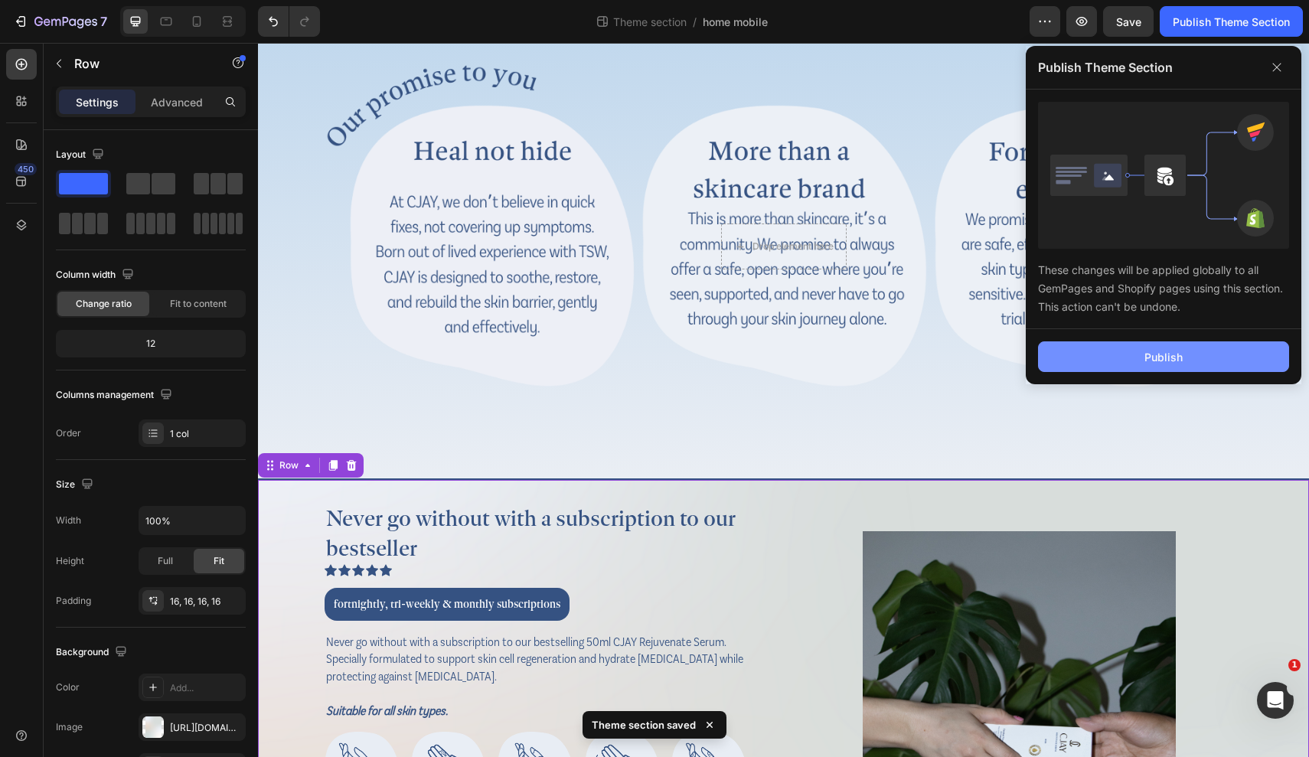
click at [1108, 347] on button "Publish" at bounding box center [1163, 356] width 251 height 31
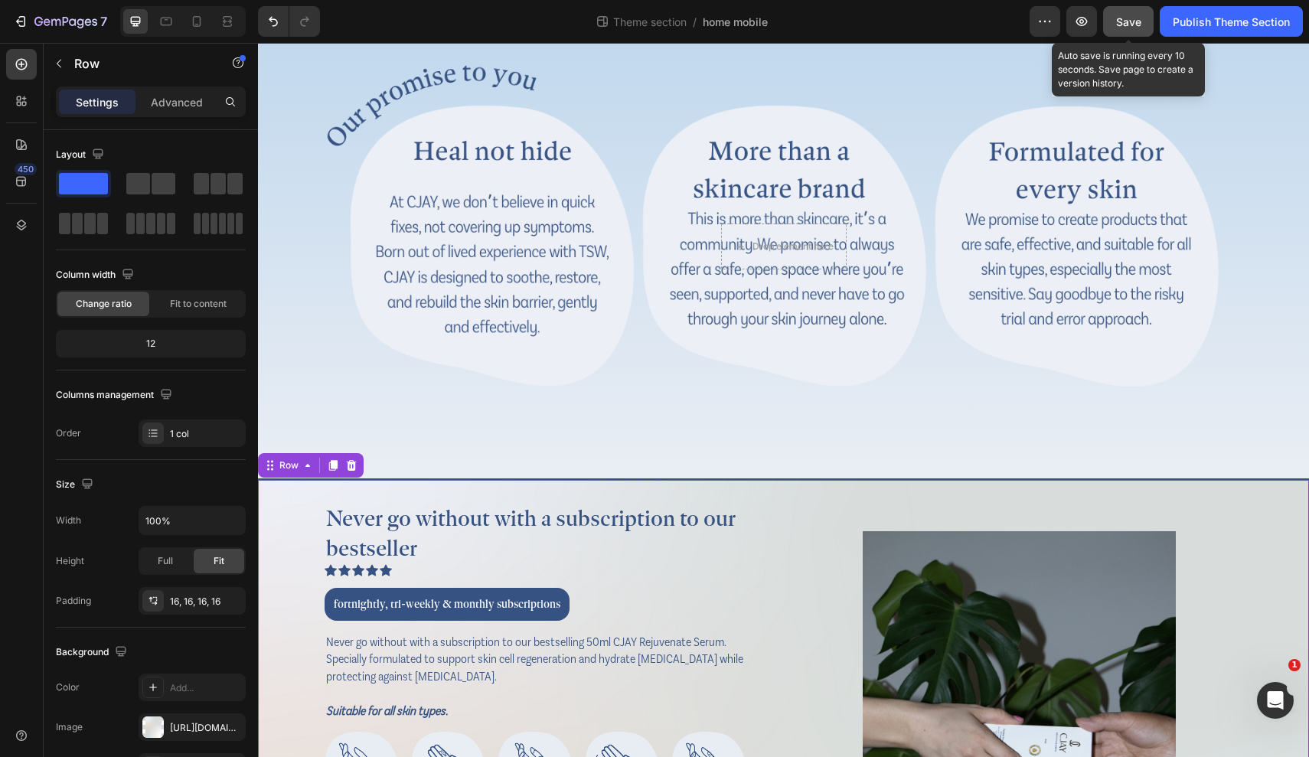
click at [1108, 21] on span "Save" at bounding box center [1128, 21] width 25 height 13
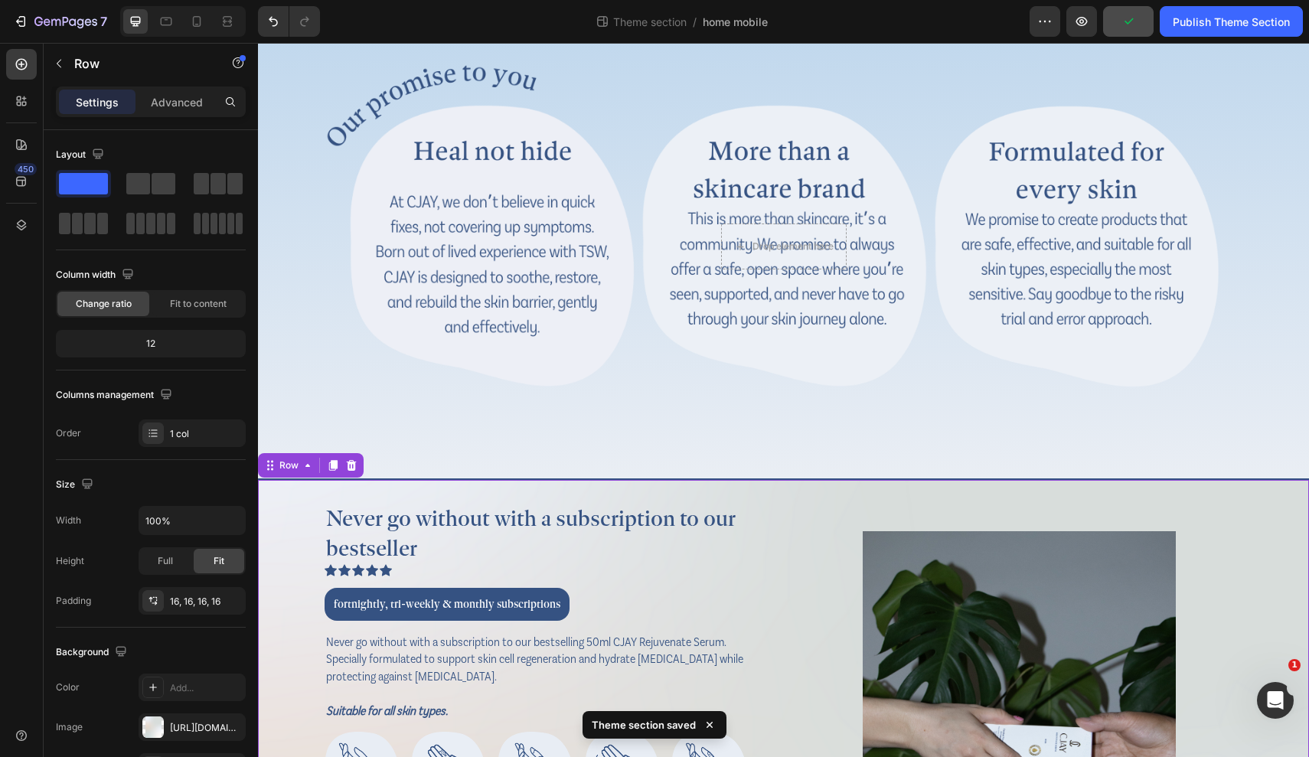
click at [1108, 38] on div "7 Theme section / home mobile Preview Publish Theme Section" at bounding box center [654, 22] width 1309 height 44
click at [1108, 17] on div "Publish Theme Section" at bounding box center [1231, 22] width 117 height 16
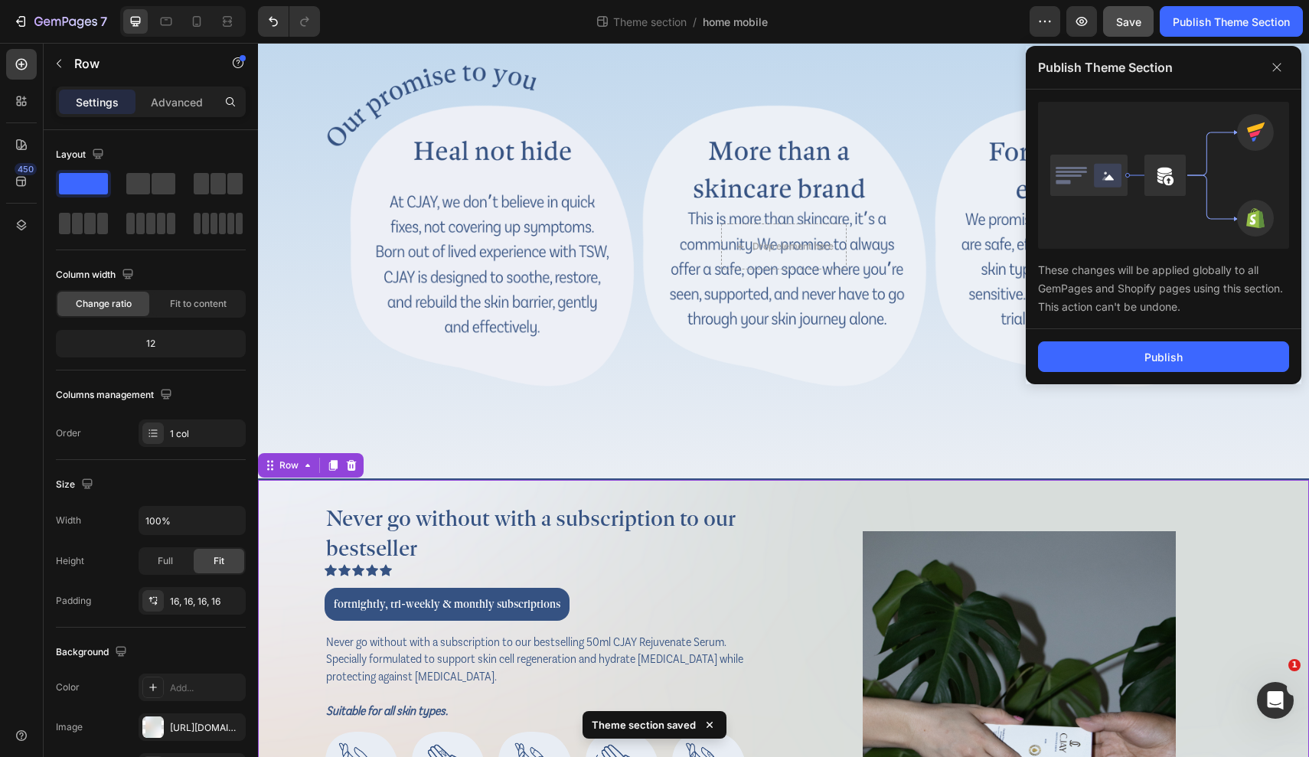
click at [1108, 374] on div "Publish" at bounding box center [1164, 356] width 276 height 55
click at [1108, 366] on button "Publish" at bounding box center [1163, 356] width 251 height 31
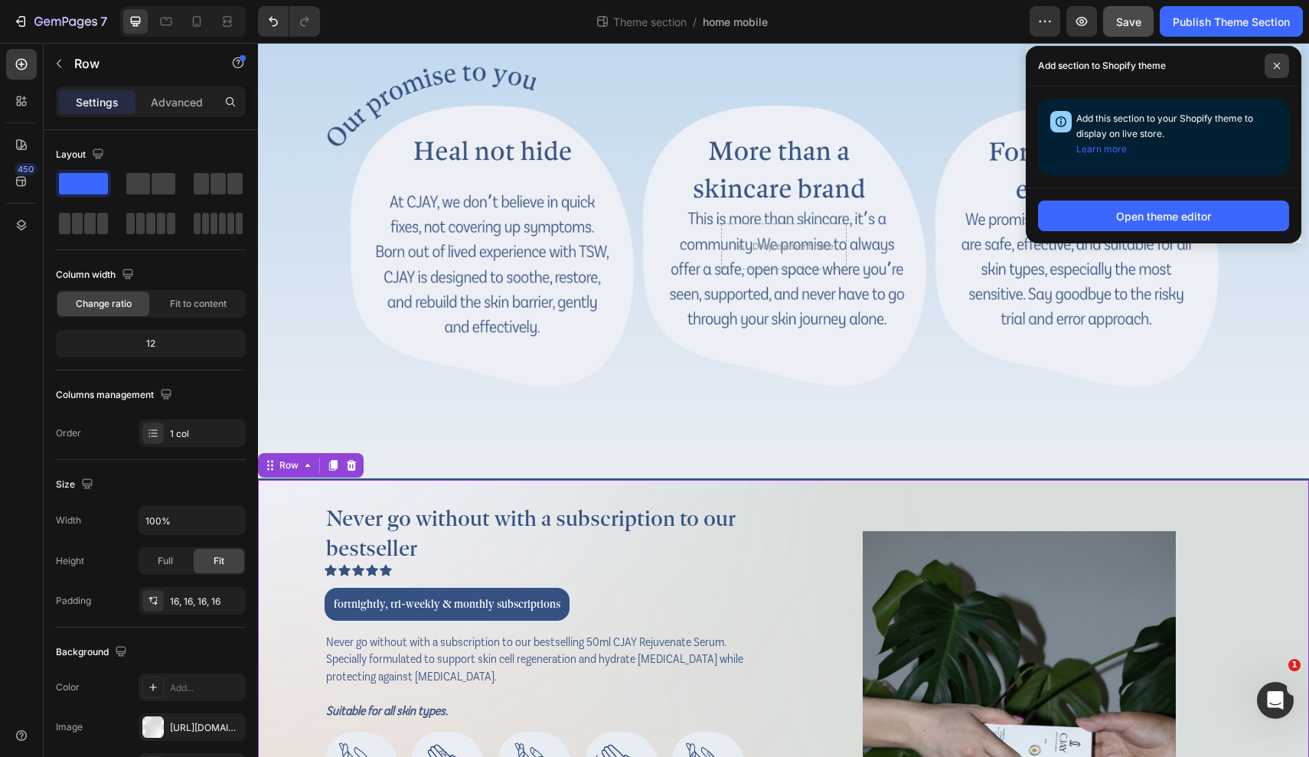
click at [1108, 61] on span at bounding box center [1276, 66] width 24 height 24
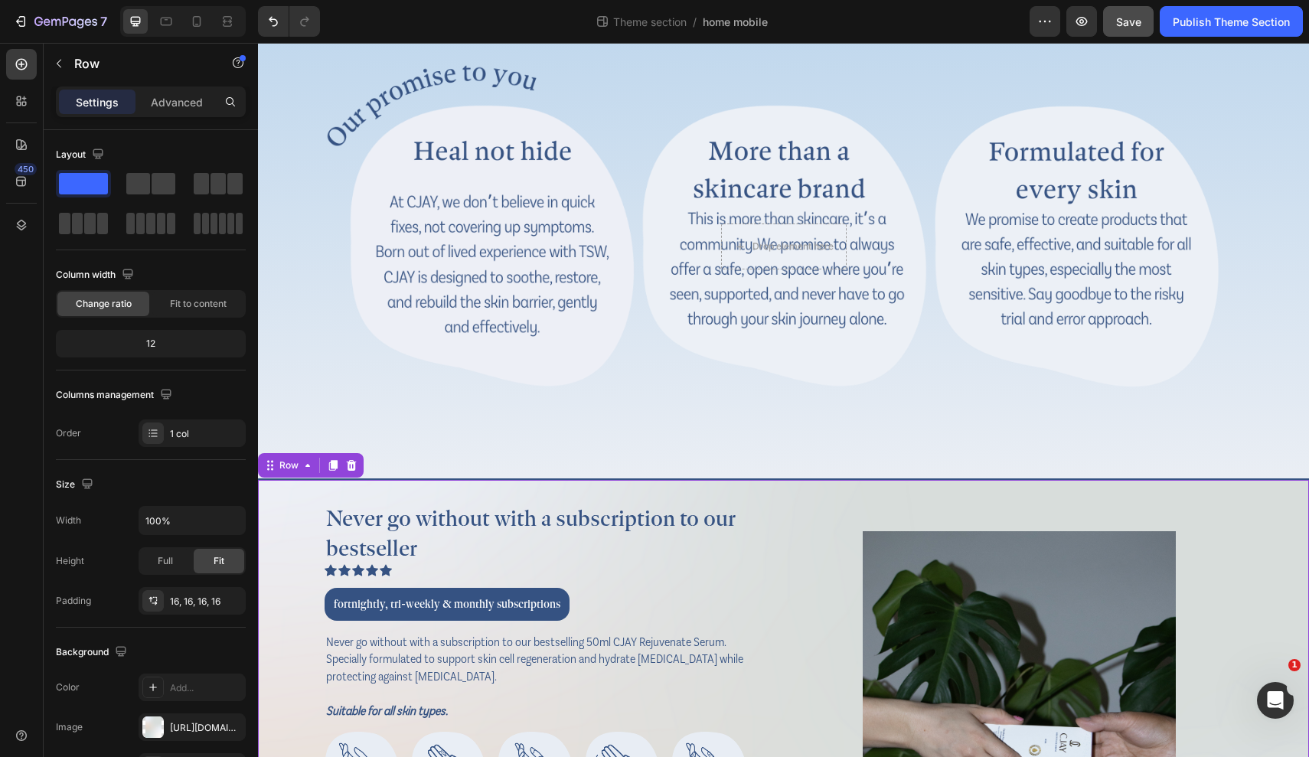
click at [11, 39] on div "7 Theme section / home mobile Preview Save Publish Theme Section" at bounding box center [654, 22] width 1309 height 44
click at [11, 24] on button "7" at bounding box center [60, 21] width 108 height 31
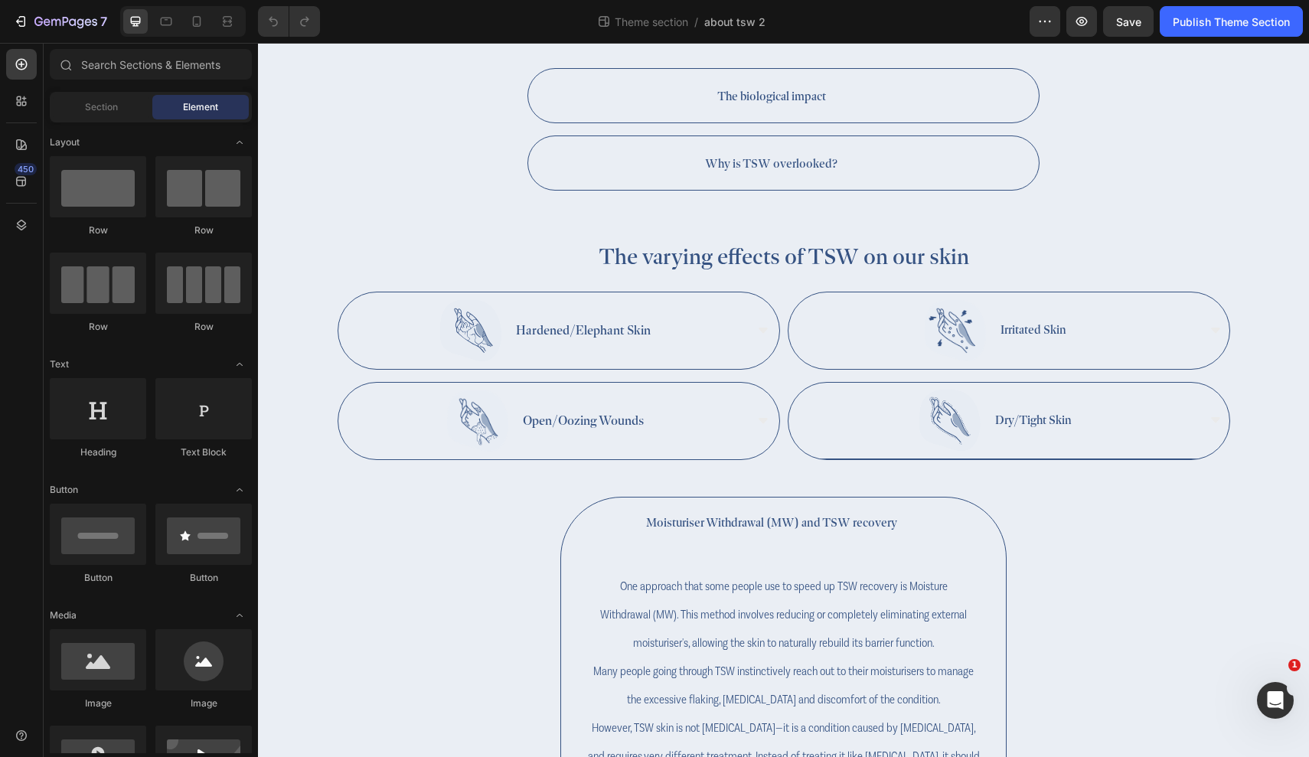
scroll to position [932, 0]
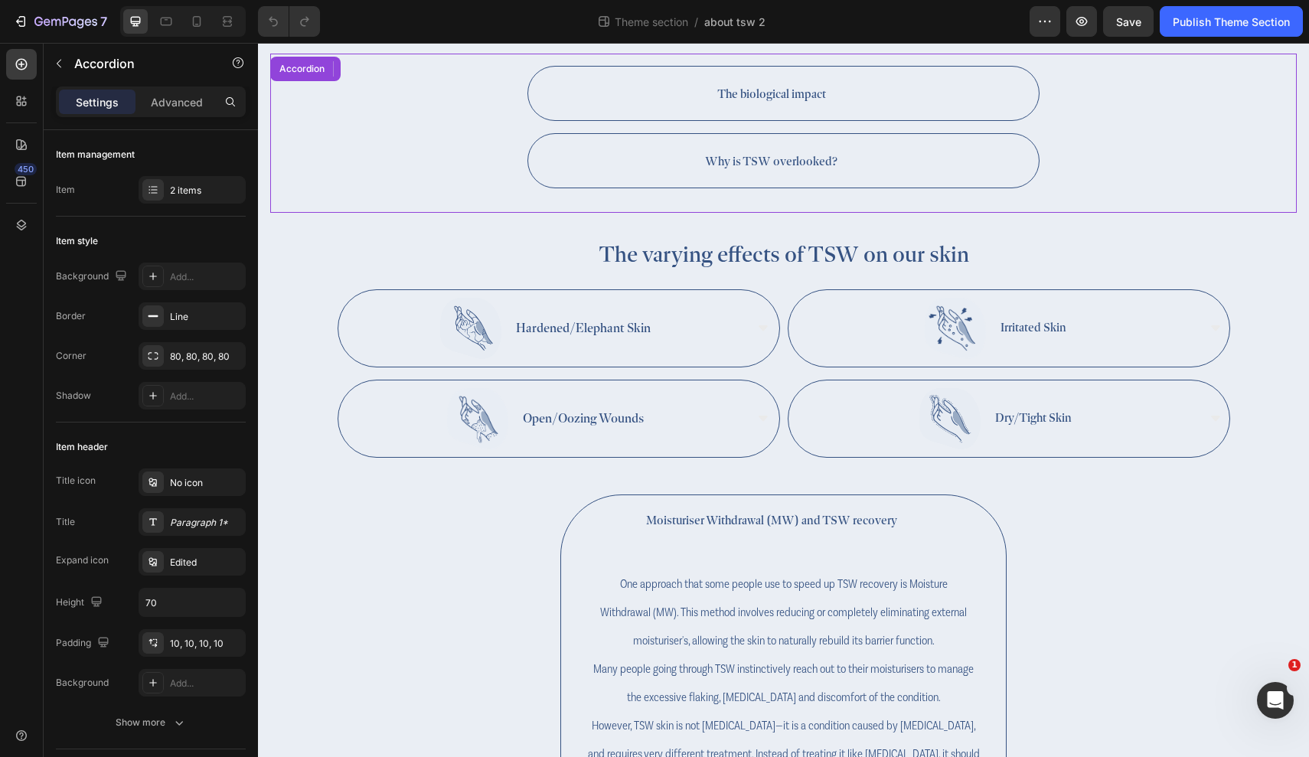
click at [900, 96] on div "The biological impact" at bounding box center [771, 94] width 471 height 34
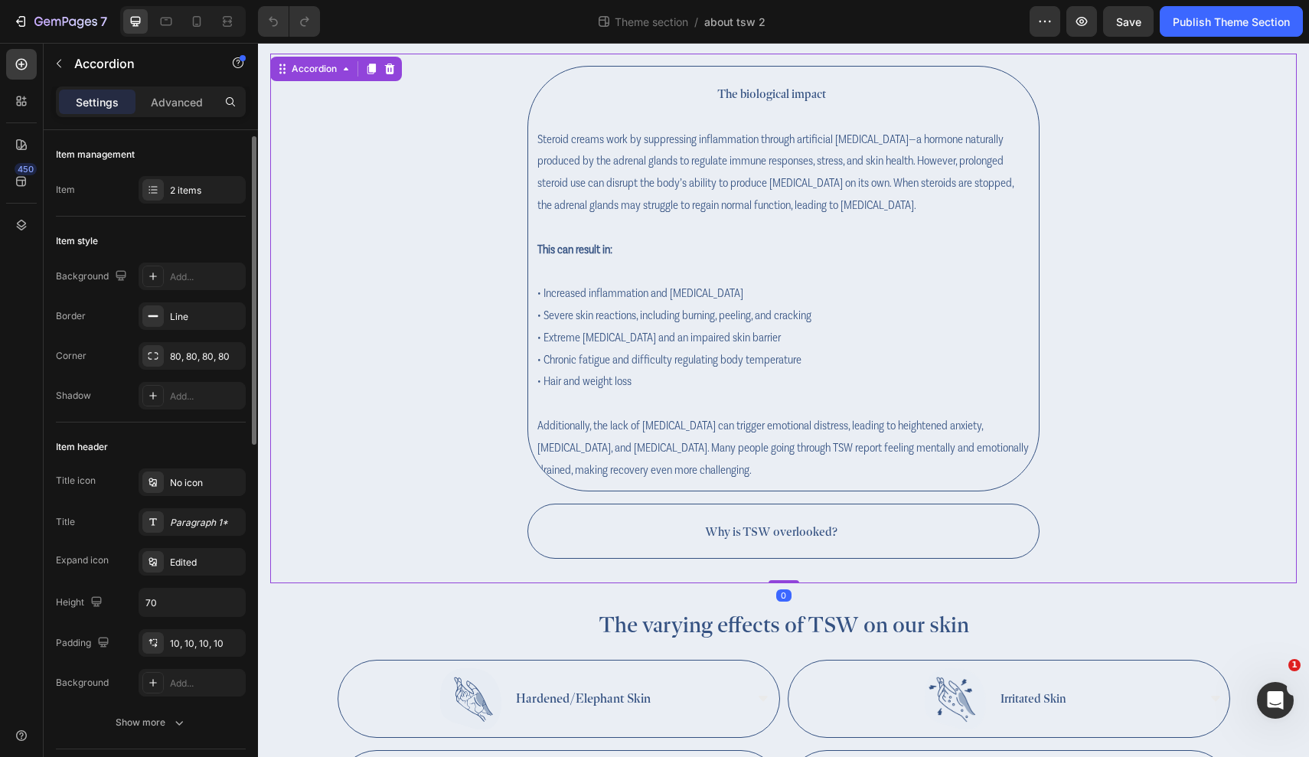
scroll to position [12, 0]
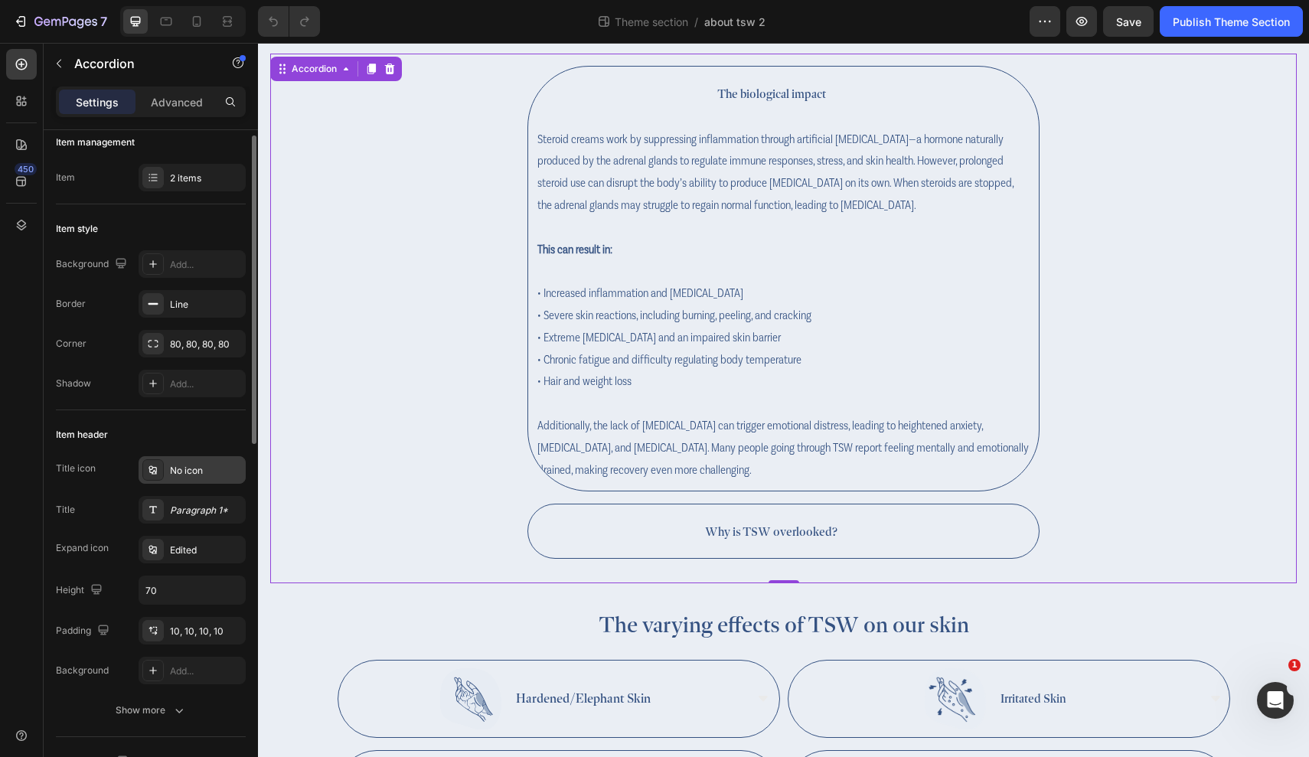
click at [207, 467] on div "No icon" at bounding box center [206, 471] width 72 height 14
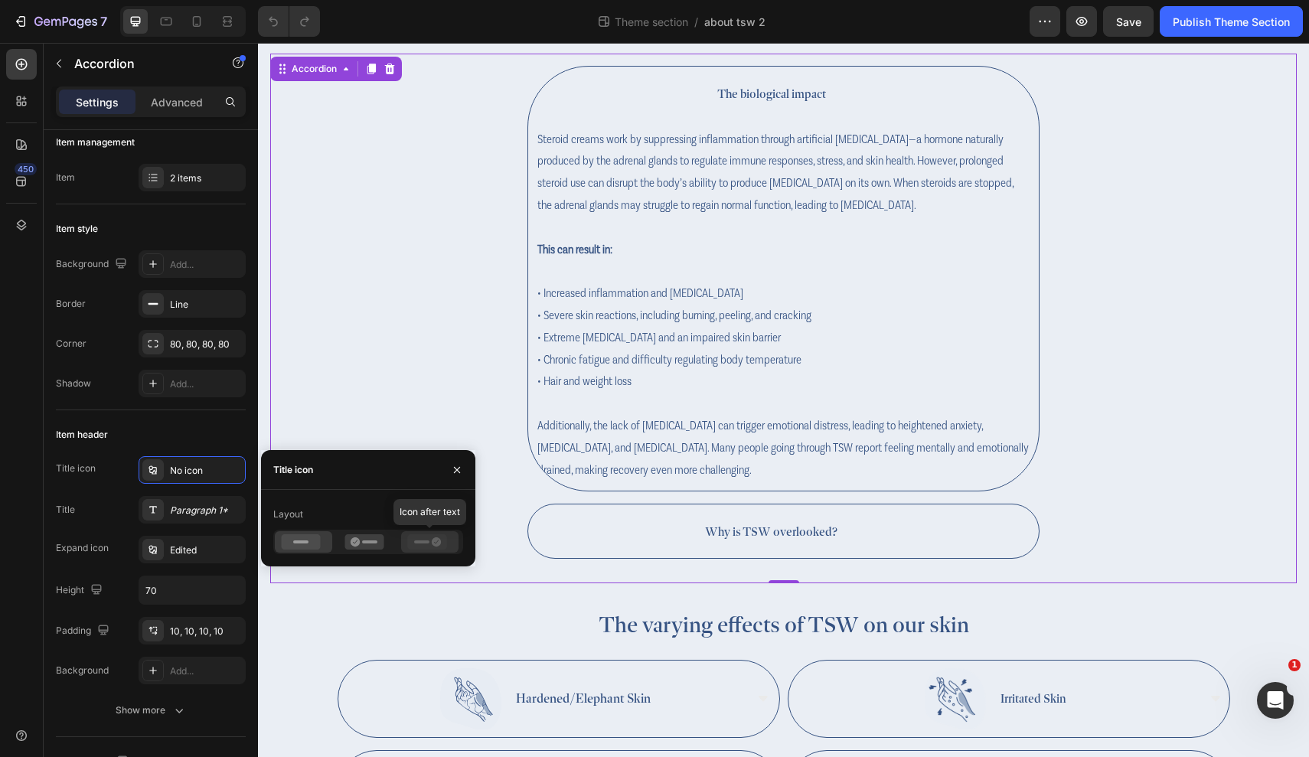
click at [431, 537] on icon at bounding box center [427, 541] width 39 height 15
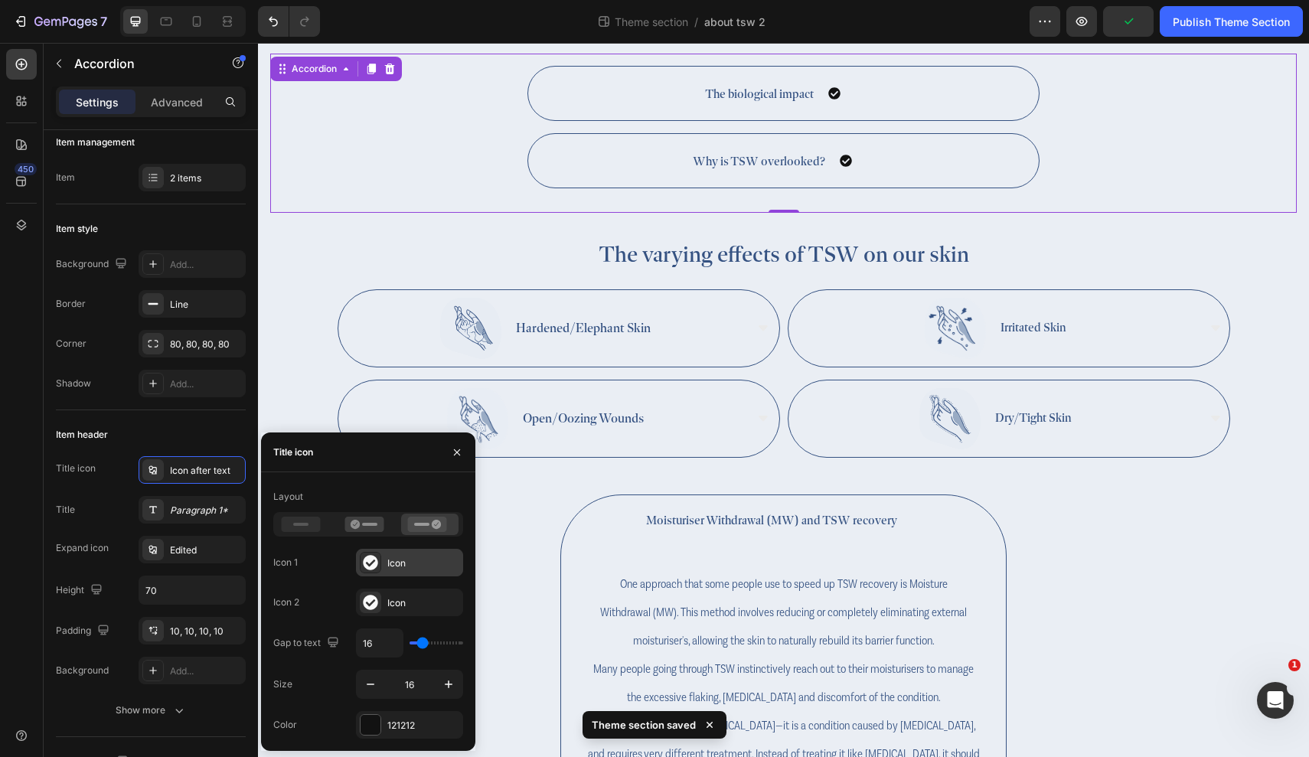
click at [419, 559] on div "Icon" at bounding box center [423, 563] width 72 height 14
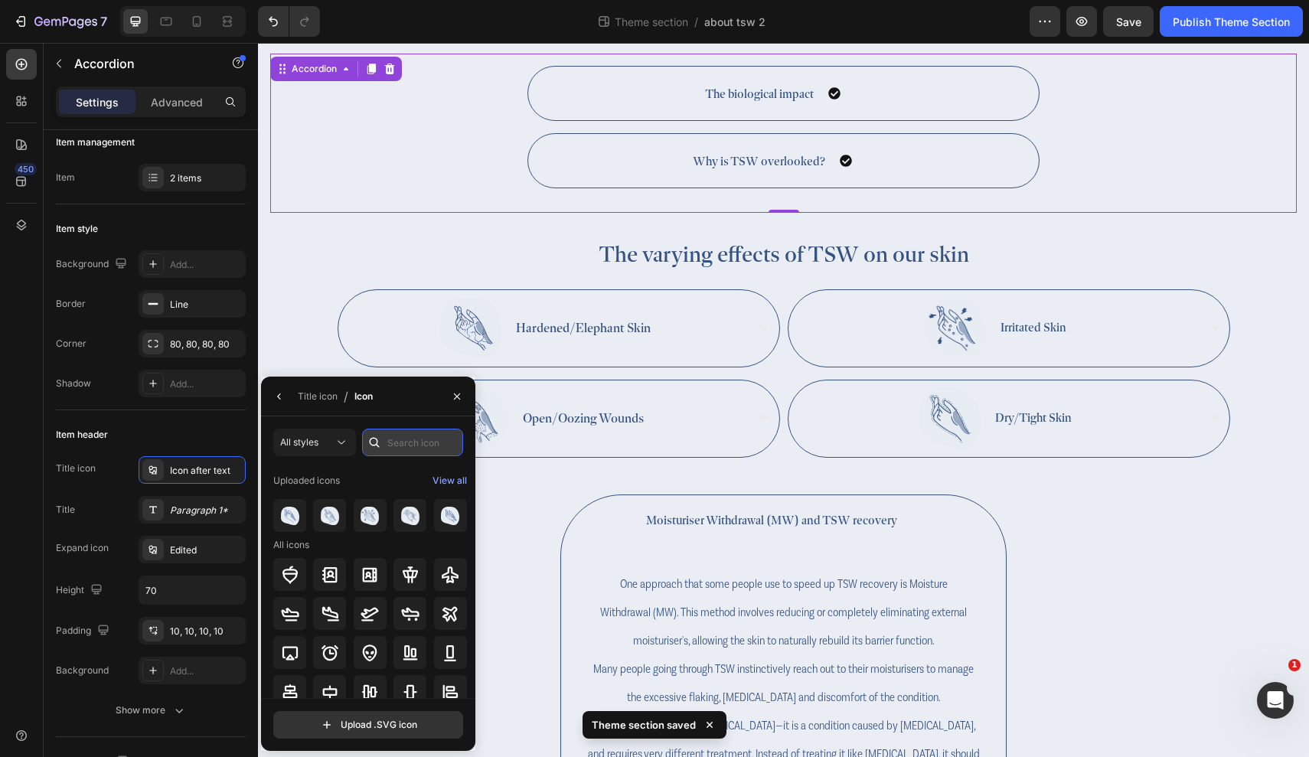
click at [407, 437] on input "text" at bounding box center [412, 443] width 101 height 28
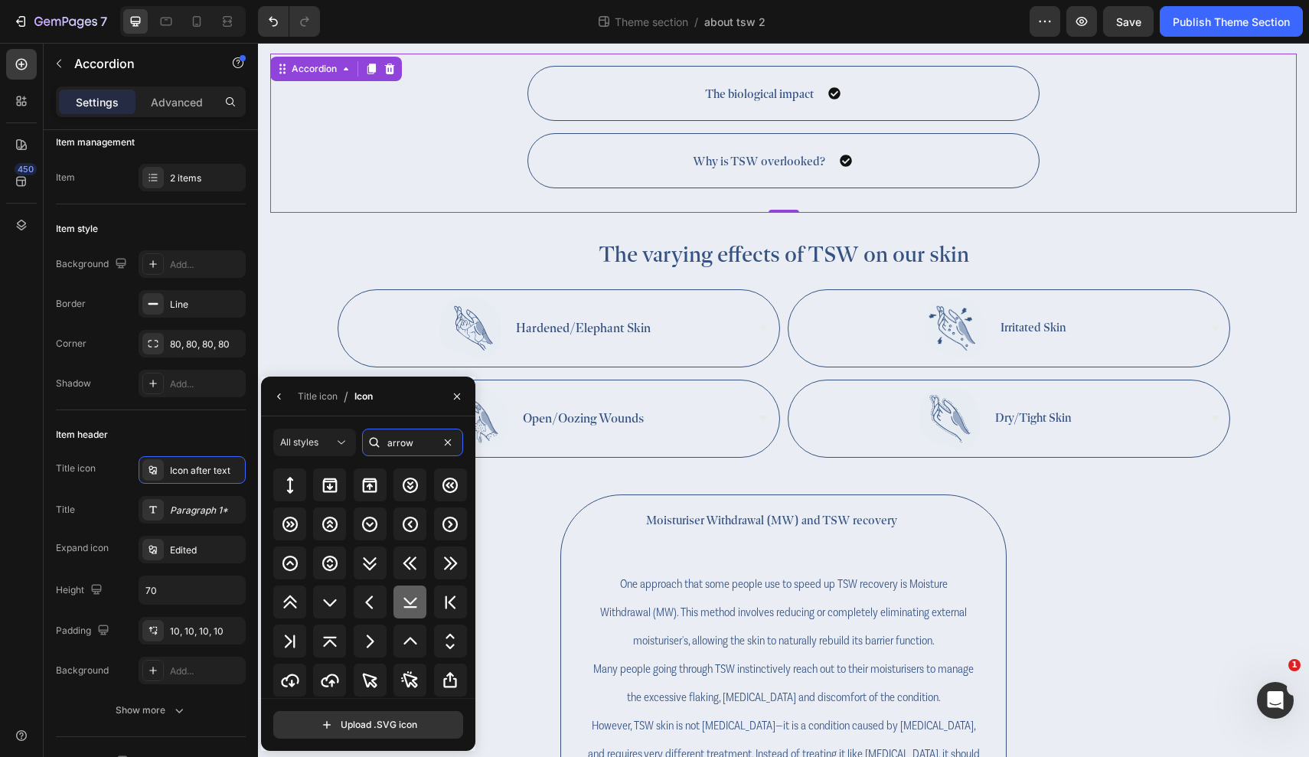
scroll to position [663, 0]
type input "arrow"
click at [378, 528] on div at bounding box center [370, 524] width 33 height 33
click at [328, 594] on icon at bounding box center [330, 603] width 18 height 18
click at [276, 396] on icon "button" at bounding box center [279, 396] width 12 height 12
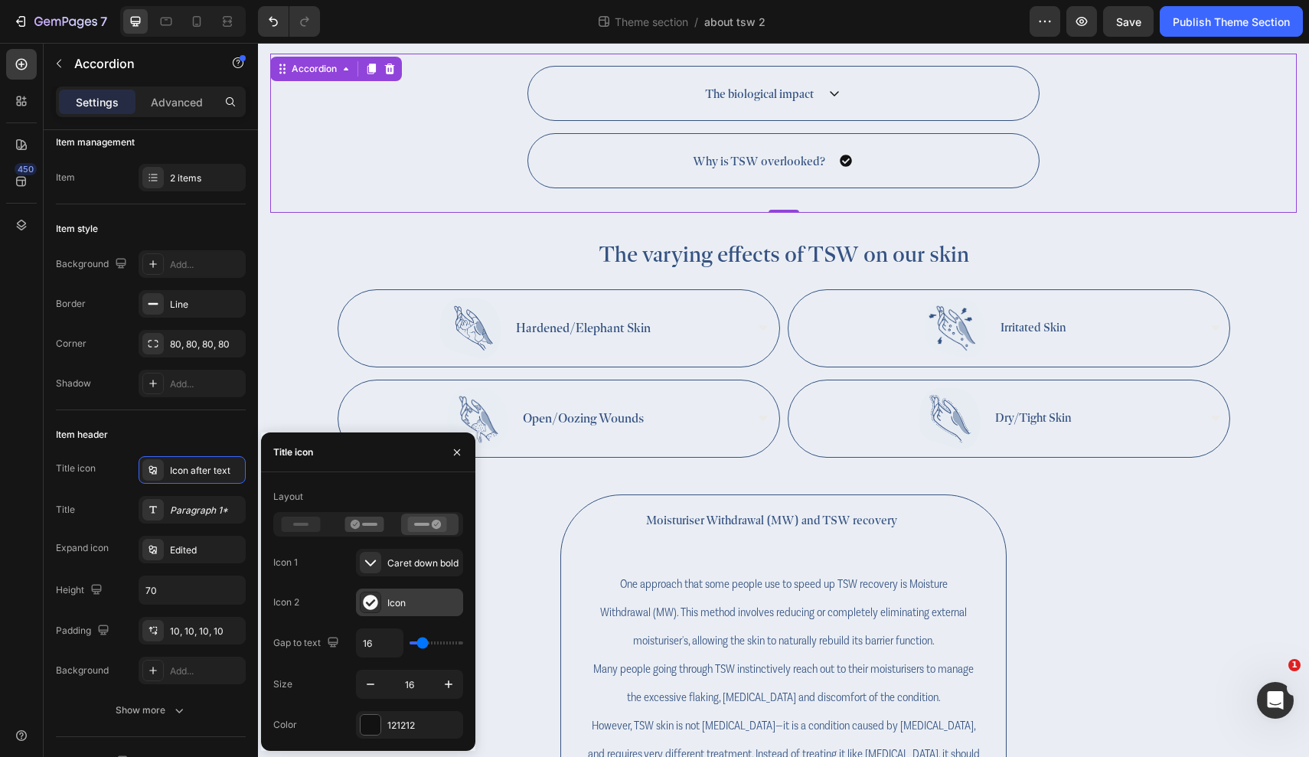
click at [416, 600] on div "Icon" at bounding box center [423, 603] width 72 height 14
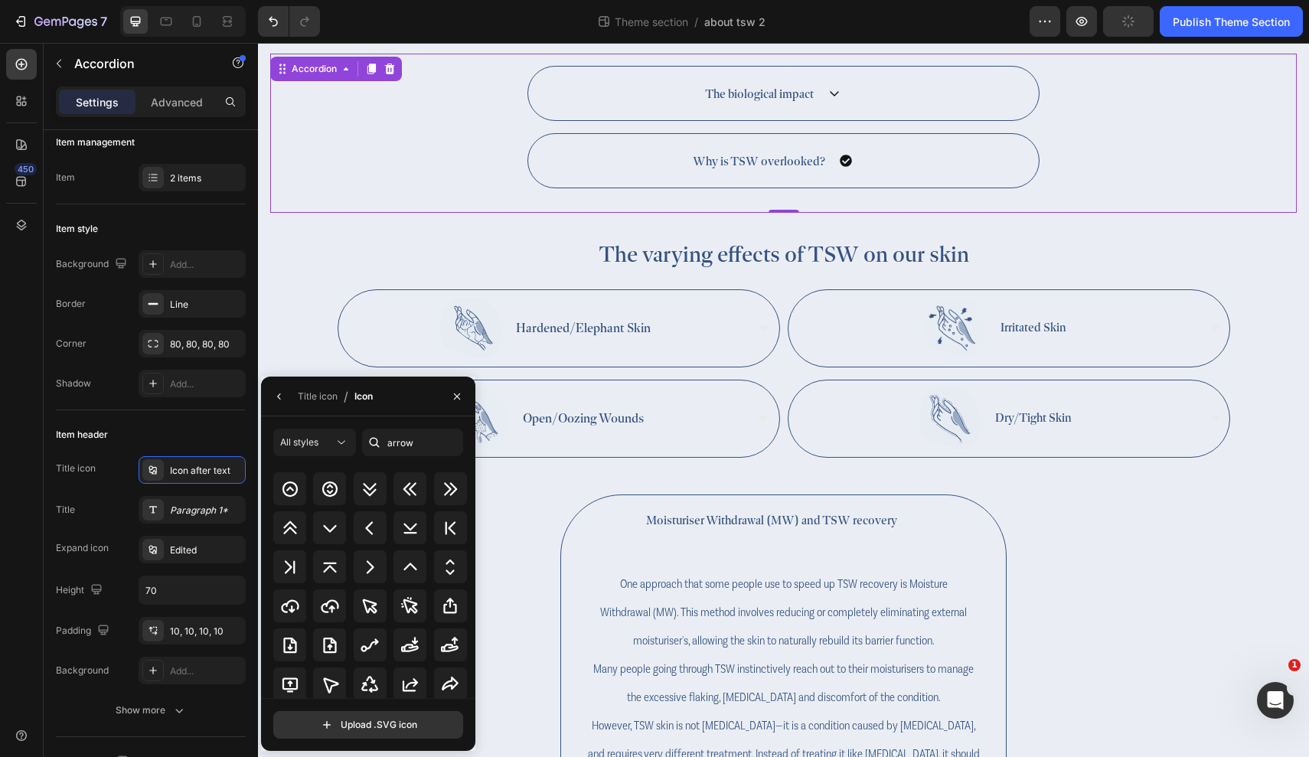
scroll to position [723, 0]
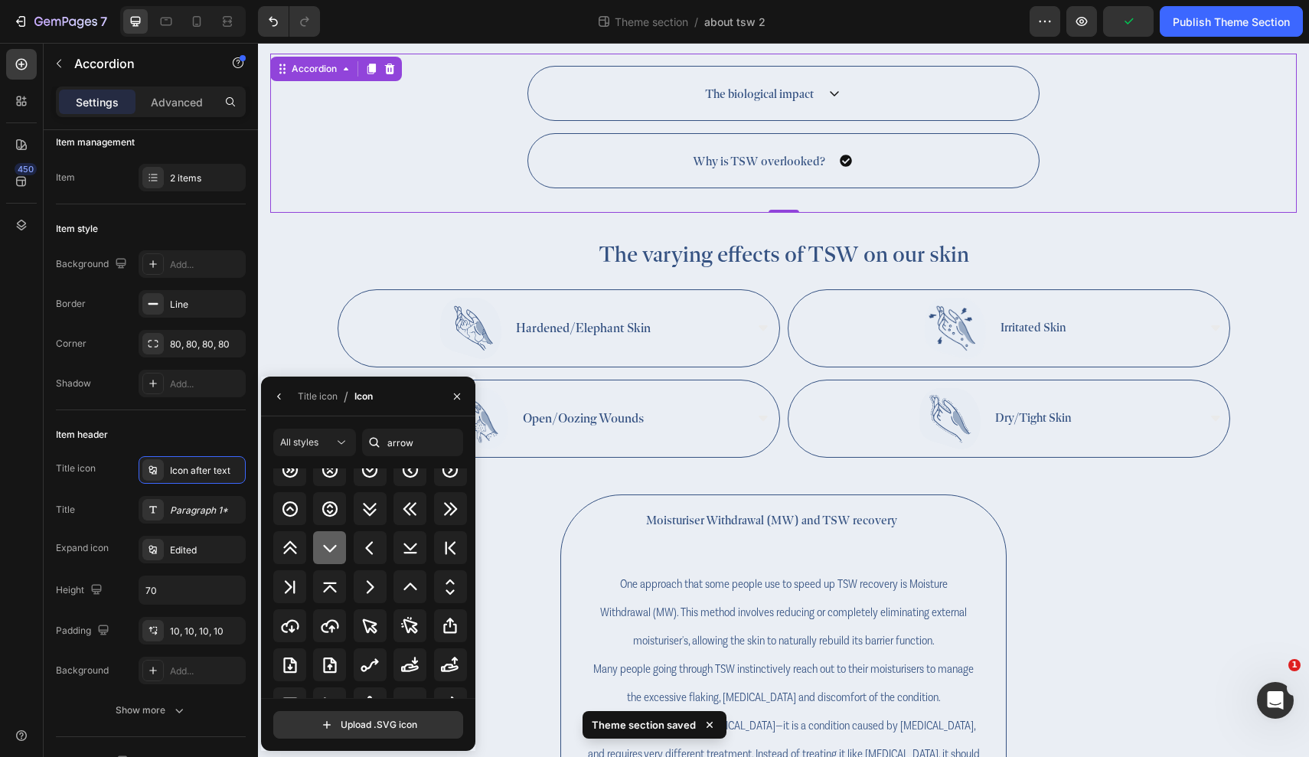
click at [335, 534] on div at bounding box center [329, 547] width 33 height 33
click at [282, 406] on button "button" at bounding box center [279, 396] width 24 height 24
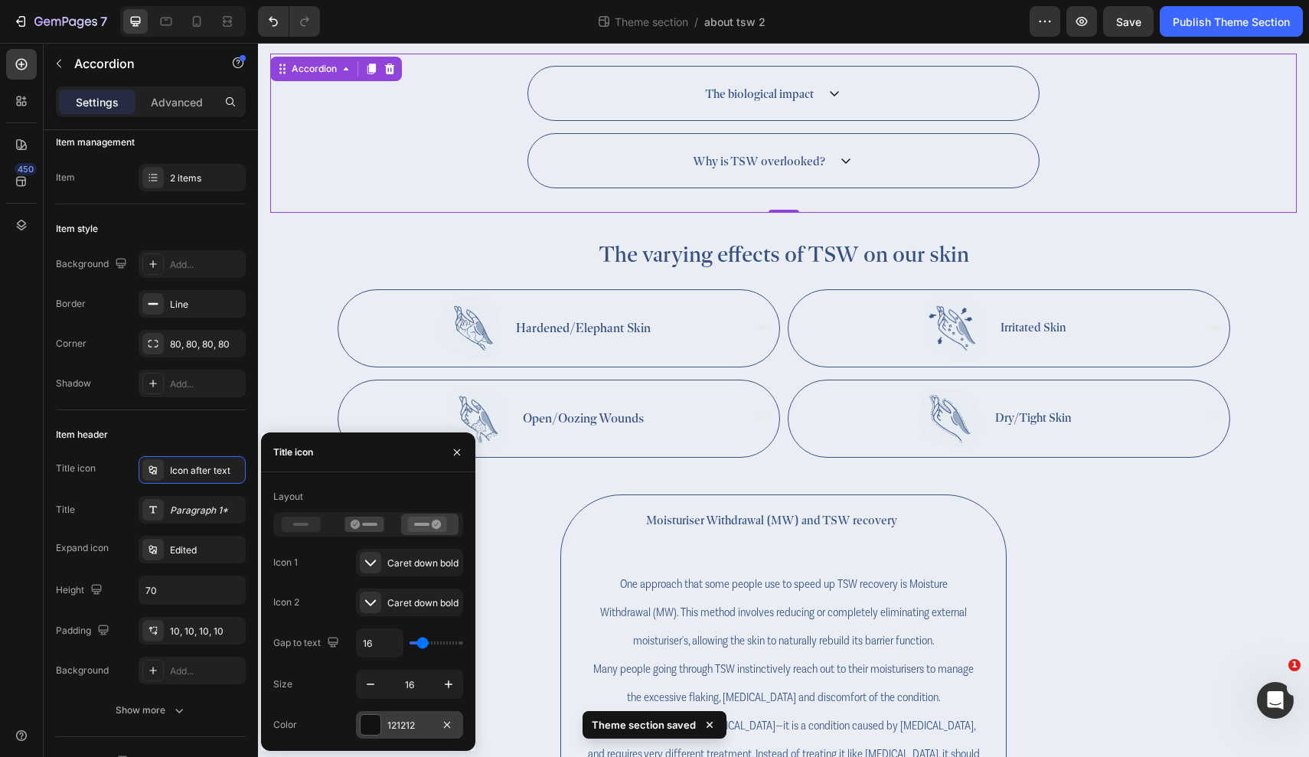
click at [401, 724] on div "121212" at bounding box center [409, 726] width 44 height 14
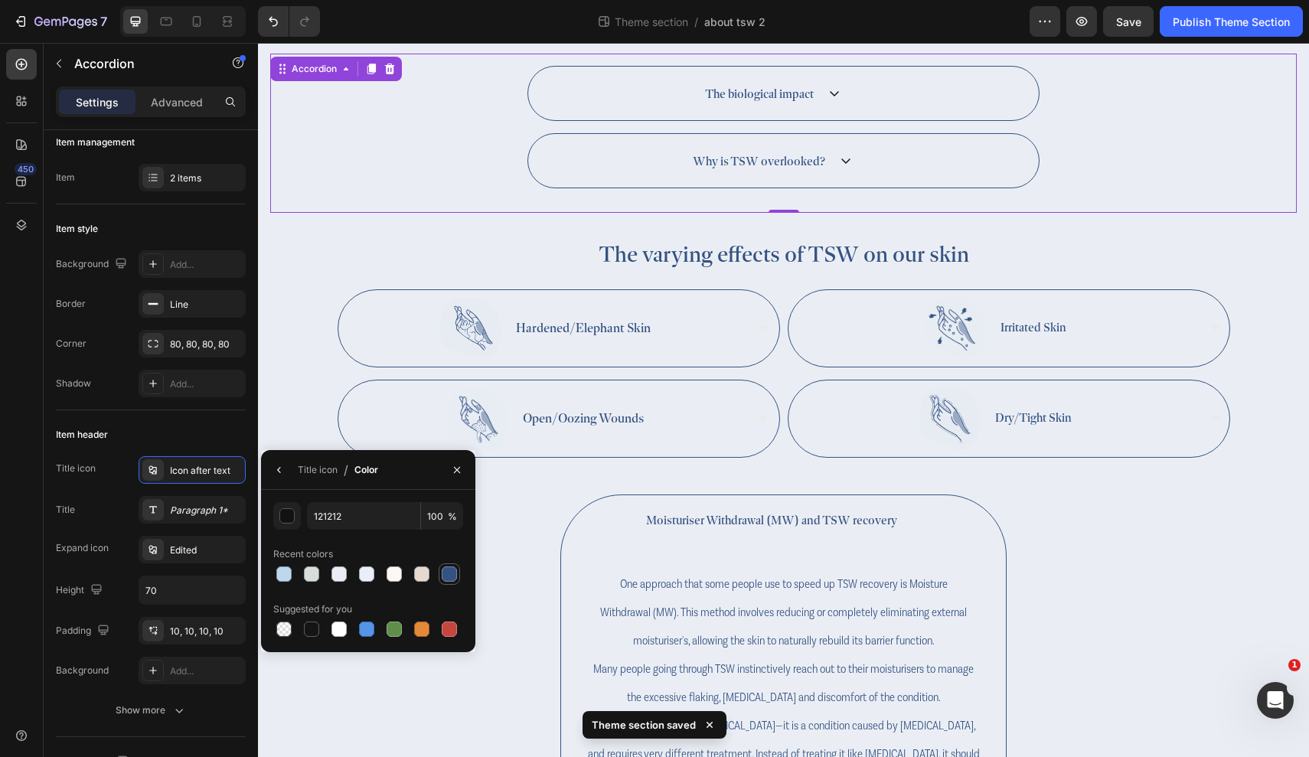
click at [449, 578] on div at bounding box center [449, 573] width 15 height 15
type input "355282"
click at [211, 418] on div "Item header Title icon Icon after text Title Paragraph 1* Expand icon Edited He…" at bounding box center [151, 573] width 190 height 327
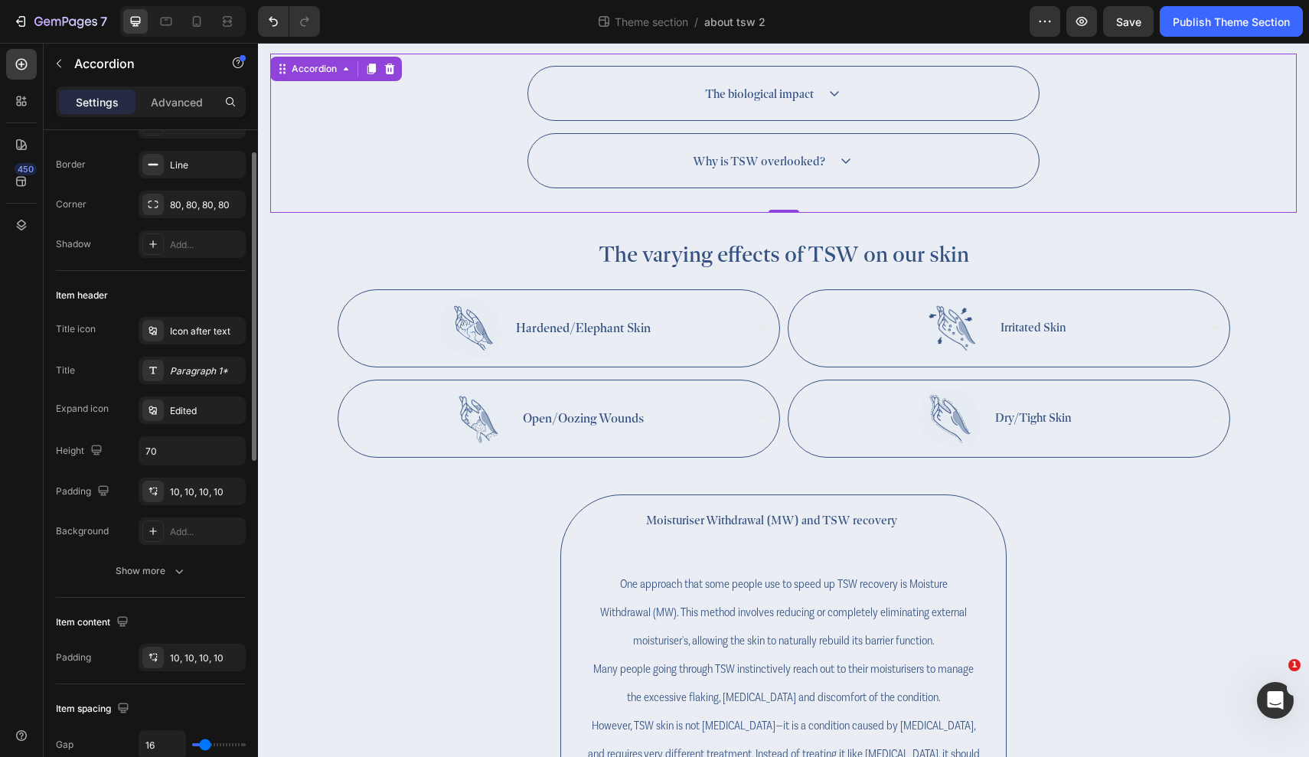
scroll to position [111, 0]
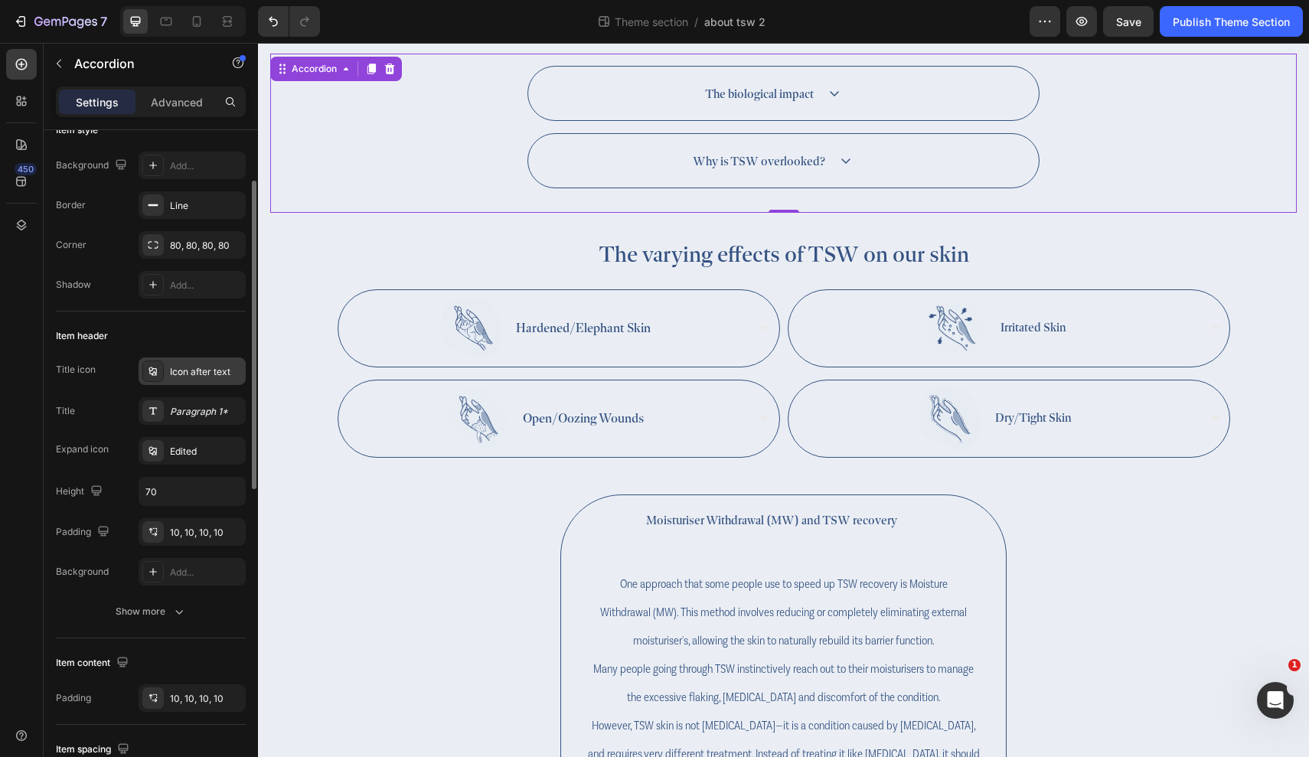
click at [193, 368] on div "Icon after text" at bounding box center [206, 372] width 72 height 14
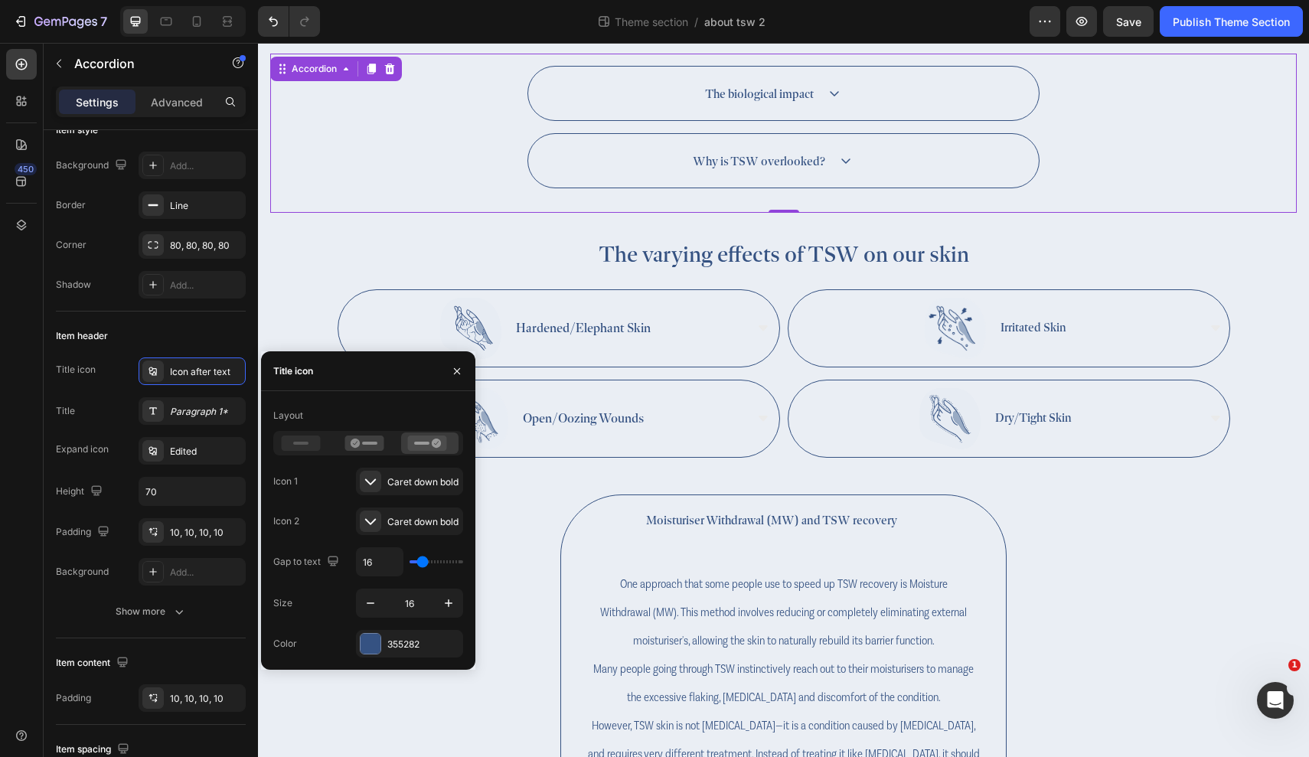
type input "17"
type input "52"
type input "73"
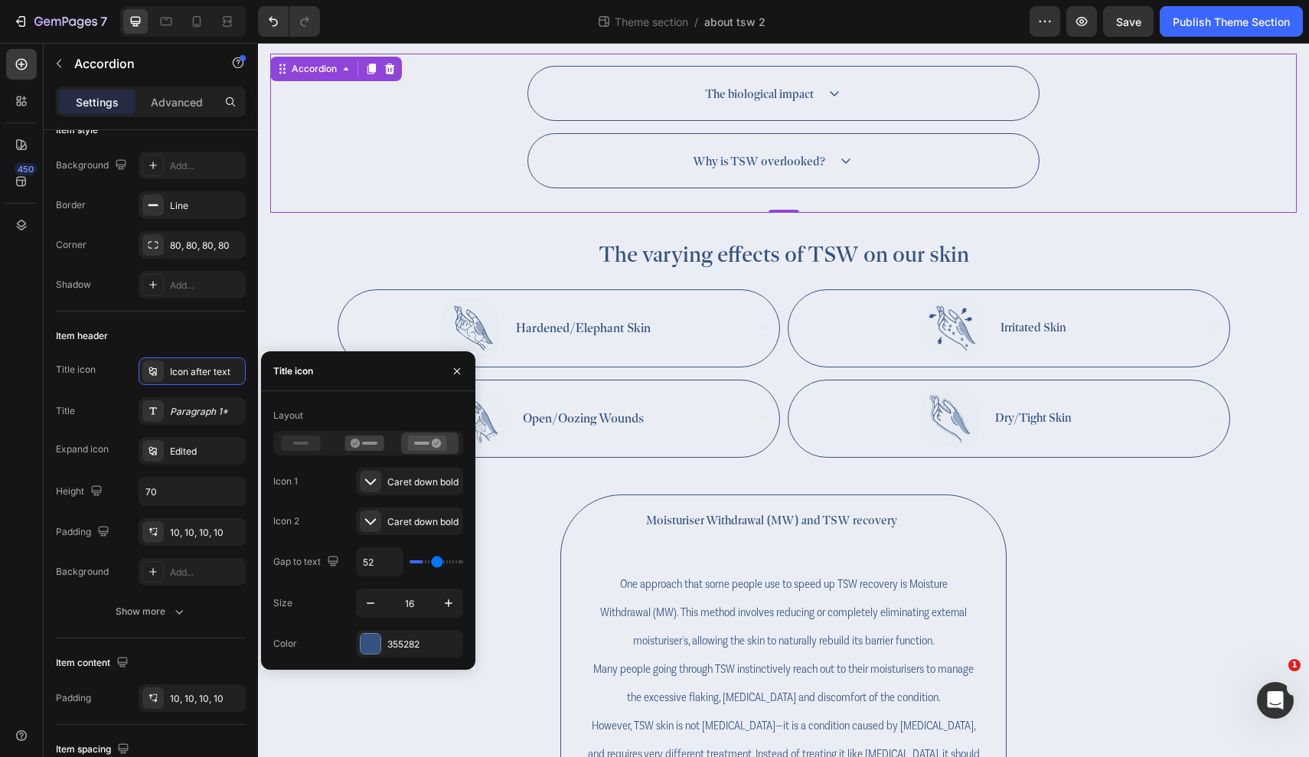
type input "73"
type input "96"
type input "100"
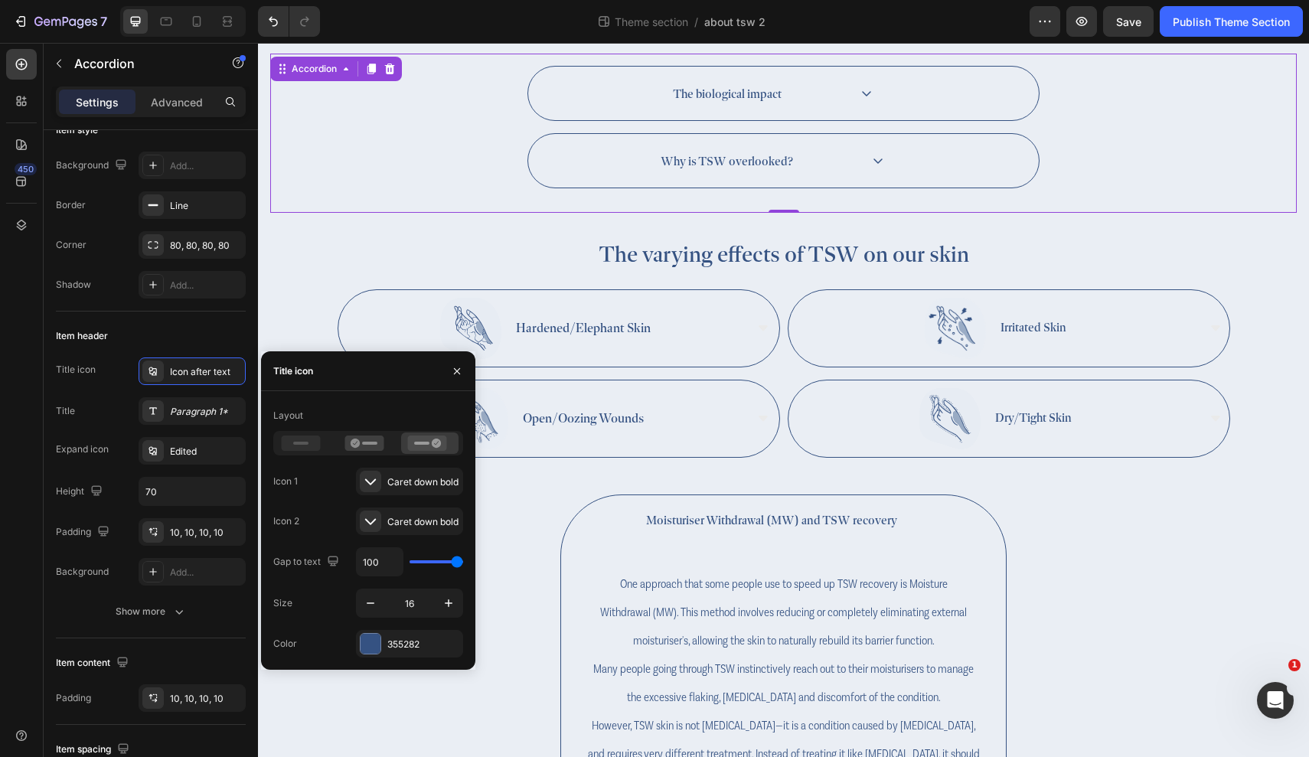
type input "96"
type input "71"
type input "57"
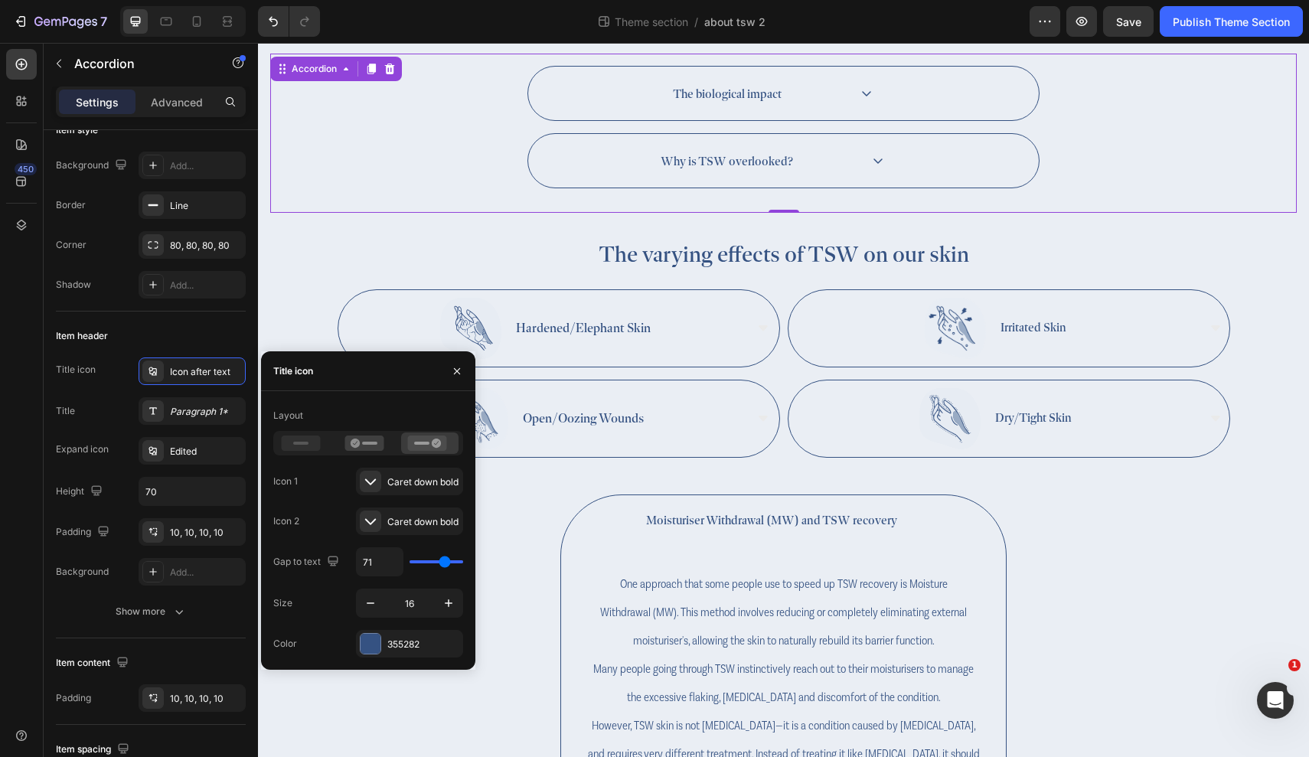
type input "57"
type input "48"
type input "39"
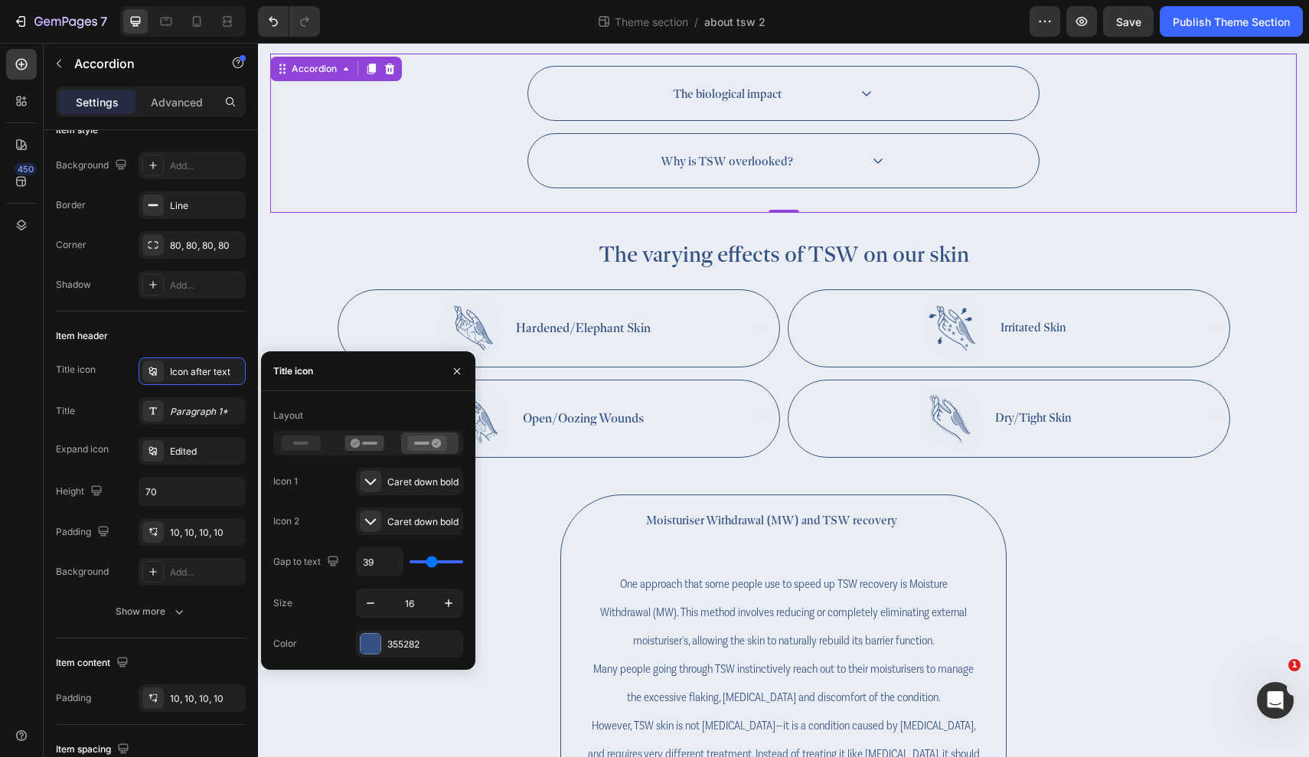
type input "32"
type input "22"
type input "13"
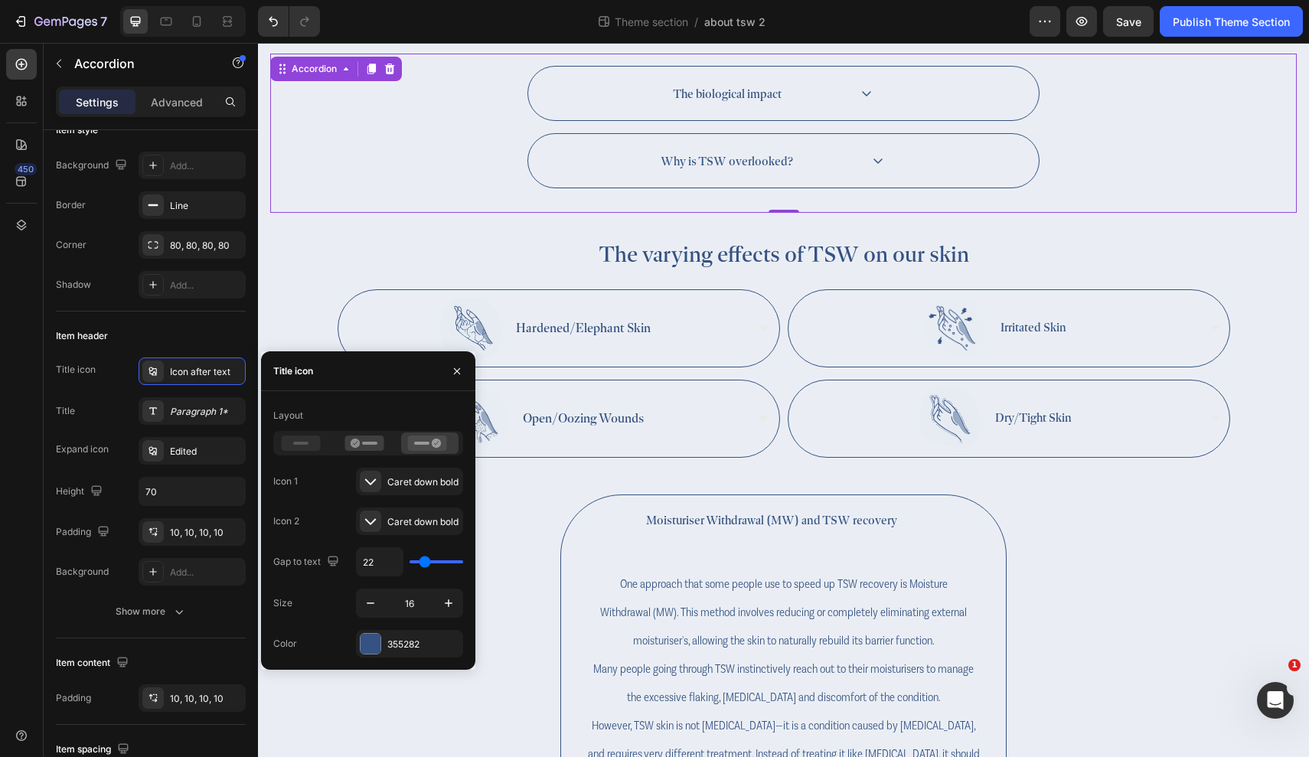
type input "13"
type input "4"
type input "0"
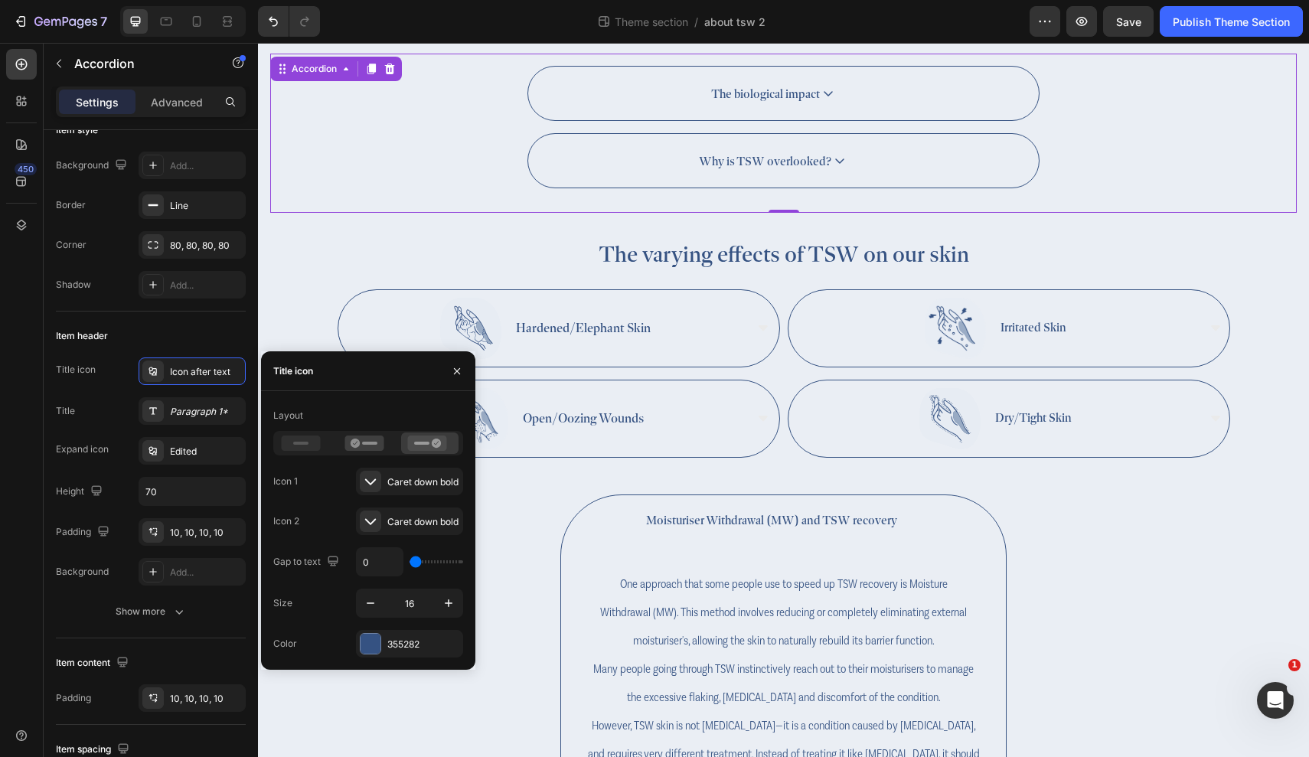
type input "4"
type input "11"
type input "17"
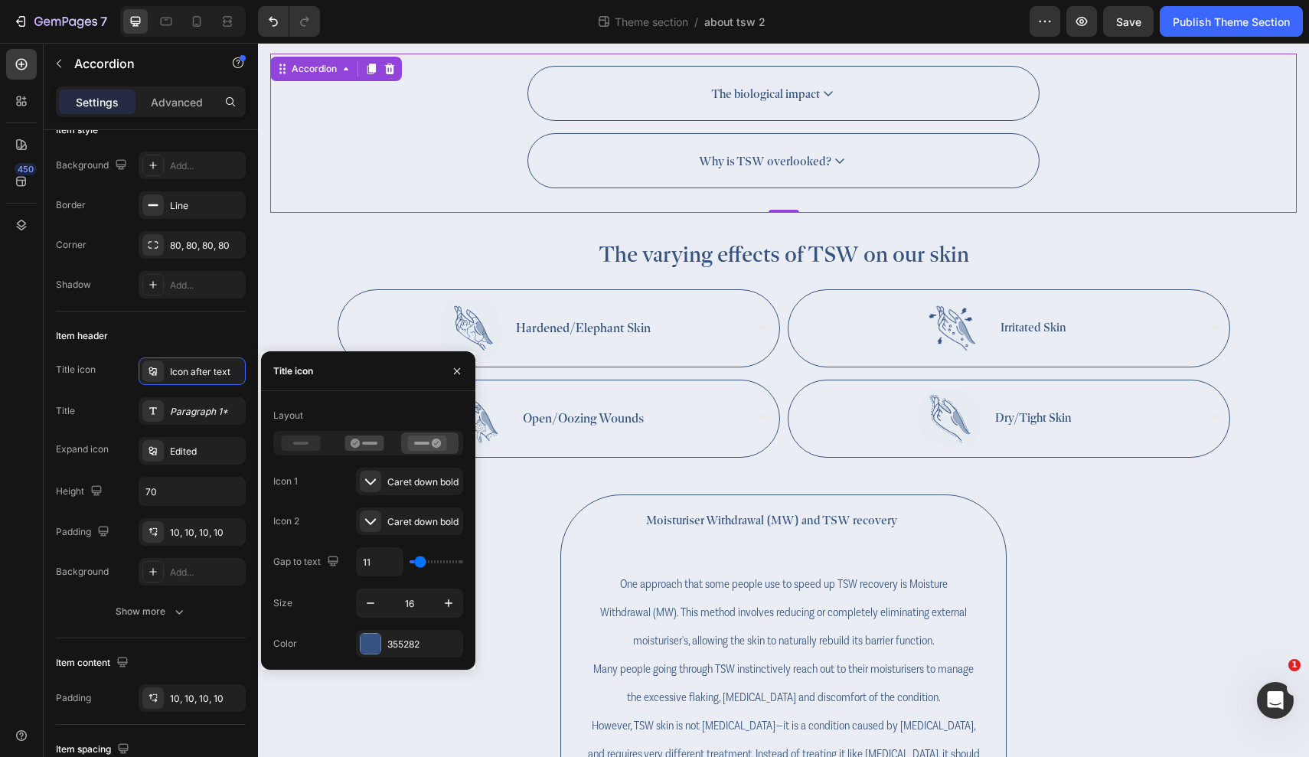
type input "17"
type input "20"
type input "22"
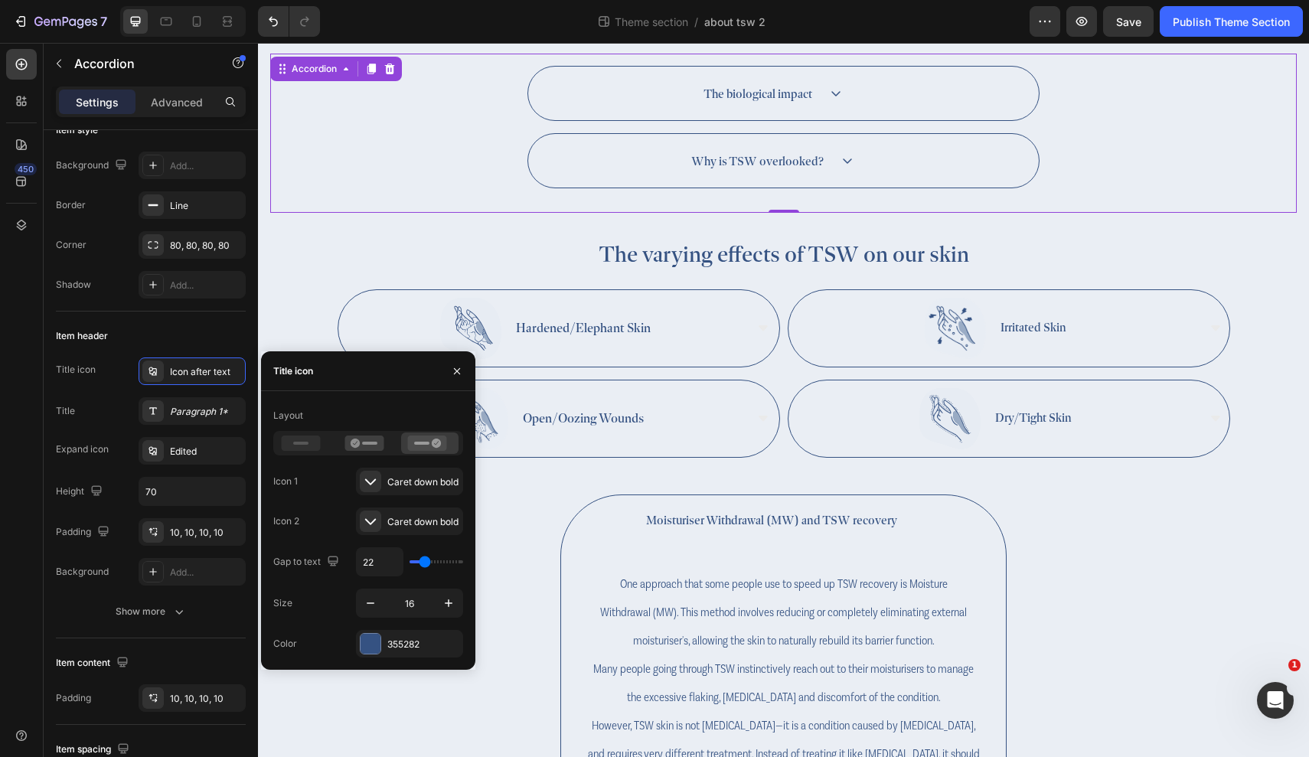
type input "24"
type input "22"
type input "20"
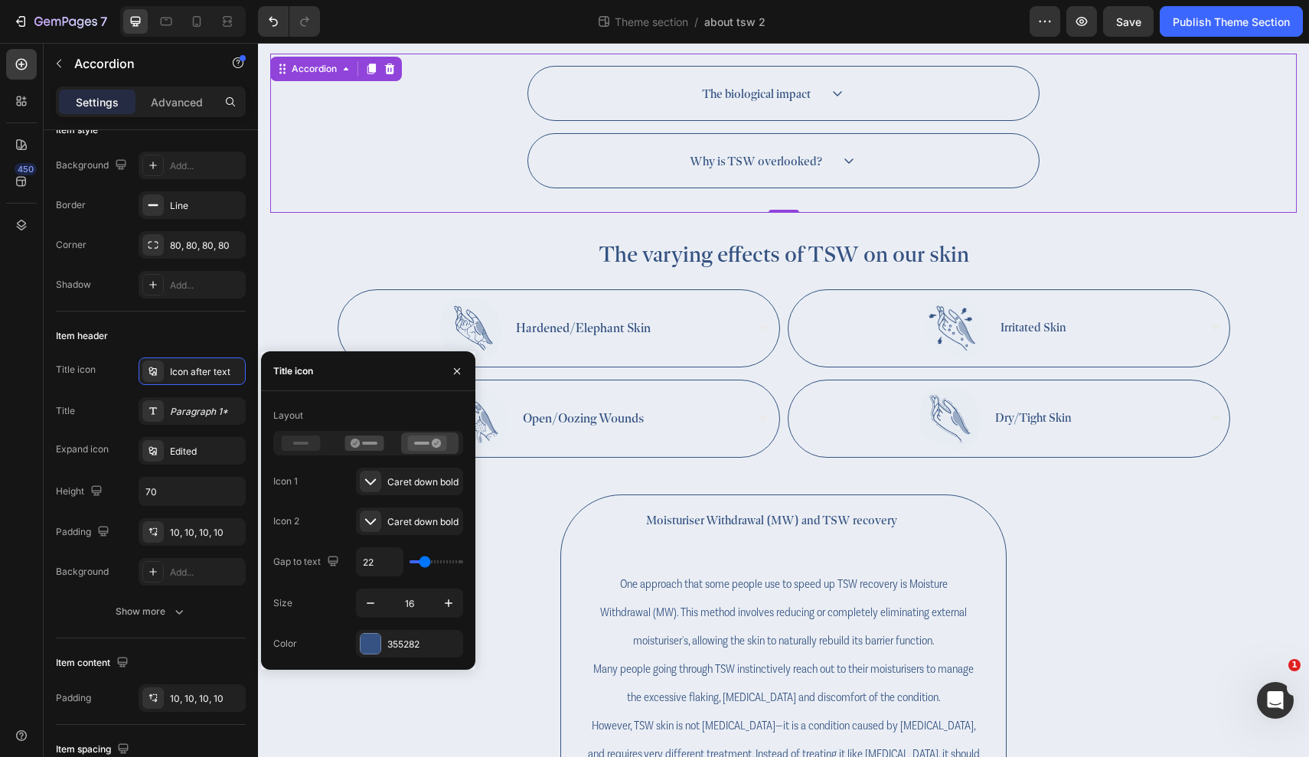
type input "20"
type input "18"
type input "17"
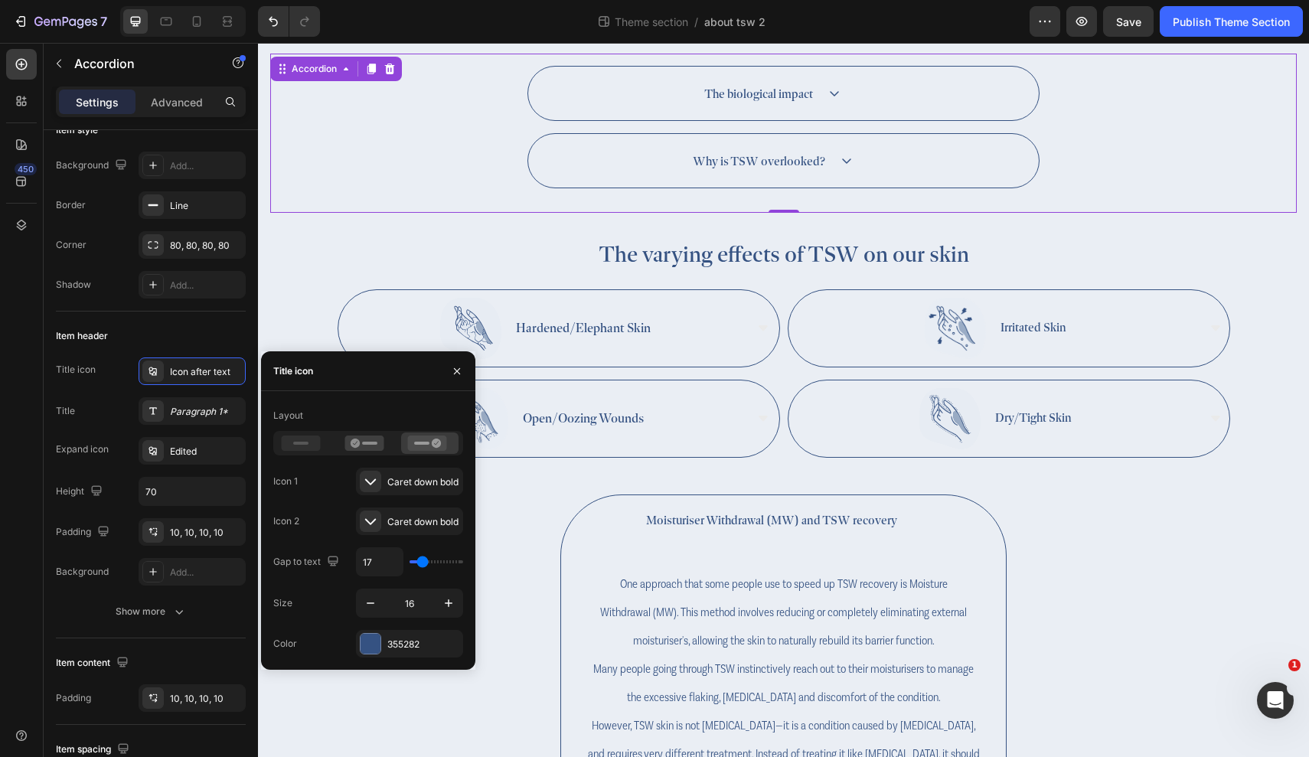
type input "15"
type input "13"
type input "11"
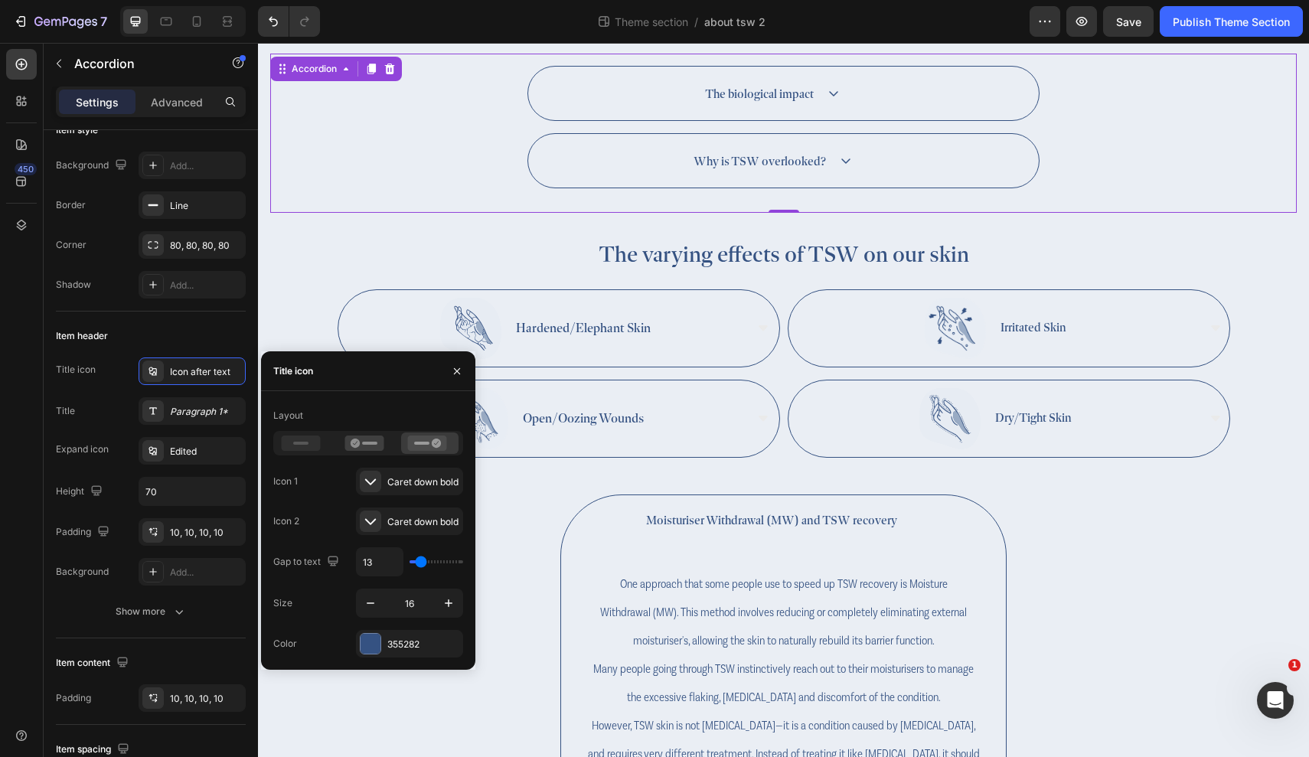
type input "11"
type input "13"
type input "15"
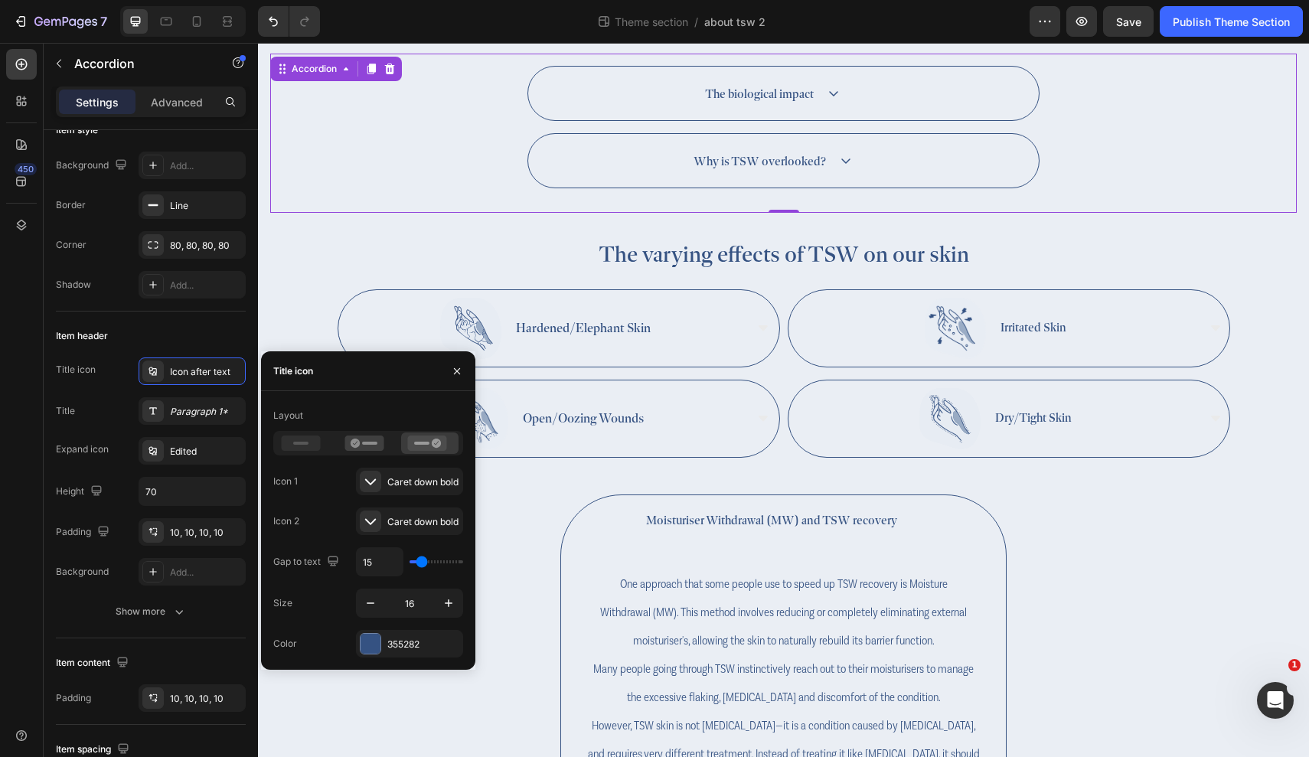
type input "17"
type input "18"
type input "20"
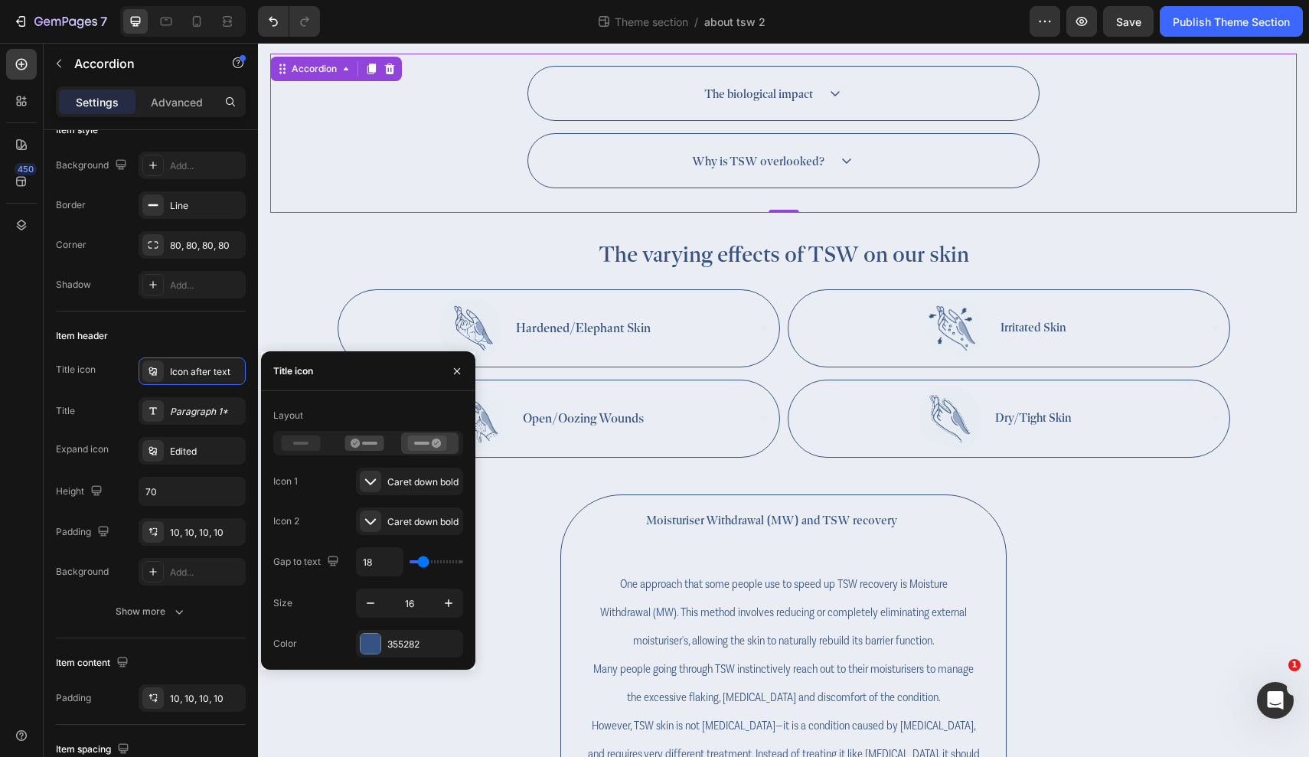
type input "20"
type input "22"
click at [422, 560] on input "range" at bounding box center [436, 561] width 54 height 3
click at [194, 341] on div "Item header" at bounding box center [151, 336] width 190 height 24
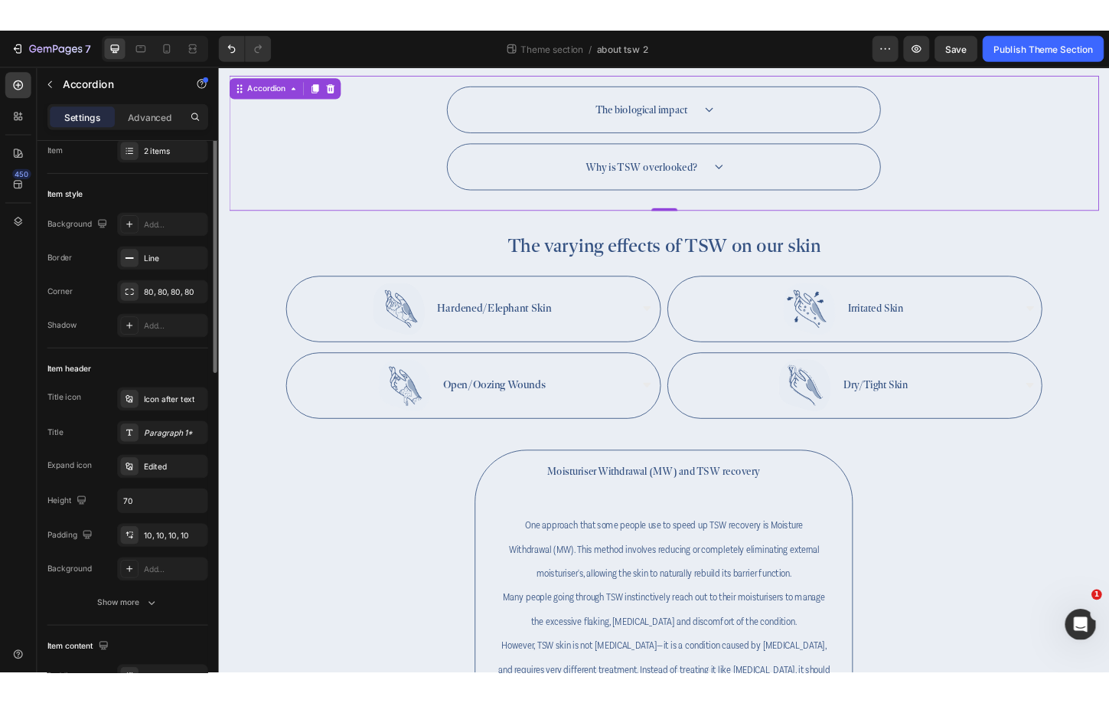
scroll to position [0, 0]
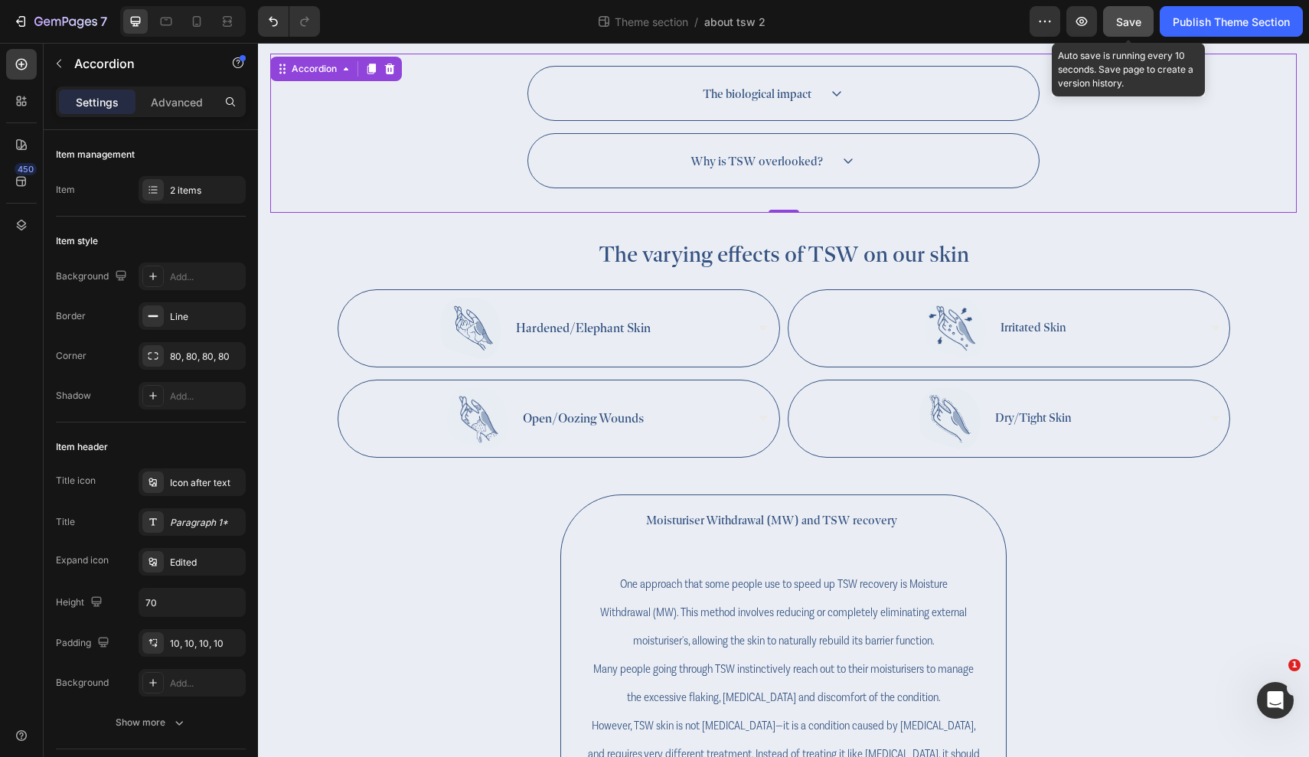
click at [1130, 31] on button "Save" at bounding box center [1128, 21] width 51 height 31
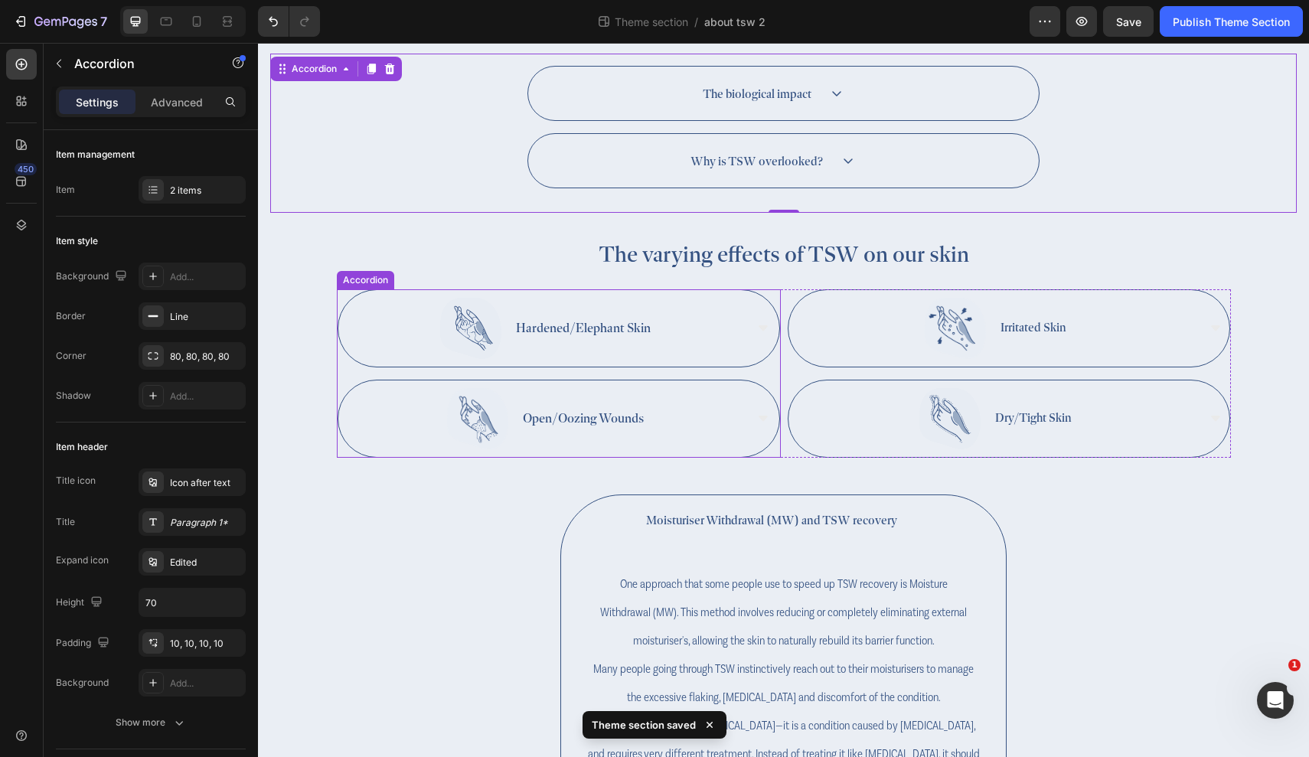
click at [773, 367] on div "Hardened/Elephant Skin" at bounding box center [558, 328] width 441 height 77
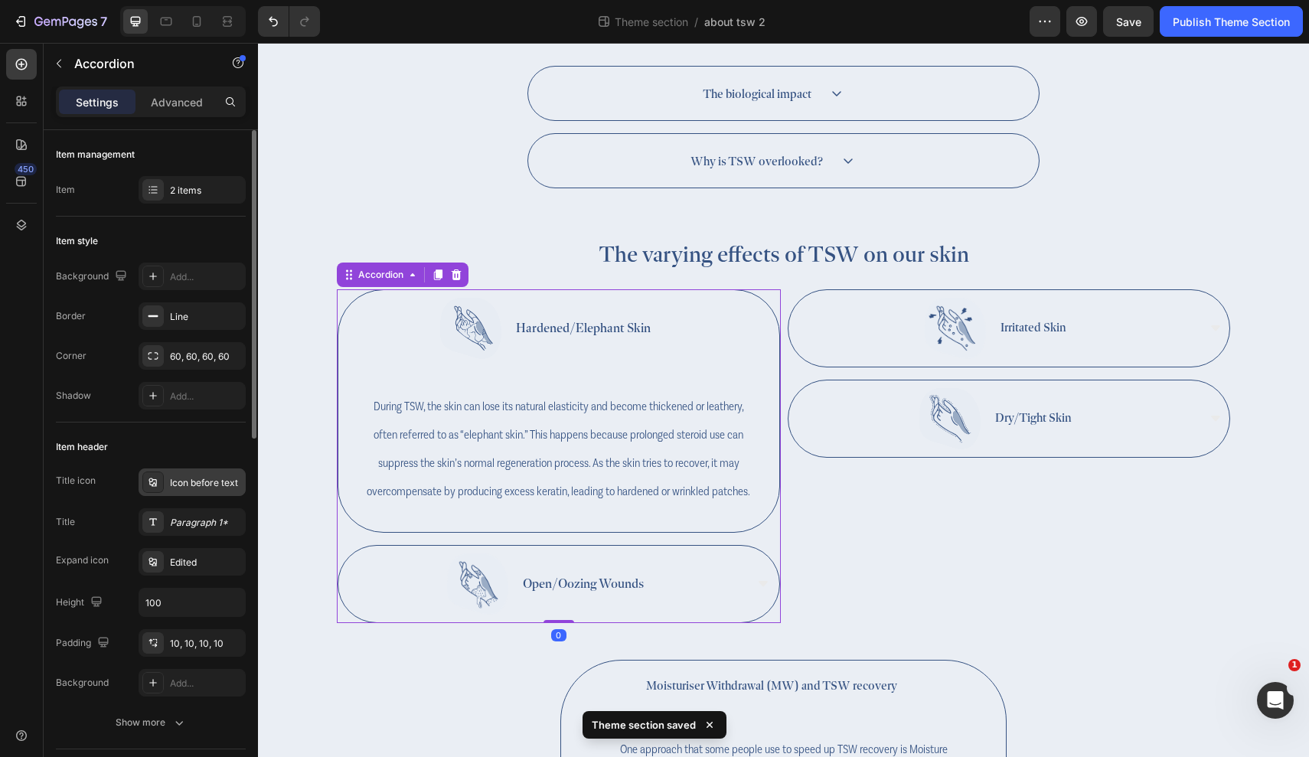
click at [215, 478] on div "Icon before text" at bounding box center [206, 483] width 72 height 14
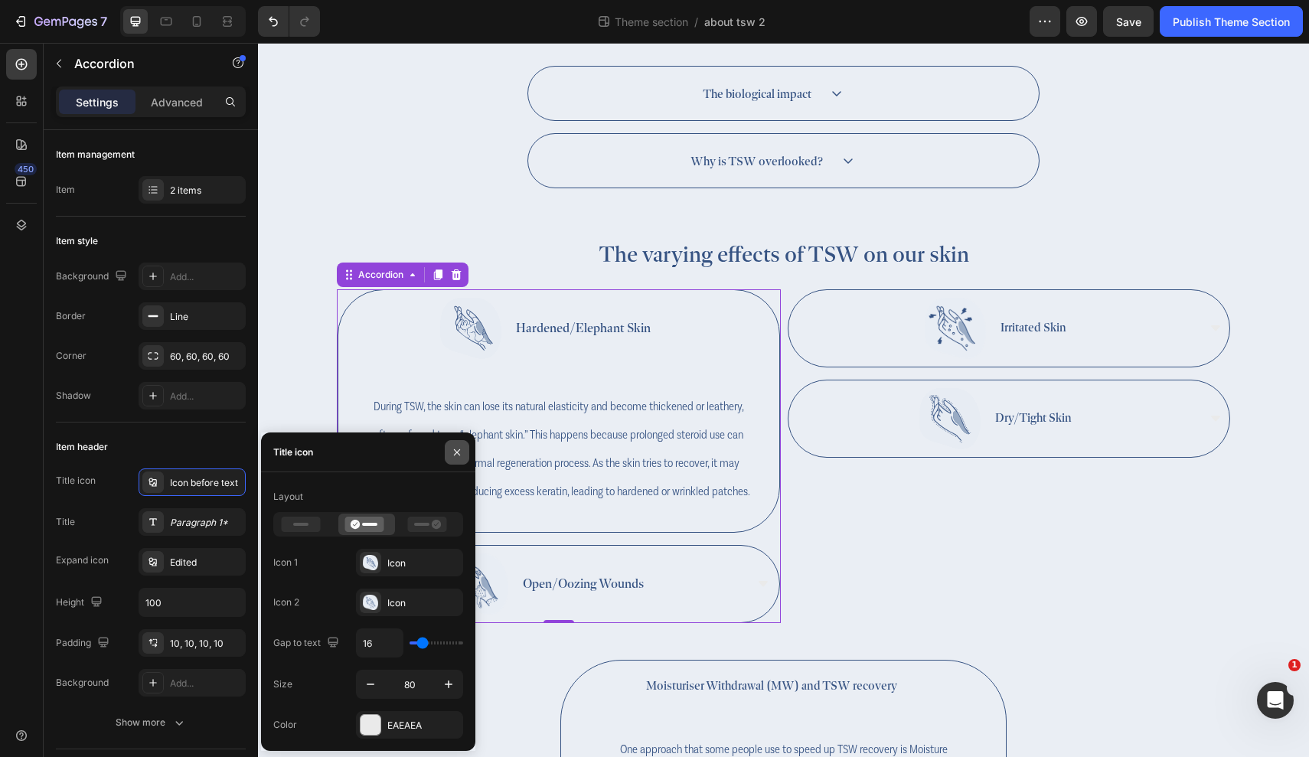
click at [458, 453] on icon "button" at bounding box center [457, 452] width 6 height 6
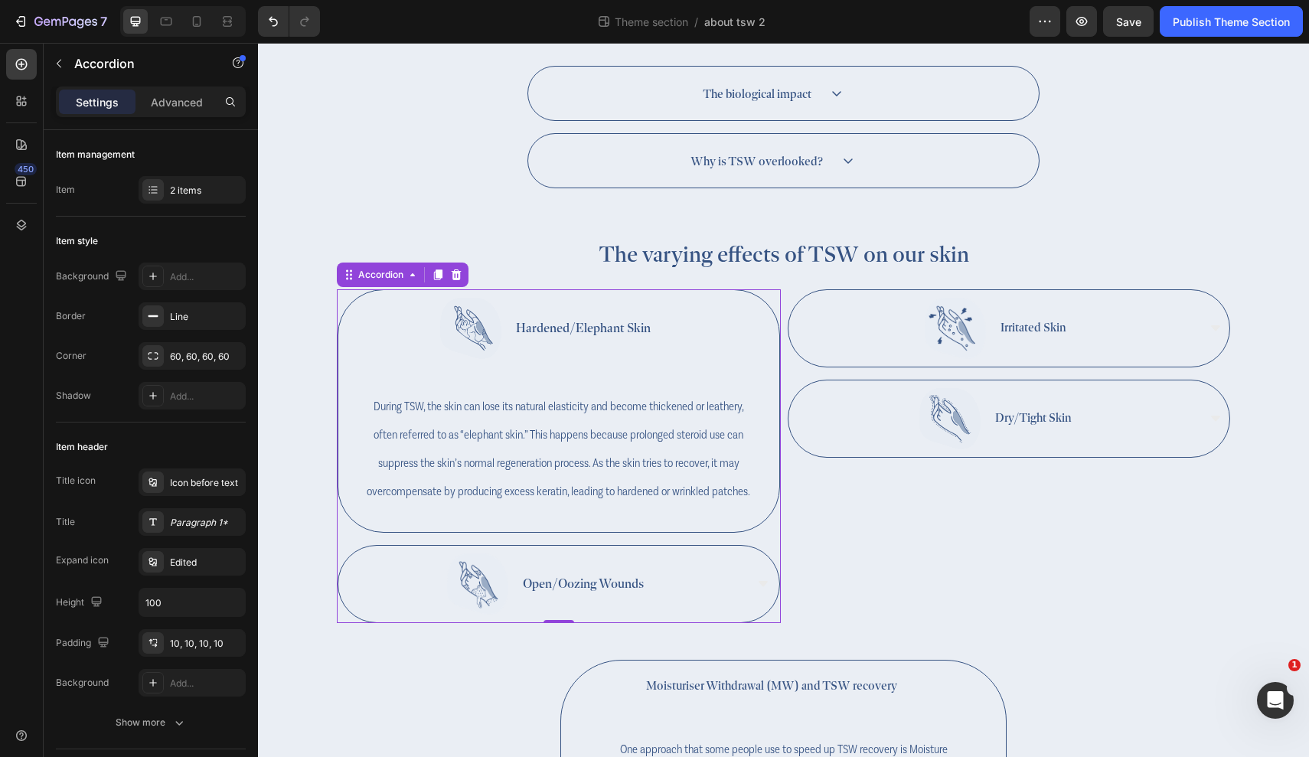
click at [758, 334] on div "Hardened/Elephant Skin" at bounding box center [558, 328] width 441 height 77
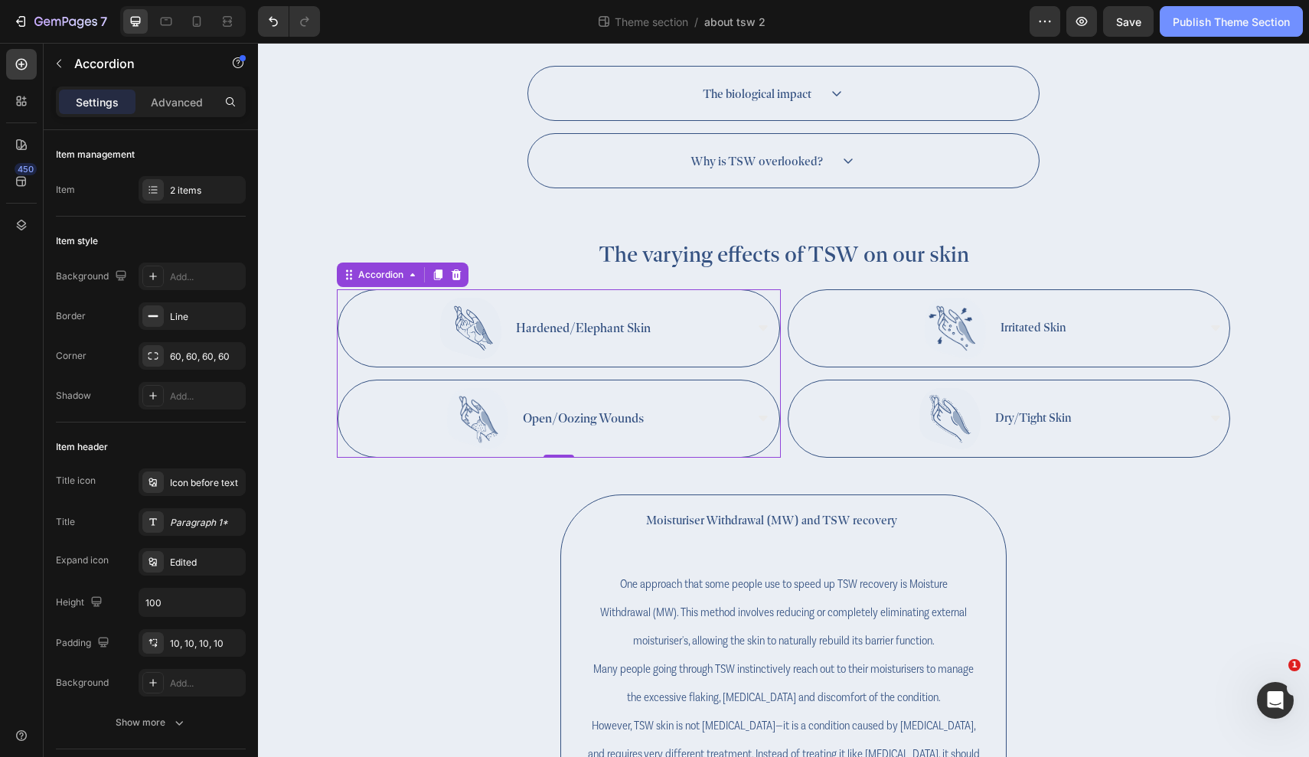
click at [1205, 35] on button "Publish Theme Section" at bounding box center [1231, 21] width 143 height 31
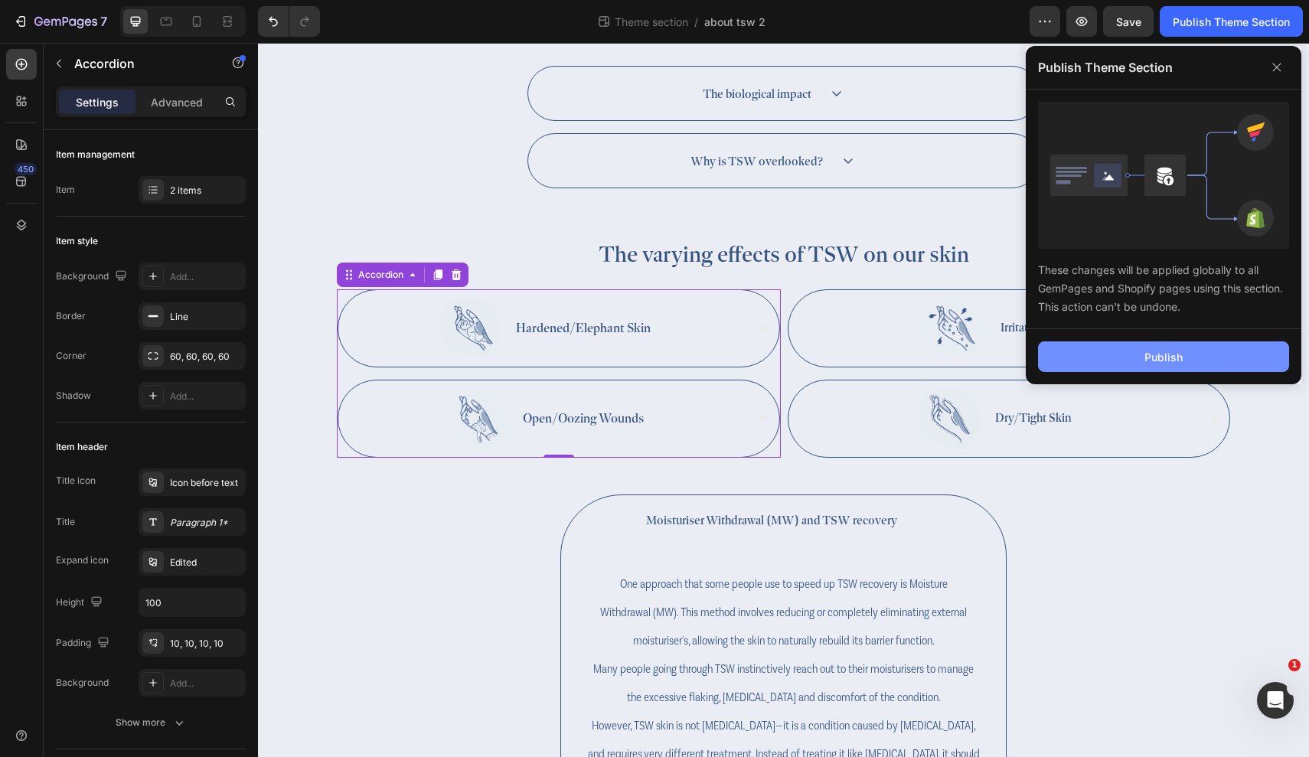
click at [1221, 358] on button "Publish" at bounding box center [1163, 356] width 251 height 31
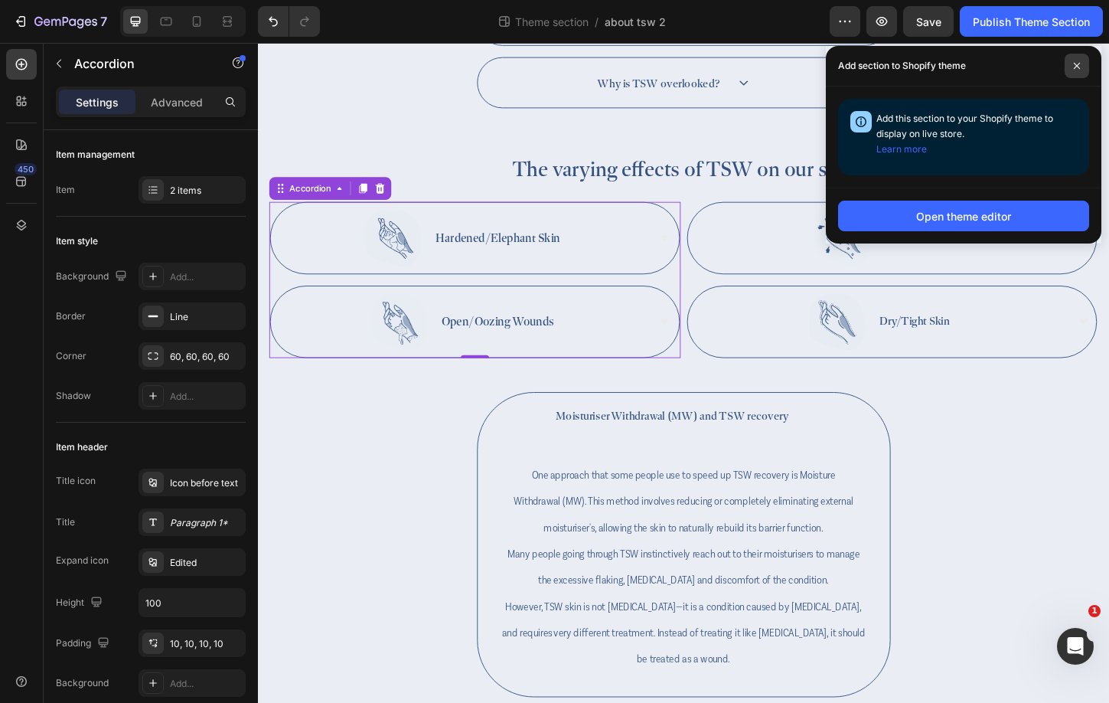
click at [1079, 70] on span at bounding box center [1077, 66] width 24 height 24
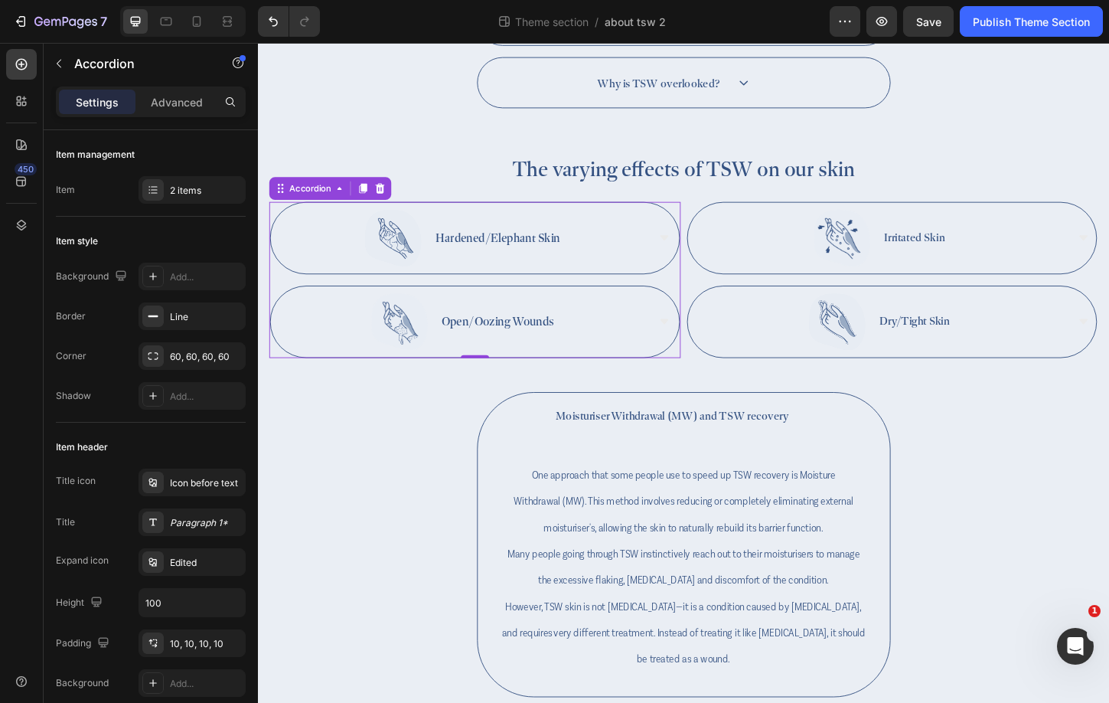
click at [638, 268] on div "Hardened/Elephant Skin" at bounding box center [480, 253] width 396 height 61
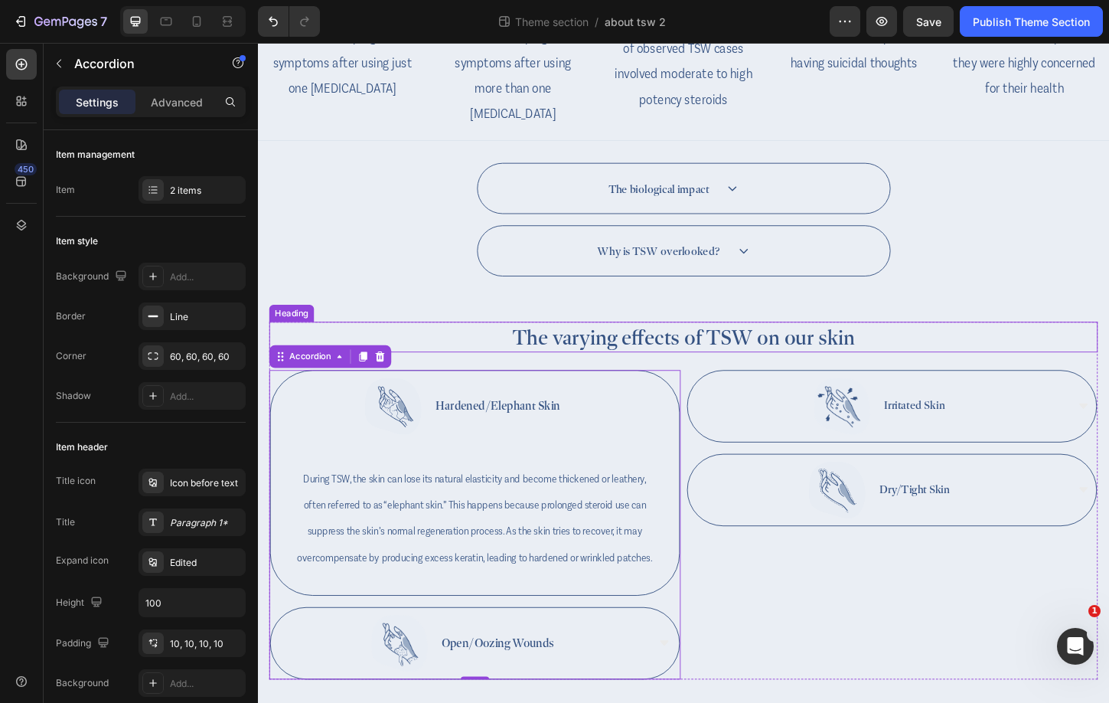
scroll to position [749, 0]
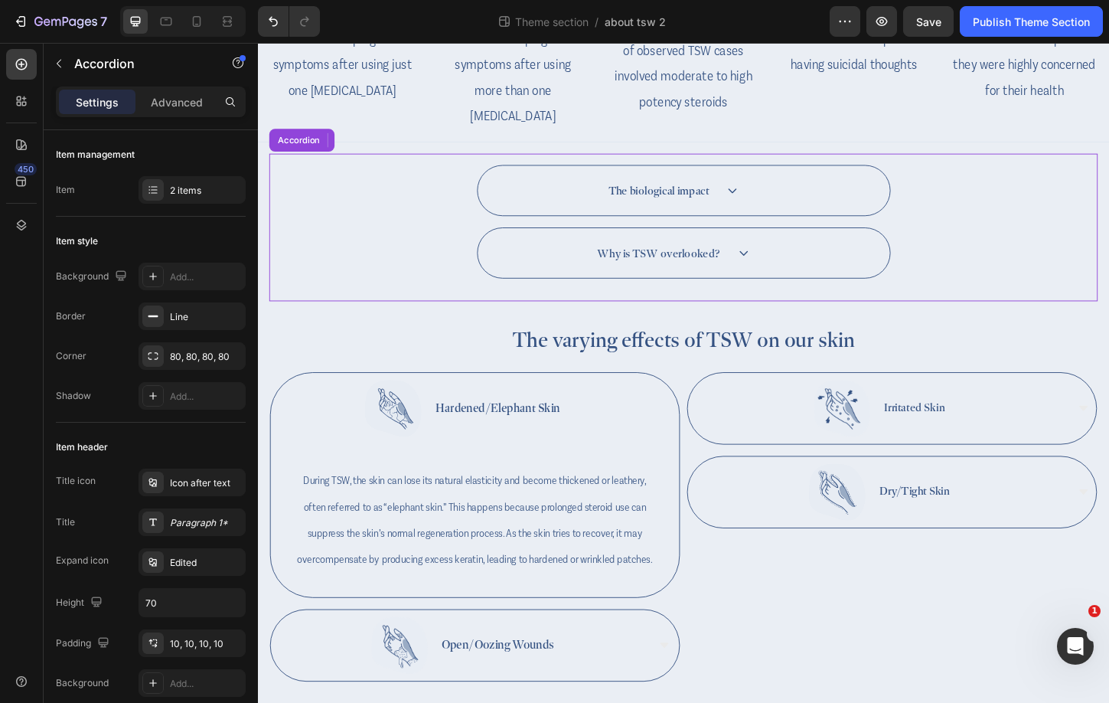
click at [811, 235] on div "The biological impact Why is TSW overlooked?" at bounding box center [717, 236] width 894 height 122
click at [807, 212] on div "The biological impact" at bounding box center [705, 202] width 405 height 34
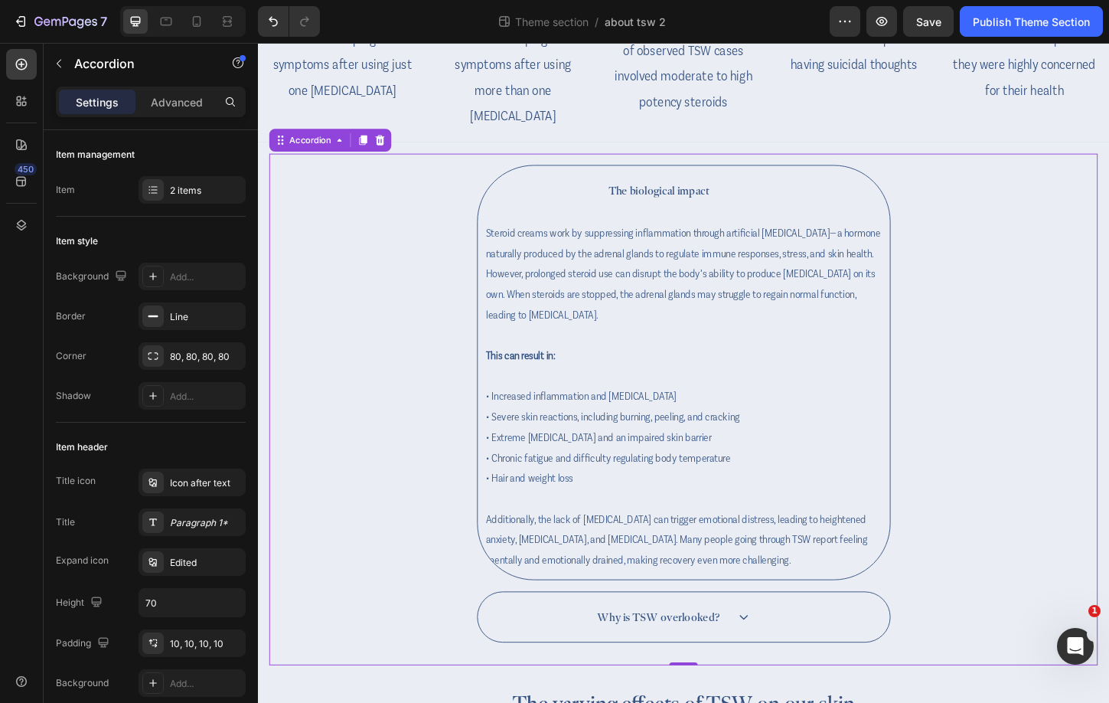
click at [807, 206] on div "The biological impact" at bounding box center [705, 202] width 405 height 34
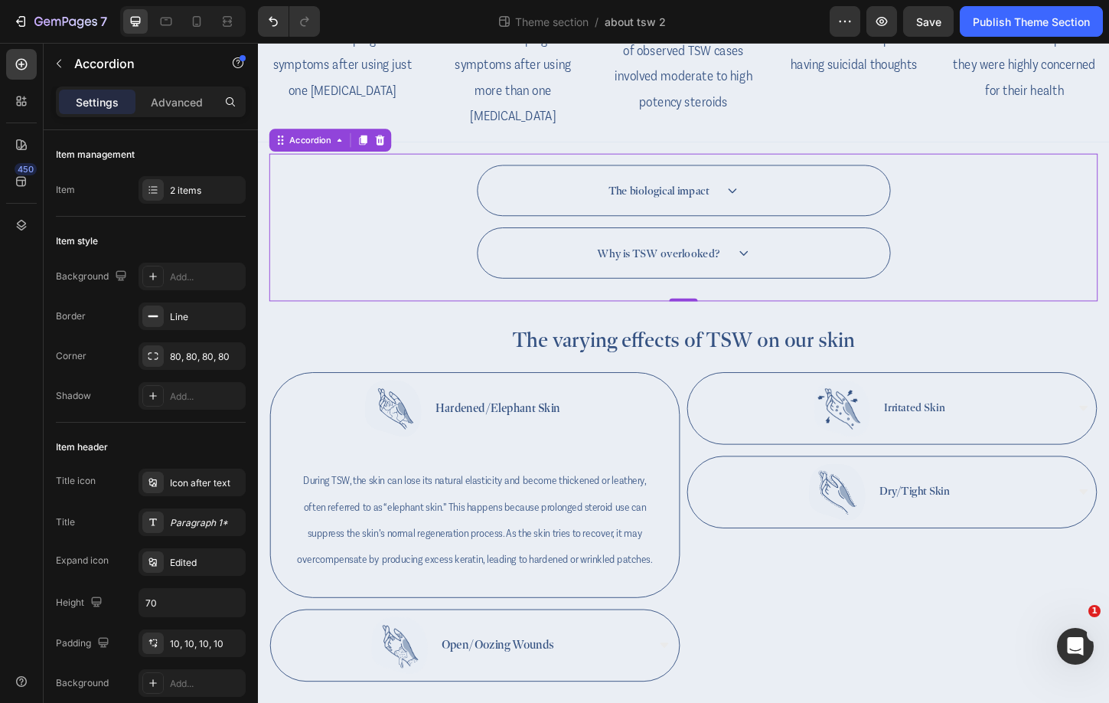
click at [824, 248] on div "Why is TSW overlooked?" at bounding box center [717, 270] width 445 height 54
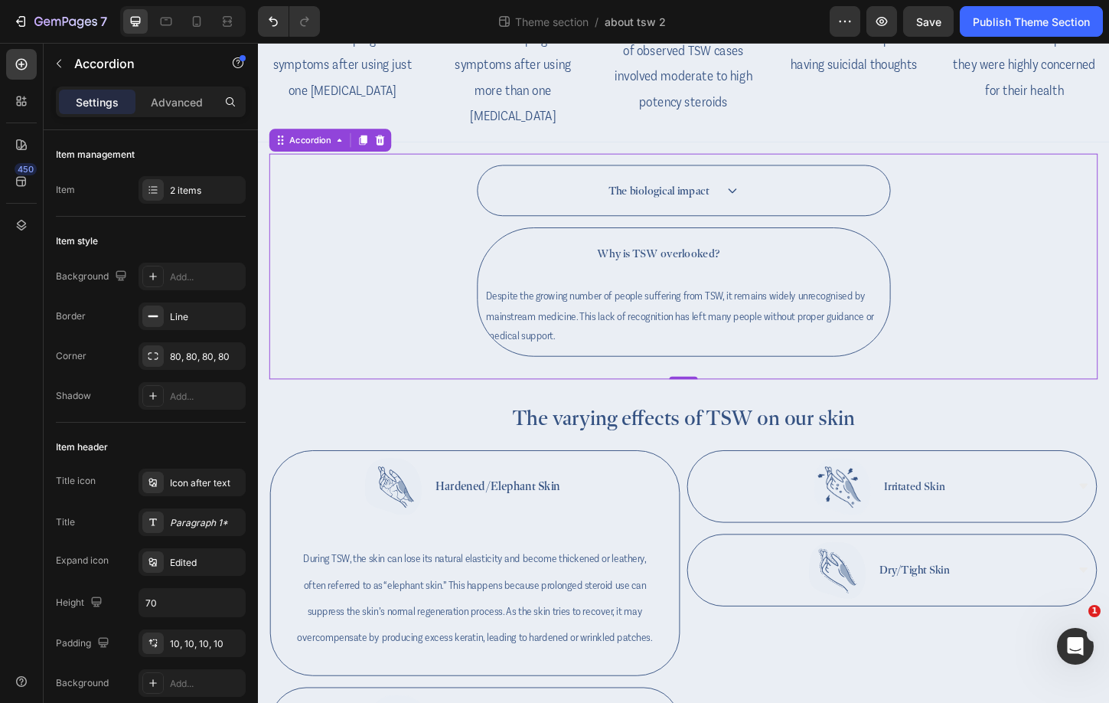
click at [824, 262] on div "Why is TSW overlooked?" at bounding box center [705, 270] width 405 height 34
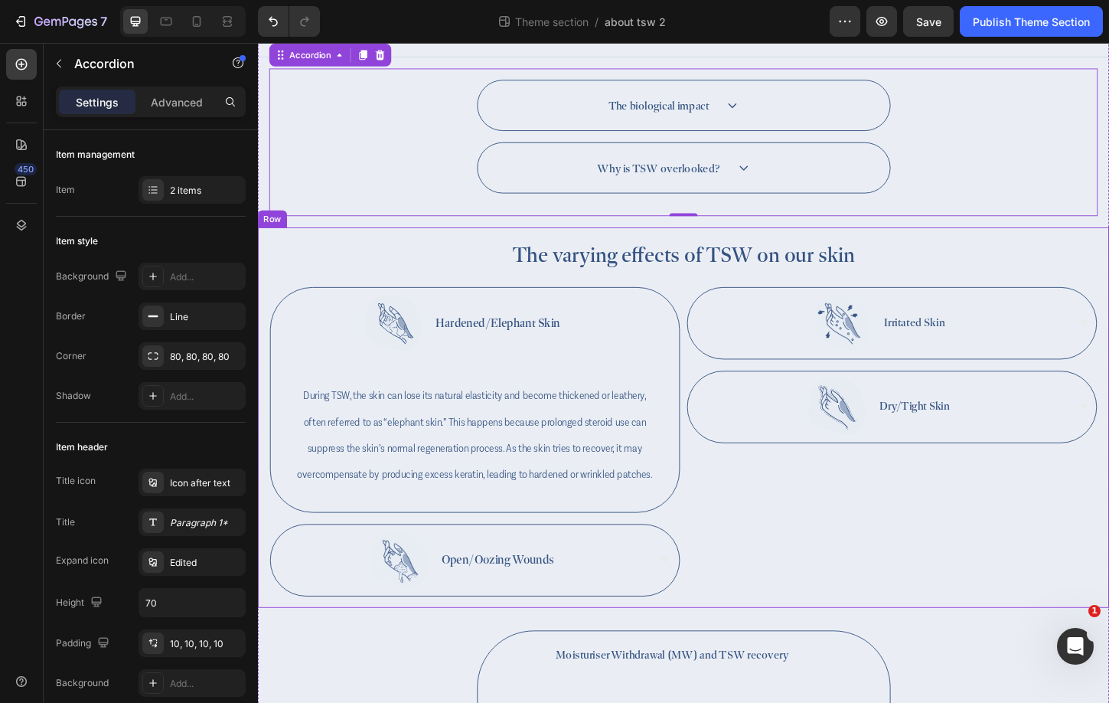
scroll to position [854, 0]
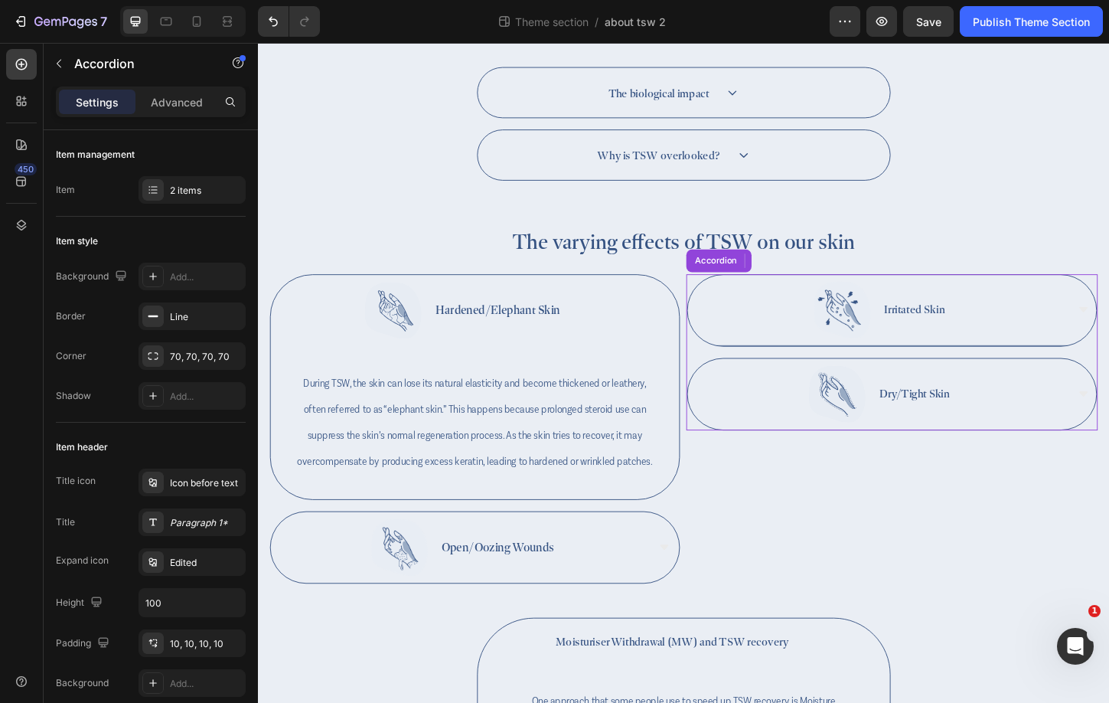
click at [828, 322] on div "Irritated Skin" at bounding box center [929, 330] width 401 height 61
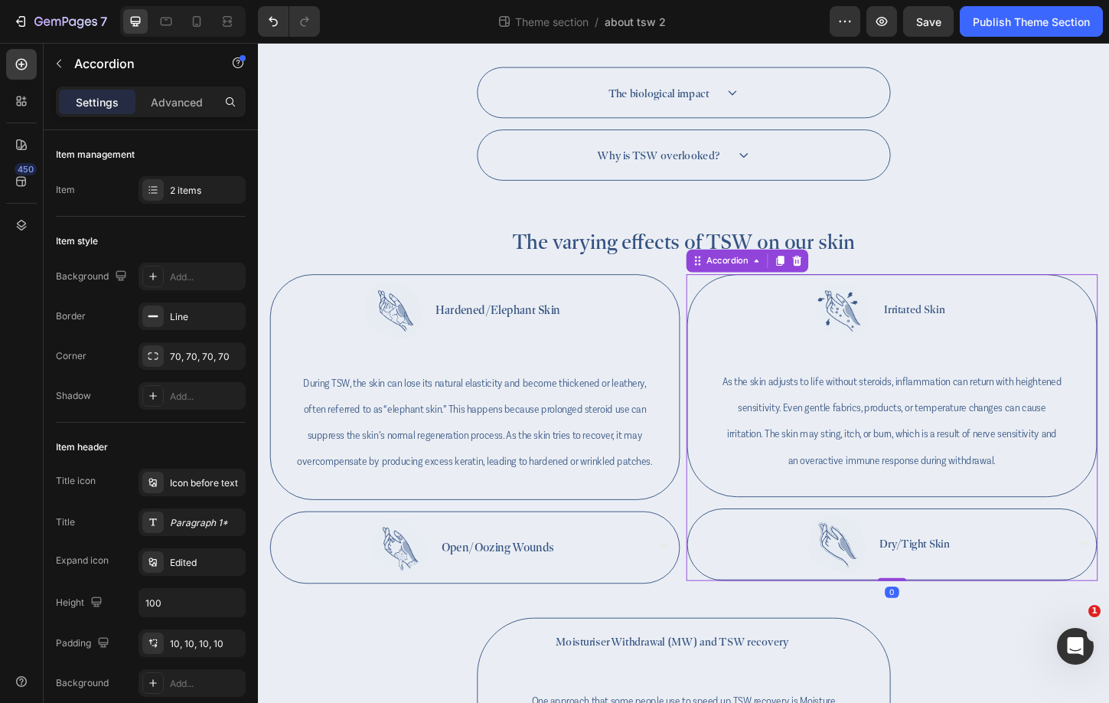
click at [873, 560] on icon at bounding box center [883, 584] width 61 height 62
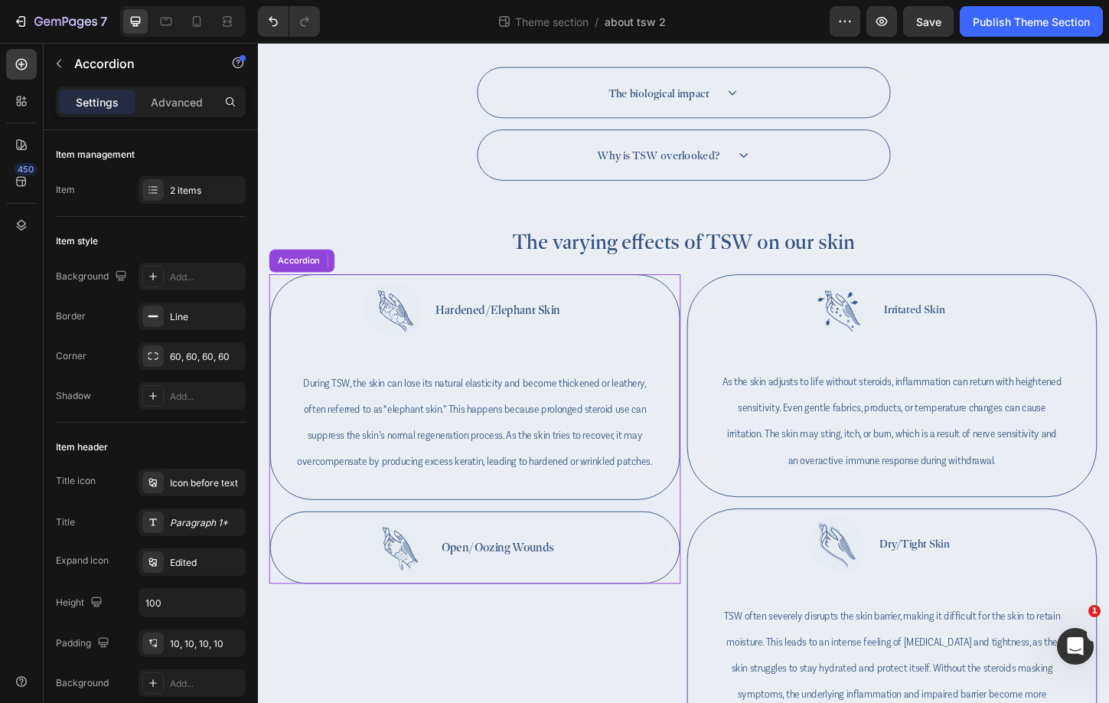
click at [638, 568] on div "Open/Oozing Wounds" at bounding box center [480, 586] width 396 height 61
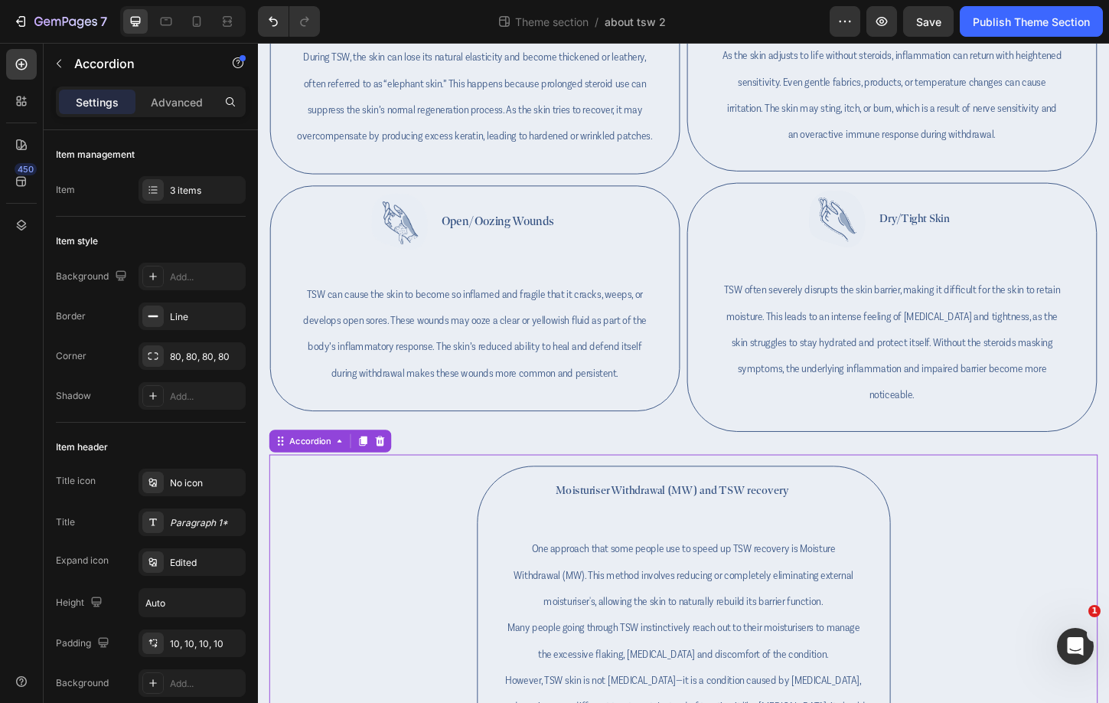
scroll to position [1135, 0]
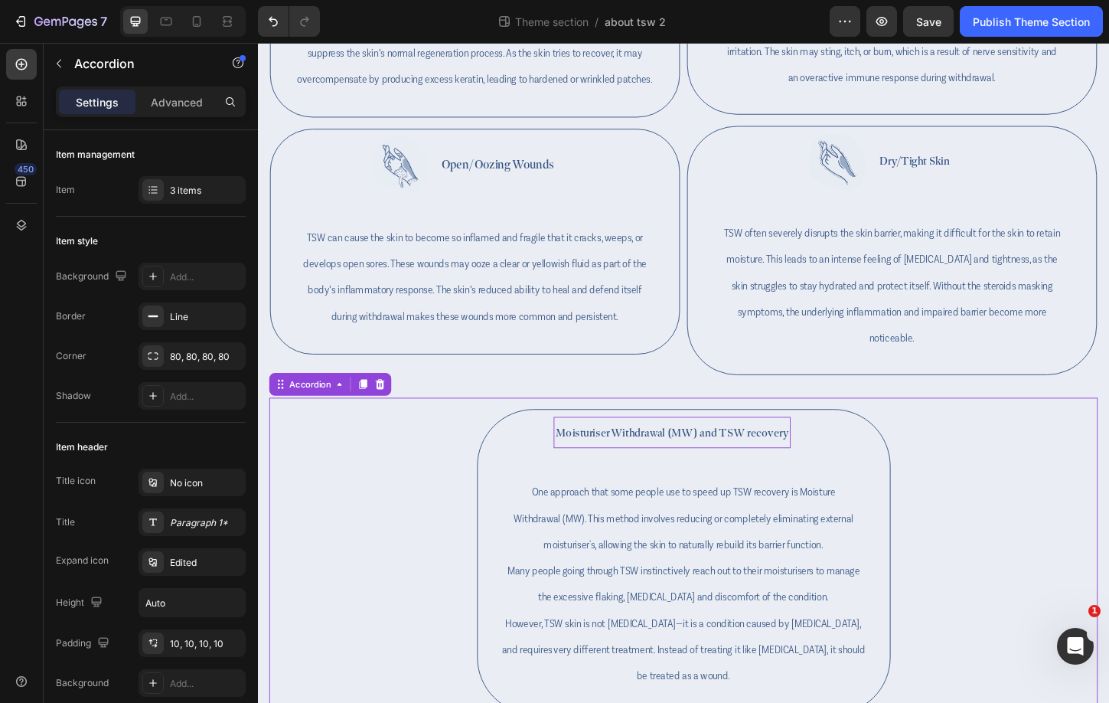
scroll to position [1296, 0]
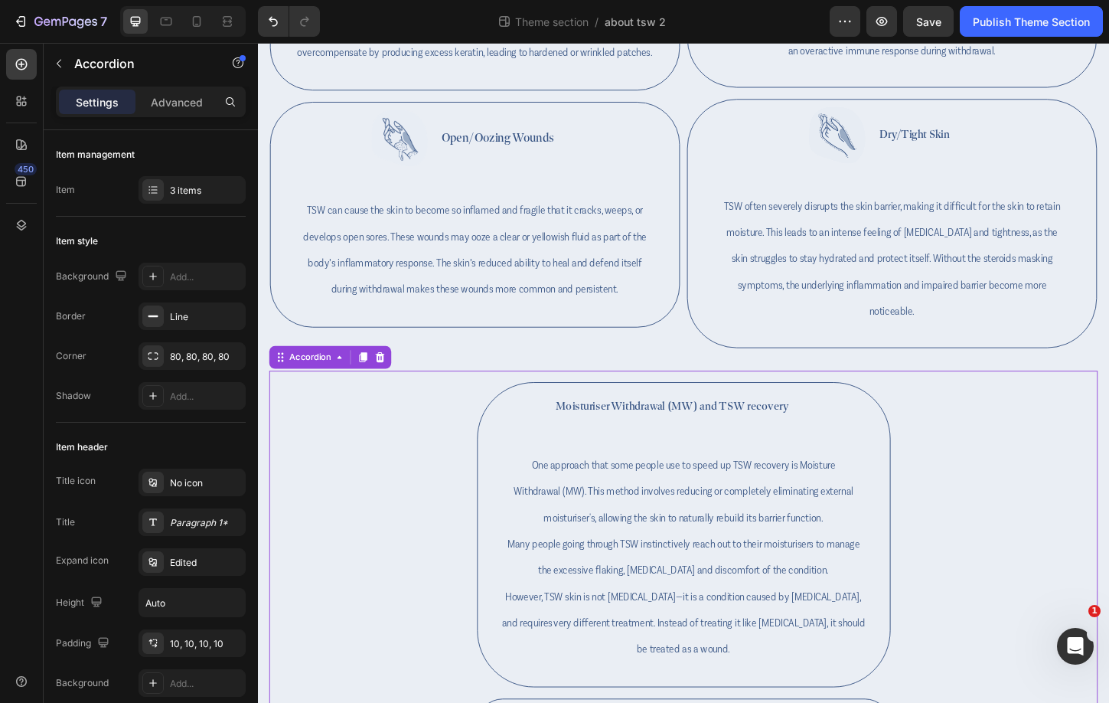
click at [864, 419] on div "Moisturiser Withdrawal (MW) and TSW recovery" at bounding box center [705, 434] width 405 height 34
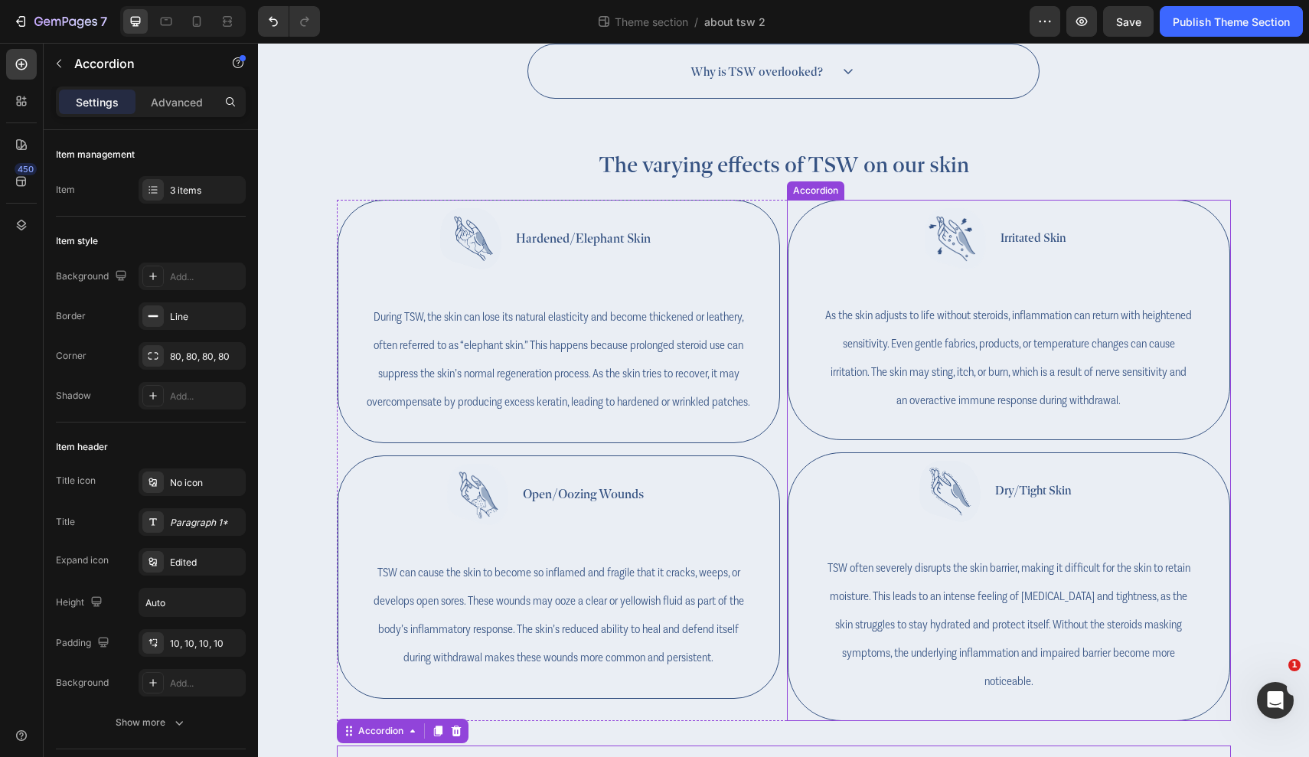
scroll to position [860, 0]
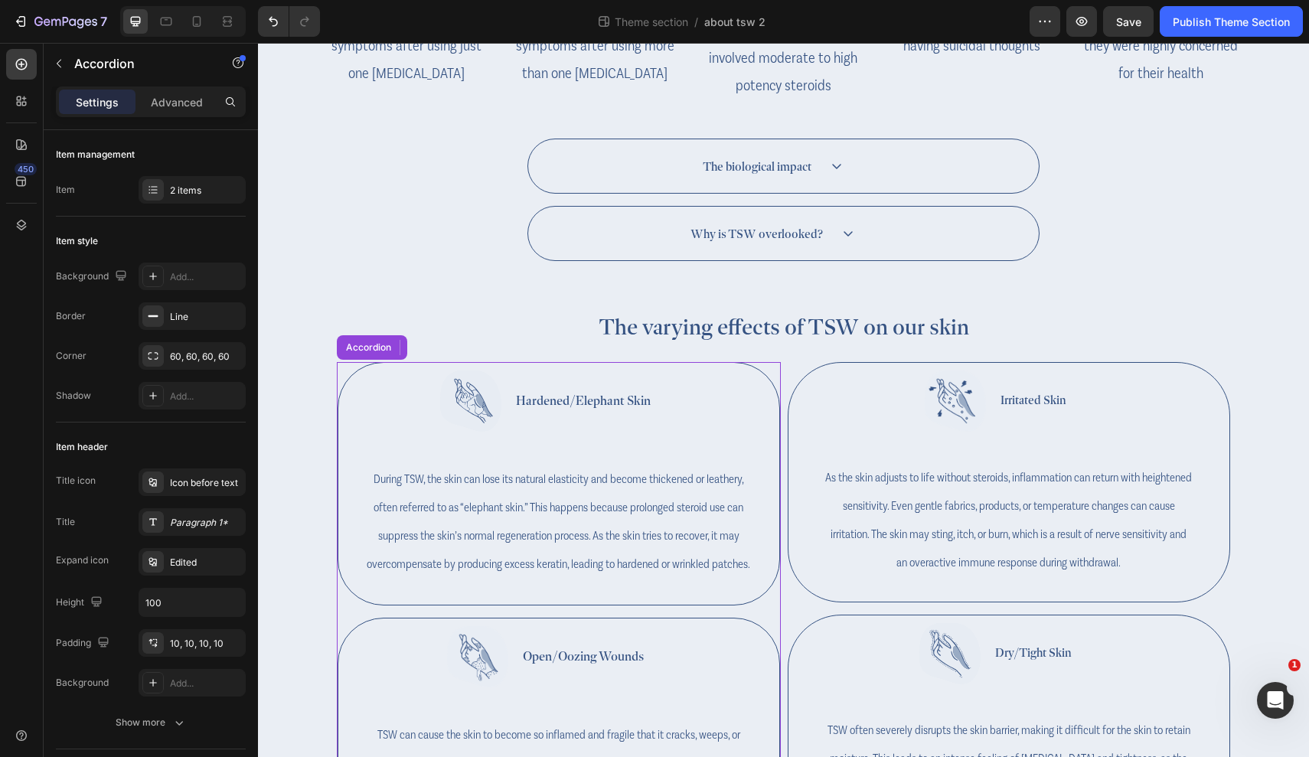
click at [667, 400] on div "Hardened/Elephant Skin" at bounding box center [546, 400] width 401 height 61
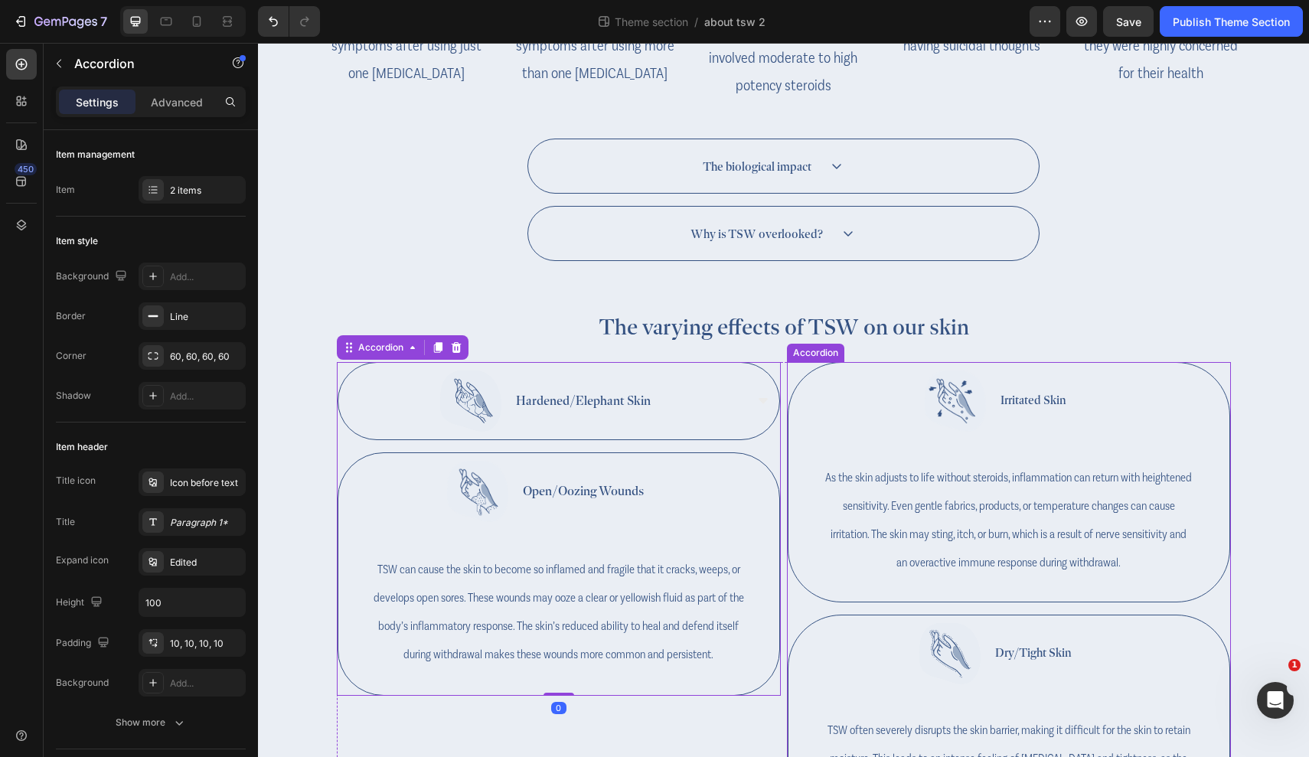
click at [838, 404] on div "Irritated Skin" at bounding box center [996, 400] width 401 height 61
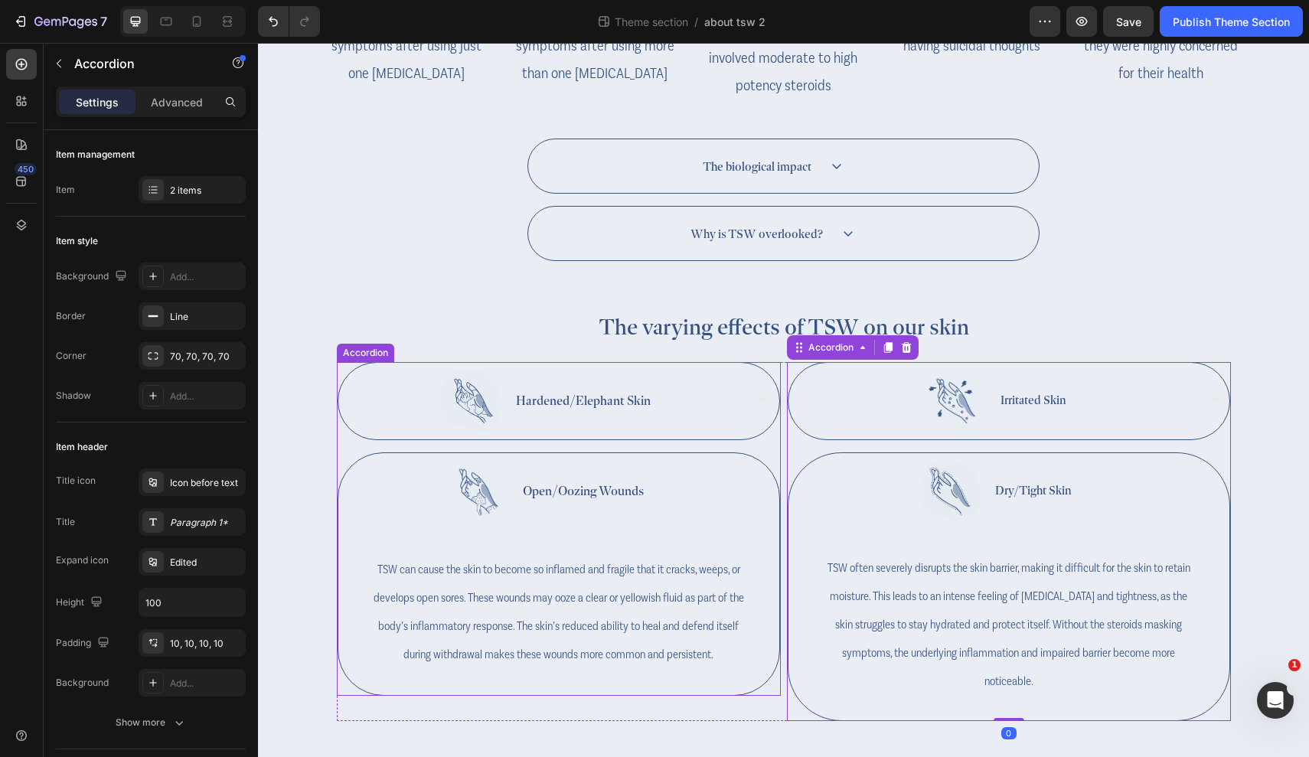
click at [706, 476] on div "Open/Oozing Wounds" at bounding box center [546, 491] width 401 height 61
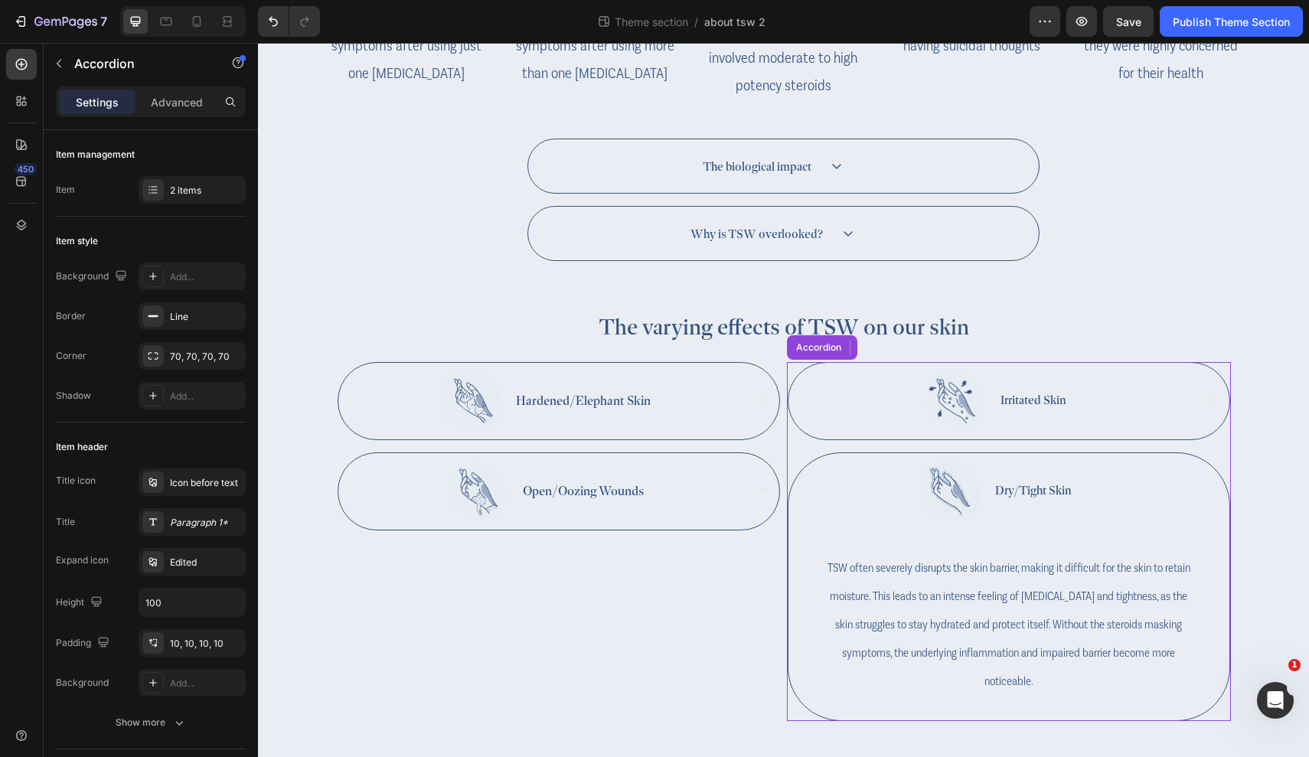
click at [873, 501] on div "Dry/Tight Skin" at bounding box center [996, 491] width 401 height 61
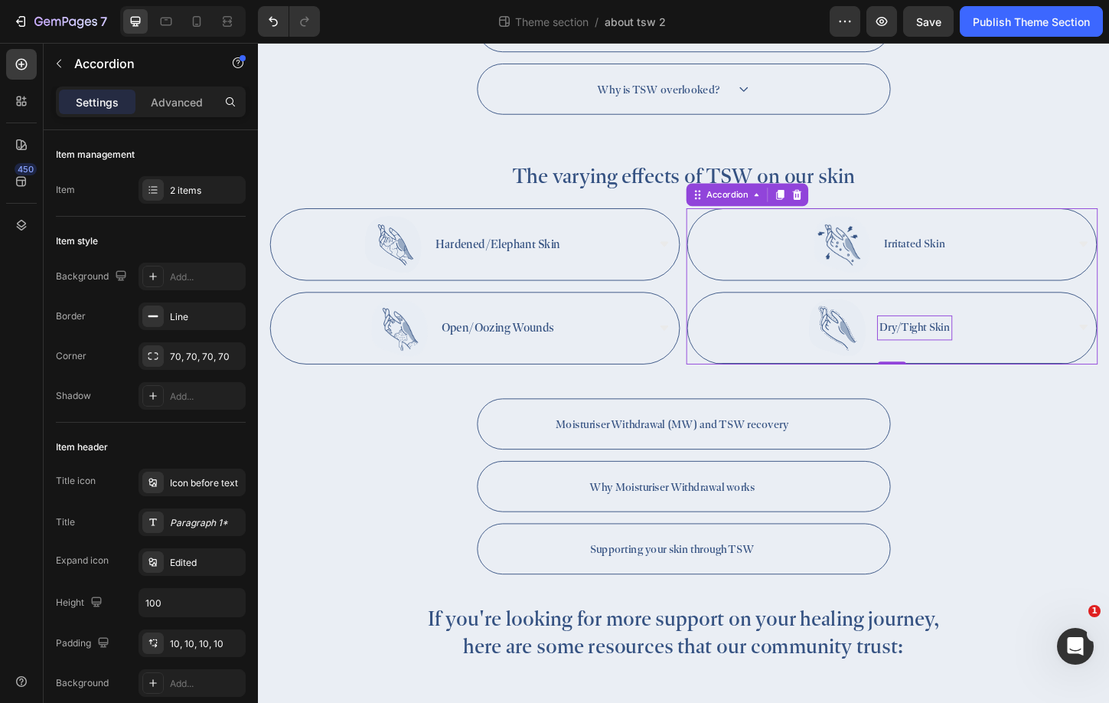
scroll to position [931, 0]
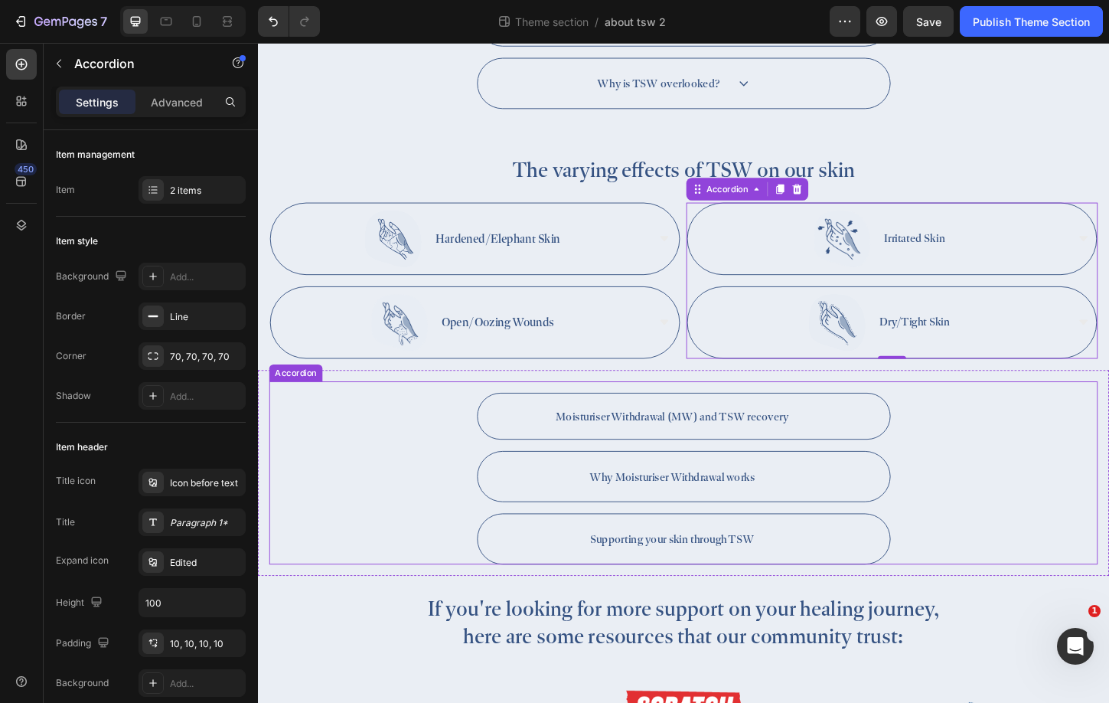
click at [901, 461] on div "Moisturiser Withdrawal (MW) and TSW recovery" at bounding box center [705, 446] width 405 height 34
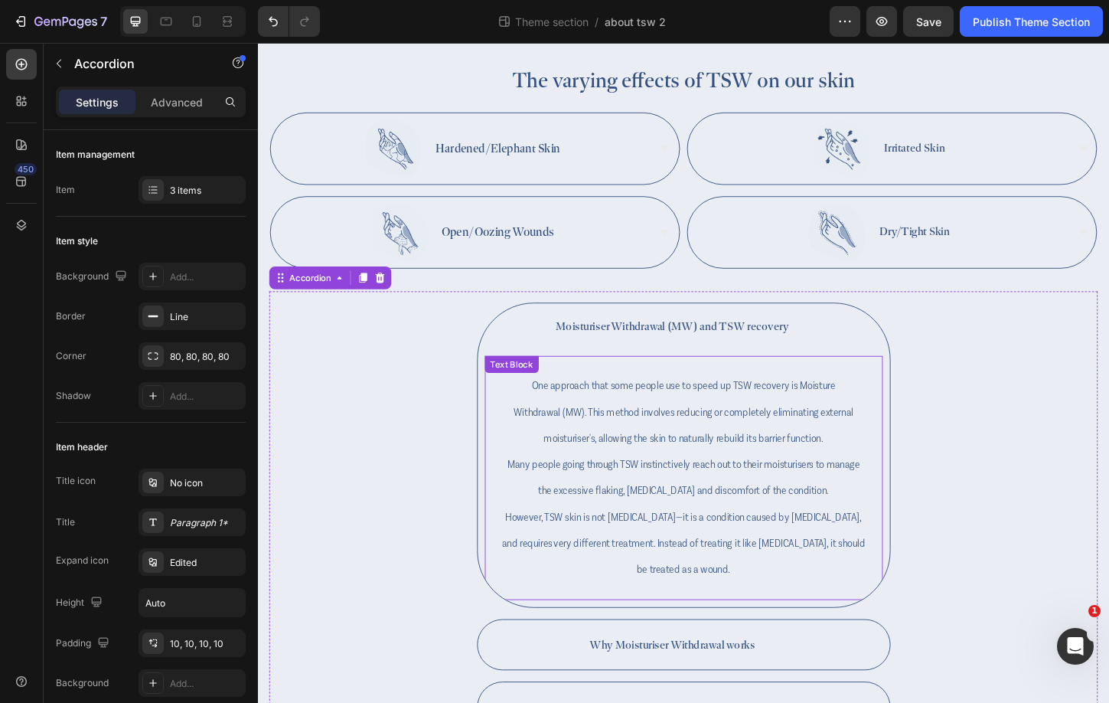
scroll to position [1160, 0]
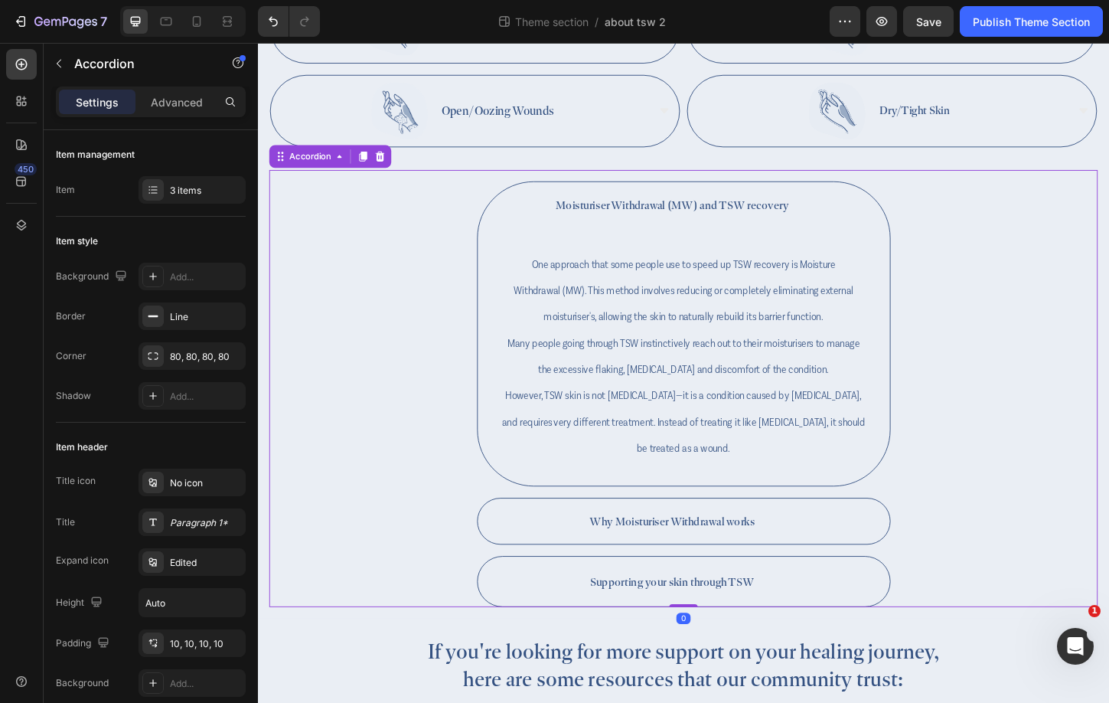
click at [877, 545] on div "Why Moisturiser Withdrawal works" at bounding box center [705, 559] width 405 height 34
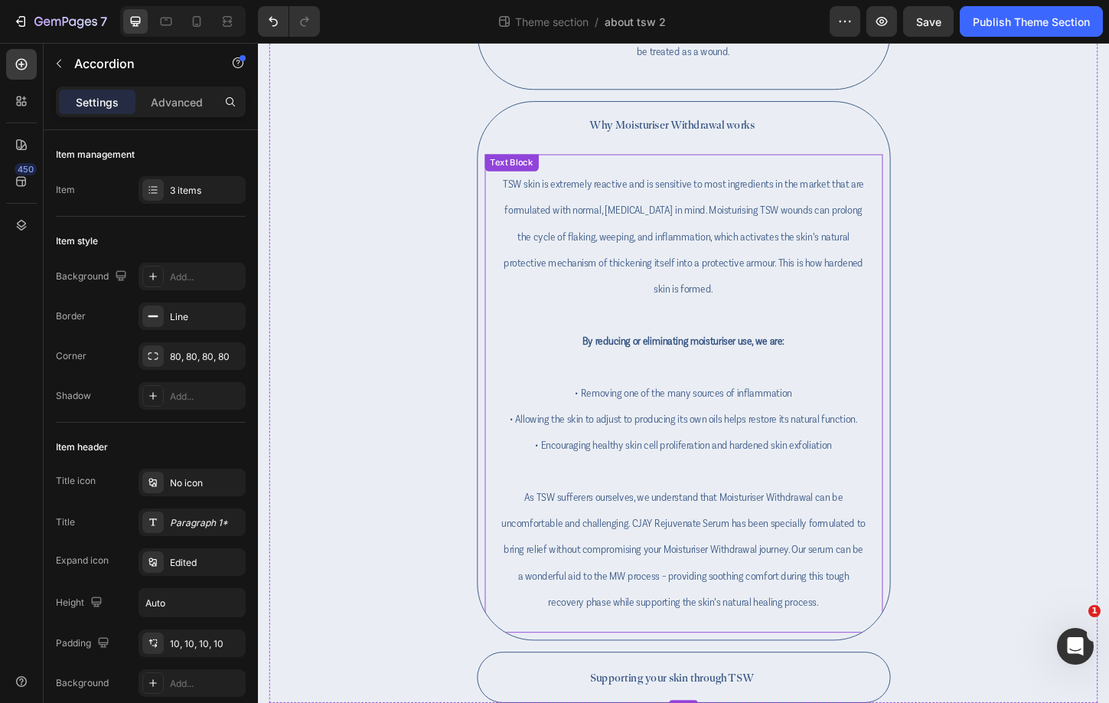
scroll to position [1597, 0]
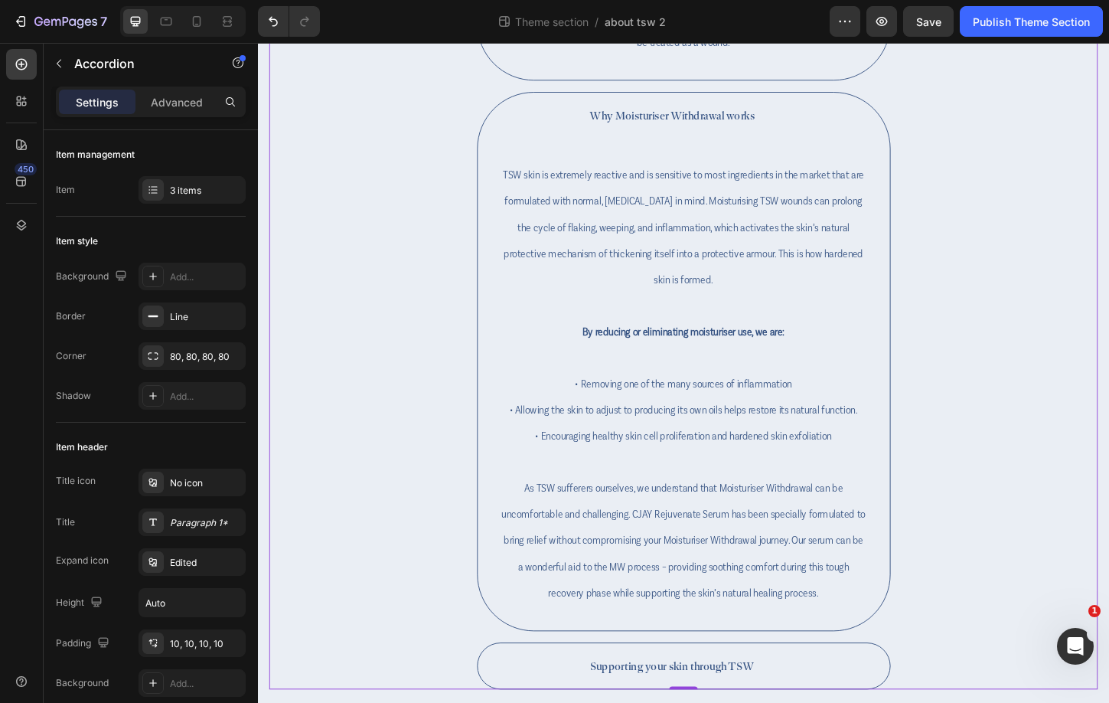
click at [843, 700] on div "Supporting your skin through TSW" at bounding box center [705, 715] width 405 height 34
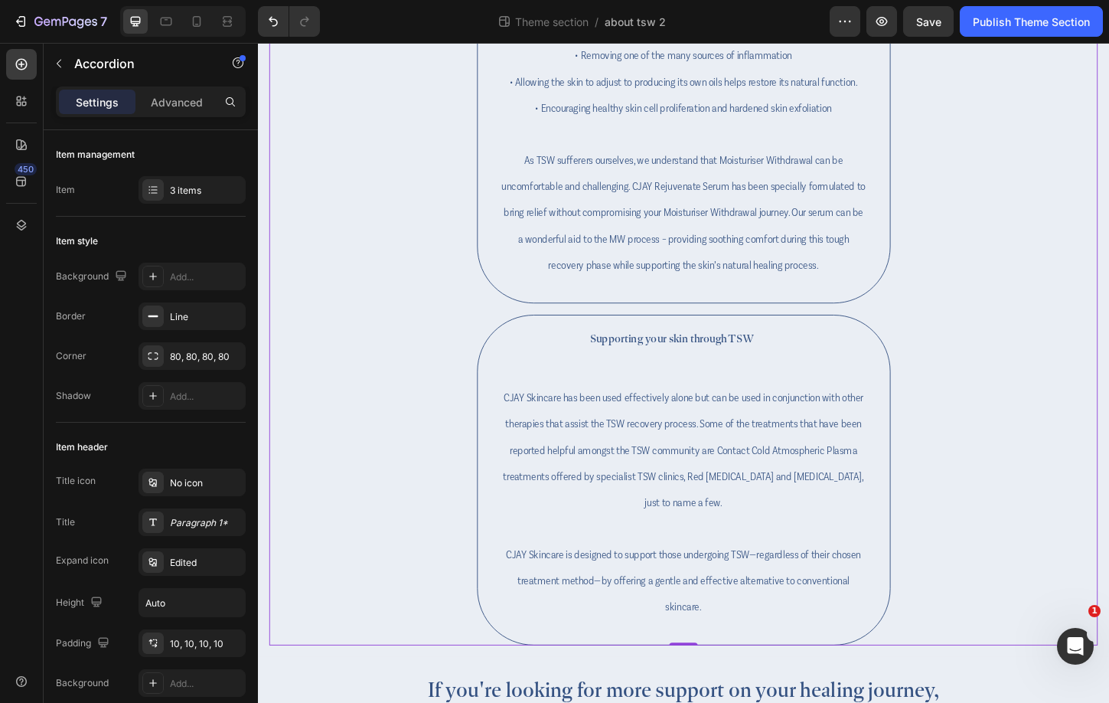
scroll to position [1953, 0]
click at [851, 379] on div "Supporting your skin through TSW" at bounding box center [717, 359] width 445 height 49
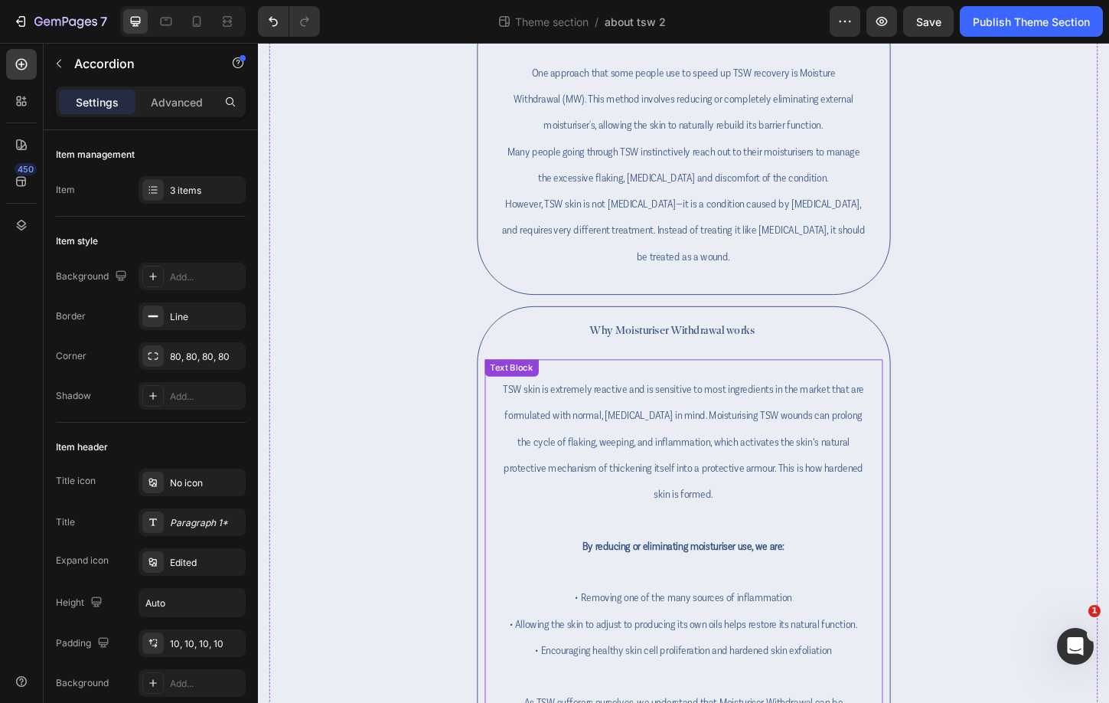
scroll to position [1248, 0]
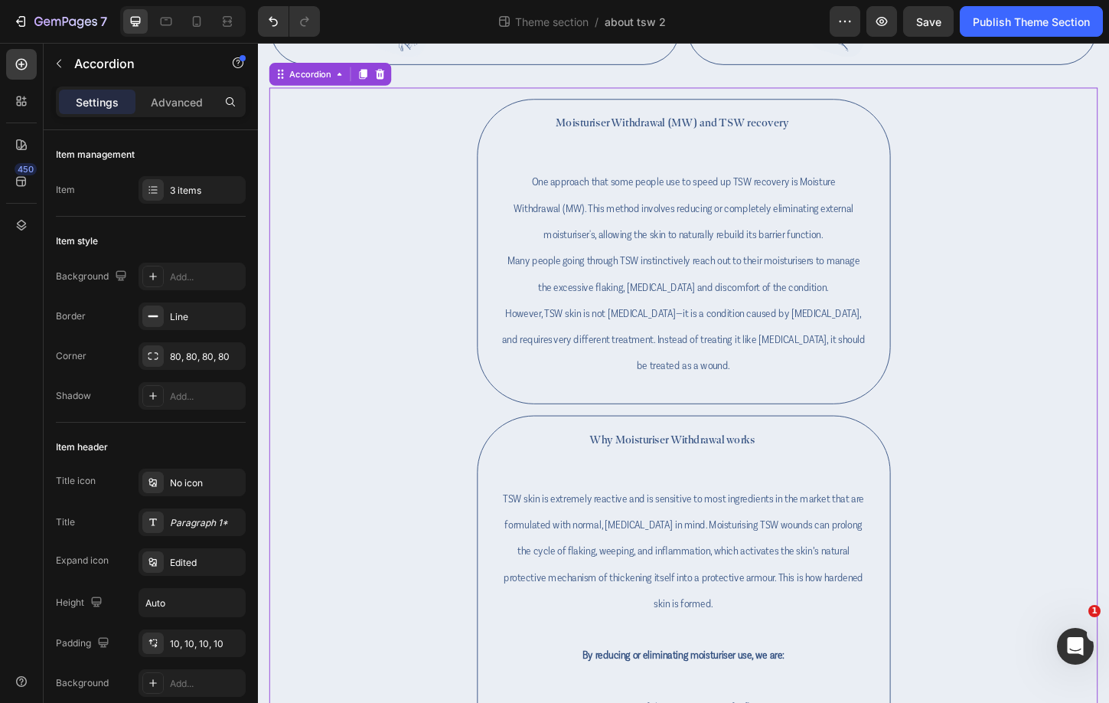
click at [885, 471] on div "Why Moisturiser Withdrawal works" at bounding box center [705, 470] width 405 height 34
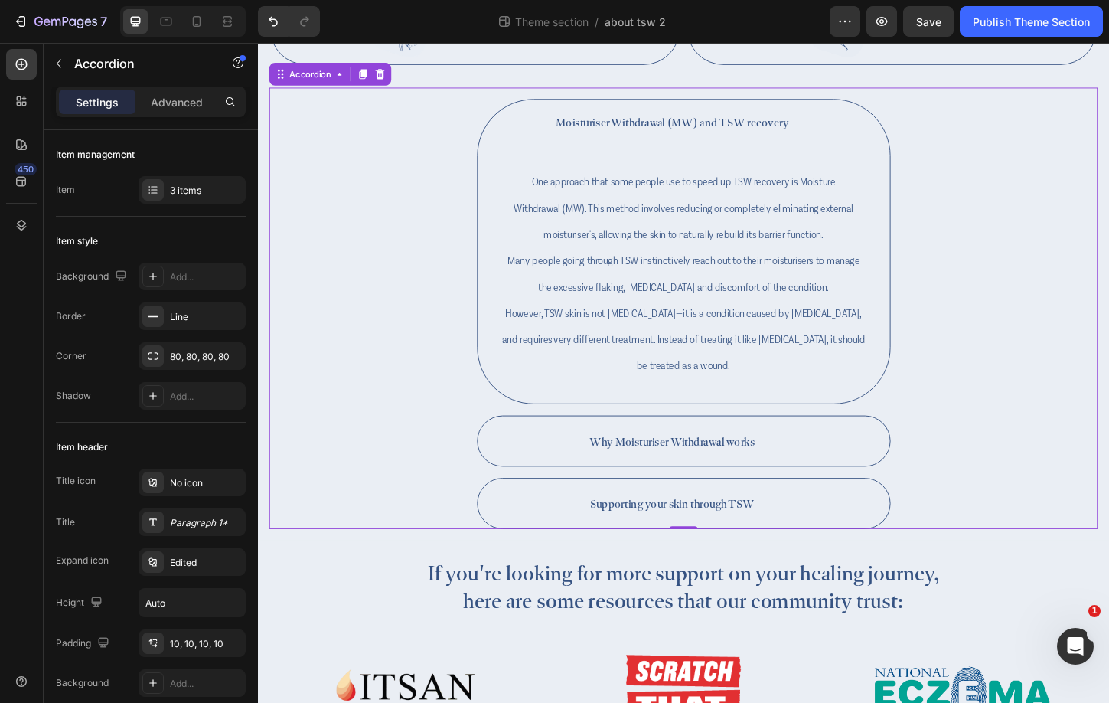
click at [847, 149] on div "Moisturiser Withdrawal (MW) and TSW recovery" at bounding box center [717, 128] width 445 height 49
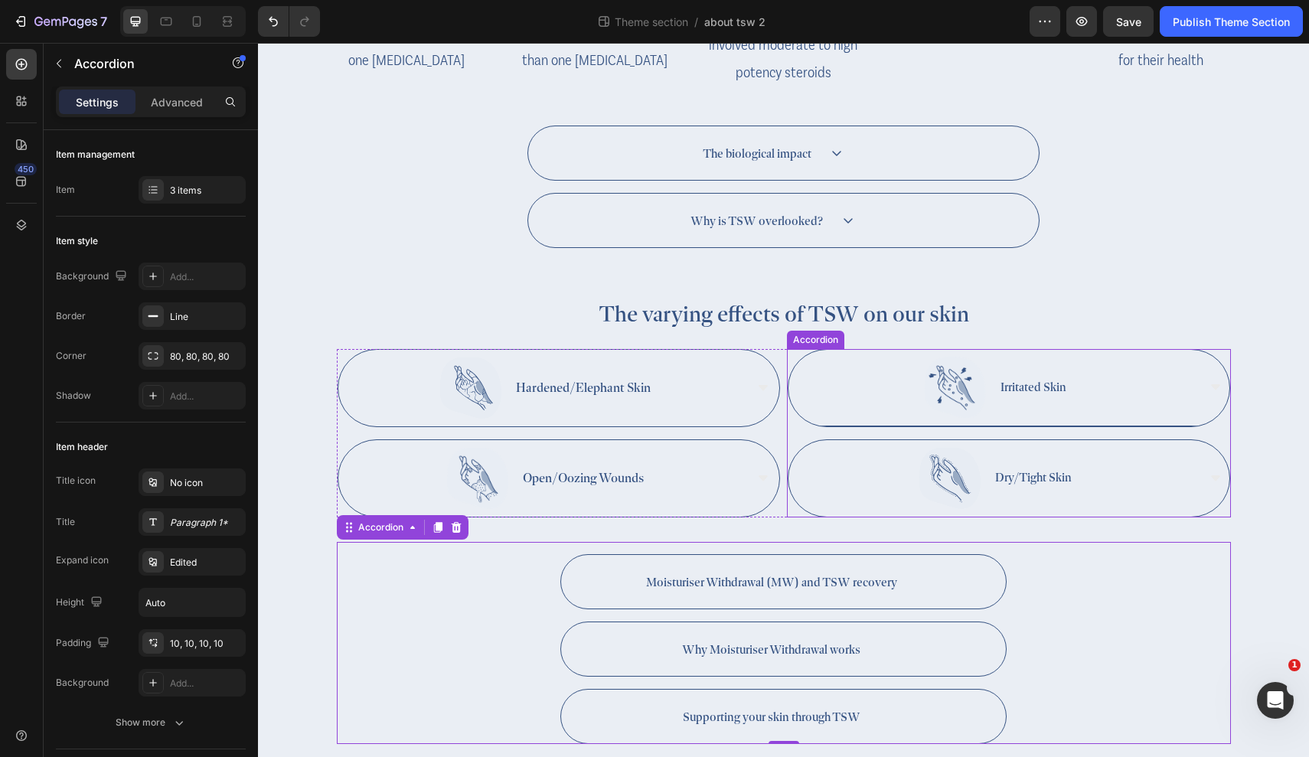
scroll to position [862, 0]
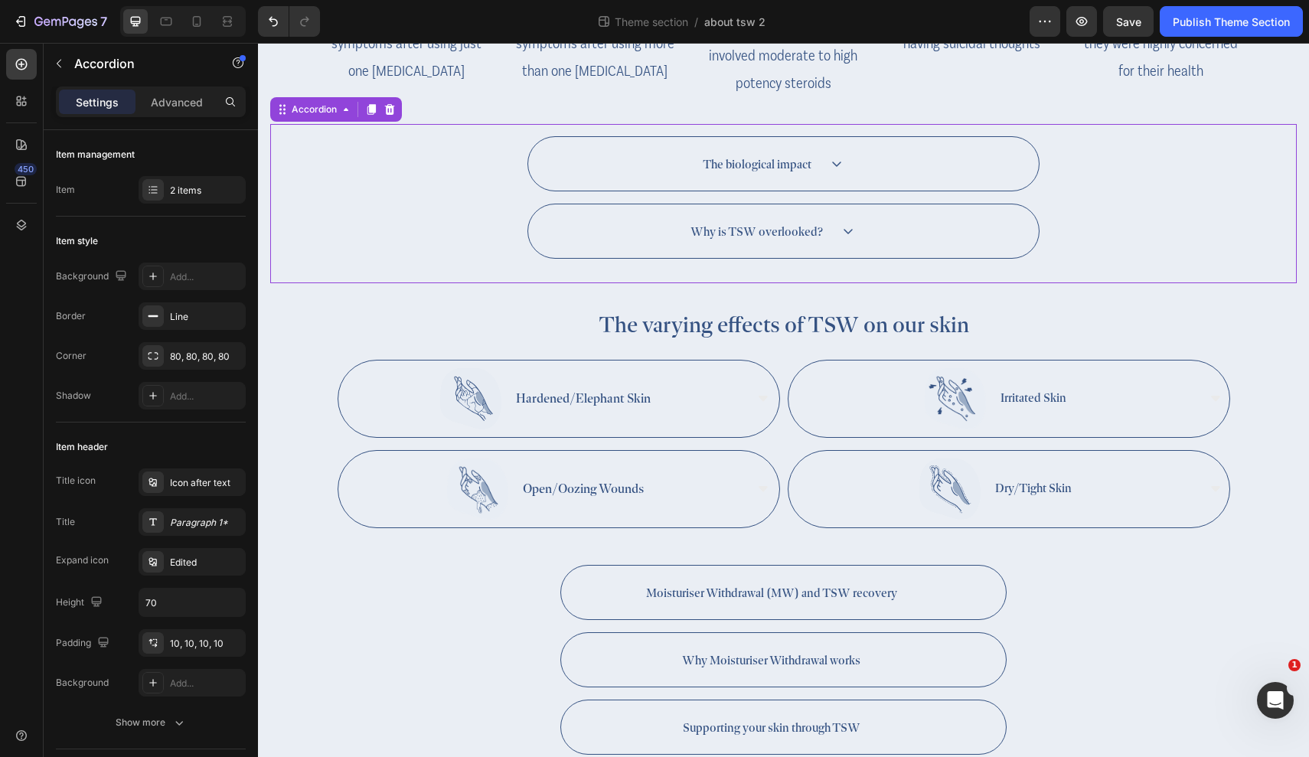
click at [1008, 175] on div "The biological impact" at bounding box center [783, 164] width 511 height 54
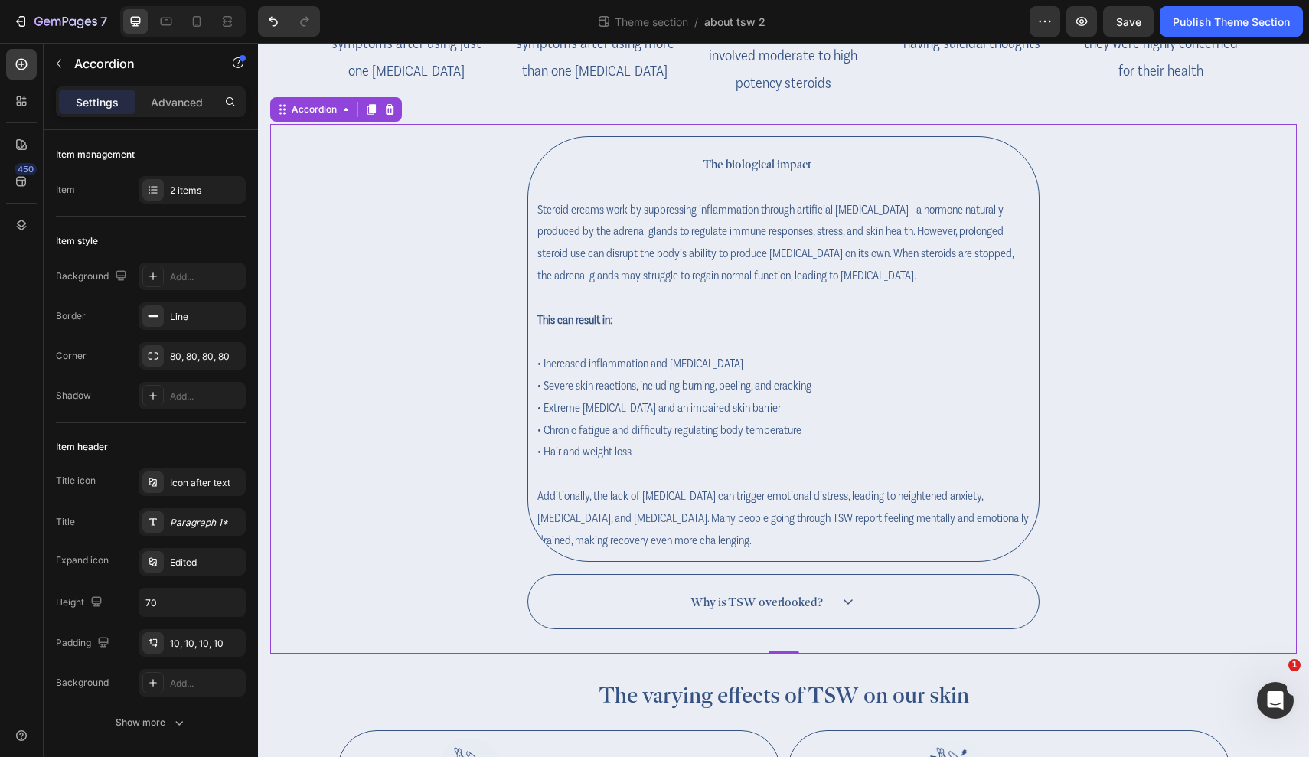
click at [974, 584] on div "Why is TSW overlooked?" at bounding box center [783, 602] width 511 height 54
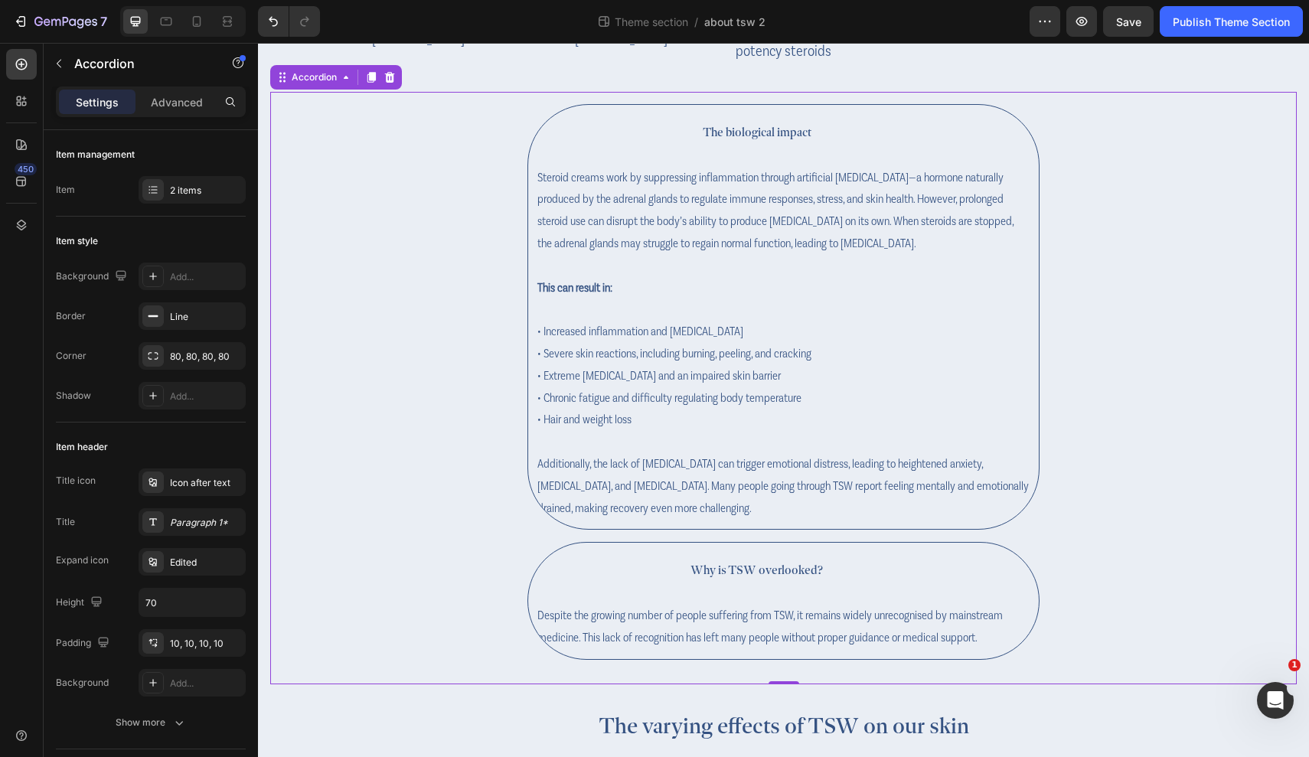
scroll to position [902, 0]
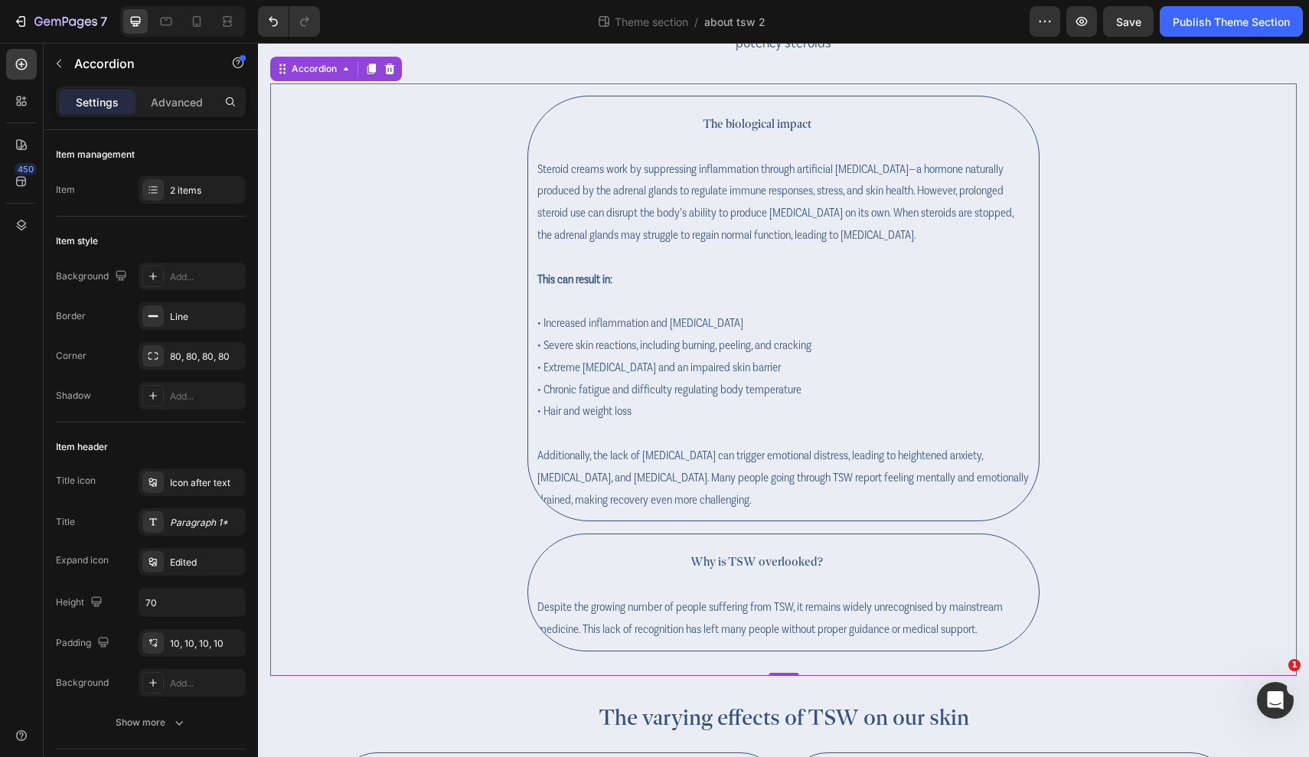
click at [954, 570] on div "Why is TSW overlooked?" at bounding box center [771, 561] width 471 height 34
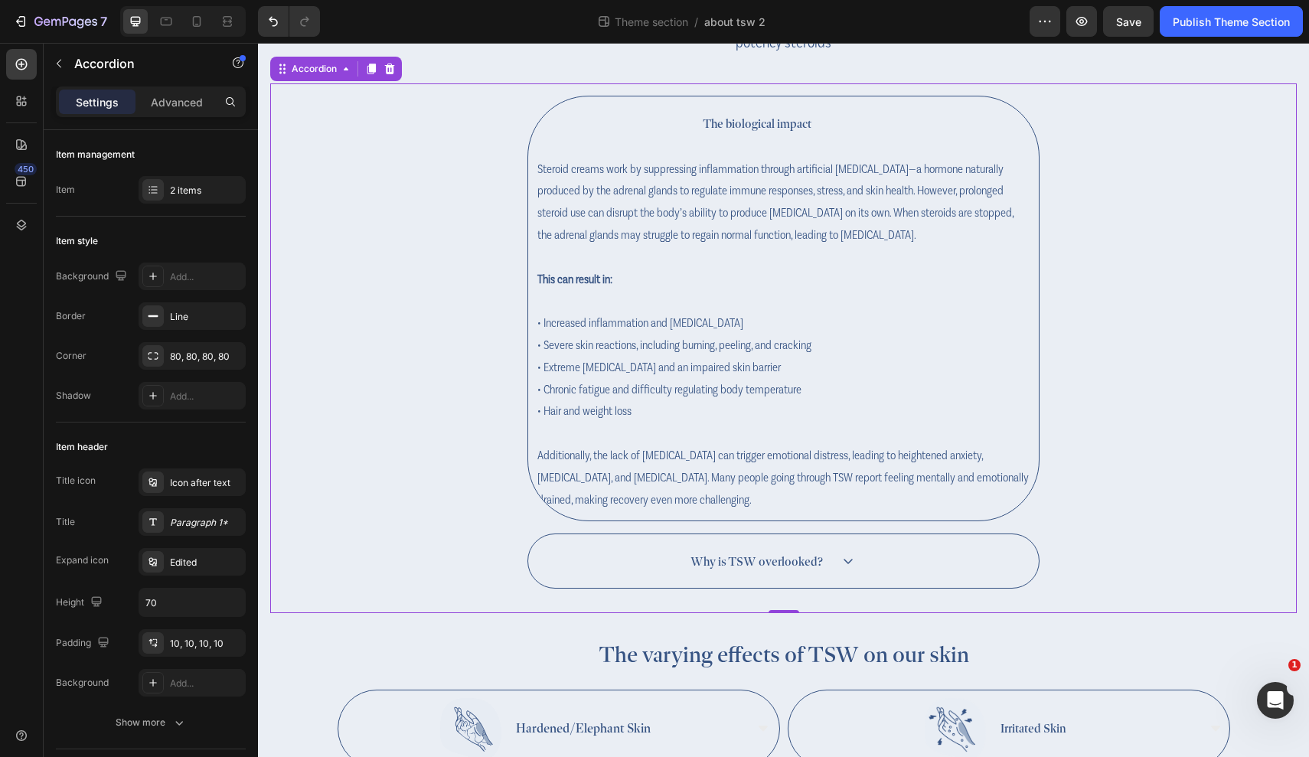
click at [869, 140] on div "The biological impact" at bounding box center [771, 123] width 471 height 34
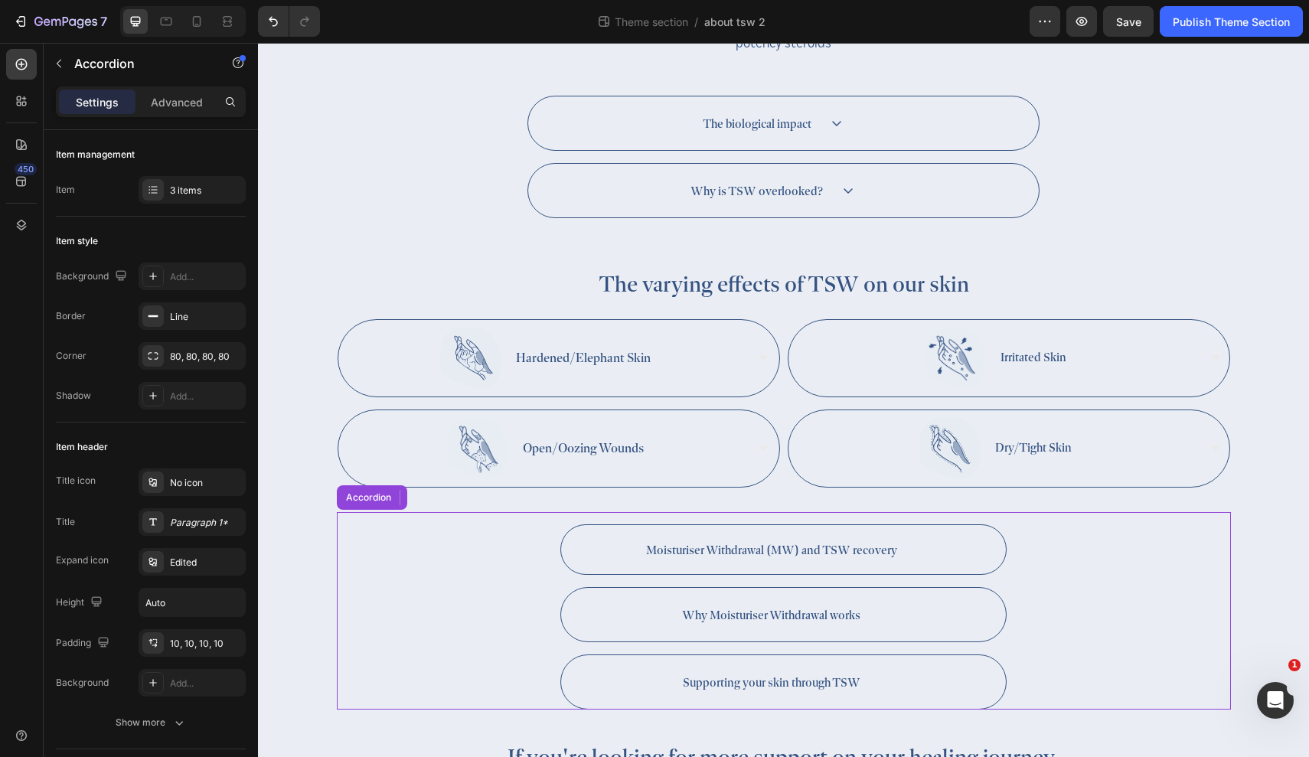
click at [605, 566] on div "Moisturiser Withdrawal (MW) and TSW recovery" at bounding box center [771, 550] width 405 height 34
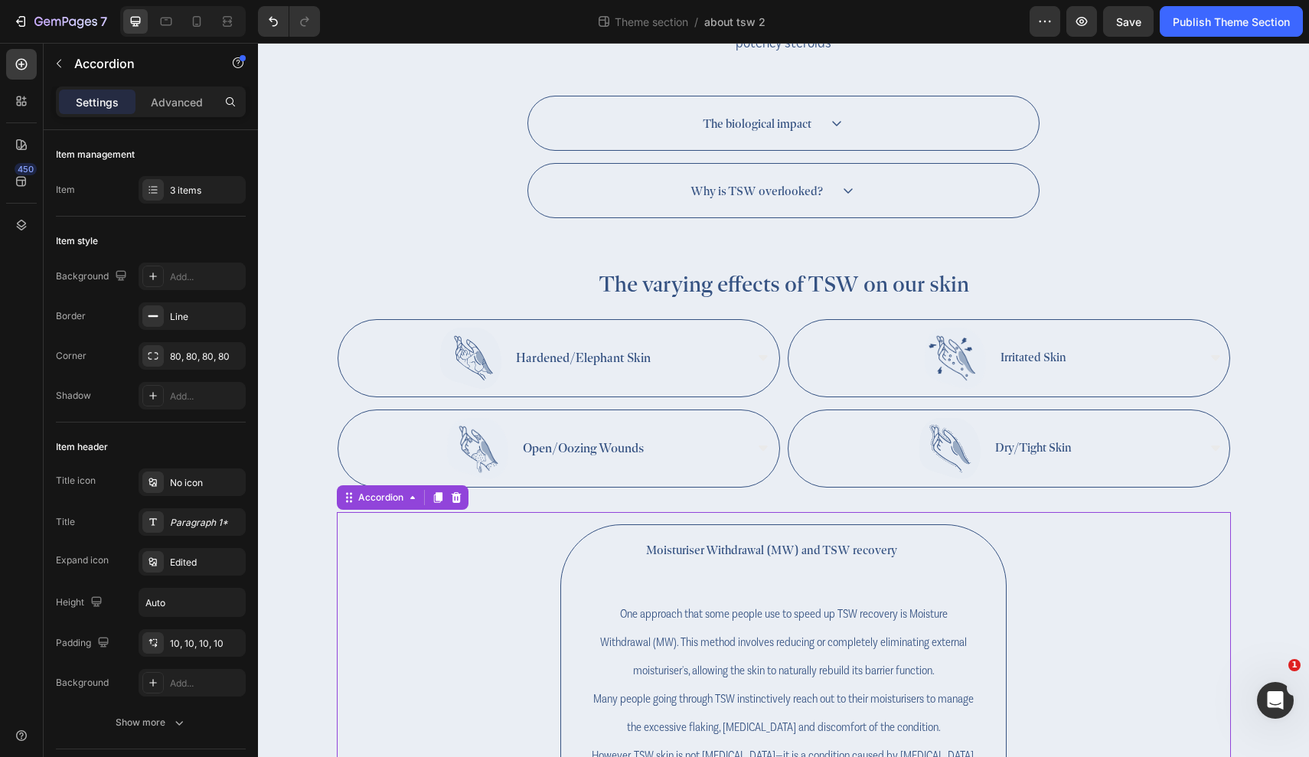
click at [605, 566] on div "Moisturiser Withdrawal (MW) and TSW recovery" at bounding box center [771, 550] width 405 height 34
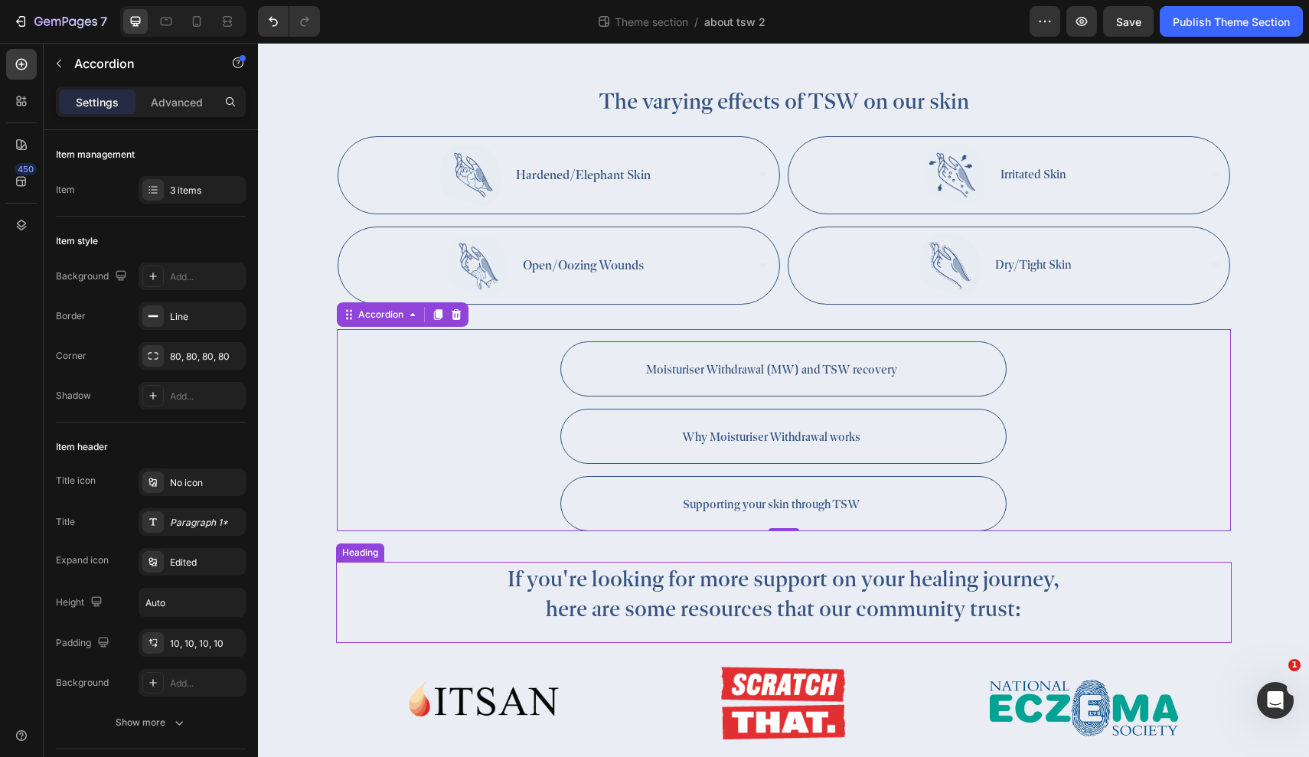
scroll to position [1081, 0]
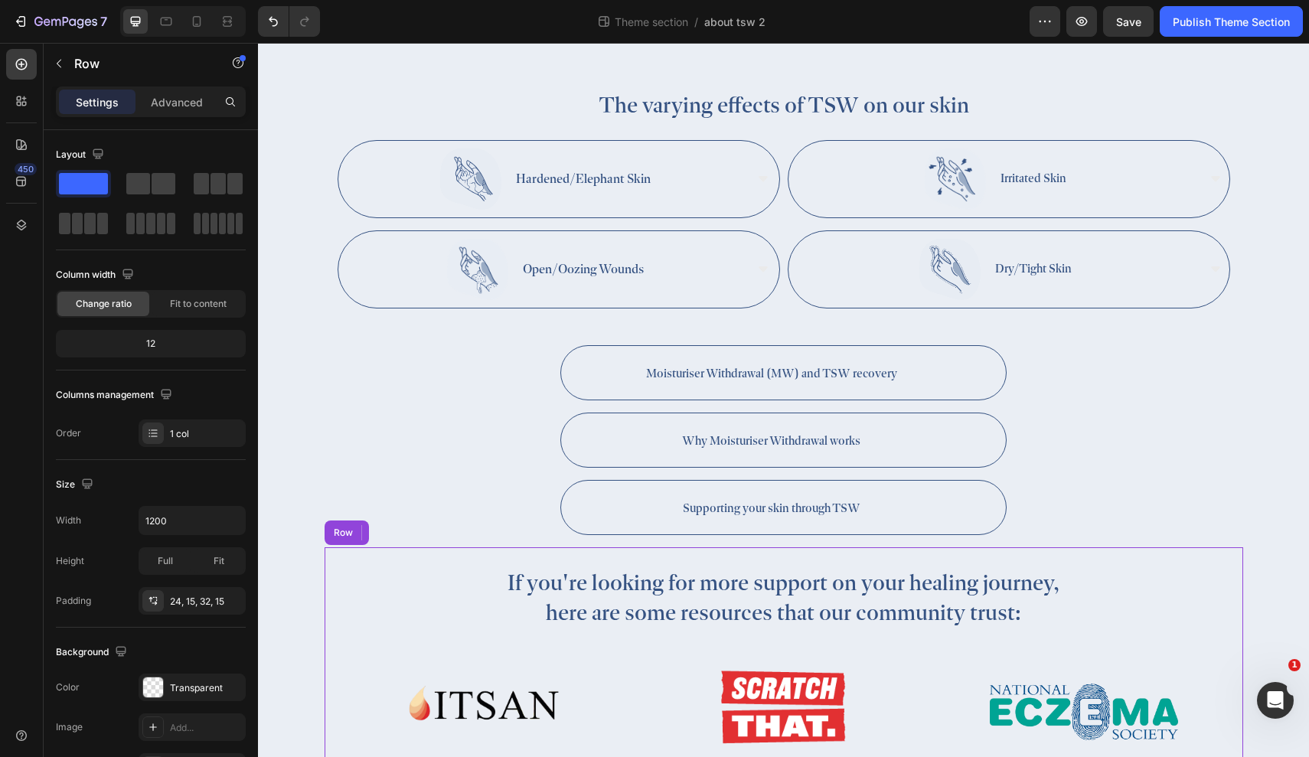
click at [596, 568] on div "If you're looking for more support on your healing journey, here are some resou…" at bounding box center [784, 663] width 918 height 233
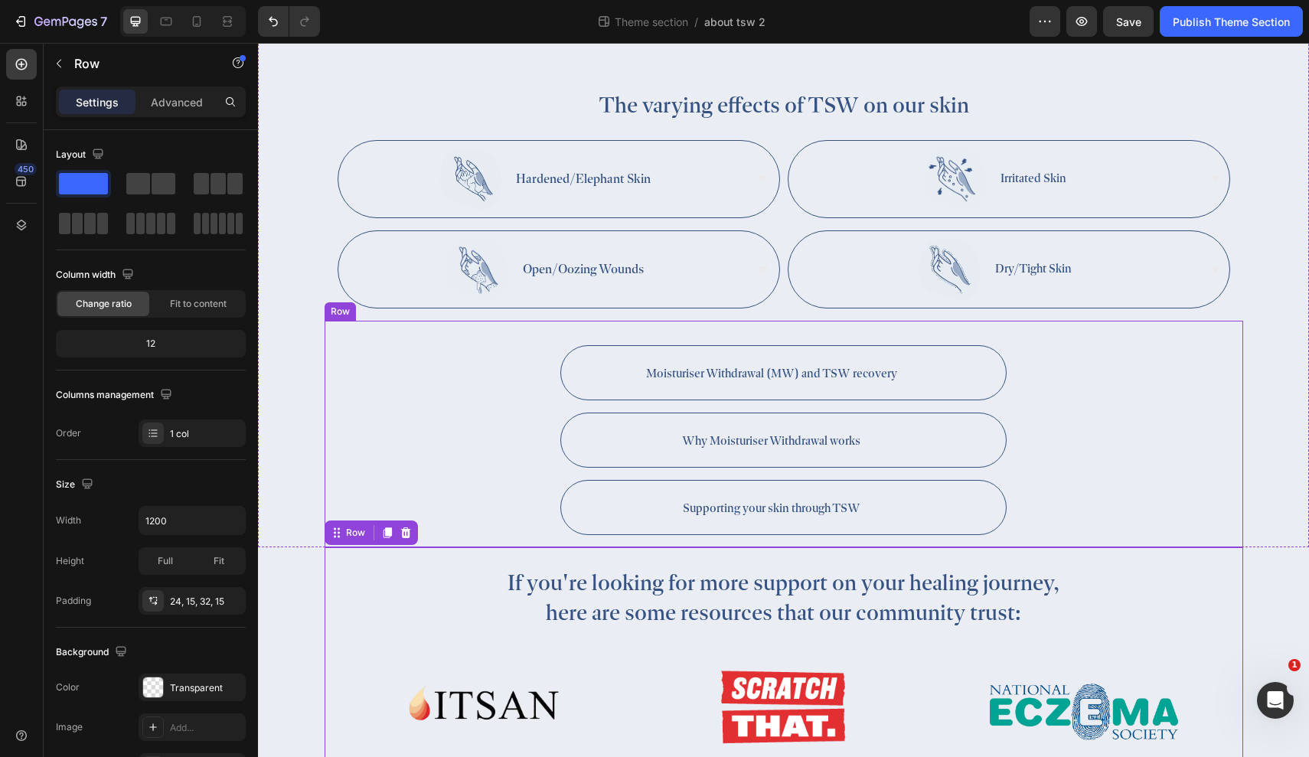
click at [1148, 547] on div "Moisturiser Withdrawal (MW) and TSW recovery Why Moisturiser Withdrawal works S…" at bounding box center [784, 434] width 918 height 227
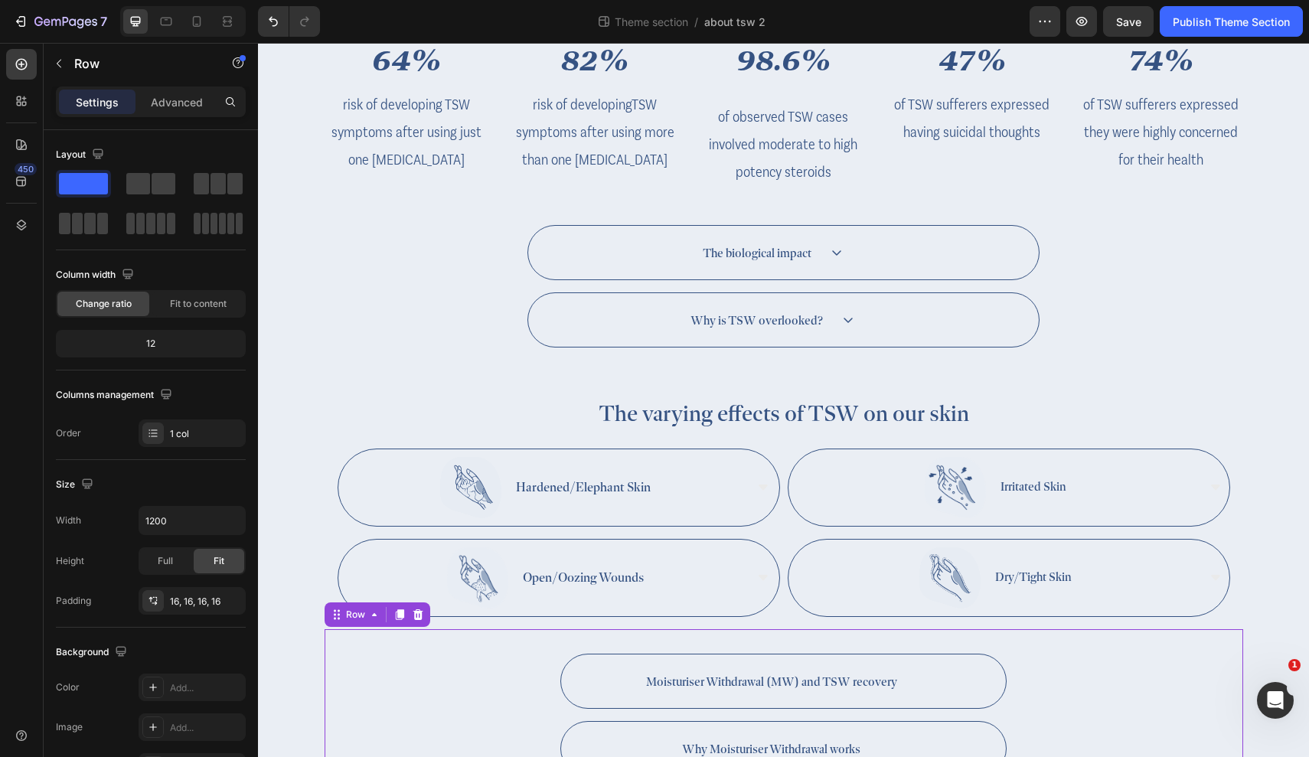
scroll to position [1148, 0]
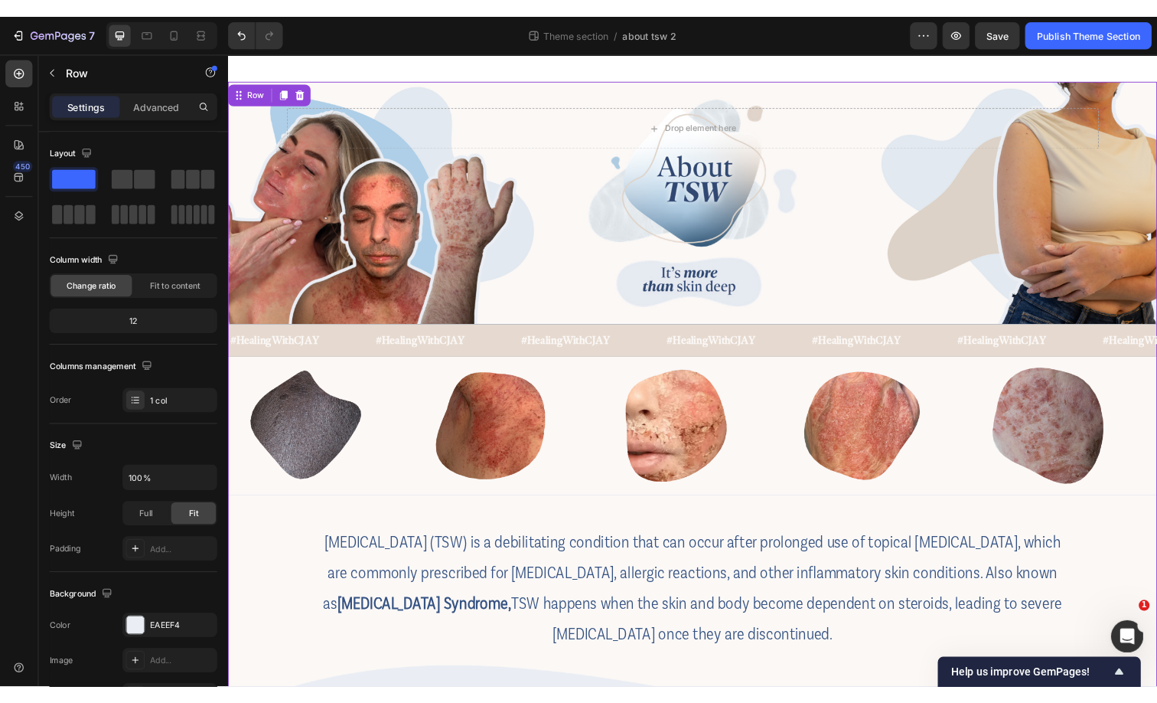
scroll to position [0, 0]
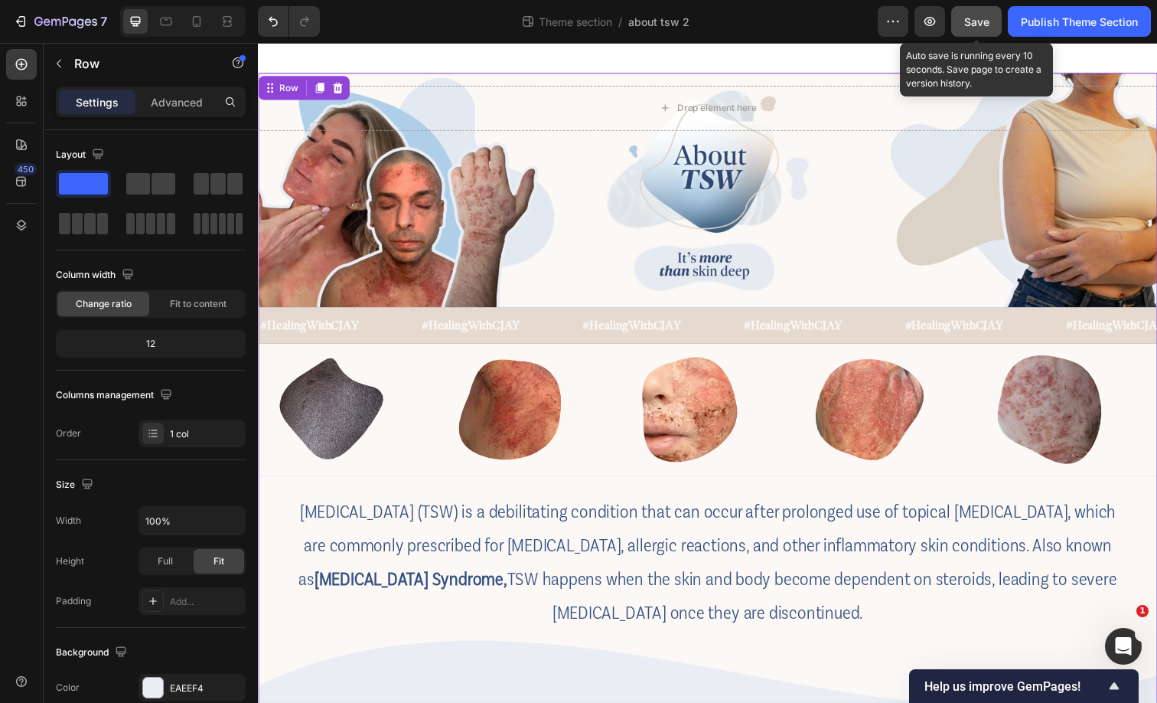
click at [985, 27] on span "Save" at bounding box center [976, 21] width 25 height 13
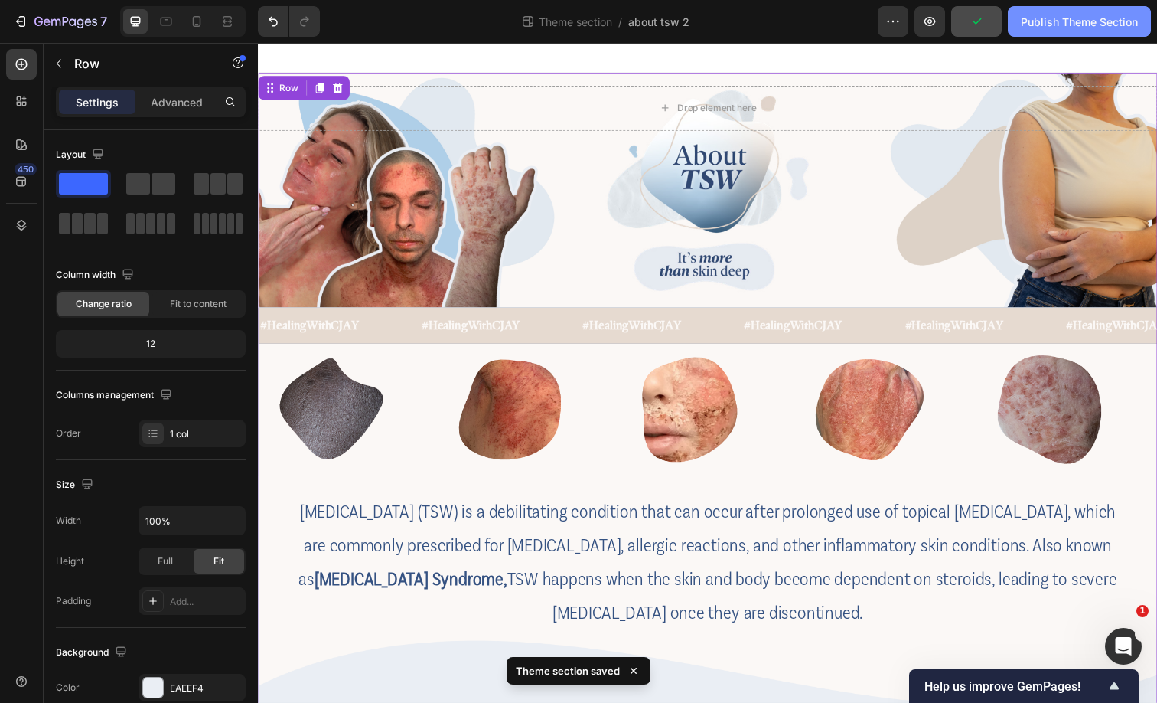
click at [1116, 35] on button "Publish Theme Section" at bounding box center [1079, 21] width 143 height 31
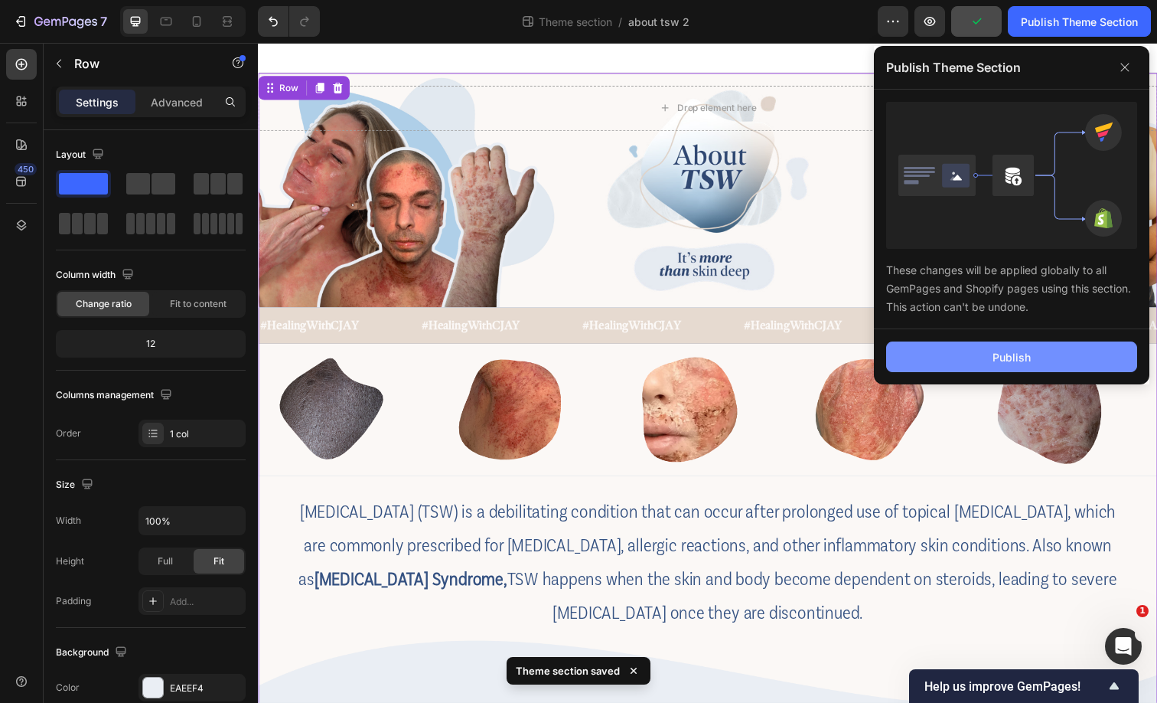
click at [991, 355] on button "Publish" at bounding box center [1011, 356] width 251 height 31
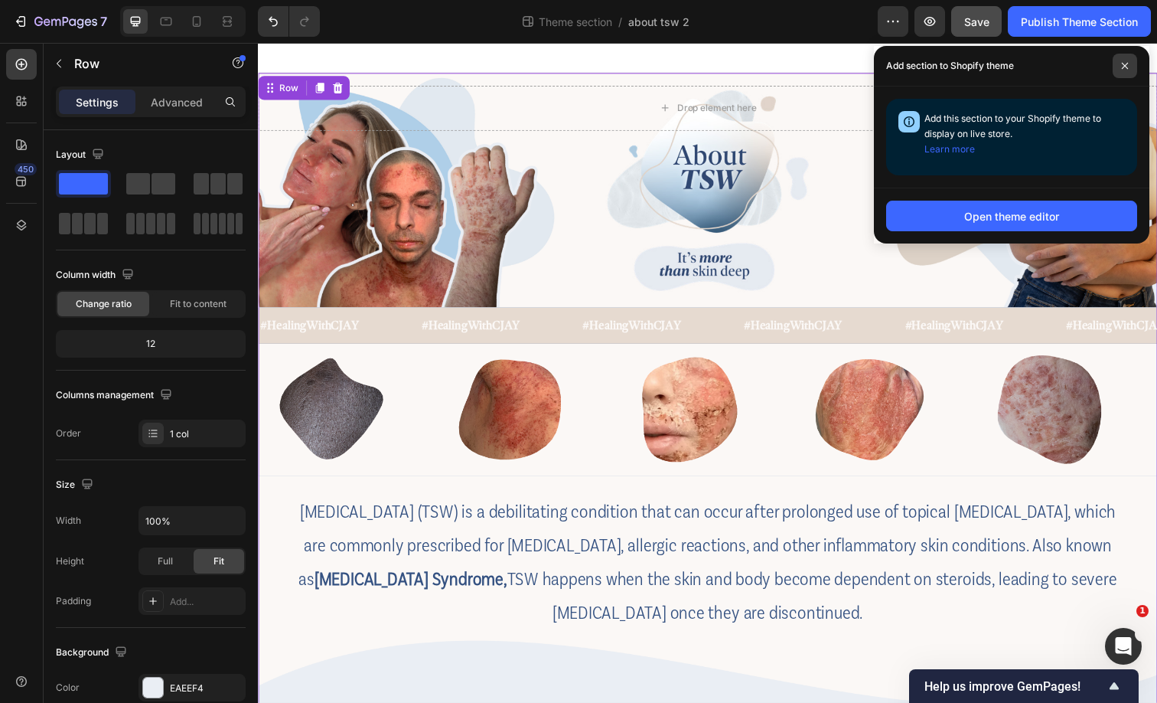
click at [1127, 71] on span at bounding box center [1125, 66] width 24 height 24
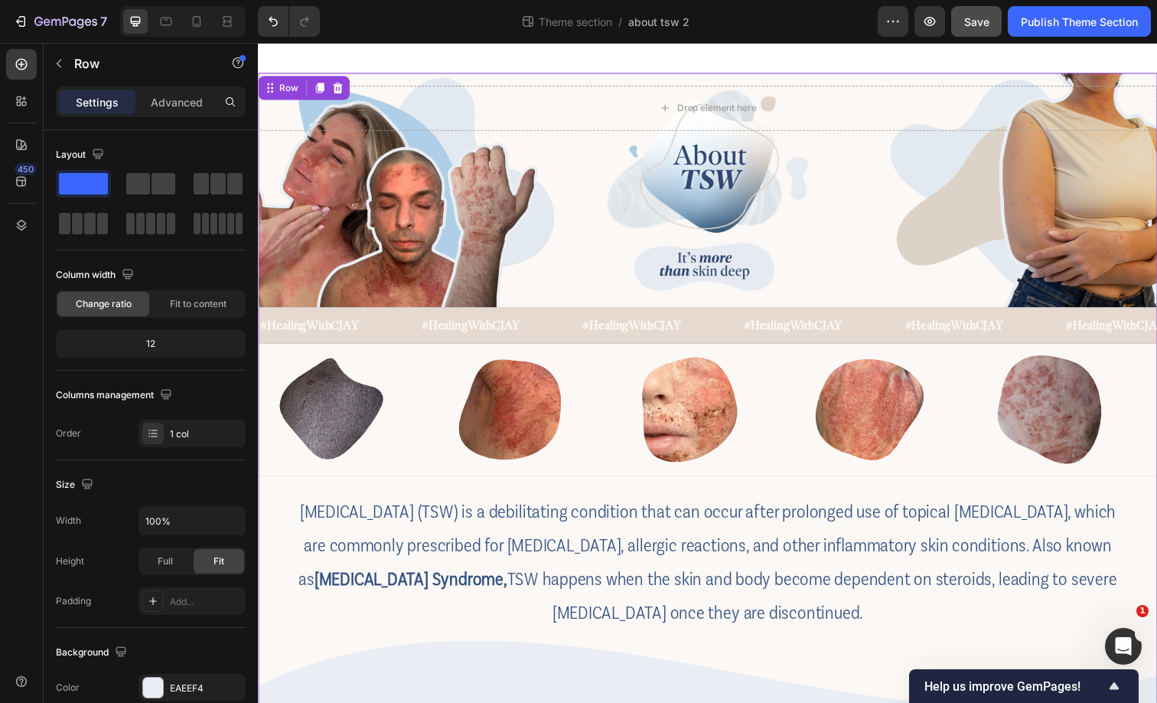
click at [291, 57] on div at bounding box center [717, 58] width 918 height 31
